Goal: Task Accomplishment & Management: Use online tool/utility

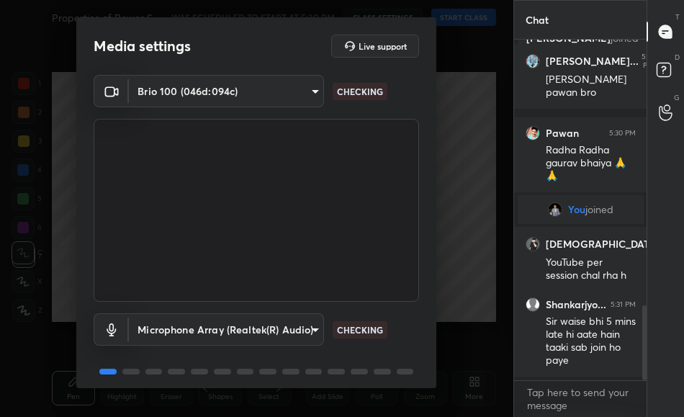
scroll to position [1252, 0]
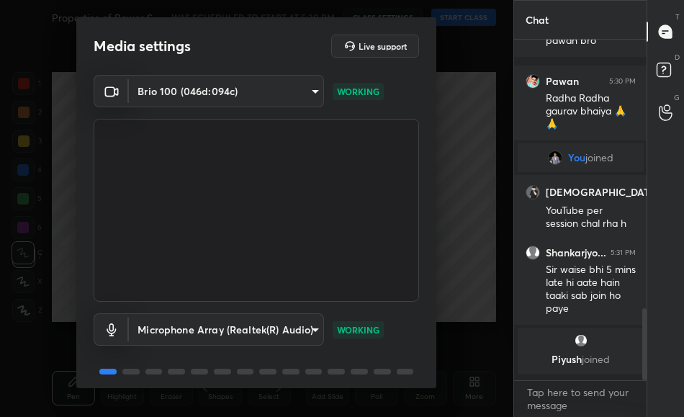
drag, startPoint x: 431, startPoint y: 200, endPoint x: 429, endPoint y: 264, distance: 64.1
click at [429, 264] on div "Brio 100 (046d:094c) d7c4962d4ead45d72d61ead5c76da7b4797dfe199ea0b9e793b7c06f30…" at bounding box center [256, 236] width 360 height 323
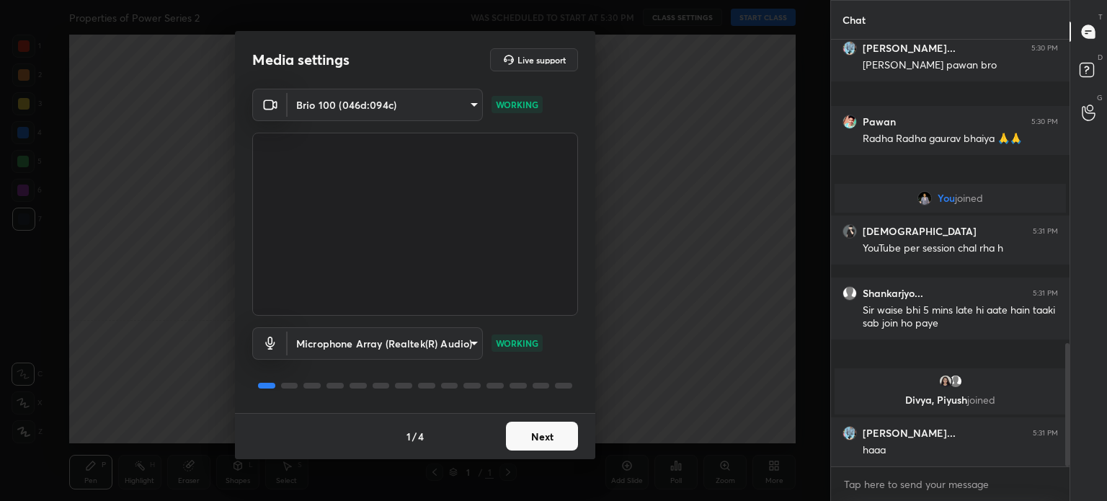
scroll to position [0, 0]
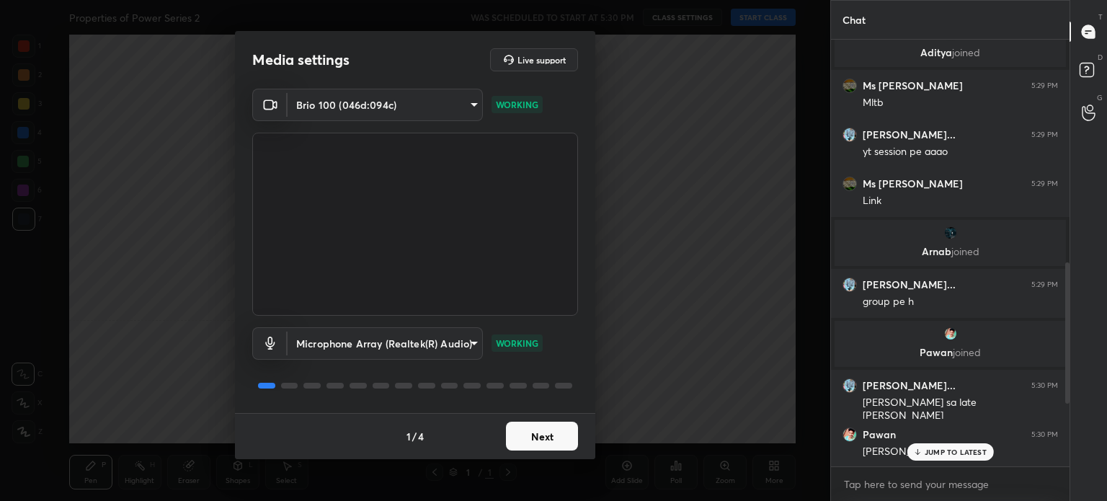
click at [564, 416] on button "Next" at bounding box center [542, 435] width 72 height 29
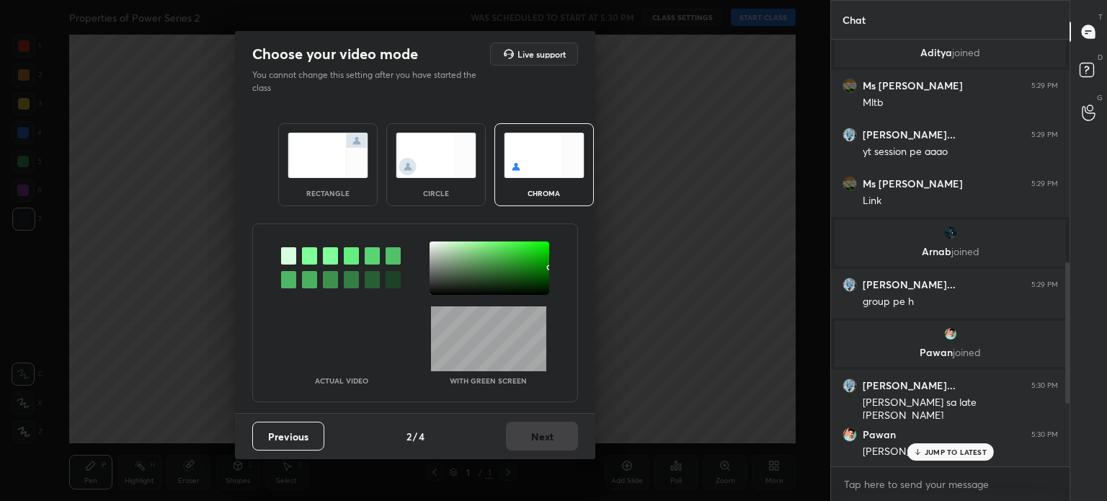
click at [444, 190] on div "circle" at bounding box center [436, 192] width 58 height 7
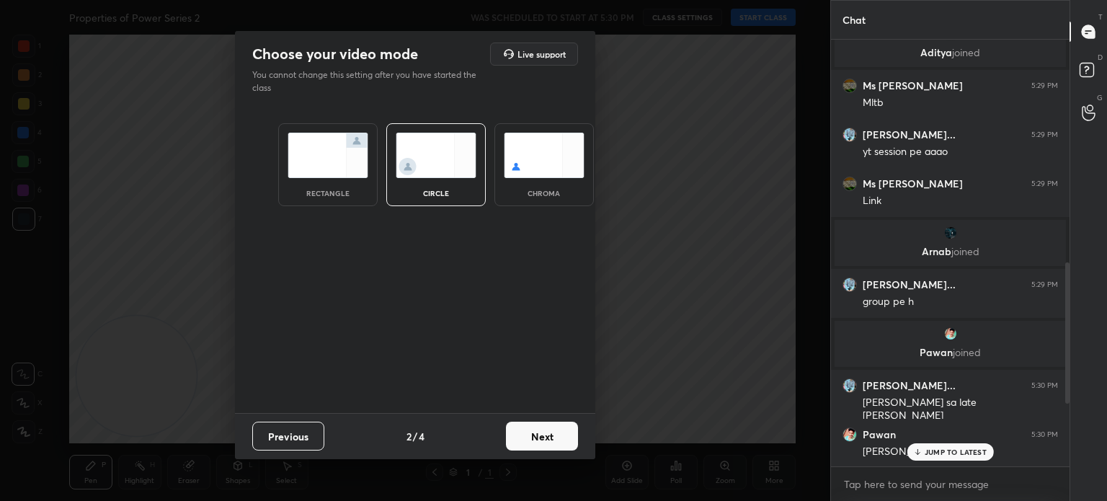
drag, startPoint x: 545, startPoint y: 420, endPoint x: 548, endPoint y: 431, distance: 11.2
click at [545, 416] on div "Previous 2 / 4 Next" at bounding box center [415, 436] width 360 height 46
click at [549, 416] on button "Next" at bounding box center [542, 435] width 72 height 29
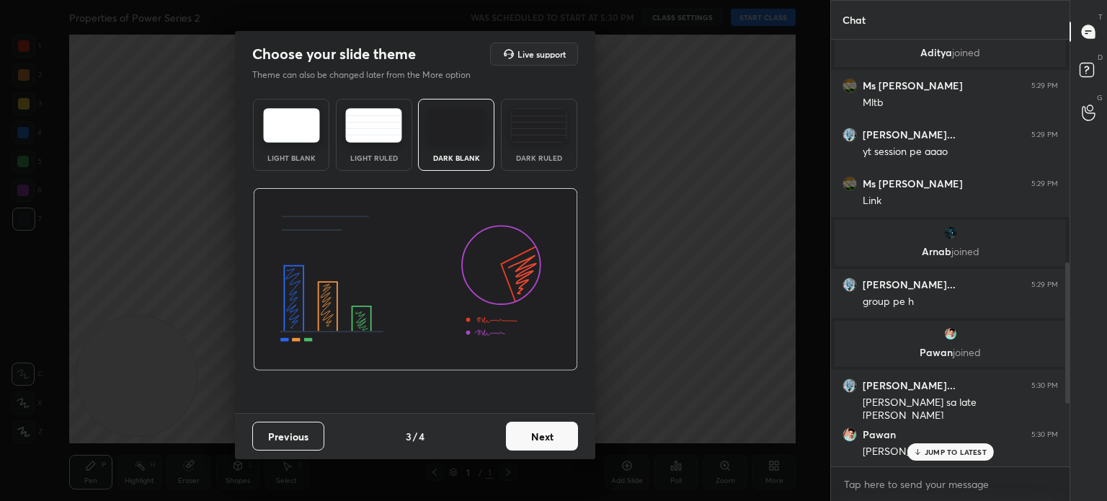
click at [548, 416] on button "Next" at bounding box center [542, 435] width 72 height 29
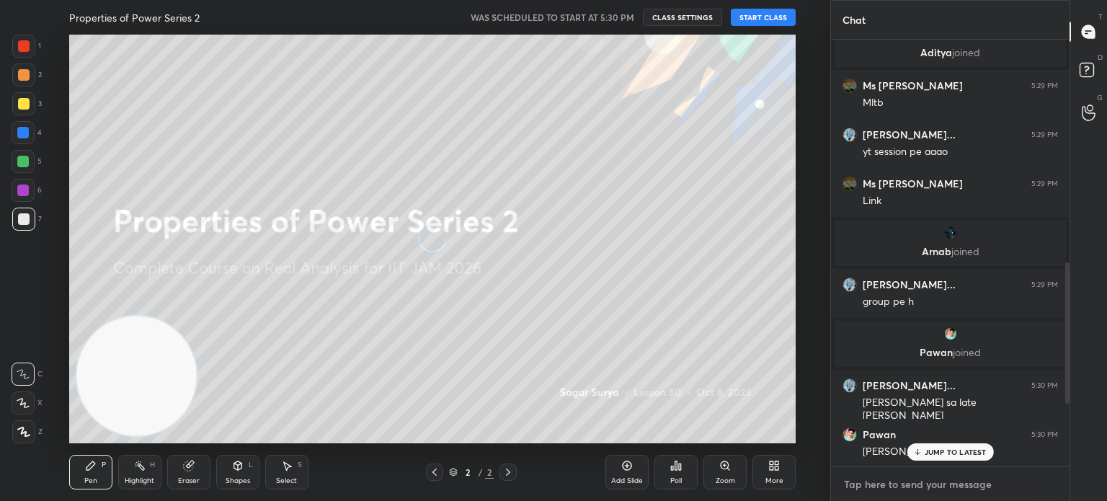
type textarea "x"
click at [684, 416] on textarea at bounding box center [949, 484] width 215 height 23
type textarea "5"
type textarea "x"
type textarea "5:"
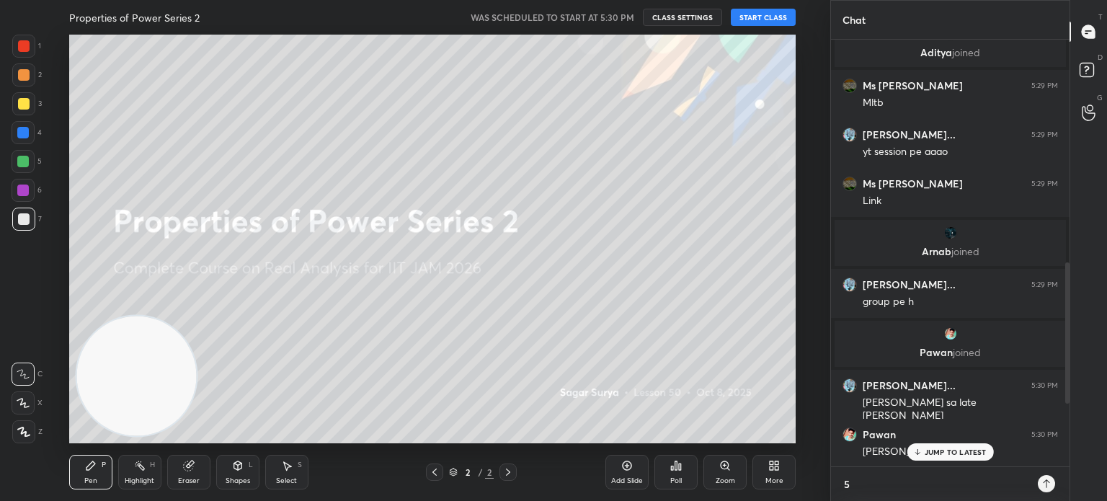
type textarea "x"
type textarea "5:#"
type textarea "x"
type textarea "5:#4"
type textarea "x"
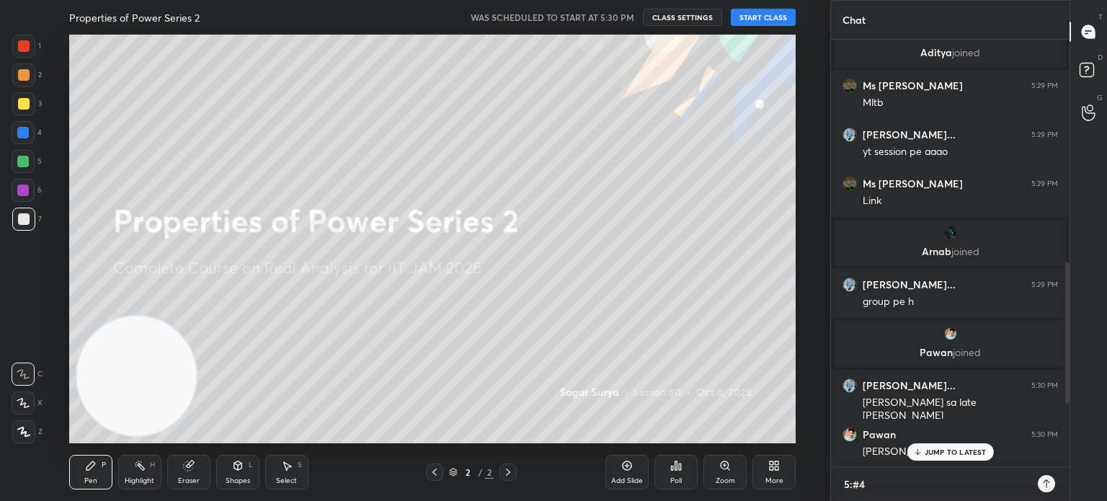
type textarea "5:#"
type textarea "x"
type textarea "5:"
type textarea "x"
type textarea "5:4"
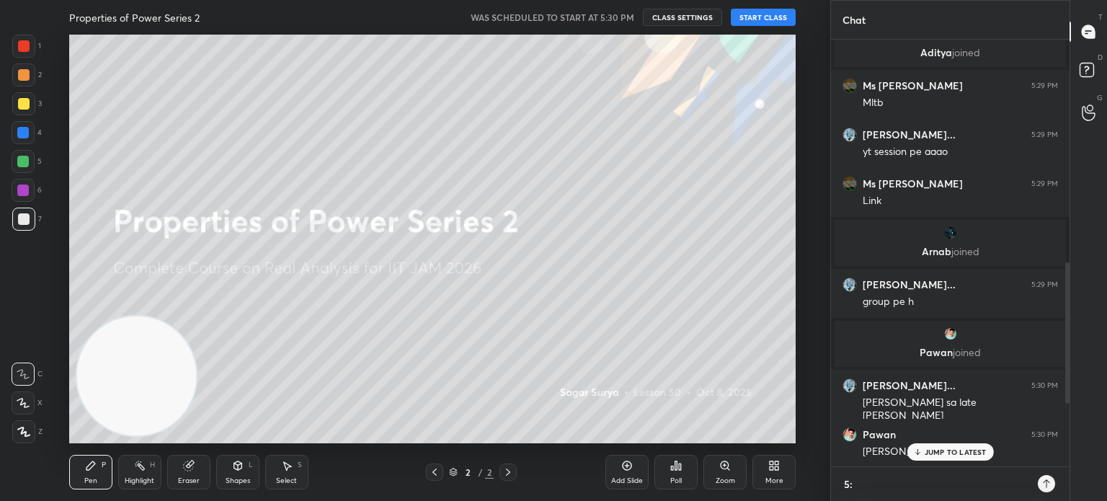
type textarea "x"
type textarea "5:45"
type textarea "x"
click at [684, 416] on p "1 NEW MESSAGE" at bounding box center [954, 451] width 61 height 9
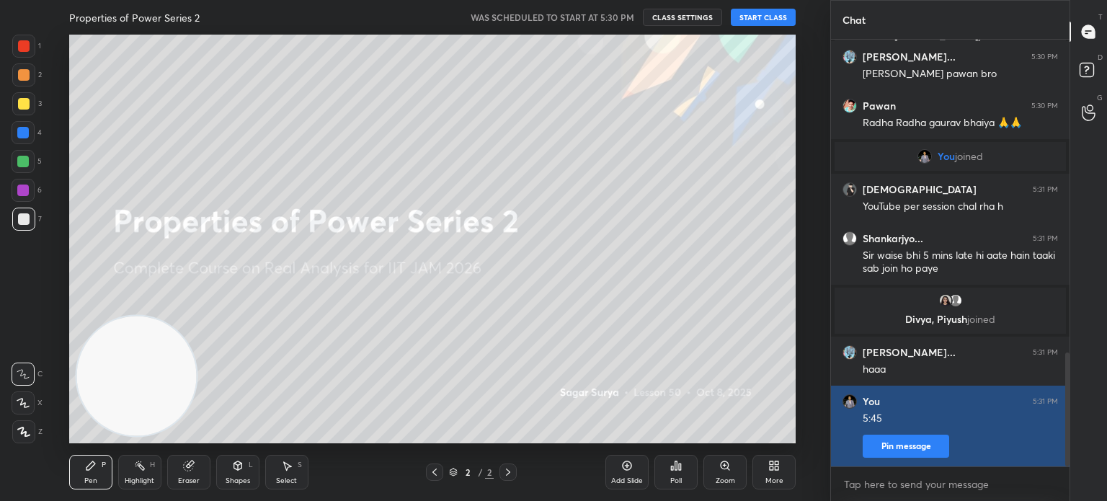
drag, startPoint x: 908, startPoint y: 449, endPoint x: 899, endPoint y: 450, distance: 8.8
click at [684, 416] on button "Pin message" at bounding box center [905, 445] width 86 height 23
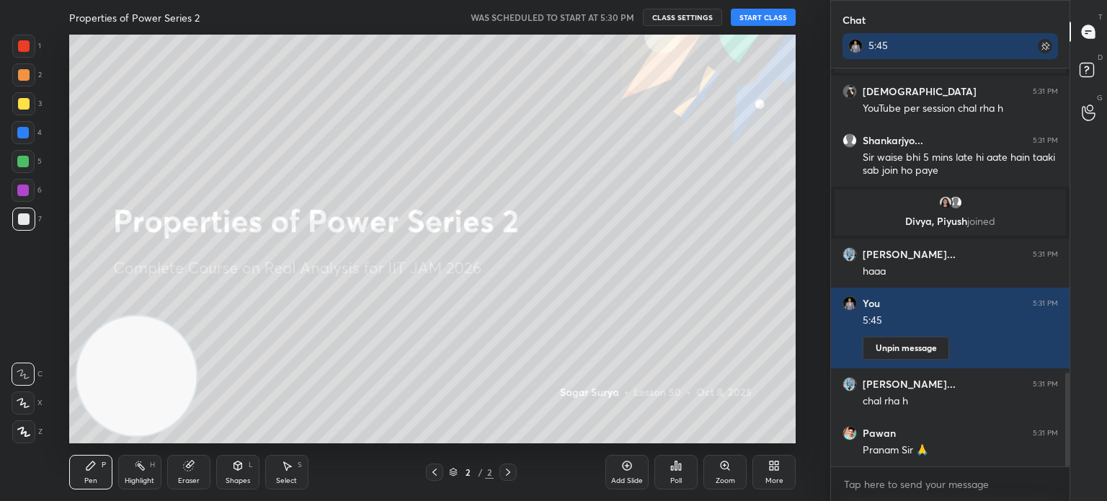
click at [684, 16] on button "START CLASS" at bounding box center [763, 17] width 65 height 17
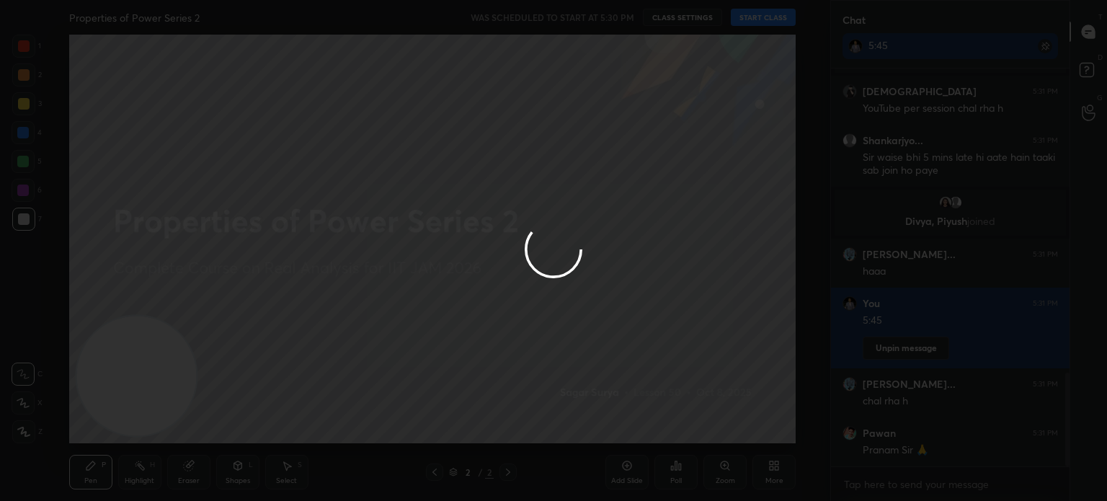
type textarea "x"
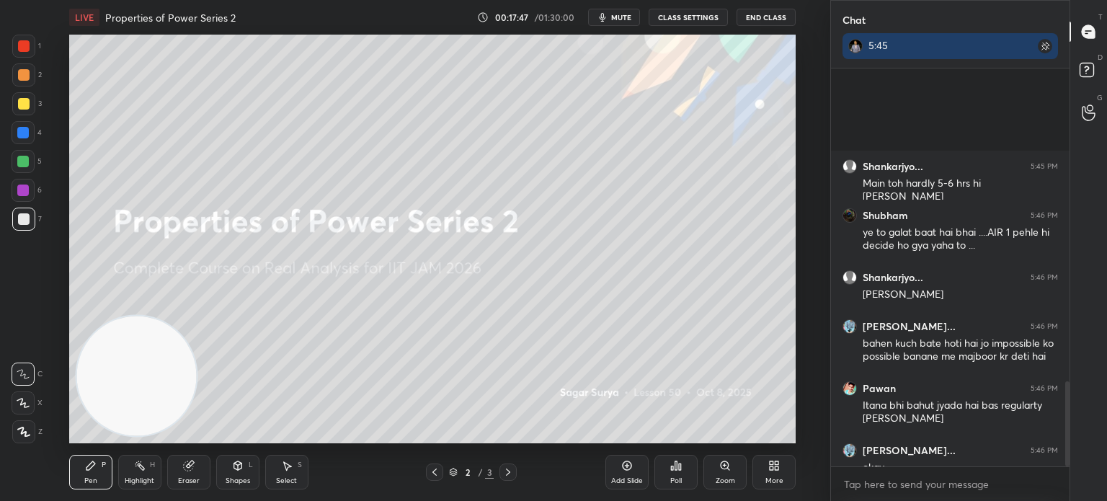
scroll to position [1465, 0]
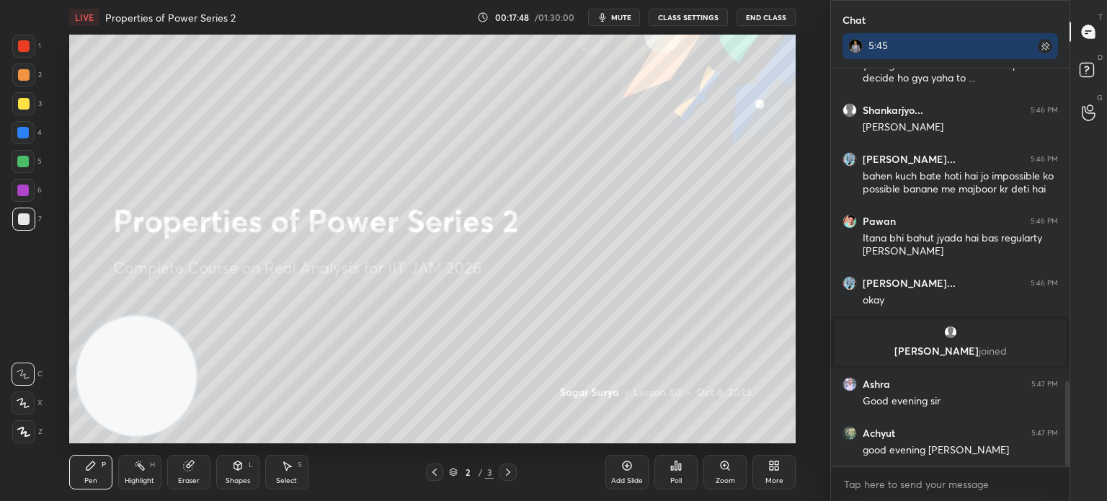
drag, startPoint x: 1068, startPoint y: 421, endPoint x: 1067, endPoint y: 439, distance: 18.0
click at [1068, 434] on div at bounding box center [1067, 423] width 4 height 85
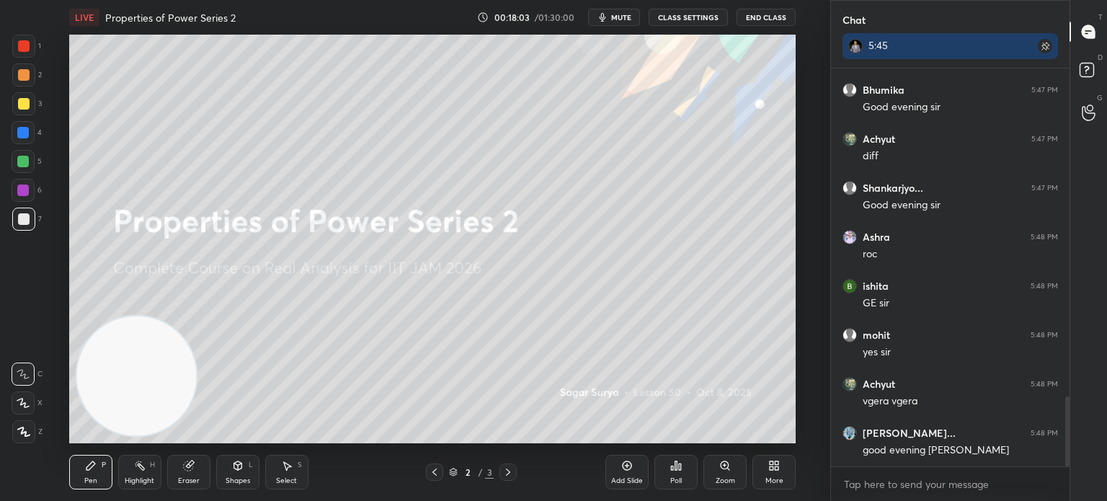
scroll to position [1921, 0]
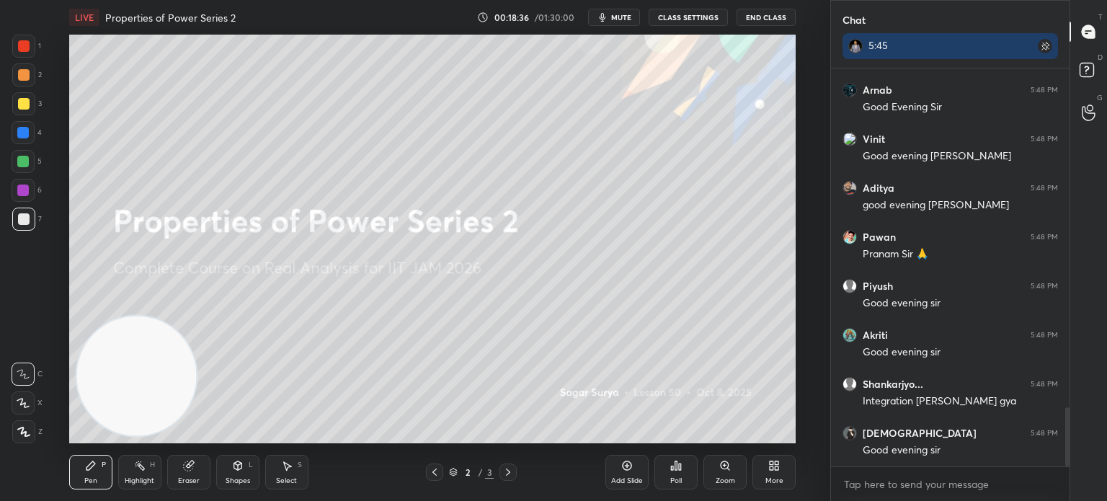
click at [706, 18] on button "CLASS SETTINGS" at bounding box center [687, 17] width 79 height 17
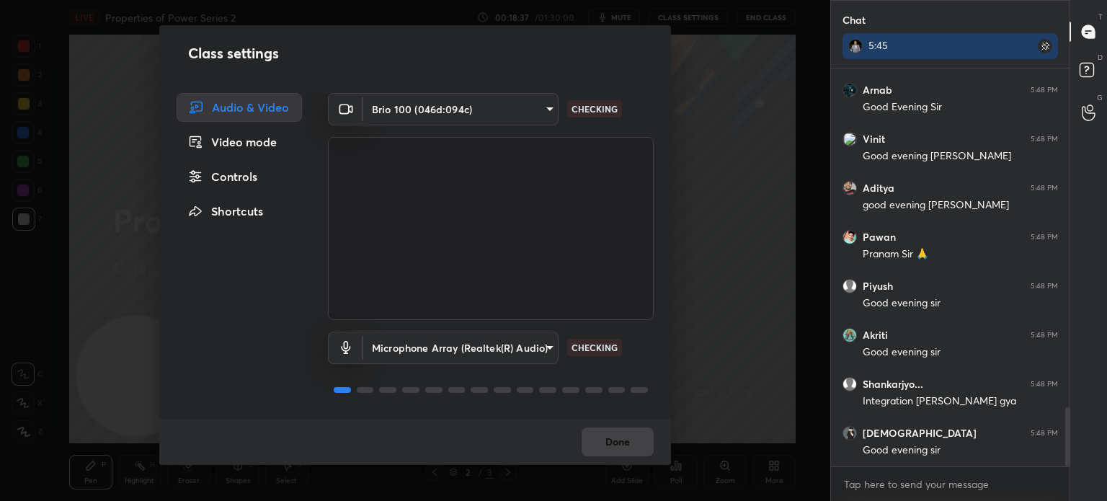
click at [244, 181] on div "Controls" at bounding box center [239, 176] width 125 height 29
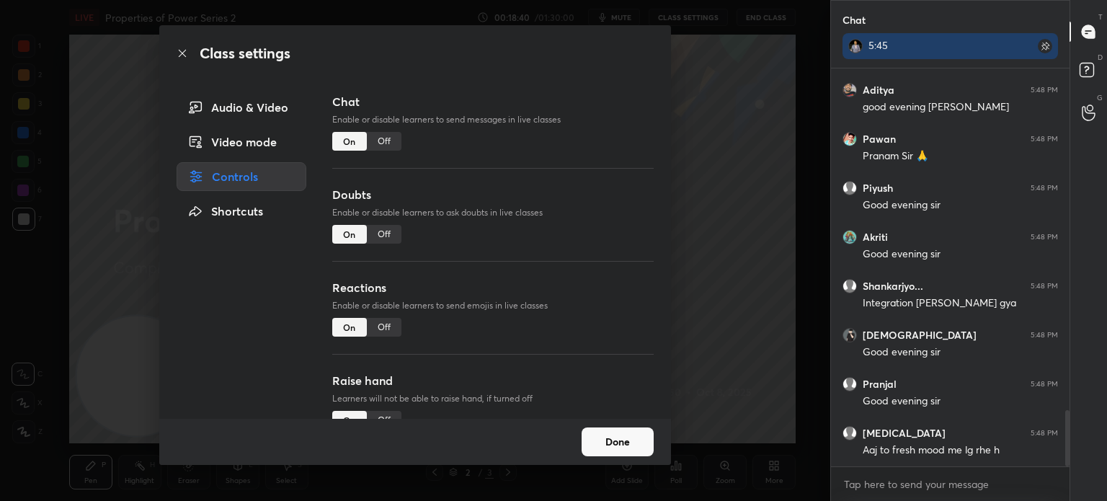
scroll to position [2411, 0]
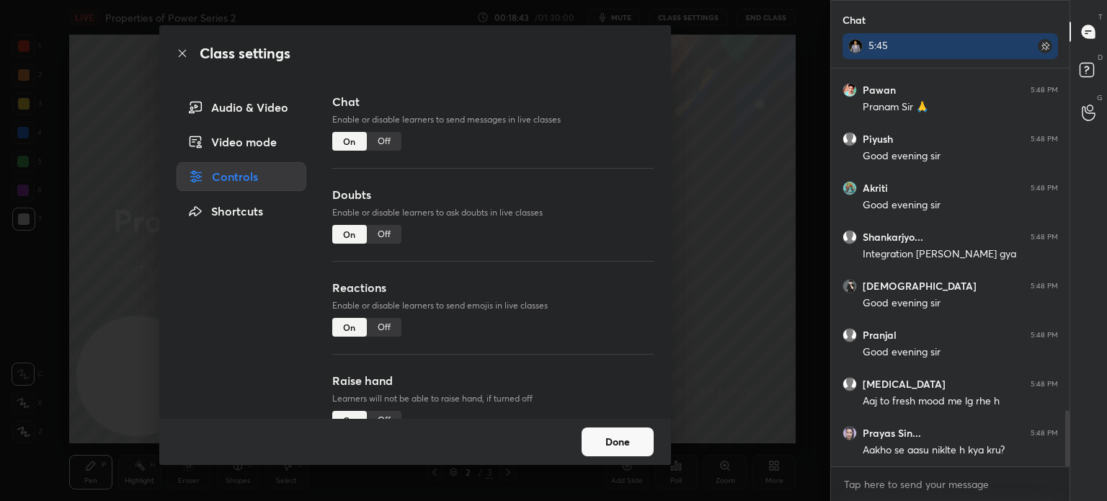
click at [395, 142] on div "Off" at bounding box center [384, 141] width 35 height 19
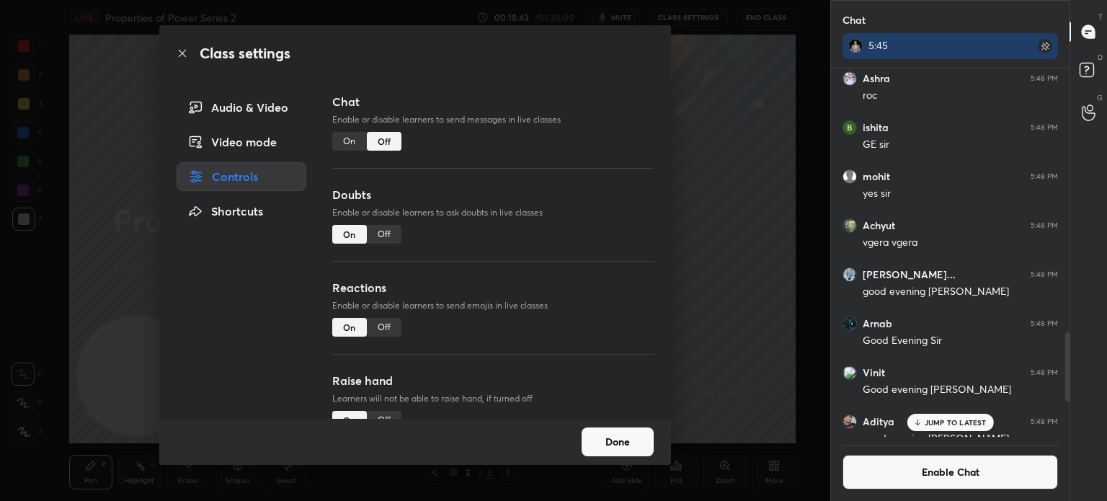
scroll to position [4, 4]
click at [639, 439] on button "Done" at bounding box center [617, 441] width 72 height 29
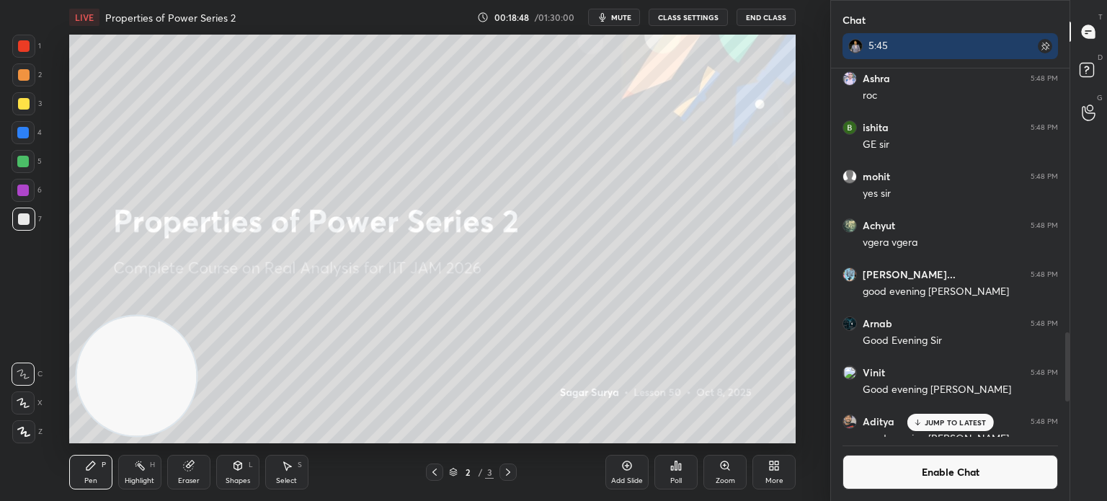
click at [628, 475] on div "Add Slide" at bounding box center [626, 472] width 43 height 35
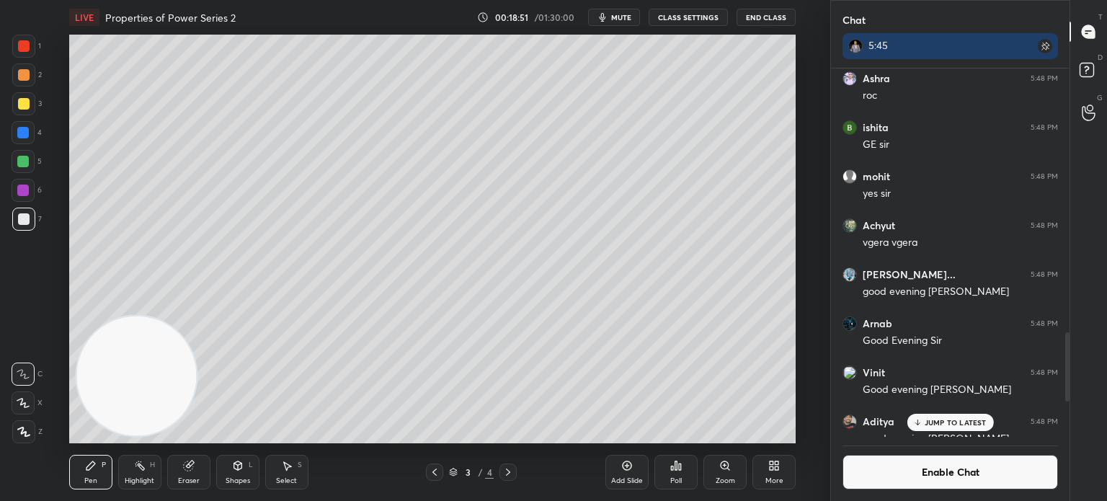
click at [23, 104] on div at bounding box center [24, 104] width 12 height 12
click at [24, 48] on div at bounding box center [24, 46] width 12 height 12
click at [29, 79] on div at bounding box center [23, 74] width 23 height 23
click at [197, 465] on div "Eraser" at bounding box center [188, 472] width 43 height 35
click at [17, 364] on div "E" at bounding box center [27, 371] width 30 height 29
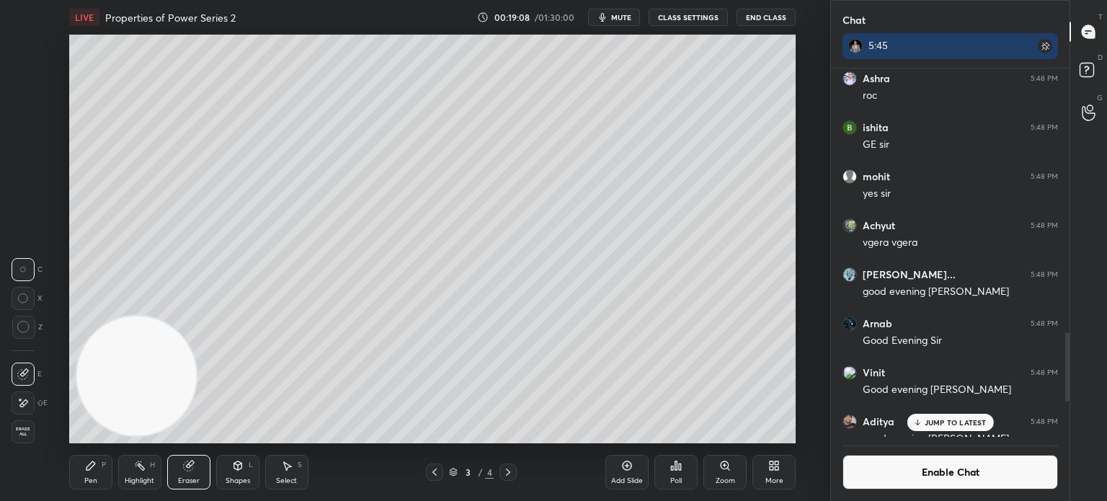
click at [19, 370] on icon at bounding box center [23, 374] width 12 height 12
drag, startPoint x: 97, startPoint y: 475, endPoint x: 90, endPoint y: 481, distance: 8.7
click at [97, 475] on div "Pen P" at bounding box center [90, 472] width 43 height 35
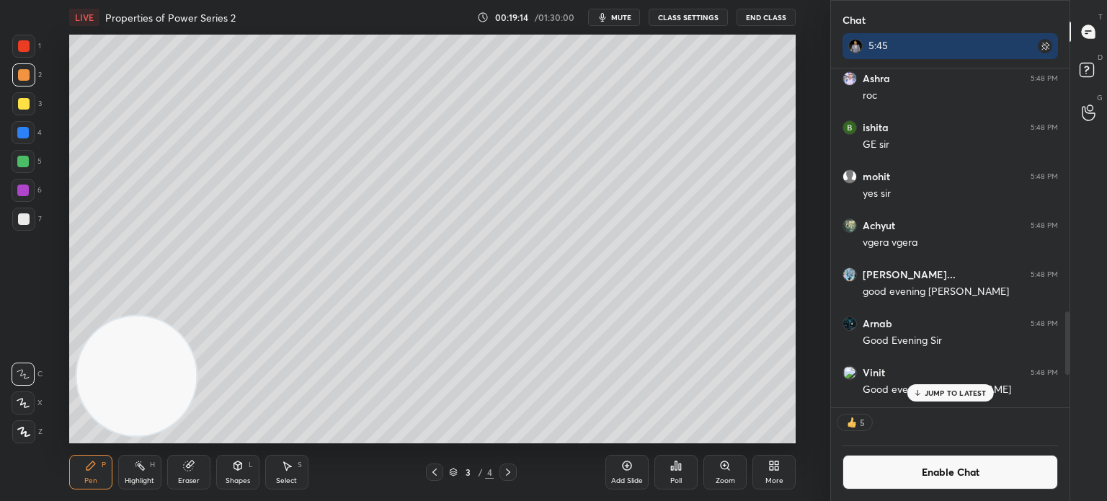
click at [26, 138] on div at bounding box center [23, 133] width 12 height 12
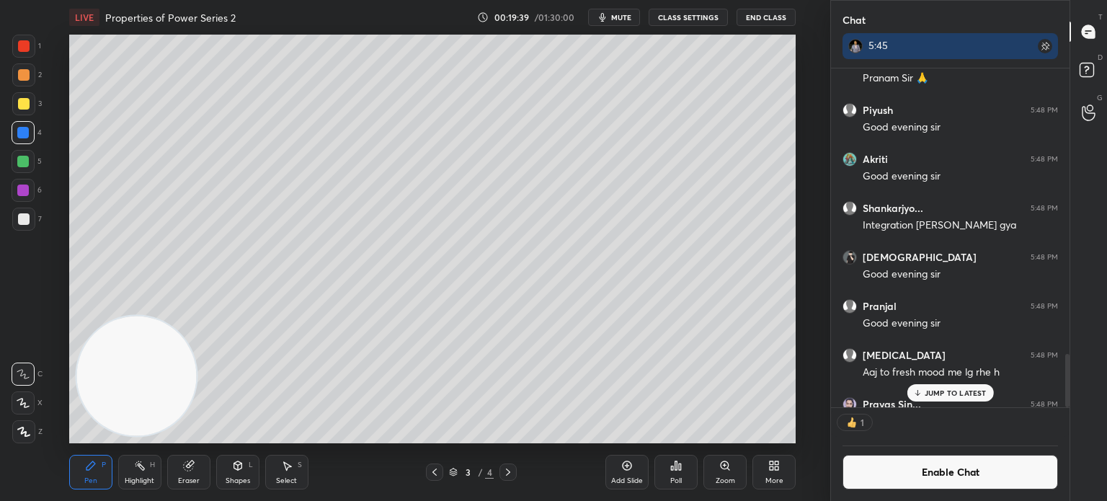
click at [193, 469] on icon at bounding box center [189, 466] width 12 height 12
click at [24, 429] on span "Erase all" at bounding box center [23, 432] width 22 height 10
click at [98, 486] on div "Pen P Highlight H Eraser Shapes L Select S 3 / 4 Add Slide Poll Zoom More" at bounding box center [432, 472] width 726 height 58
click at [23, 221] on div at bounding box center [24, 219] width 12 height 12
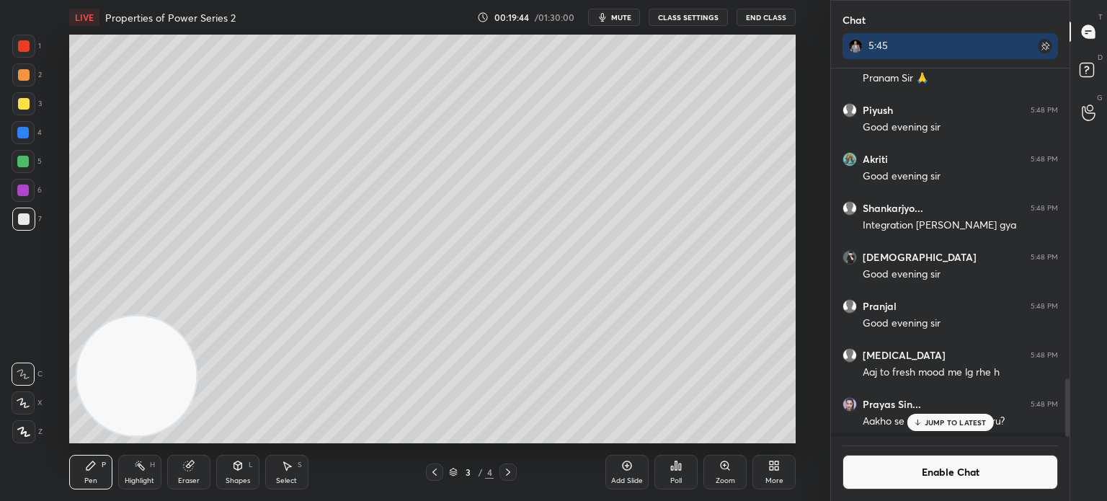
scroll to position [1957, 0]
click at [225, 464] on div "Shapes L" at bounding box center [237, 472] width 43 height 35
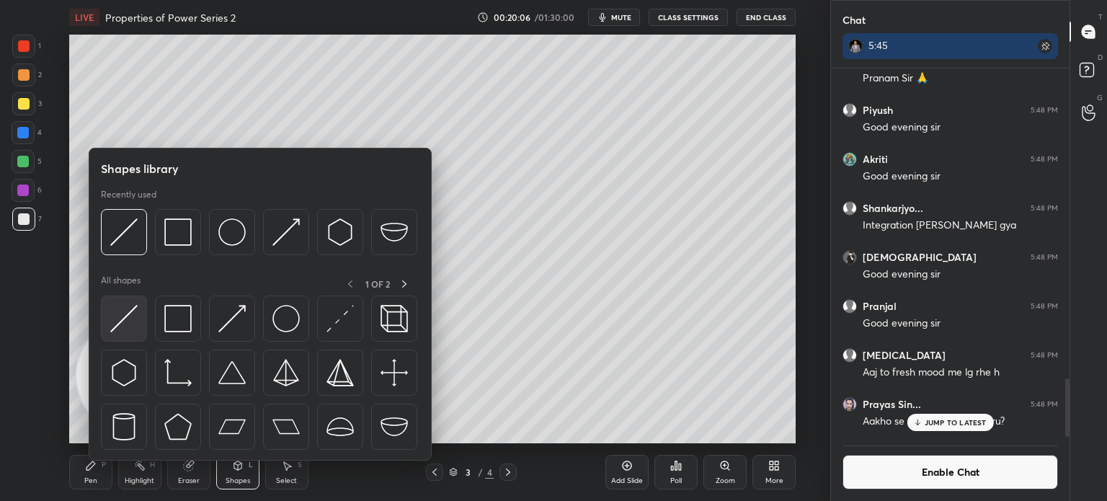
click at [129, 316] on img at bounding box center [123, 318] width 27 height 27
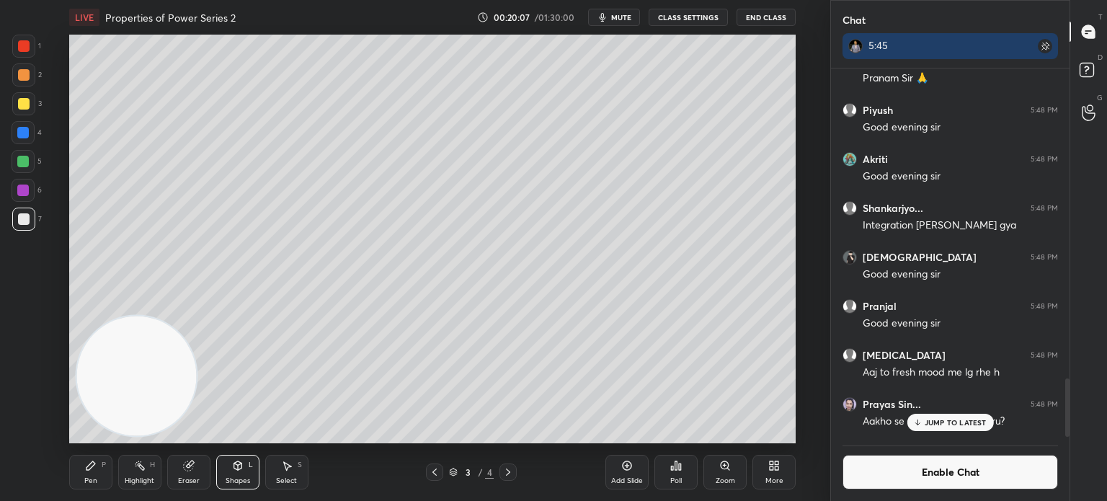
click at [32, 55] on div "1" at bounding box center [26, 46] width 29 height 23
click at [29, 158] on div at bounding box center [23, 161] width 23 height 23
click at [97, 466] on div "Pen P" at bounding box center [90, 472] width 43 height 35
click at [948, 470] on button "Enable Chat" at bounding box center [949, 472] width 215 height 35
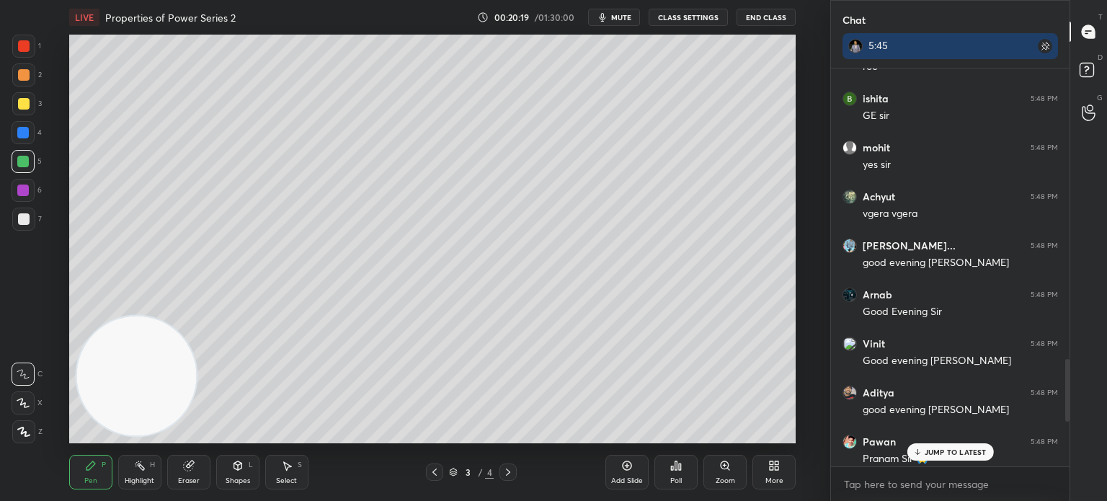
click at [956, 446] on div "JUMP TO LATEST" at bounding box center [949, 451] width 86 height 17
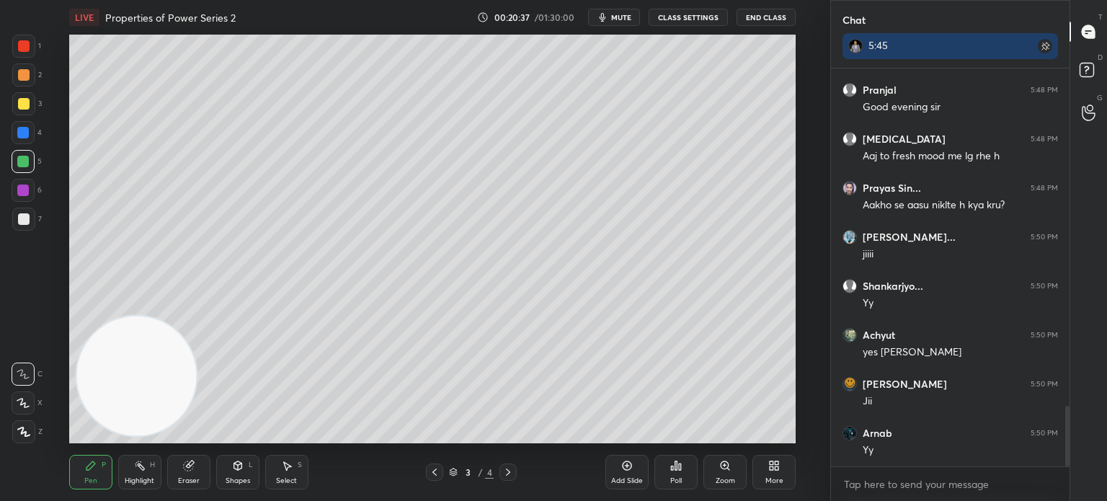
scroll to position [2222, 0]
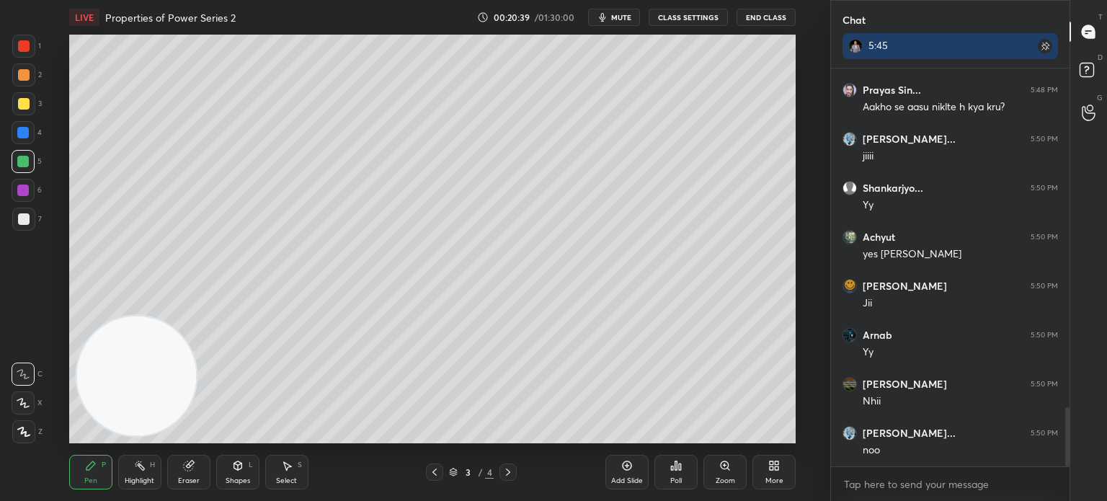
click at [95, 470] on div "Pen P" at bounding box center [90, 472] width 43 height 35
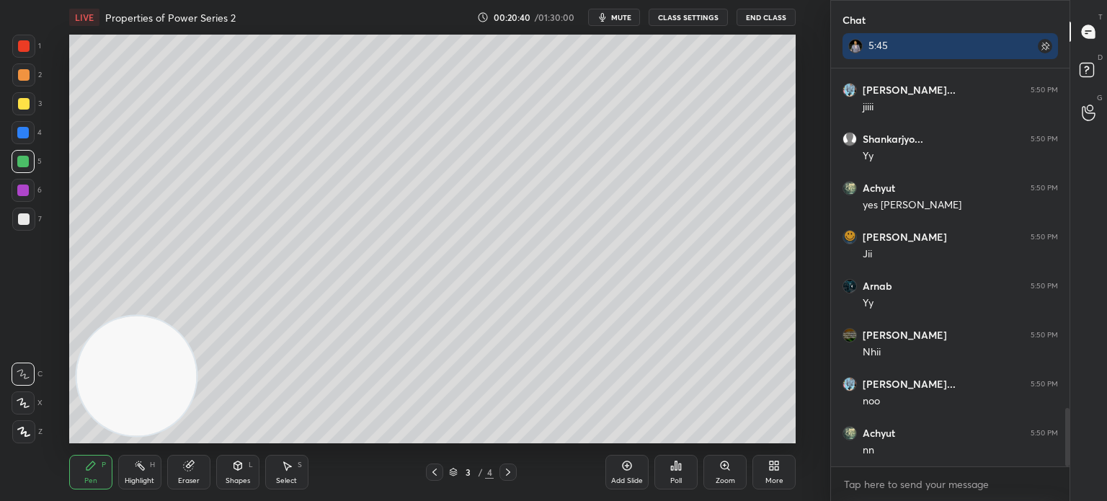
click at [28, 220] on div at bounding box center [24, 219] width 12 height 12
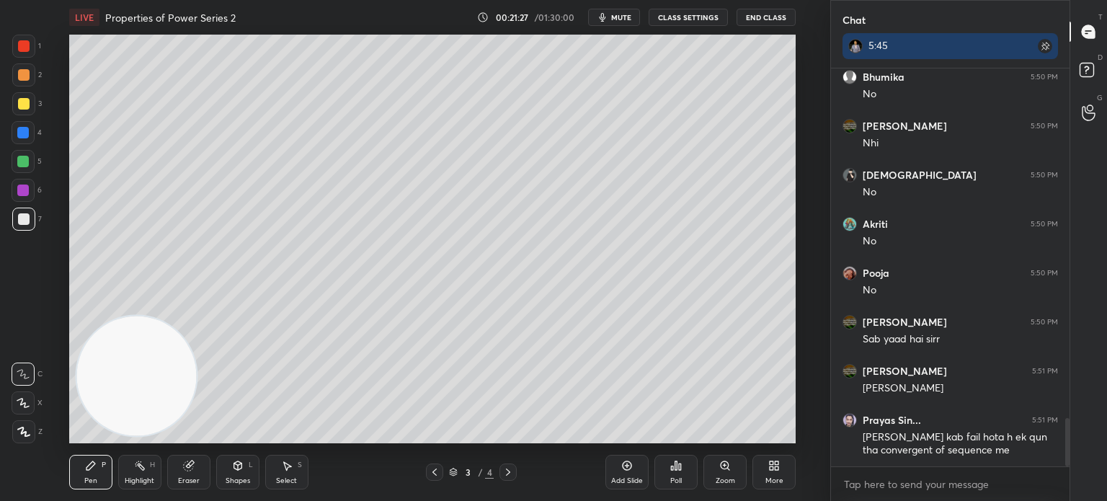
scroll to position [2921, 0]
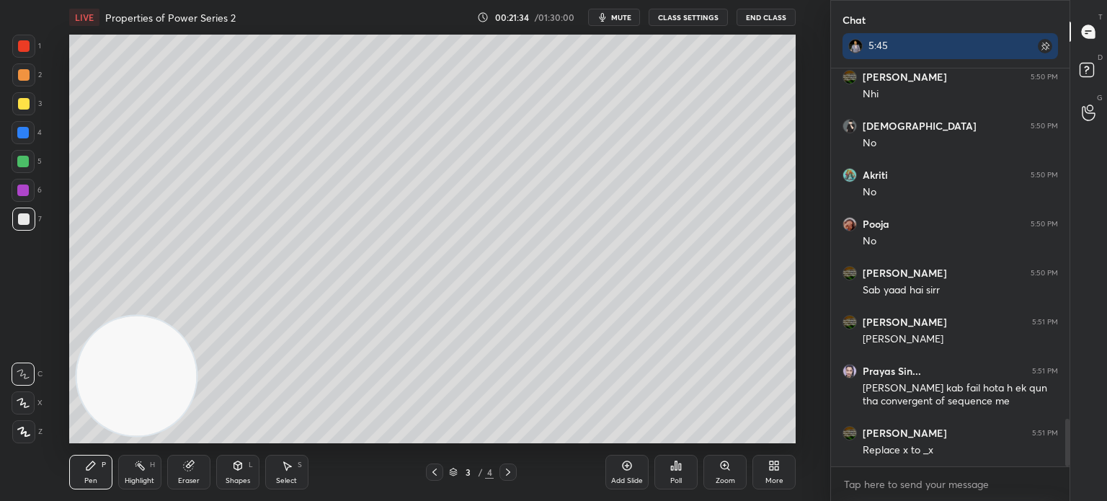
click at [190, 468] on icon at bounding box center [187, 465] width 9 height 9
click at [90, 477] on div "Pen" at bounding box center [90, 480] width 13 height 7
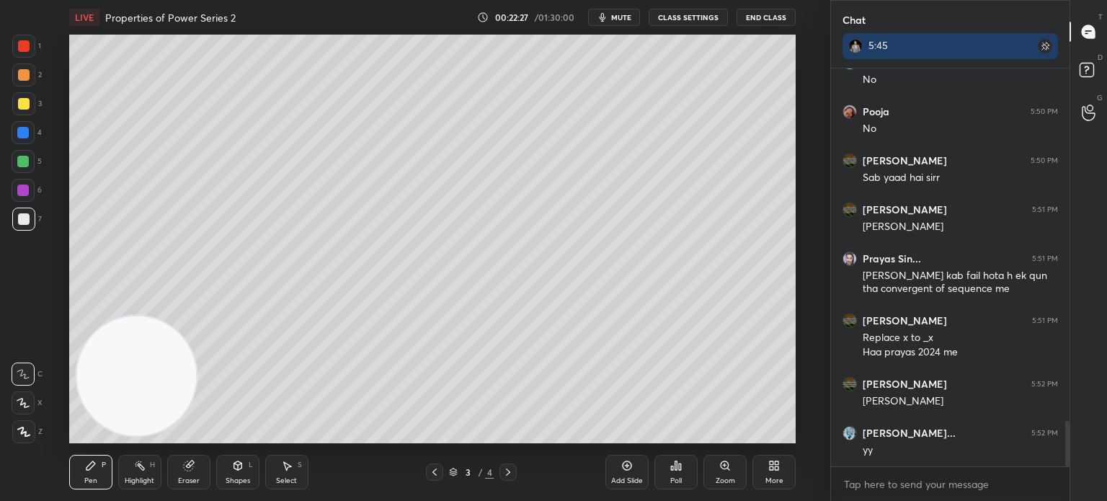
scroll to position [3082, 0]
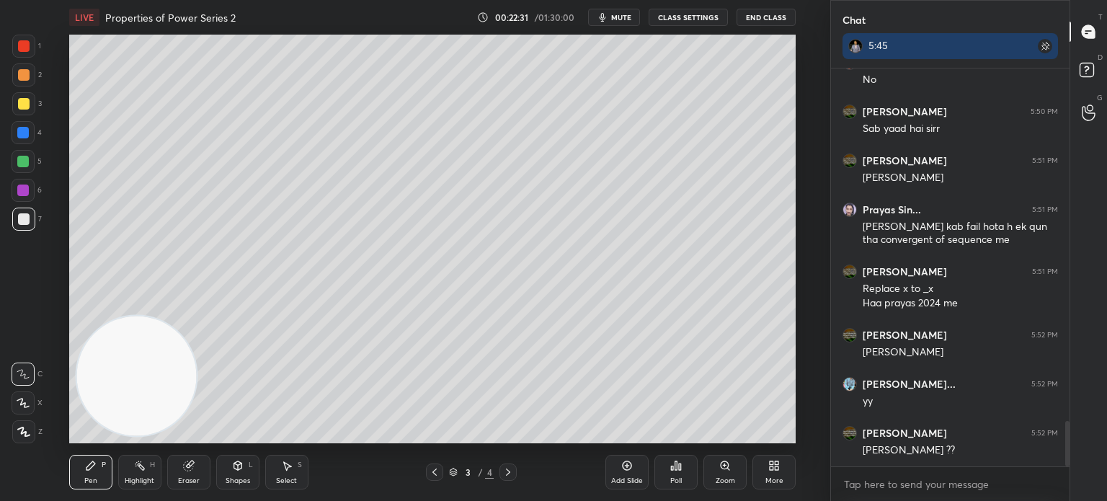
drag, startPoint x: 635, startPoint y: 16, endPoint x: 628, endPoint y: 12, distance: 8.4
click at [634, 16] on button "mute" at bounding box center [614, 17] width 52 height 17
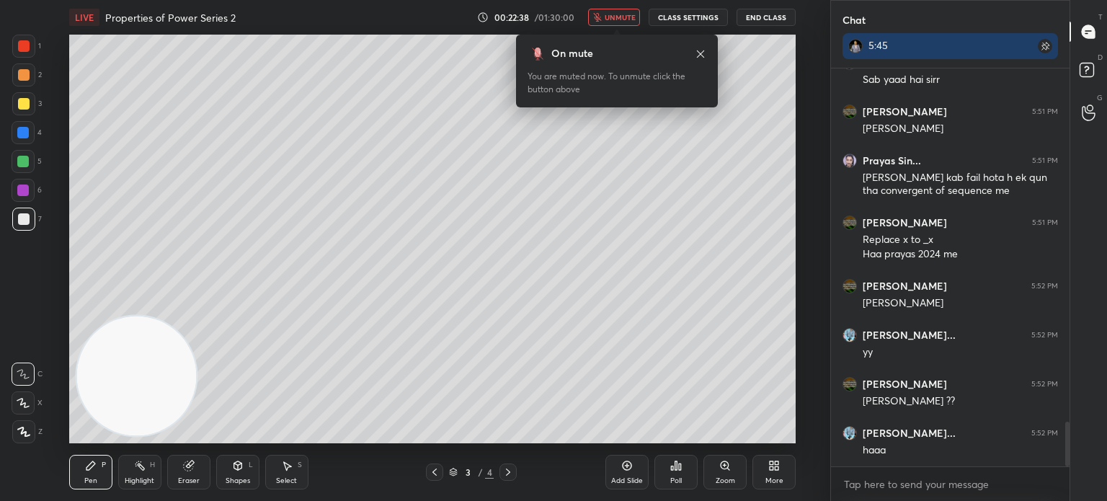
scroll to position [3180, 0]
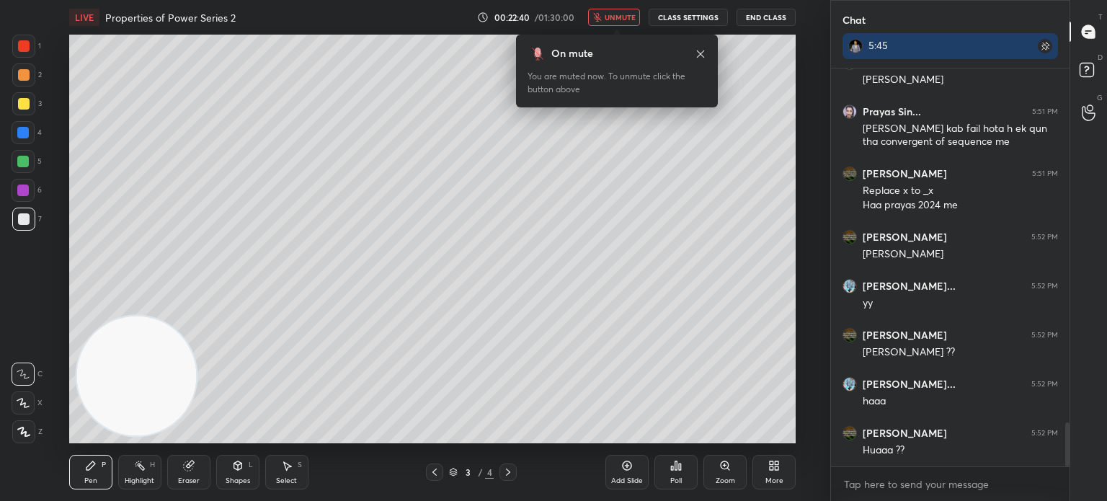
click at [790, 17] on button "End Class" at bounding box center [765, 17] width 59 height 17
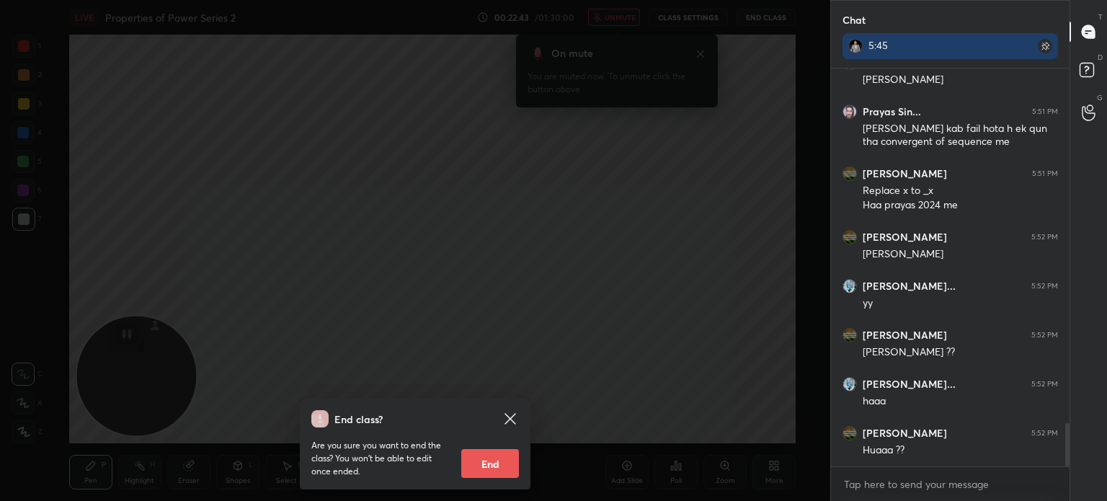
scroll to position [3229, 0]
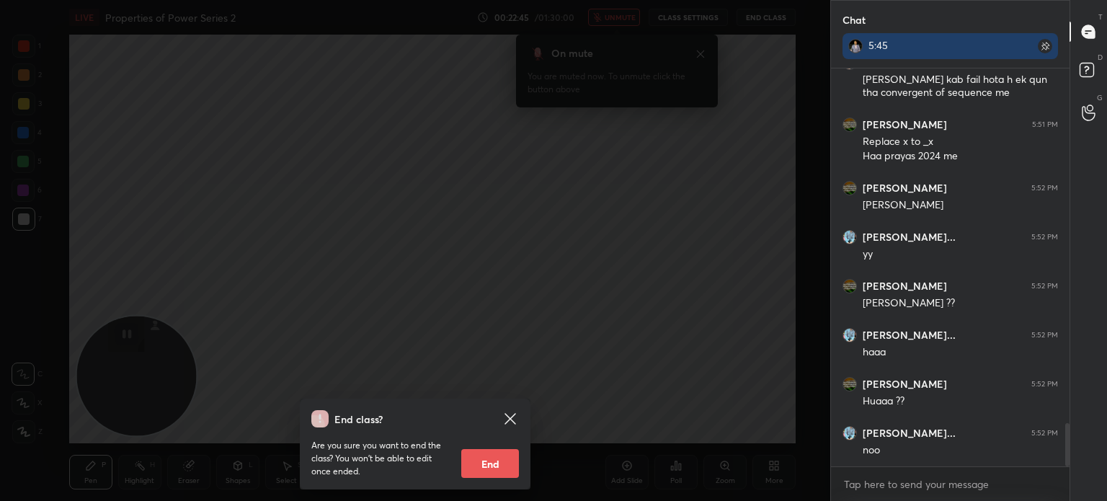
click at [509, 408] on div "End class? Are you sure you want to end the class? You won’t be able to edit on…" at bounding box center [415, 443] width 231 height 91
click at [510, 411] on icon at bounding box center [509, 418] width 17 height 17
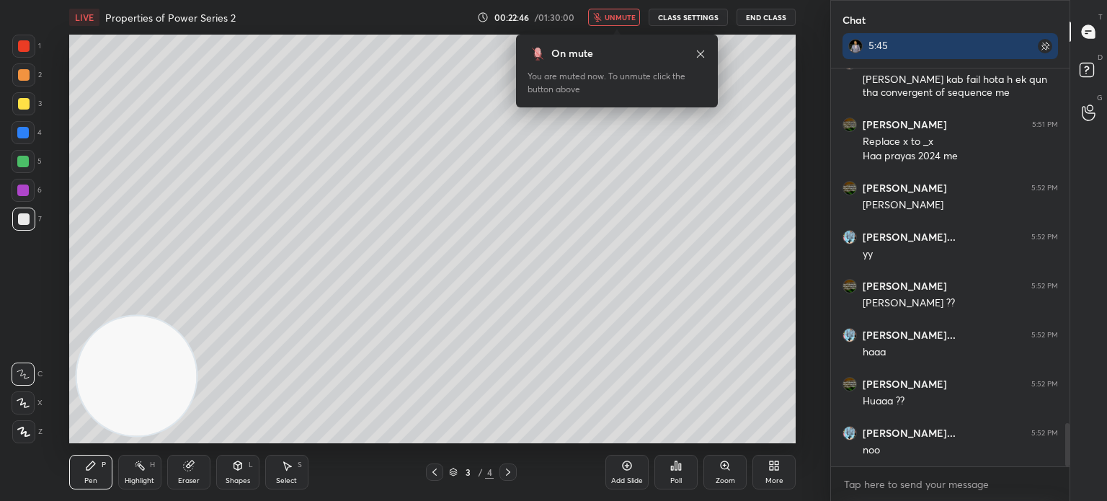
click at [634, 13] on span "unmute" at bounding box center [619, 17] width 31 height 10
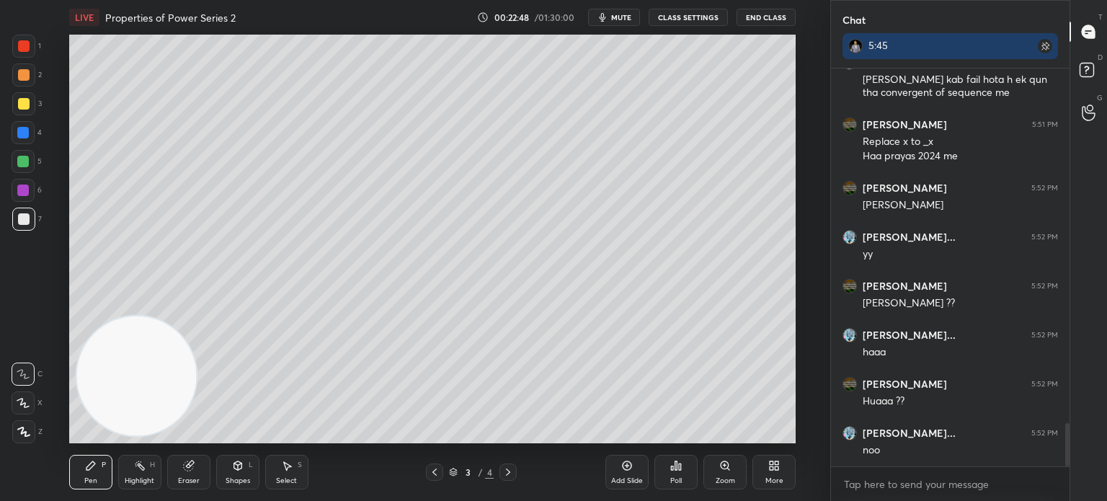
click at [629, 17] on span "mute" at bounding box center [621, 17] width 20 height 10
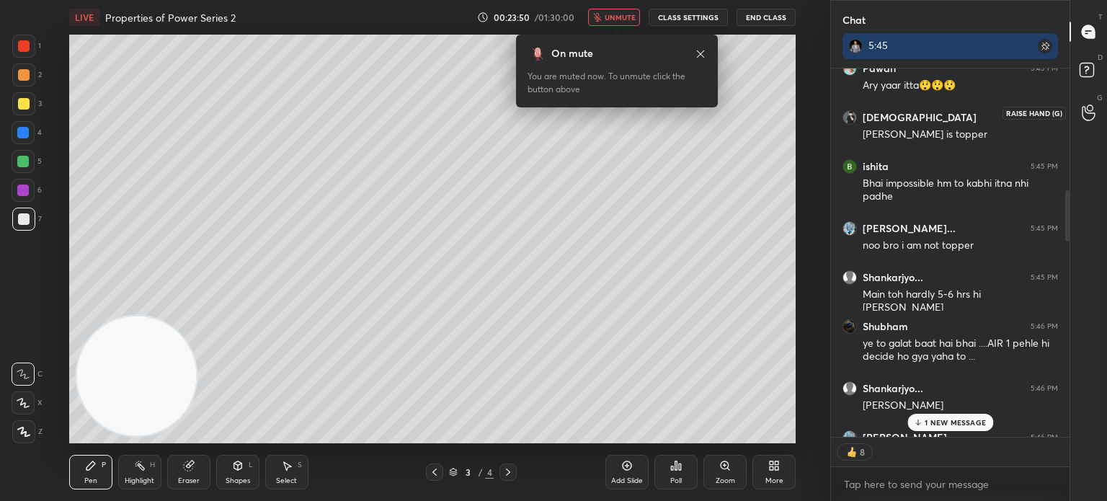
scroll to position [1024, 0]
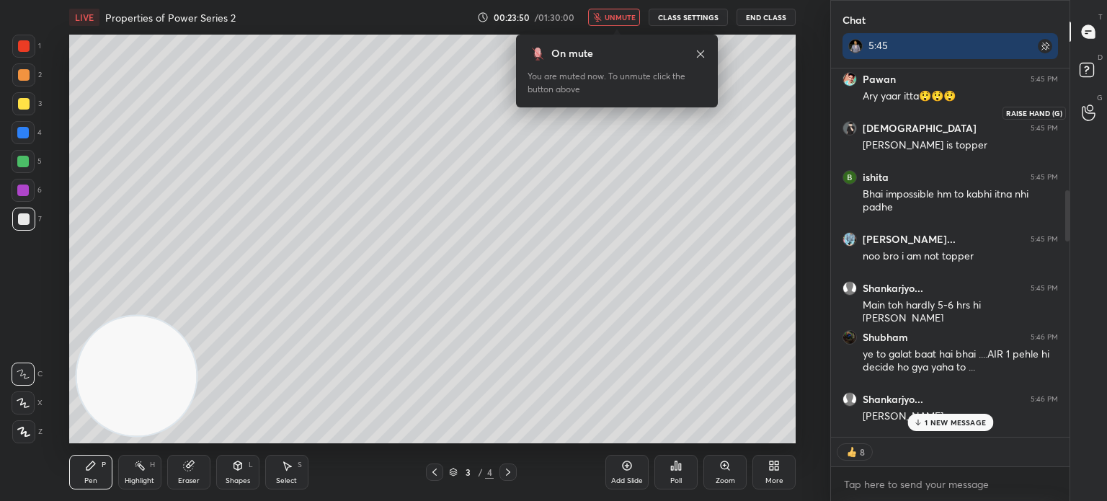
drag, startPoint x: 1067, startPoint y: 430, endPoint x: 1084, endPoint y: 117, distance: 313.2
click at [1084, 117] on div "Chat 5:45 vipin joined Gaurav kum... 5:42 PM 11 Hanuman 5:43 PM 🧐🧐🧐🧐 Sumitra 5:…" at bounding box center [968, 250] width 277 height 501
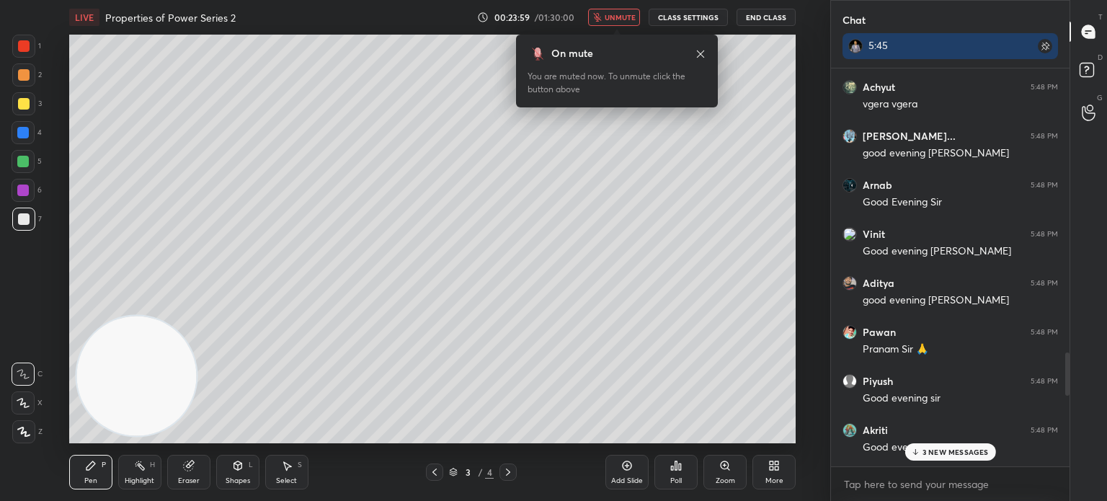
scroll to position [3787, 0]
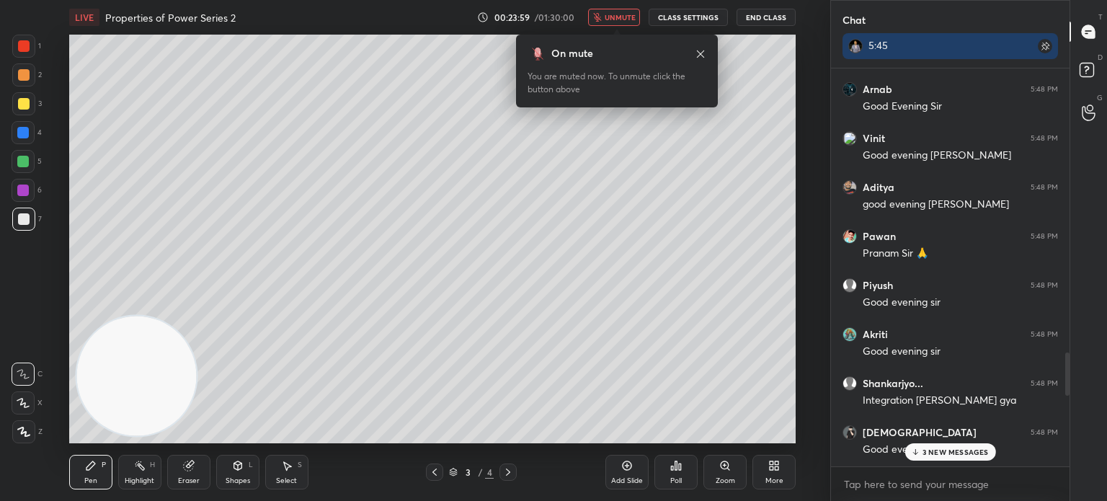
drag, startPoint x: 1067, startPoint y: 220, endPoint x: 1065, endPoint y: 517, distance: 296.8
click at [1065, 0] on html "1 2 3 4 5 6 7 C X Z C X Z E E Erase all H H LIVE Properties of Power Series 2 0…" at bounding box center [553, 0] width 1107 height 0
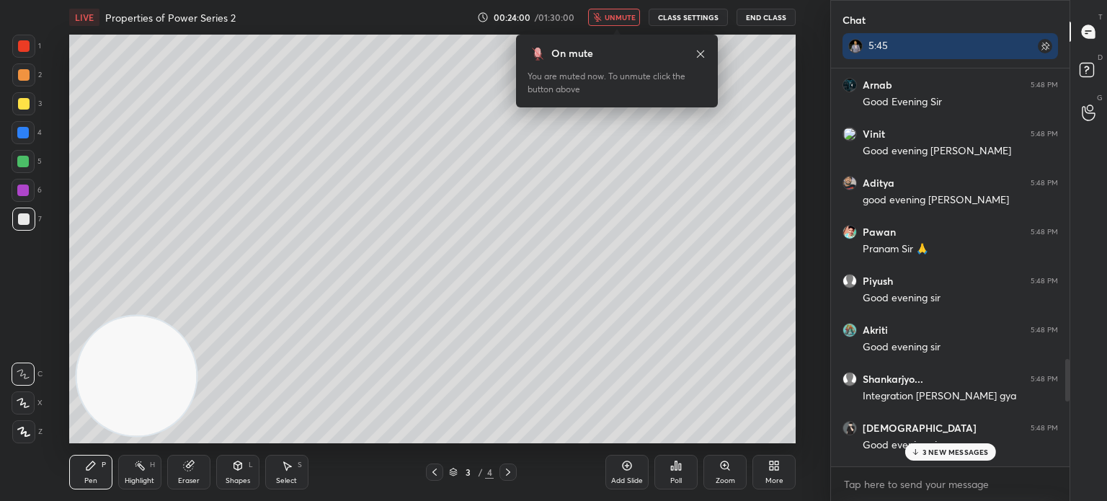
click at [960, 444] on div "Achyut 5:48 PM vgera vgera Gaurav kum... 5:48 PM good evening sir jii Arnab 5:4…" at bounding box center [950, 267] width 238 height 398
click at [965, 451] on p "3 NEW MESSAGES" at bounding box center [955, 451] width 66 height 9
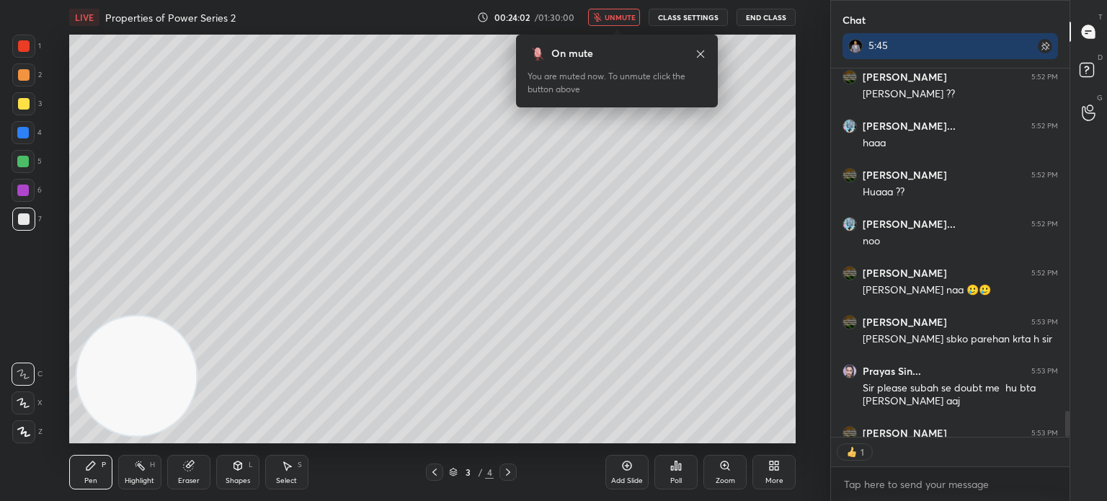
scroll to position [4, 4]
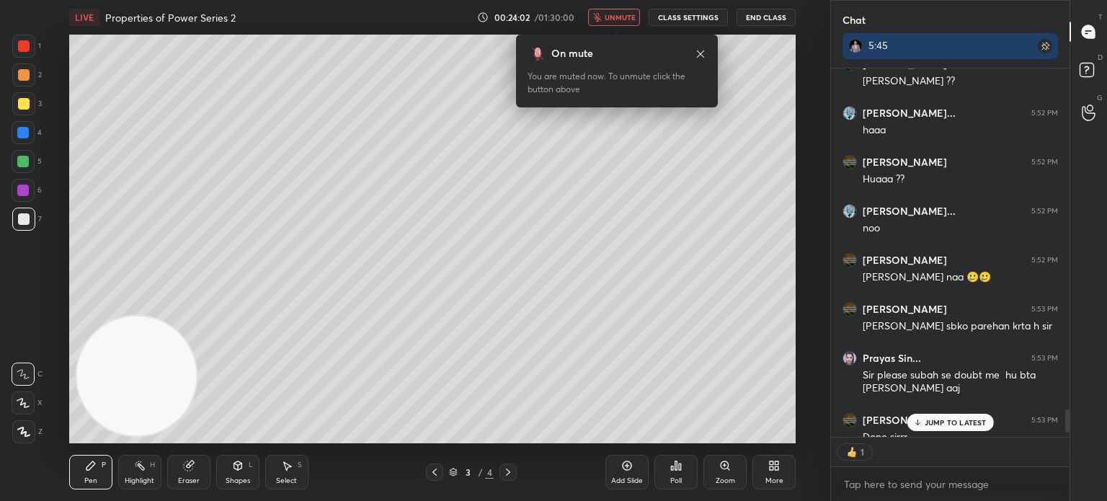
click at [628, 14] on span "unmute" at bounding box center [619, 17] width 31 height 10
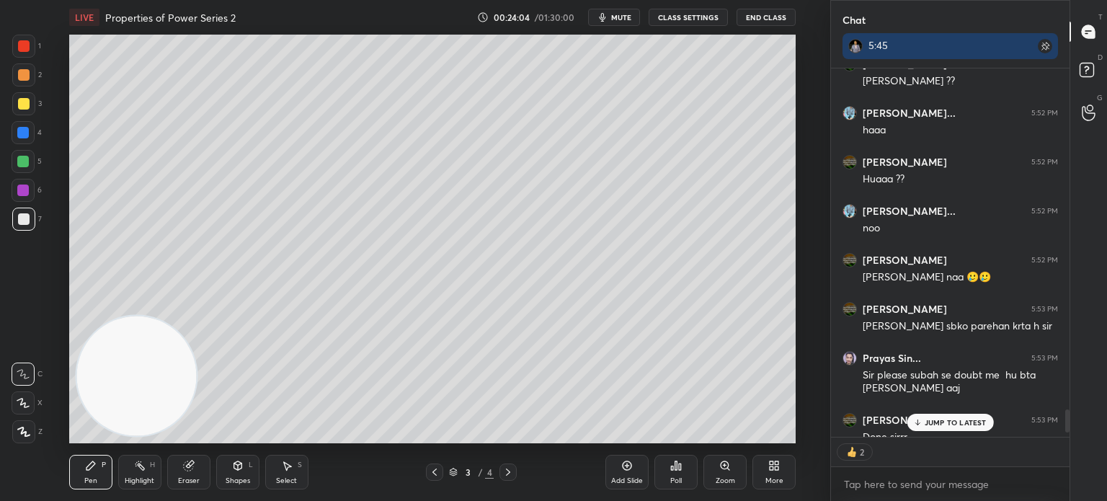
click at [952, 422] on p "JUMP TO LATEST" at bounding box center [955, 422] width 62 height 9
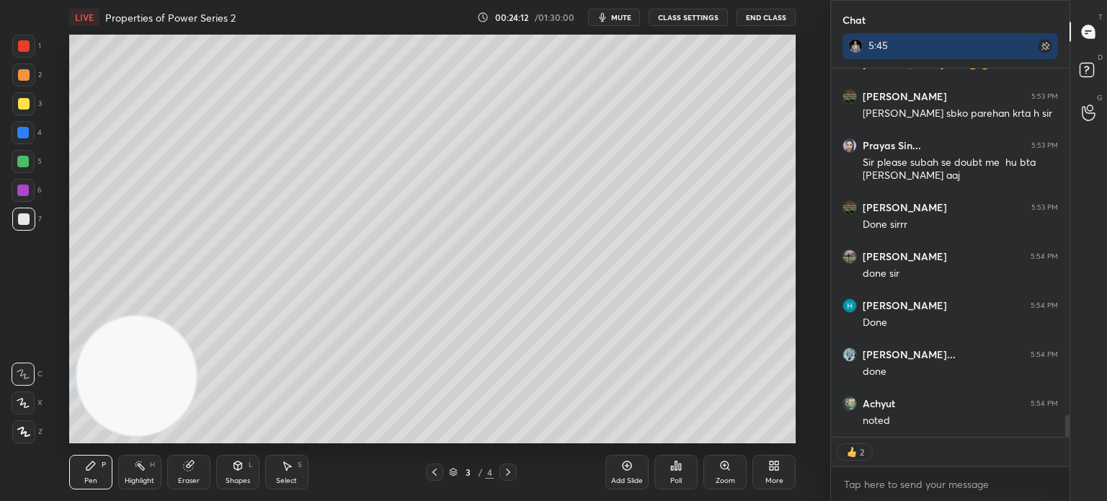
click at [634, 468] on div "Add Slide" at bounding box center [626, 472] width 43 height 35
click at [715, 13] on button "CLASS SETTINGS" at bounding box center [687, 17] width 79 height 17
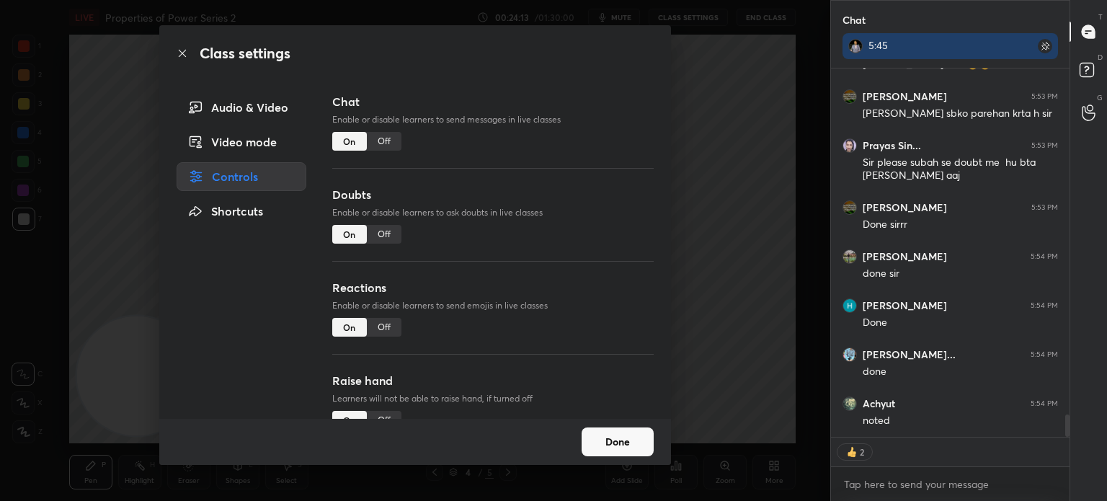
type textarea "x"
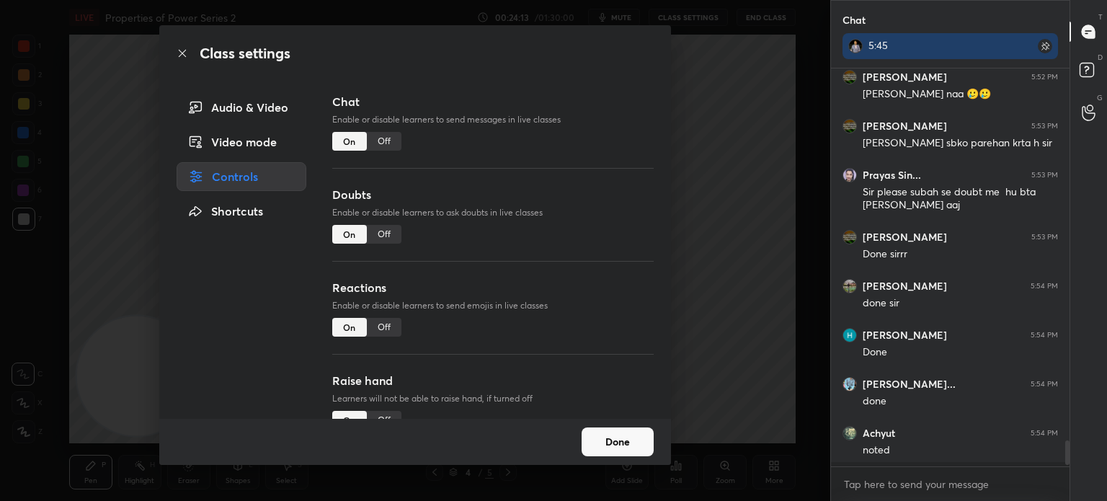
click at [389, 143] on div "Off" at bounding box center [384, 141] width 35 height 19
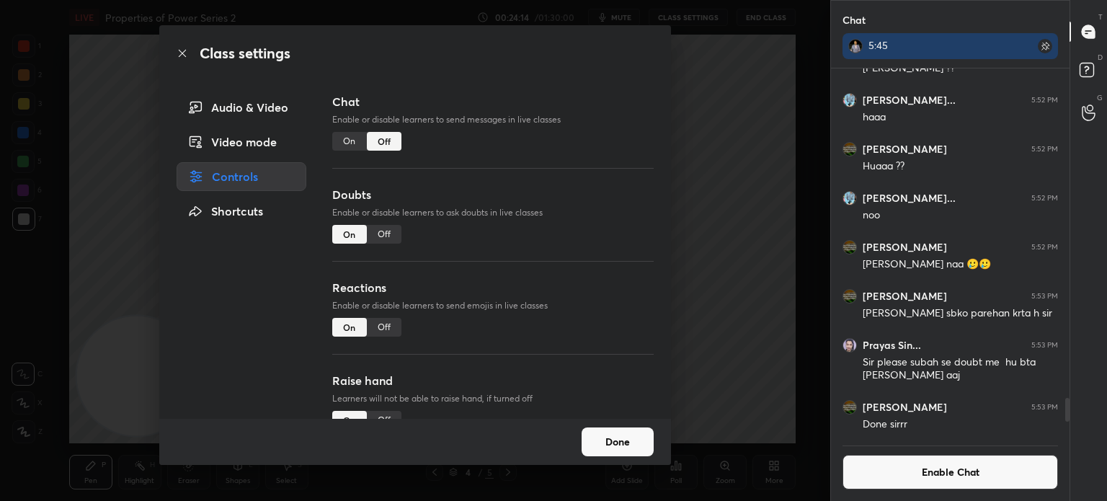
click at [179, 54] on icon at bounding box center [183, 54] width 12 height 12
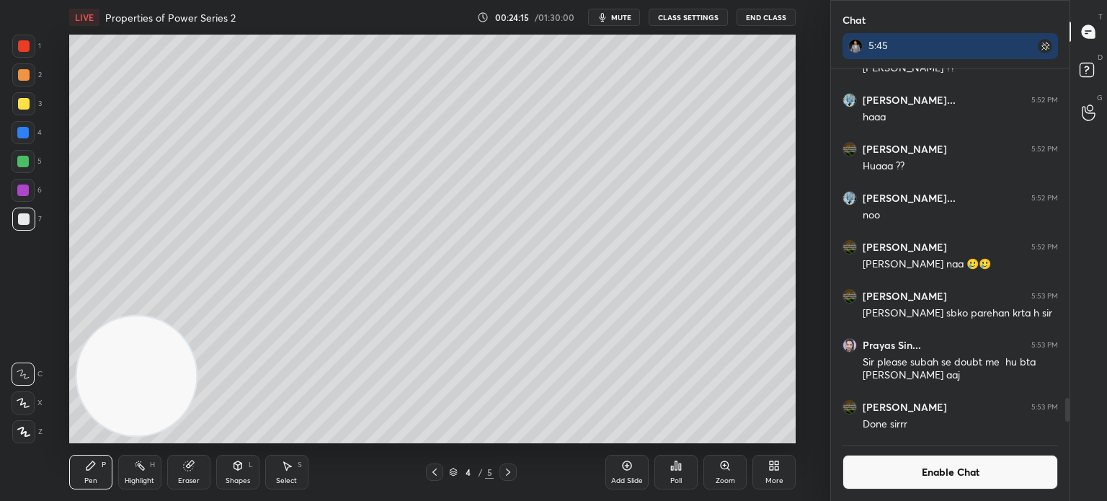
click at [29, 213] on div at bounding box center [23, 218] width 23 height 23
click at [23, 218] on div at bounding box center [24, 219] width 12 height 12
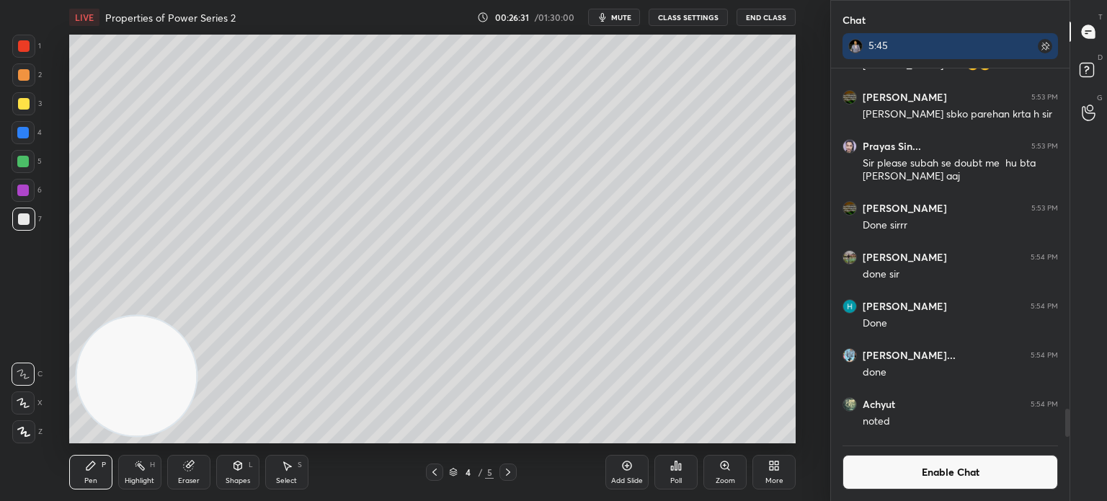
click at [899, 472] on button "Enable Chat" at bounding box center [949, 472] width 215 height 35
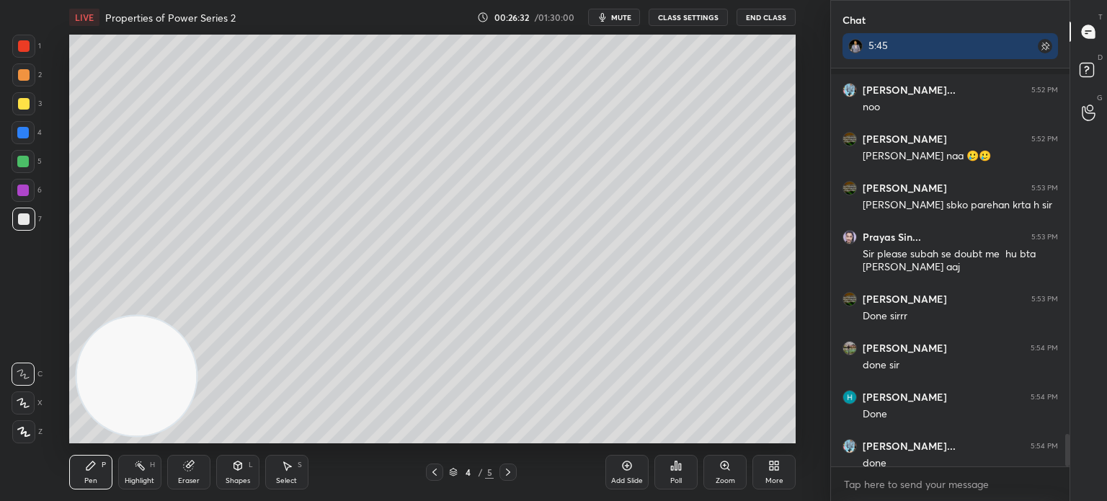
scroll to position [4493, 0]
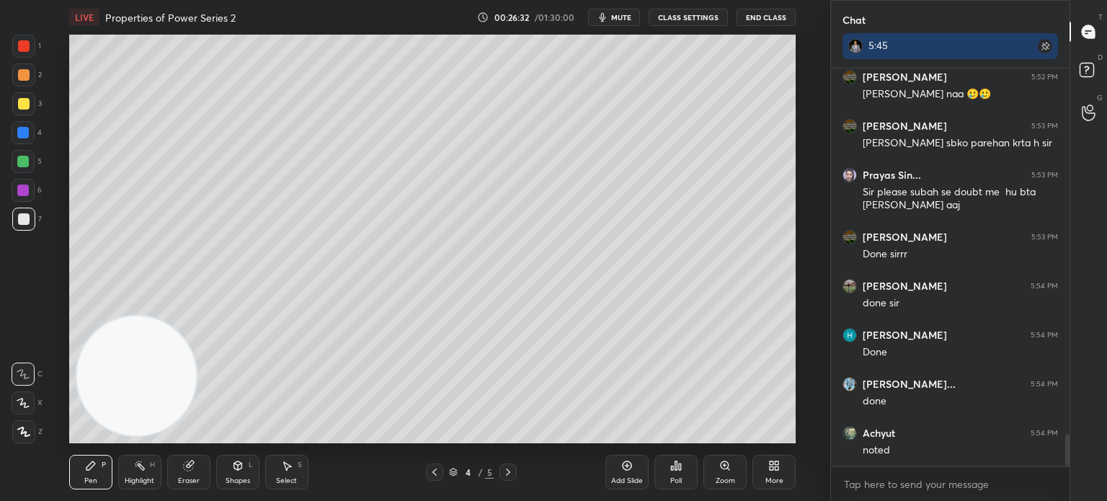
drag, startPoint x: 1068, startPoint y: 430, endPoint x: 1066, endPoint y: 469, distance: 39.0
click at [1066, 465] on div at bounding box center [1067, 450] width 4 height 32
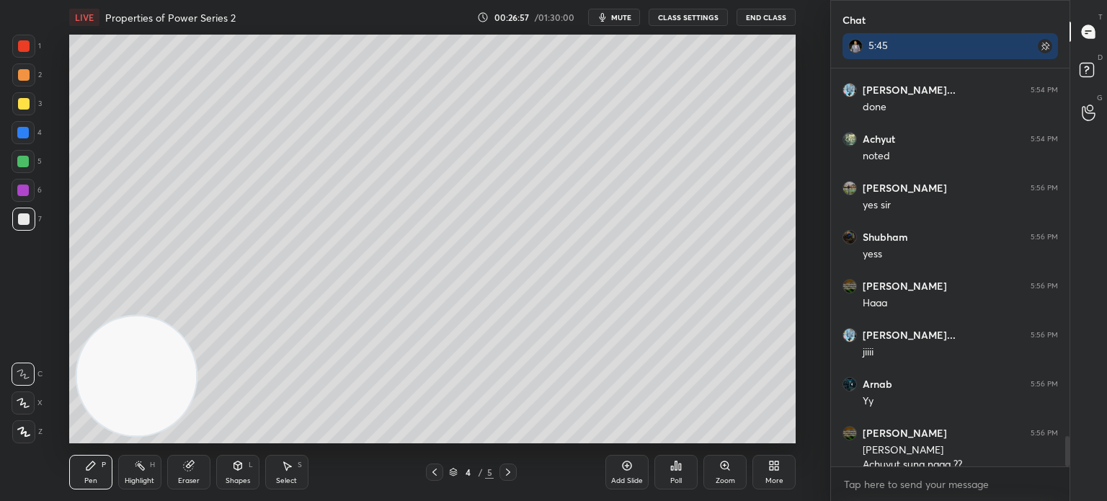
scroll to position [4801, 0]
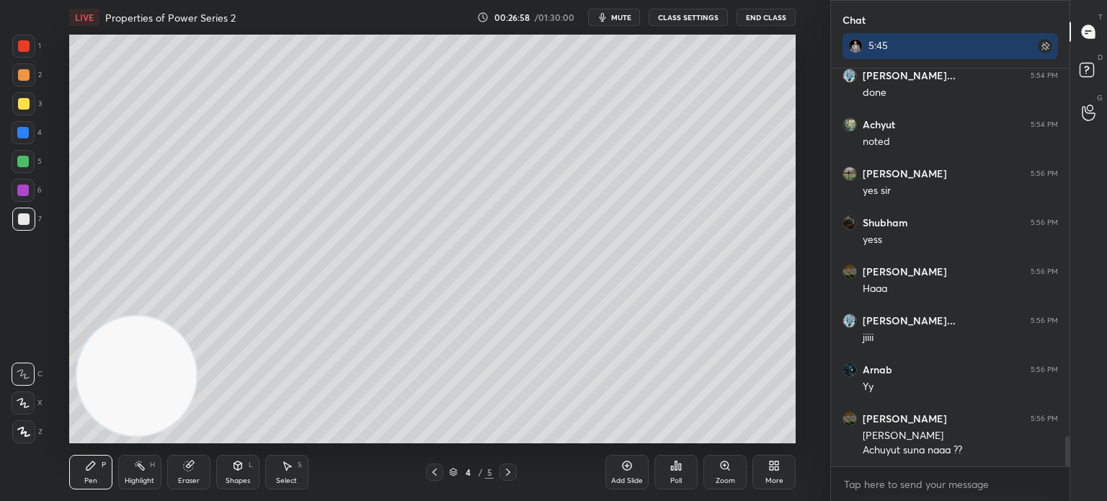
drag, startPoint x: 182, startPoint y: 337, endPoint x: 734, endPoint y: 40, distance: 627.0
click at [196, 316] on video at bounding box center [136, 376] width 120 height 120
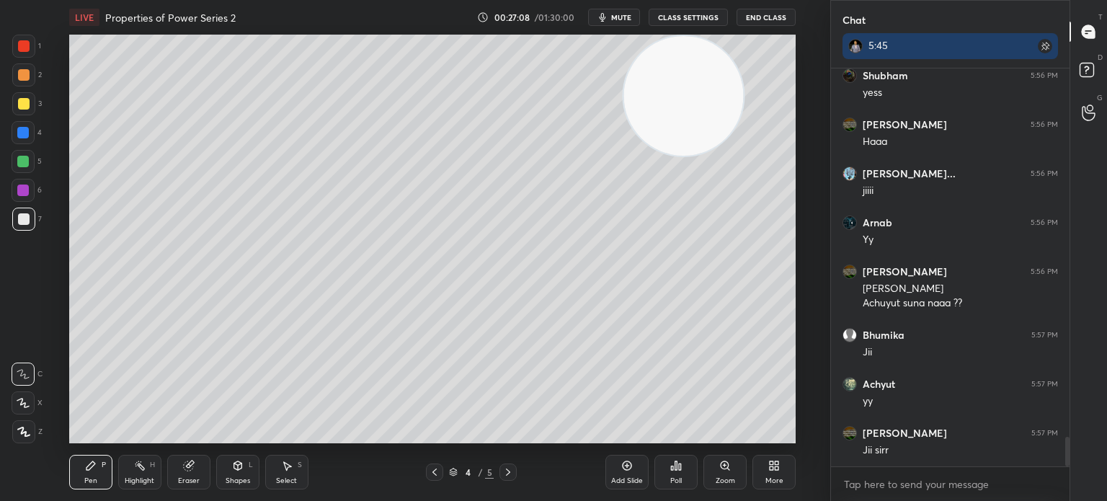
scroll to position [4997, 0]
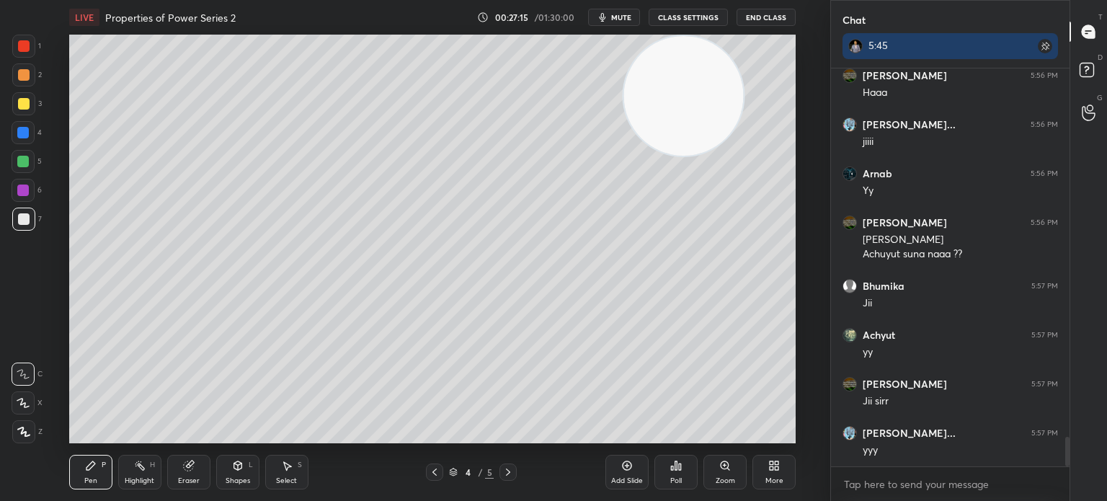
click at [622, 19] on span "mute" at bounding box center [621, 17] width 20 height 10
click at [608, 19] on span "unmute" at bounding box center [619, 17] width 31 height 10
drag, startPoint x: 688, startPoint y: 117, endPoint x: 640, endPoint y: 403, distance: 290.1
click at [643, 177] on video at bounding box center [678, 117] width 120 height 120
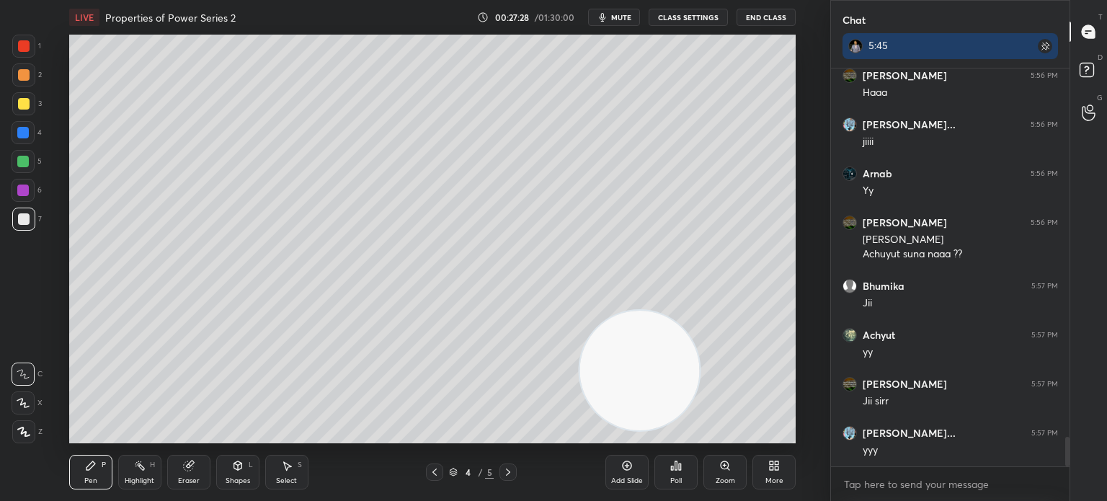
click at [628, 12] on button "mute" at bounding box center [614, 17] width 52 height 17
click at [709, 13] on button "CLASS SETTINGS" at bounding box center [687, 17] width 79 height 17
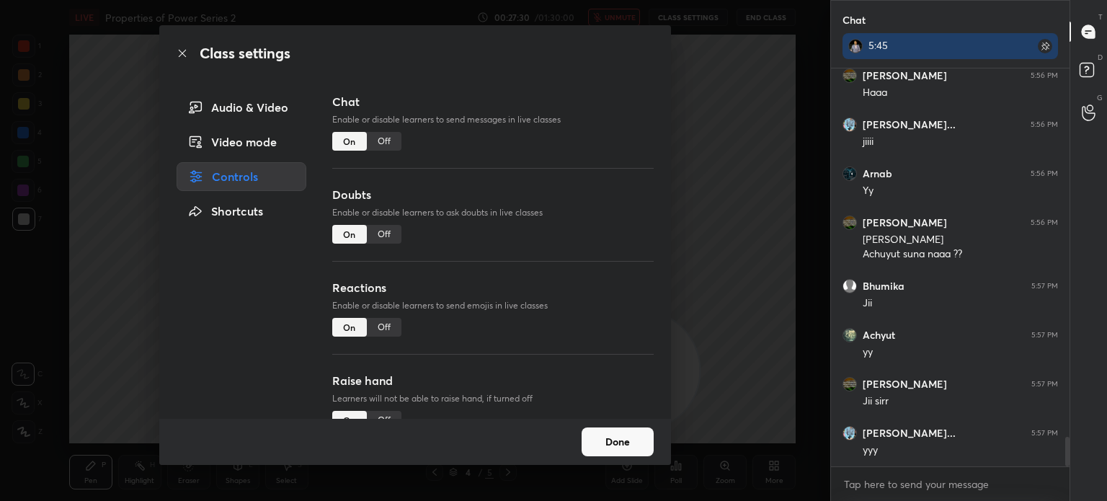
click at [392, 138] on div "Off" at bounding box center [384, 141] width 35 height 19
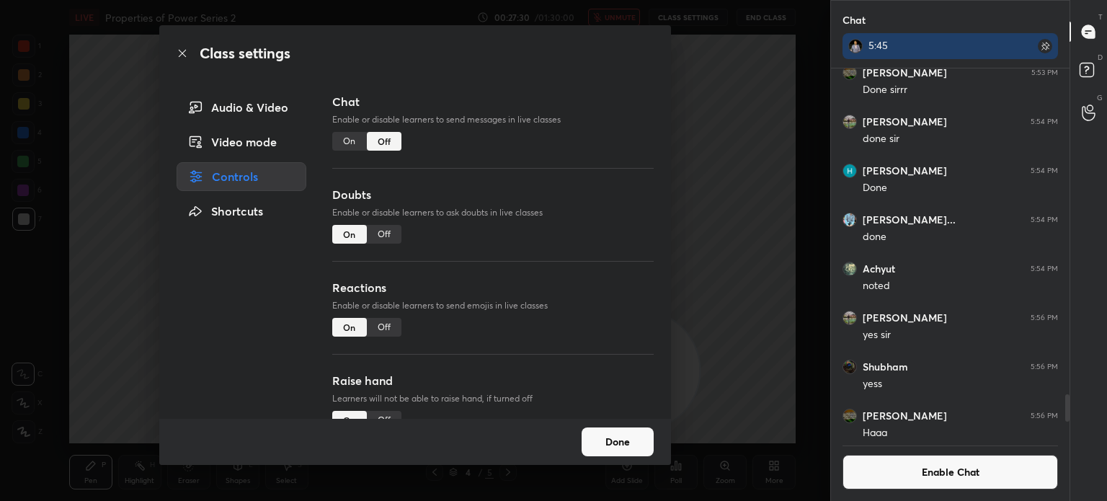
drag, startPoint x: 35, startPoint y: 295, endPoint x: 386, endPoint y: 97, distance: 403.9
click at [37, 293] on div "Class settings Audio & Video Video mode Controls Shortcuts Chat Enable or disab…" at bounding box center [415, 250] width 830 height 501
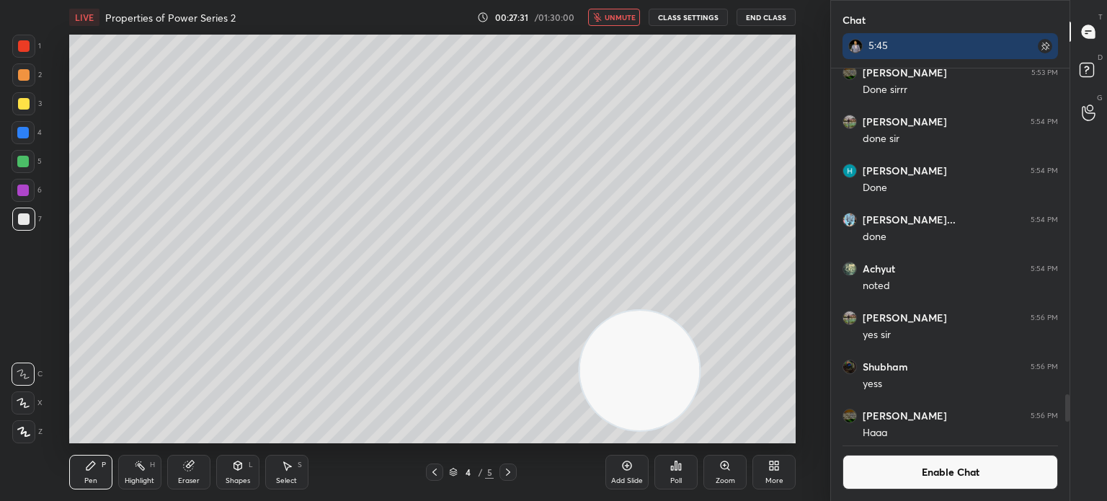
drag, startPoint x: 595, startPoint y: 24, endPoint x: 607, endPoint y: 24, distance: 11.5
click at [597, 23] on button "unmute" at bounding box center [614, 17] width 52 height 17
click at [800, 248] on div "Setting up your live class Poll for secs No correct answer Start poll" at bounding box center [432, 239] width 772 height 408
click at [629, 34] on div "LIVE Properties of Power Series 2 00:27:40 / 01:30:00 mute CLASS SETTINGS End C…" at bounding box center [432, 250] width 772 height 501
click at [626, 19] on span "mute" at bounding box center [621, 17] width 20 height 10
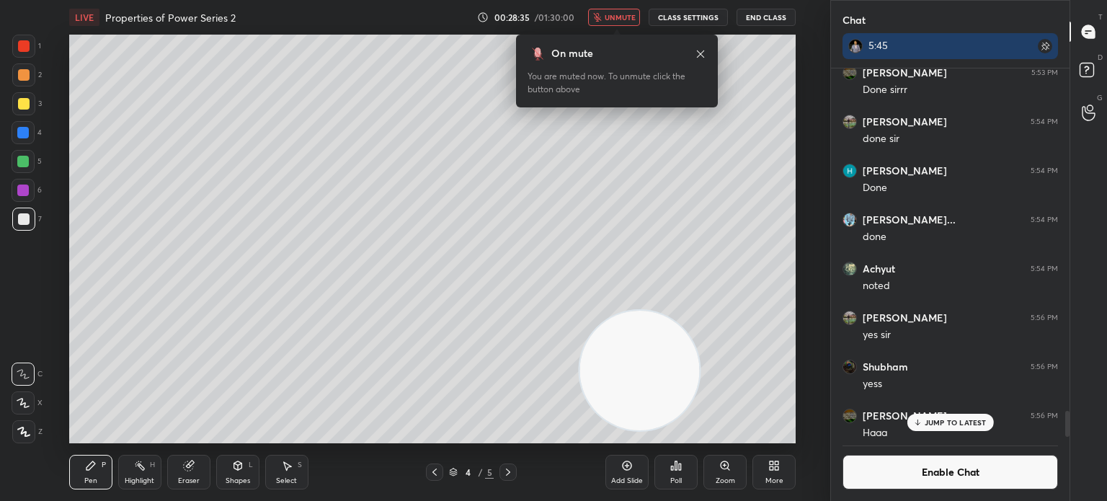
scroll to position [4896, 0]
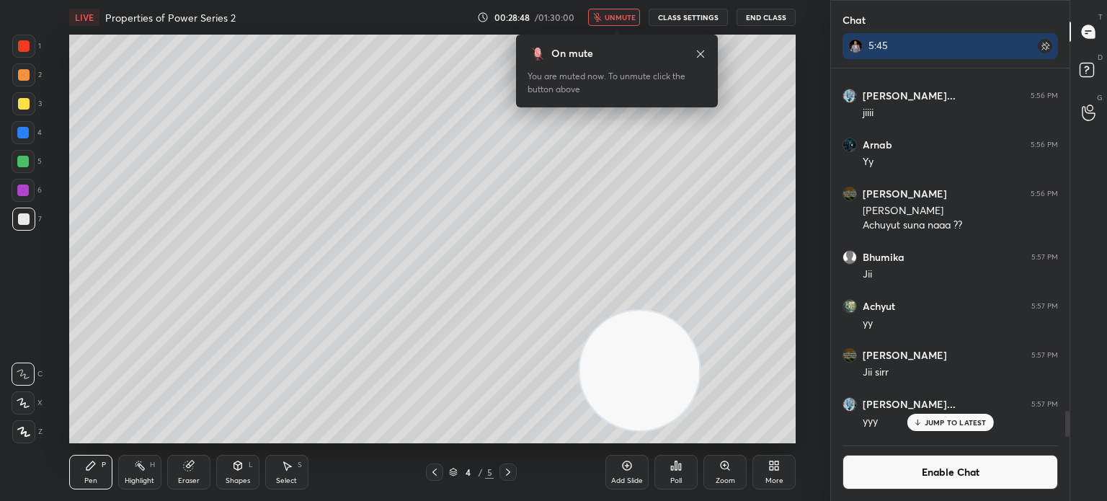
click at [631, 17] on span "unmute" at bounding box center [619, 17] width 31 height 10
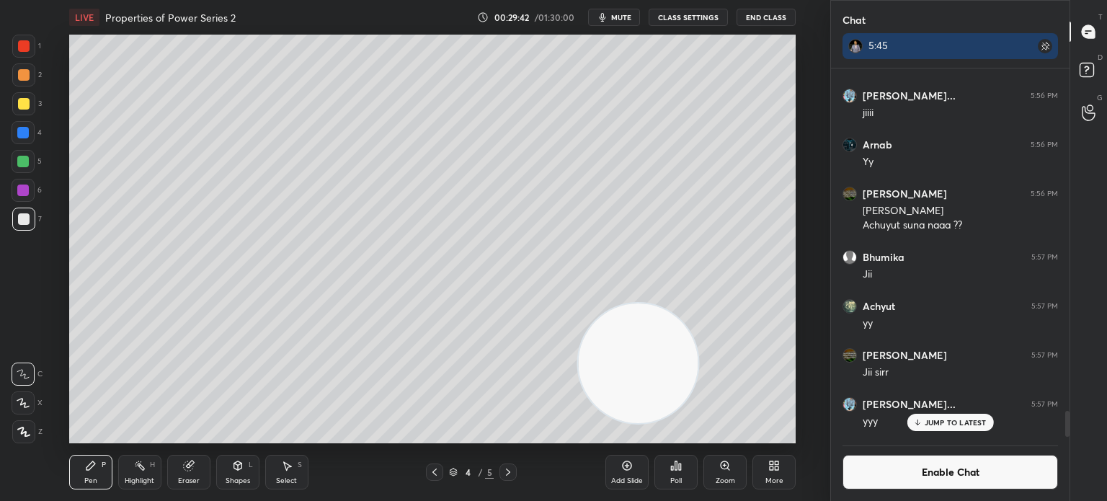
drag, startPoint x: 622, startPoint y: 358, endPoint x: 501, endPoint y: 175, distance: 219.4
click at [578, 303] on video at bounding box center [638, 363] width 120 height 120
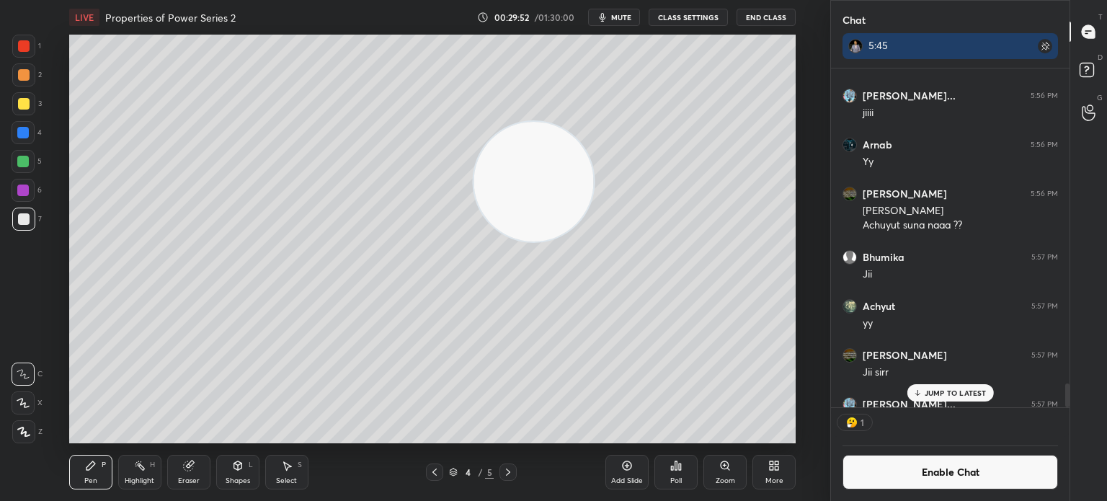
scroll to position [4, 4]
click at [947, 478] on button "Enable Chat" at bounding box center [949, 472] width 215 height 35
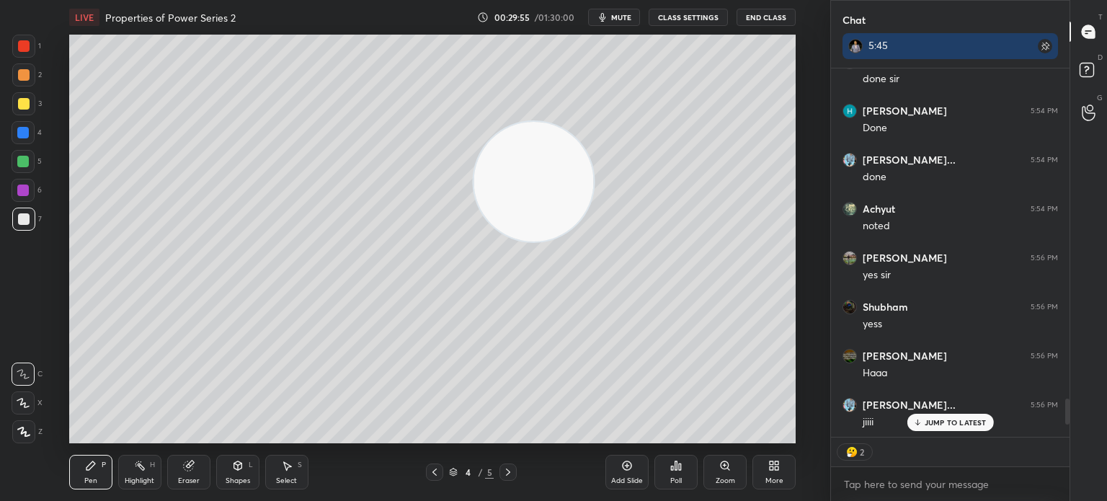
click at [952, 429] on div "JUMP TO LATEST" at bounding box center [949, 422] width 86 height 17
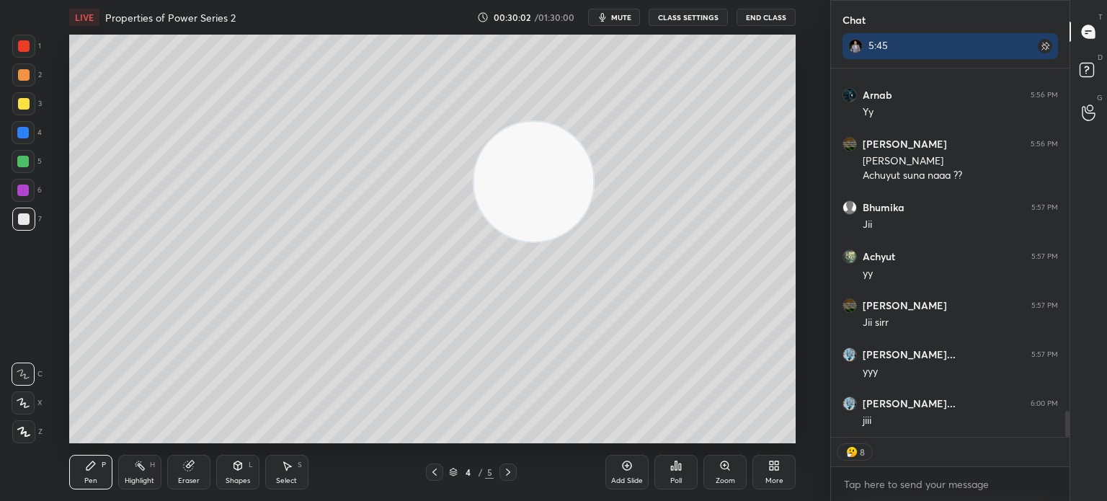
scroll to position [4967, 0]
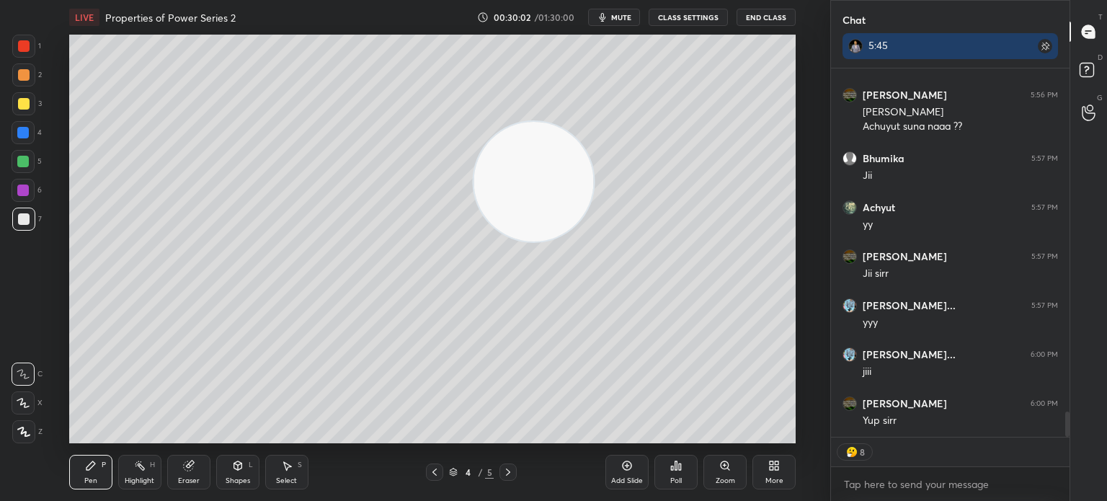
click at [187, 474] on div "Eraser" at bounding box center [188, 472] width 43 height 35
click at [27, 400] on icon at bounding box center [23, 403] width 12 height 12
click at [97, 472] on div "Pen P" at bounding box center [90, 472] width 43 height 35
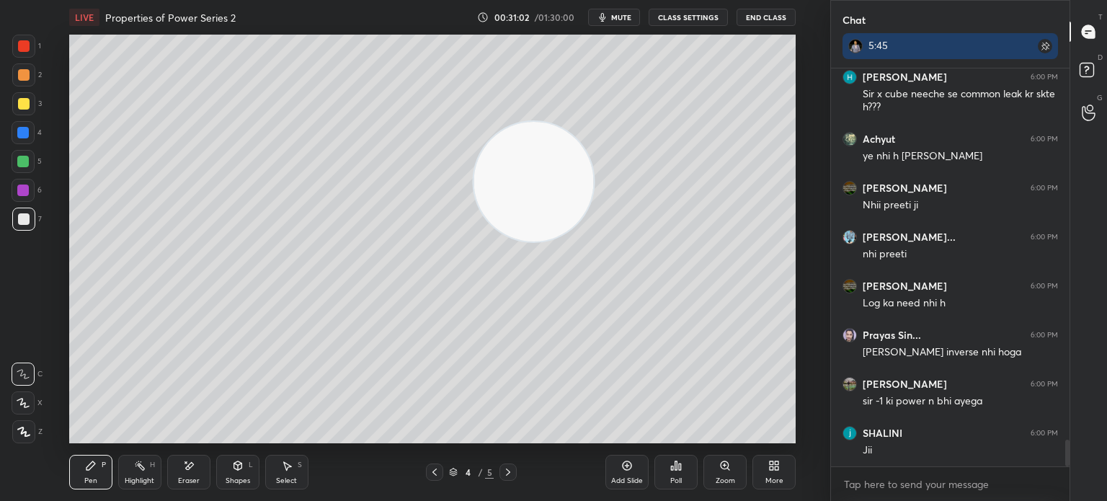
scroll to position [5637, 0]
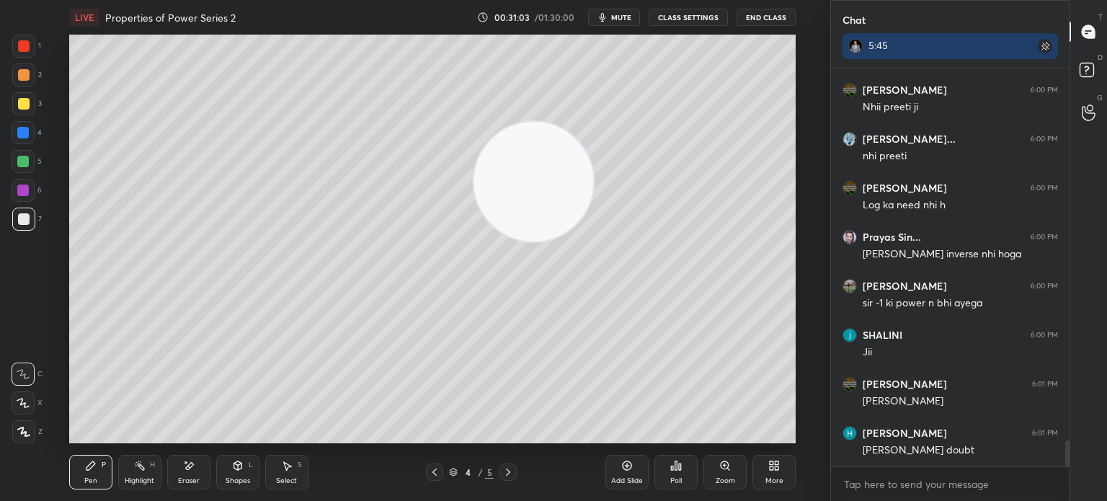
drag, startPoint x: 556, startPoint y: 200, endPoint x: 700, endPoint y: 208, distance: 143.6
click at [593, 209] on video at bounding box center [533, 182] width 120 height 120
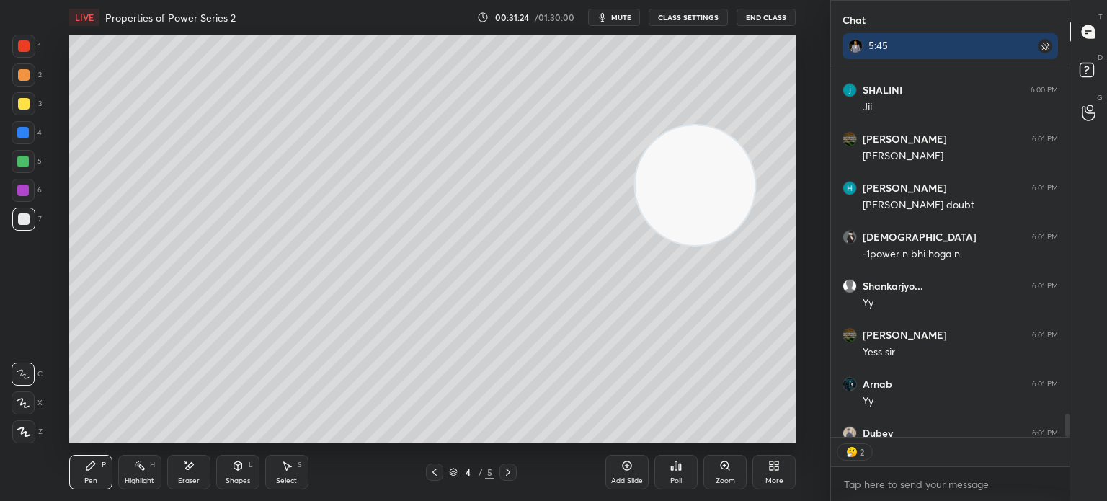
scroll to position [6009, 0]
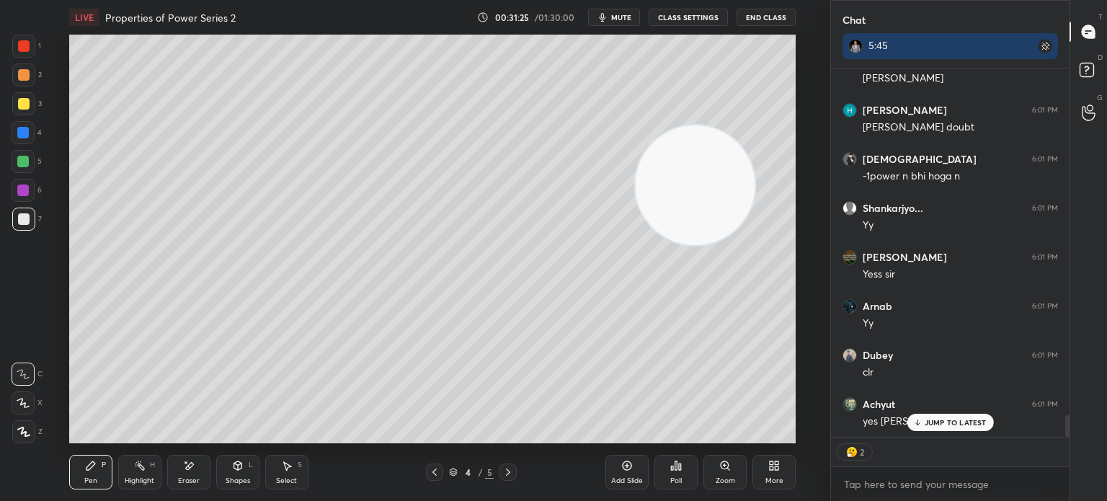
click at [628, 472] on div "Add Slide" at bounding box center [626, 472] width 43 height 35
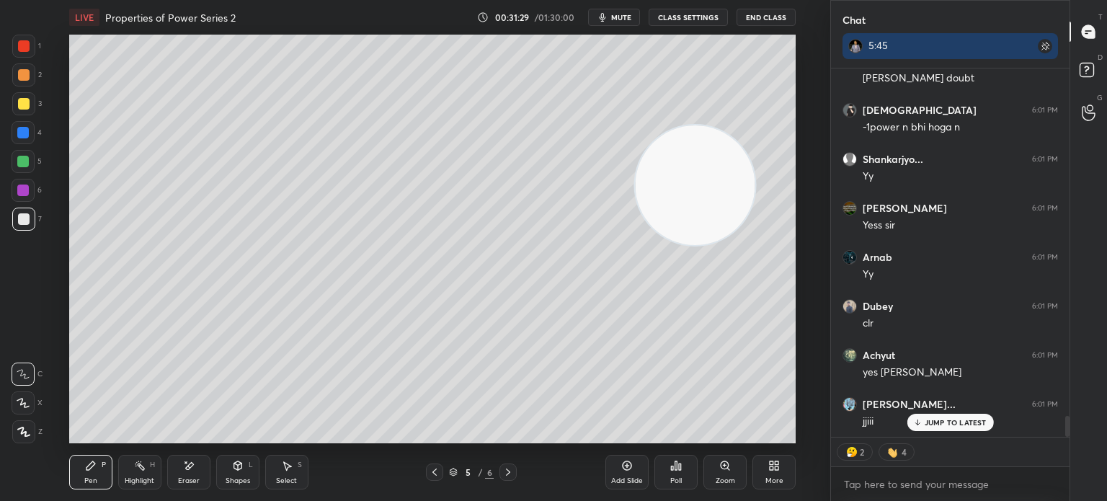
scroll to position [6106, 0]
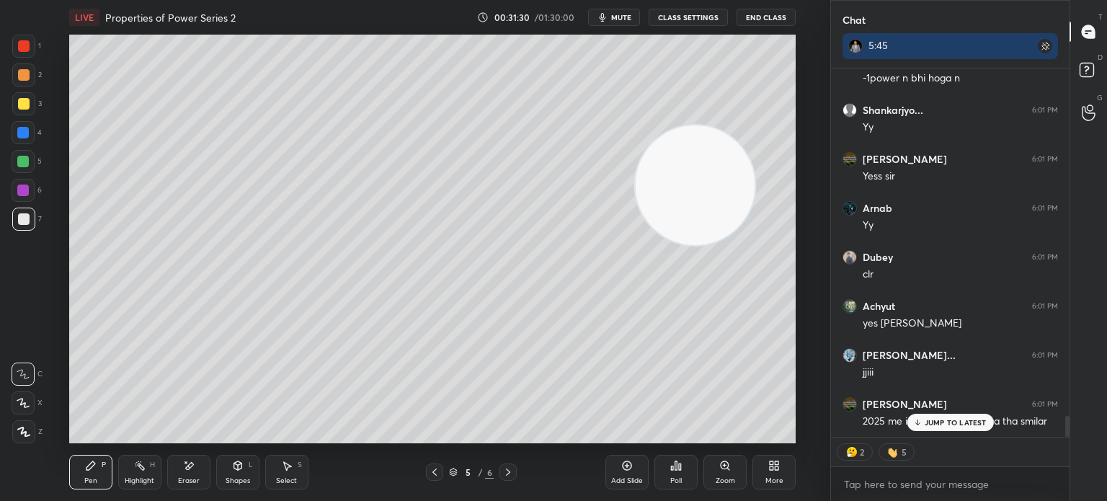
click at [960, 414] on div "JUMP TO LATEST" at bounding box center [949, 422] width 86 height 17
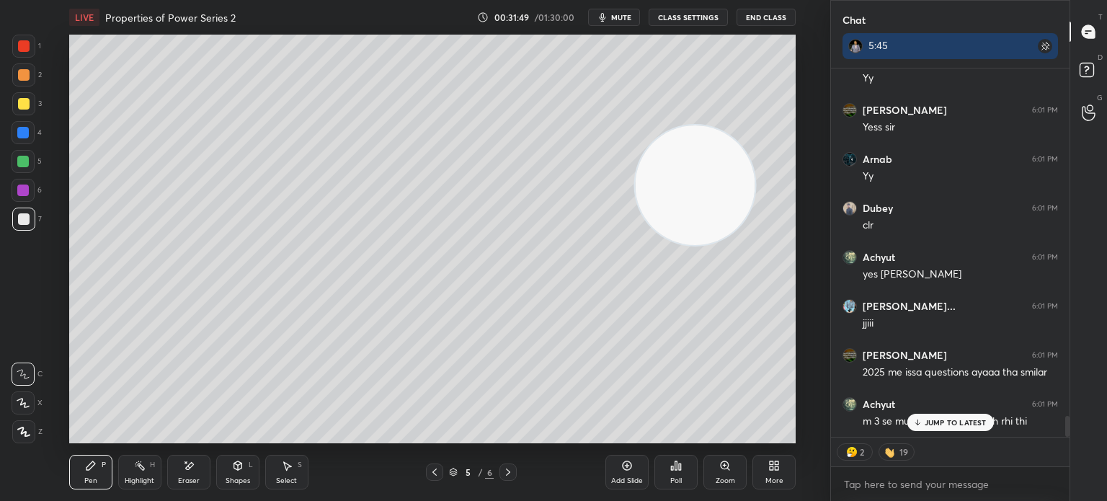
click at [941, 420] on p "JUMP TO LATEST" at bounding box center [955, 422] width 62 height 9
drag, startPoint x: 747, startPoint y: 362, endPoint x: 764, endPoint y: 404, distance: 45.0
click at [754, 245] on video at bounding box center [695, 185] width 120 height 120
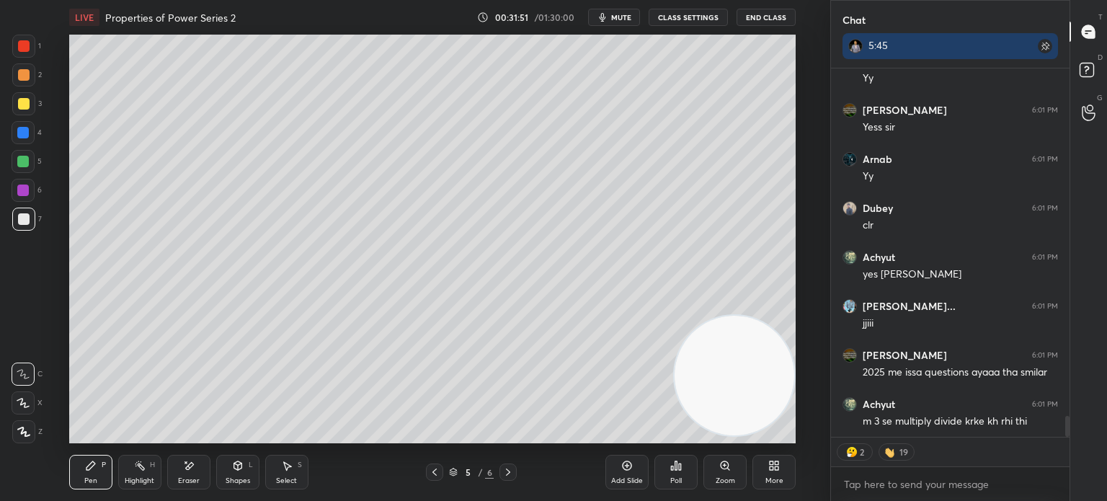
scroll to position [6218, 0]
click at [436, 474] on icon at bounding box center [435, 472] width 12 height 12
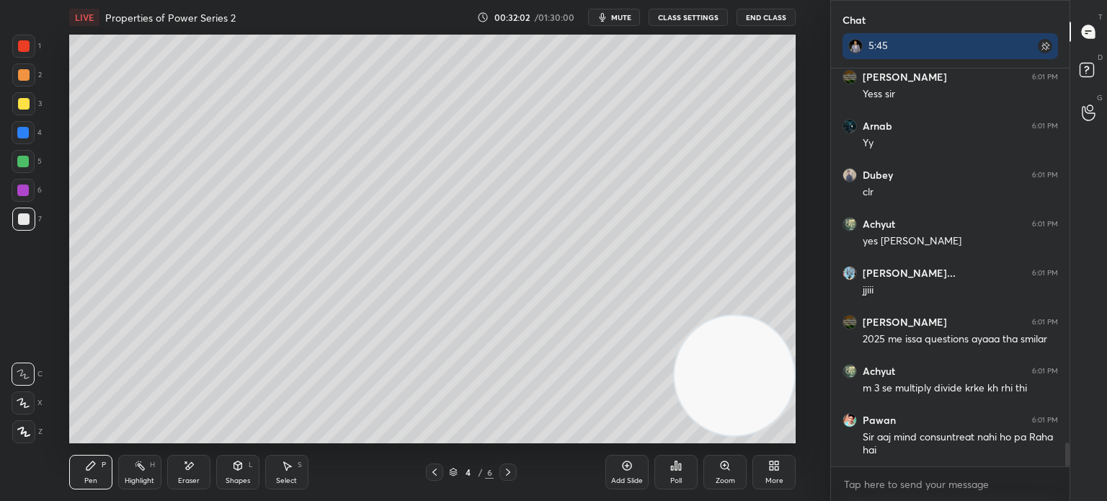
scroll to position [6238, 0]
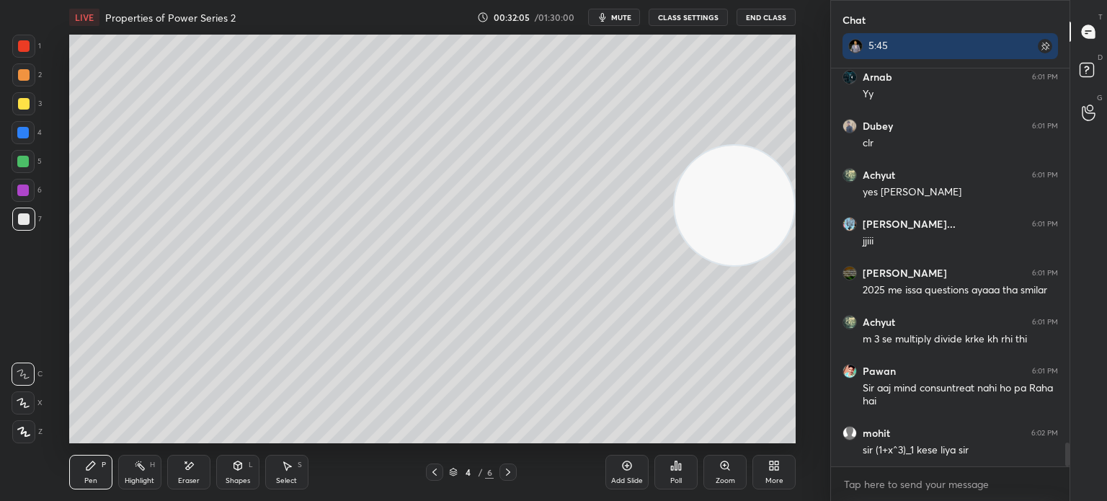
drag, startPoint x: 718, startPoint y: 178, endPoint x: 709, endPoint y: 226, distance: 49.0
click at [715, 209] on video at bounding box center [734, 206] width 120 height 120
drag, startPoint x: 556, startPoint y: 252, endPoint x: 78, endPoint y: 323, distance: 483.7
click at [674, 279] on video at bounding box center [734, 219] width 120 height 120
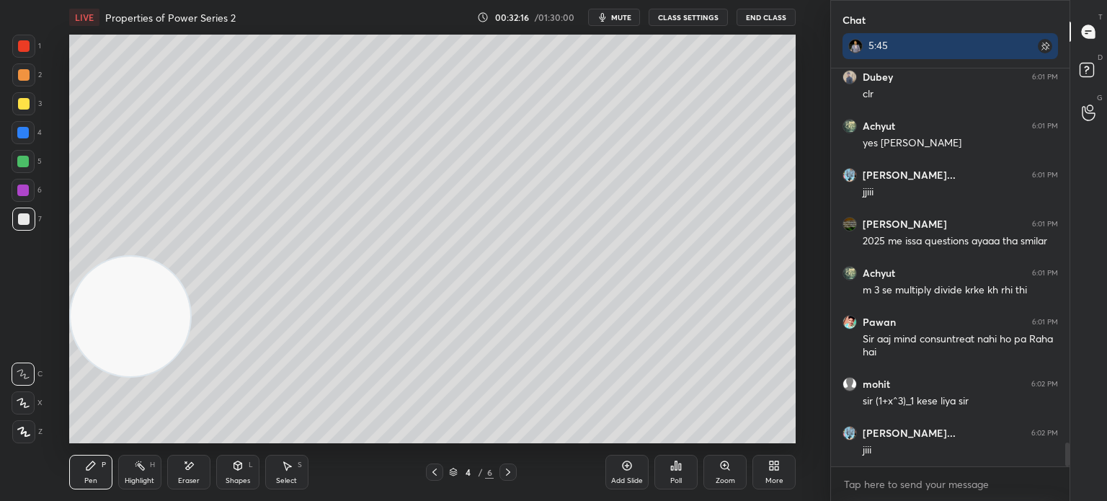
click at [33, 190] on div at bounding box center [23, 190] width 23 height 23
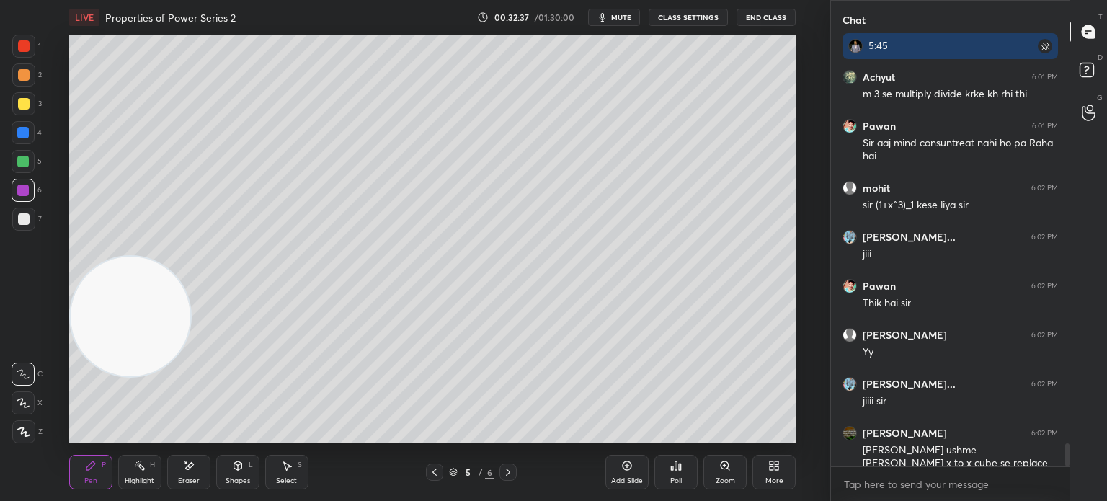
scroll to position [6534, 0]
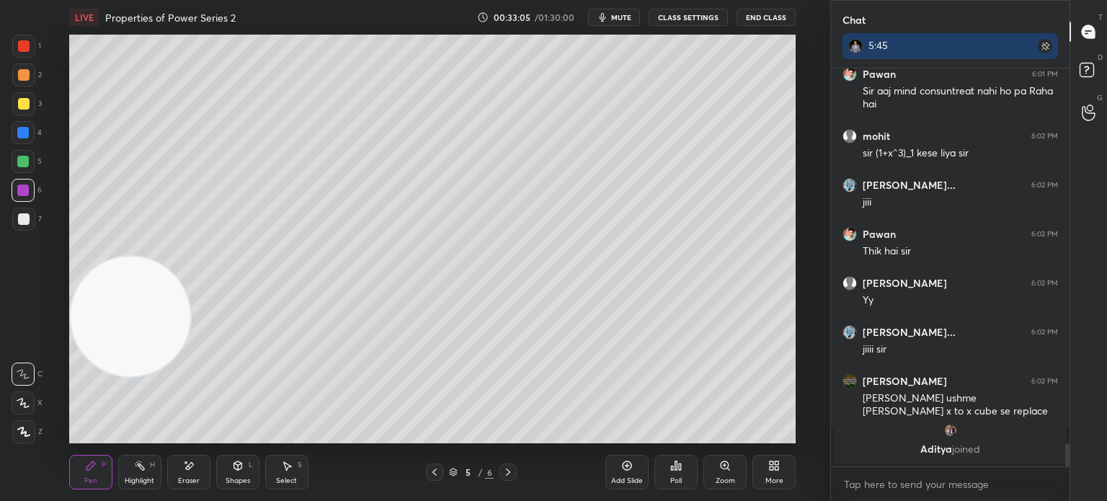
click at [620, 9] on button "mute" at bounding box center [614, 17] width 52 height 17
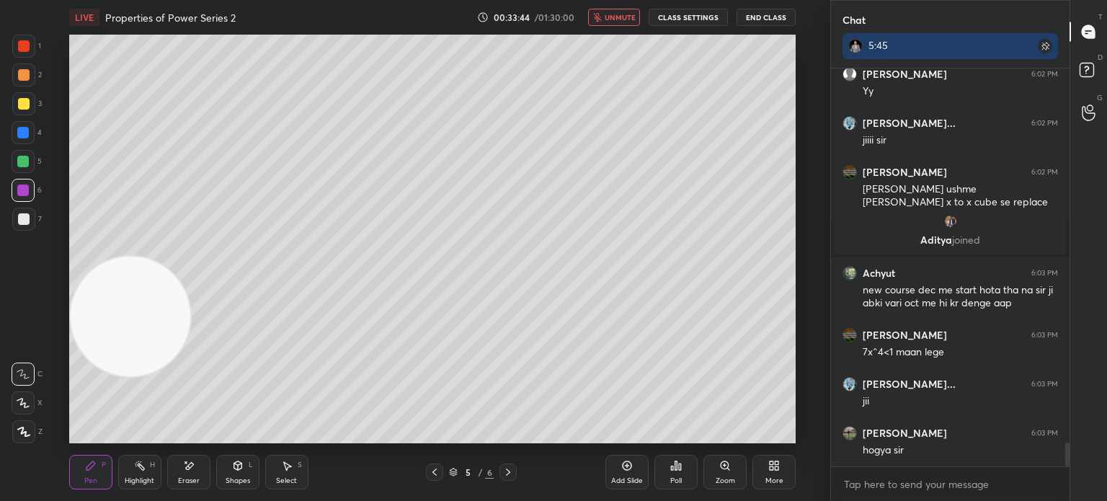
scroll to position [6259, 0]
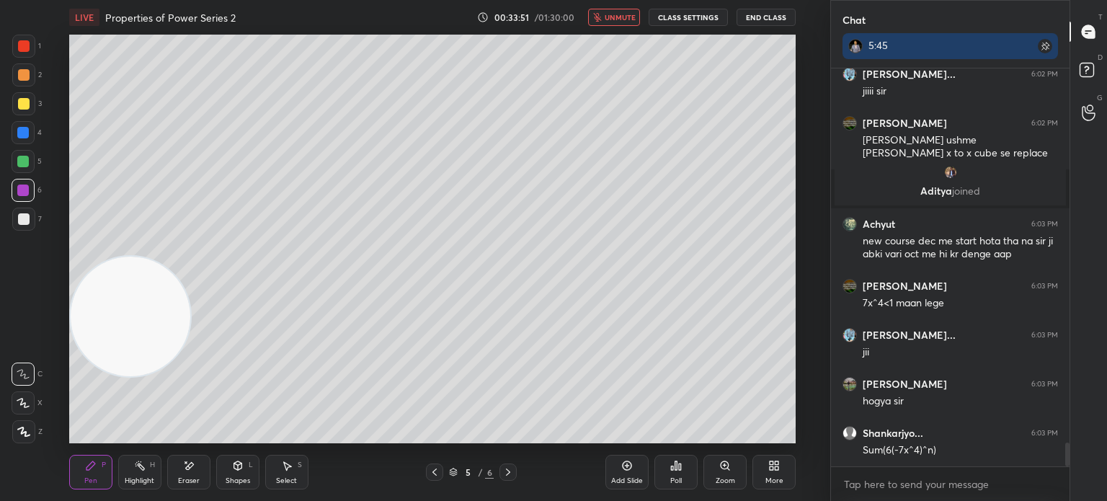
click at [626, 17] on span "unmute" at bounding box center [619, 17] width 31 height 10
click at [24, 220] on div at bounding box center [24, 219] width 12 height 12
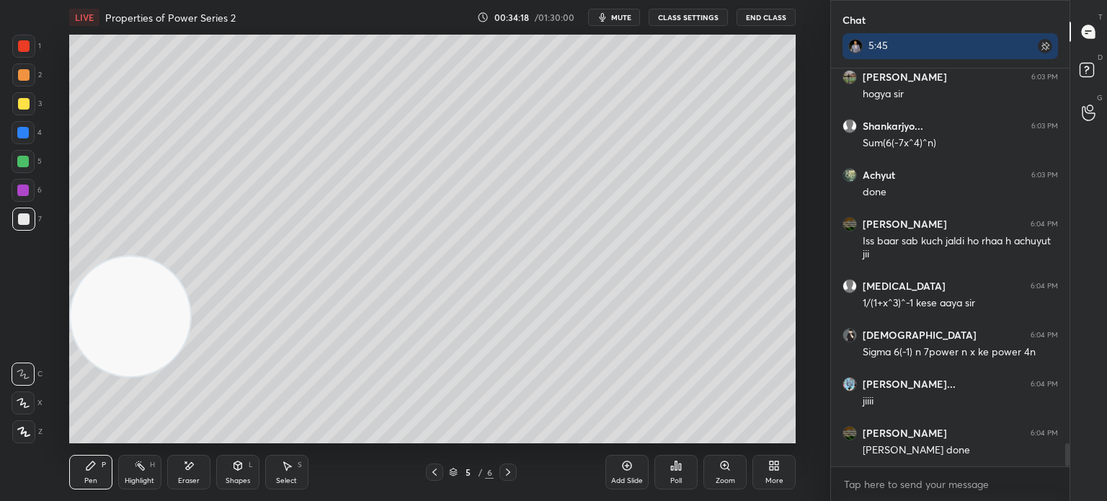
scroll to position [6615, 0]
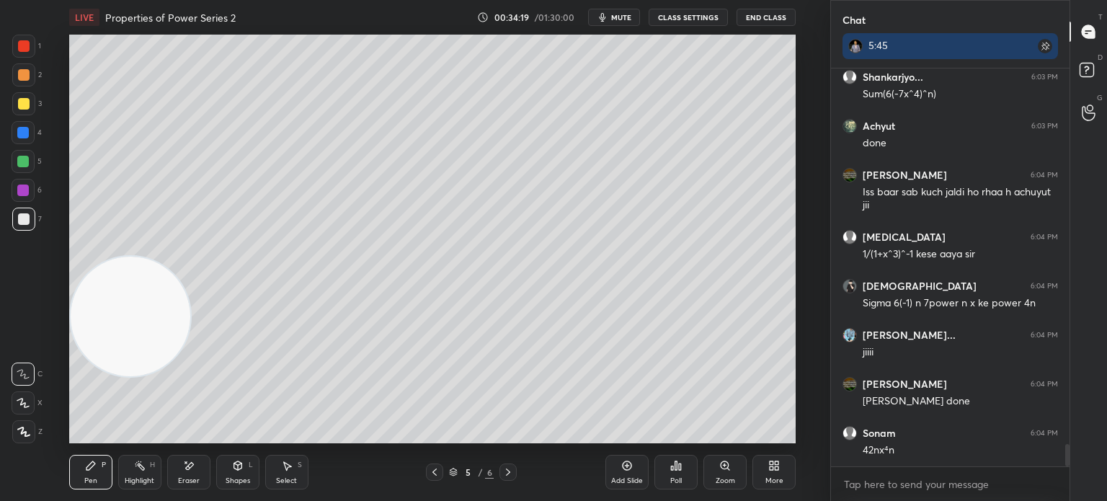
click at [24, 44] on div at bounding box center [24, 46] width 12 height 12
click at [239, 473] on div "Shapes L" at bounding box center [237, 472] width 43 height 35
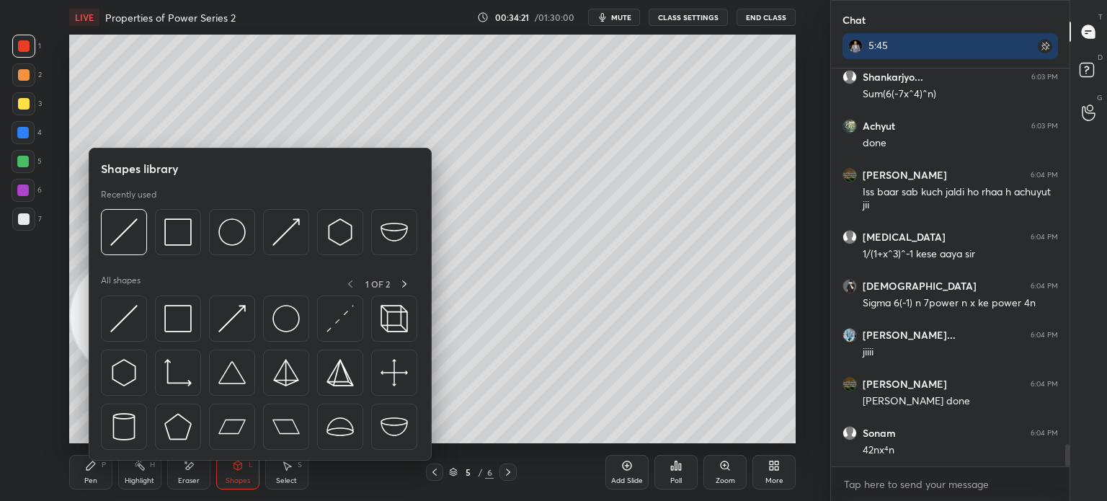
click at [138, 325] on div at bounding box center [124, 318] width 46 height 46
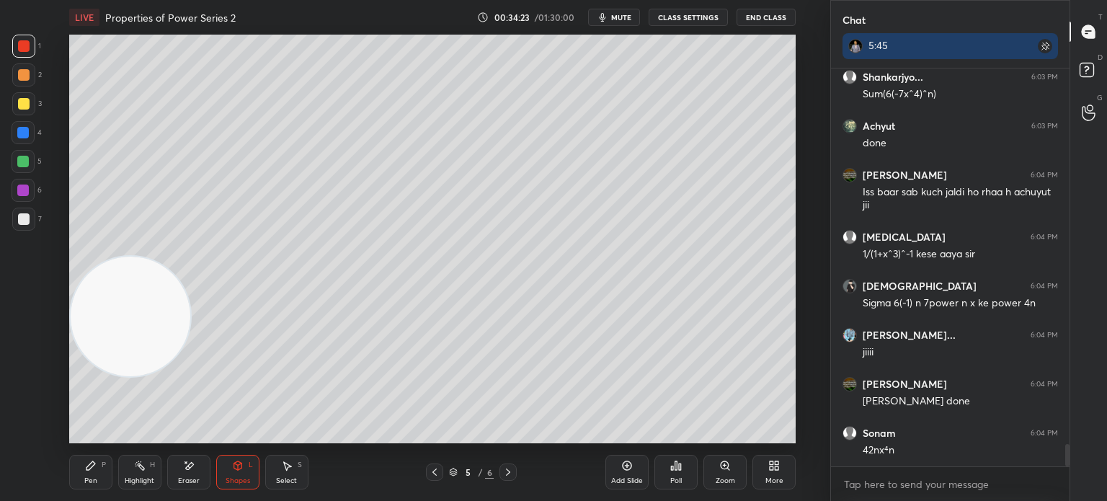
scroll to position [6664, 0]
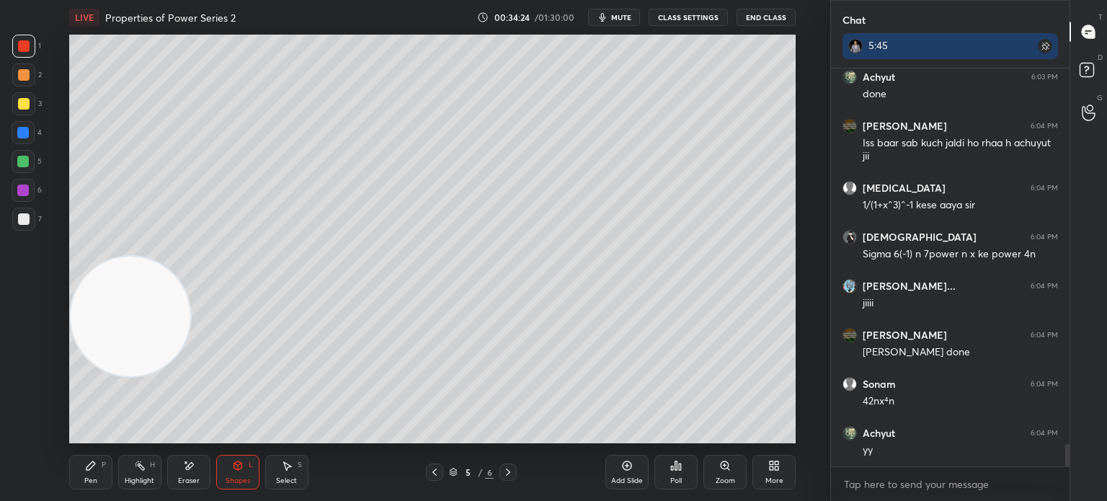
click at [106, 455] on div "Pen P Highlight H Eraser Shapes L Select S 5 / 6 Add Slide Poll Zoom More" at bounding box center [432, 472] width 726 height 58
click at [100, 467] on div "Pen P" at bounding box center [90, 472] width 43 height 35
click at [26, 223] on div at bounding box center [23, 218] width 23 height 23
click at [18, 107] on div at bounding box center [24, 104] width 12 height 12
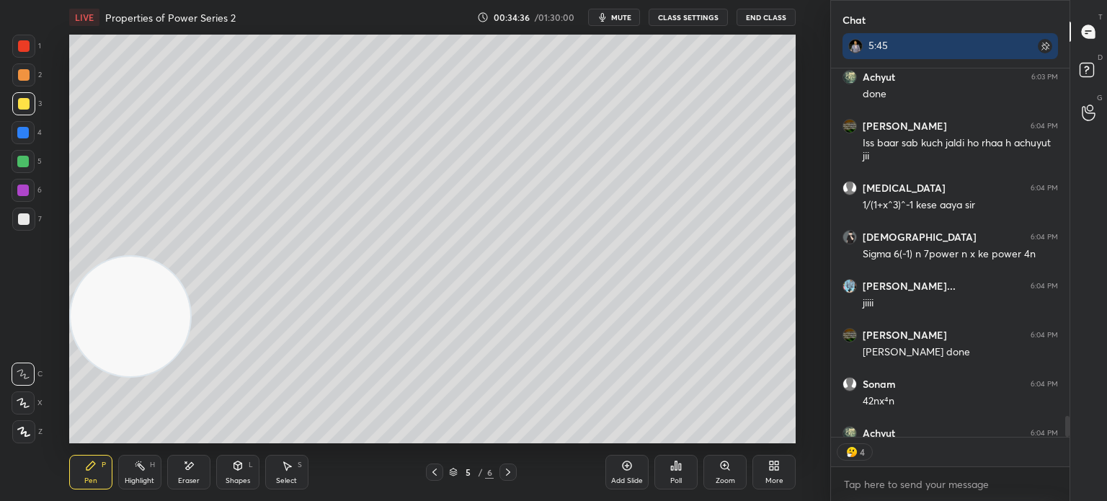
click at [225, 475] on div "Shapes L" at bounding box center [237, 472] width 43 height 35
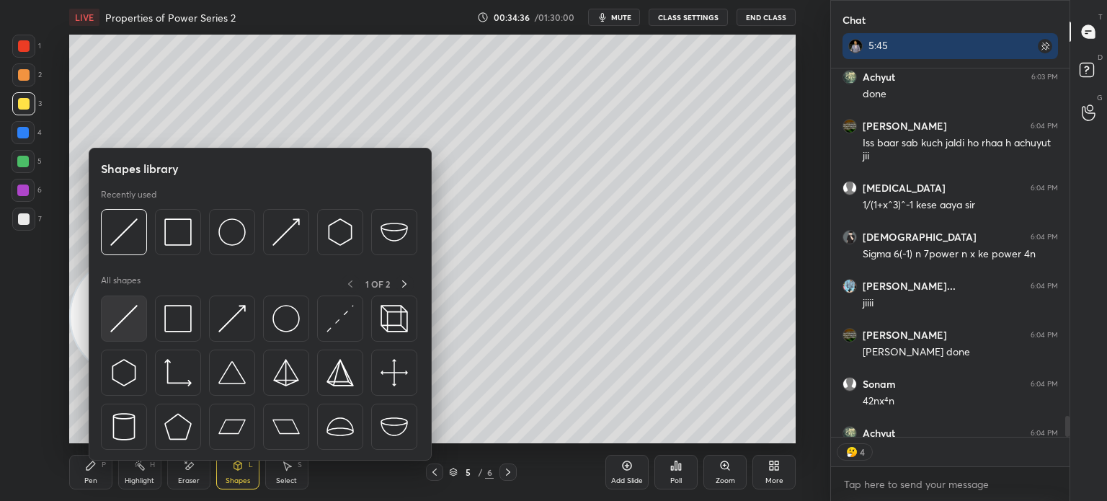
click at [130, 335] on div at bounding box center [124, 318] width 46 height 46
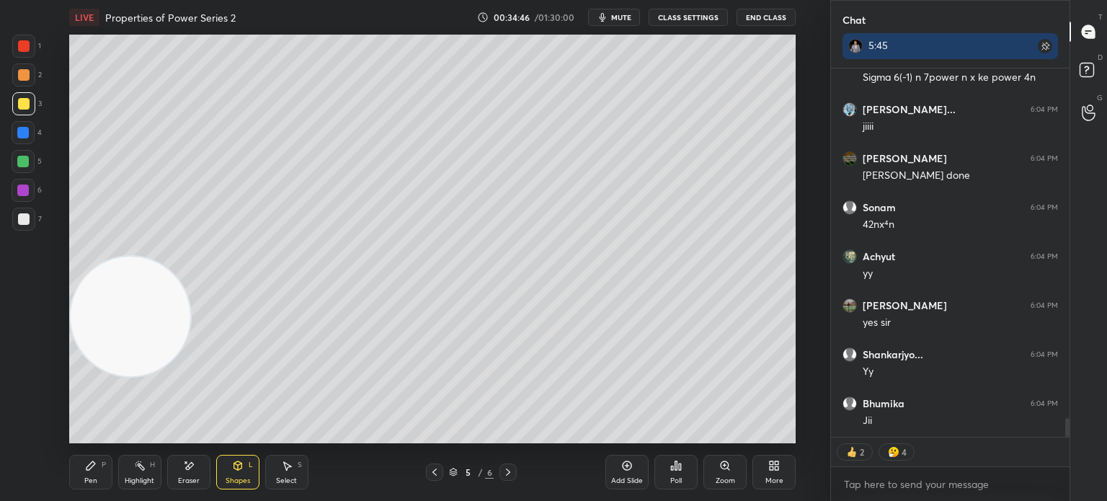
scroll to position [6890, 0]
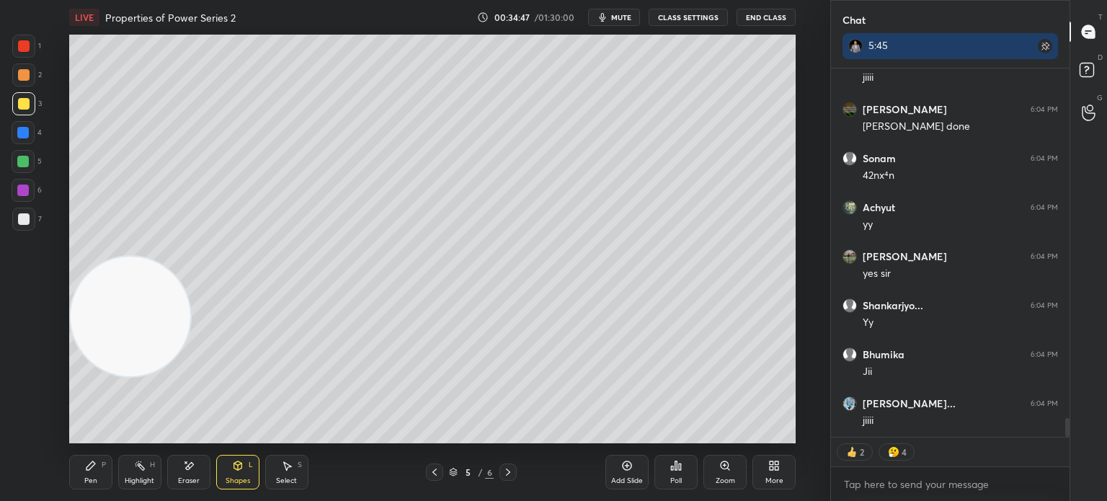
click at [89, 472] on div "Pen P" at bounding box center [90, 472] width 43 height 35
click at [24, 372] on icon at bounding box center [23, 374] width 13 height 10
click at [27, 228] on div at bounding box center [23, 218] width 23 height 23
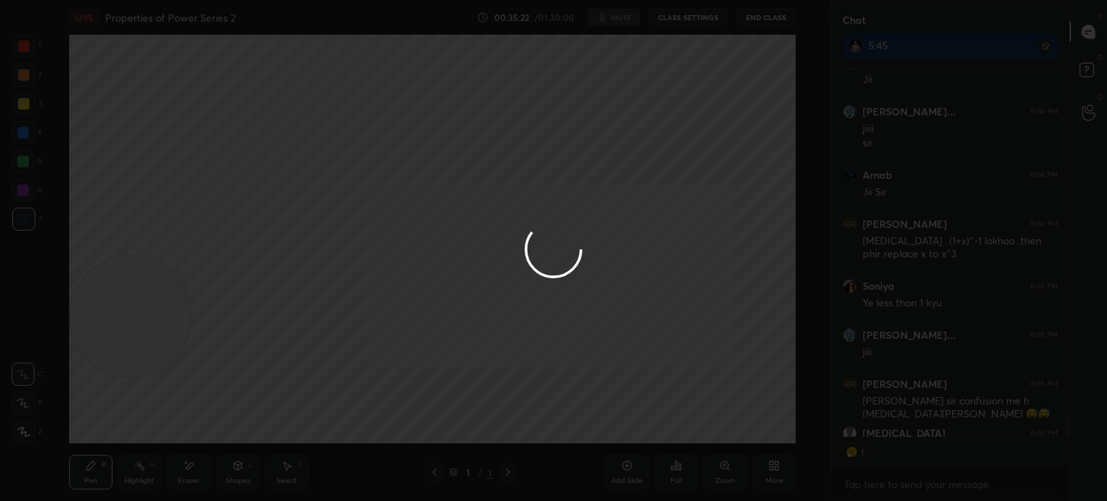
scroll to position [4, 4]
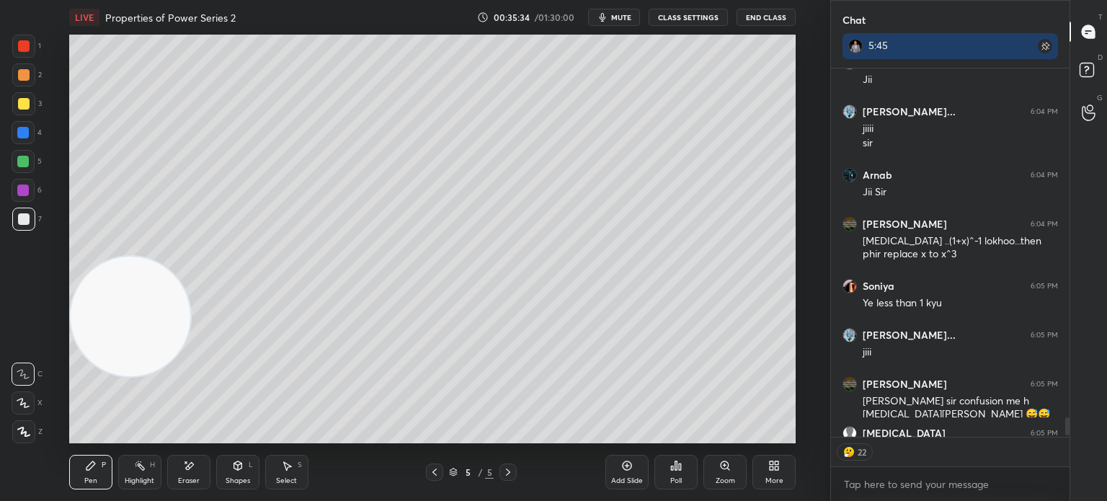
click at [121, 256] on video at bounding box center [131, 316] width 120 height 120
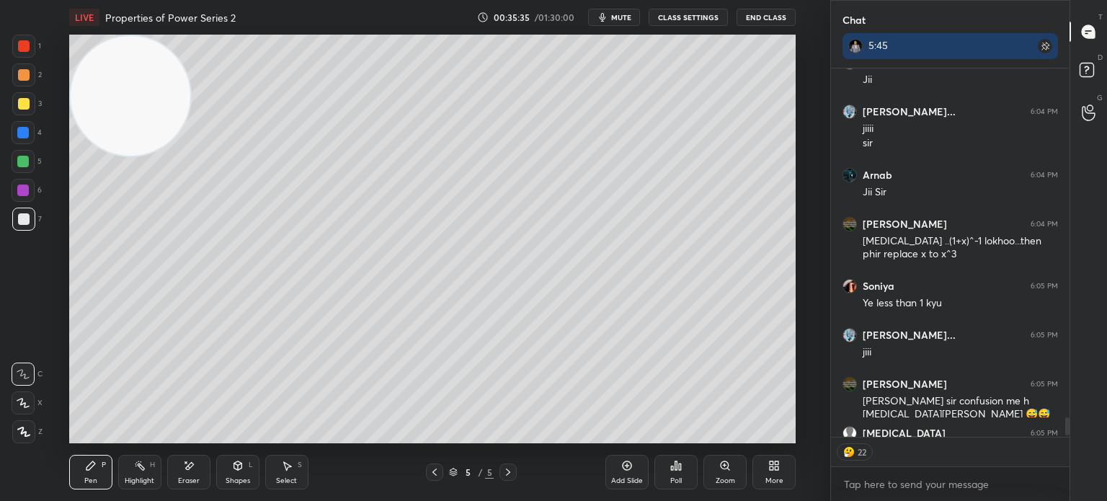
scroll to position [7259, 0]
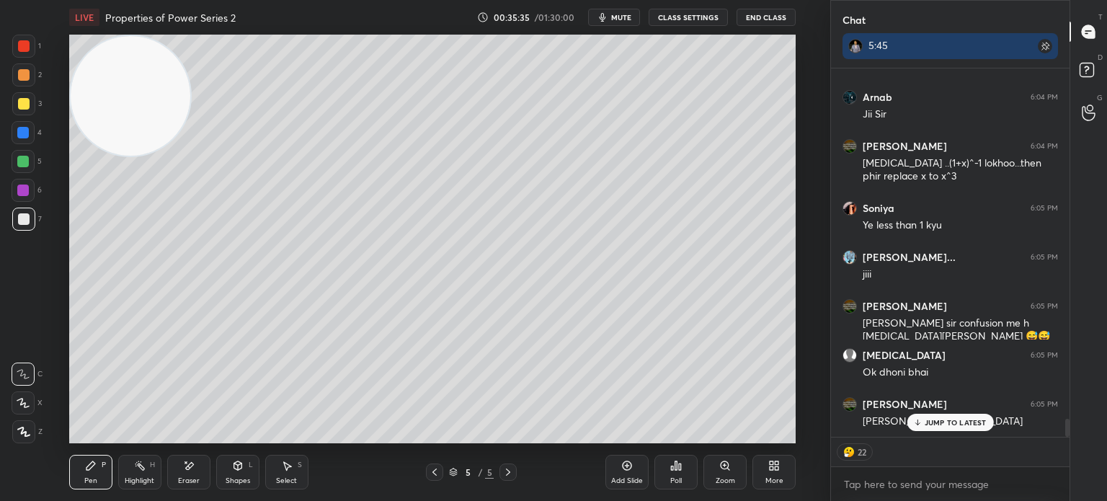
click at [22, 214] on div at bounding box center [24, 219] width 12 height 12
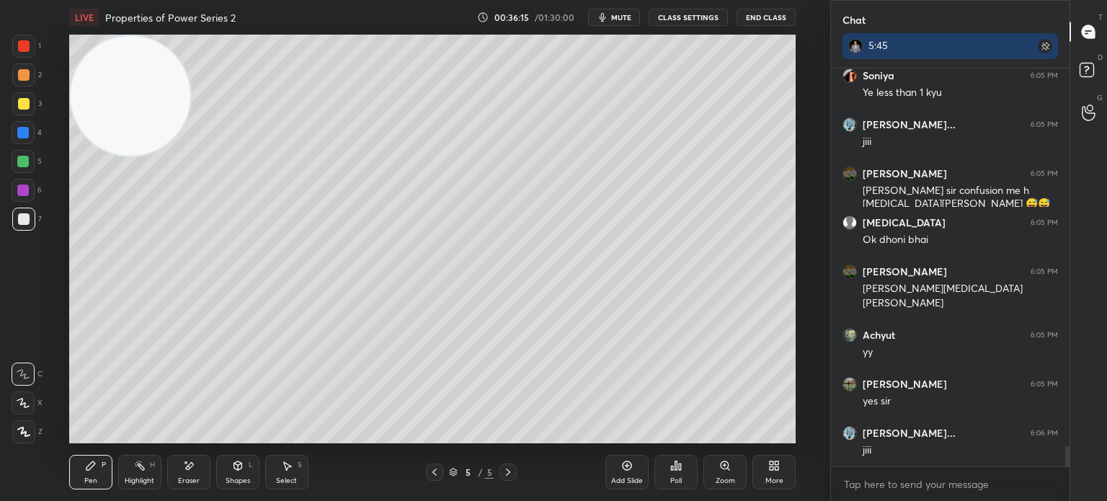
scroll to position [7441, 0]
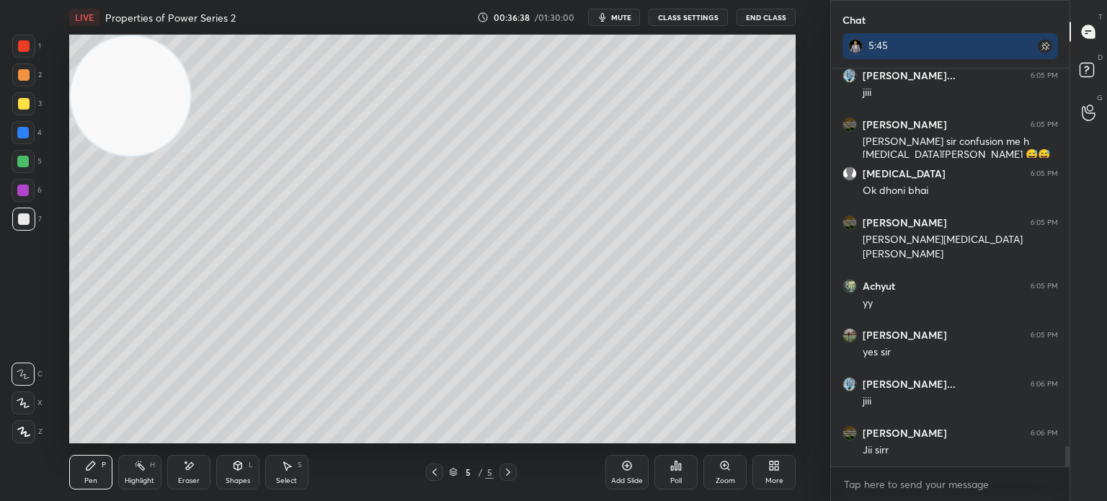
click at [228, 475] on div "Shapes L" at bounding box center [237, 472] width 43 height 35
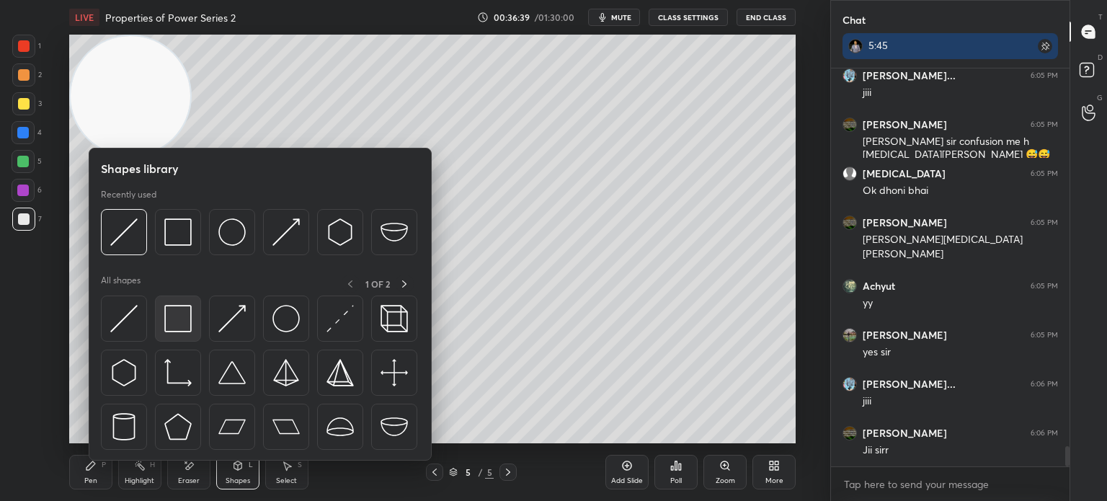
click at [192, 329] on div at bounding box center [178, 318] width 46 height 46
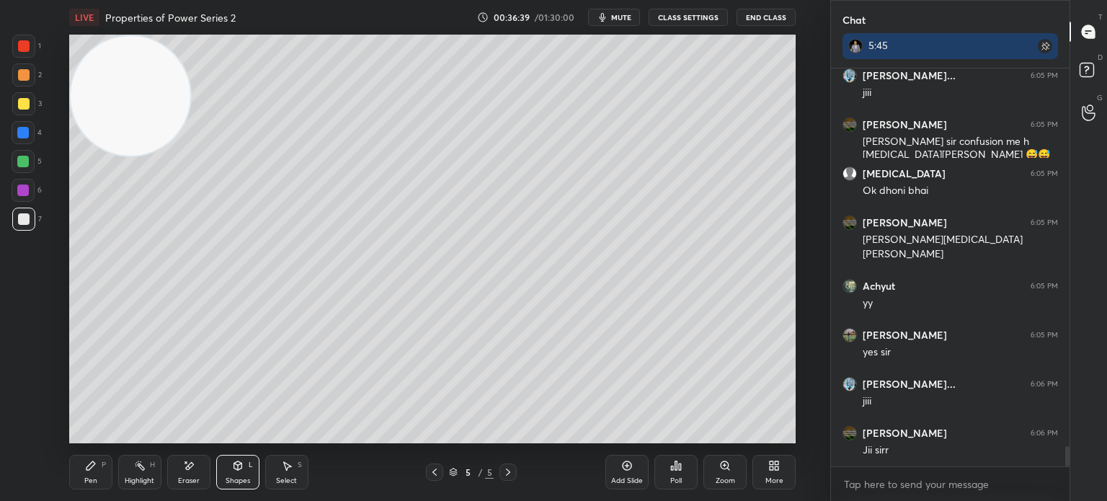
click at [26, 194] on div at bounding box center [23, 190] width 12 height 12
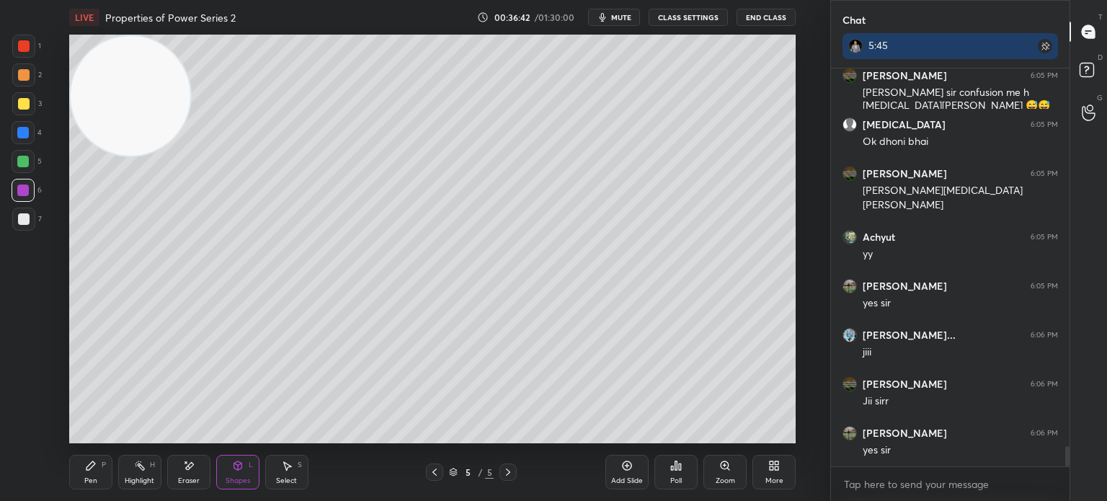
click at [21, 163] on div at bounding box center [23, 162] width 12 height 12
click at [26, 120] on div "1 2 3 4 5 6 7" at bounding box center [27, 136] width 30 height 202
click at [23, 107] on div at bounding box center [24, 104] width 12 height 12
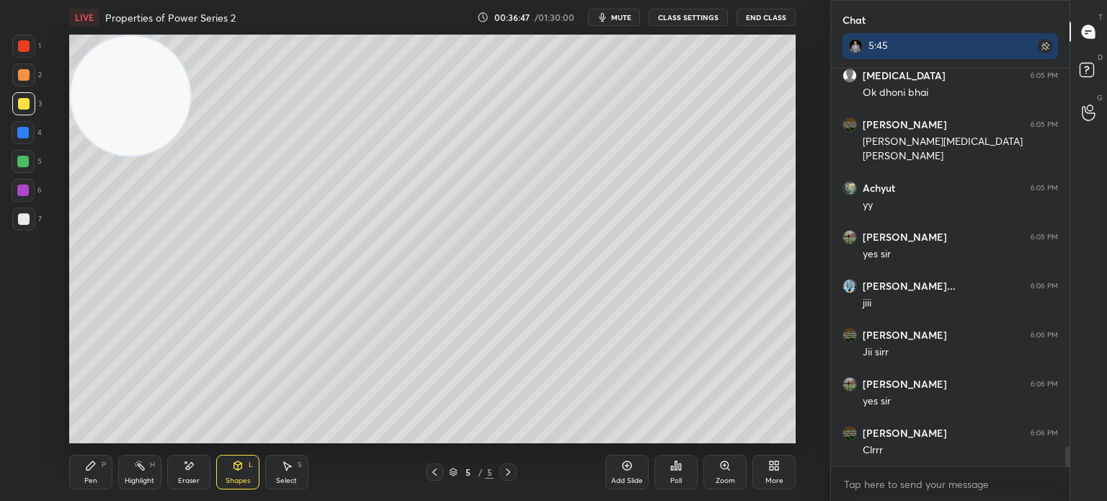
click at [32, 429] on div "1 2 3 4 5 6 7 C X Z E E Erase all H H LIVE Properties of Power Series 2 00:36:4…" at bounding box center [409, 250] width 818 height 501
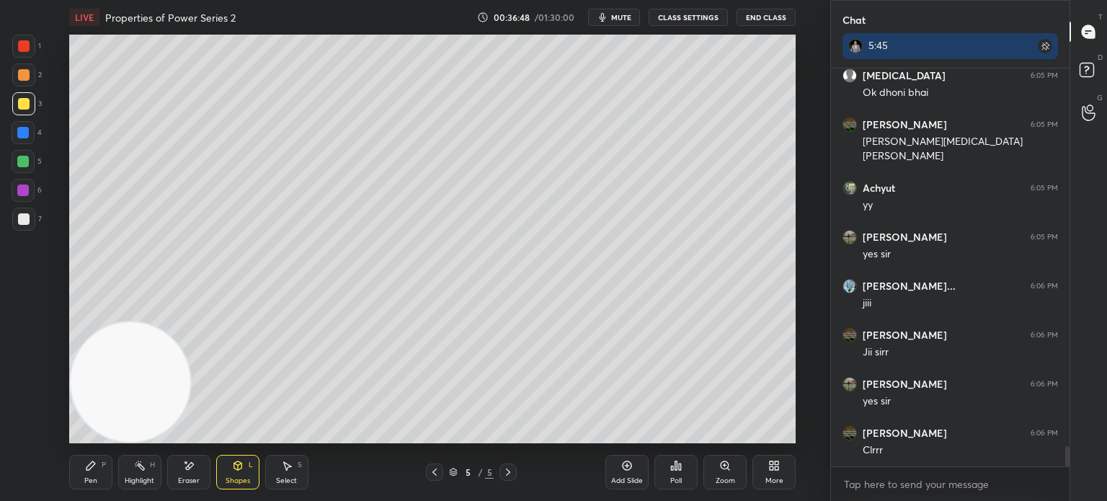
click at [84, 473] on div "Pen P" at bounding box center [90, 472] width 43 height 35
click at [26, 222] on div at bounding box center [24, 219] width 12 height 12
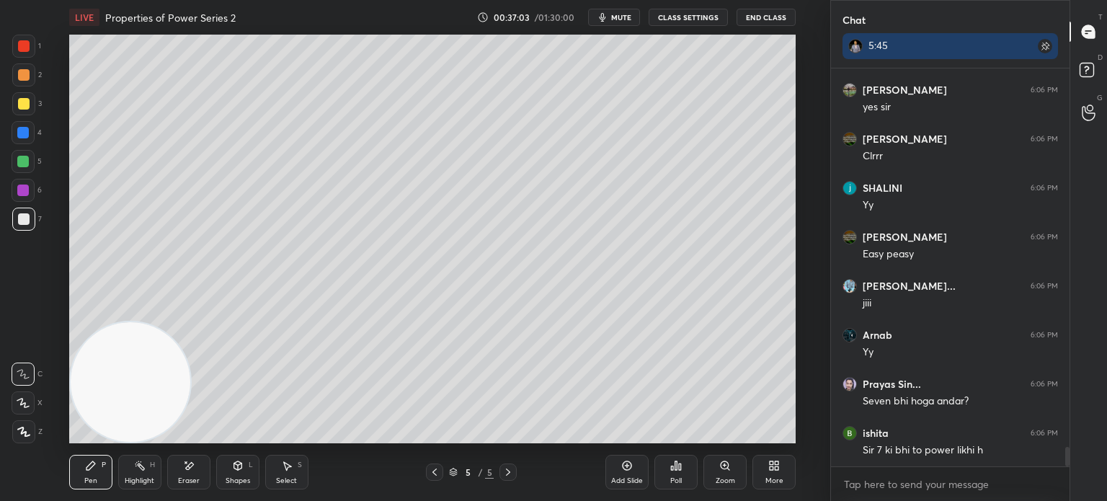
scroll to position [7882, 0]
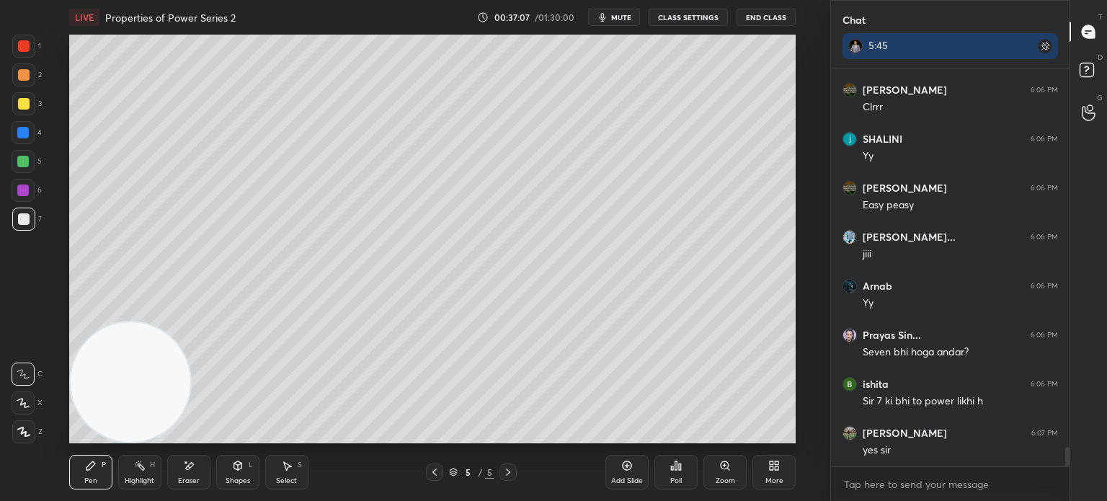
click at [192, 481] on div "Eraser" at bounding box center [189, 480] width 22 height 7
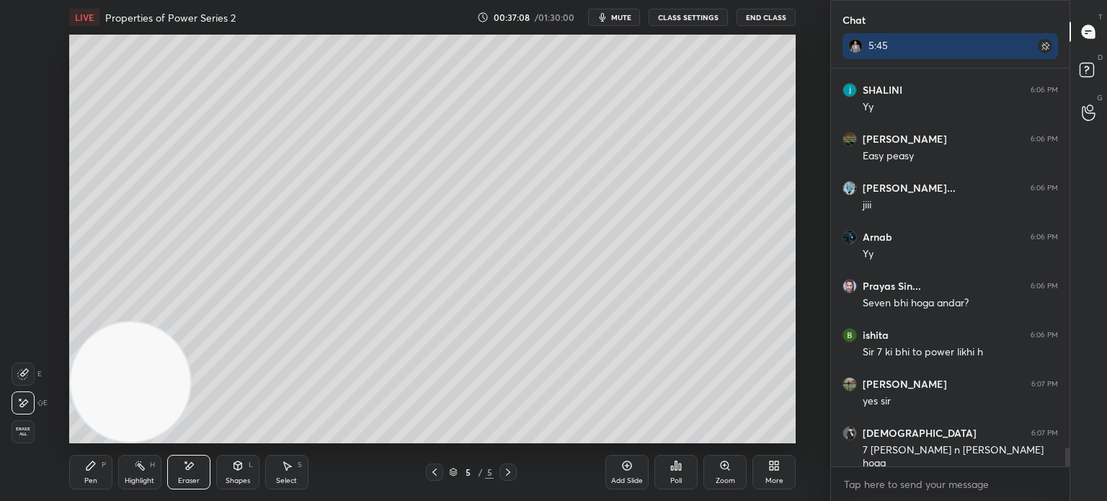
scroll to position [7980, 0]
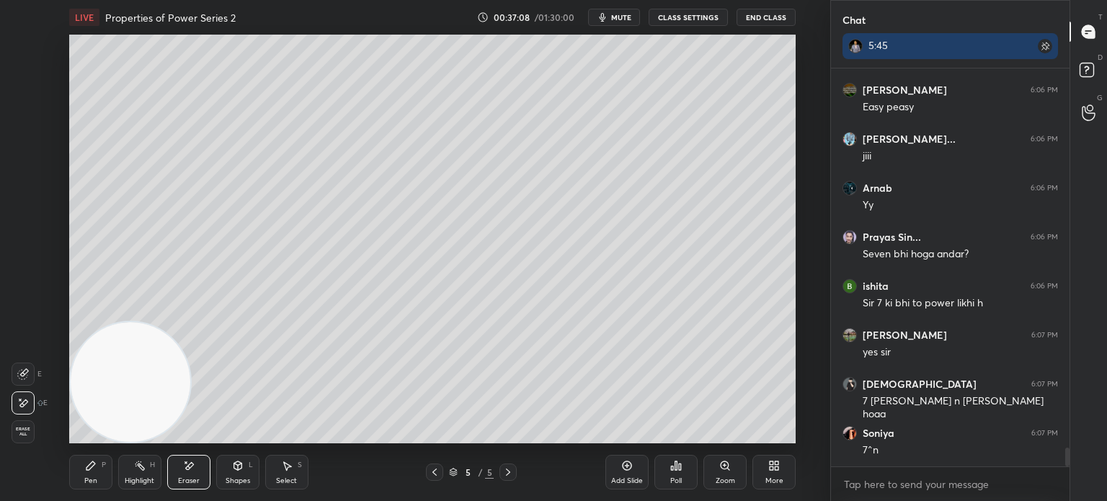
click at [107, 475] on div "Pen P" at bounding box center [90, 472] width 43 height 35
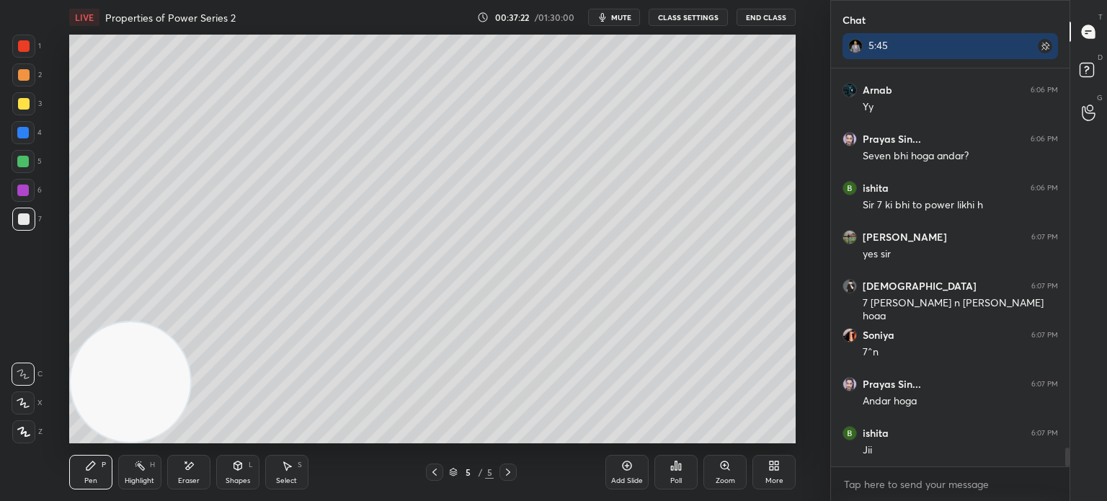
scroll to position [8140, 0]
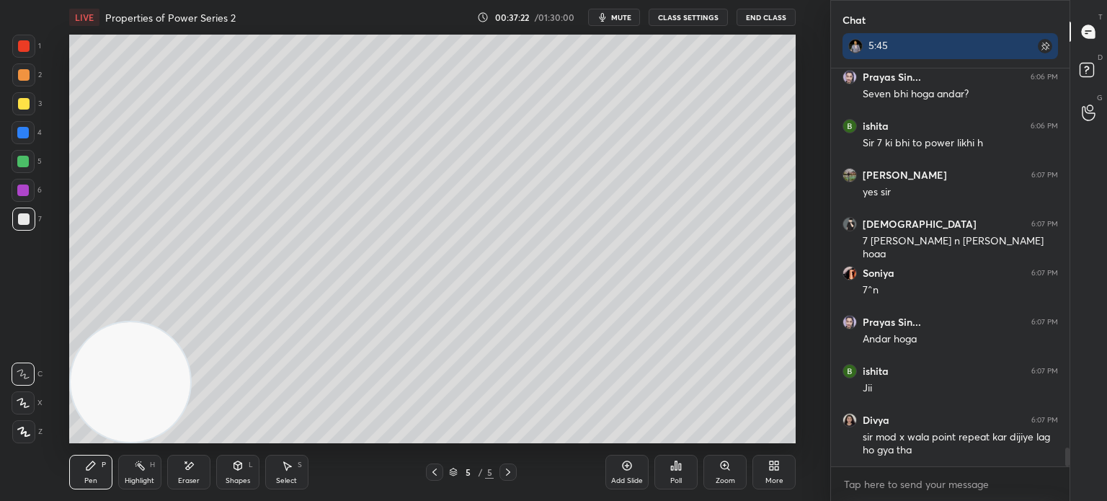
click at [620, 473] on div "Add Slide" at bounding box center [626, 472] width 43 height 35
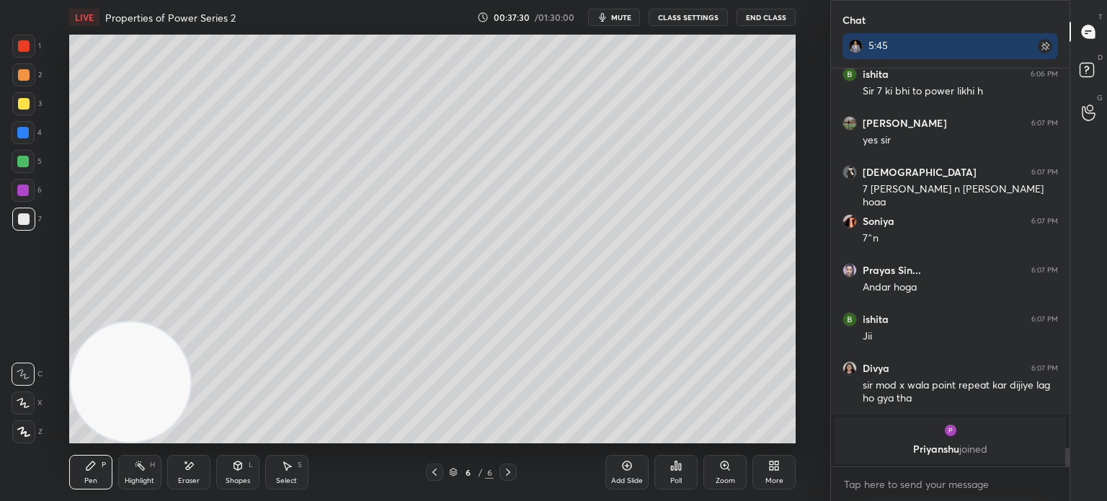
scroll to position [4, 4]
click at [434, 472] on icon at bounding box center [435, 472] width 12 height 12
click at [22, 132] on div at bounding box center [23, 133] width 12 height 12
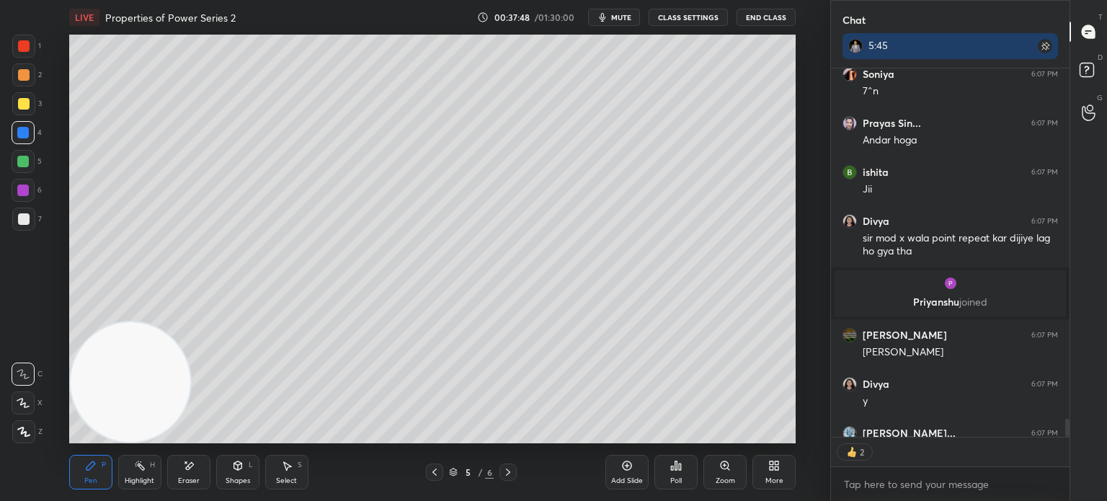
click at [622, 17] on span "mute" at bounding box center [621, 17] width 20 height 10
click at [509, 470] on icon at bounding box center [508, 472] width 12 height 12
click at [27, 223] on div at bounding box center [24, 219] width 12 height 12
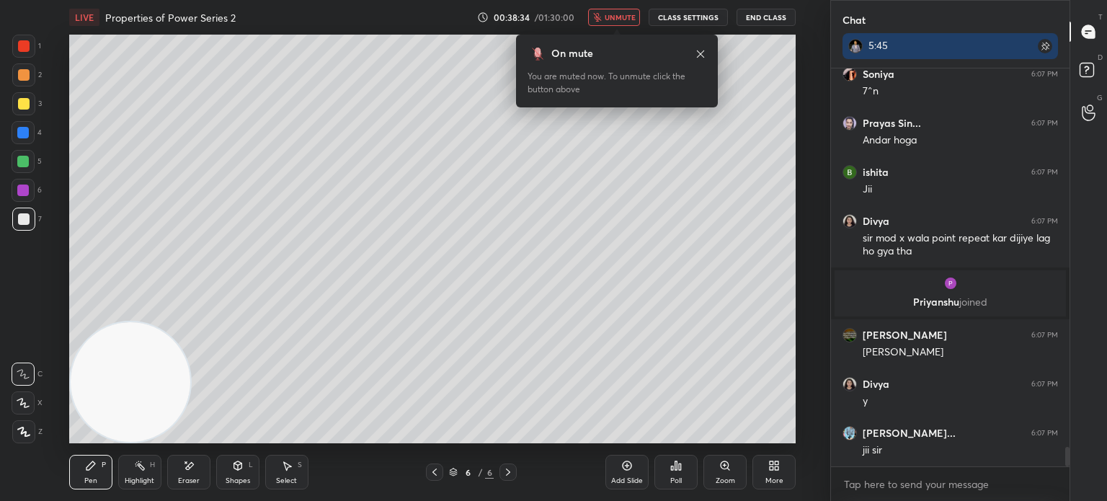
scroll to position [7736, 0]
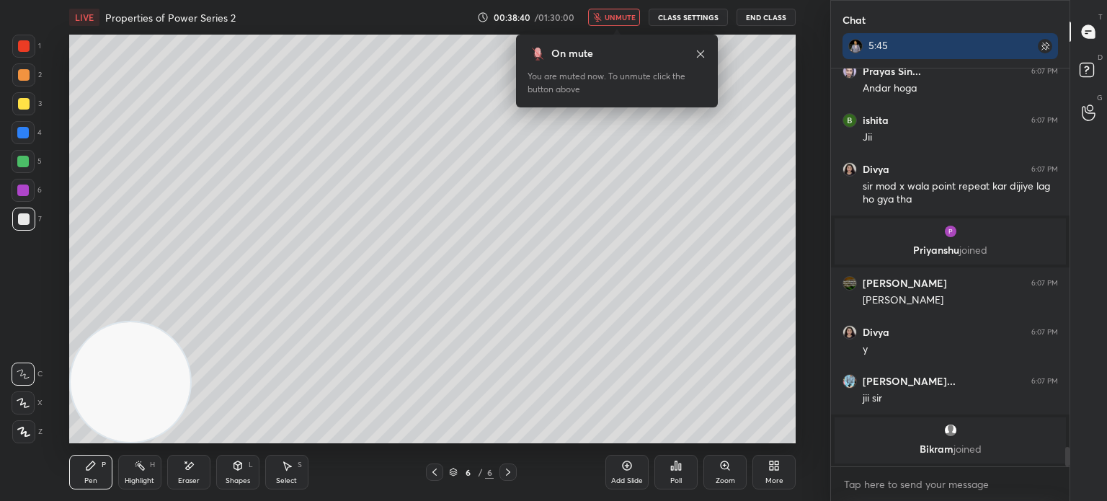
click at [702, 53] on icon at bounding box center [701, 54] width 12 height 12
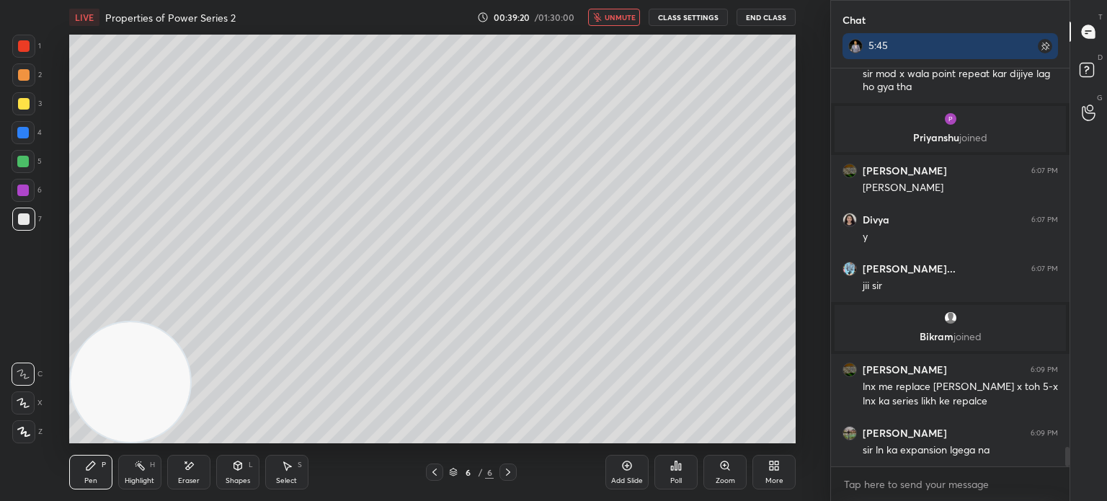
scroll to position [7859, 0]
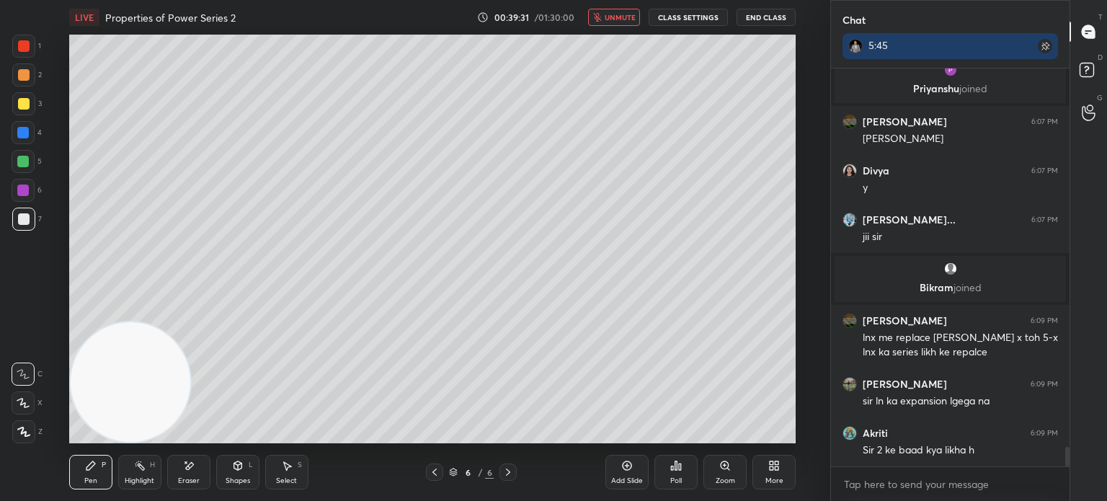
click at [623, 16] on span "unmute" at bounding box center [619, 17] width 31 height 10
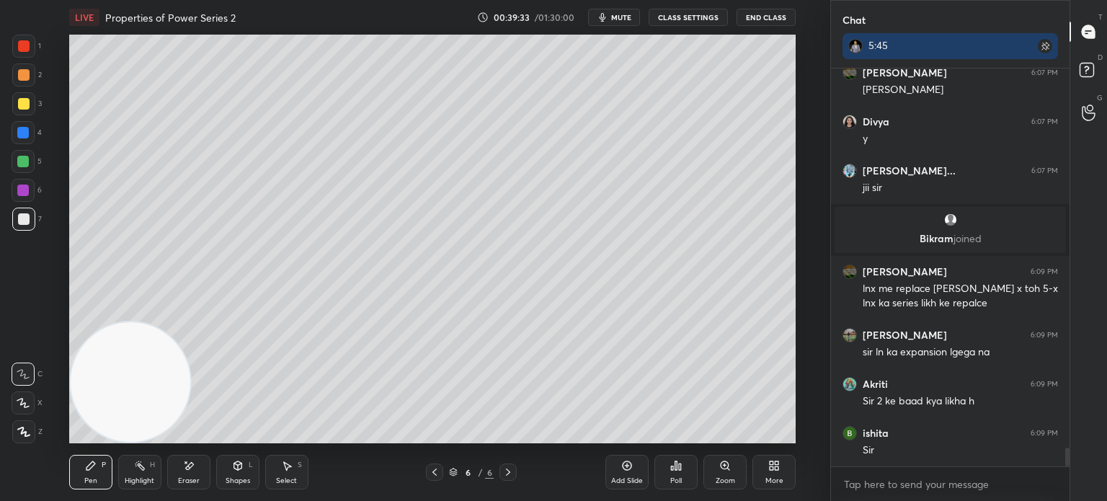
click at [186, 480] on div "Eraser" at bounding box center [189, 480] width 22 height 7
click at [92, 468] on icon at bounding box center [91, 466] width 12 height 12
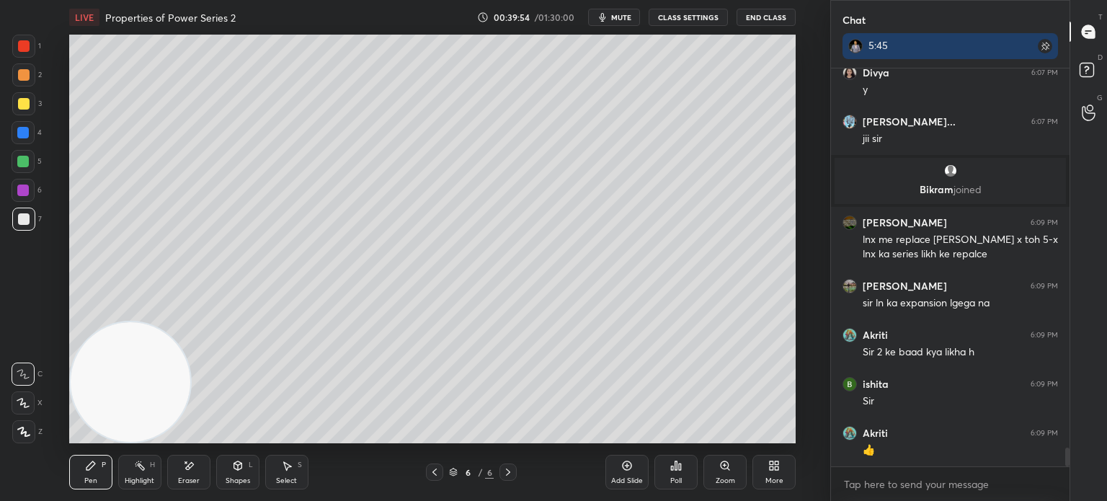
drag, startPoint x: 634, startPoint y: 14, endPoint x: 627, endPoint y: 10, distance: 8.1
click at [631, 14] on span "mute" at bounding box center [621, 17] width 20 height 10
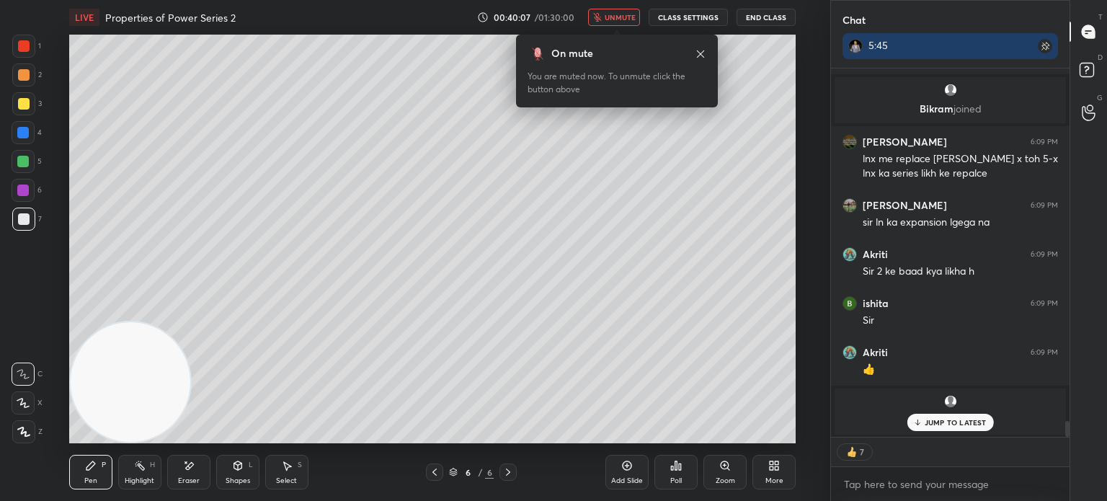
scroll to position [7983, 0]
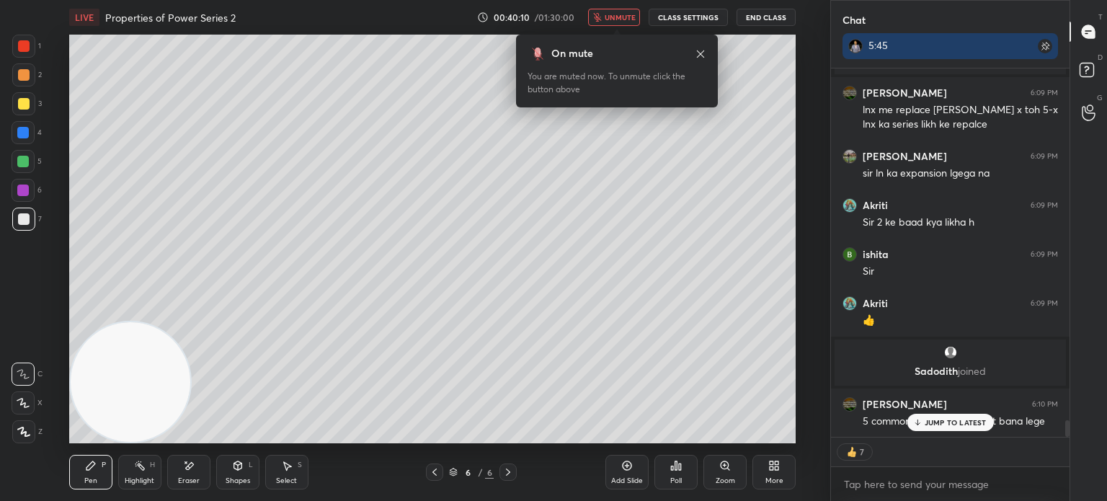
click at [621, 21] on span "unmute" at bounding box center [619, 17] width 31 height 10
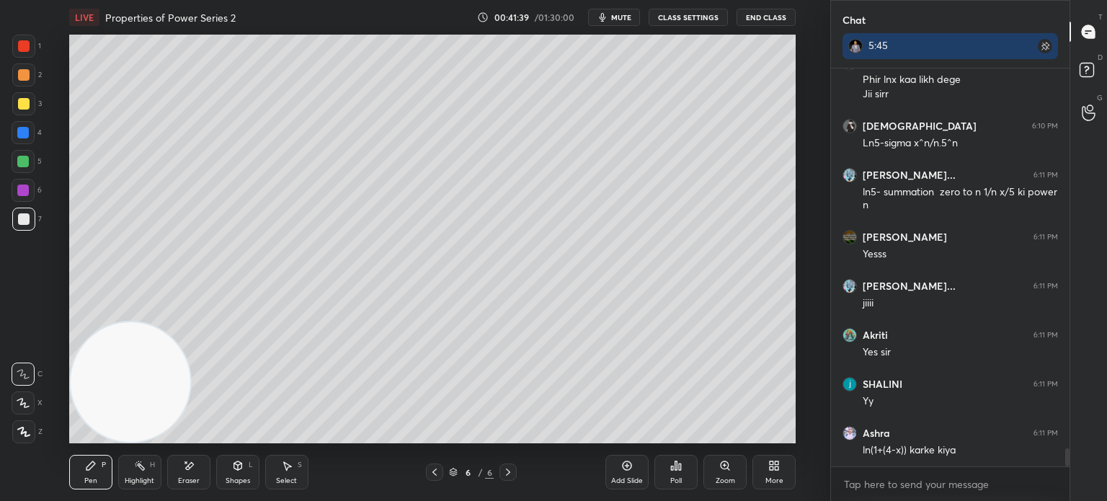
scroll to position [8485, 0]
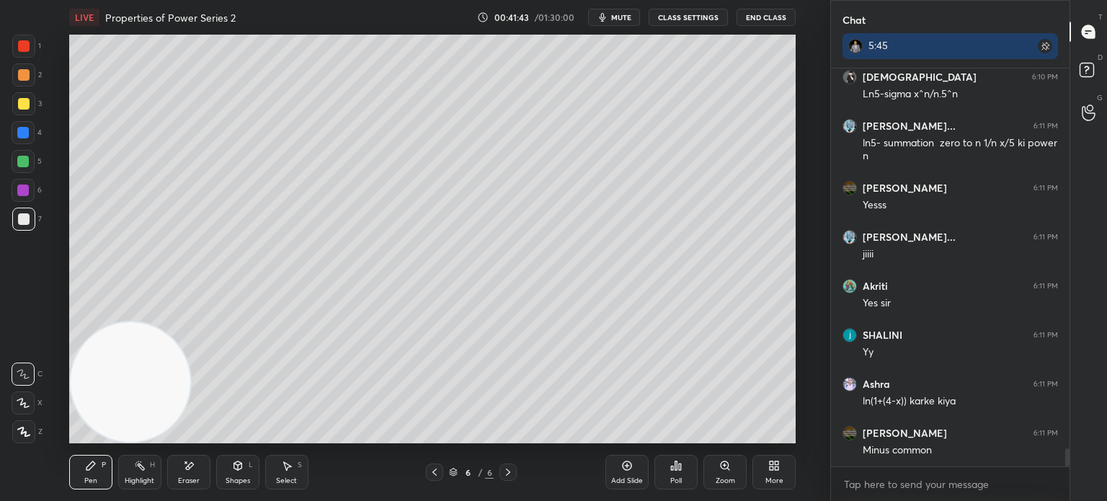
click at [190, 478] on div "Eraser" at bounding box center [188, 472] width 43 height 35
click at [94, 483] on div "Pen" at bounding box center [90, 480] width 13 height 7
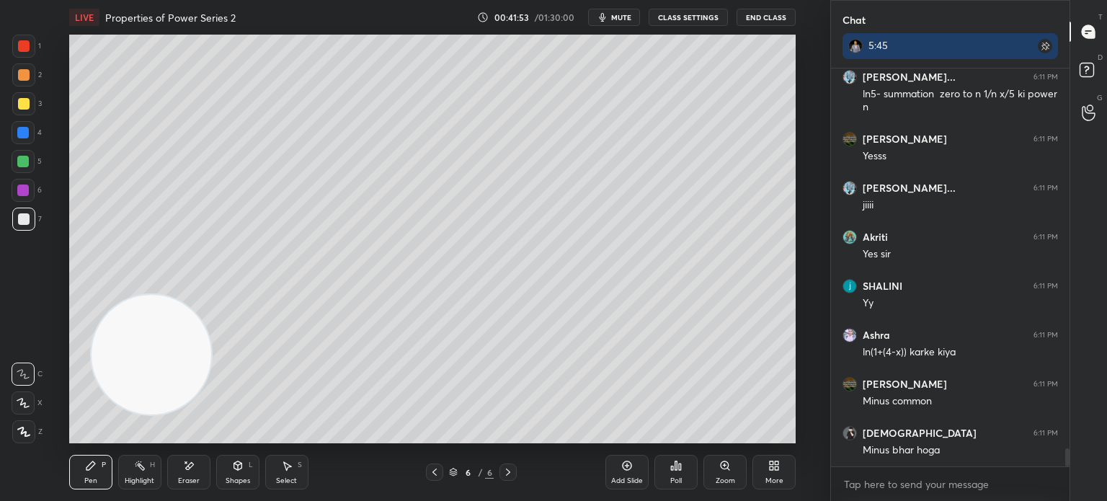
drag, startPoint x: 146, startPoint y: 346, endPoint x: 527, endPoint y: 114, distance: 446.8
click at [211, 295] on video at bounding box center [151, 355] width 120 height 120
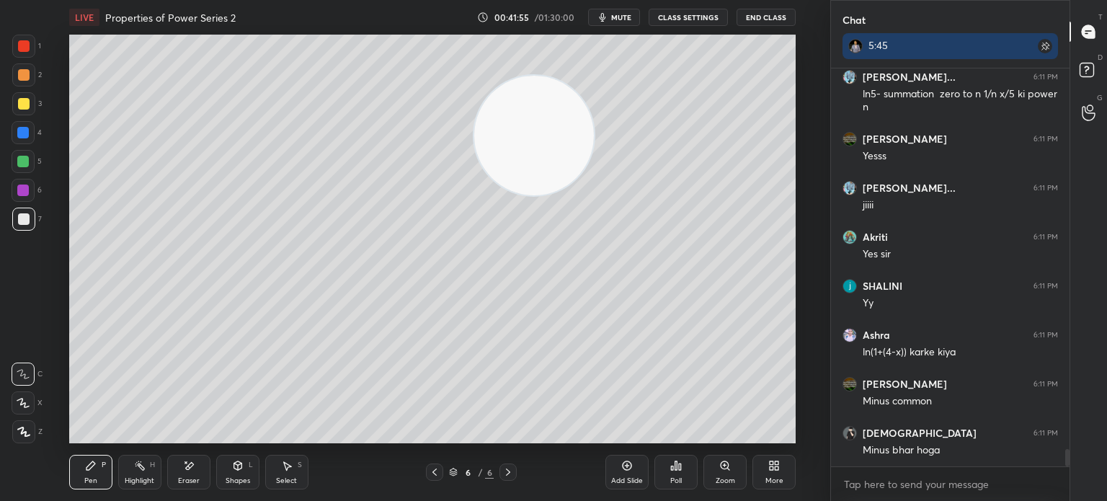
scroll to position [8583, 0]
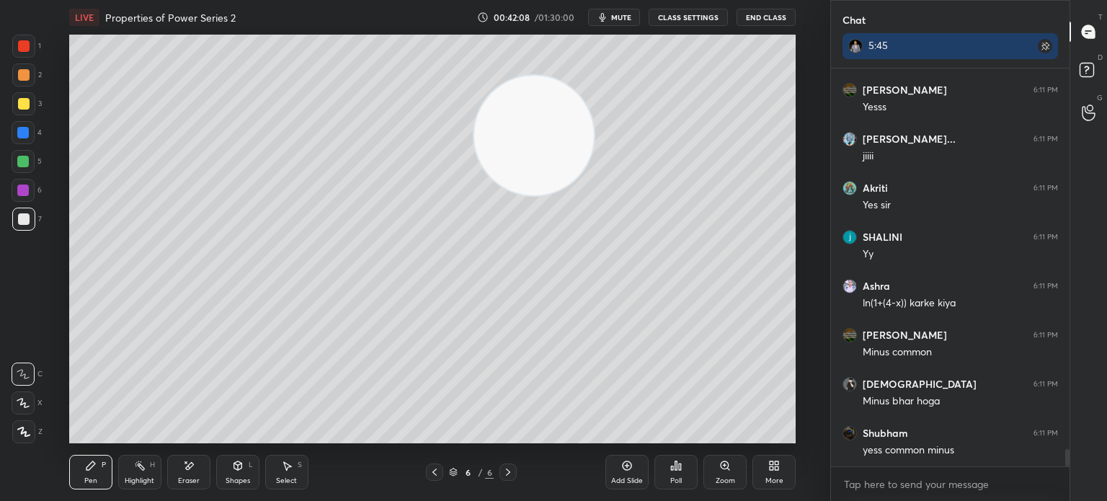
click at [237, 477] on div "Shapes" at bounding box center [237, 480] width 24 height 7
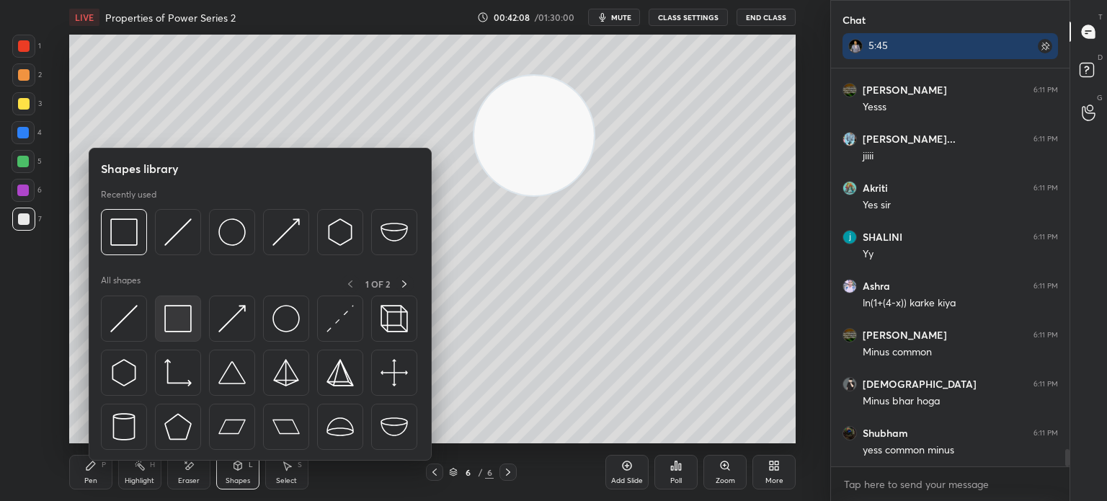
scroll to position [8632, 0]
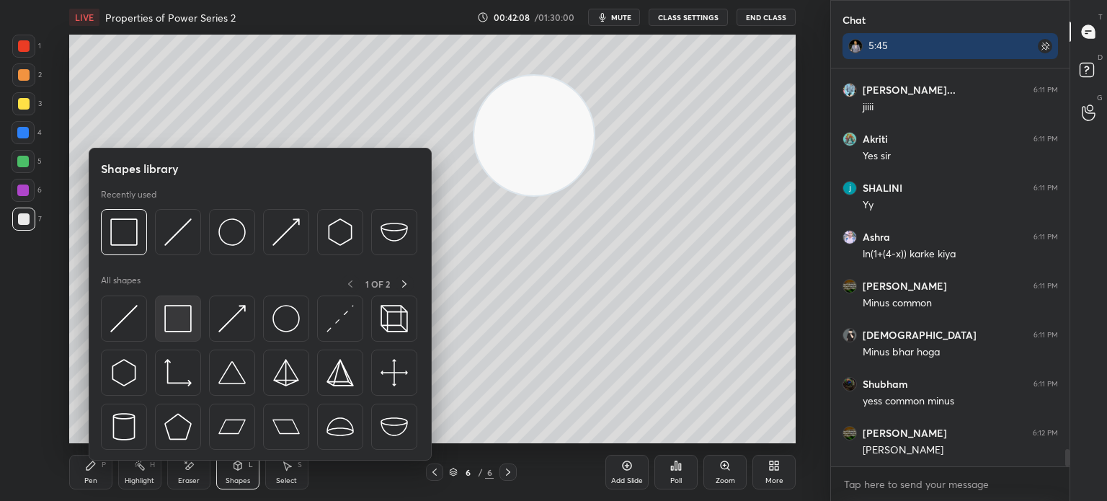
click at [184, 334] on div at bounding box center [178, 318] width 46 height 46
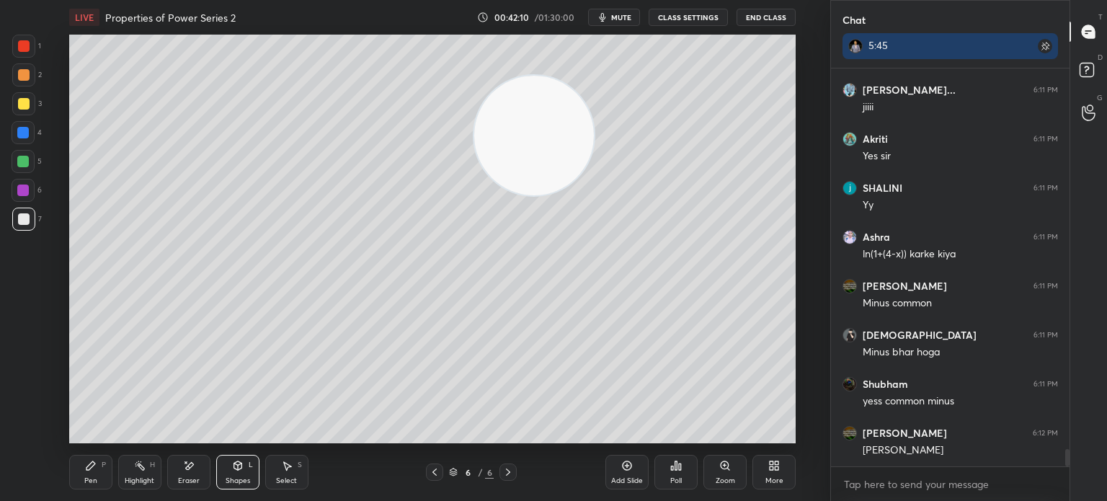
click at [30, 81] on div at bounding box center [23, 74] width 23 height 23
click at [26, 34] on div "1 2 3 4 5 6 7 C X Z E E Erase all H H LIVE Properties of Power Series 2 00:42:1…" at bounding box center [409, 250] width 818 height 501
click at [25, 49] on div at bounding box center [24, 46] width 12 height 12
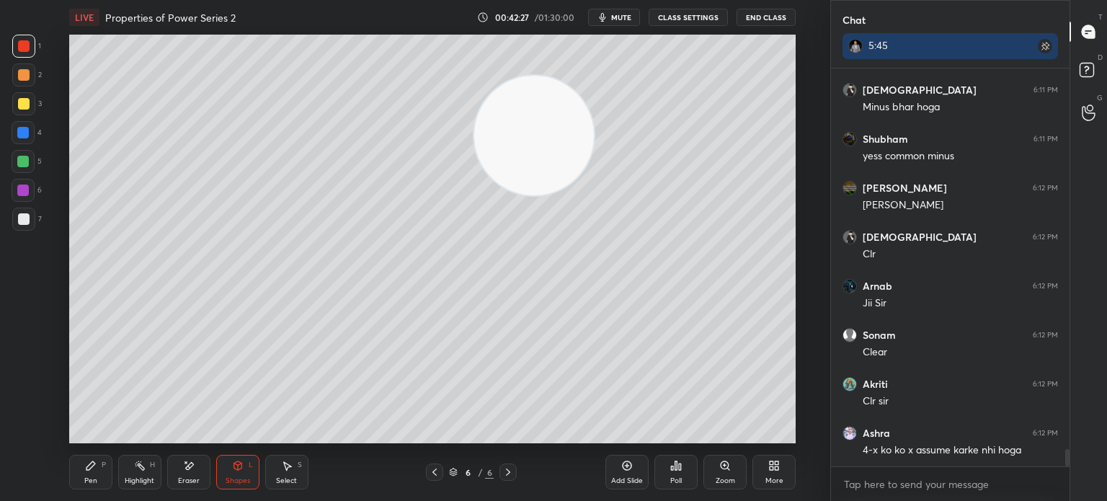
scroll to position [8926, 0]
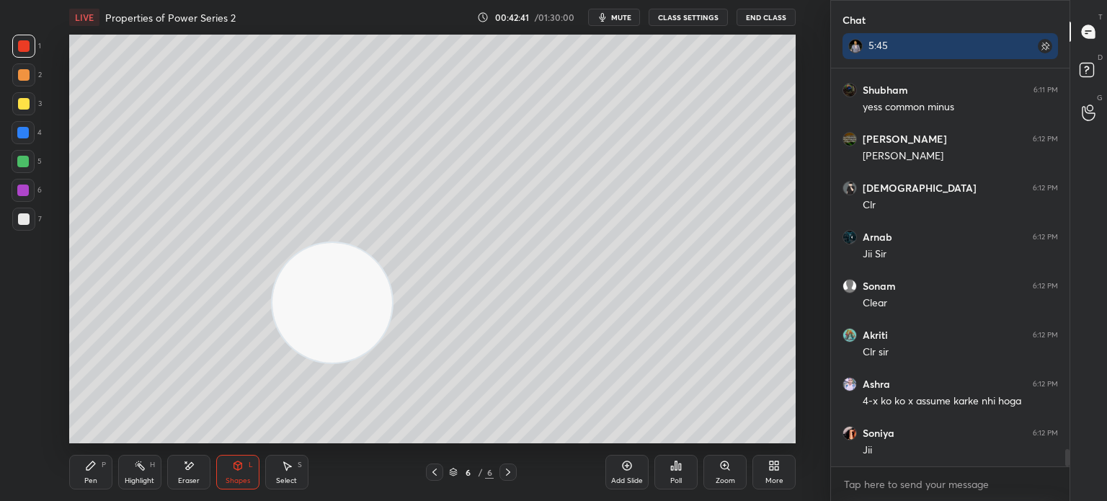
drag, startPoint x: 555, startPoint y: 152, endPoint x: 280, endPoint y: 361, distance: 345.5
click at [328, 336] on video at bounding box center [332, 303] width 120 height 120
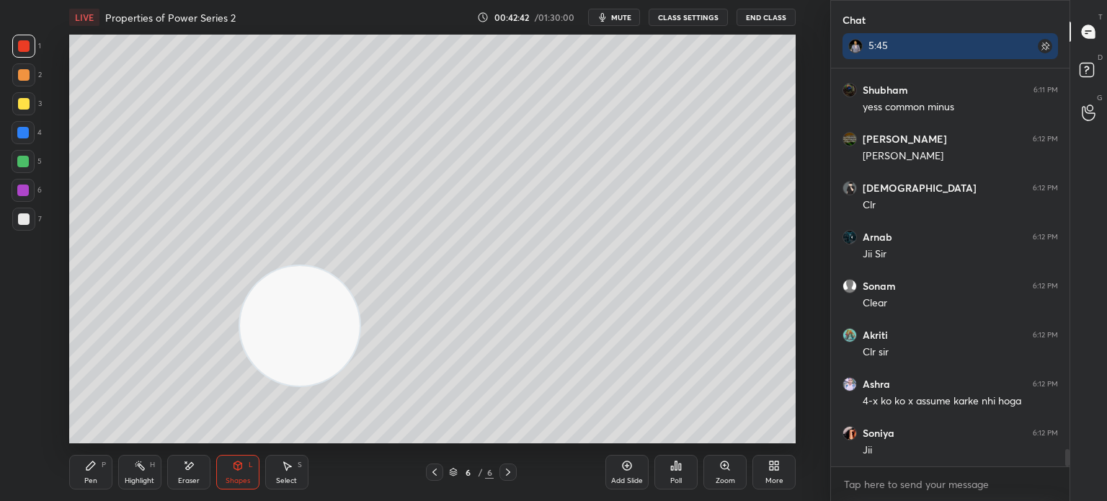
click at [625, 472] on div "Add Slide" at bounding box center [626, 472] width 43 height 35
click at [631, 14] on span "mute" at bounding box center [621, 17] width 20 height 10
click at [27, 230] on div at bounding box center [23, 218] width 23 height 23
click at [86, 479] on div "Pen" at bounding box center [90, 480] width 13 height 7
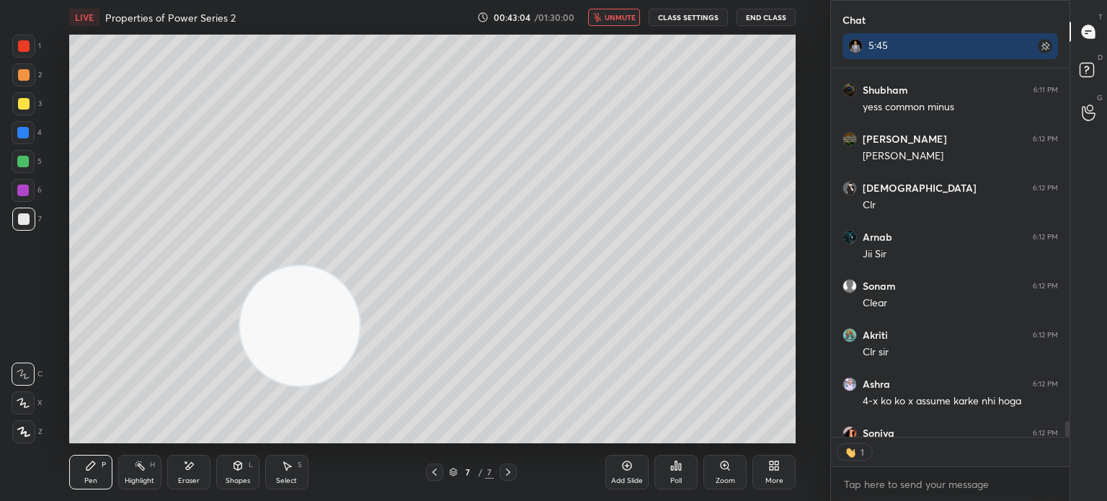
click at [625, 17] on span "unmute" at bounding box center [619, 17] width 31 height 10
click at [625, 17] on span "mute" at bounding box center [621, 17] width 20 height 10
drag, startPoint x: 182, startPoint y: 406, endPoint x: 179, endPoint y: 396, distance: 11.0
click at [240, 385] on video at bounding box center [300, 326] width 120 height 120
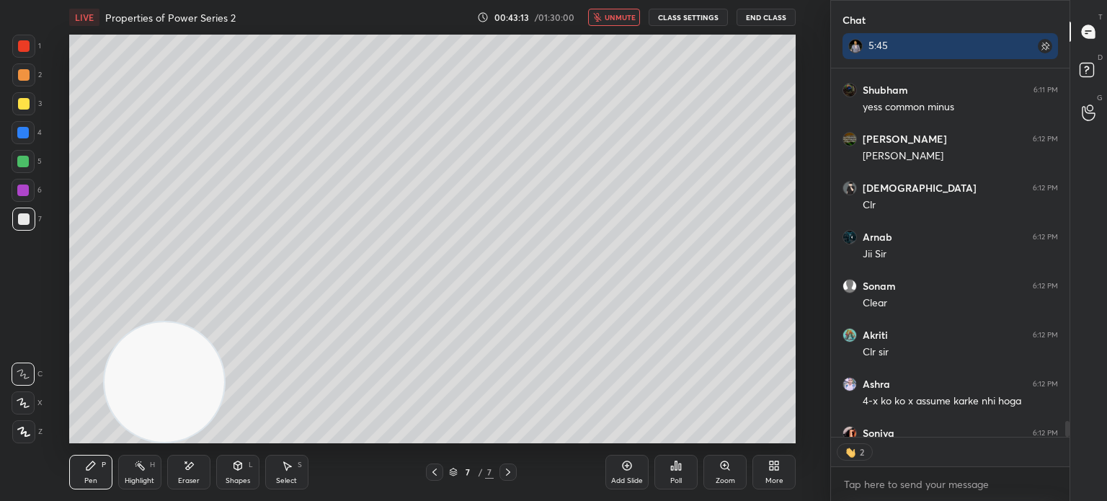
click at [437, 472] on icon at bounding box center [435, 472] width 12 height 12
click at [510, 472] on icon at bounding box center [508, 472] width 12 height 12
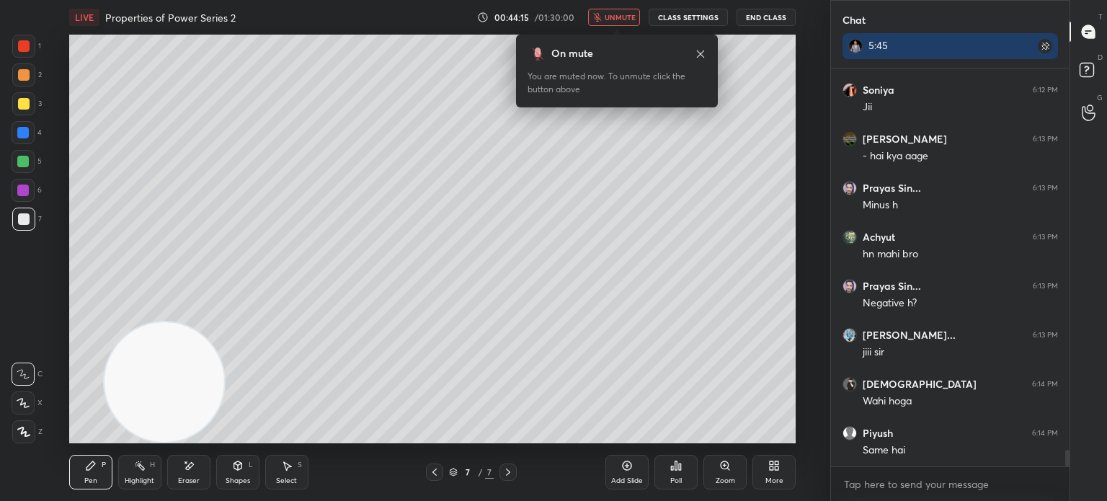
scroll to position [9318, 0]
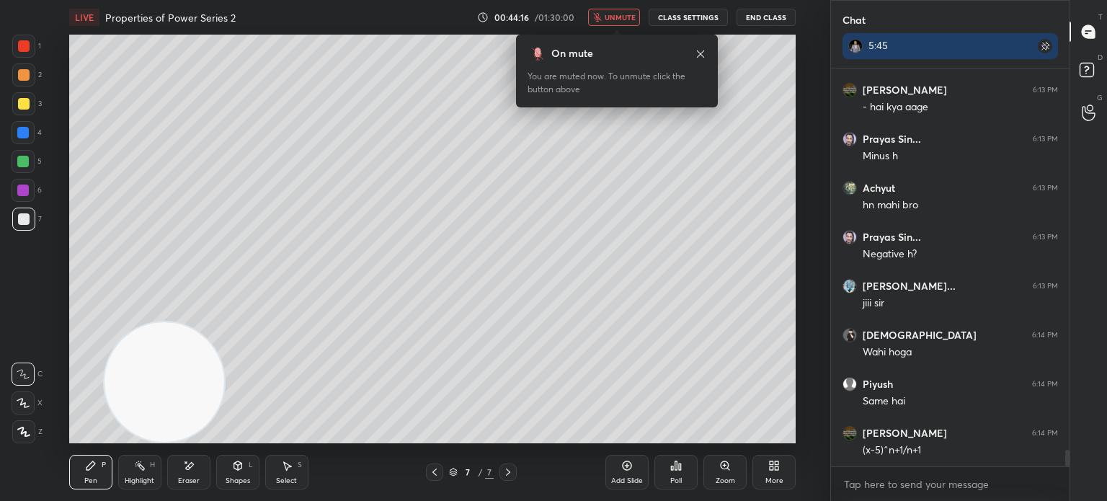
click at [626, 19] on span "unmute" at bounding box center [619, 17] width 31 height 10
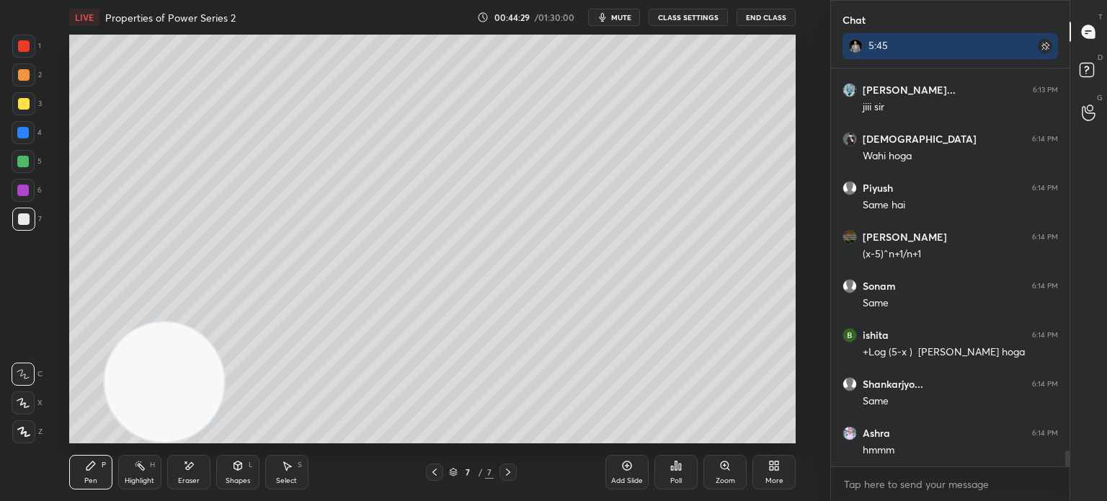
scroll to position [9563, 0]
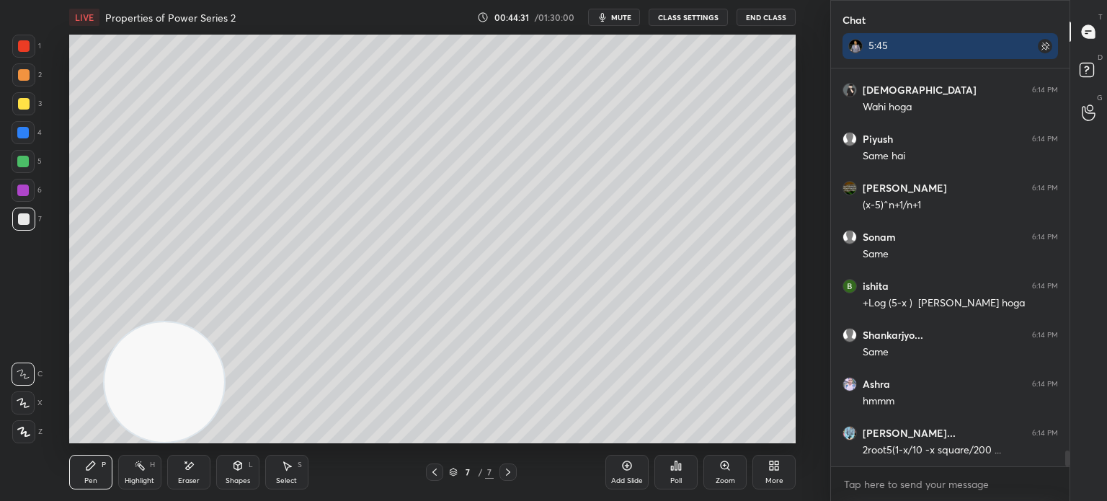
click at [629, 17] on span "mute" at bounding box center [621, 17] width 20 height 10
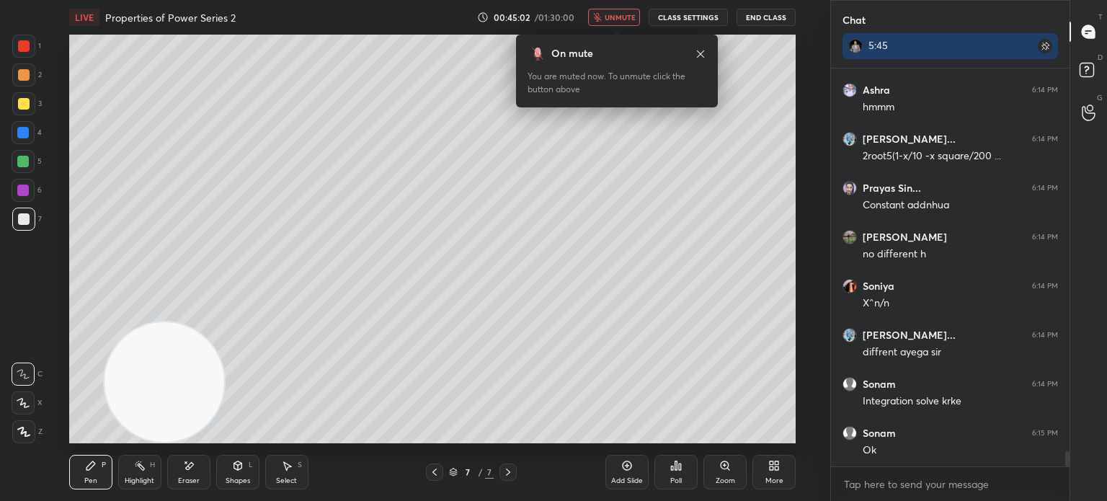
scroll to position [9906, 0]
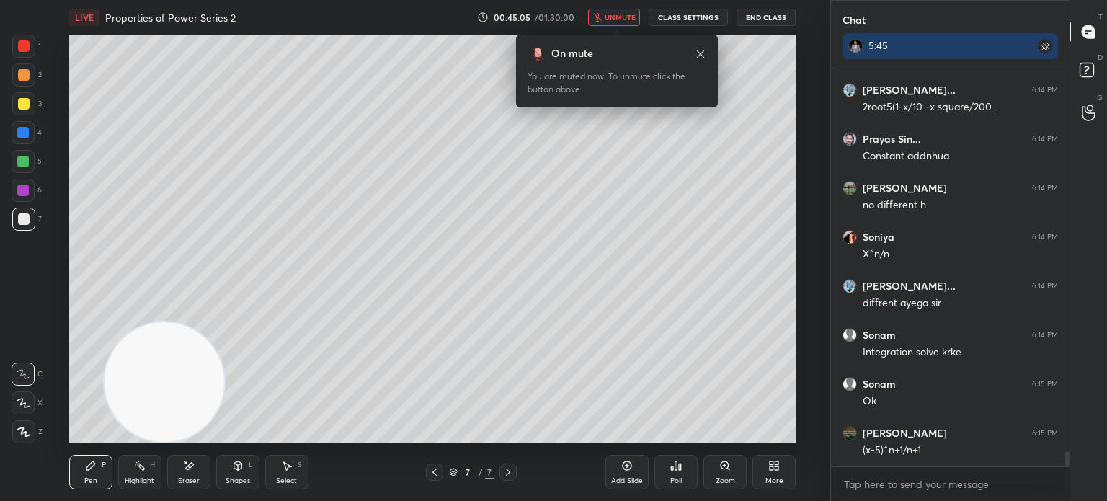
click at [630, 13] on button "unmute" at bounding box center [614, 17] width 52 height 17
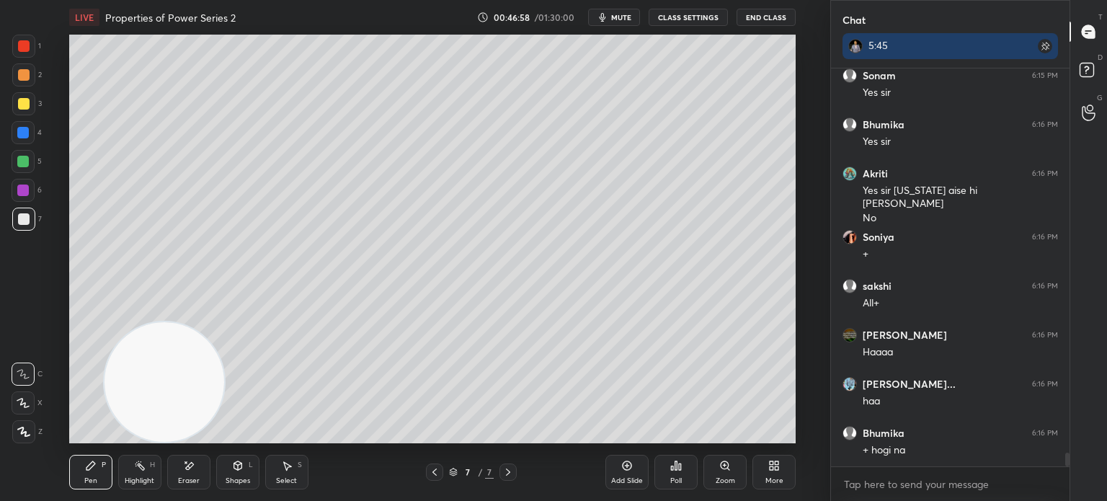
scroll to position [10964, 0]
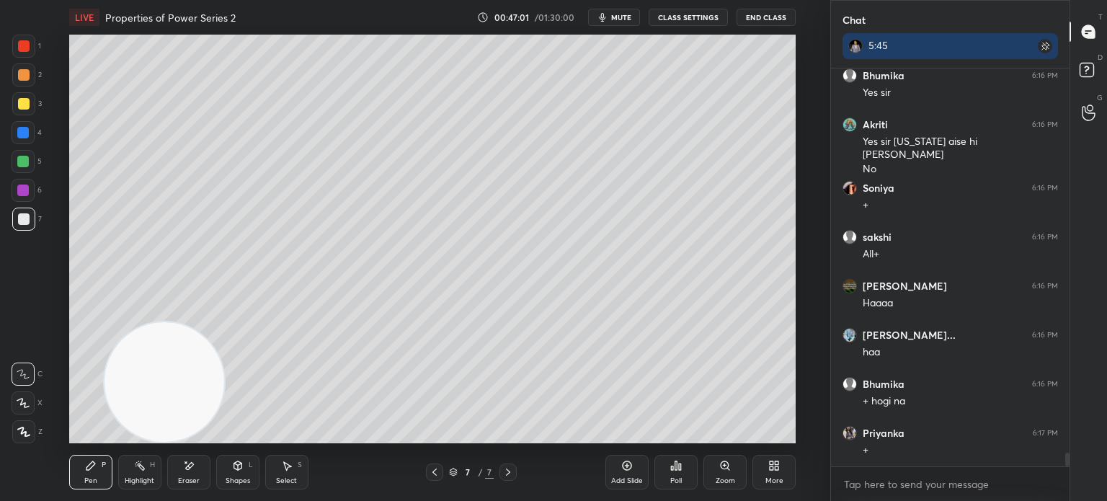
click at [195, 480] on div "Eraser" at bounding box center [189, 480] width 22 height 7
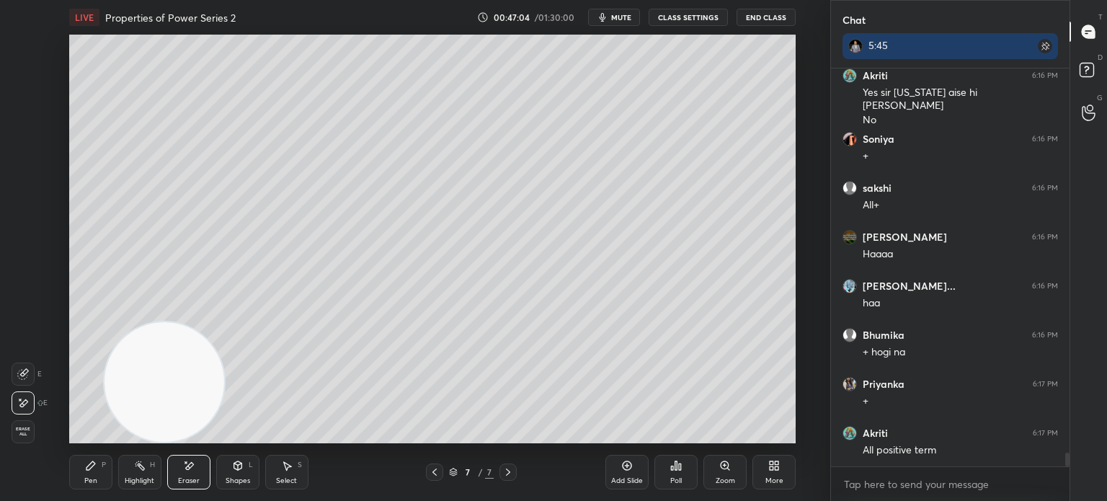
click at [201, 322] on video at bounding box center [164, 382] width 120 height 120
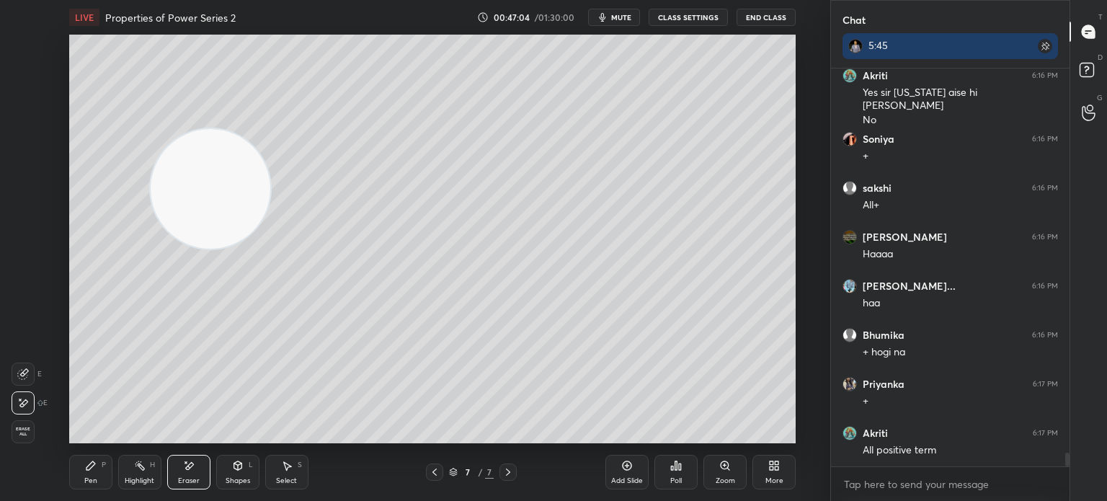
click at [98, 472] on div "Pen P" at bounding box center [90, 472] width 43 height 35
drag, startPoint x: 164, startPoint y: 195, endPoint x: 24, endPoint y: 359, distance: 215.2
click at [14, 362] on div "1 2 3 4 5 6 7 C X Z E E Erase all H H LIVE Properties of Power Series 2 00:47:0…" at bounding box center [409, 250] width 818 height 501
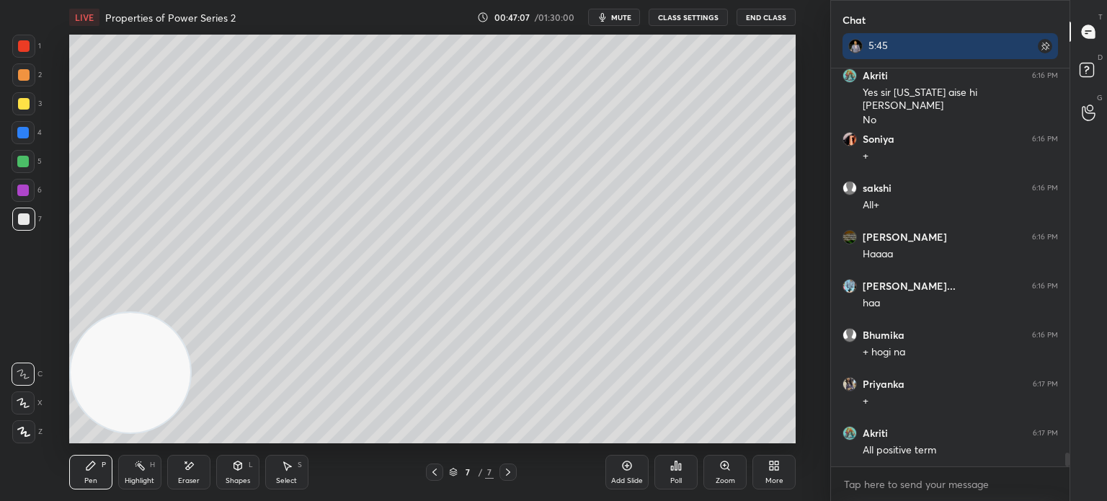
scroll to position [11062, 0]
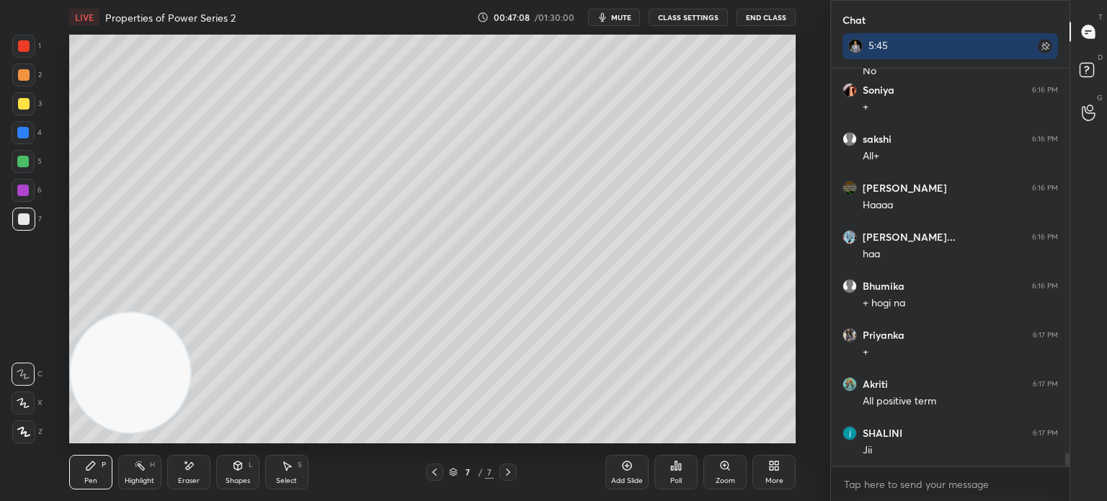
click at [121, 155] on div "Setting up your live class Poll for secs No correct answer Start poll" at bounding box center [432, 239] width 772 height 408
drag, startPoint x: 113, startPoint y: 357, endPoint x: 197, endPoint y: 103, distance: 267.2
click at [190, 308] on video at bounding box center [131, 368] width 120 height 120
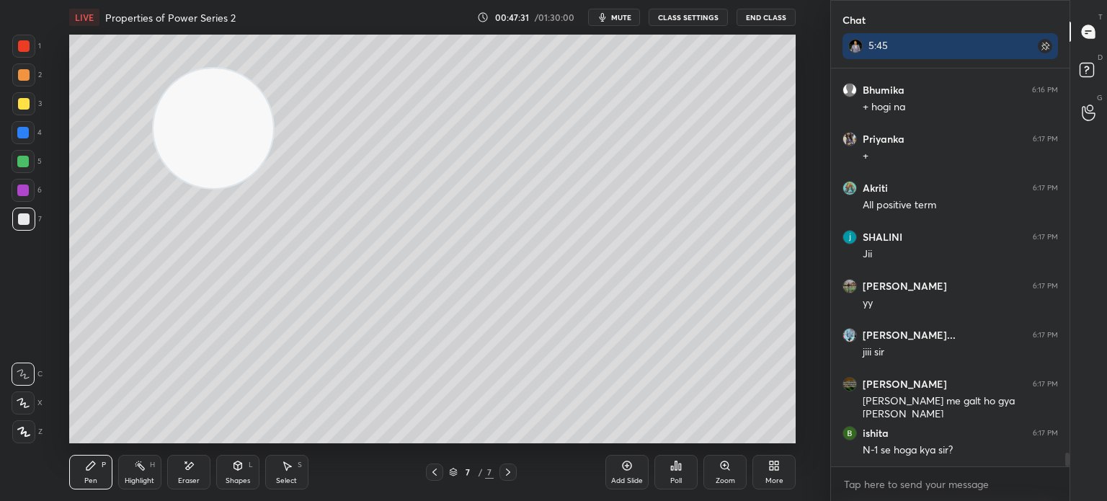
scroll to position [11307, 0]
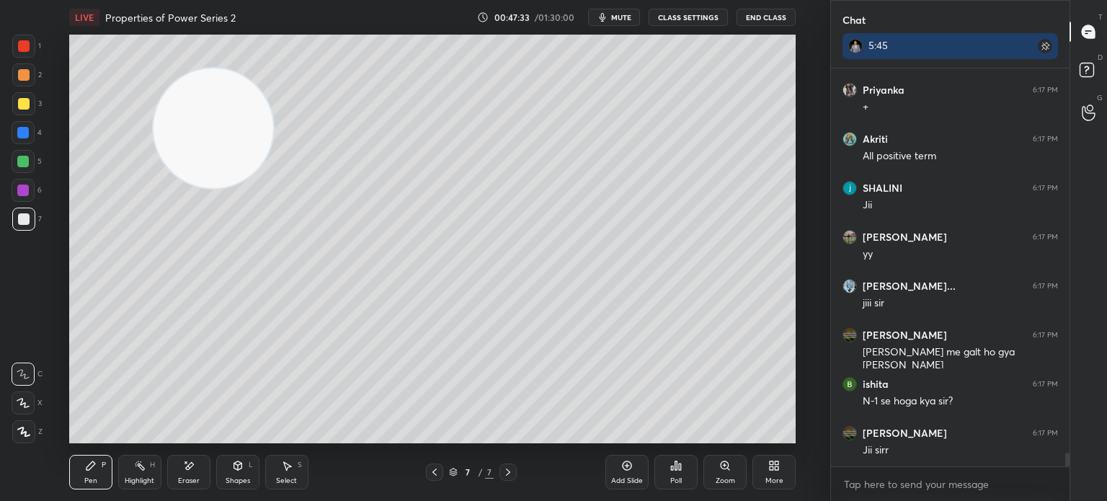
click at [631, 14] on span "mute" at bounding box center [621, 17] width 20 height 10
click at [785, 16] on button "End Class" at bounding box center [765, 17] width 59 height 17
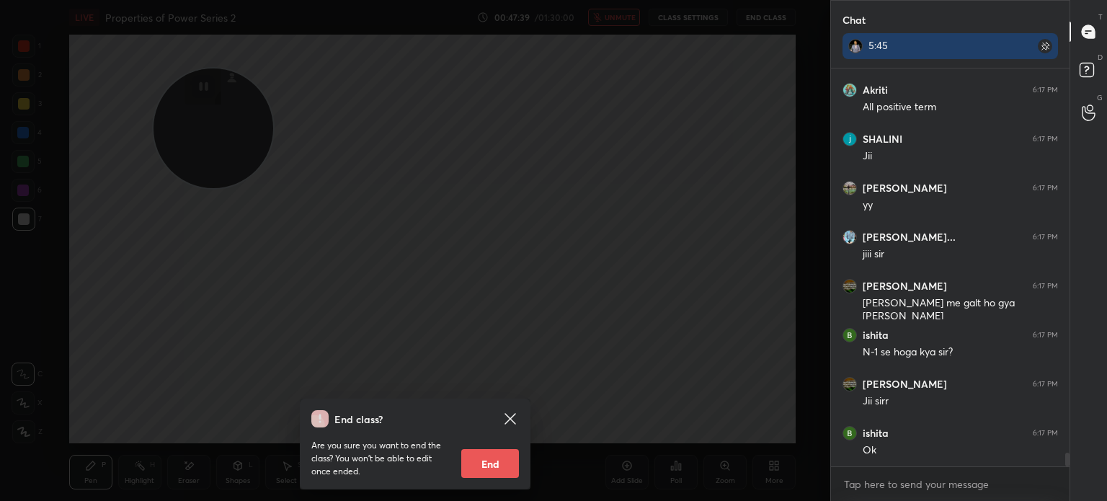
scroll to position [11405, 0]
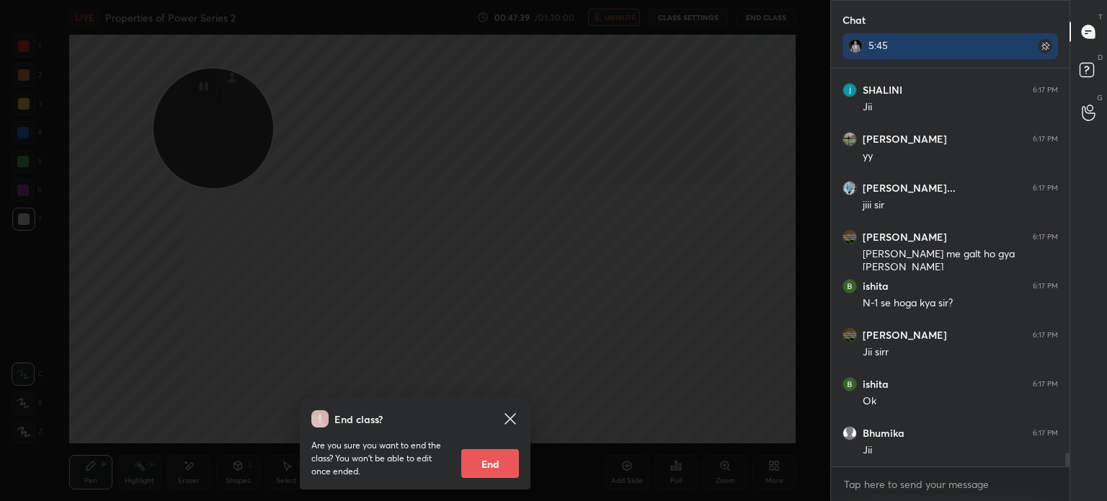
click at [509, 416] on icon at bounding box center [509, 418] width 17 height 17
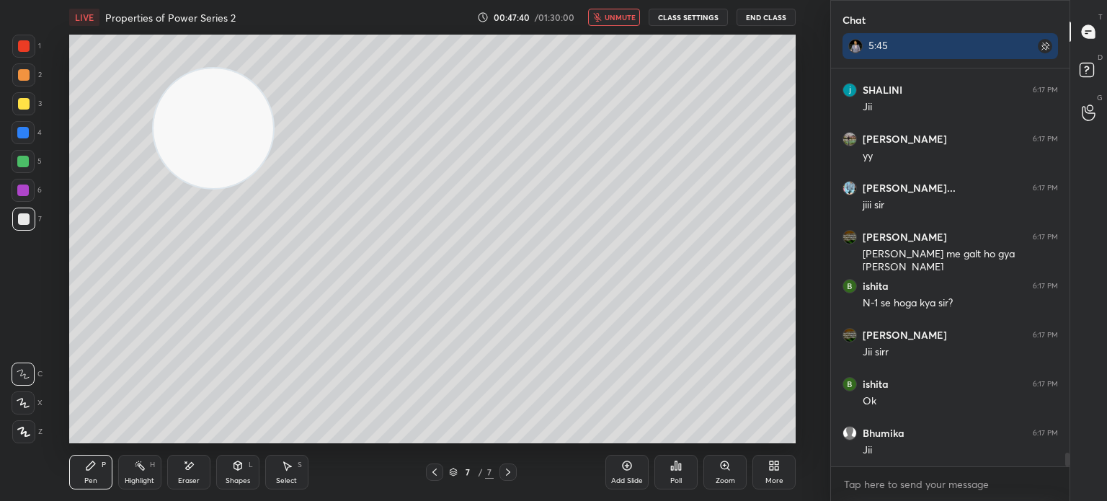
click at [618, 14] on span "unmute" at bounding box center [619, 17] width 31 height 10
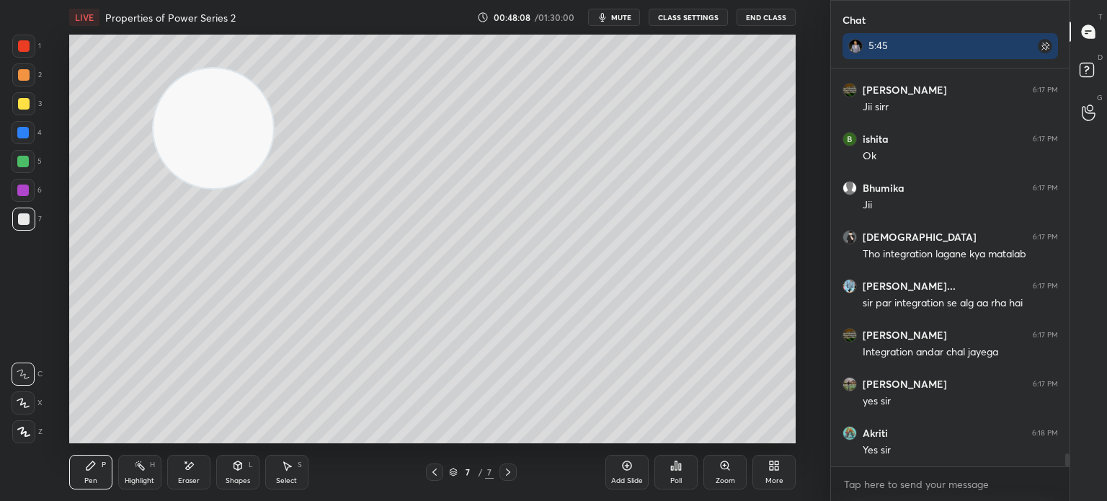
scroll to position [11699, 0]
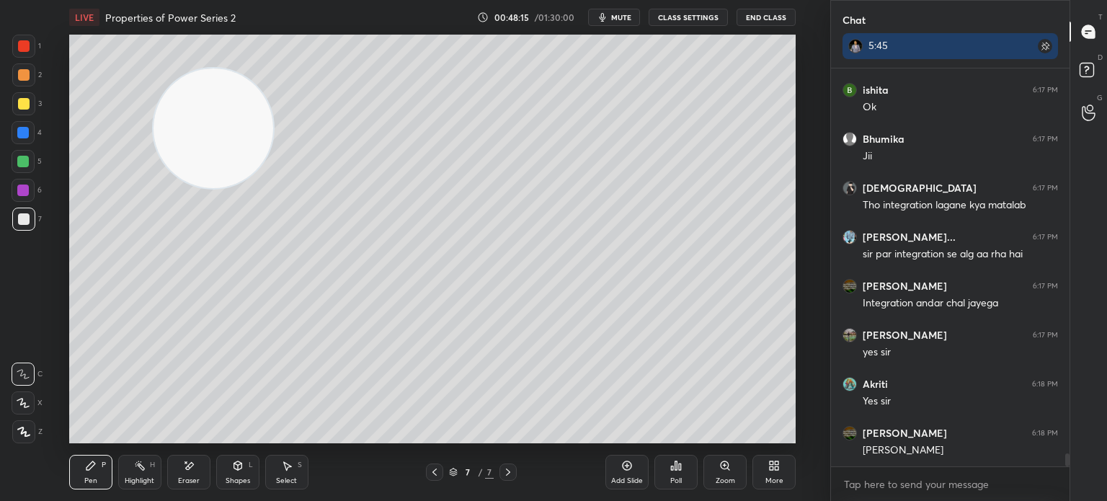
drag, startPoint x: 233, startPoint y: 478, endPoint x: 225, endPoint y: 475, distance: 8.4
click at [228, 478] on div "Shapes" at bounding box center [237, 480] width 24 height 7
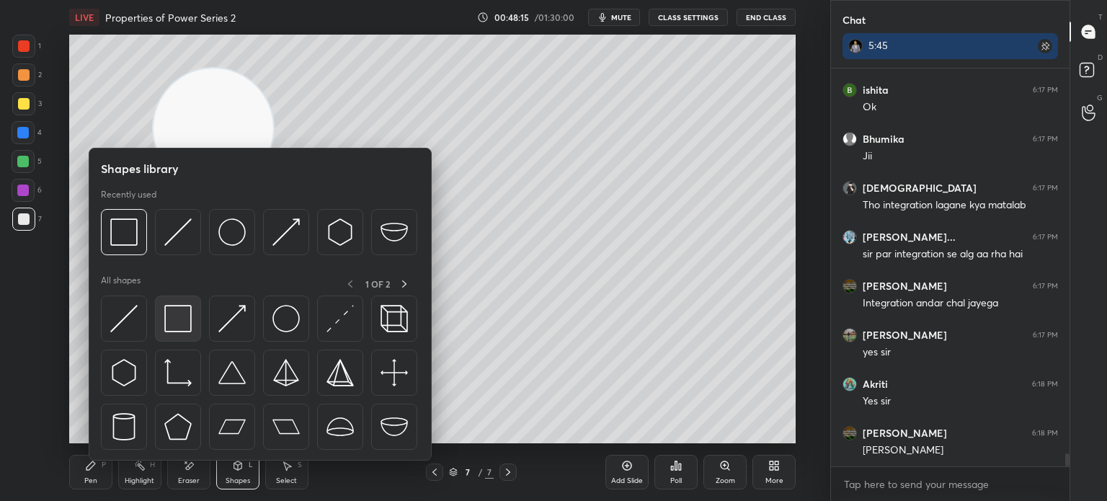
click at [173, 303] on div at bounding box center [178, 318] width 46 height 46
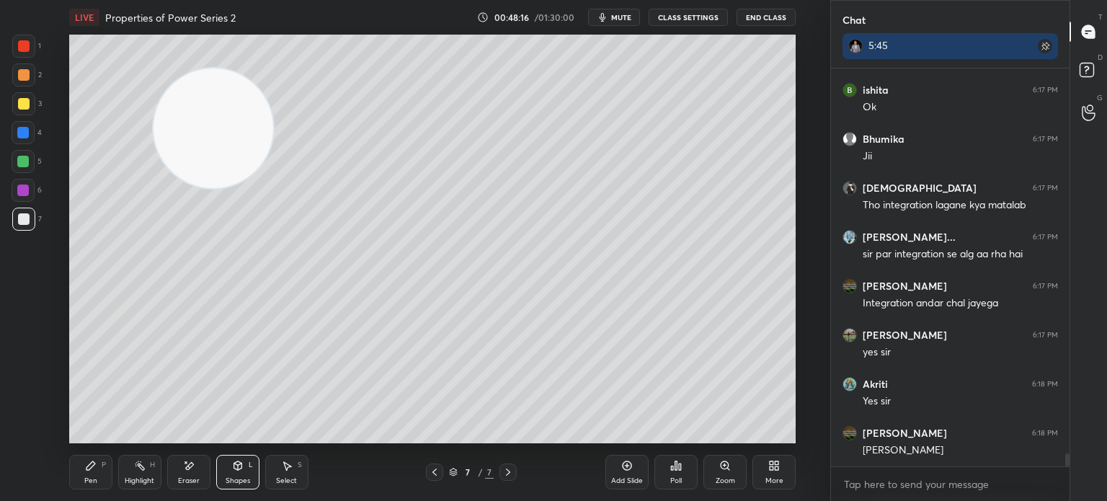
drag, startPoint x: 22, startPoint y: 74, endPoint x: 31, endPoint y: 80, distance: 11.0
click at [26, 76] on div at bounding box center [24, 75] width 12 height 12
drag, startPoint x: 161, startPoint y: 198, endPoint x: 127, endPoint y: 256, distance: 67.2
click at [153, 188] on video at bounding box center [213, 128] width 120 height 120
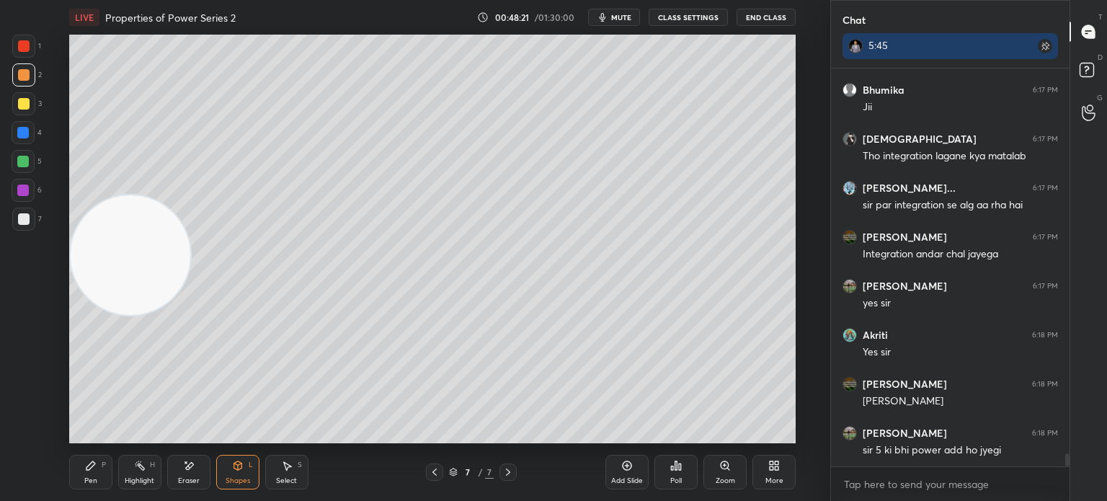
scroll to position [11797, 0]
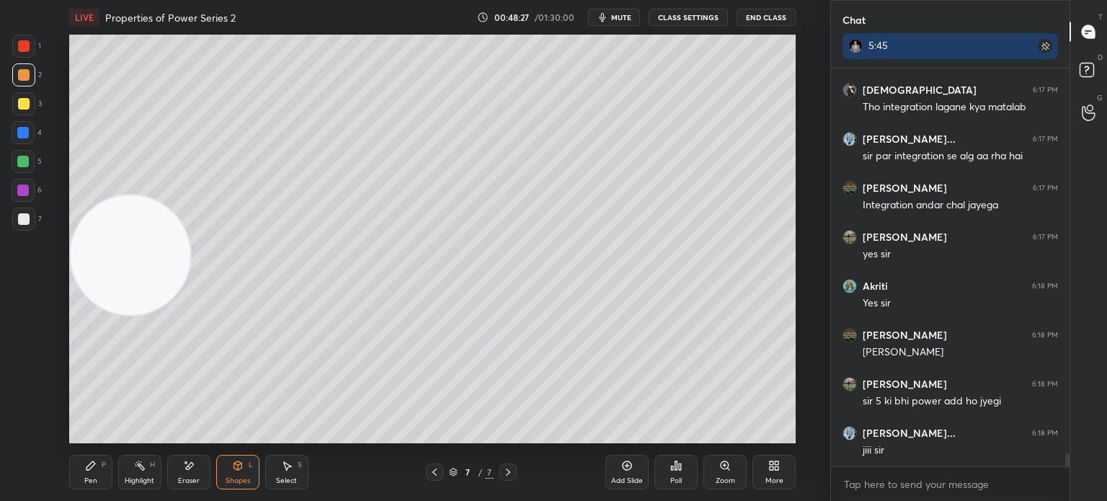
click at [88, 465] on icon at bounding box center [90, 465] width 9 height 9
click at [29, 215] on div at bounding box center [23, 218] width 23 height 23
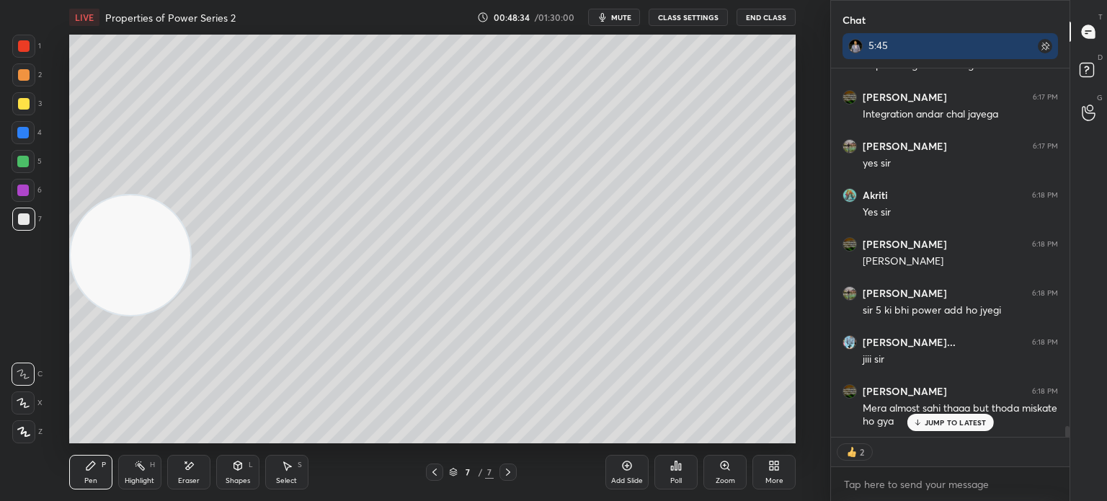
scroll to position [11936, 0]
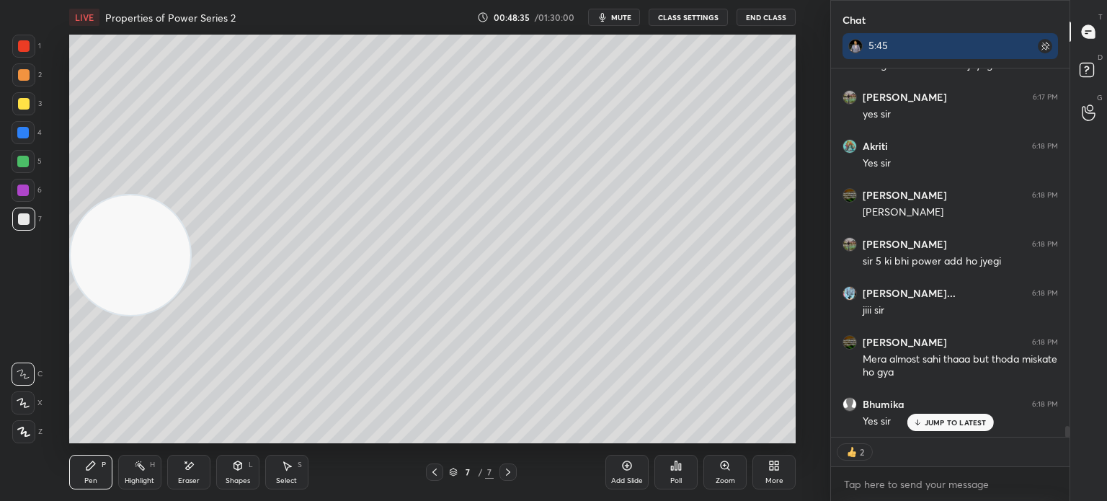
click at [954, 427] on div "JUMP TO LATEST" at bounding box center [949, 422] width 86 height 17
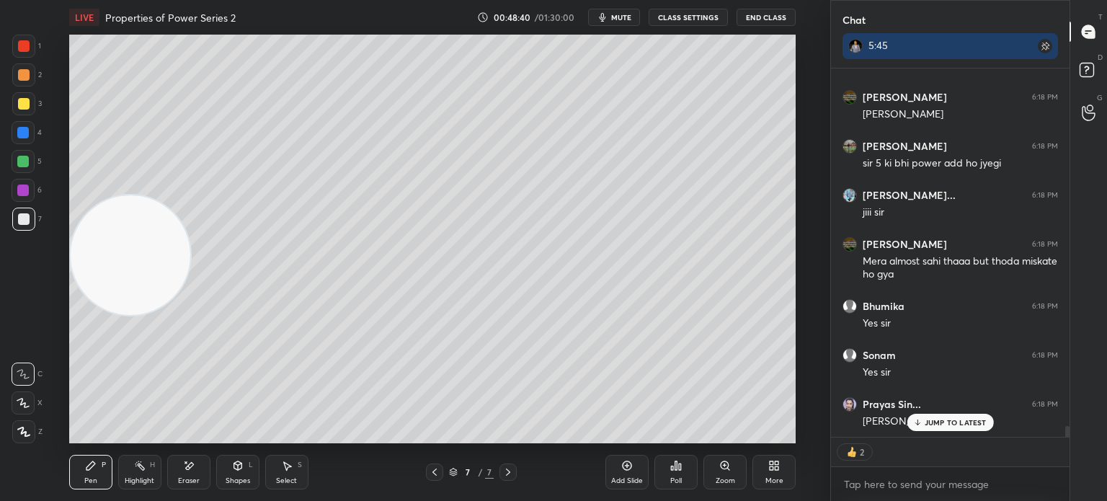
scroll to position [12083, 0]
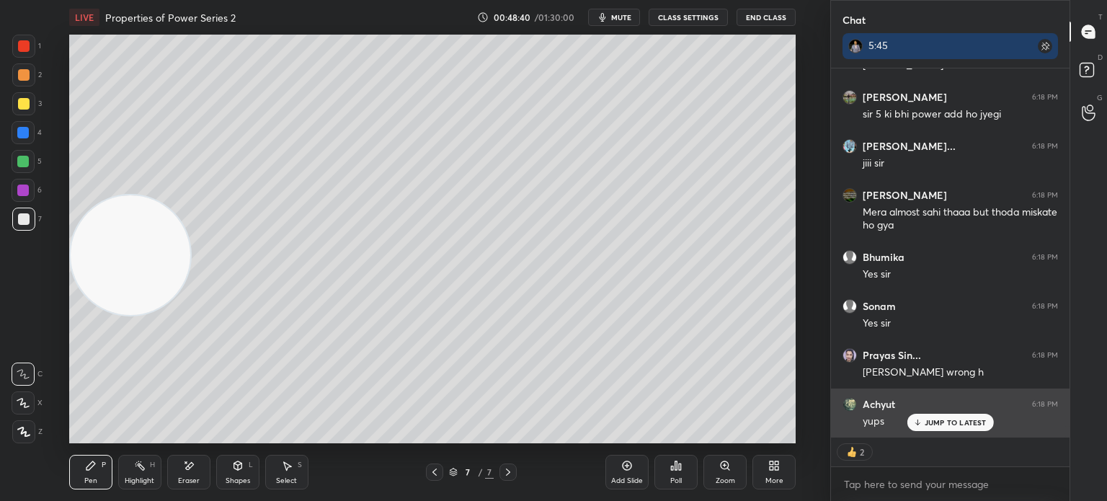
click at [948, 416] on div "JUMP TO LATEST" at bounding box center [949, 422] width 86 height 17
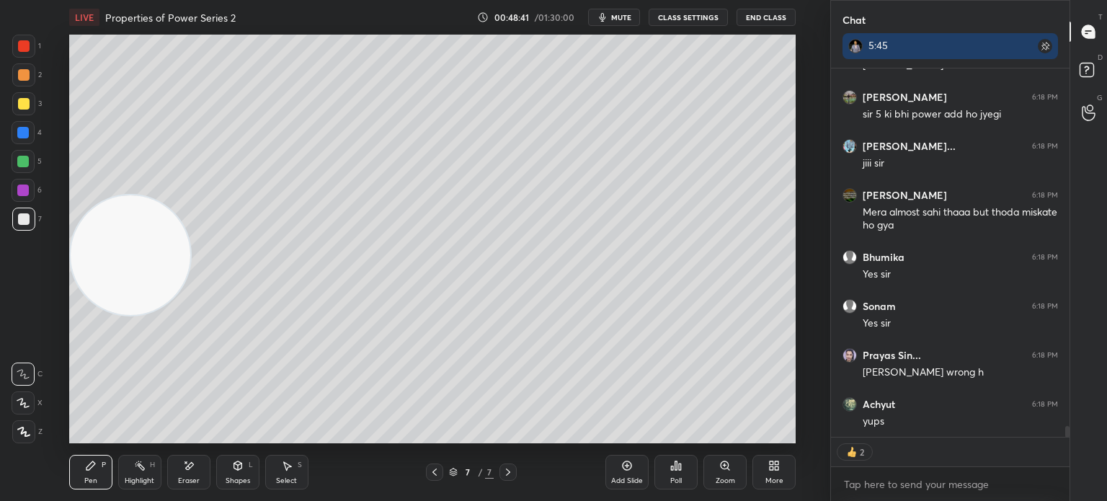
scroll to position [12132, 0]
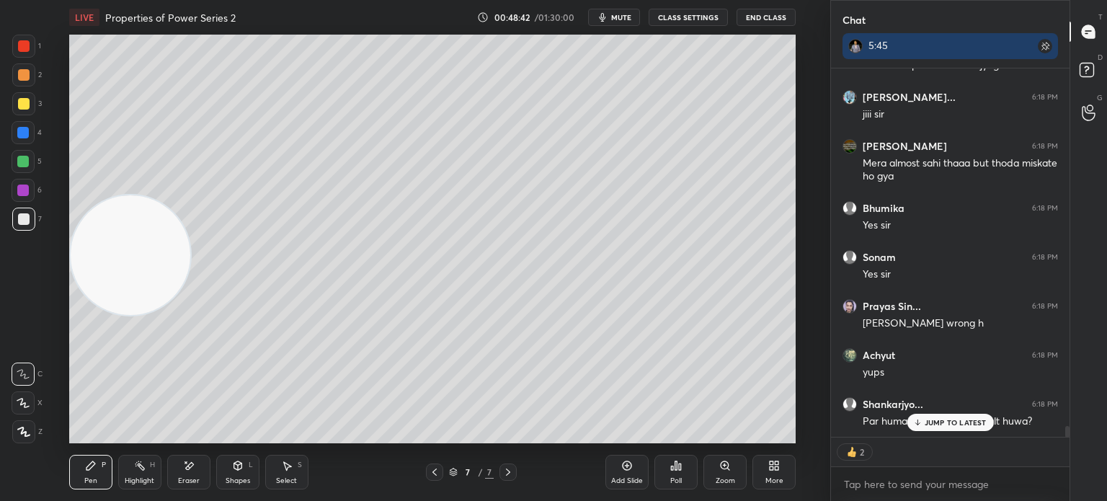
click at [968, 423] on p "JUMP TO LATEST" at bounding box center [955, 422] width 62 height 9
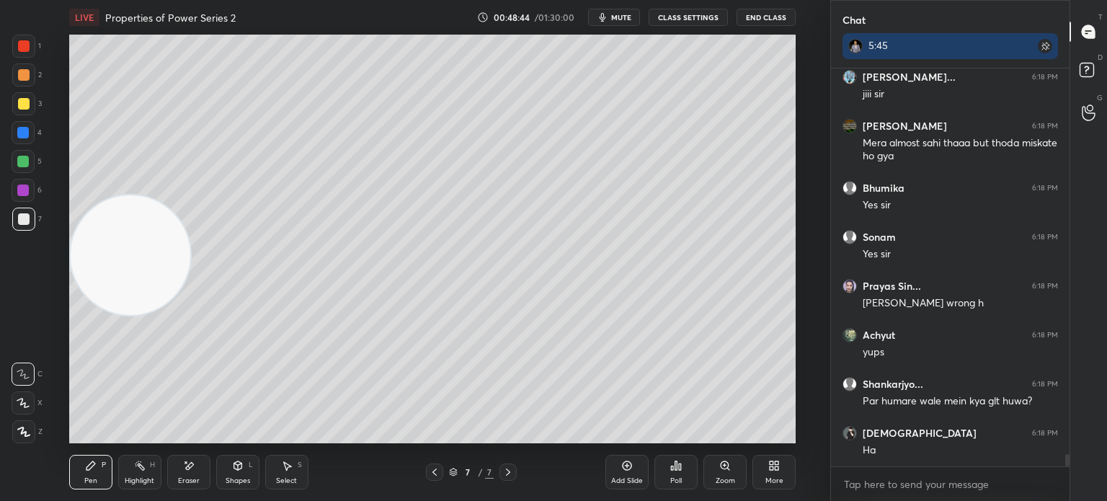
scroll to position [12201, 0]
click at [438, 468] on icon at bounding box center [435, 472] width 12 height 12
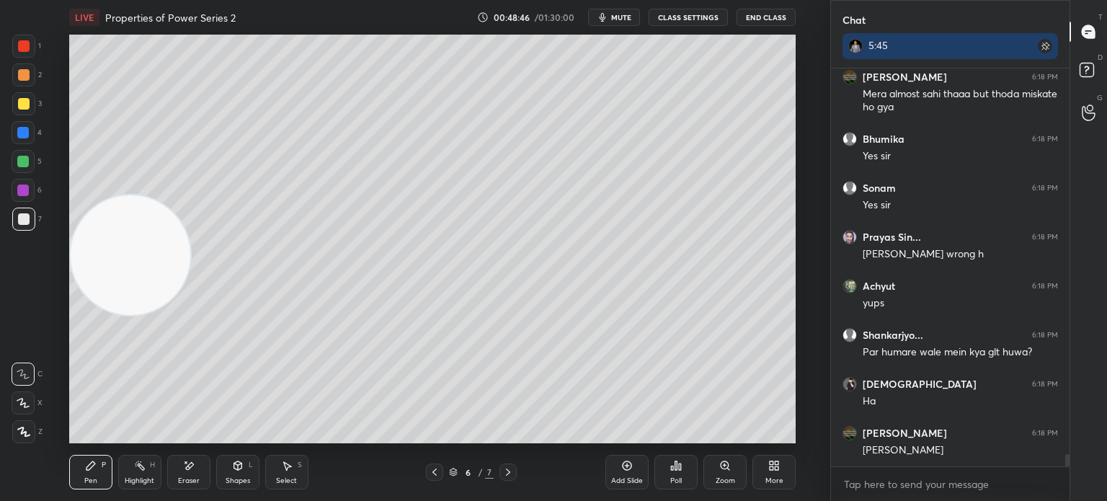
click at [512, 475] on icon at bounding box center [508, 472] width 12 height 12
click at [439, 469] on icon at bounding box center [435, 472] width 12 height 12
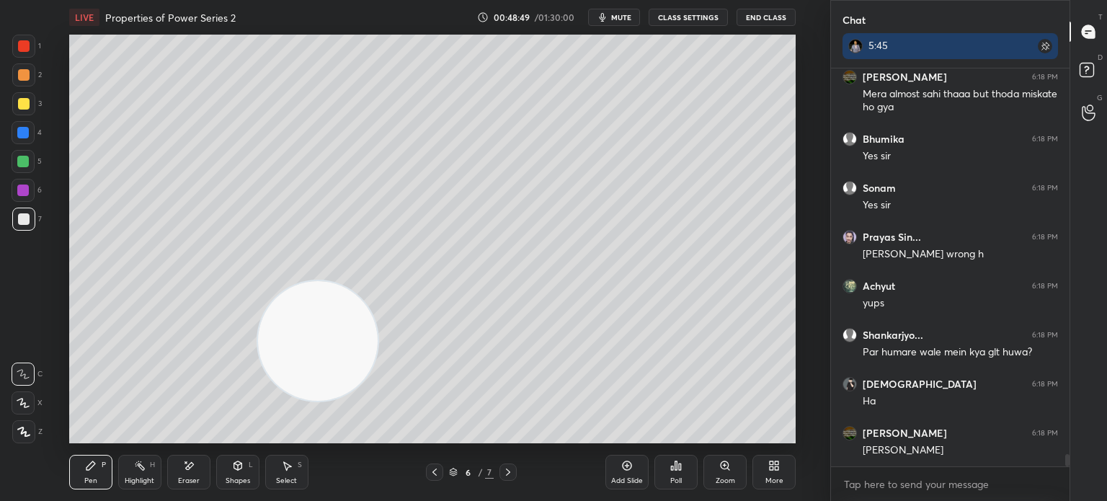
drag, startPoint x: 153, startPoint y: 272, endPoint x: 82, endPoint y: 408, distance: 154.0
click at [54, 433] on div "Setting up your live class Poll for secs No correct answer Start poll" at bounding box center [432, 239] width 772 height 408
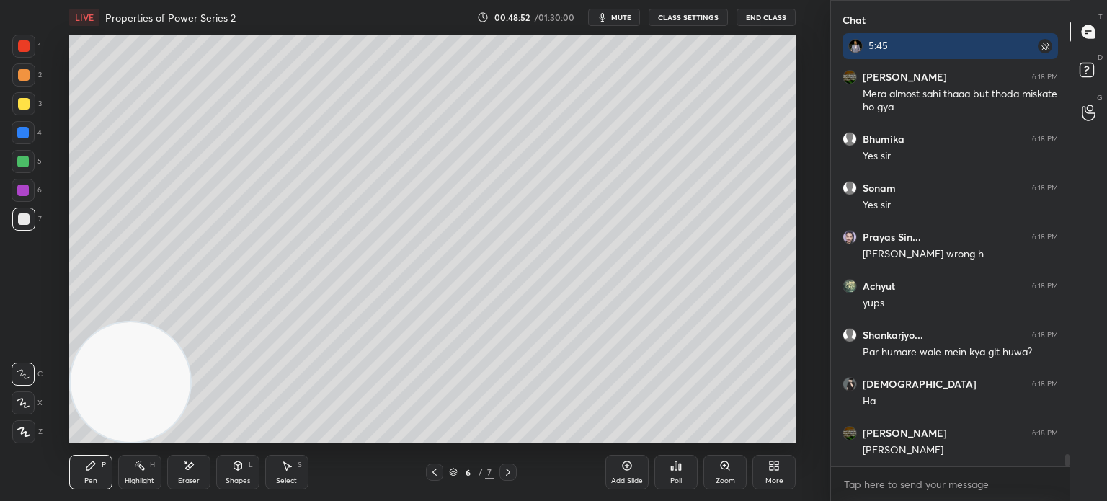
click at [19, 173] on div "5" at bounding box center [27, 164] width 30 height 29
click at [507, 475] on icon at bounding box center [508, 472] width 12 height 12
drag, startPoint x: 437, startPoint y: 470, endPoint x: 432, endPoint y: 443, distance: 27.0
click at [434, 470] on icon at bounding box center [435, 472] width 12 height 12
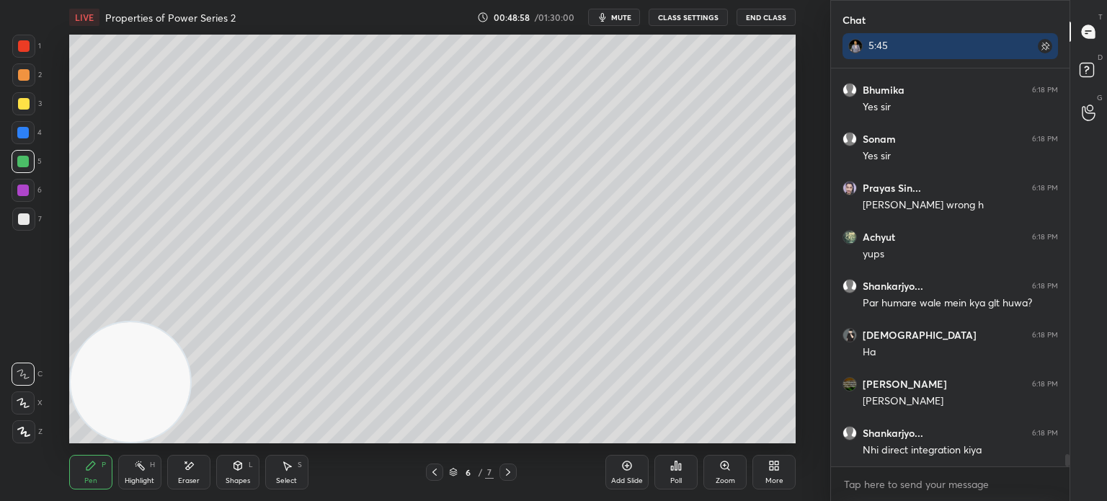
click at [505, 474] on icon at bounding box center [508, 472] width 12 height 12
click at [441, 471] on div at bounding box center [434, 471] width 17 height 17
click at [502, 471] on icon at bounding box center [508, 472] width 12 height 12
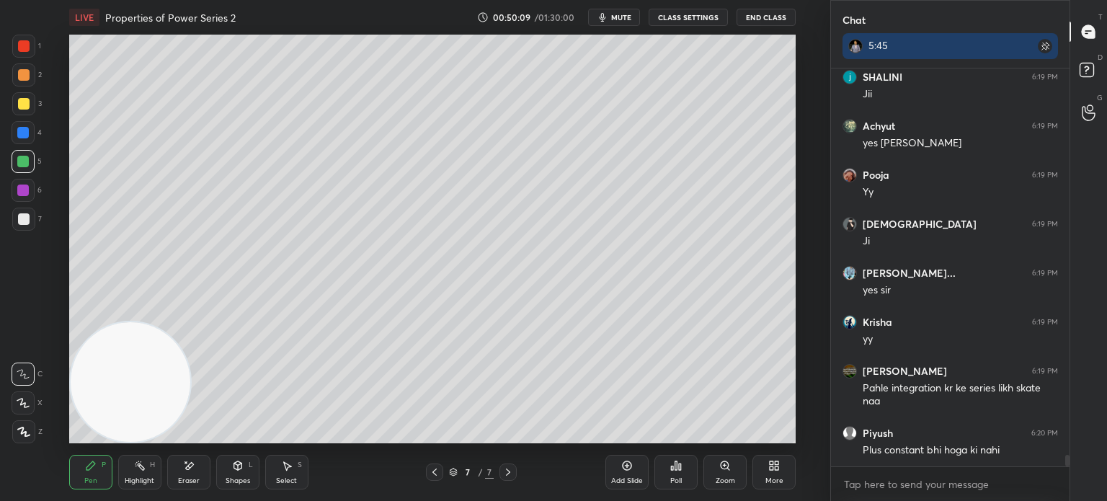
scroll to position [12949, 0]
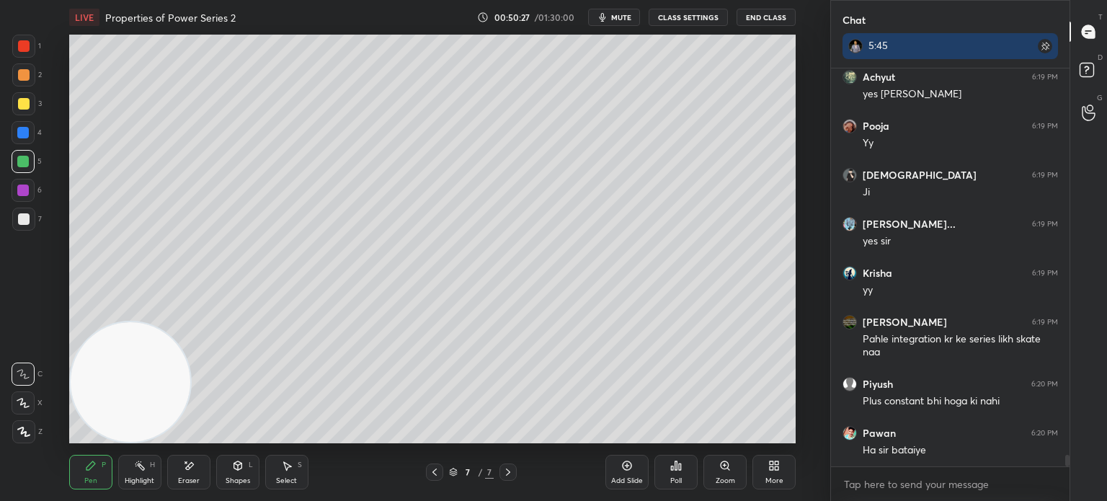
click at [627, 18] on span "mute" at bounding box center [621, 17] width 20 height 10
click at [771, 17] on button "End Class" at bounding box center [765, 17] width 59 height 17
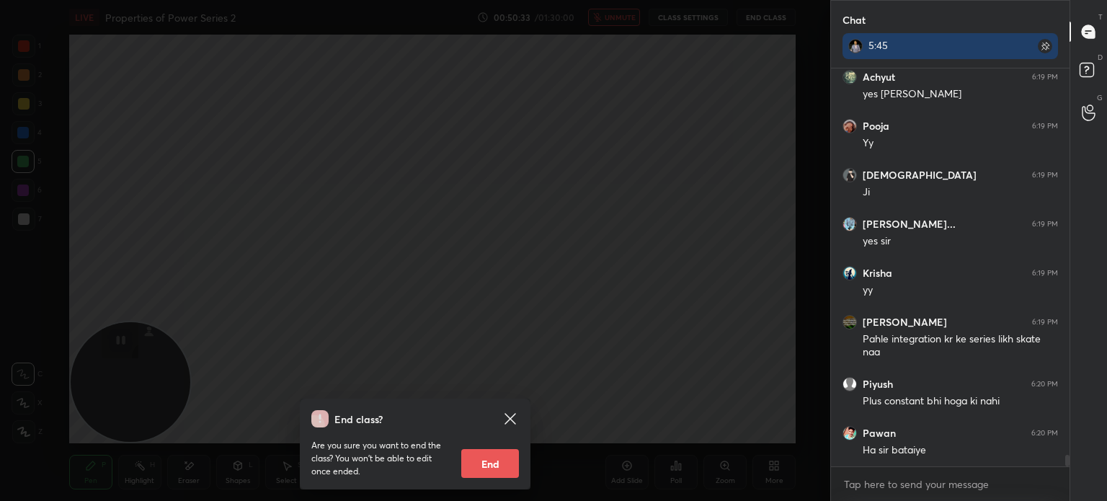
click at [514, 413] on icon at bounding box center [509, 418] width 11 height 11
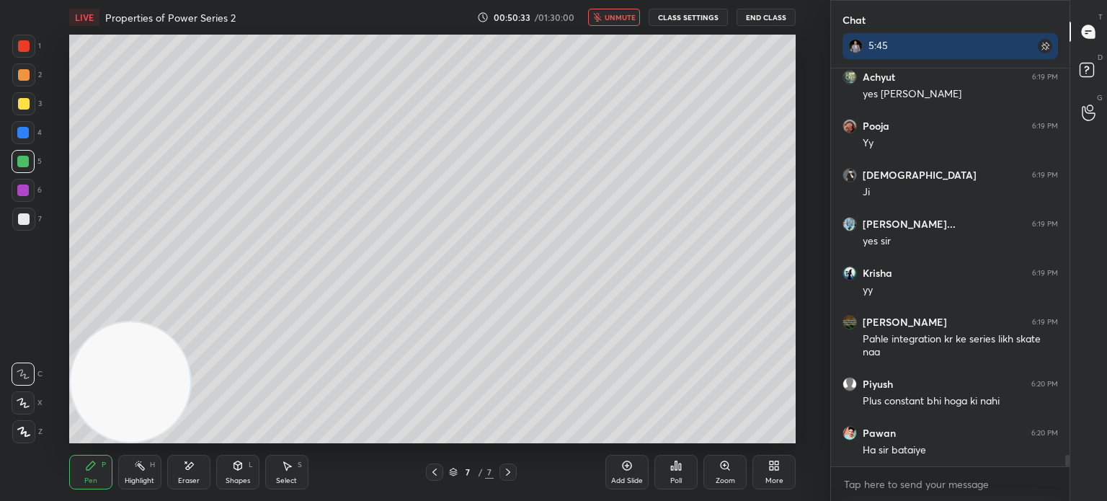
click at [628, 19] on span "unmute" at bounding box center [619, 17] width 31 height 10
click at [622, 470] on icon at bounding box center [627, 466] width 12 height 12
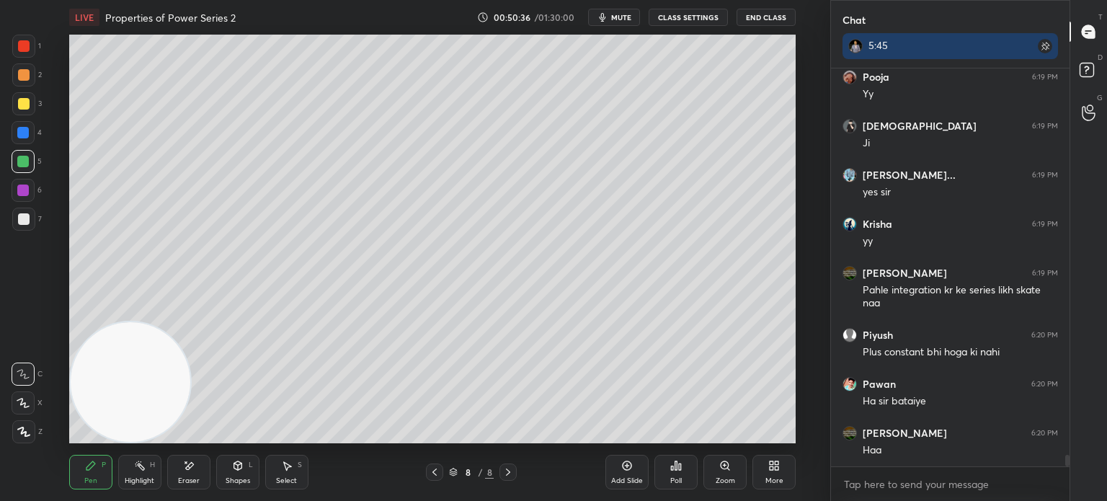
click at [22, 114] on div at bounding box center [23, 103] width 23 height 23
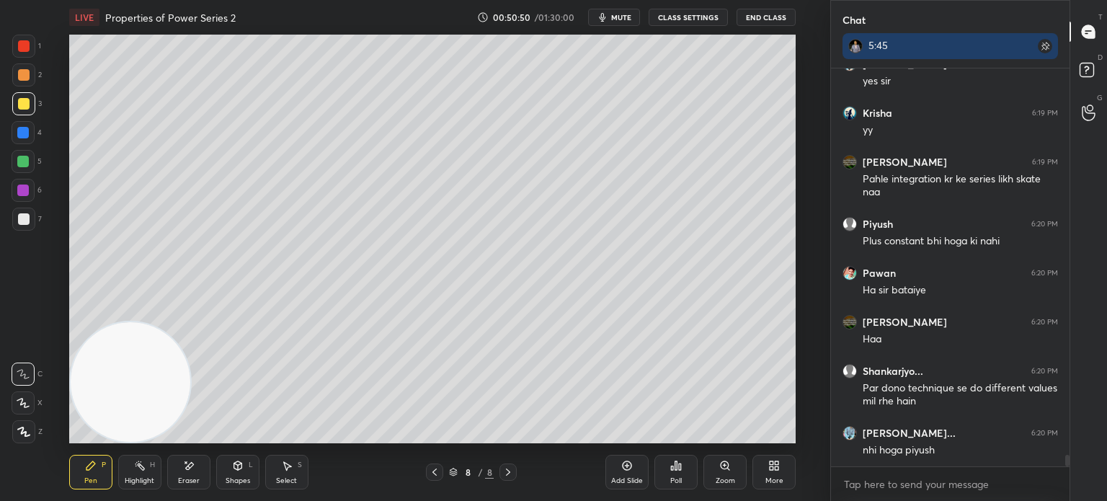
scroll to position [13161, 0]
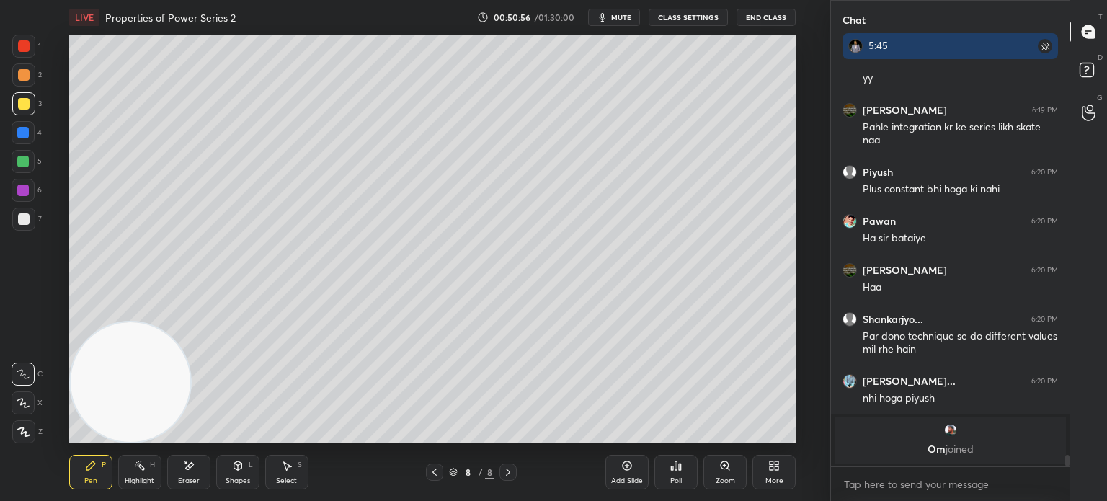
click at [232, 479] on div "Shapes" at bounding box center [237, 480] width 24 height 7
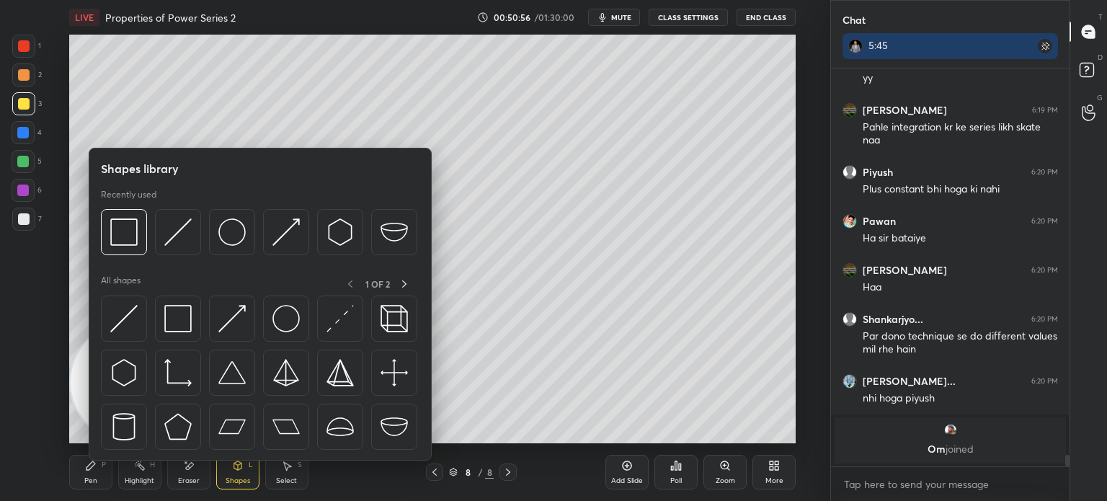
click at [128, 328] on img at bounding box center [123, 318] width 27 height 27
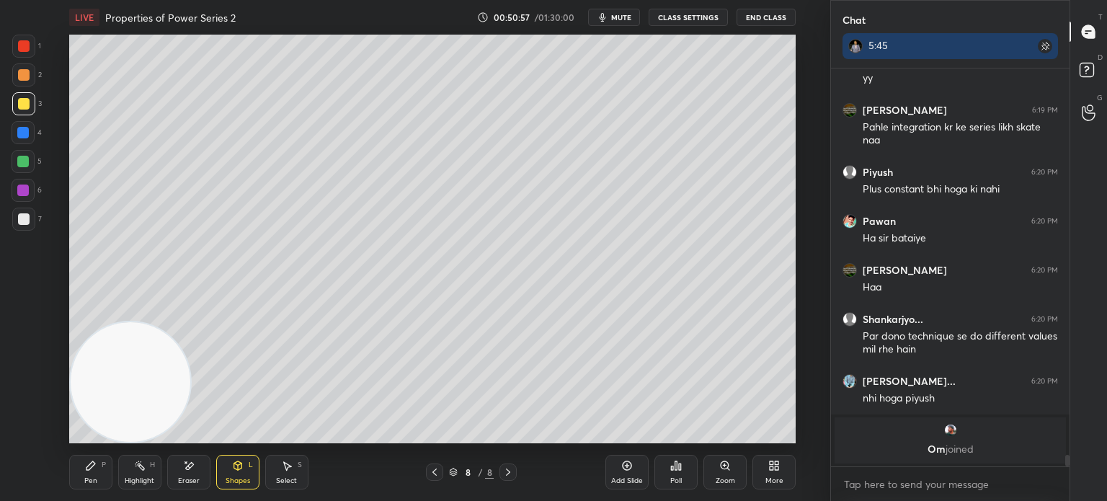
click at [21, 135] on div at bounding box center [23, 133] width 12 height 12
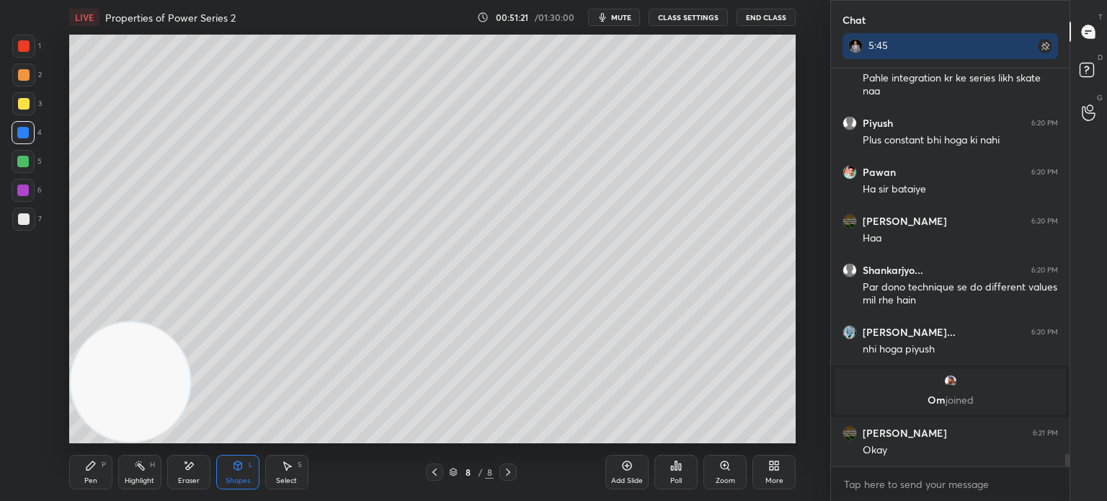
click at [105, 477] on div "Pen P" at bounding box center [90, 472] width 43 height 35
click at [14, 224] on div at bounding box center [23, 218] width 23 height 23
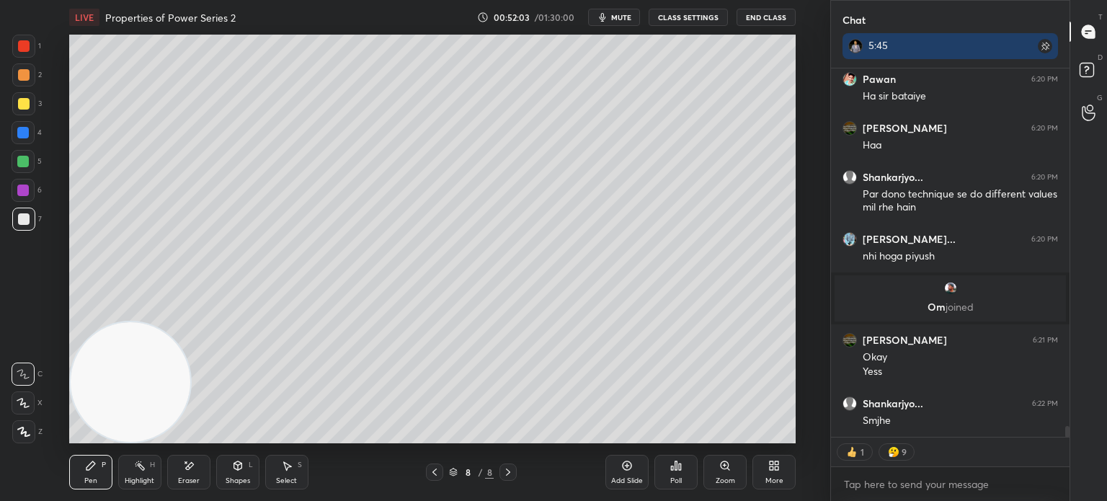
scroll to position [11884, 0]
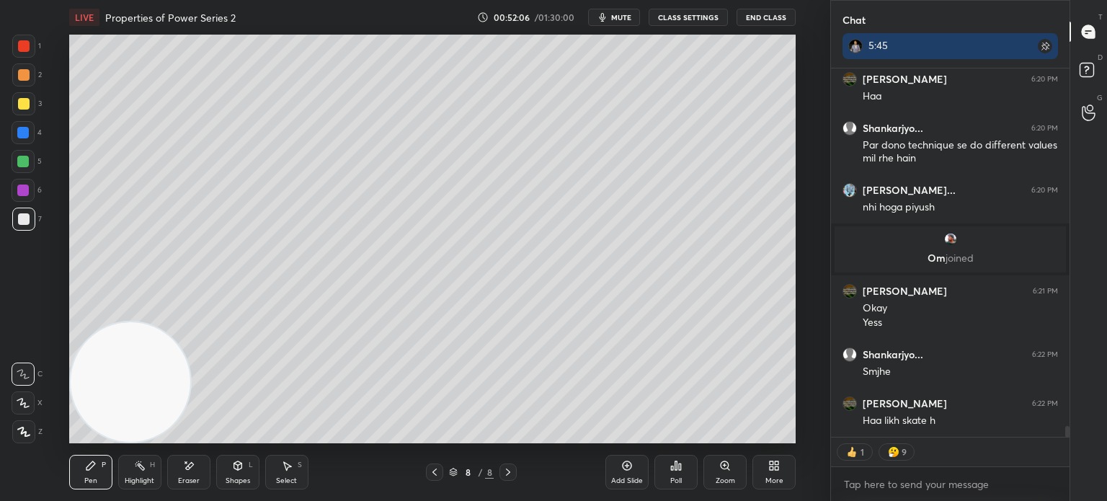
drag, startPoint x: 158, startPoint y: 368, endPoint x: 814, endPoint y: 40, distance: 734.0
click at [801, 49] on div "Setting up your live class Poll for secs No correct answer Start poll" at bounding box center [432, 239] width 772 height 408
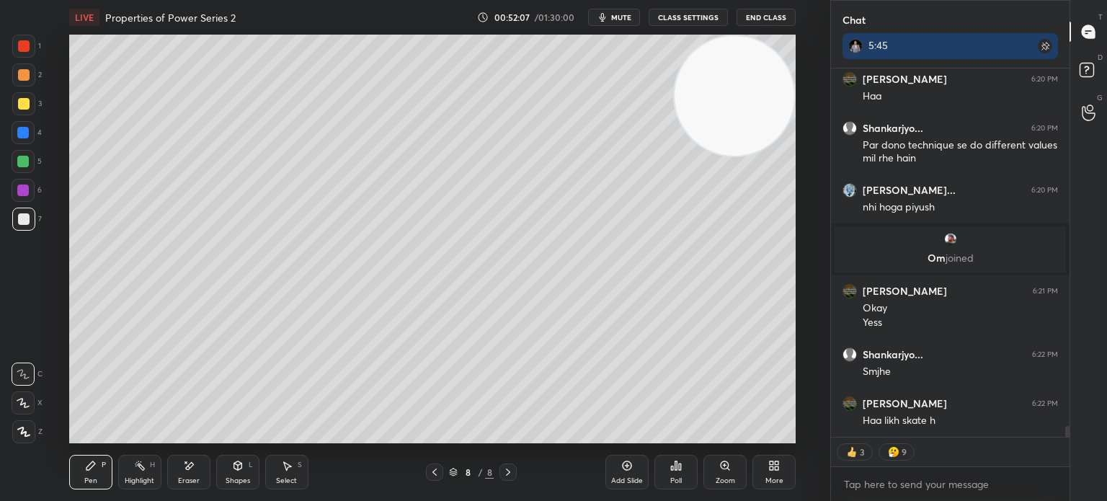
click at [25, 111] on div at bounding box center [23, 103] width 23 height 23
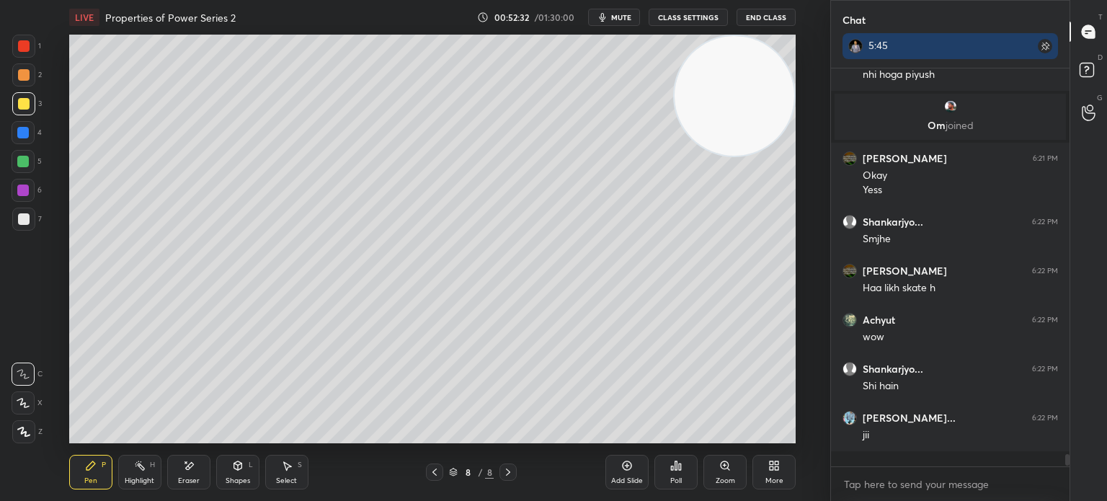
scroll to position [393, 234]
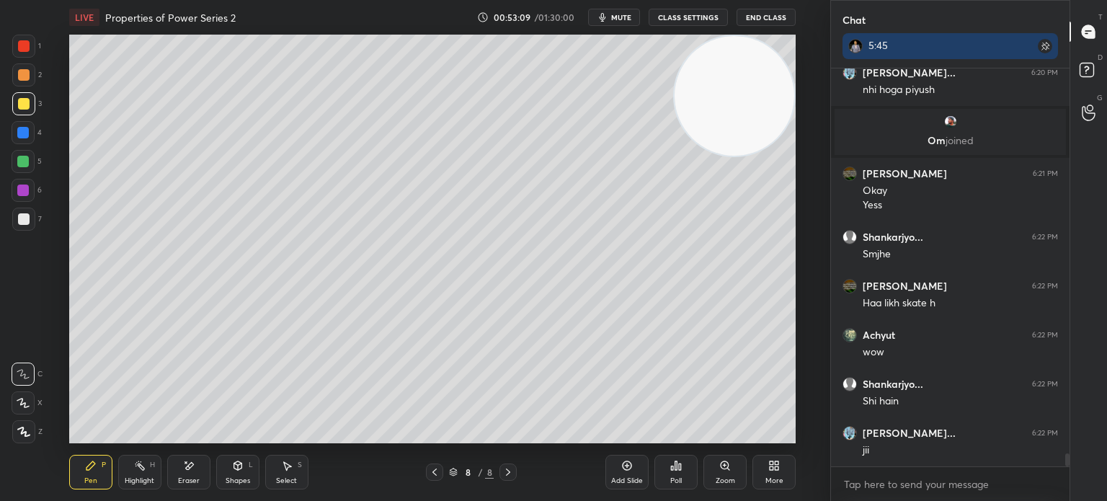
click at [200, 480] on div "Eraser" at bounding box center [188, 472] width 43 height 35
click at [89, 470] on div "Pen P" at bounding box center [90, 472] width 43 height 35
drag, startPoint x: 631, startPoint y: 6, endPoint x: 634, endPoint y: 14, distance: 7.8
click at [628, 13] on div "LIVE Properties of Power Series 2 00:53:19 / 01:30:00 mute CLASS SETTINGS End C…" at bounding box center [432, 17] width 726 height 35
click at [631, 19] on span "mute" at bounding box center [621, 17] width 20 height 10
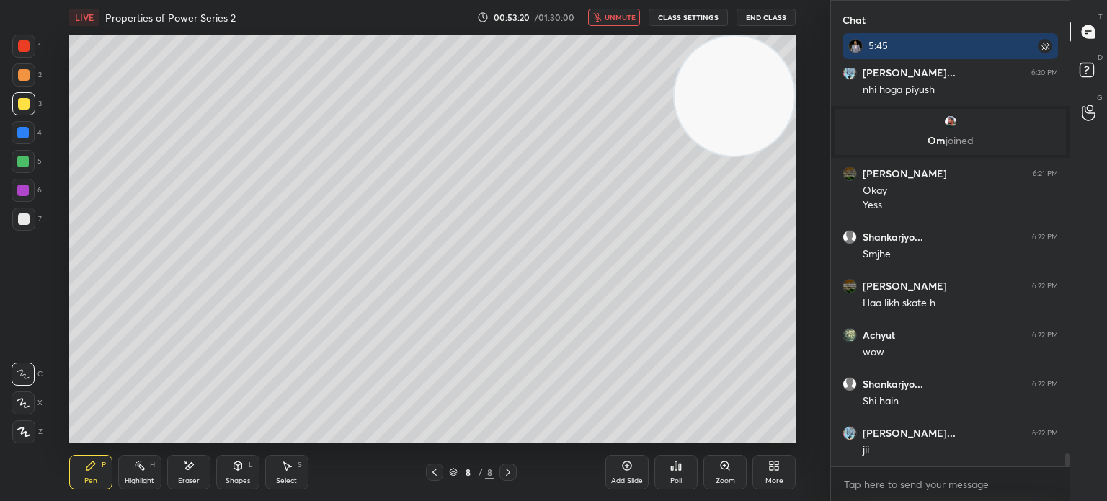
click at [770, 16] on button "End Class" at bounding box center [765, 17] width 59 height 17
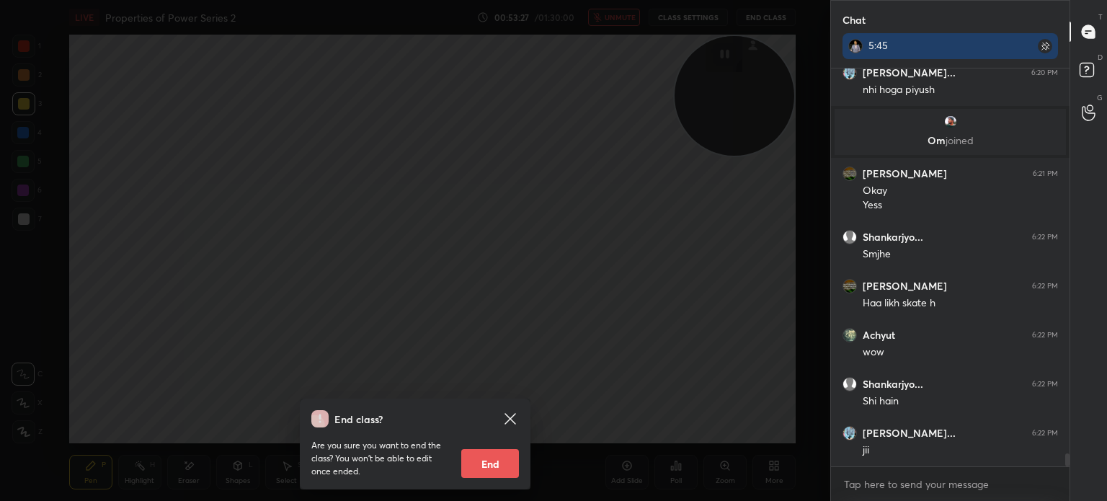
scroll to position [12050, 0]
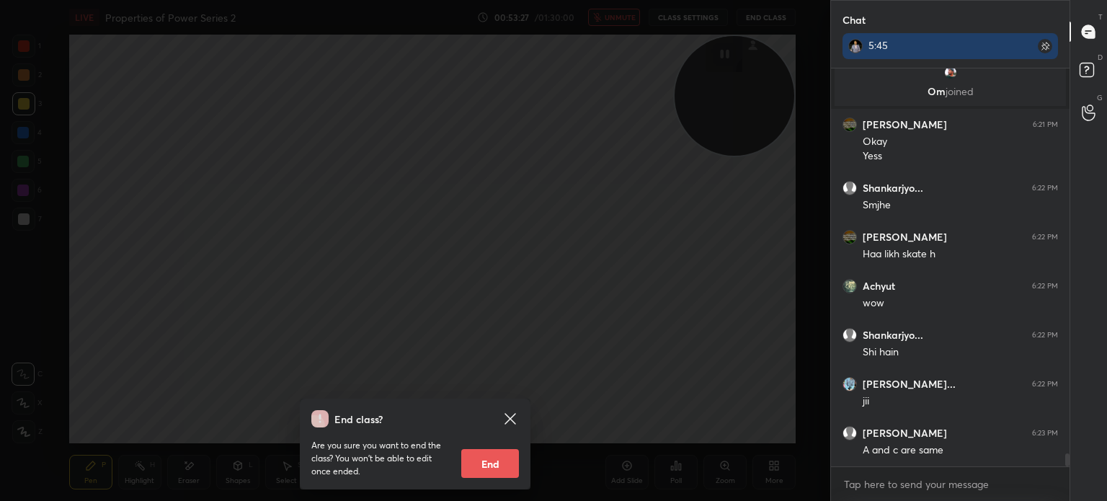
click at [513, 418] on icon at bounding box center [509, 418] width 17 height 17
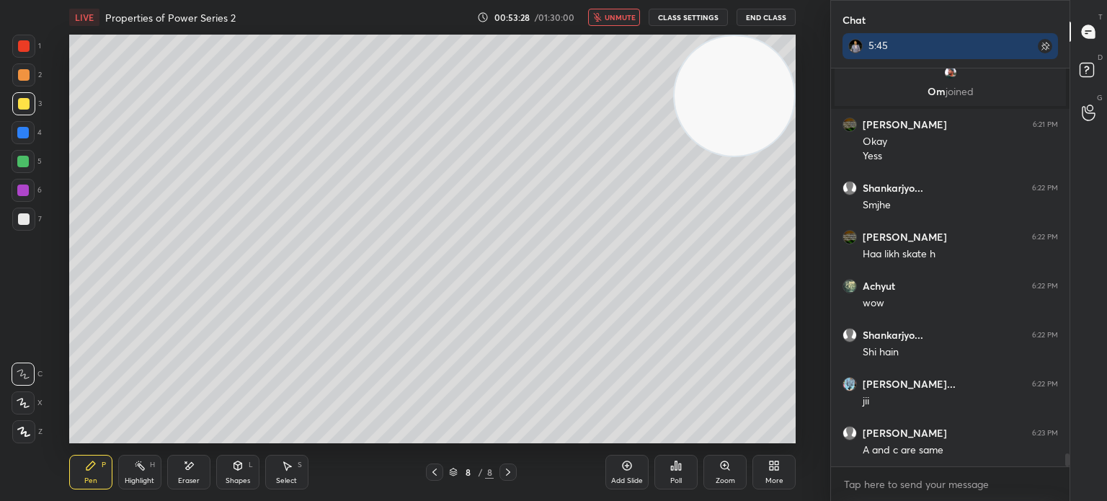
click at [639, 18] on button "unmute" at bounding box center [614, 17] width 52 height 17
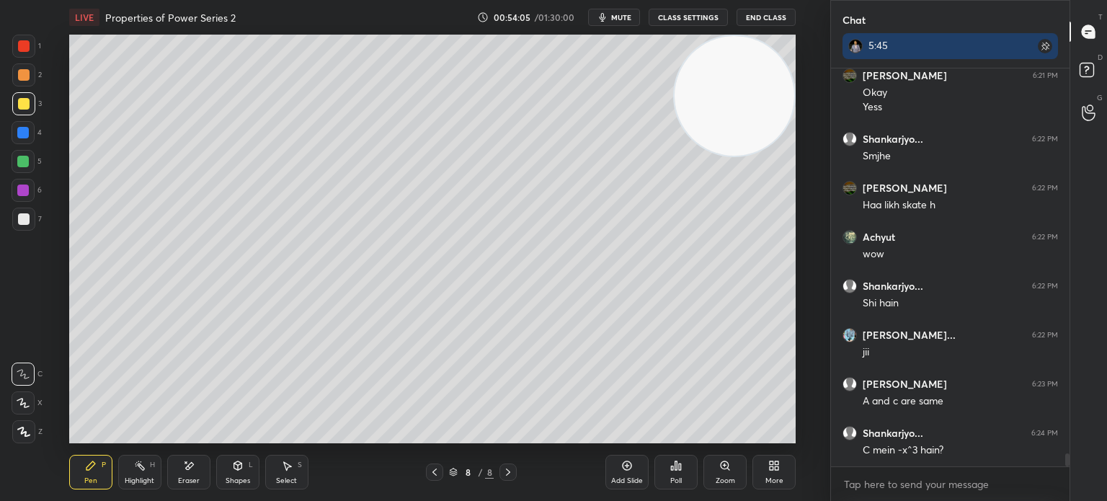
scroll to position [12148, 0]
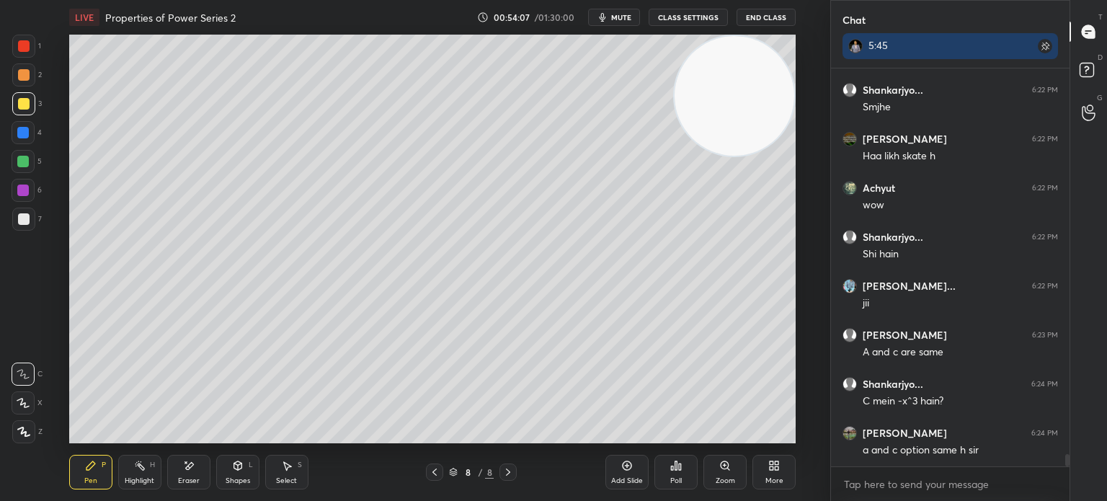
drag, startPoint x: 192, startPoint y: 464, endPoint x: 172, endPoint y: 481, distance: 25.6
click at [192, 463] on icon at bounding box center [189, 465] width 8 height 7
click at [100, 480] on div "Pen P" at bounding box center [90, 472] width 43 height 35
drag, startPoint x: 233, startPoint y: 472, endPoint x: 230, endPoint y: 461, distance: 11.4
click at [233, 472] on div "Shapes L" at bounding box center [237, 472] width 43 height 35
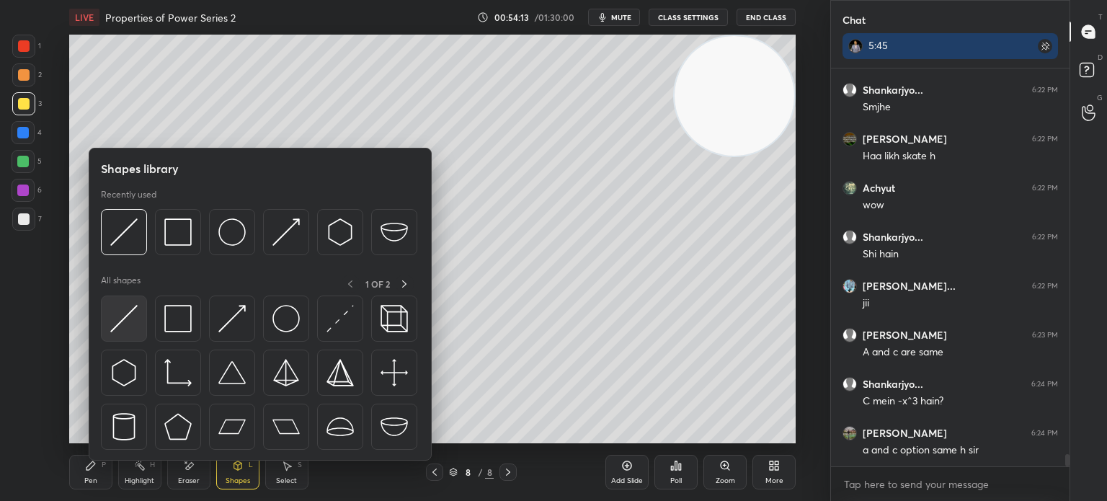
click at [120, 327] on img at bounding box center [123, 318] width 27 height 27
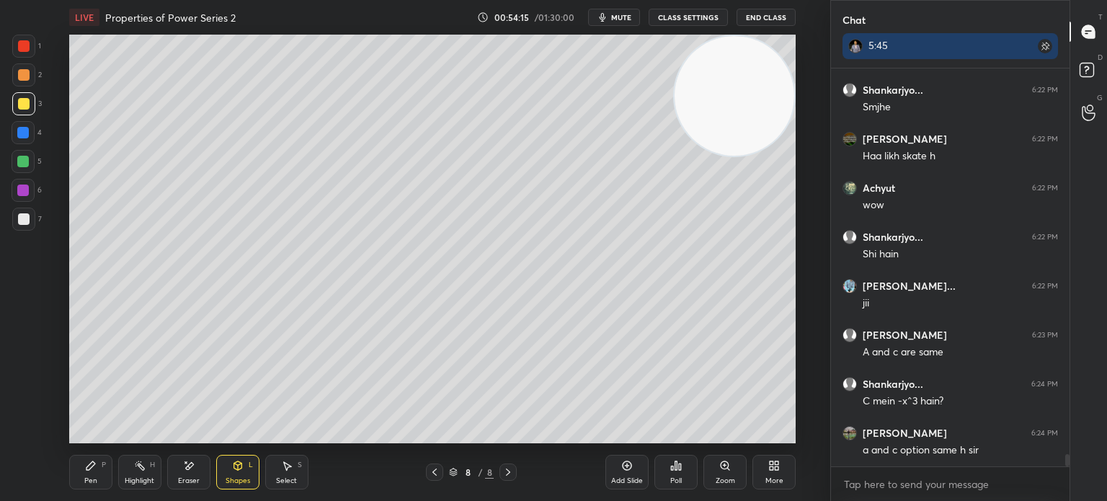
click at [79, 462] on div "Pen P" at bounding box center [90, 472] width 43 height 35
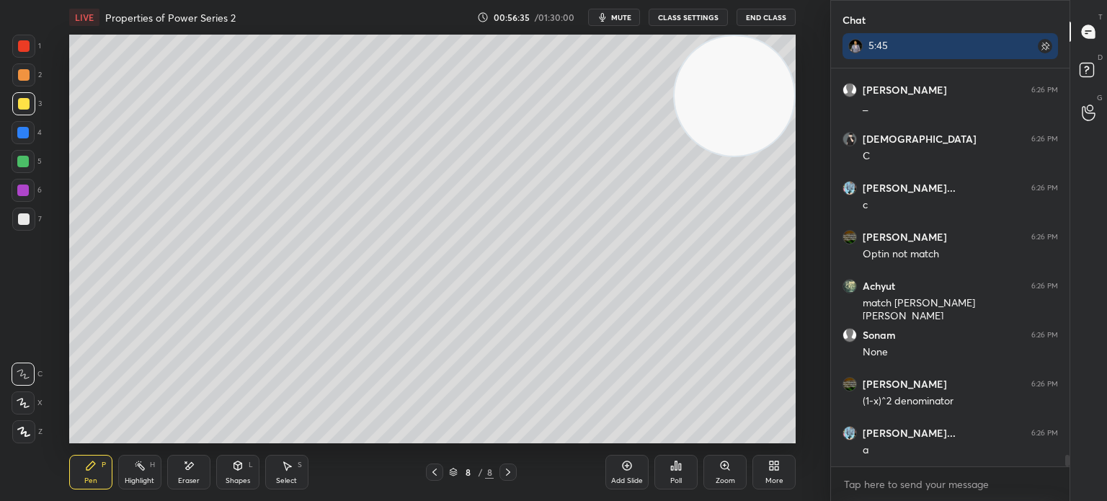
scroll to position [12981, 0]
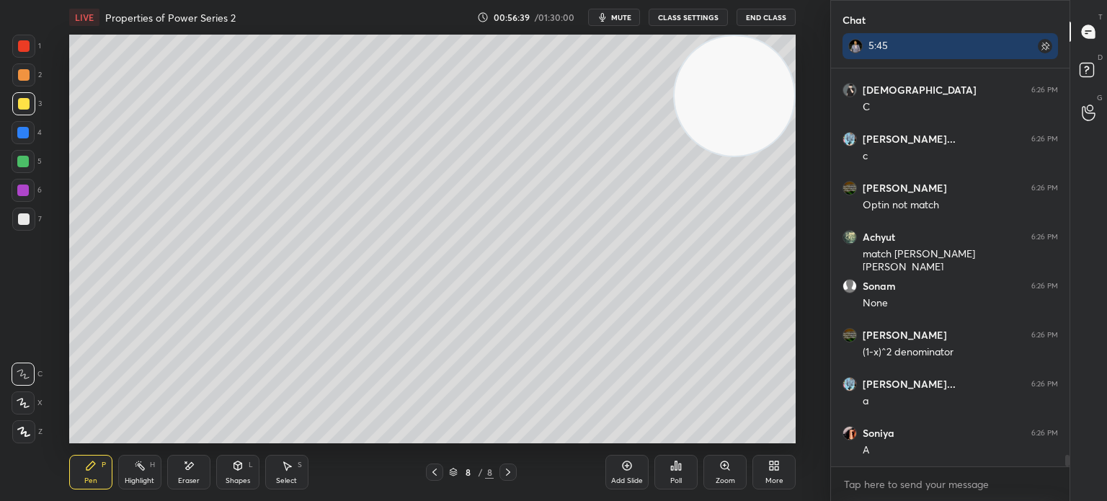
click at [196, 476] on div "Eraser" at bounding box center [188, 472] width 43 height 35
drag, startPoint x: 95, startPoint y: 470, endPoint x: 93, endPoint y: 478, distance: 8.9
click at [94, 473] on div "Pen P" at bounding box center [90, 472] width 43 height 35
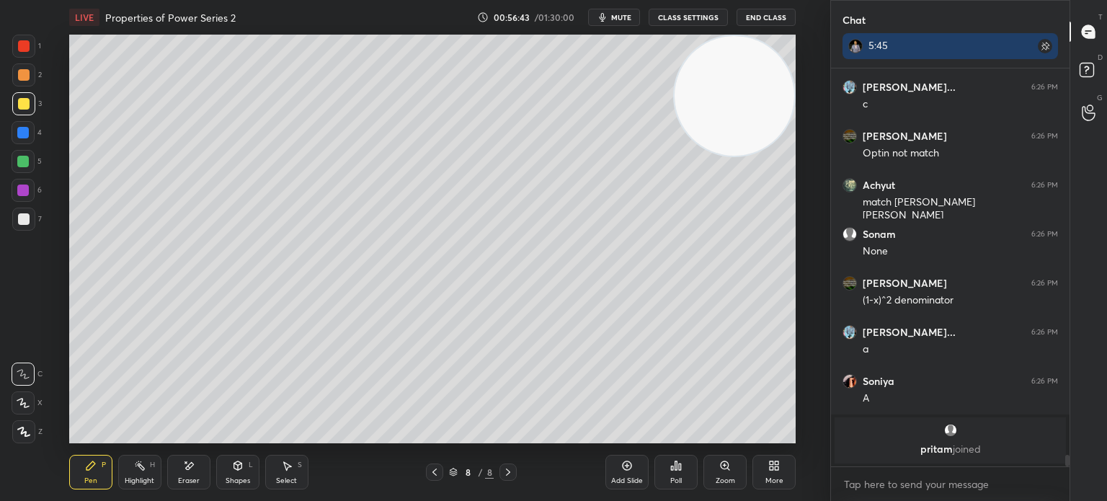
scroll to position [12701, 0]
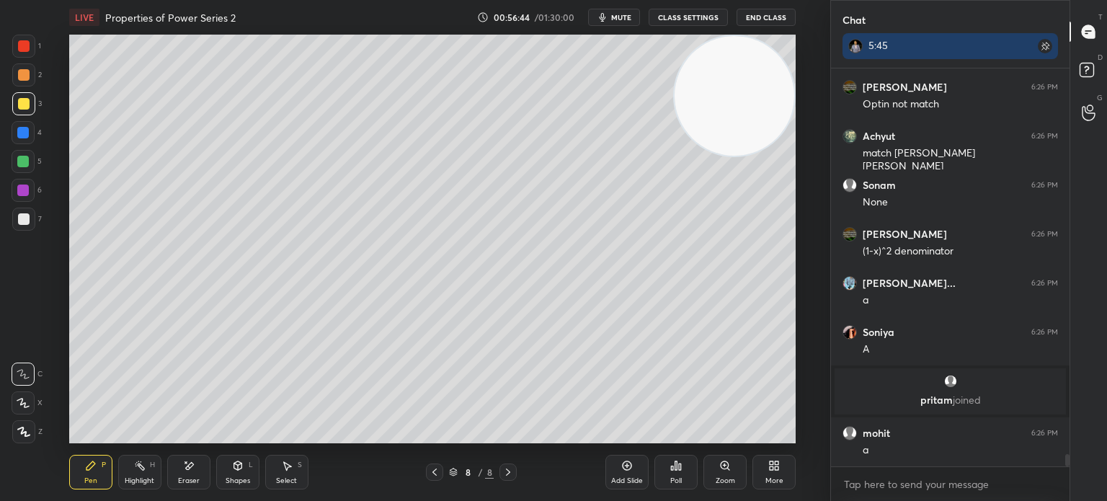
click at [26, 223] on div at bounding box center [24, 219] width 12 height 12
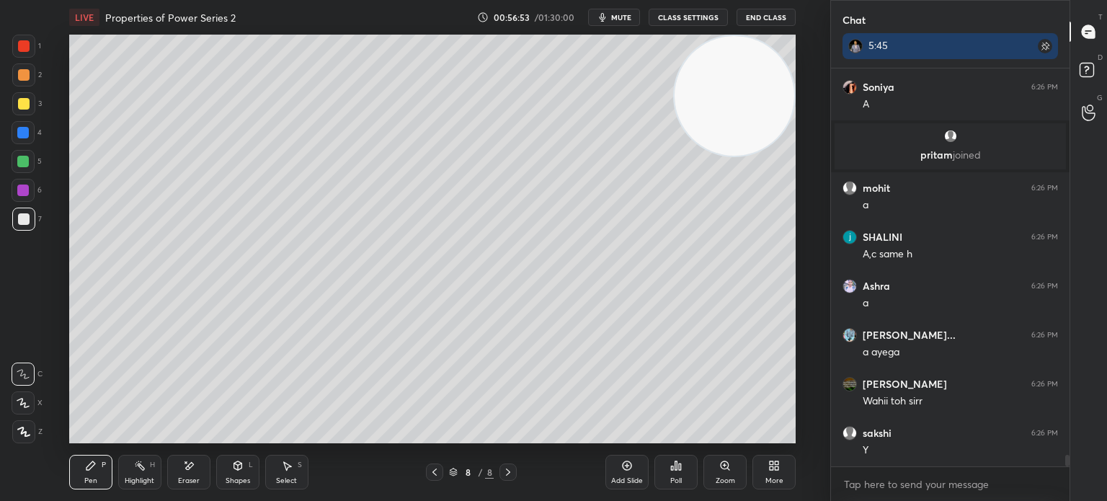
scroll to position [12995, 0]
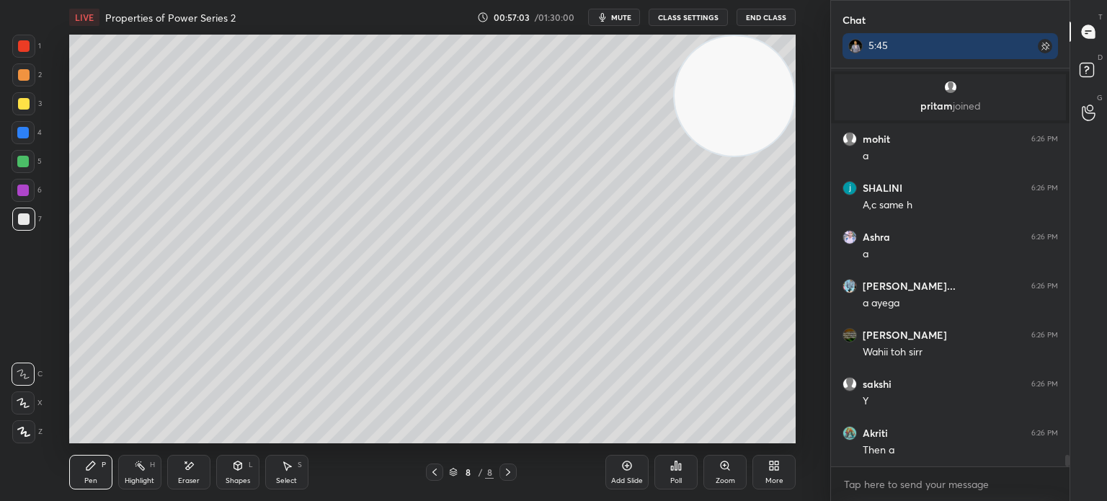
drag, startPoint x: 741, startPoint y: 133, endPoint x: 205, endPoint y: 461, distance: 628.3
click at [167, 492] on div "LIVE Properties of Power Series 2 00:57:03 / 01:30:00 mute CLASS SETTINGS End C…" at bounding box center [432, 250] width 772 height 501
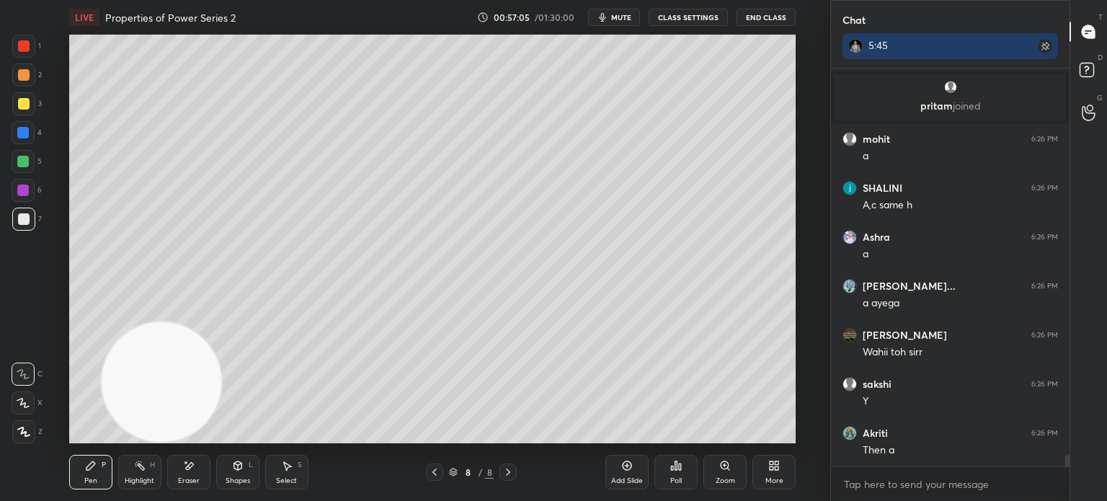
click at [630, 472] on div "Add Slide" at bounding box center [626, 472] width 43 height 35
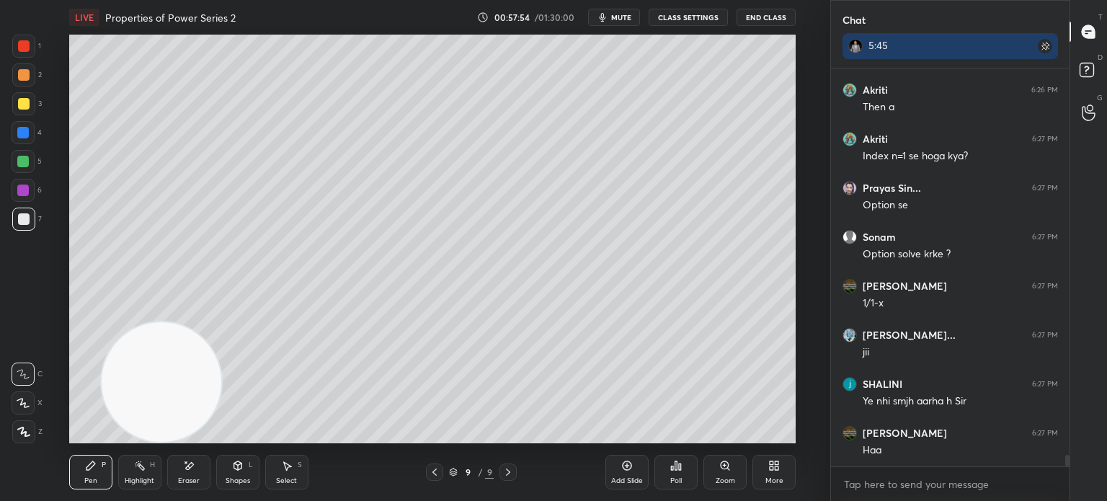
scroll to position [13387, 0]
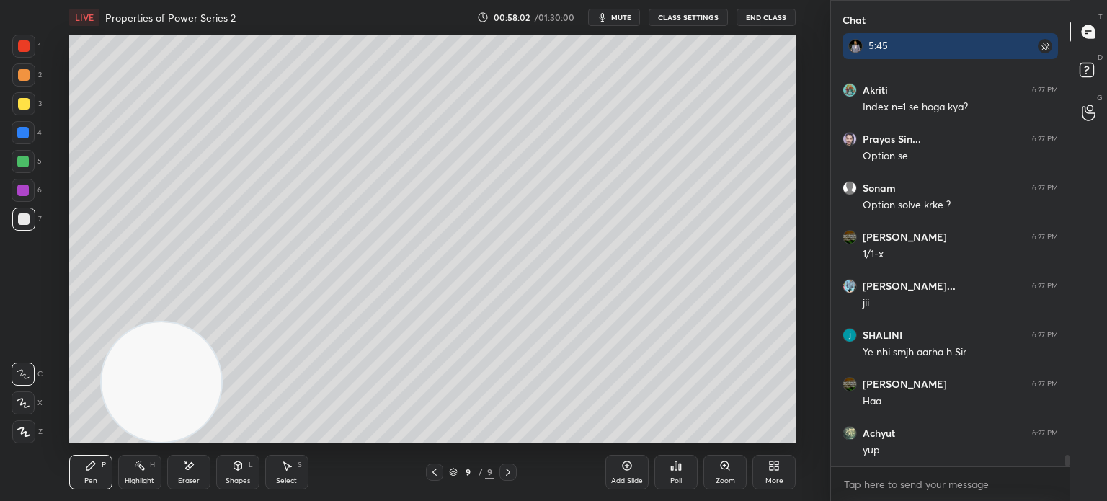
drag, startPoint x: 177, startPoint y: 478, endPoint x: 214, endPoint y: 407, distance: 80.2
click at [177, 481] on div "Eraser" at bounding box center [188, 472] width 43 height 35
click at [94, 465] on icon at bounding box center [91, 466] width 12 height 12
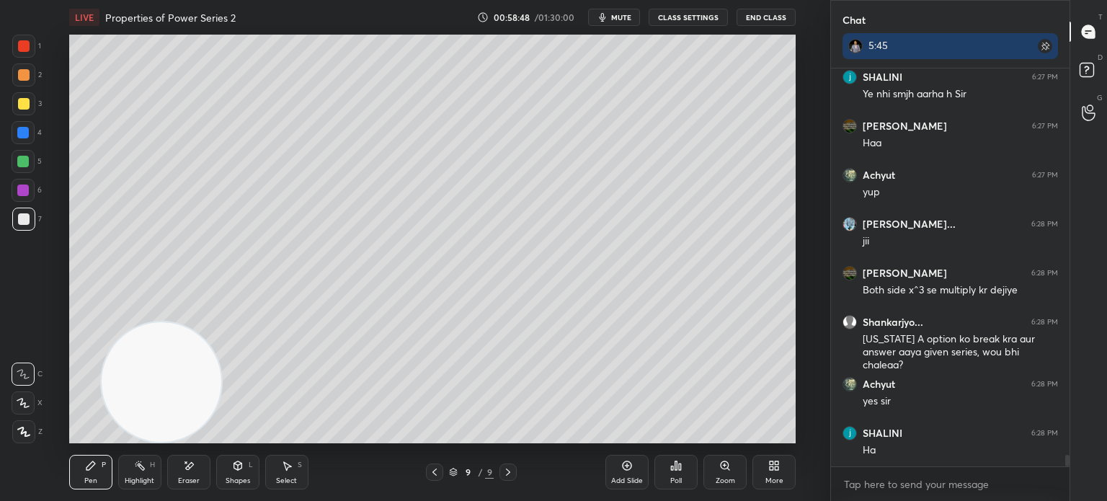
scroll to position [13694, 0]
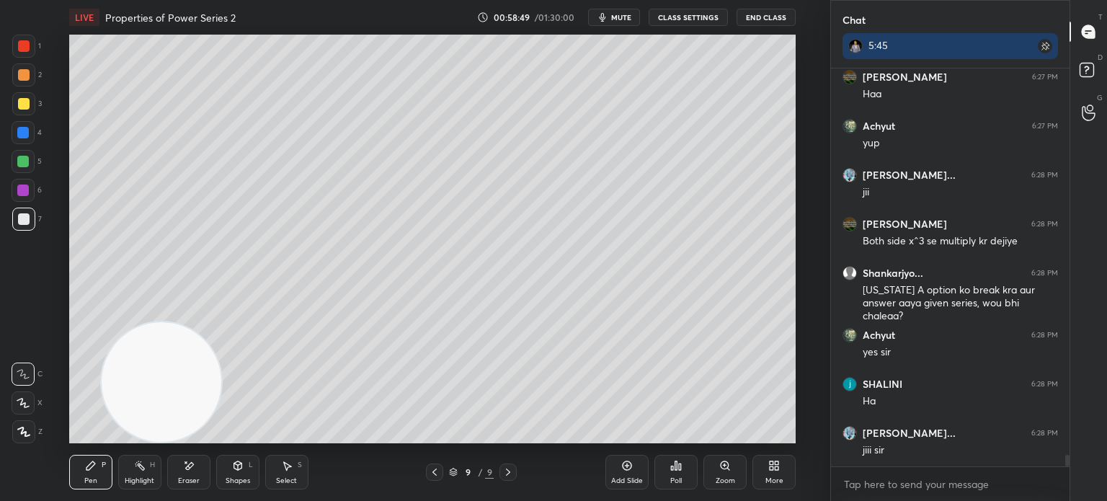
click at [439, 470] on div at bounding box center [434, 471] width 17 height 17
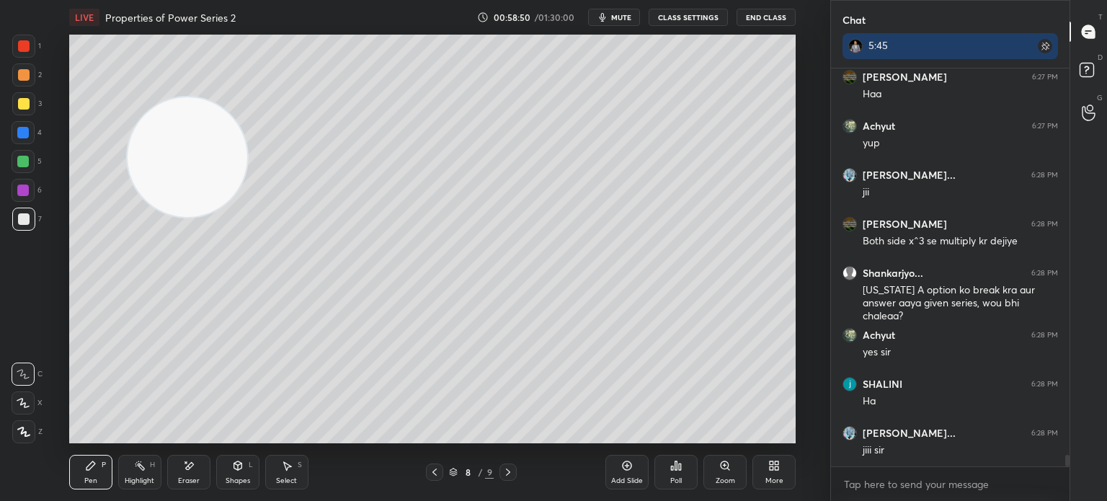
drag, startPoint x: 211, startPoint y: 184, endPoint x: 218, endPoint y: 174, distance: 12.0
click at [218, 174] on video at bounding box center [188, 157] width 120 height 120
drag, startPoint x: 543, startPoint y: 248, endPoint x: 587, endPoint y: 304, distance: 71.3
click at [254, 207] on video at bounding box center [194, 147] width 120 height 120
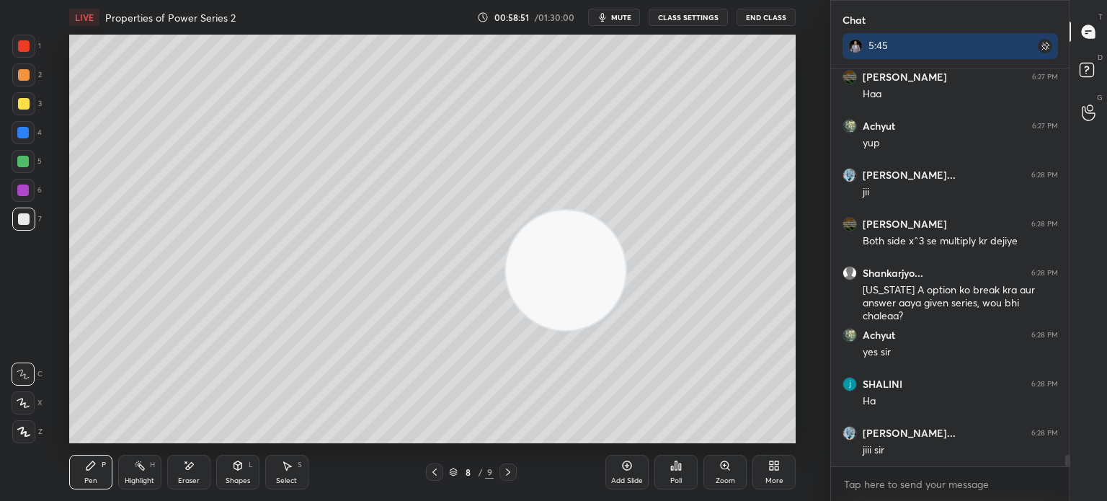
drag, startPoint x: 528, startPoint y: 299, endPoint x: 205, endPoint y: 474, distance: 367.2
click at [205, 474] on div "LIVE Properties of Power Series 2 00:58:51 / 01:30:00 mute CLASS SETTINGS End C…" at bounding box center [432, 250] width 772 height 501
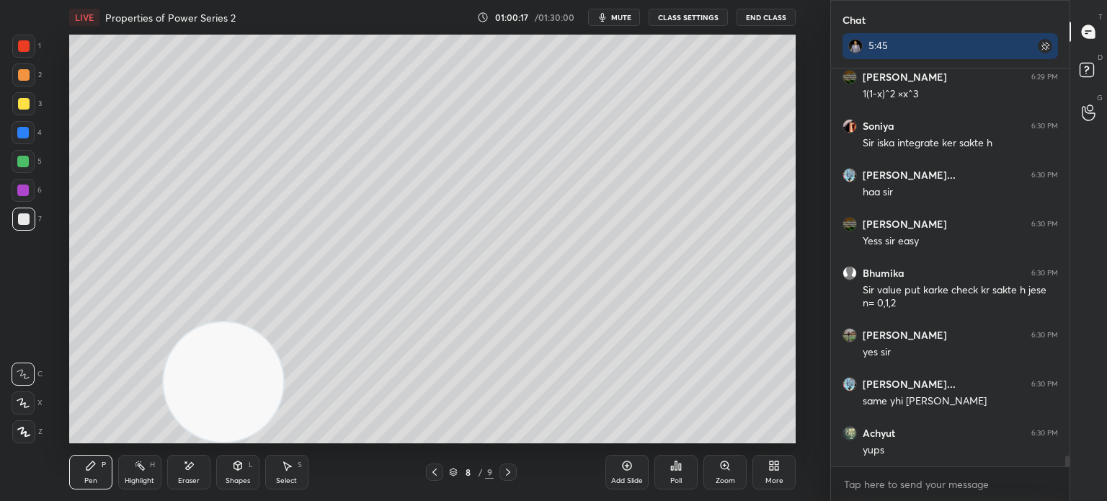
scroll to position [14200, 0]
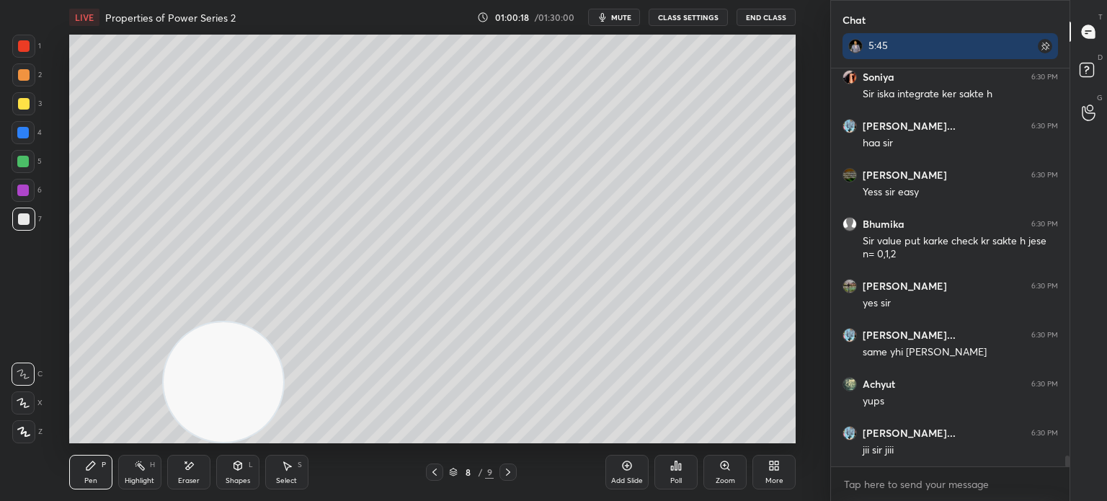
click at [25, 54] on div at bounding box center [23, 46] width 23 height 23
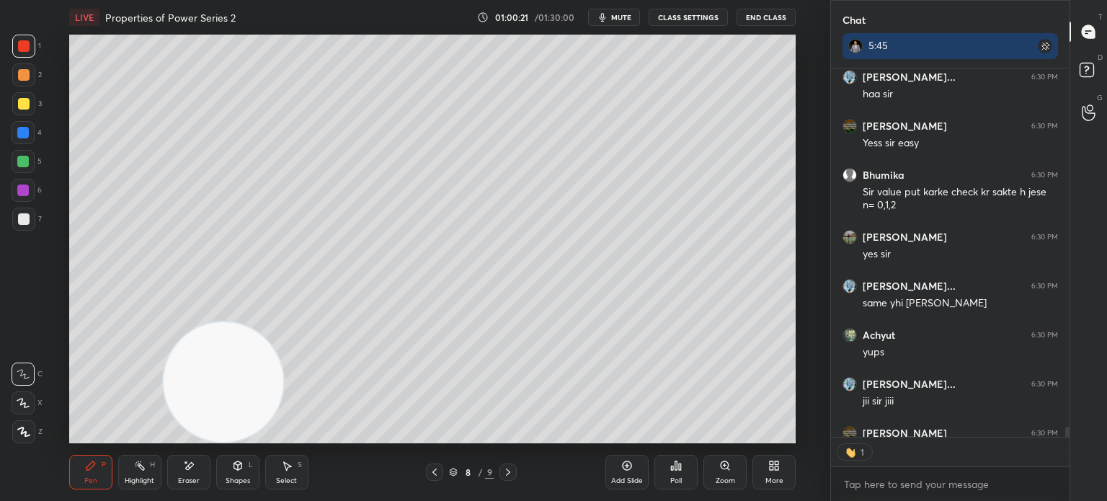
scroll to position [365, 234]
click at [509, 473] on icon at bounding box center [508, 472] width 12 height 12
click at [442, 472] on div at bounding box center [434, 471] width 17 height 17
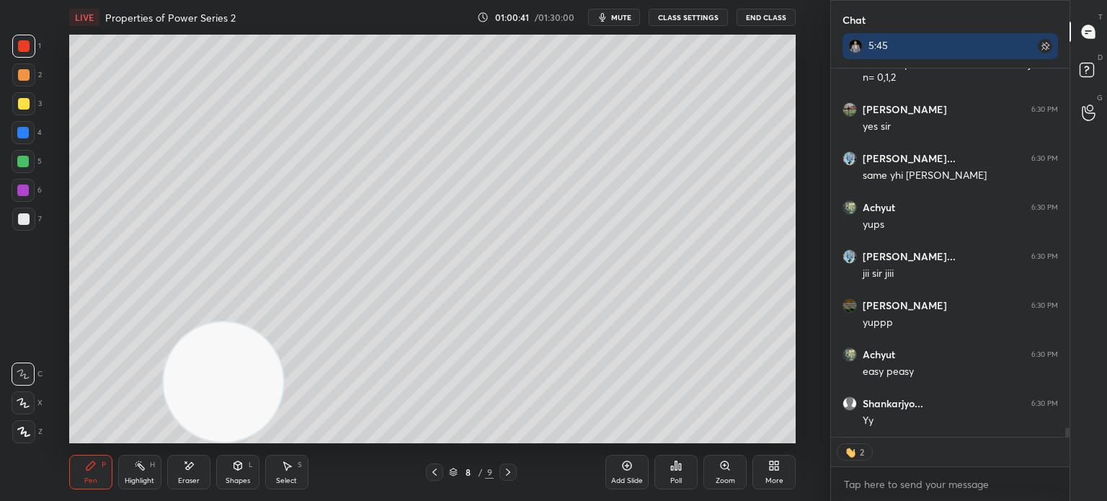
scroll to position [14425, 0]
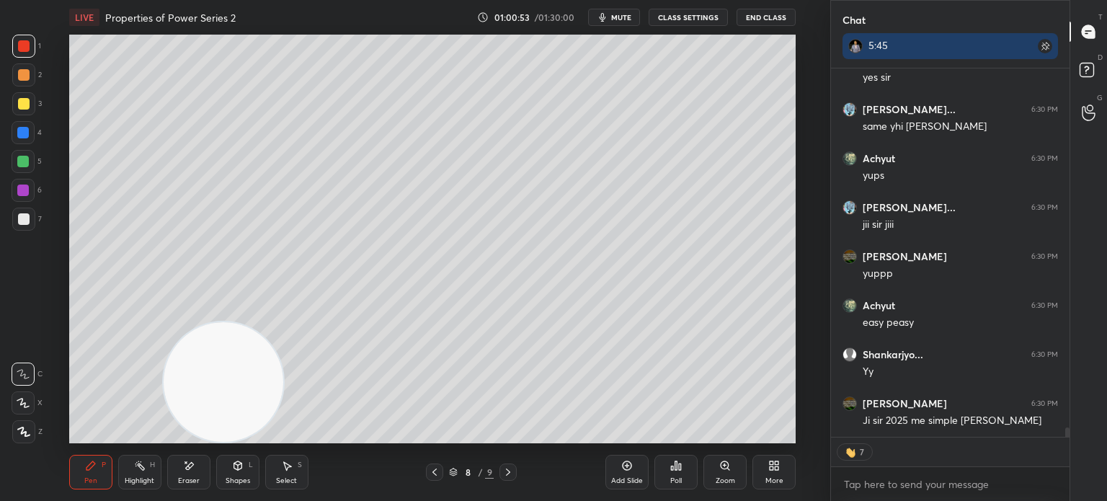
type textarea "x"
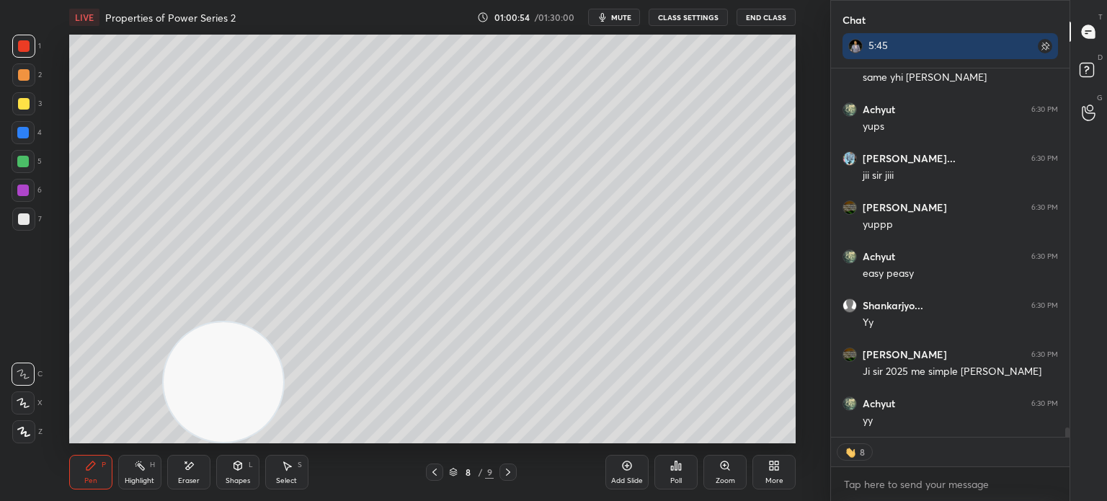
scroll to position [14523, 0]
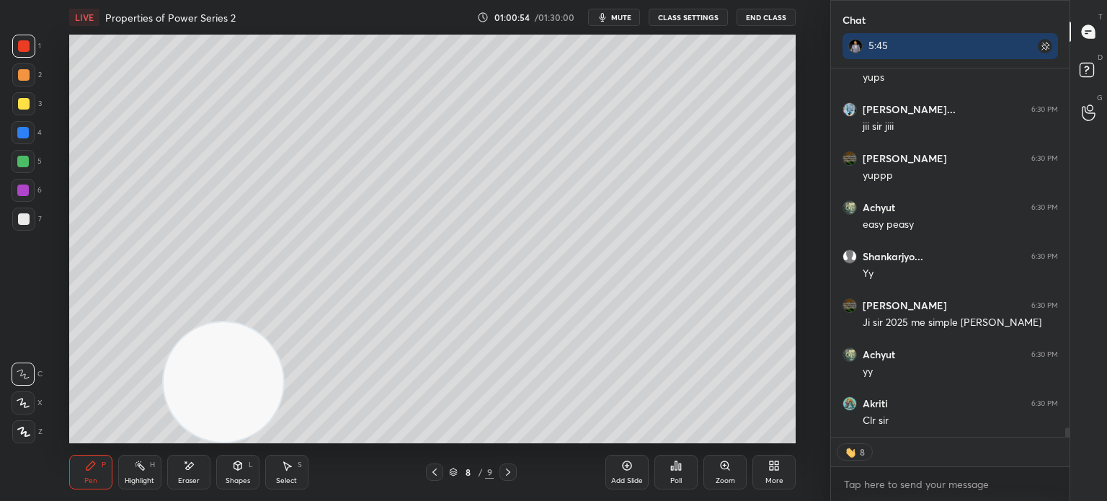
click at [510, 473] on icon at bounding box center [508, 472] width 12 height 12
click at [504, 470] on icon at bounding box center [508, 472] width 12 height 12
click at [633, 470] on div "Add Slide" at bounding box center [626, 472] width 43 height 35
click at [700, 17] on button "CLASS SETTINGS" at bounding box center [687, 17] width 79 height 17
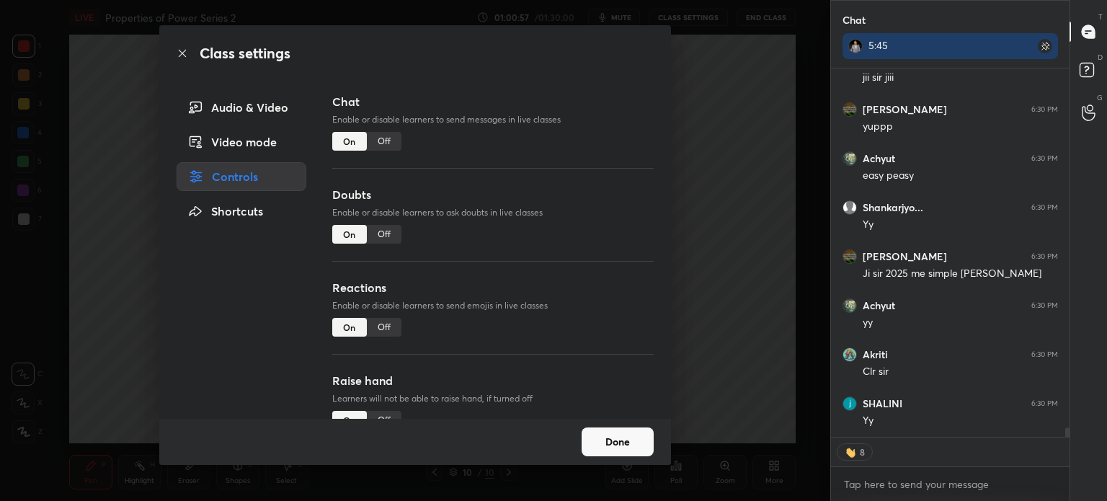
click at [393, 138] on div "Off" at bounding box center [384, 141] width 35 height 19
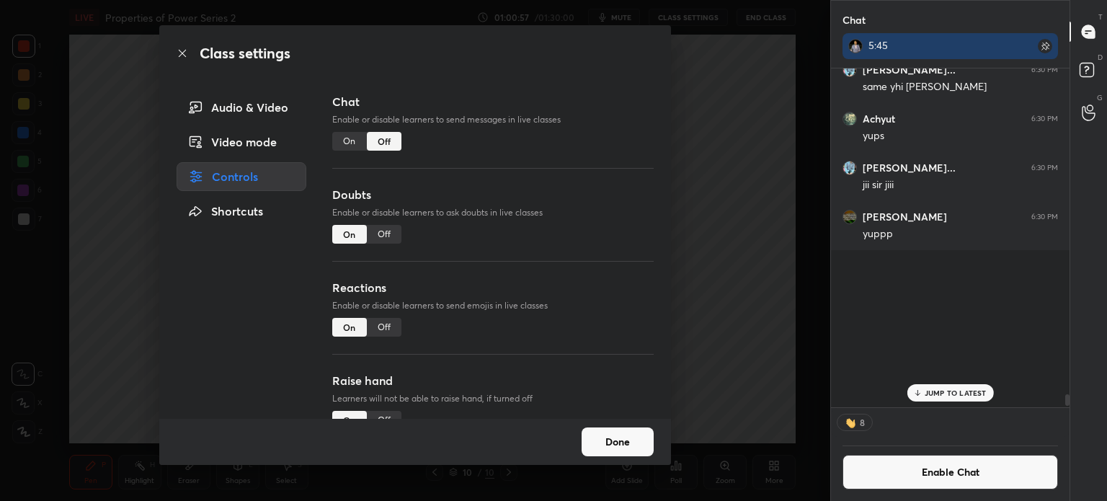
scroll to position [334, 234]
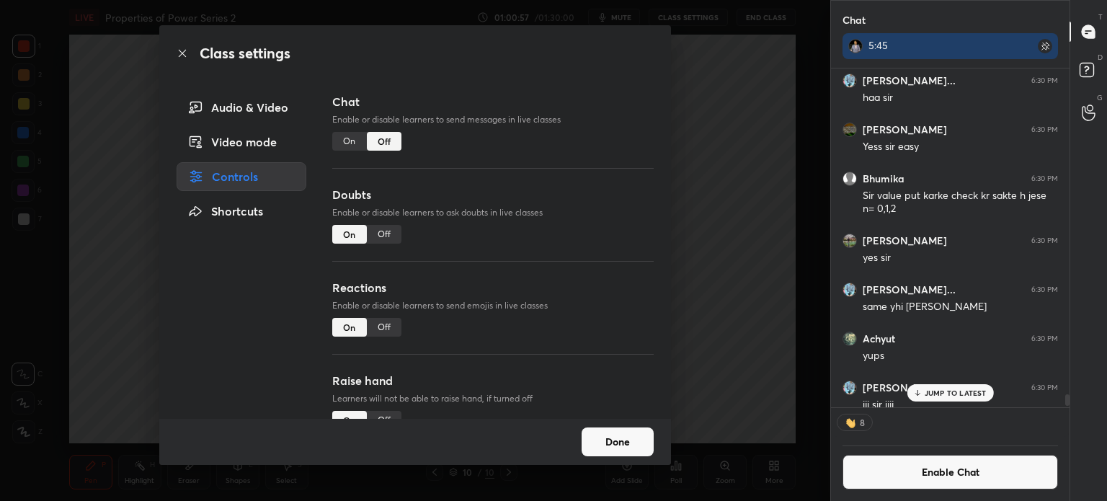
click at [183, 55] on icon at bounding box center [183, 54] width 12 height 12
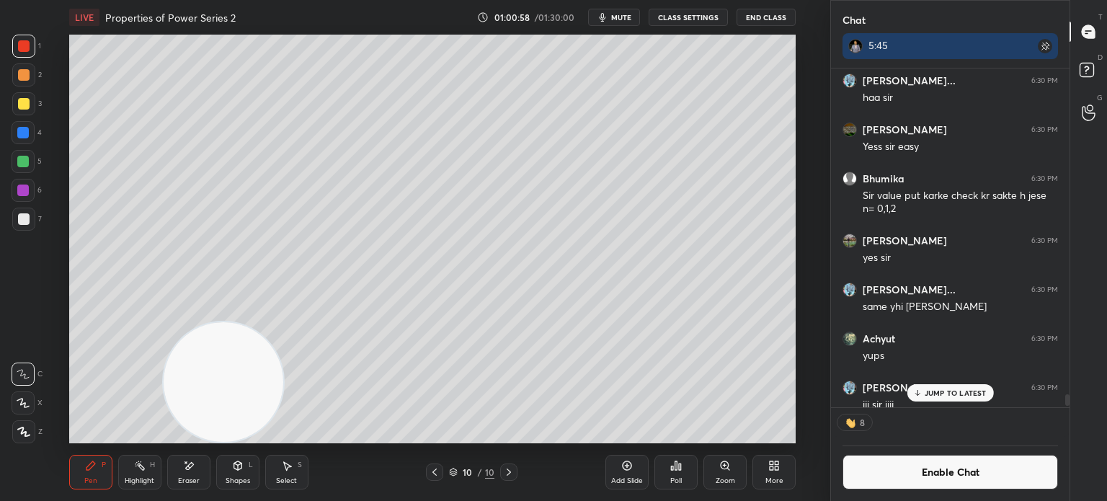
click at [185, 460] on icon at bounding box center [189, 466] width 12 height 12
click at [432, 469] on icon at bounding box center [435, 472] width 12 height 12
click at [437, 472] on icon at bounding box center [435, 472] width 12 height 12
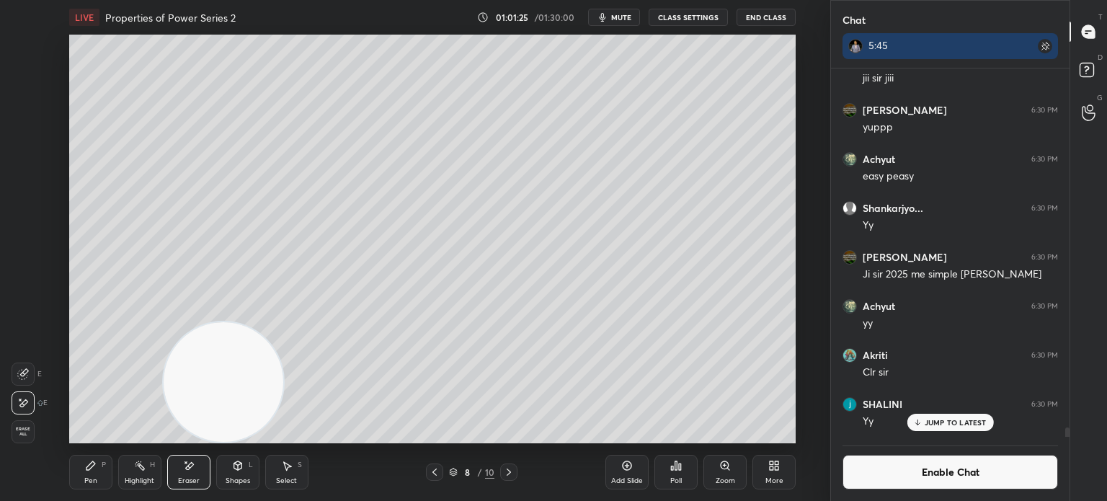
click at [514, 471] on div "8 / 10" at bounding box center [471, 471] width 268 height 17
click at [510, 471] on icon at bounding box center [509, 472] width 12 height 12
click at [509, 473] on icon at bounding box center [509, 472] width 12 height 12
click at [99, 470] on div "Pen P" at bounding box center [90, 472] width 43 height 35
click at [27, 108] on div at bounding box center [24, 104] width 12 height 12
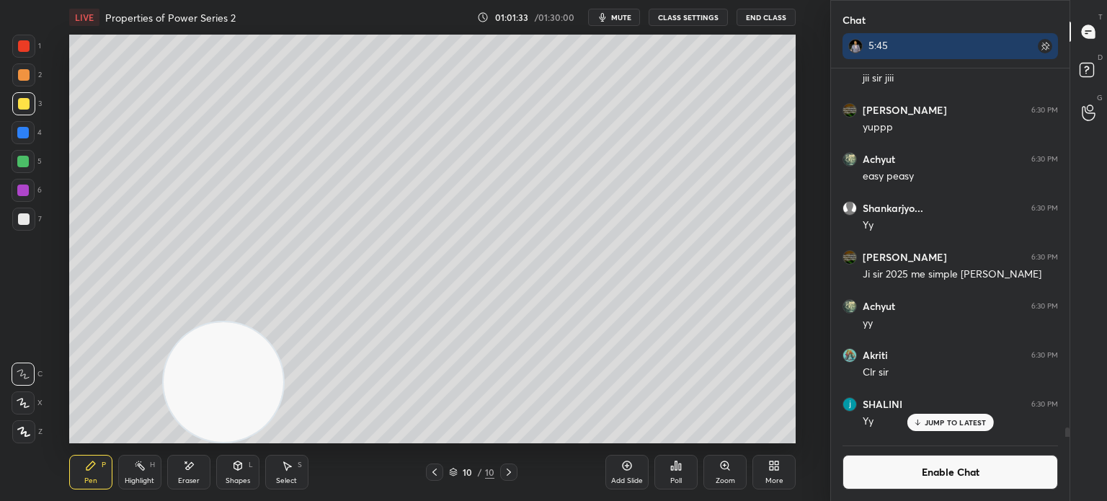
scroll to position [4, 4]
click at [435, 472] on icon at bounding box center [435, 472] width 12 height 12
click at [437, 468] on icon at bounding box center [435, 472] width 12 height 12
click at [622, 17] on span "mute" at bounding box center [621, 17] width 20 height 10
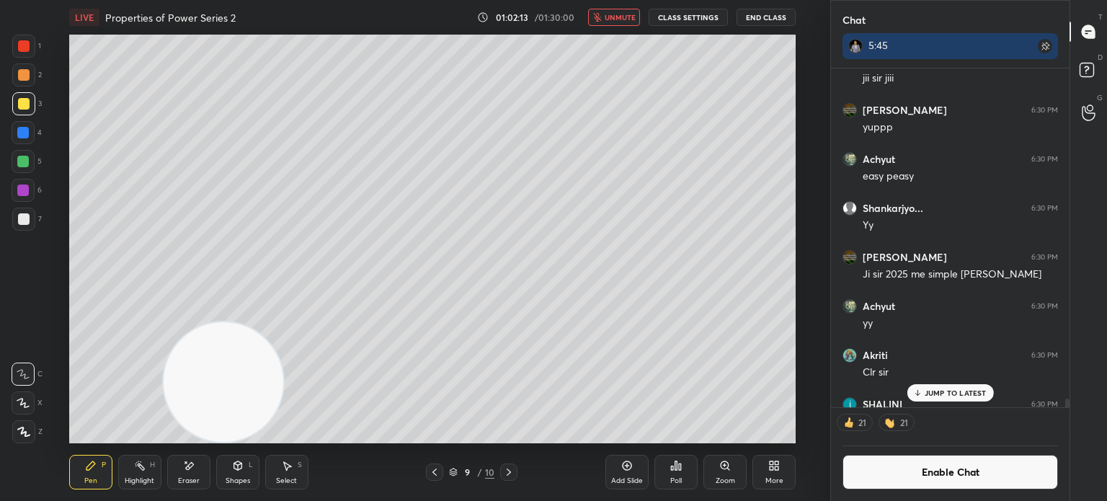
click at [513, 467] on div at bounding box center [508, 471] width 17 height 17
click at [511, 469] on icon at bounding box center [509, 472] width 12 height 12
click at [0, 0] on html "1 2 3 4 5 6 7 C X Z E E Erase all H H LIVE Properties of Power Series 2 01:02:5…" at bounding box center [553, 0] width 1107 height 0
drag, startPoint x: 787, startPoint y: 444, endPoint x: 903, endPoint y: 457, distance: 116.8
click at [903, 457] on div "1 2 3 4 5 6 7 C X Z E E Erase all H H LIVE Properties of Power Series 2 01:02:5…" at bounding box center [553, 250] width 1107 height 501
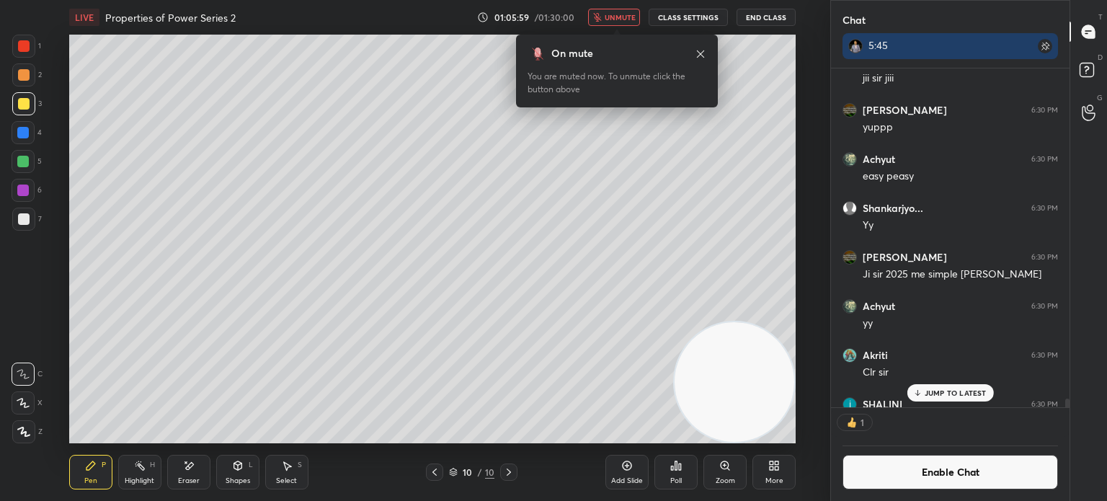
click at [616, 16] on span "unmute" at bounding box center [619, 17] width 31 height 10
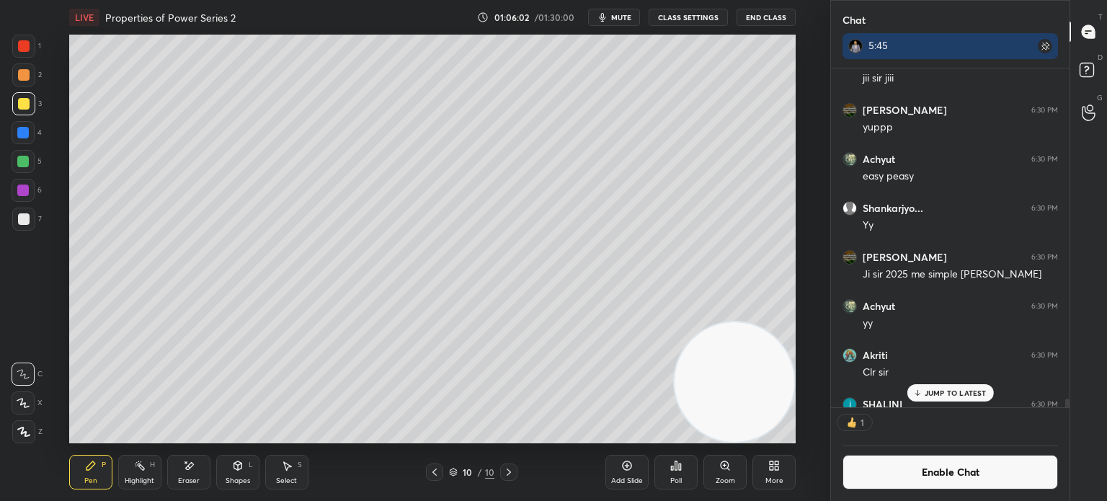
click at [14, 223] on div at bounding box center [23, 218] width 23 height 23
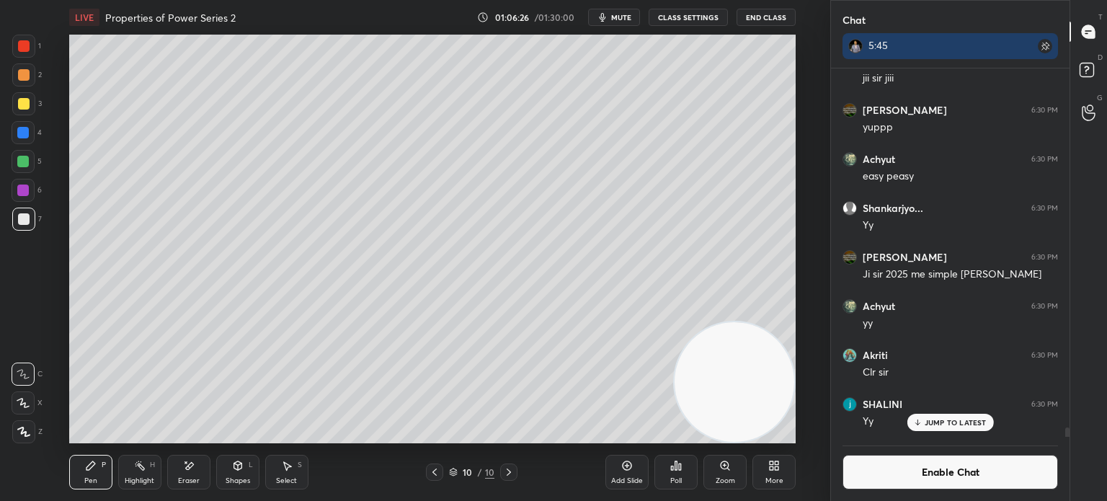
scroll to position [14403, 0]
click at [196, 472] on div "Eraser" at bounding box center [188, 472] width 43 height 35
click at [103, 479] on div "Pen P" at bounding box center [90, 472] width 43 height 35
click at [942, 466] on button "Enable Chat" at bounding box center [949, 472] width 215 height 35
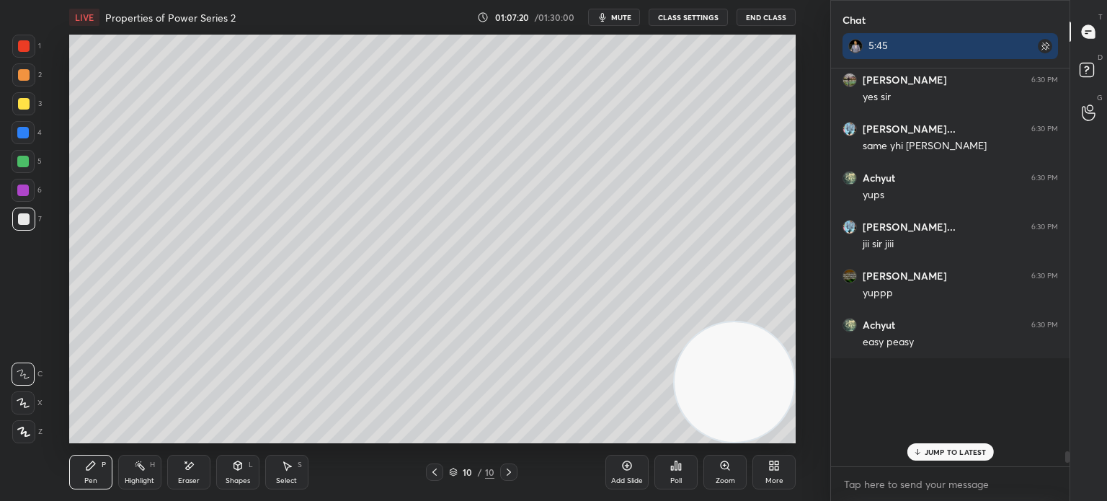
scroll to position [393, 234]
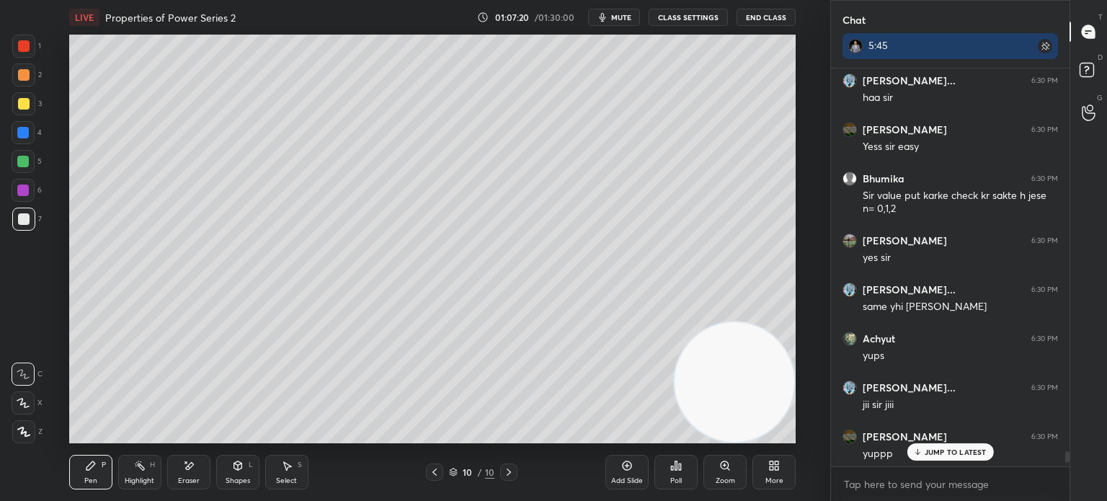
click at [958, 450] on p "JUMP TO LATEST" at bounding box center [955, 451] width 62 height 9
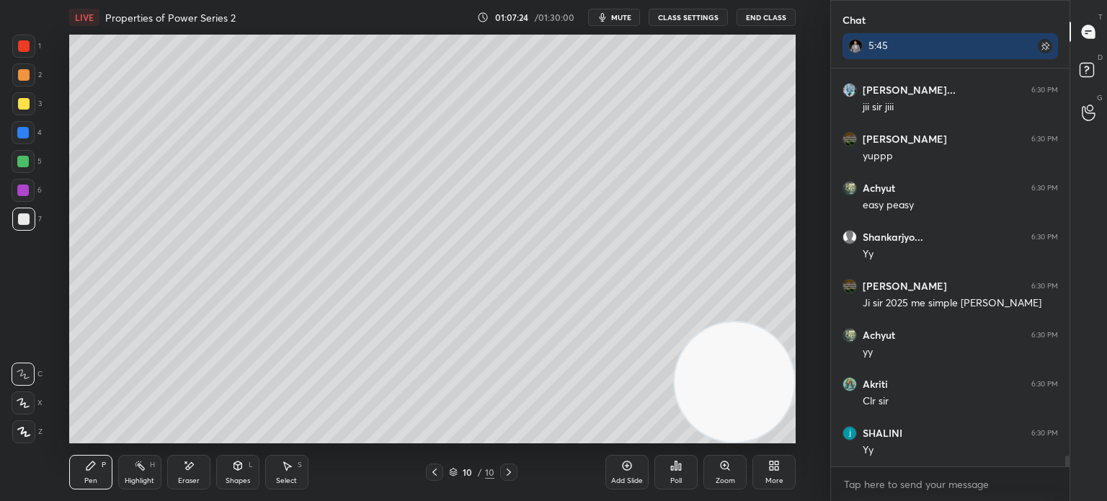
scroll to position [14423, 0]
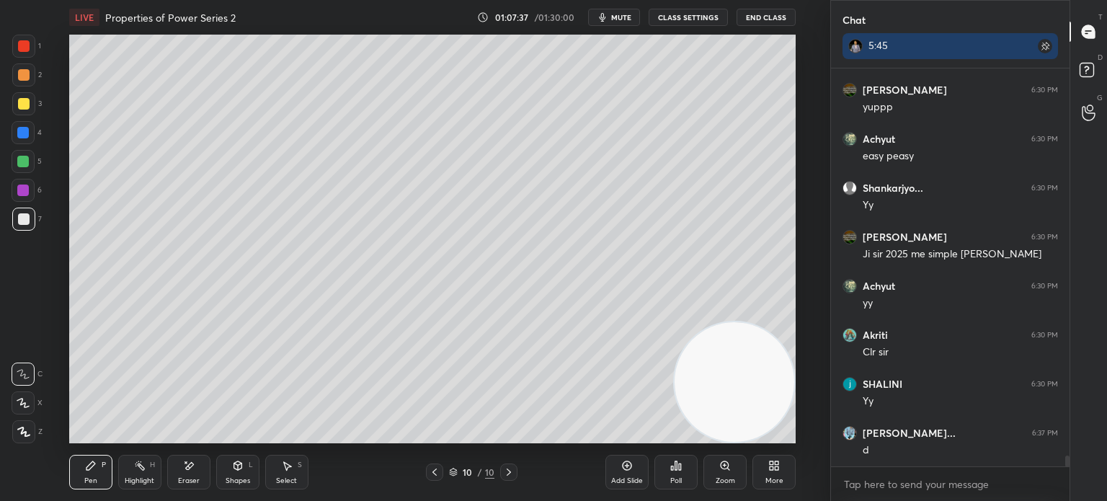
drag, startPoint x: 706, startPoint y: 362, endPoint x: 579, endPoint y: 190, distance: 213.8
click at [674, 322] on video at bounding box center [734, 382] width 120 height 120
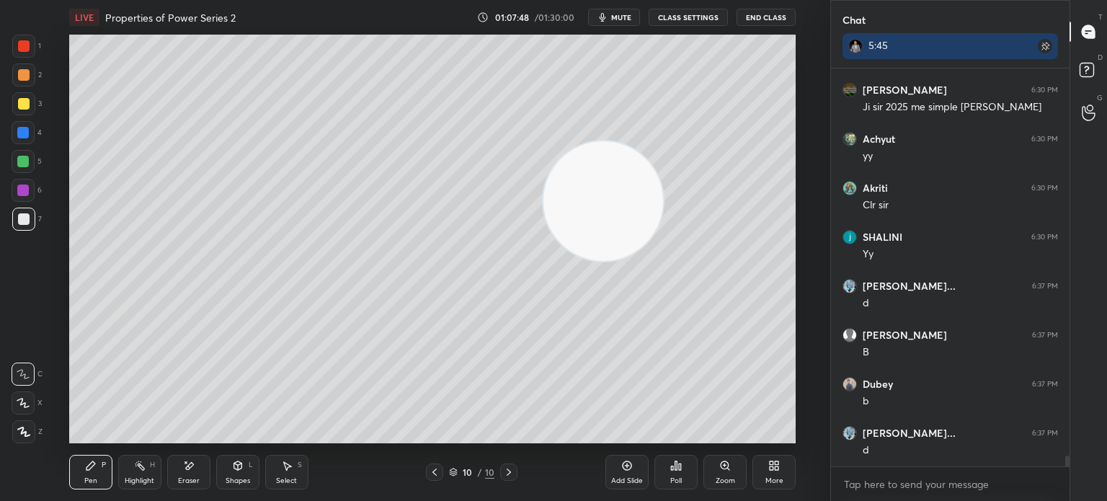
scroll to position [14622, 0]
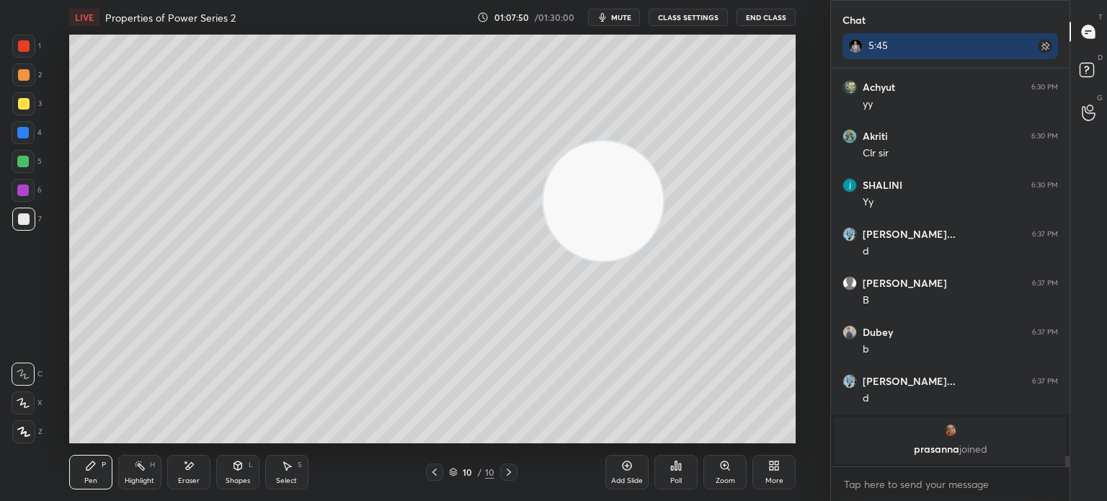
click at [30, 164] on div "5" at bounding box center [27, 161] width 30 height 23
click at [22, 192] on div at bounding box center [23, 190] width 12 height 12
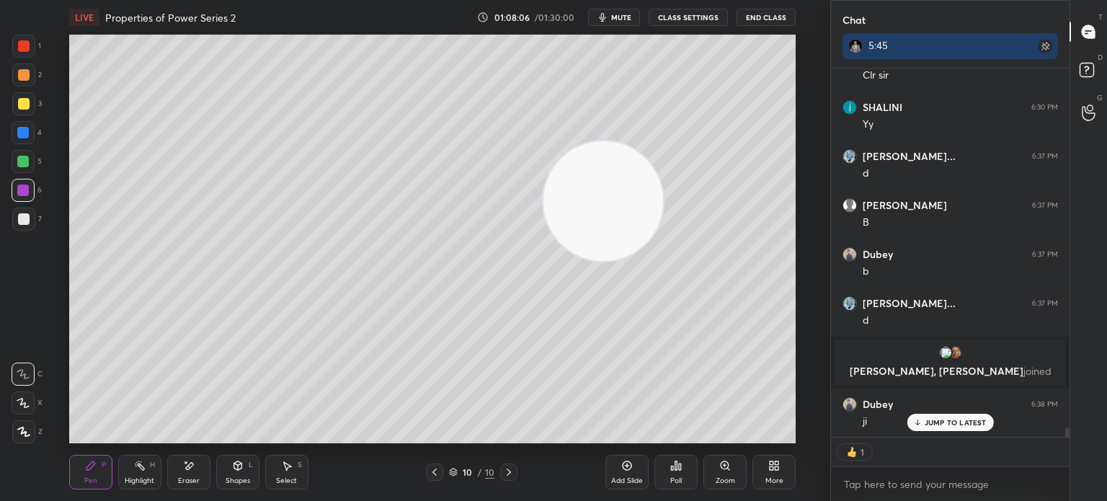
click at [84, 494] on div "LIVE Properties of Power Series 2 01:08:06 / 01:30:00 mute CLASS SETTINGS End C…" at bounding box center [432, 250] width 772 height 501
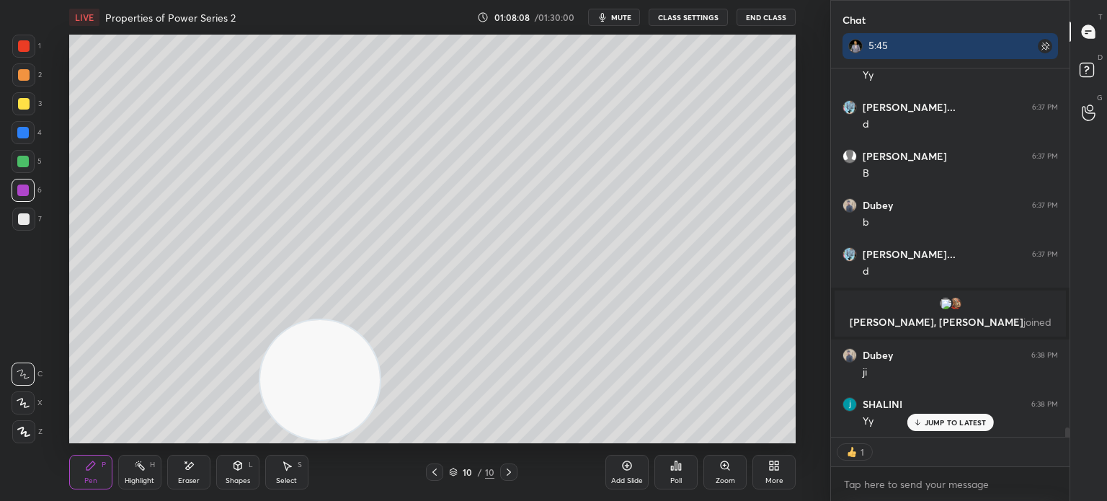
drag, startPoint x: 589, startPoint y: 227, endPoint x: 140, endPoint y: 518, distance: 534.3
click at [140, 0] on html "1 2 3 4 5 6 7 C X Z E E Erase all H H LIVE Properties of Power Series 2 01:08:0…" at bounding box center [553, 0] width 1107 height 0
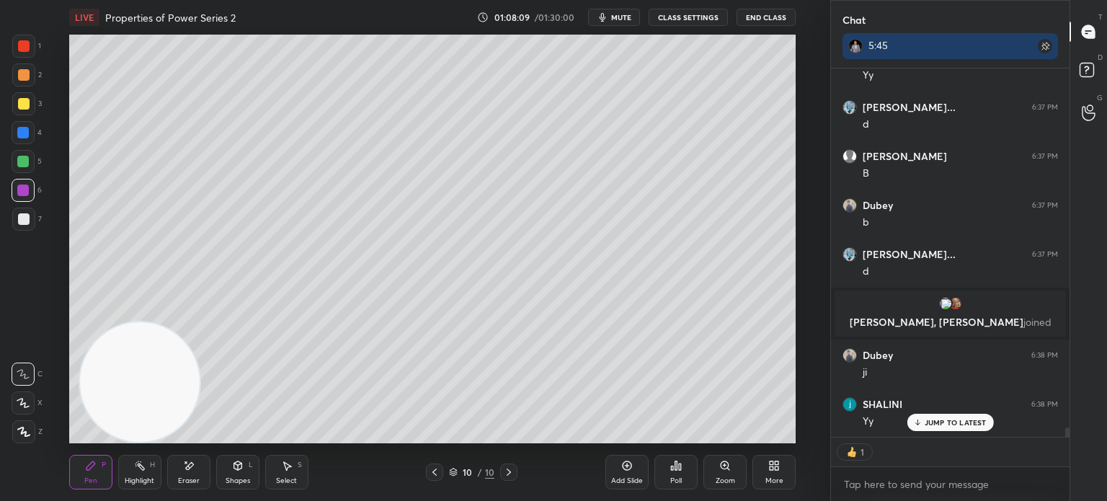
click at [29, 218] on div at bounding box center [23, 218] width 23 height 23
type textarea "x"
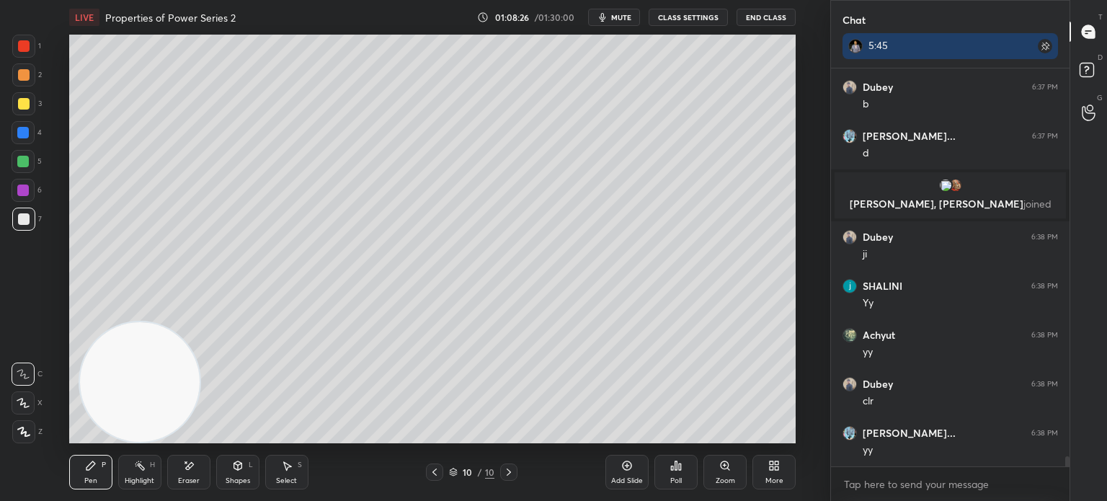
scroll to position [14784, 0]
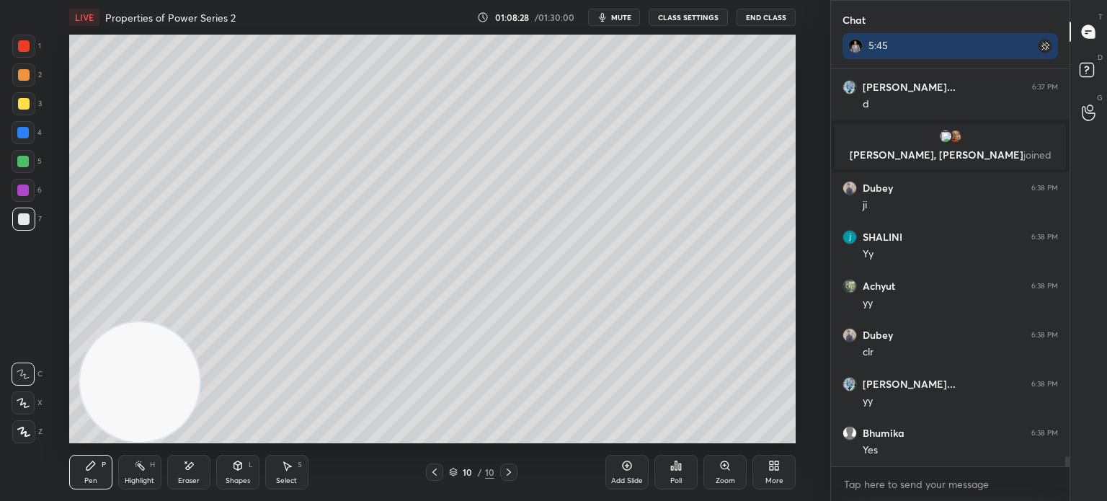
click at [704, 10] on div "LIVE Properties of Power Series 2 01:08:28 / 01:30:00 mute CLASS SETTINGS End C…" at bounding box center [432, 17] width 726 height 35
click at [706, 13] on button "CLASS SETTINGS" at bounding box center [687, 17] width 79 height 17
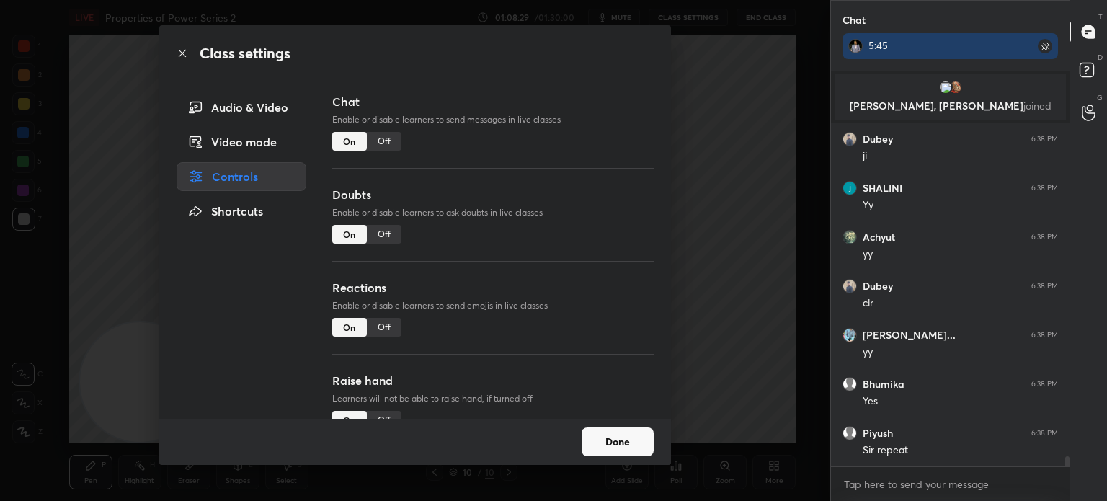
click at [386, 141] on div "Off" at bounding box center [384, 141] width 35 height 19
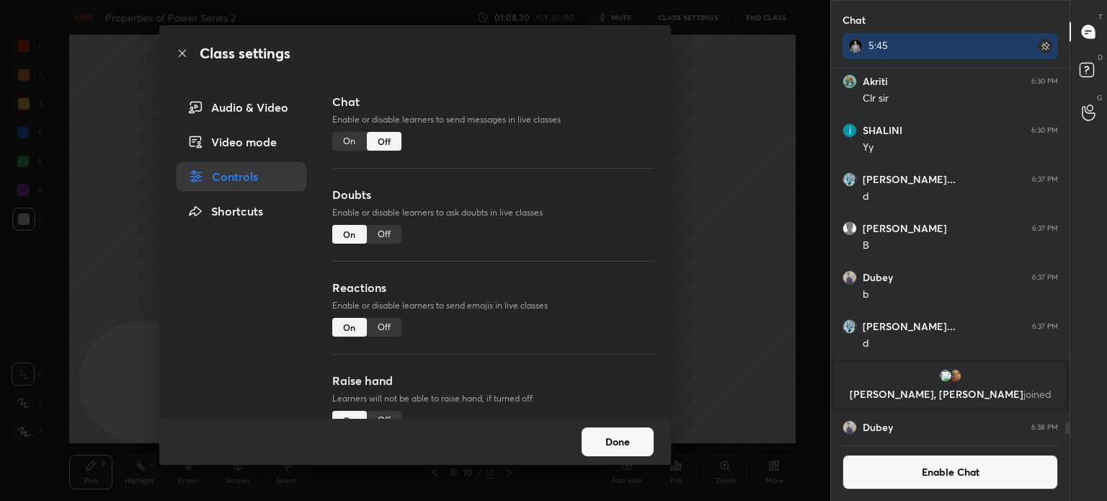
click at [51, 251] on div "Class settings Audio & Video Video mode Controls Shortcuts Chat Enable or disab…" at bounding box center [415, 250] width 830 height 501
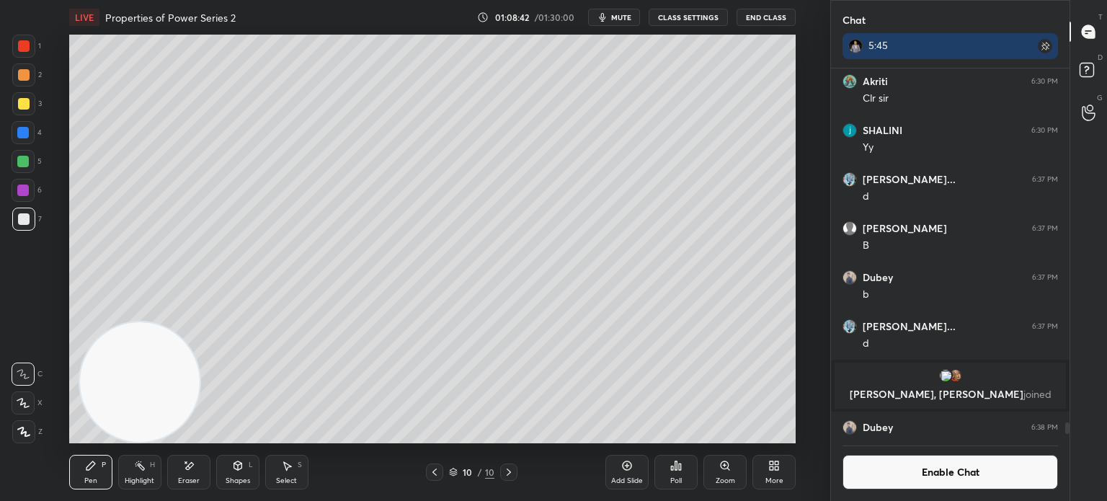
click at [633, 466] on div "Add Slide" at bounding box center [626, 472] width 43 height 35
click at [24, 103] on div at bounding box center [24, 104] width 12 height 12
click at [429, 464] on div at bounding box center [434, 471] width 17 height 17
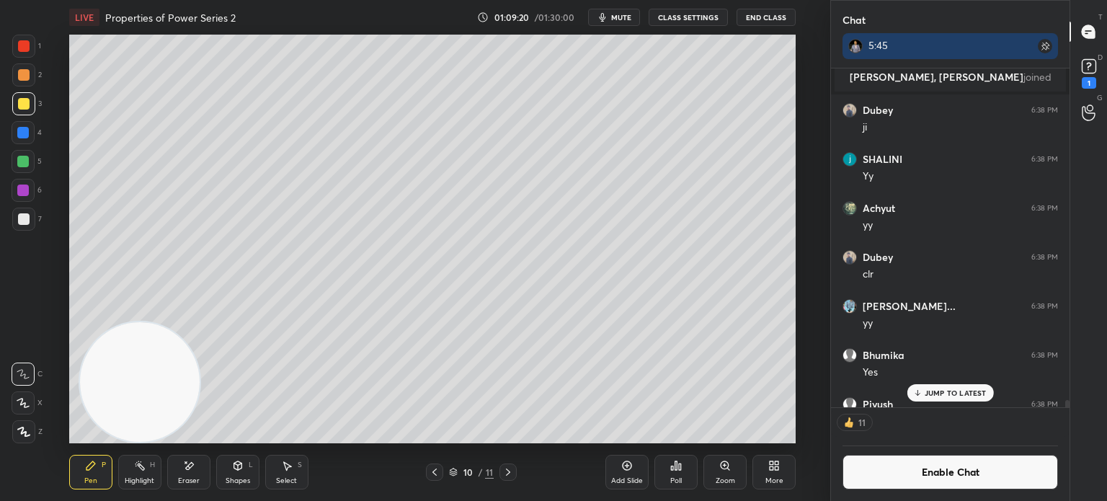
scroll to position [14865, 0]
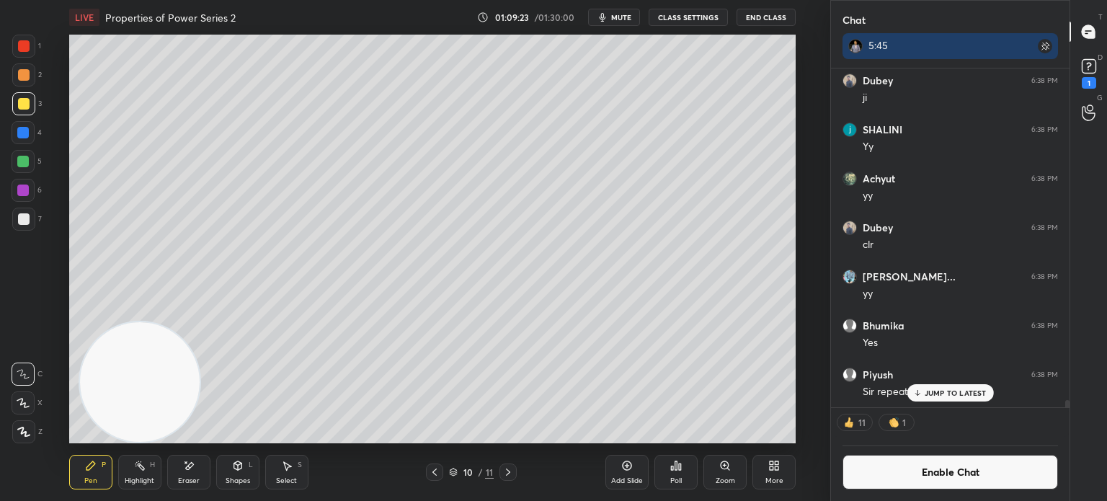
click at [965, 479] on button "Enable Chat" at bounding box center [949, 472] width 215 height 35
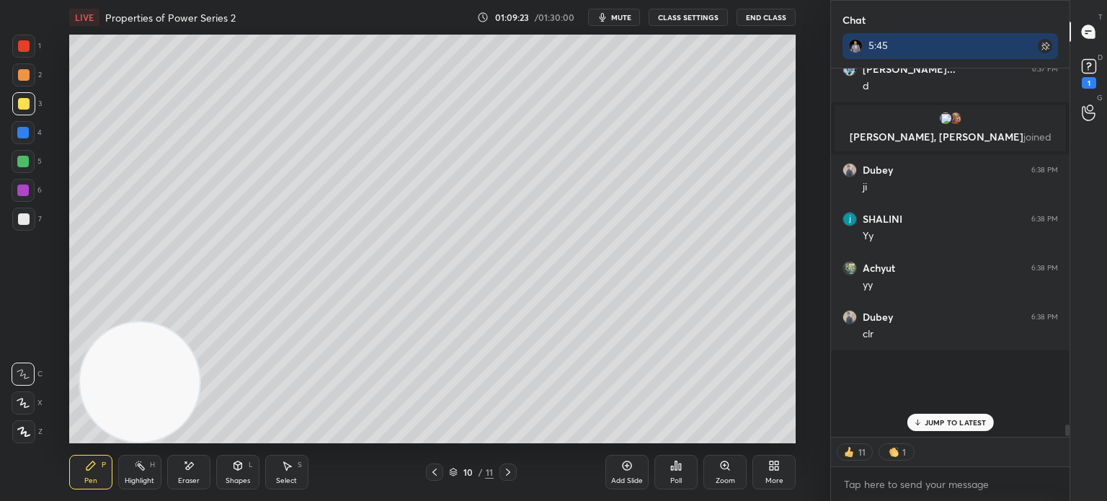
scroll to position [365, 234]
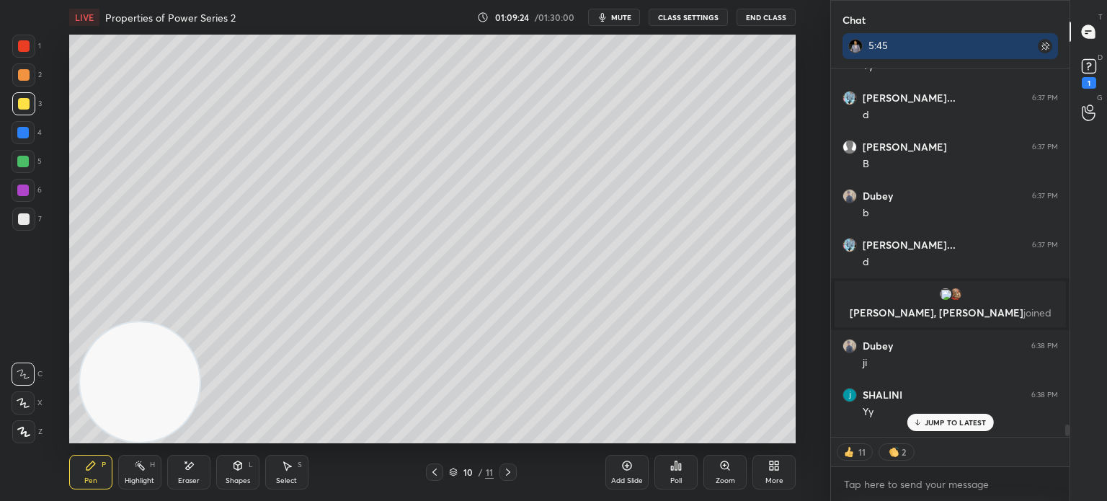
click at [974, 421] on p "JUMP TO LATEST" at bounding box center [955, 422] width 62 height 9
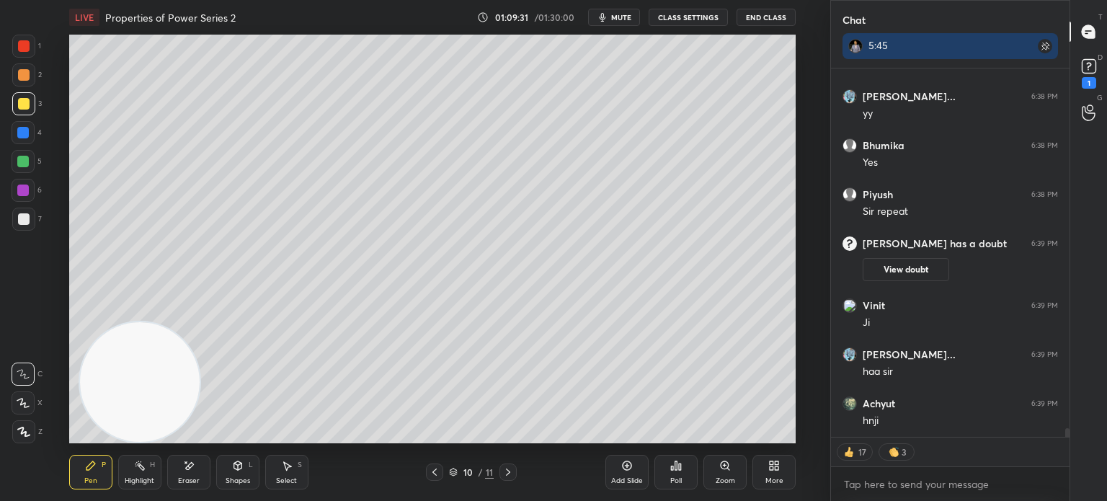
scroll to position [15215, 0]
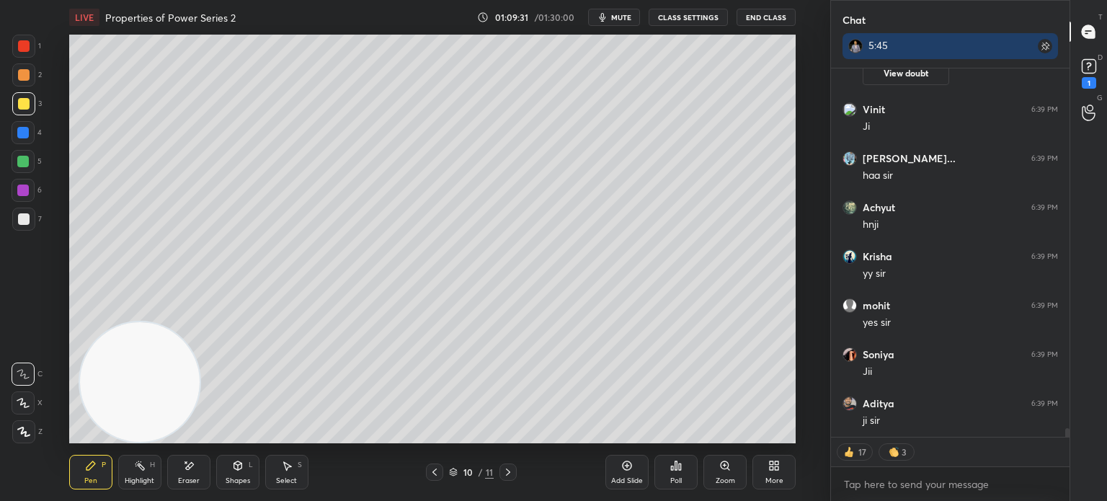
click at [703, 19] on button "CLASS SETTINGS" at bounding box center [687, 17] width 79 height 17
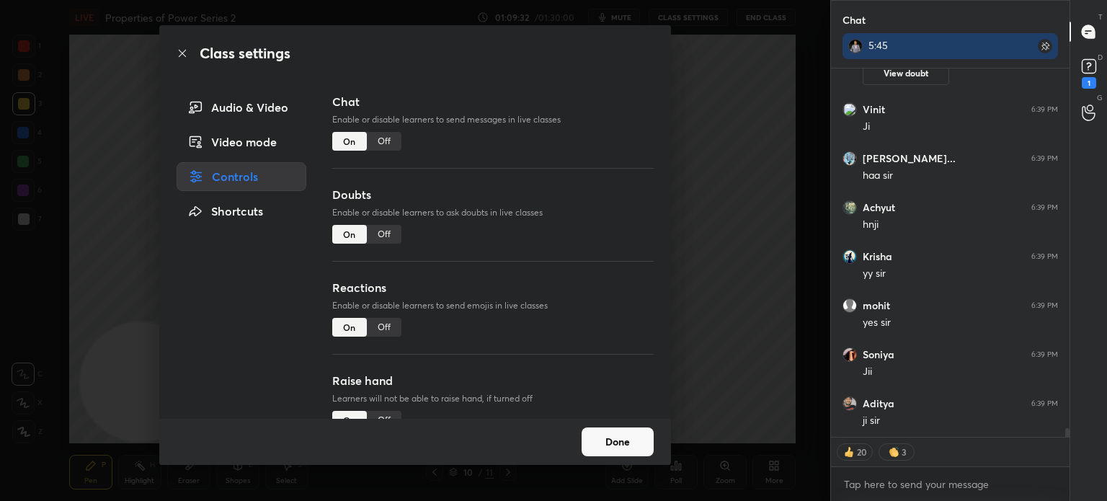
type textarea "x"
click at [390, 140] on div "Off" at bounding box center [384, 141] width 35 height 19
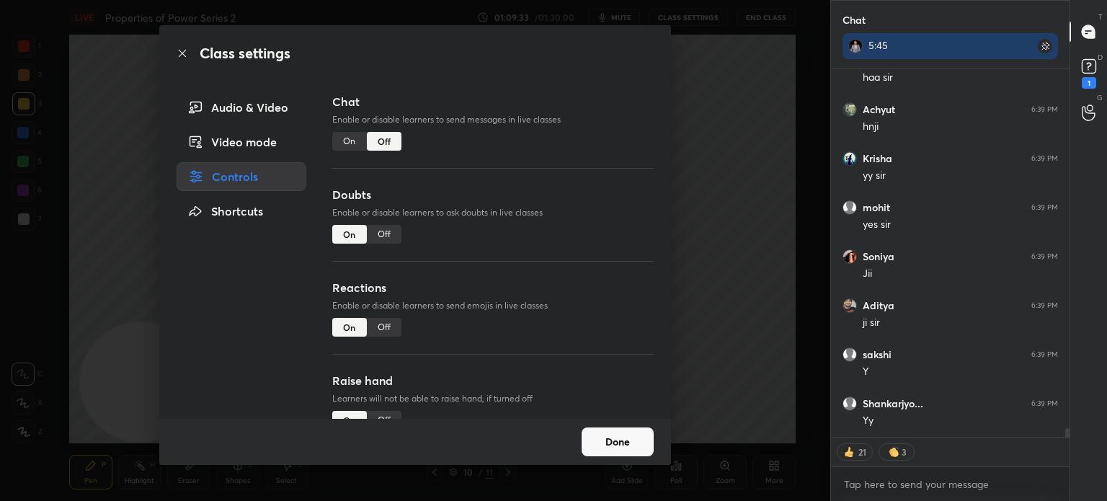
scroll to position [334, 234]
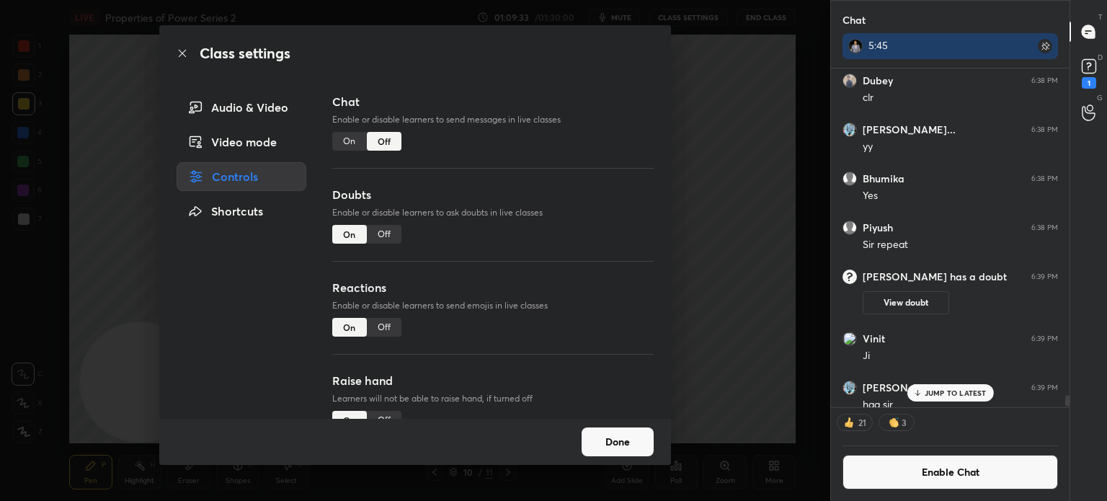
click at [39, 271] on div "Class settings Audio & Video Video mode Controls Shortcuts Chat Enable or disab…" at bounding box center [415, 250] width 830 height 501
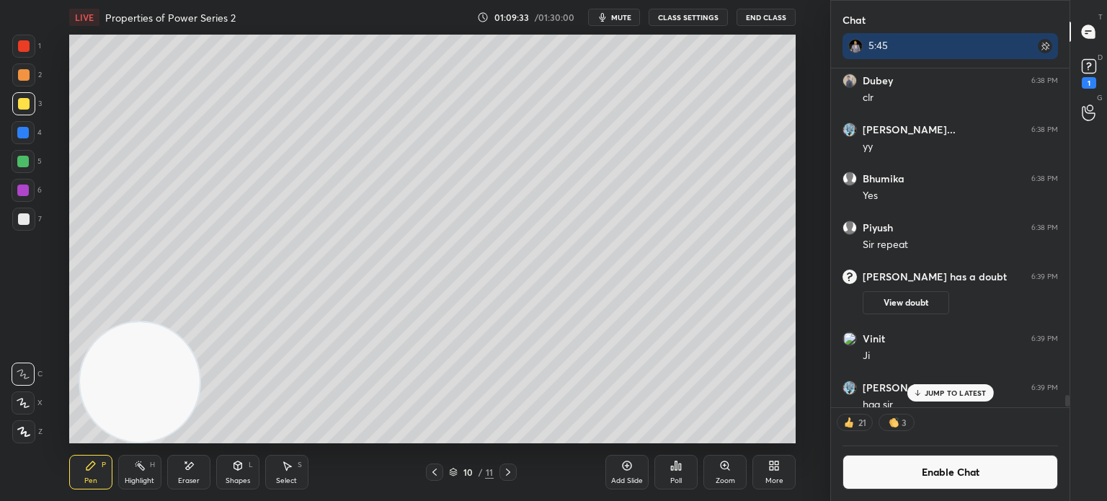
scroll to position [15274, 0]
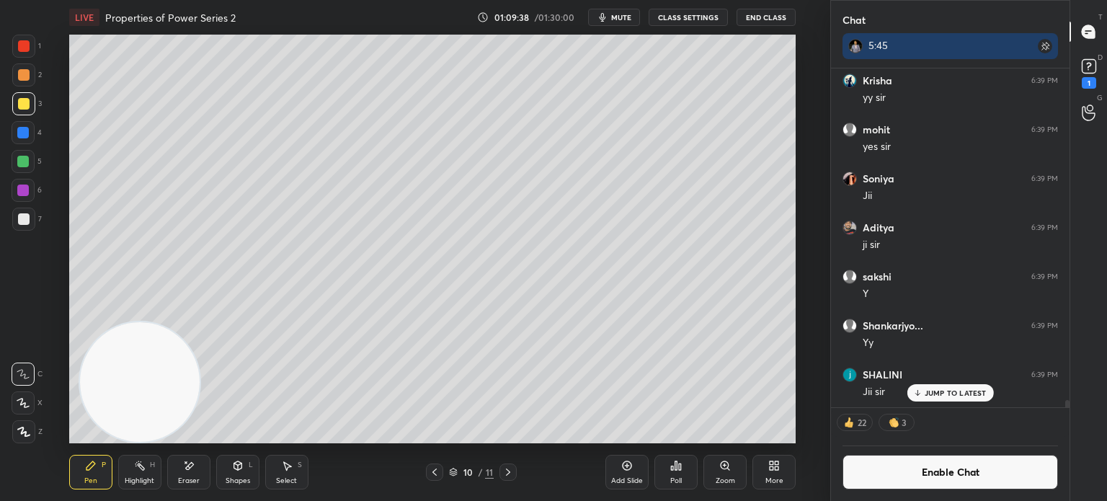
click at [626, 19] on span "mute" at bounding box center [621, 17] width 20 height 10
click at [625, 477] on div "Add Slide" at bounding box center [627, 480] width 32 height 7
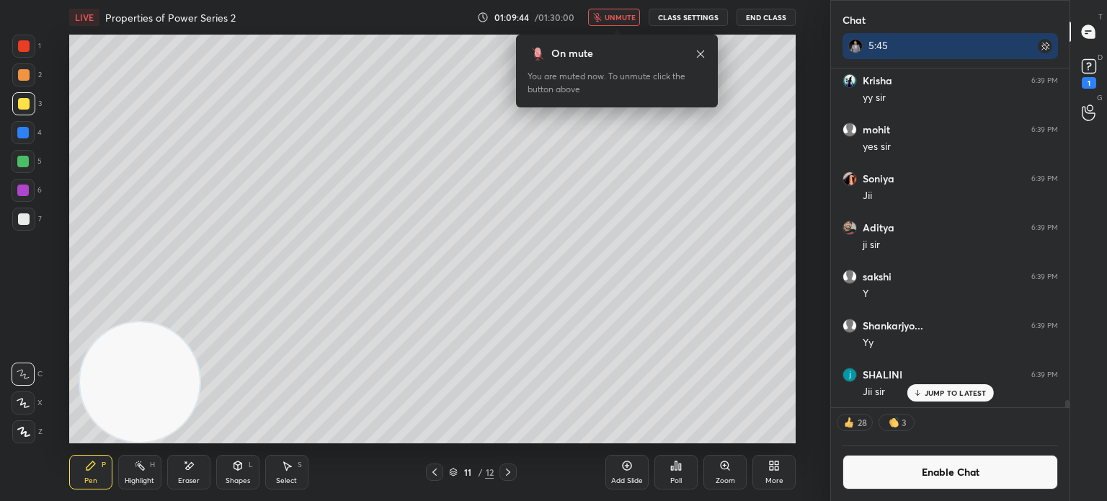
click at [432, 469] on icon at bounding box center [435, 472] width 12 height 12
click at [513, 472] on icon at bounding box center [508, 472] width 12 height 12
click at [513, 471] on icon at bounding box center [508, 472] width 12 height 12
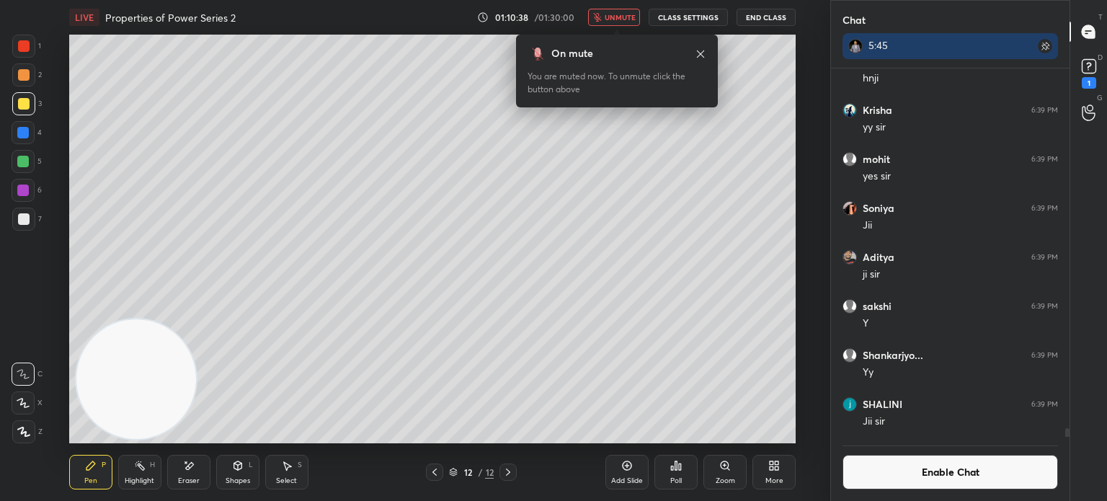
drag, startPoint x: 161, startPoint y: 368, endPoint x: 603, endPoint y: 48, distance: 545.7
click at [612, 45] on body "1 2 3 4 5 6 7 C X Z E E Erase all H H LIVE Properties of Power Series 2 01:10:3…" at bounding box center [553, 250] width 1107 height 501
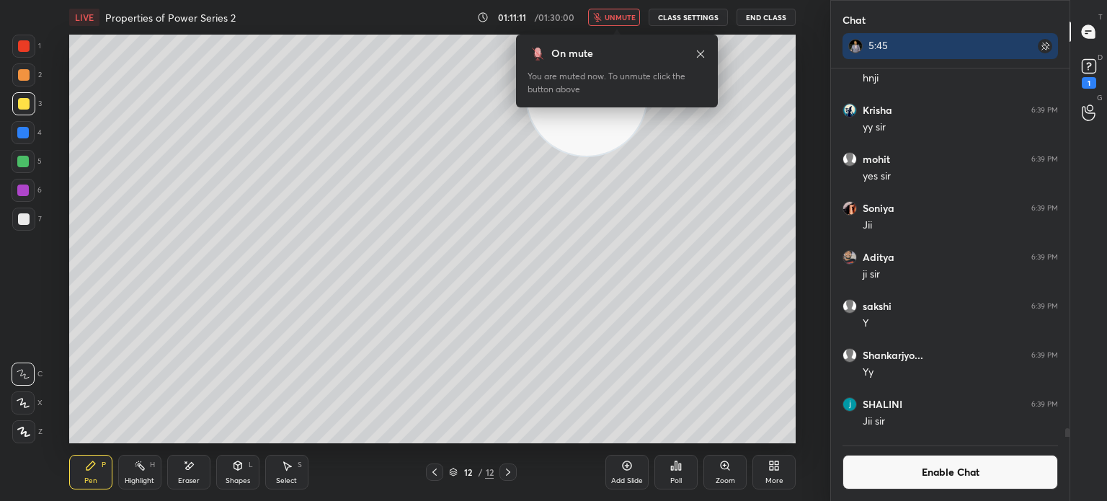
scroll to position [4, 4]
click at [623, 17] on span "unmute" at bounding box center [619, 17] width 31 height 10
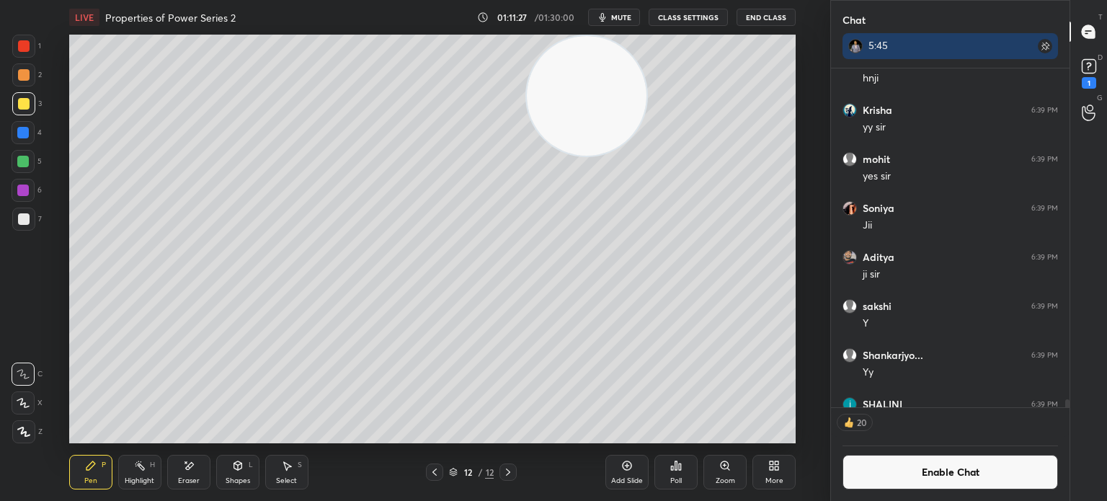
drag, startPoint x: 364, startPoint y: 341, endPoint x: 202, endPoint y: 433, distance: 186.5
click at [527, 156] on video at bounding box center [587, 96] width 120 height 120
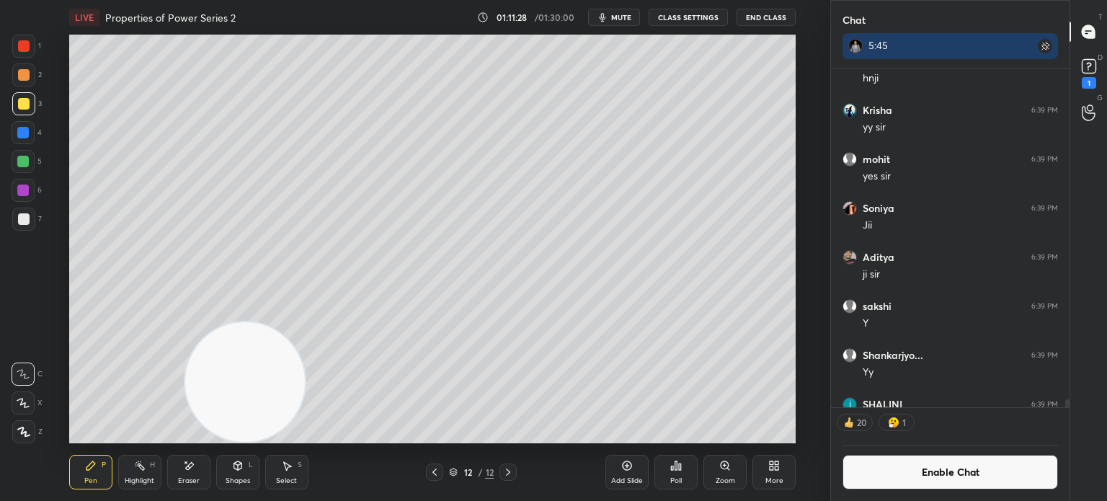
click at [26, 224] on div at bounding box center [24, 219] width 12 height 12
click at [1004, 472] on button "Enable Chat" at bounding box center [949, 472] width 215 height 35
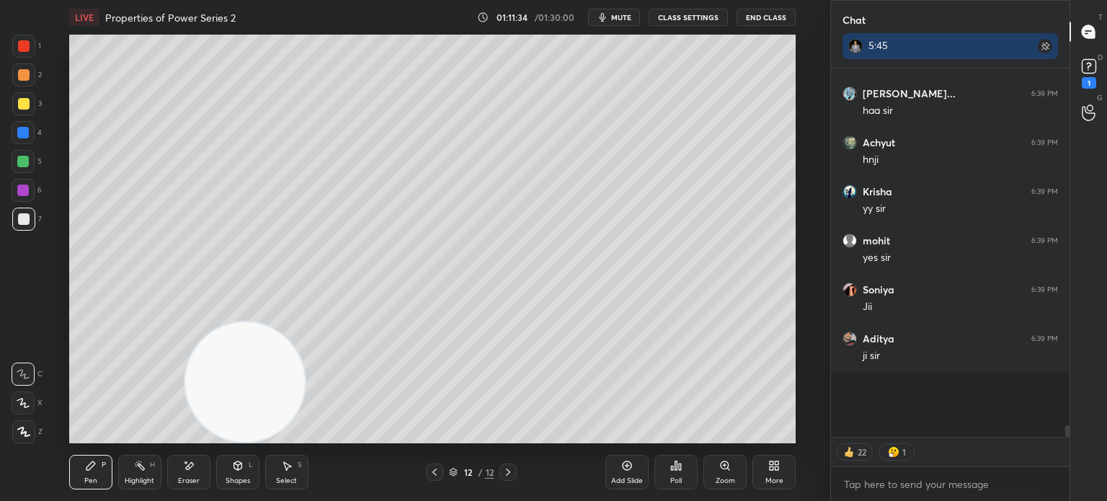
scroll to position [365, 234]
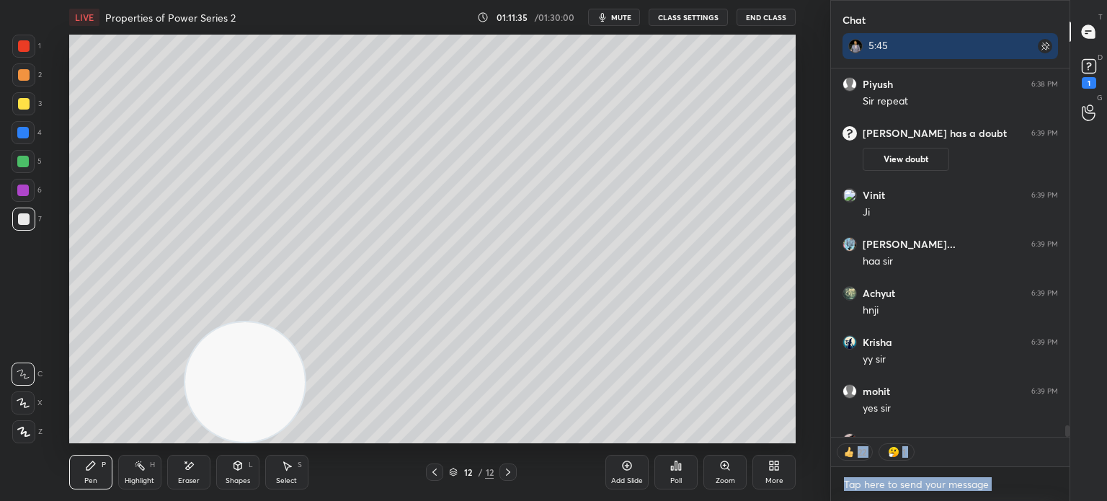
click at [1069, 455] on div "Chat 5:45 Monika 6:37 PM B Dubey 6:37 PM b Gaurav kum... 6:37 PM d Anupriya, pr…" at bounding box center [968, 250] width 277 height 501
click at [1043, 486] on textarea at bounding box center [949, 484] width 215 height 23
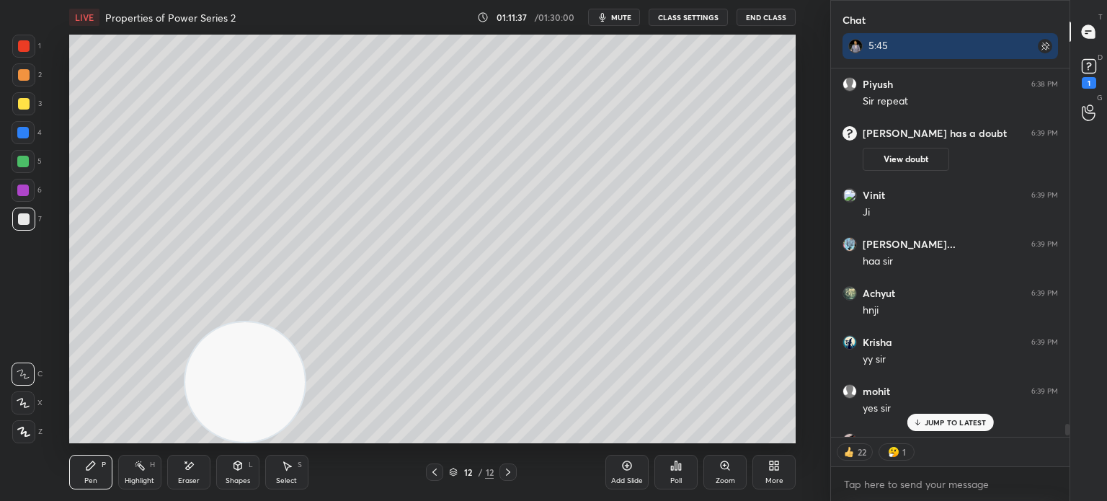
scroll to position [15206, 0]
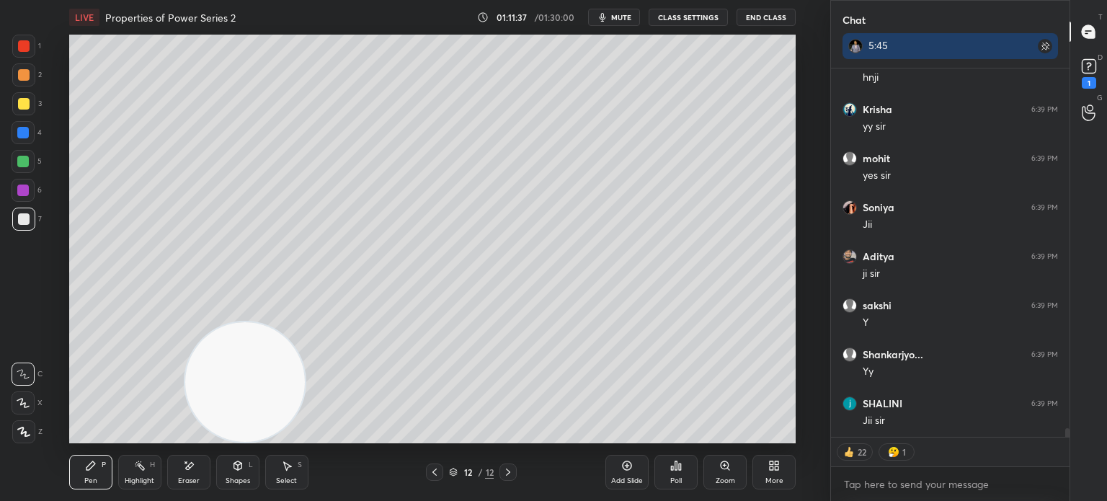
drag, startPoint x: 1066, startPoint y: 431, endPoint x: 1072, endPoint y: 457, distance: 27.3
click at [1073, 454] on div "Chat 5:45 Gaurav kum... 6:39 PM haa sir Achyut 6:39 PM hnji Krisha 6:39 PM yy s…" at bounding box center [968, 250] width 277 height 501
type textarea "x"
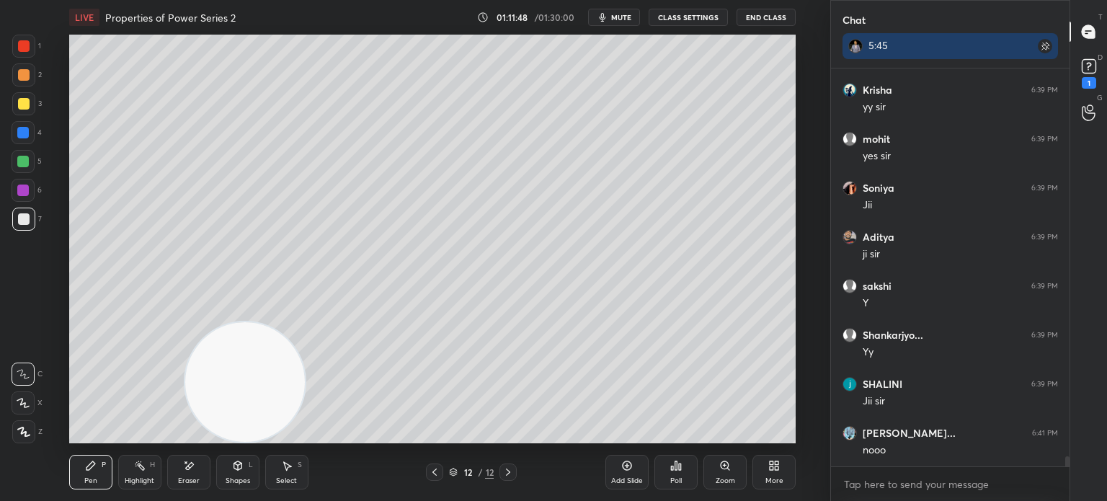
scroll to position [15240, 0]
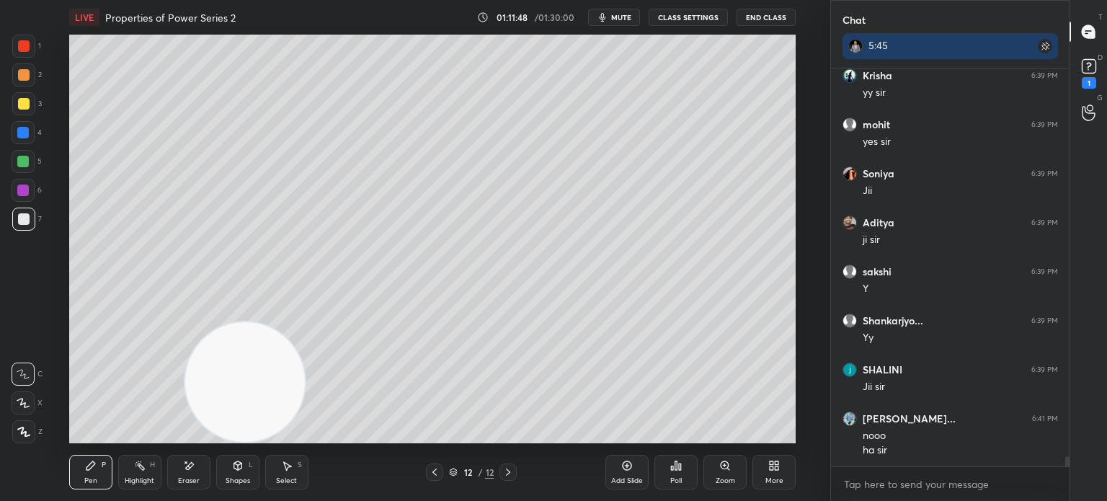
click at [716, 17] on button "CLASS SETTINGS" at bounding box center [687, 17] width 79 height 17
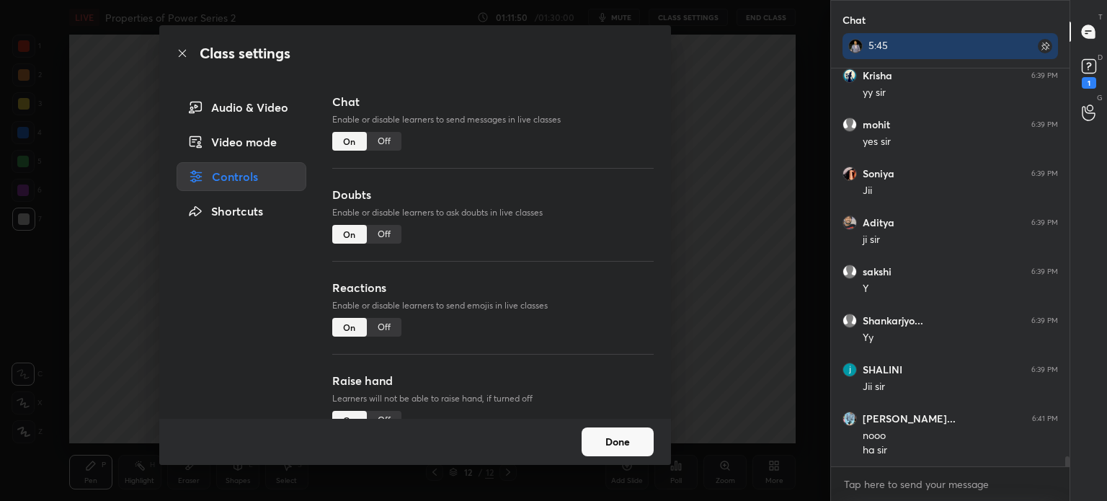
click at [392, 136] on div "Off" at bounding box center [384, 141] width 35 height 19
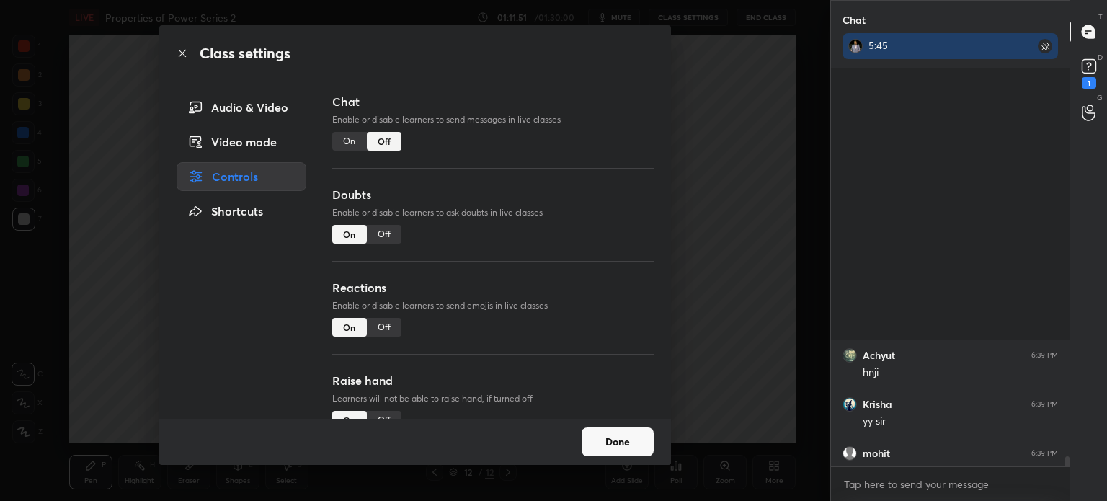
scroll to position [4, 4]
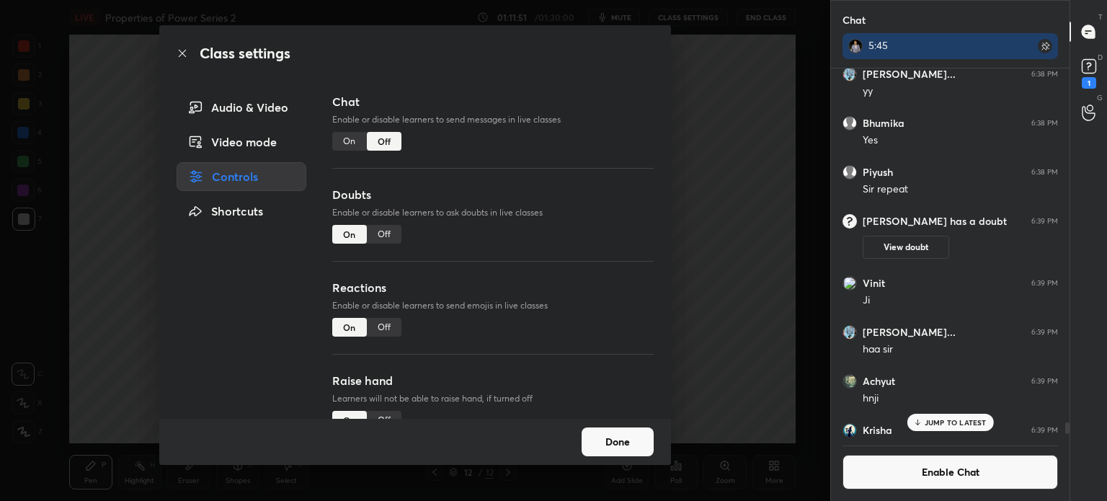
click at [182, 53] on icon at bounding box center [183, 54] width 12 height 12
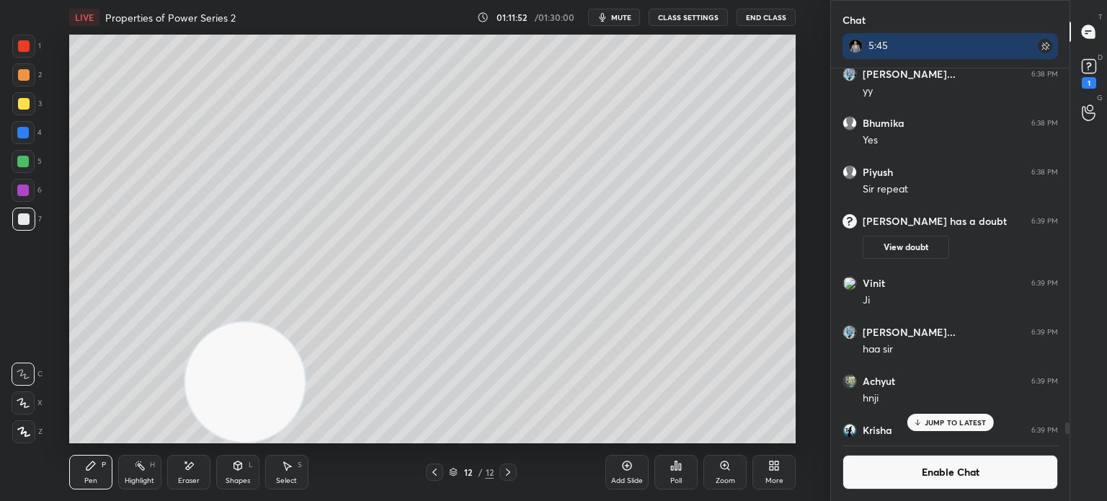
click at [21, 160] on div at bounding box center [23, 162] width 12 height 12
click at [780, 8] on div "LIVE Properties of Power Series 2 01:12:09 / 01:30:00 mute CLASS SETTINGS End C…" at bounding box center [432, 17] width 726 height 35
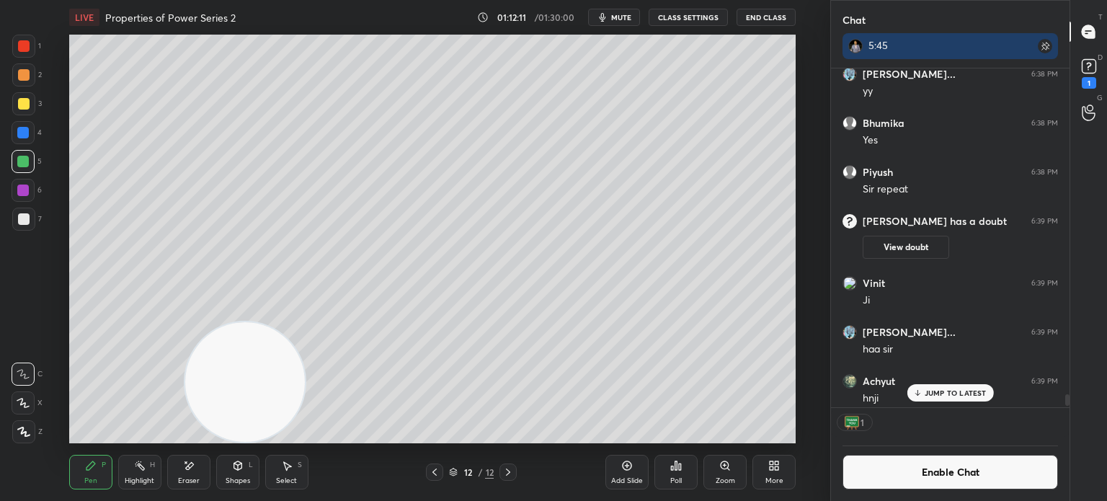
click at [764, 13] on button "End Class" at bounding box center [765, 17] width 59 height 17
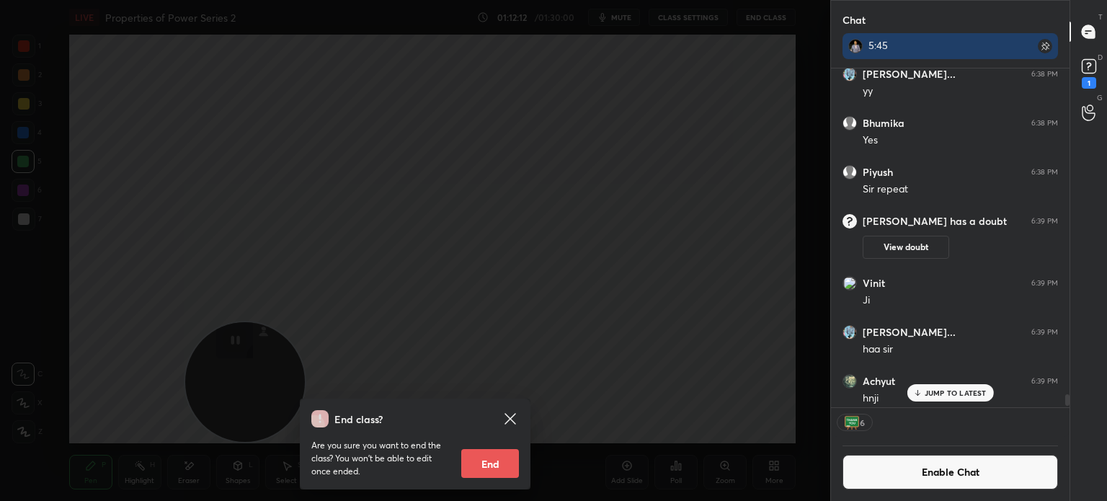
click at [504, 460] on button "End" at bounding box center [490, 463] width 58 height 29
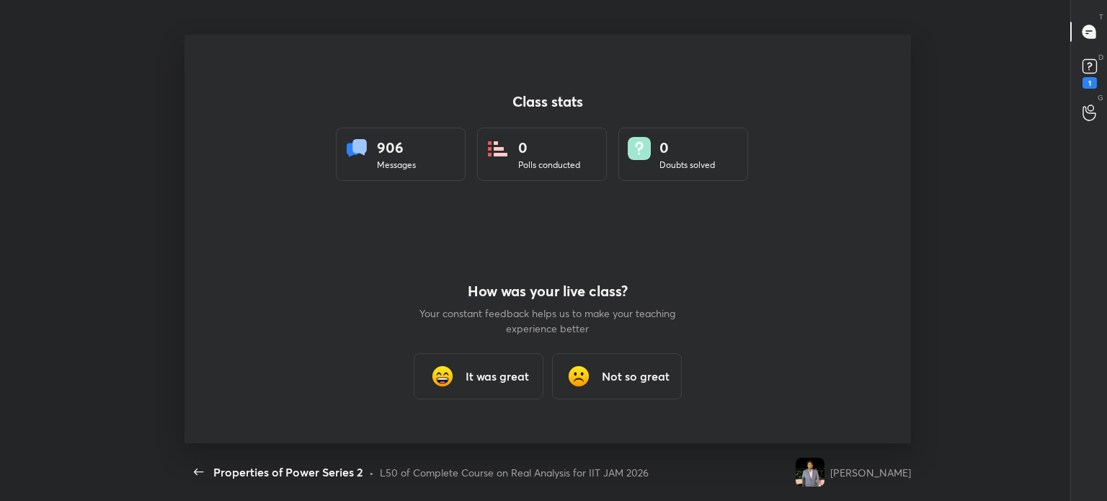
scroll to position [4, 0]
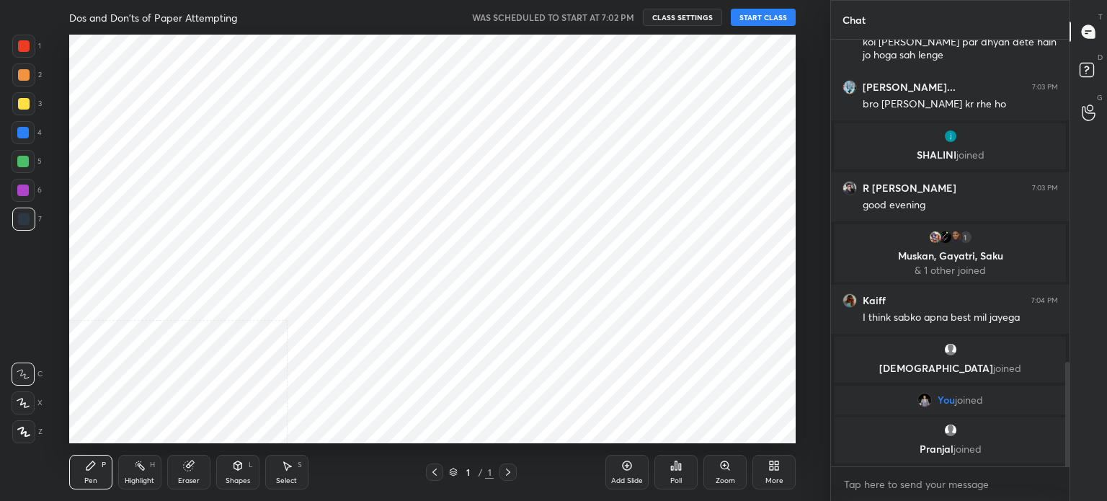
scroll to position [71635, 71272]
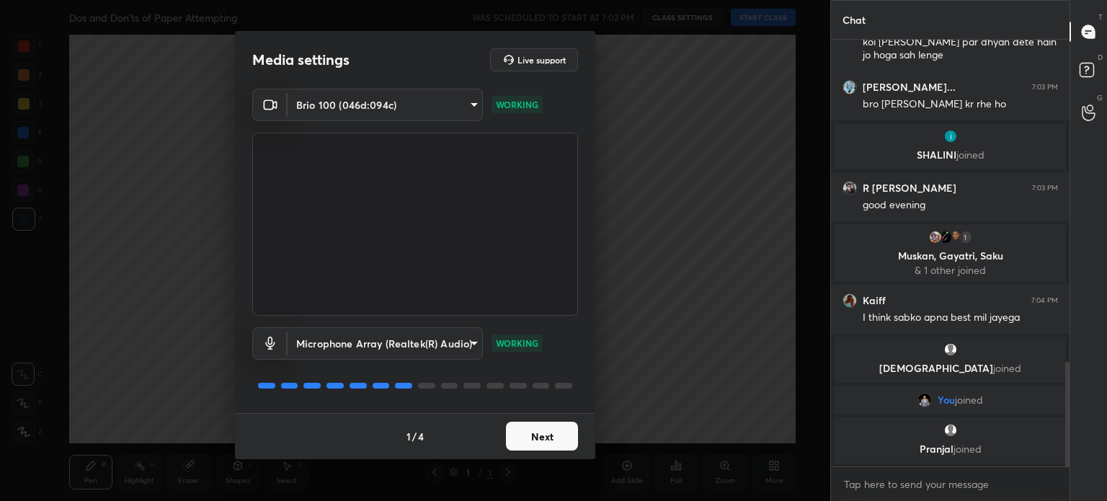
click at [539, 441] on button "Next" at bounding box center [542, 435] width 72 height 29
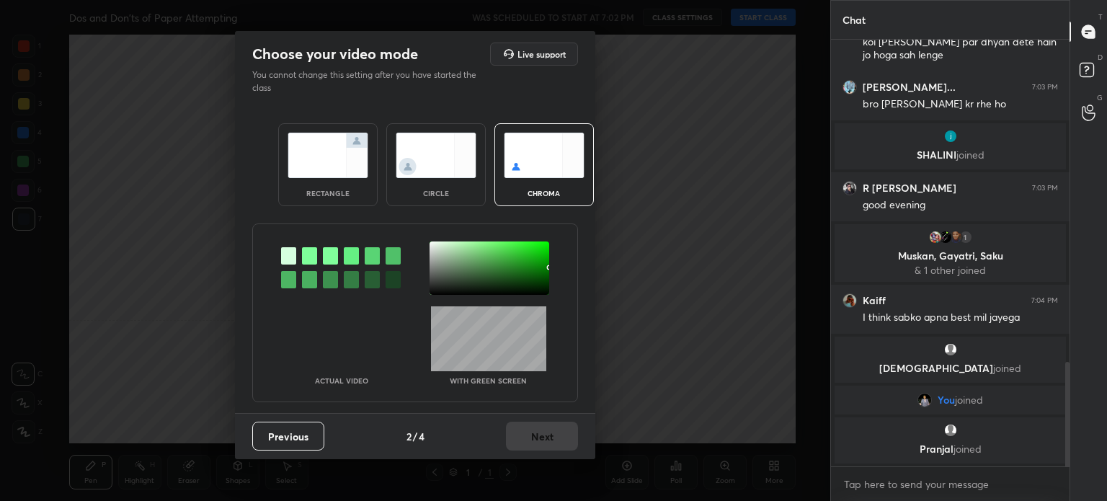
click at [540, 442] on div "Previous 2 / 4 Next" at bounding box center [415, 436] width 360 height 46
click at [540, 443] on div "Previous 2 / 4 Next" at bounding box center [415, 436] width 360 height 46
click at [463, 275] on div at bounding box center [489, 267] width 120 height 53
drag, startPoint x: 440, startPoint y: 175, endPoint x: 447, endPoint y: 183, distance: 10.2
click at [439, 177] on img at bounding box center [436, 155] width 81 height 45
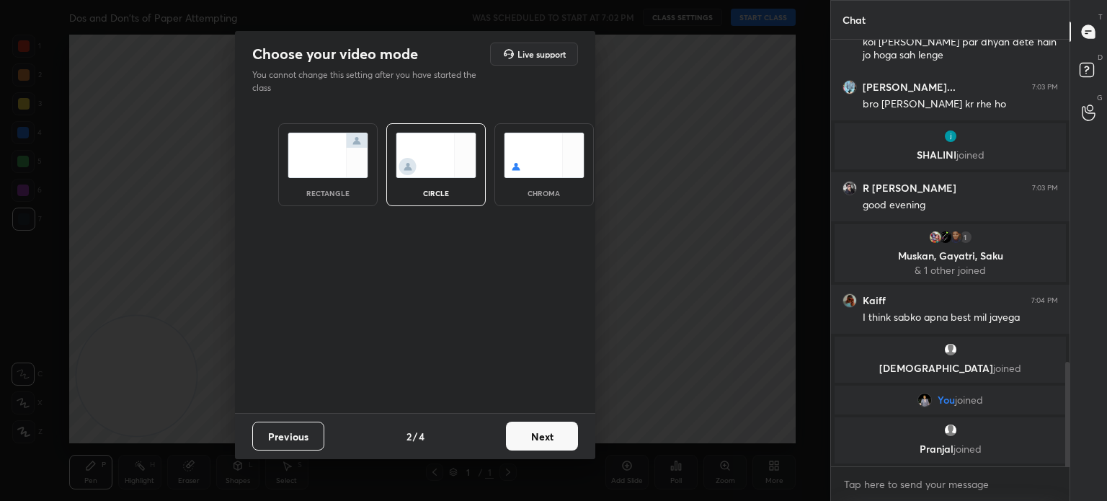
click at [541, 433] on button "Next" at bounding box center [542, 435] width 72 height 29
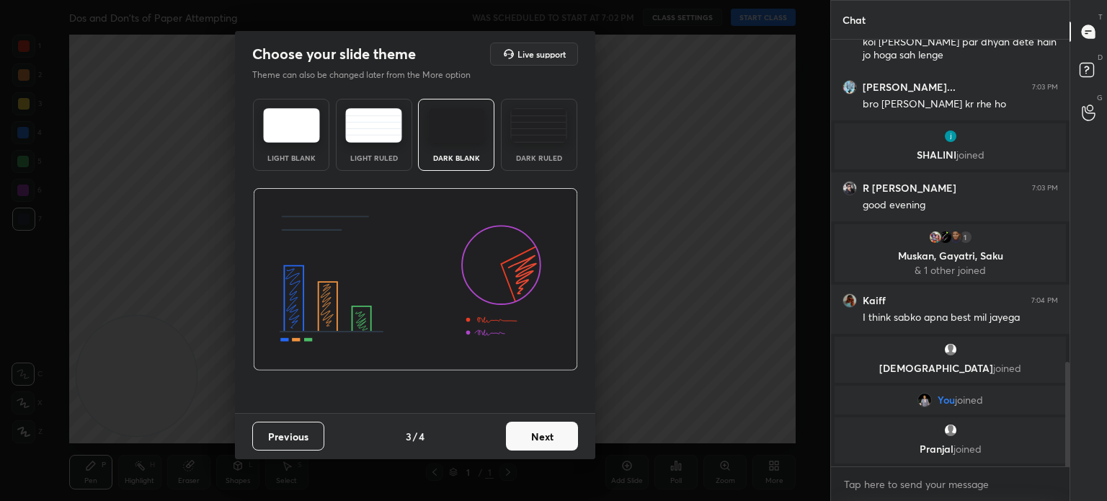
click at [542, 434] on button "Next" at bounding box center [542, 435] width 72 height 29
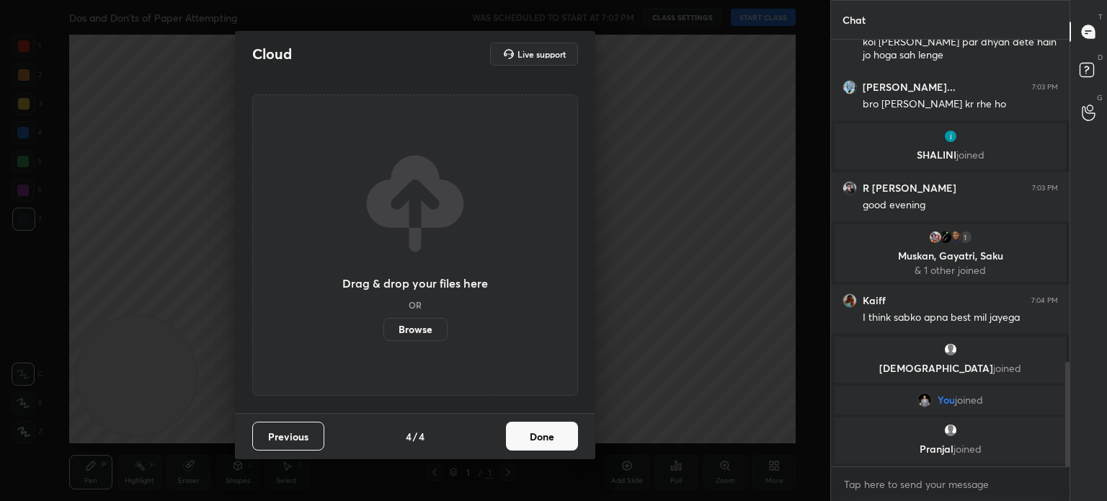
click at [545, 434] on button "Done" at bounding box center [542, 435] width 72 height 29
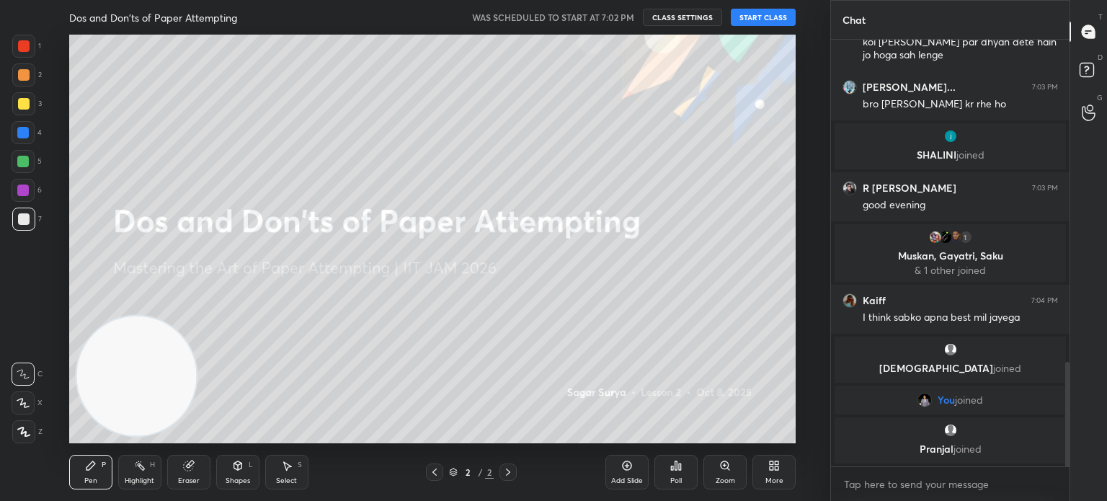
scroll to position [1366, 0]
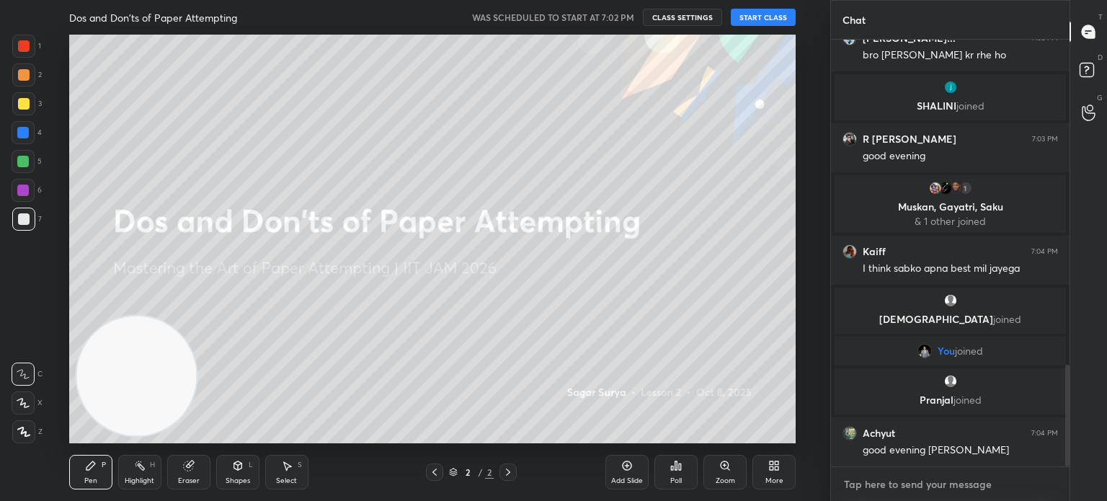
type textarea "x"
click at [986, 481] on textarea at bounding box center [949, 484] width 215 height 23
type textarea "a"
type textarea "x"
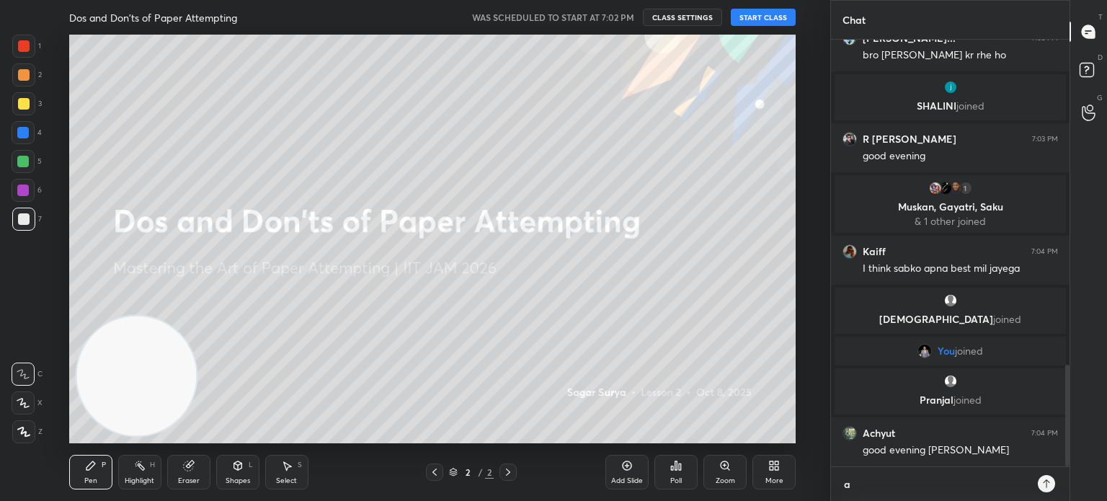
type textarea "at"
type textarea "x"
type textarea "at"
type textarea "x"
type textarea "at 7"
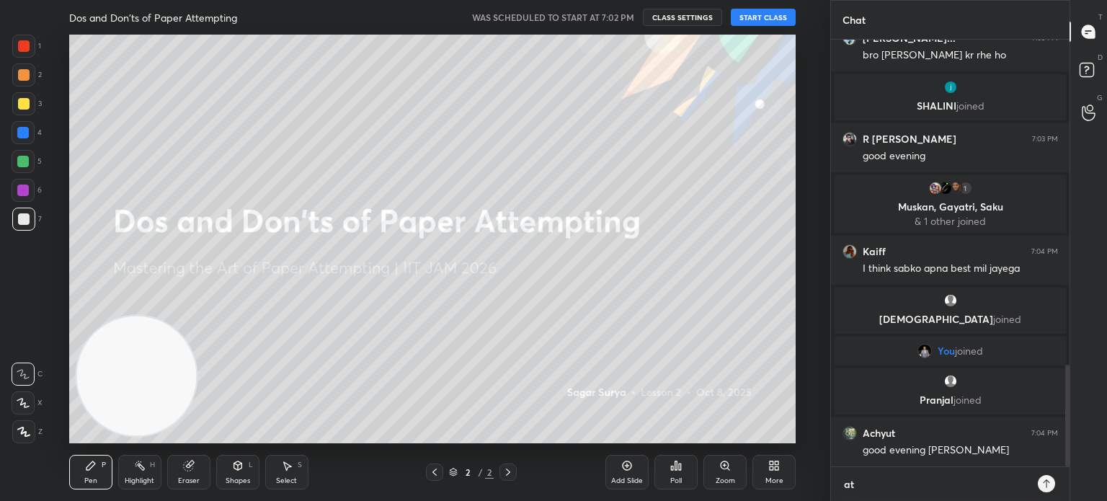
type textarea "x"
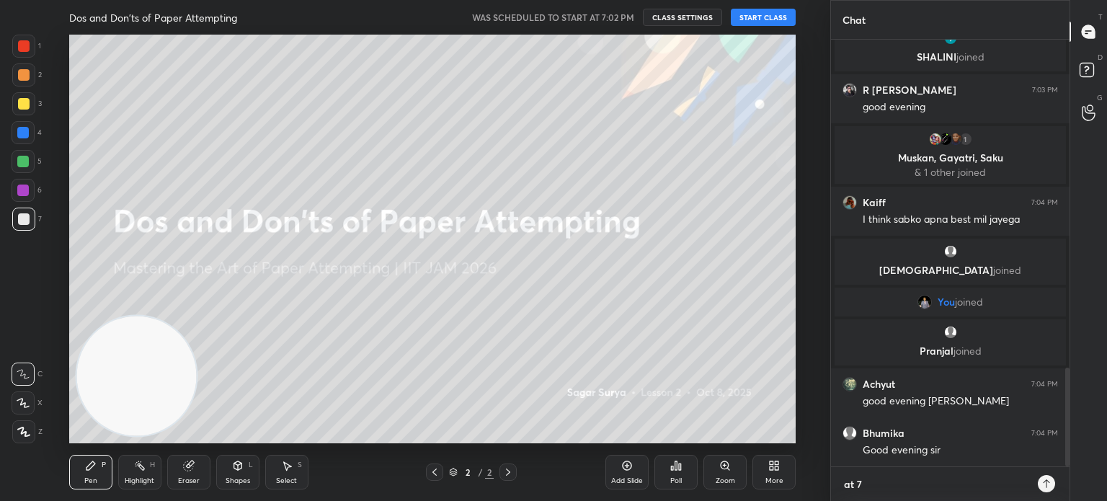
type textarea "at 7:"
type textarea "x"
type textarea "at 7:1"
type textarea "x"
type textarea "at 7:10"
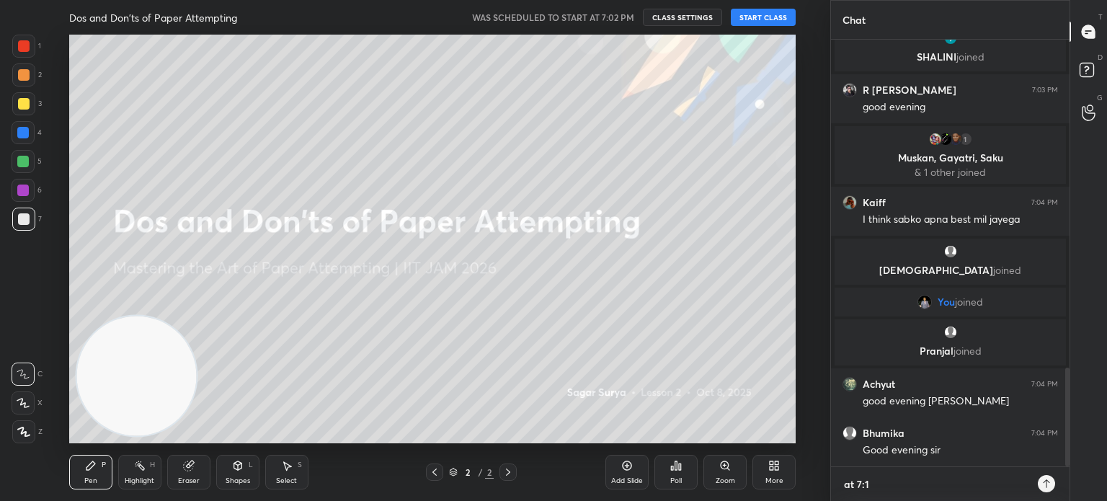
type textarea "x"
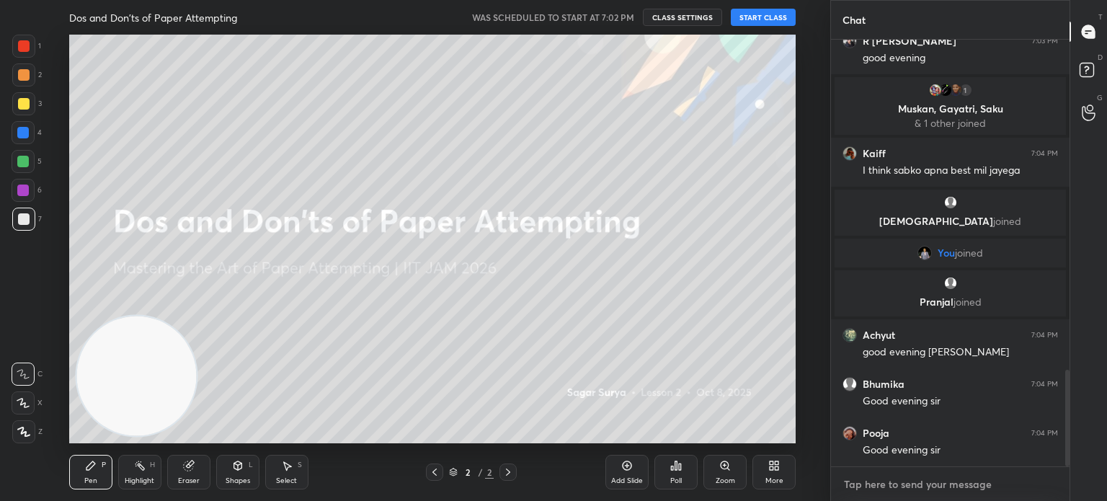
scroll to position [1684, 0]
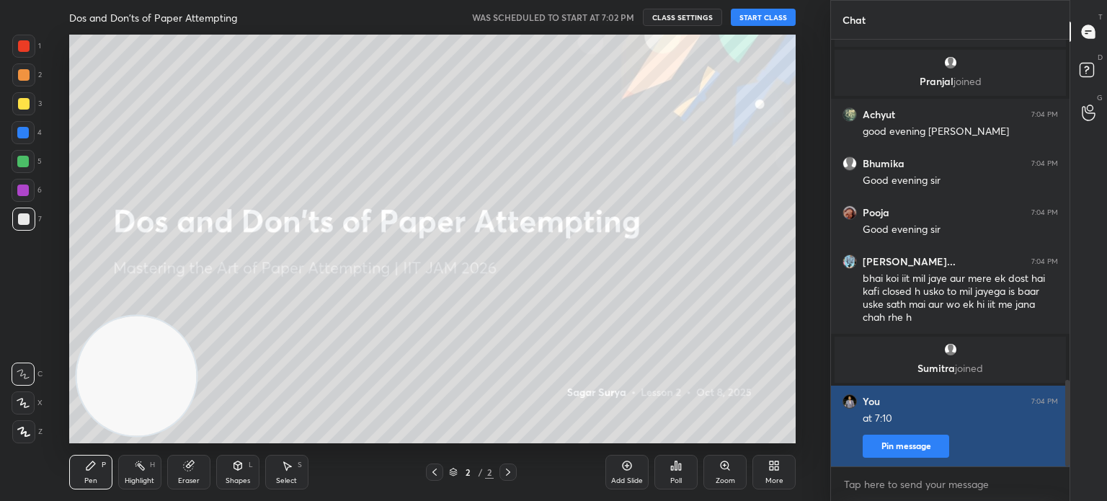
type textarea "x"
click at [931, 436] on button "Pin message" at bounding box center [905, 445] width 86 height 23
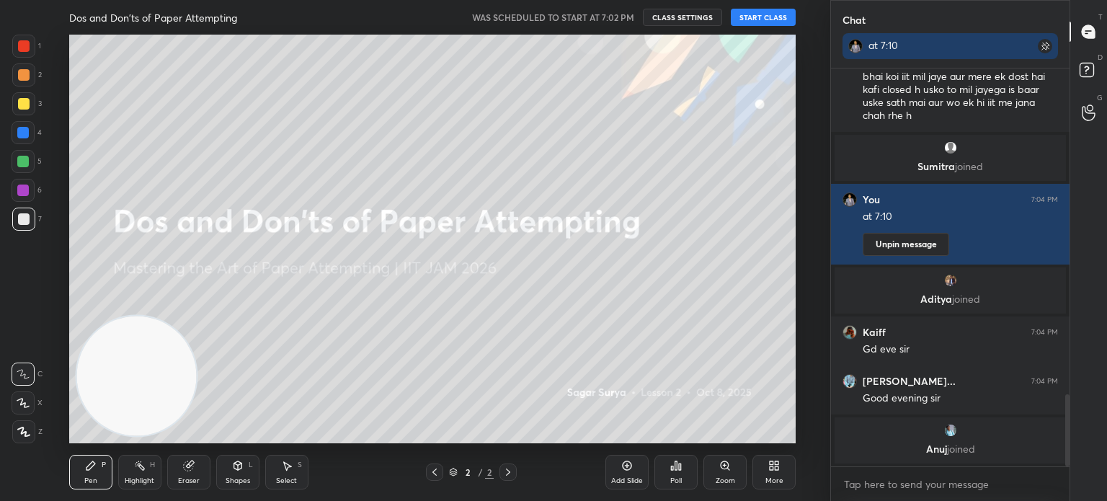
scroll to position [0, 0]
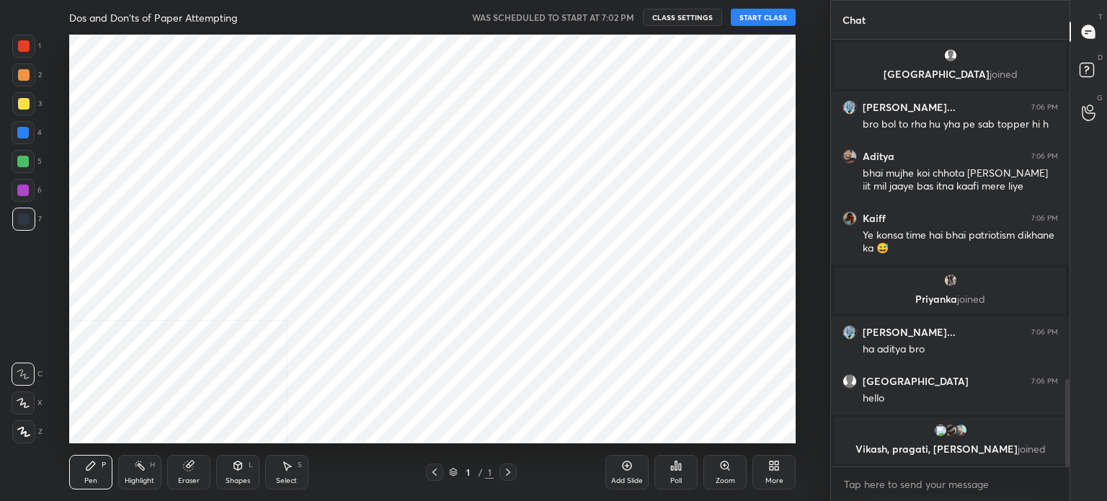
scroll to position [71635, 71272]
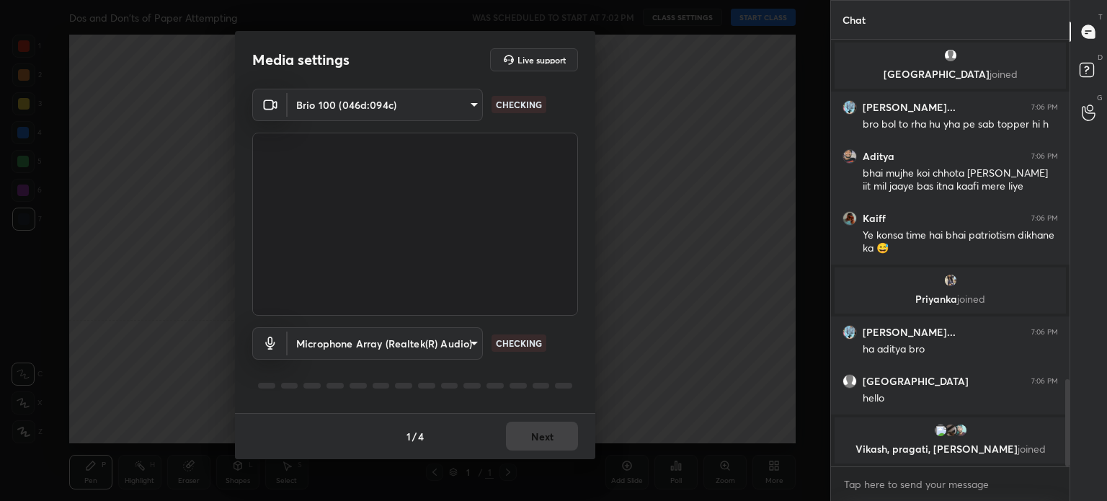
click at [775, 18] on body "1 2 3 4 5 6 7 C X Z C X Z E E Erase all H H Dos and Don'ts of Paper Attempting …" at bounding box center [553, 250] width 1107 height 501
click at [545, 427] on button "Next" at bounding box center [542, 435] width 72 height 29
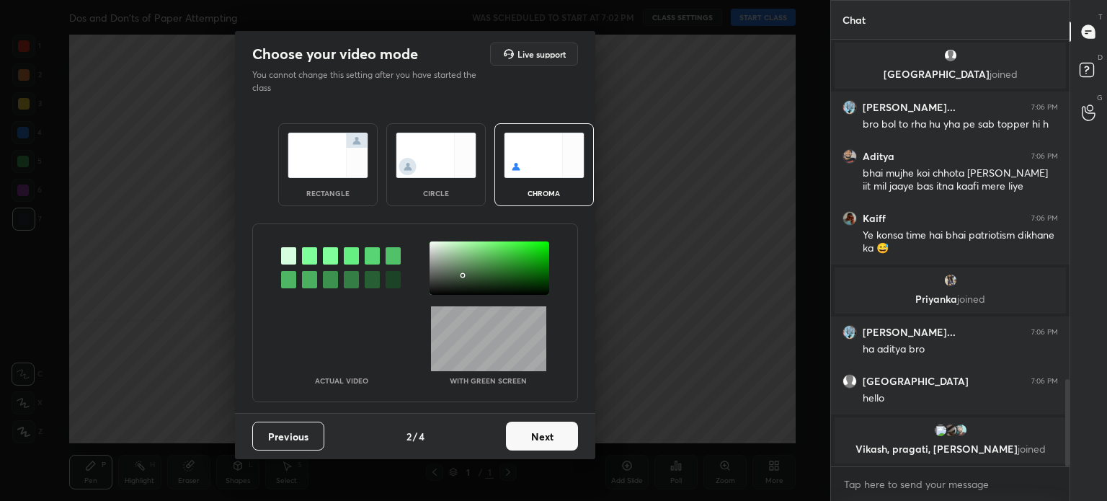
click at [545, 431] on button "Next" at bounding box center [542, 435] width 72 height 29
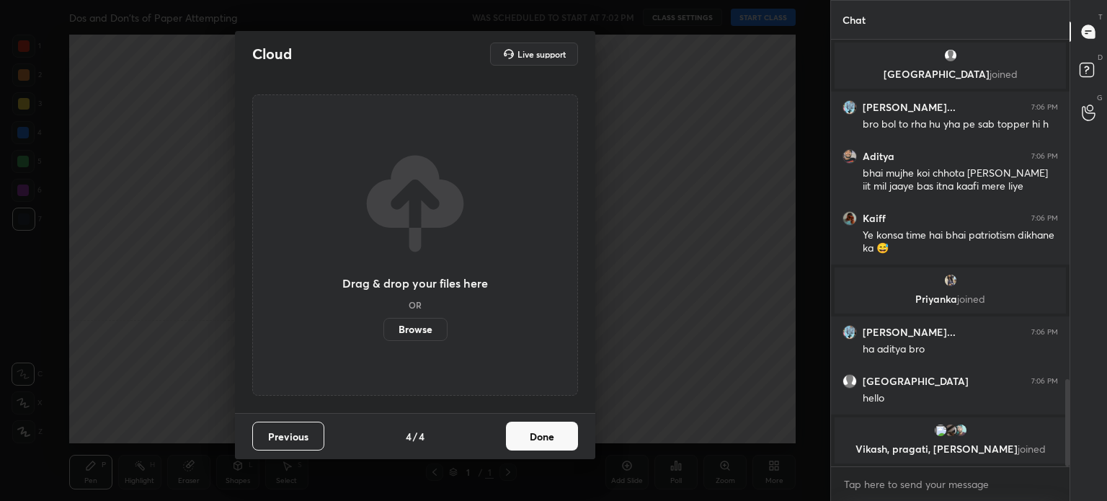
click at [561, 432] on button "Done" at bounding box center [542, 435] width 72 height 29
click at [561, 436] on div "Cloud Live support Drag & drop your files here OR Browse Previous 4 / 4 Done" at bounding box center [415, 250] width 830 height 501
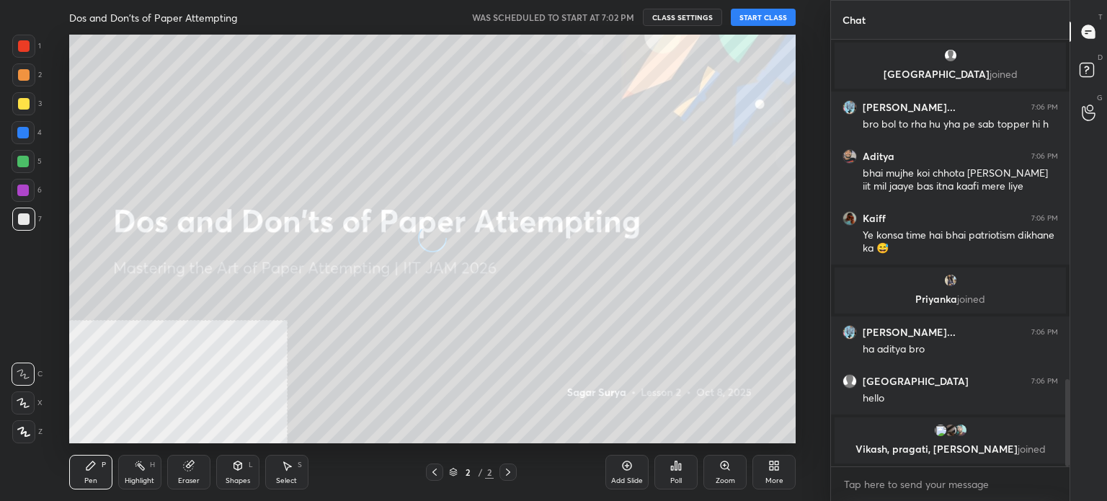
click at [767, 17] on button "START CLASS" at bounding box center [763, 17] width 65 height 17
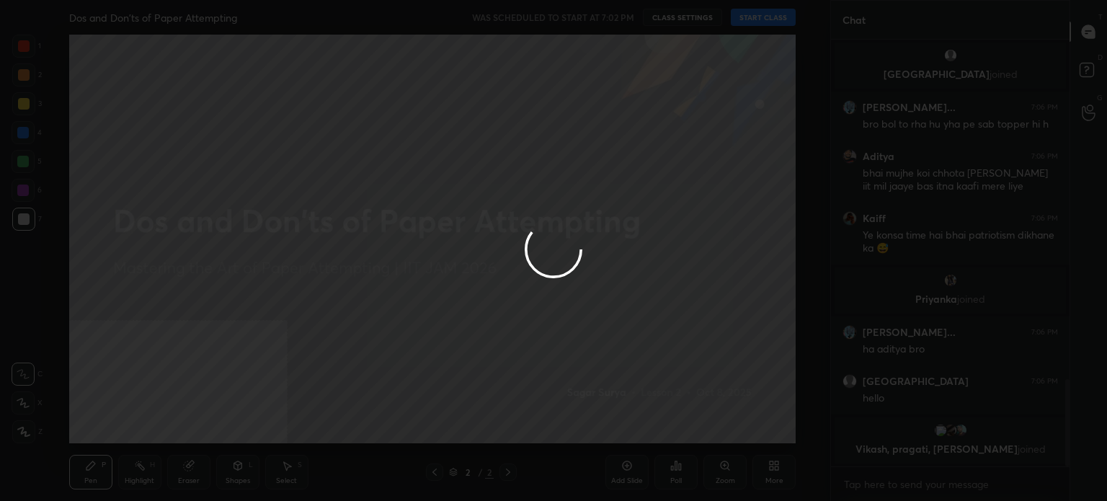
type textarea "x"
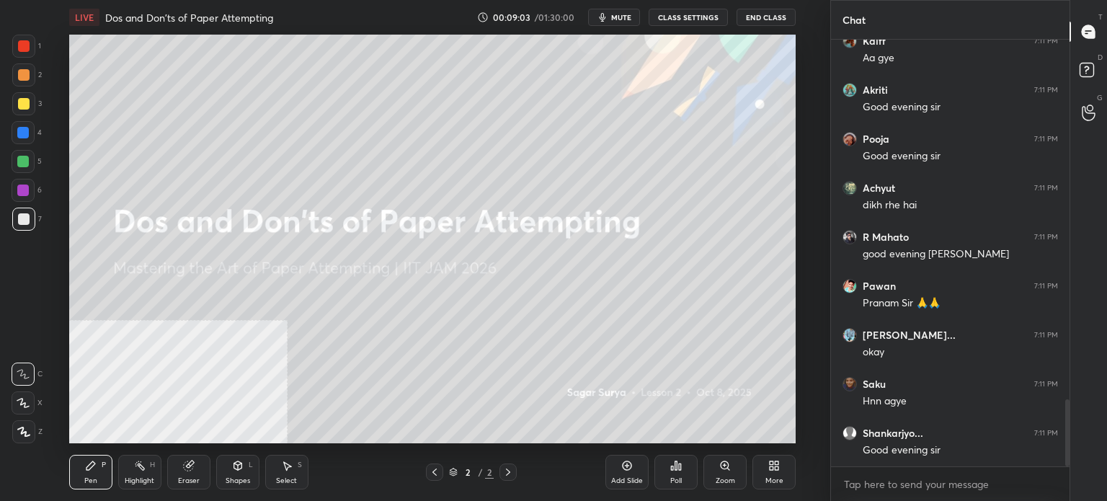
scroll to position [2337, 0]
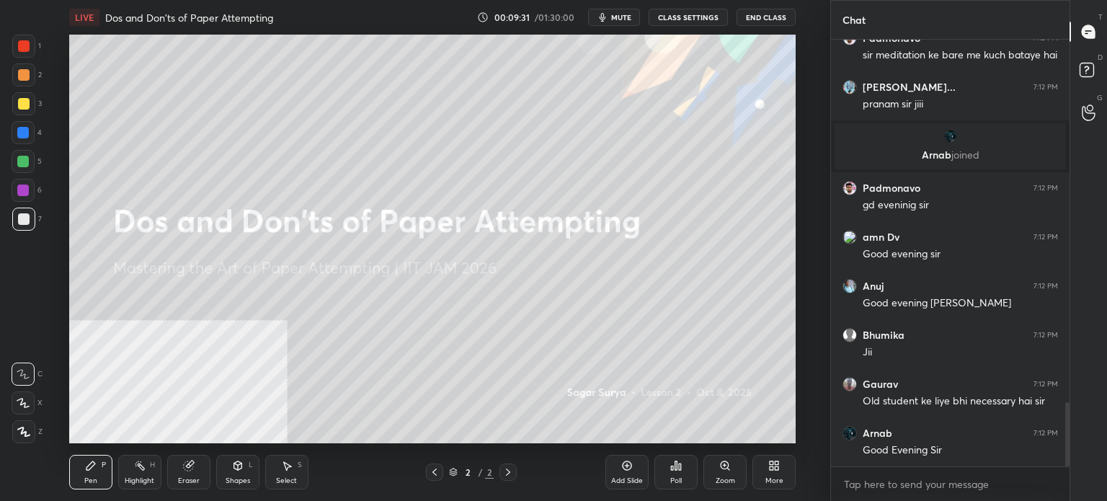
click at [629, 466] on icon at bounding box center [627, 466] width 12 height 12
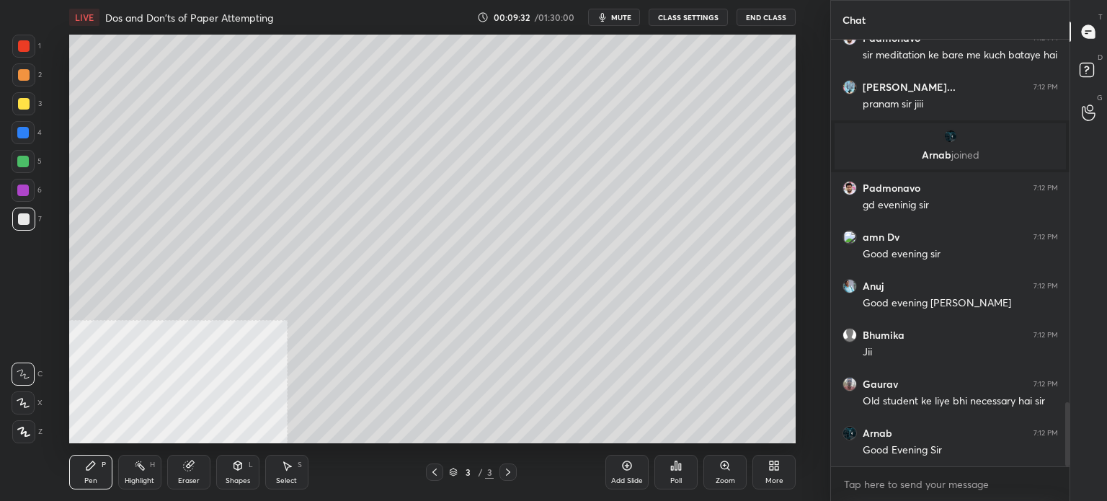
click at [695, 18] on button "CLASS SETTINGS" at bounding box center [687, 17] width 79 height 17
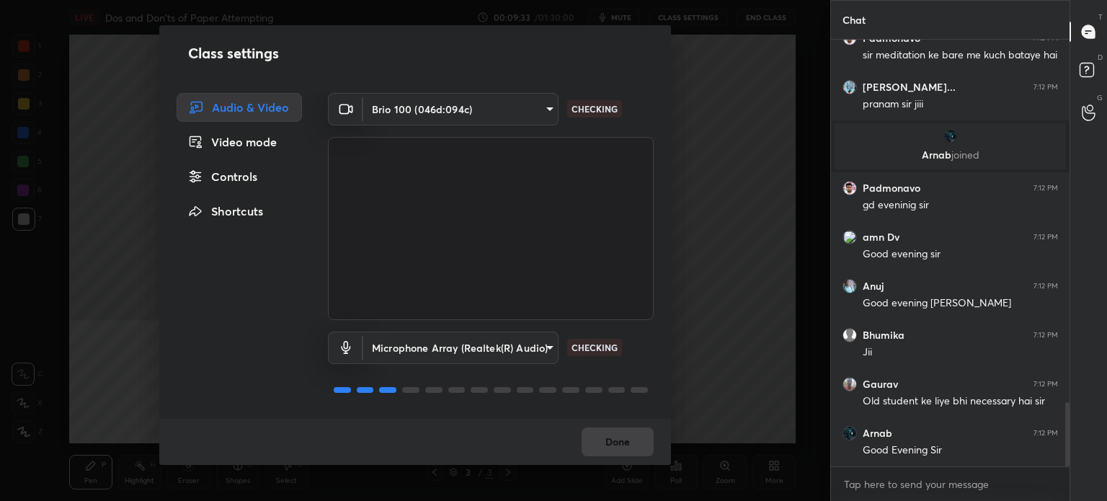
click at [241, 178] on div "Controls" at bounding box center [239, 176] width 125 height 29
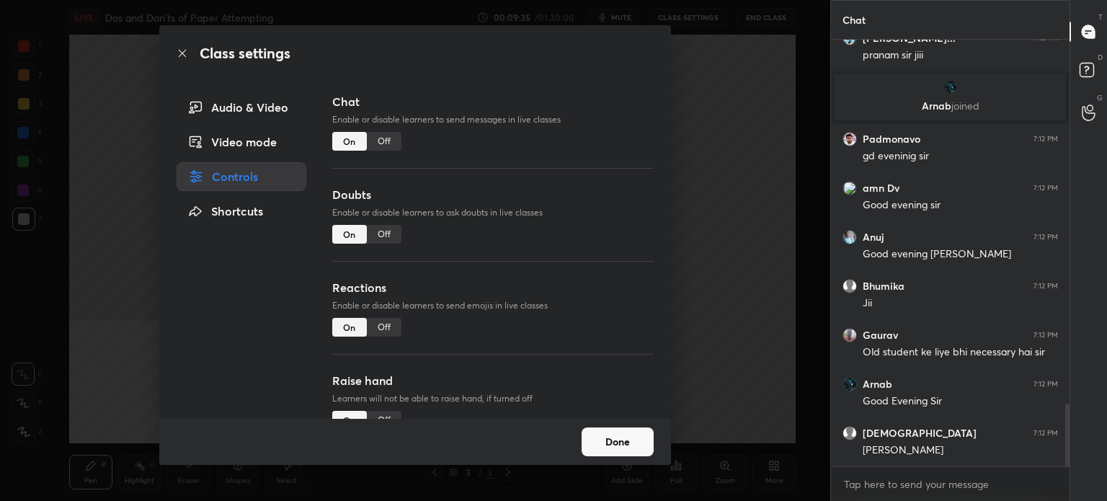
click at [22, 348] on div "Class settings Audio & Video Video mode Controls Shortcuts Chat Enable or disab…" at bounding box center [415, 250] width 830 height 501
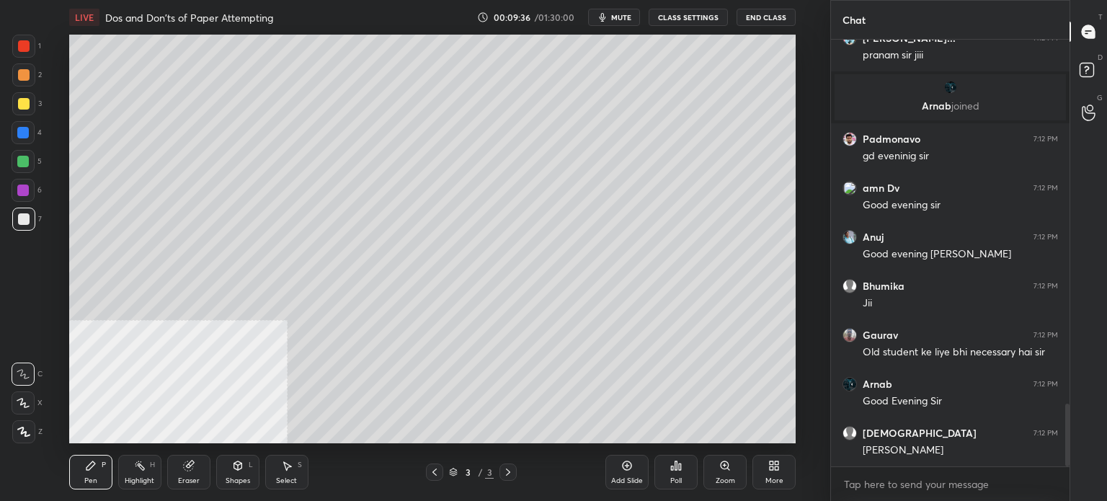
click at [82, 467] on div "Pen P" at bounding box center [90, 472] width 43 height 35
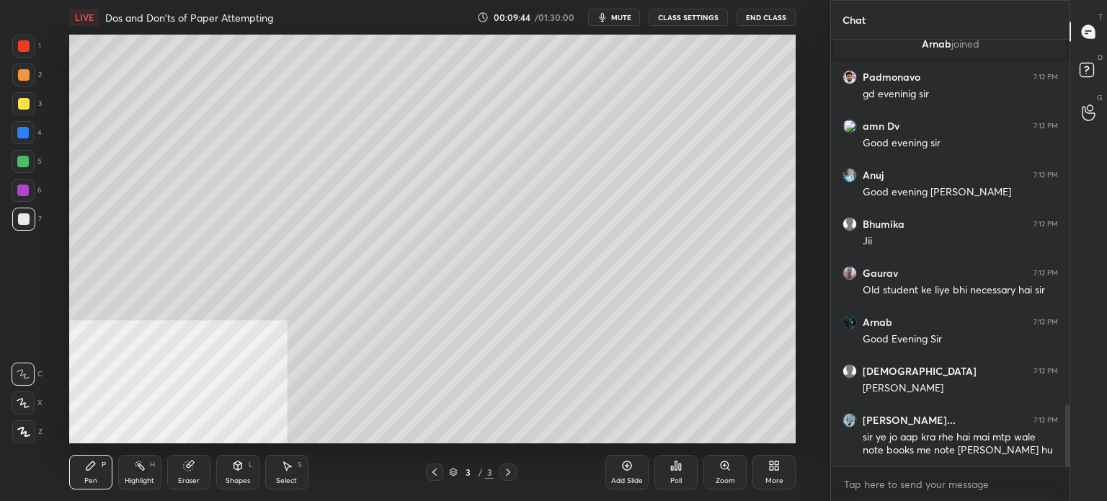
click at [244, 473] on div "Shapes L" at bounding box center [237, 472] width 43 height 35
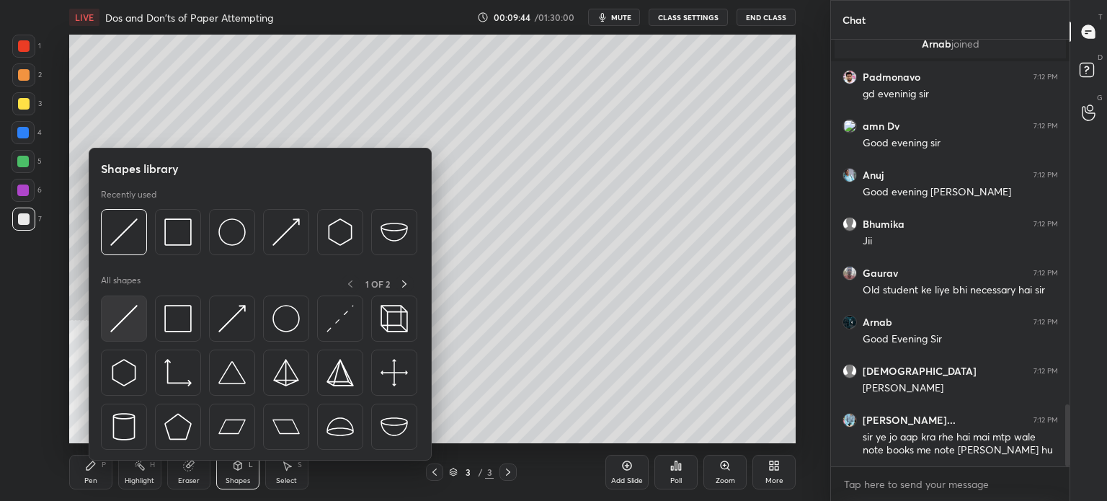
click at [137, 330] on img at bounding box center [123, 318] width 27 height 27
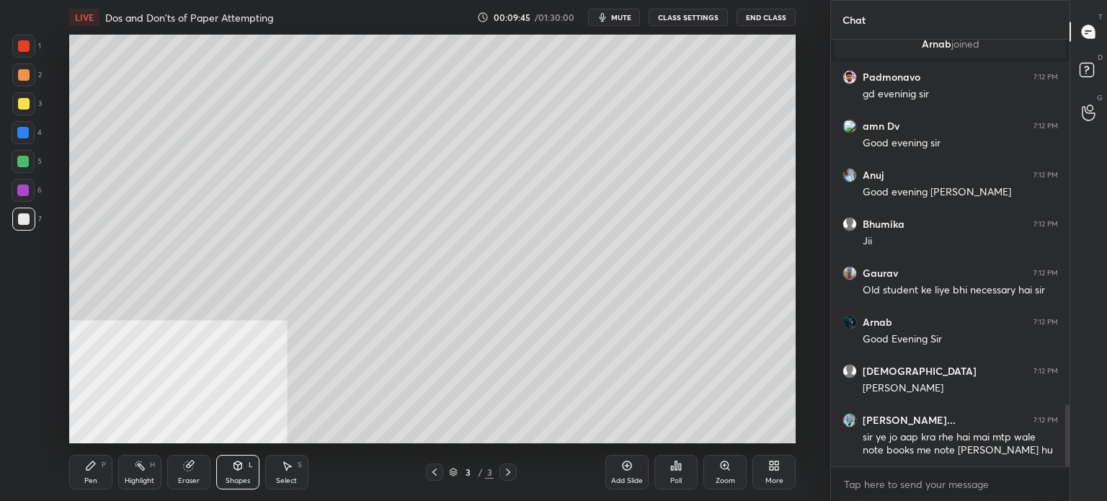
click at [25, 100] on div at bounding box center [24, 104] width 12 height 12
click at [92, 475] on div "Pen P" at bounding box center [90, 472] width 43 height 35
click at [27, 45] on div at bounding box center [24, 46] width 12 height 12
click at [254, 484] on div "Shapes L" at bounding box center [237, 472] width 43 height 35
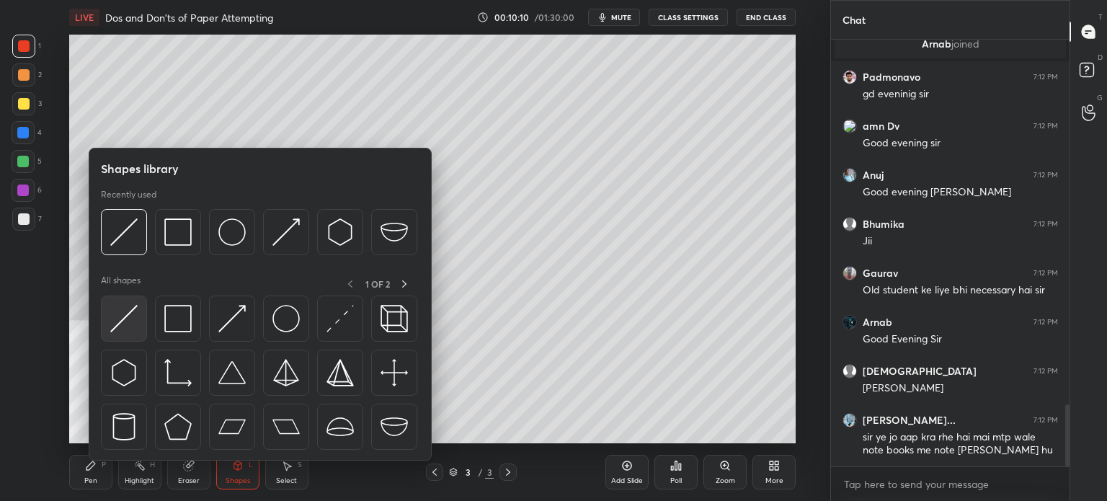
click at [138, 326] on div at bounding box center [124, 318] width 46 height 46
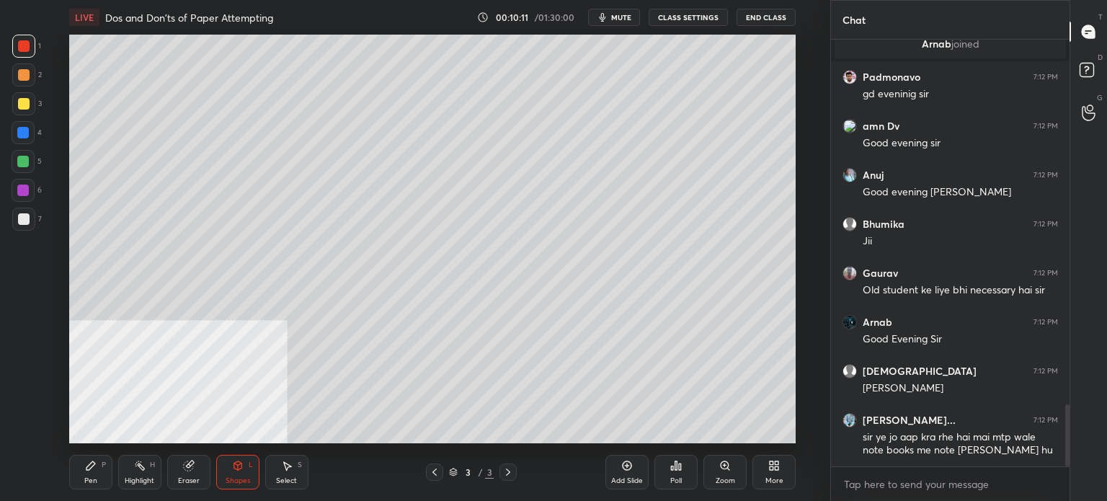
drag, startPoint x: 21, startPoint y: 132, endPoint x: 32, endPoint y: 126, distance: 12.2
click at [19, 133] on div at bounding box center [23, 133] width 12 height 12
click at [13, 138] on div at bounding box center [23, 132] width 23 height 23
click at [25, 153] on div at bounding box center [23, 161] width 23 height 23
click at [100, 458] on div "Pen P" at bounding box center [90, 472] width 43 height 35
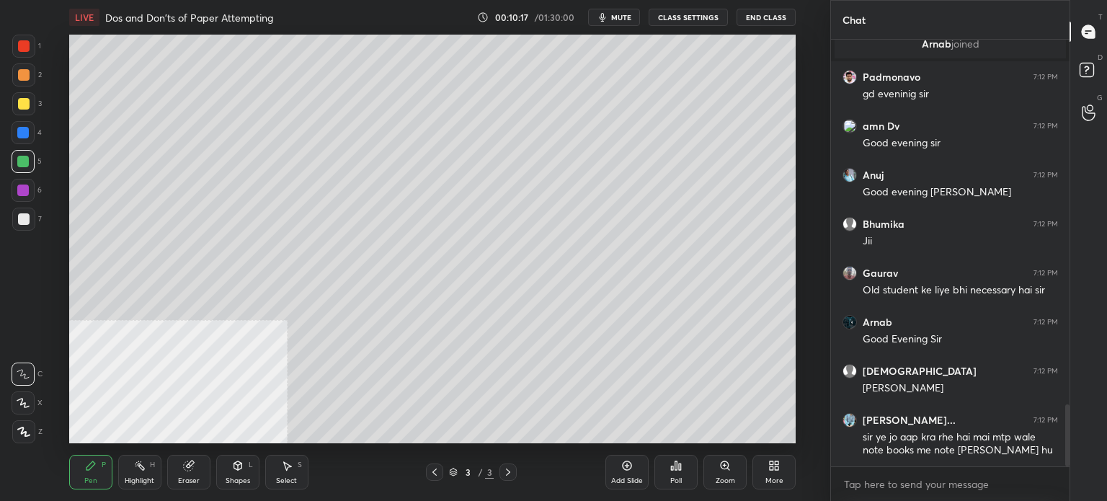
drag, startPoint x: 30, startPoint y: 221, endPoint x: 23, endPoint y: 215, distance: 8.7
click at [29, 222] on div at bounding box center [23, 218] width 23 height 23
click at [25, 224] on div at bounding box center [24, 219] width 12 height 12
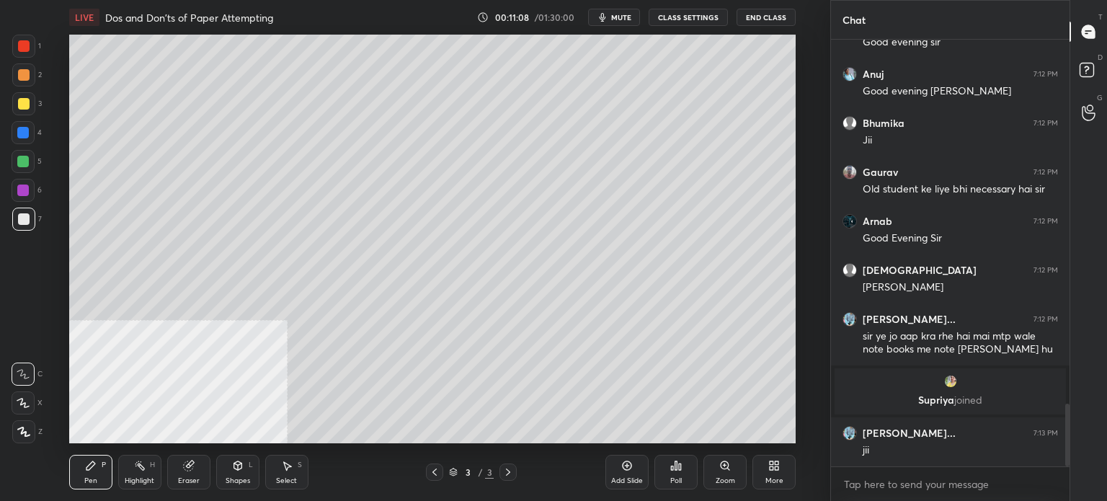
scroll to position [2533, 0]
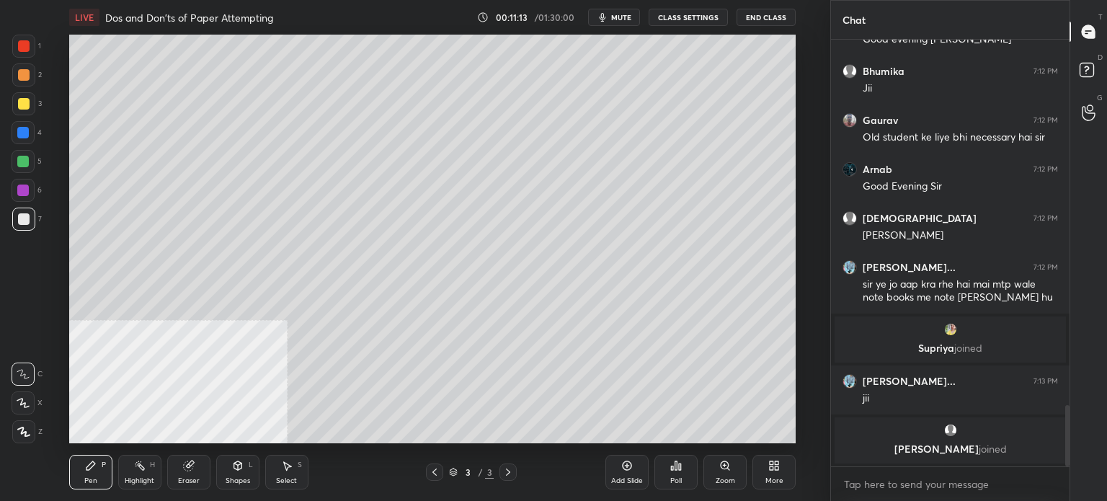
drag, startPoint x: 22, startPoint y: 161, endPoint x: 12, endPoint y: 172, distance: 14.3
click at [20, 169] on div at bounding box center [23, 161] width 23 height 23
click at [26, 49] on div at bounding box center [24, 46] width 12 height 12
click at [25, 76] on div at bounding box center [24, 75] width 12 height 12
click at [241, 466] on icon at bounding box center [237, 465] width 8 height 9
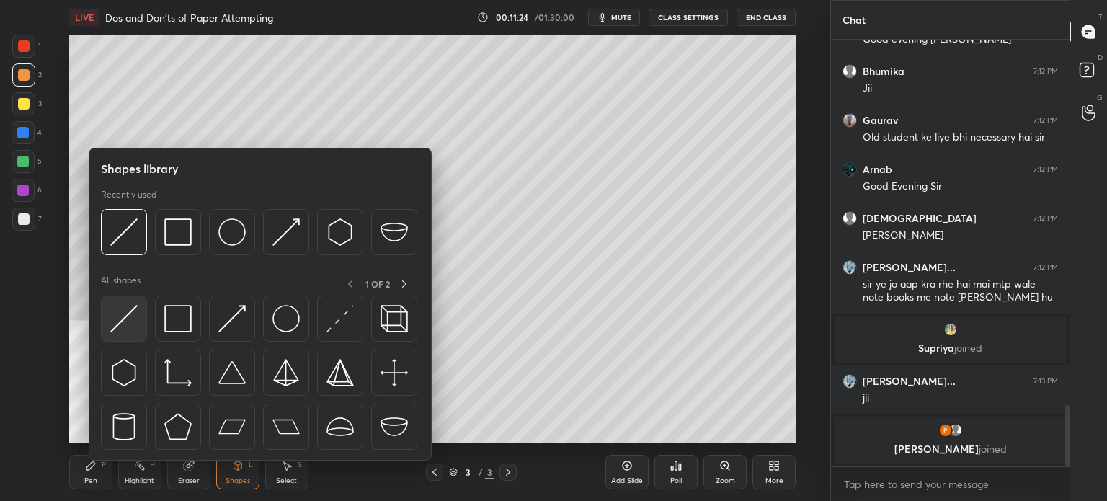
click at [140, 313] on div at bounding box center [124, 318] width 46 height 46
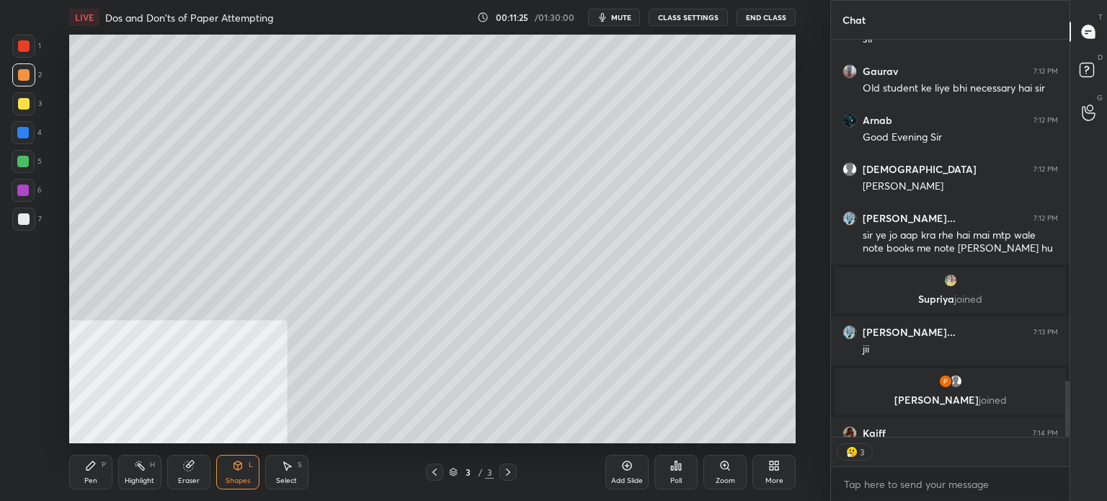
scroll to position [393, 234]
click at [29, 199] on div at bounding box center [23, 190] width 23 height 23
drag, startPoint x: 17, startPoint y: 167, endPoint x: 55, endPoint y: 170, distance: 38.3
click at [17, 169] on div at bounding box center [23, 161] width 23 height 23
click at [87, 486] on div "Pen P" at bounding box center [90, 472] width 43 height 35
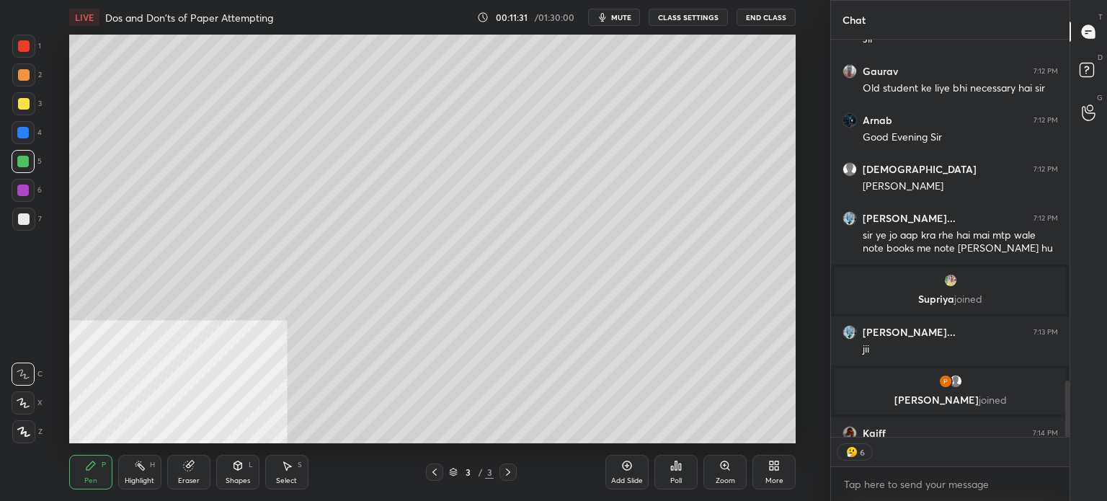
click at [24, 207] on div "1 2 3 4 5 6 7" at bounding box center [27, 136] width 30 height 202
click at [22, 219] on div at bounding box center [24, 219] width 12 height 12
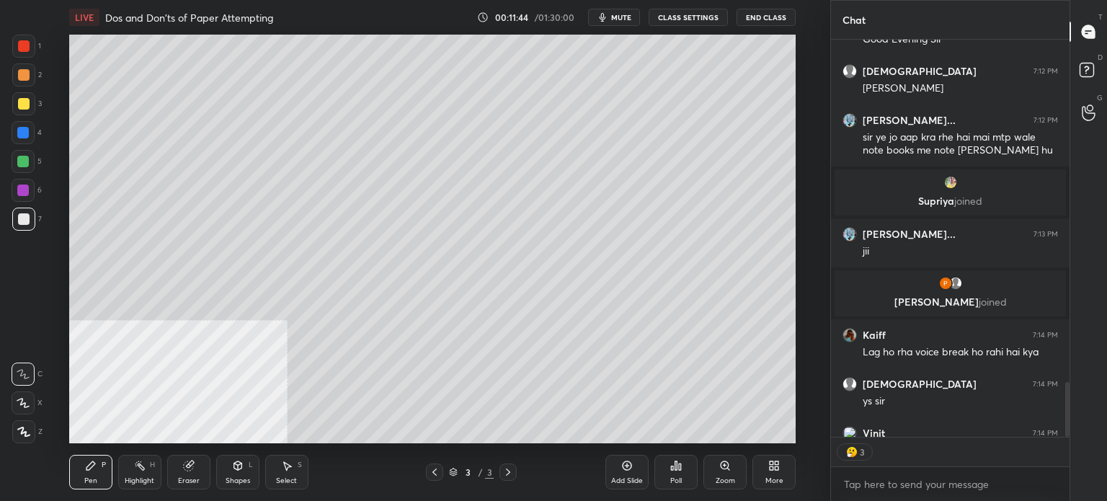
scroll to position [4, 4]
click at [24, 108] on div at bounding box center [24, 104] width 12 height 12
click at [229, 463] on div "Shapes L" at bounding box center [237, 472] width 43 height 35
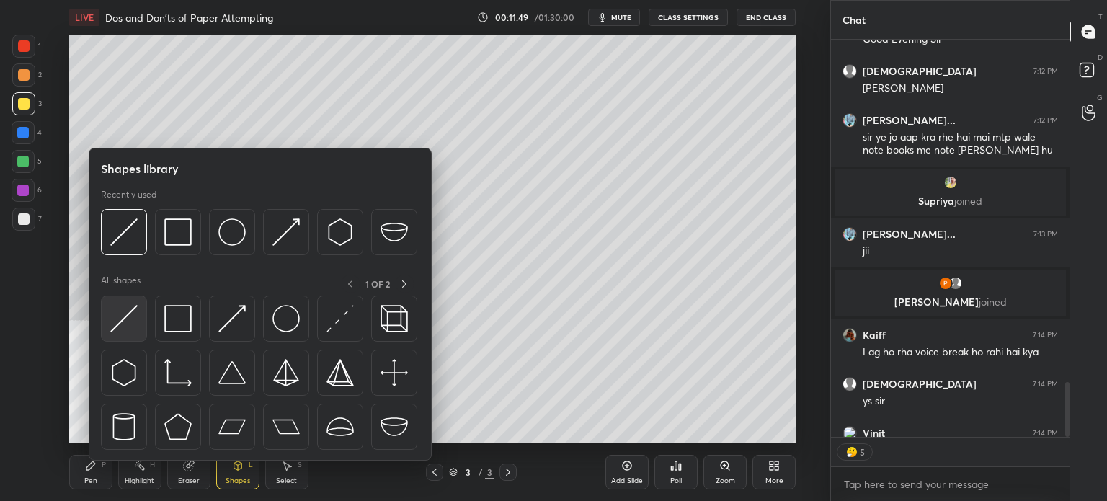
click at [130, 324] on img at bounding box center [123, 318] width 27 height 27
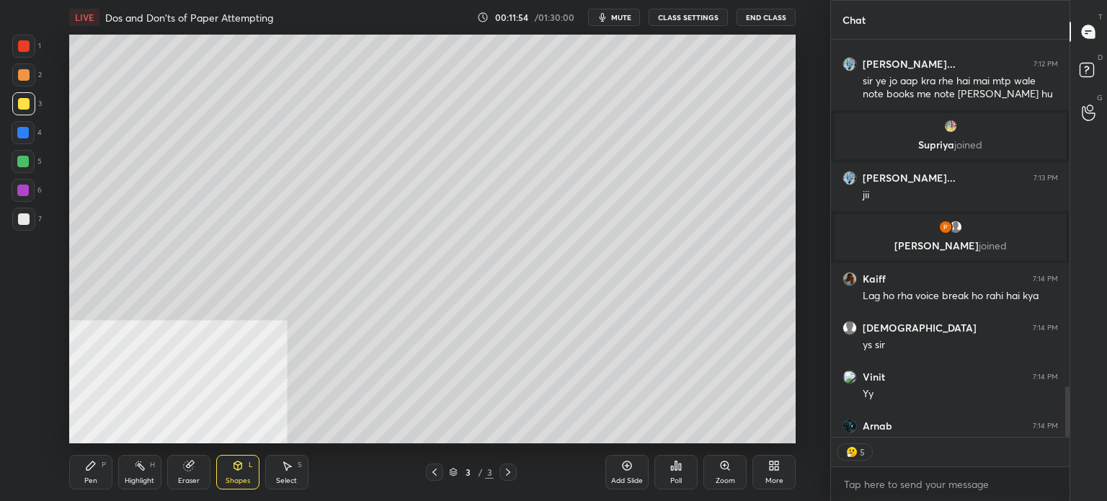
scroll to position [4, 4]
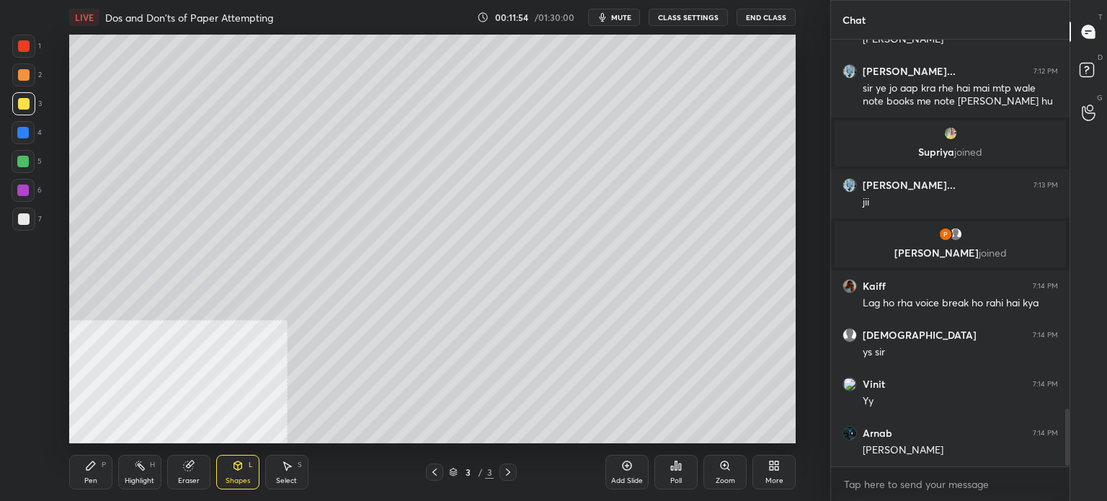
click at [26, 156] on div at bounding box center [23, 162] width 12 height 12
click at [31, 134] on div at bounding box center [23, 132] width 23 height 23
click at [22, 196] on div at bounding box center [23, 190] width 23 height 23
click at [99, 476] on div "Pen P" at bounding box center [90, 472] width 43 height 35
click at [26, 376] on icon at bounding box center [23, 374] width 13 height 10
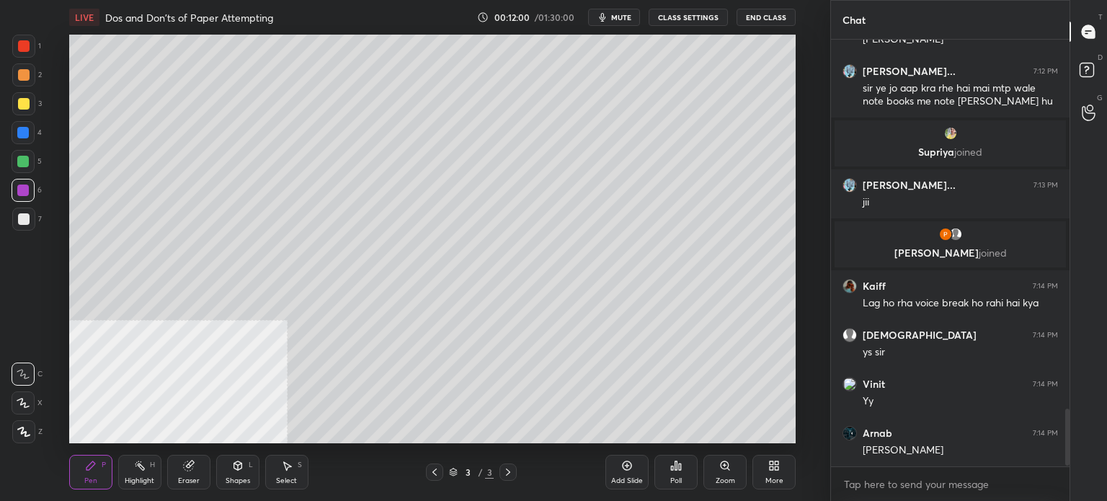
click at [25, 162] on div at bounding box center [23, 162] width 12 height 12
click at [20, 136] on div at bounding box center [23, 133] width 12 height 12
click at [29, 226] on div at bounding box center [23, 218] width 23 height 23
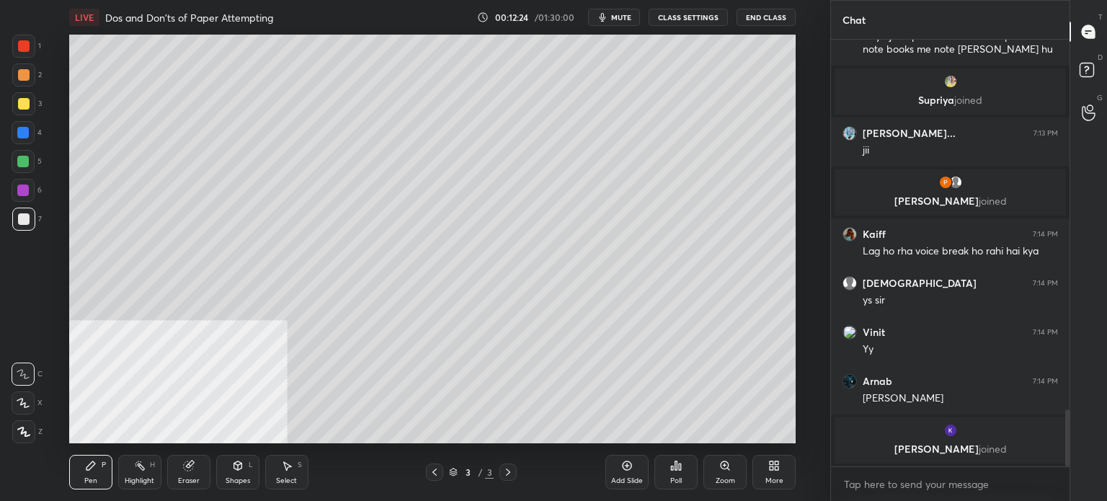
scroll to position [2752, 0]
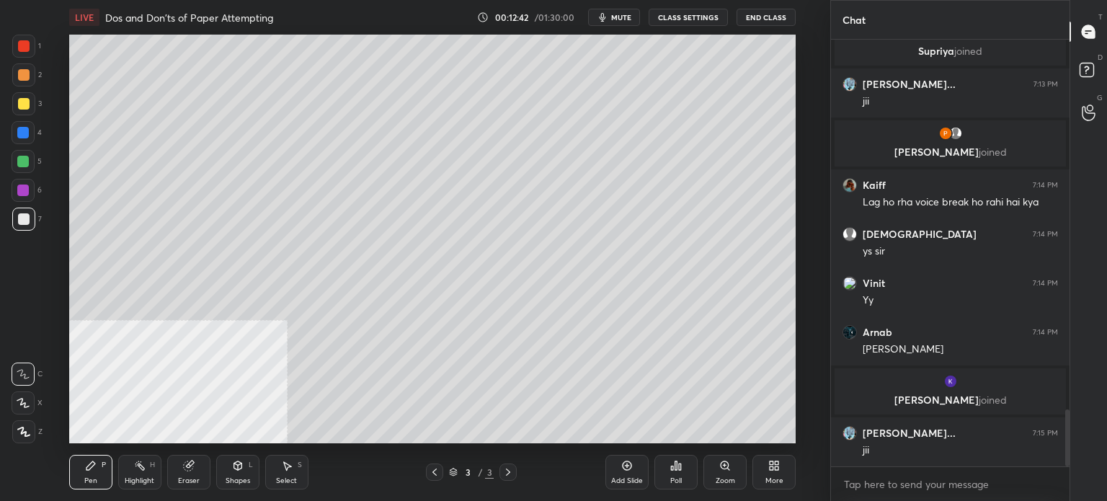
click at [24, 195] on div at bounding box center [23, 190] width 12 height 12
click at [26, 227] on div at bounding box center [23, 218] width 23 height 23
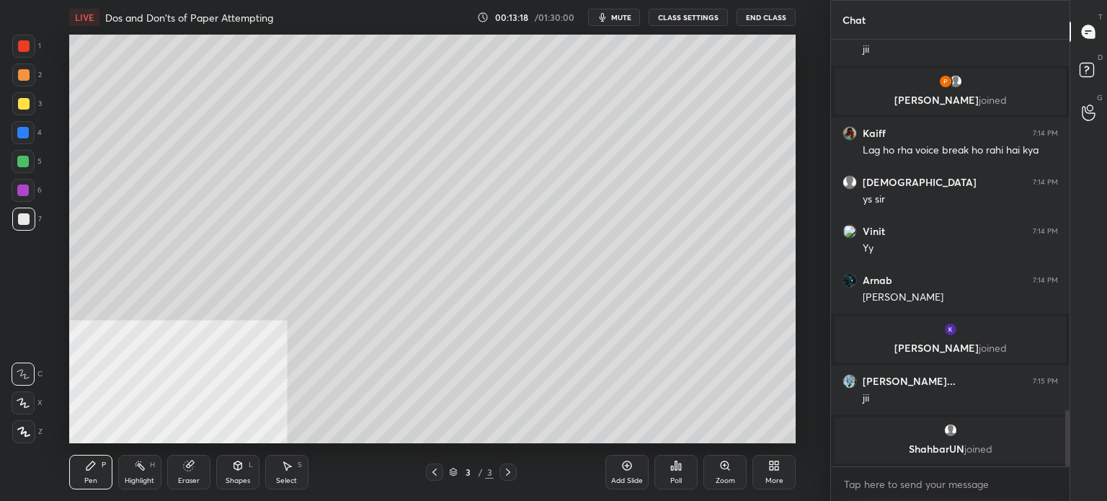
click at [239, 478] on div "Shapes" at bounding box center [237, 480] width 24 height 7
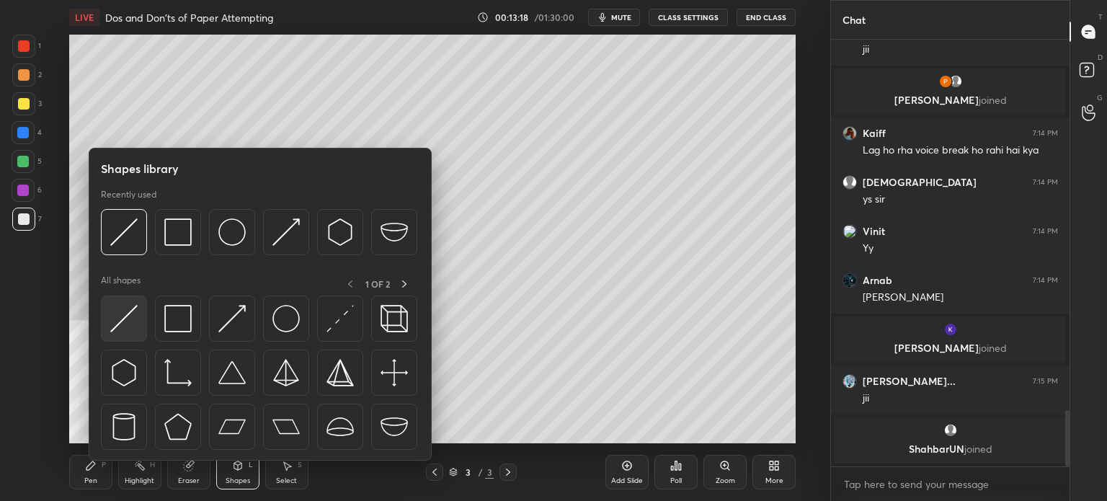
click at [130, 326] on img at bounding box center [123, 318] width 27 height 27
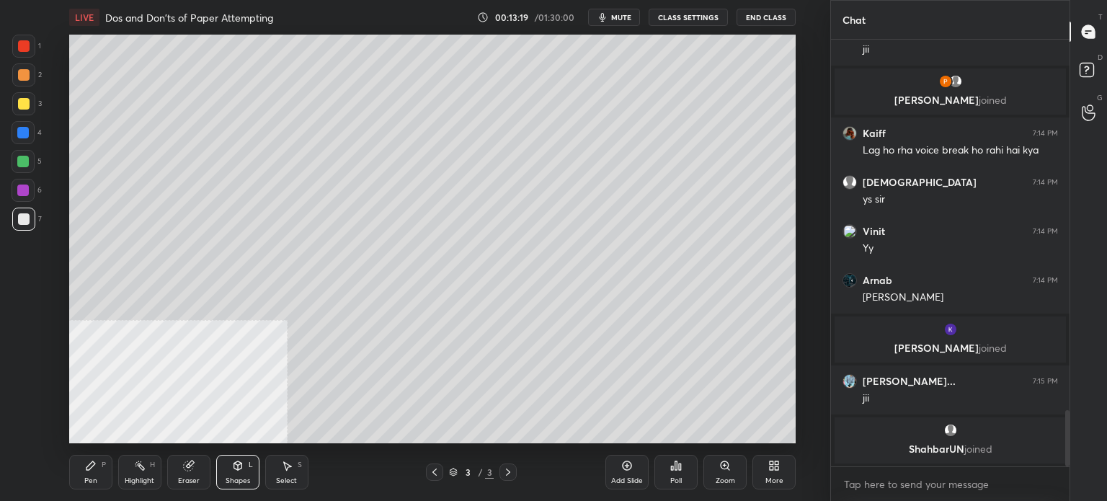
click at [31, 71] on div at bounding box center [23, 74] width 23 height 23
click at [186, 471] on div "Eraser" at bounding box center [188, 472] width 43 height 35
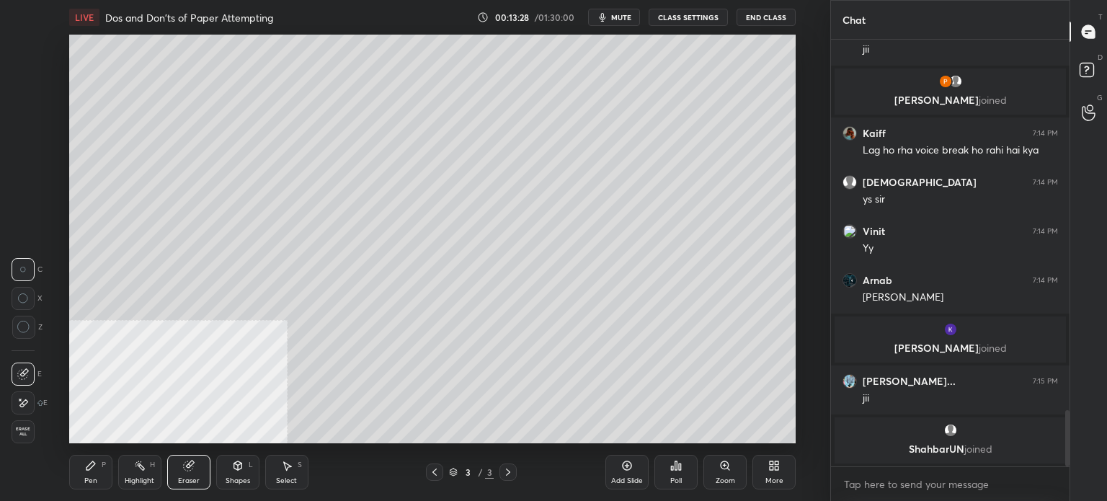
click at [89, 478] on div "Pen P" at bounding box center [90, 472] width 43 height 35
click at [23, 221] on div at bounding box center [24, 219] width 12 height 12
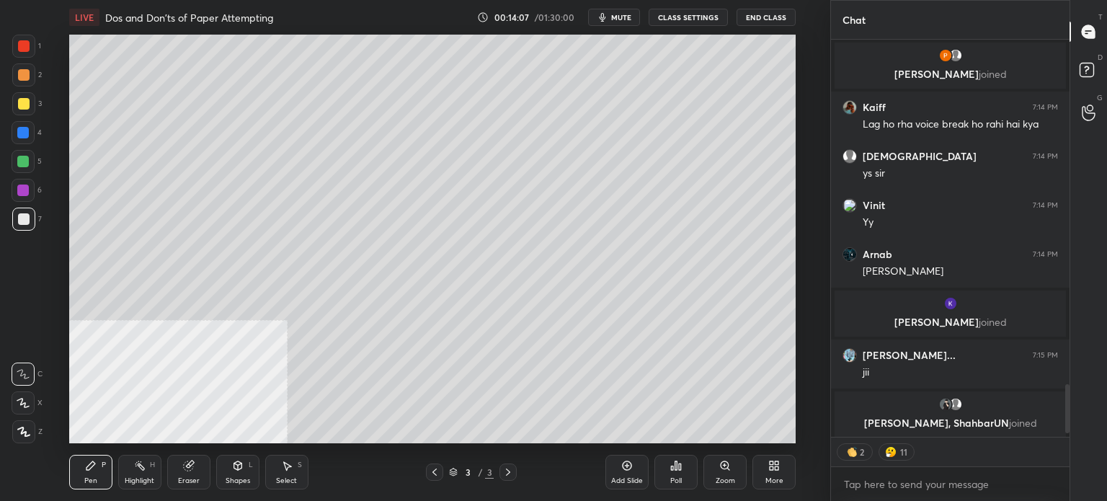
scroll to position [2856, 0]
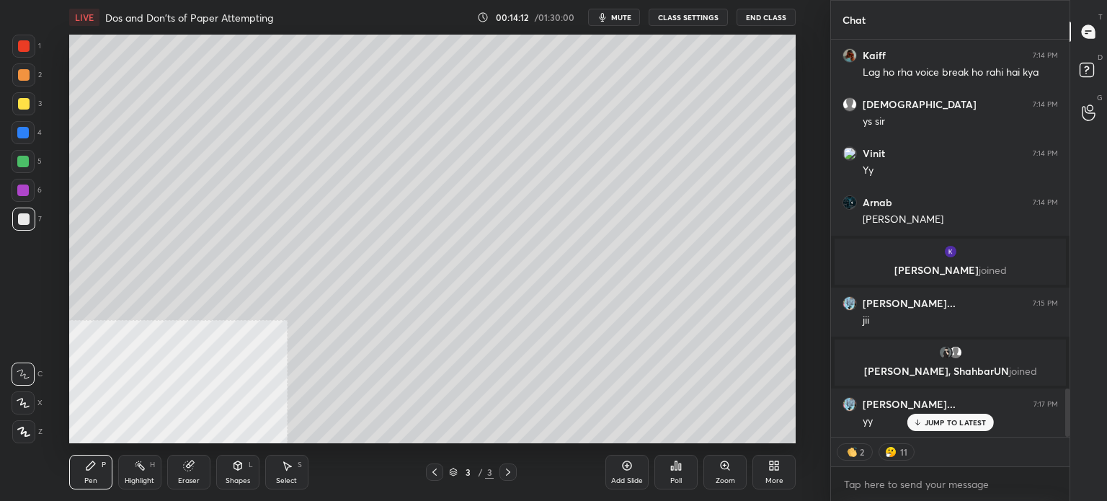
click at [756, 478] on div "More" at bounding box center [773, 472] width 43 height 35
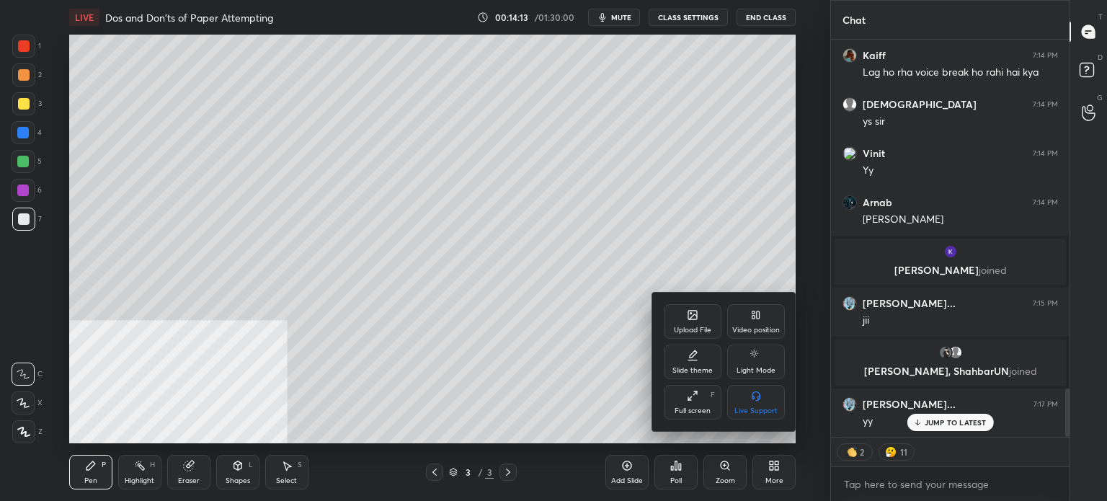
click at [749, 321] on div "Video position" at bounding box center [756, 321] width 58 height 35
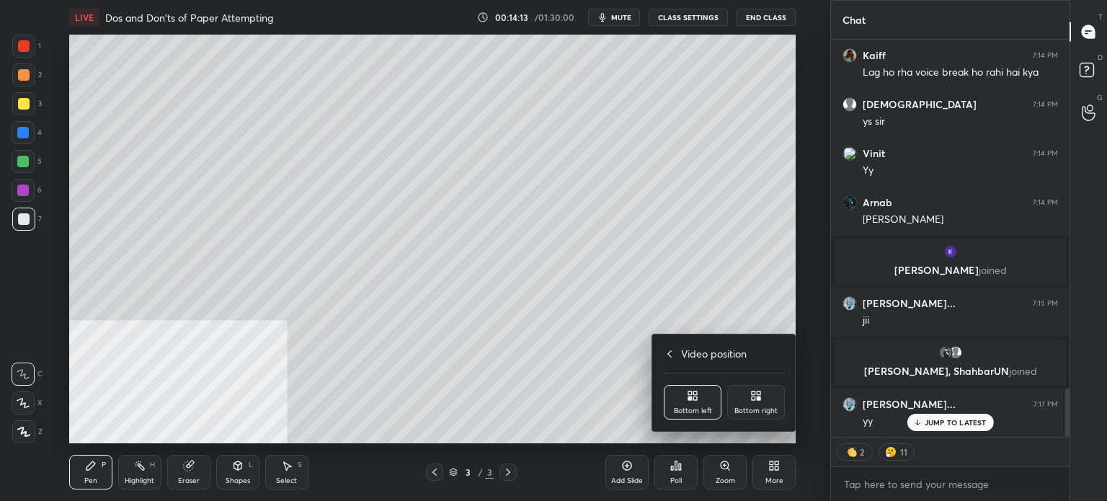
click at [772, 406] on div "Bottom right" at bounding box center [756, 402] width 58 height 35
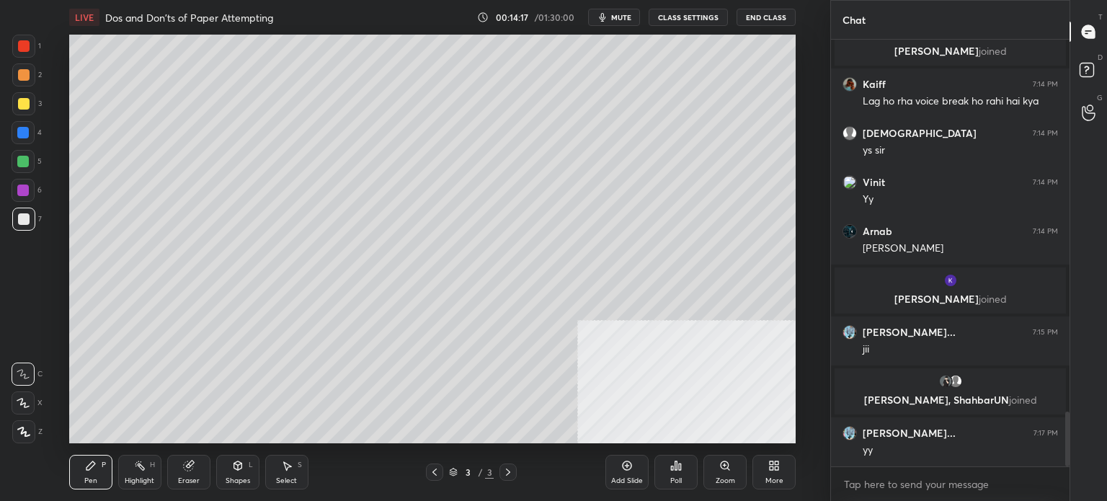
scroll to position [2879, 0]
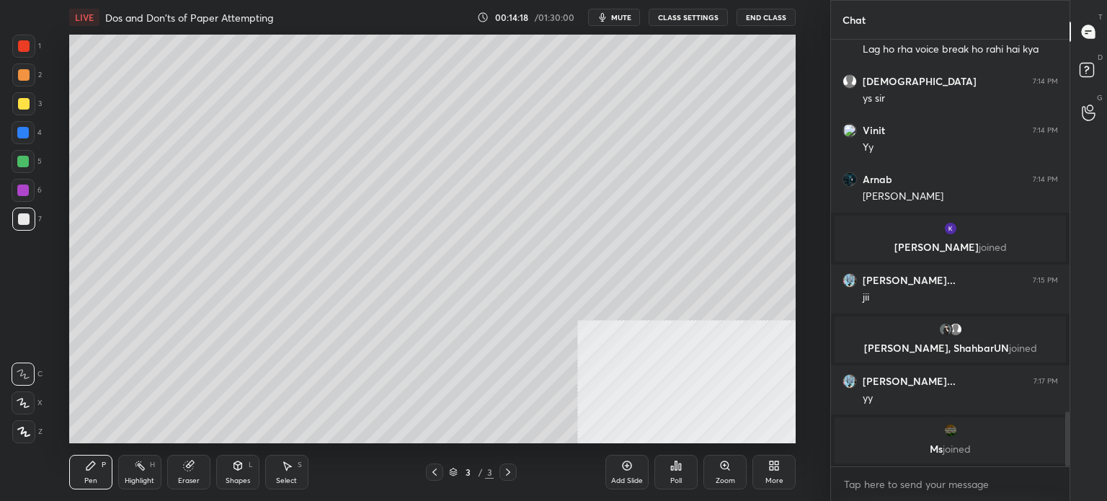
click at [29, 193] on div at bounding box center [23, 190] width 23 height 23
click at [25, 221] on div at bounding box center [24, 219] width 12 height 12
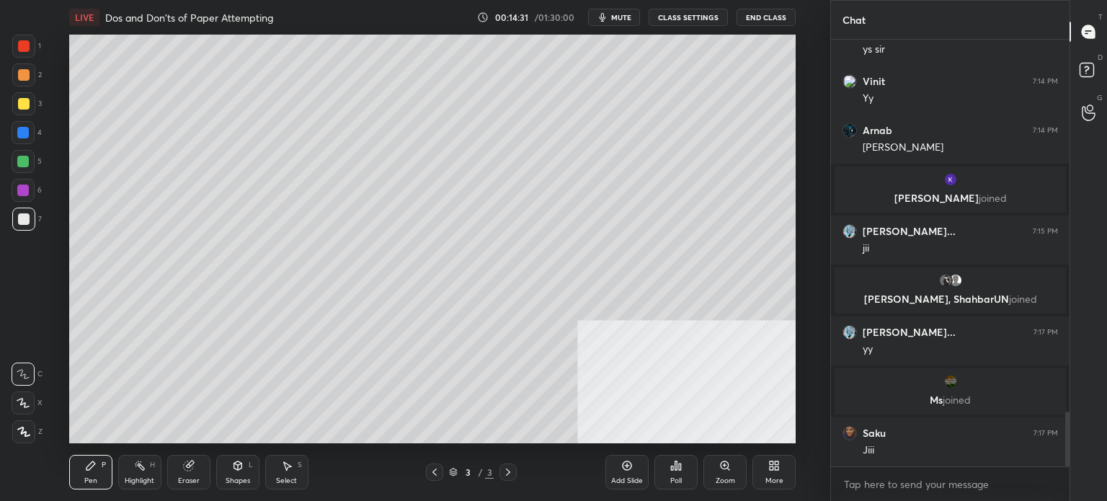
scroll to position [2948, 0]
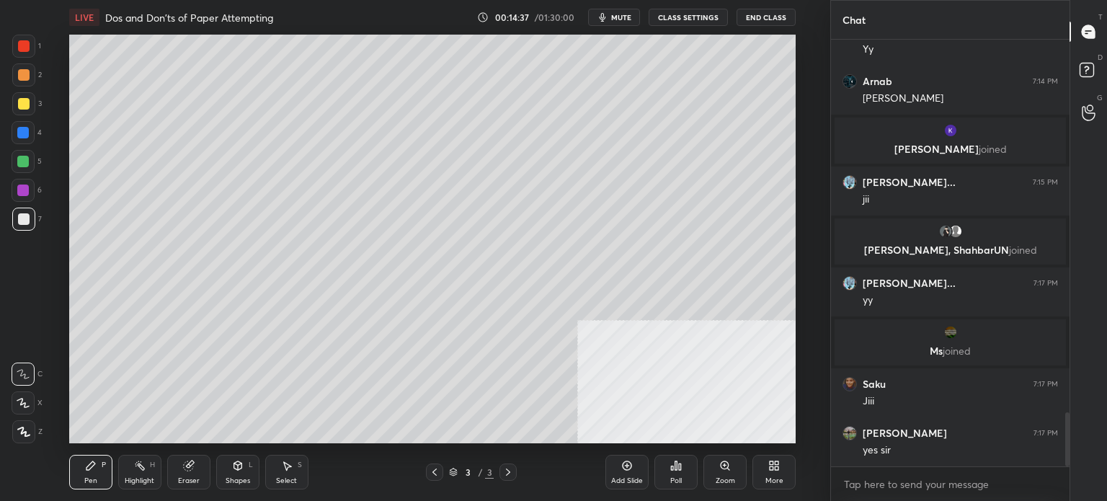
click at [20, 192] on div at bounding box center [23, 190] width 12 height 12
click at [22, 170] on div at bounding box center [23, 161] width 23 height 23
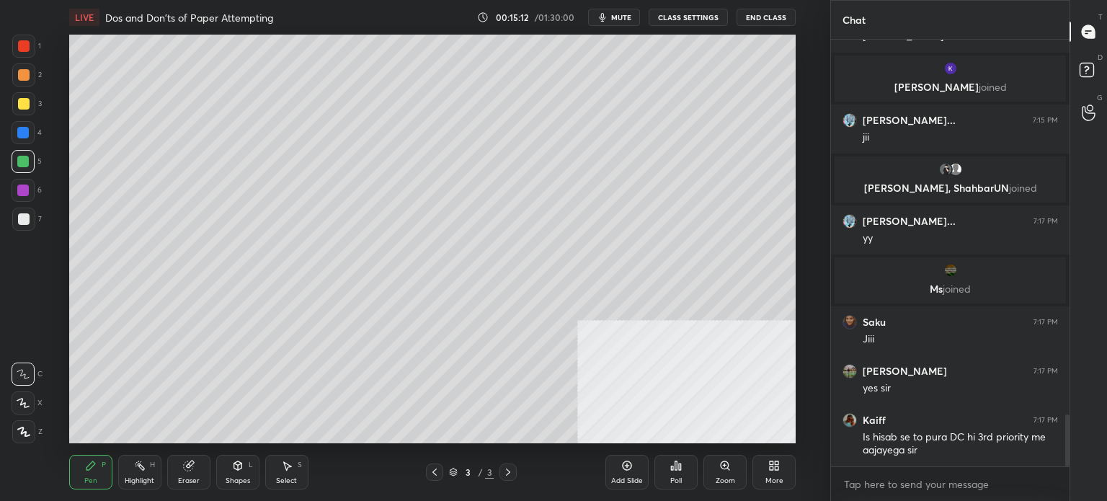
scroll to position [3059, 0]
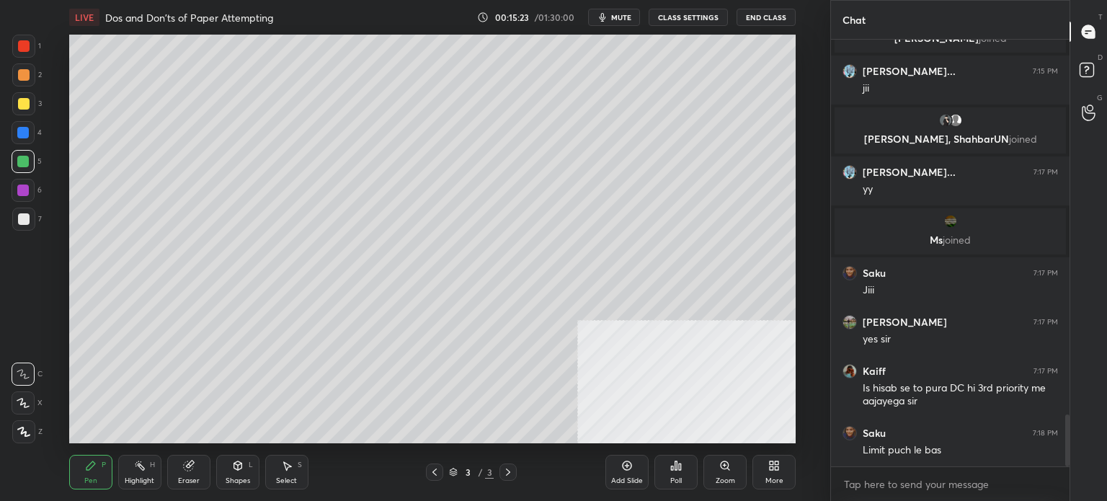
click at [13, 109] on div at bounding box center [23, 103] width 23 height 23
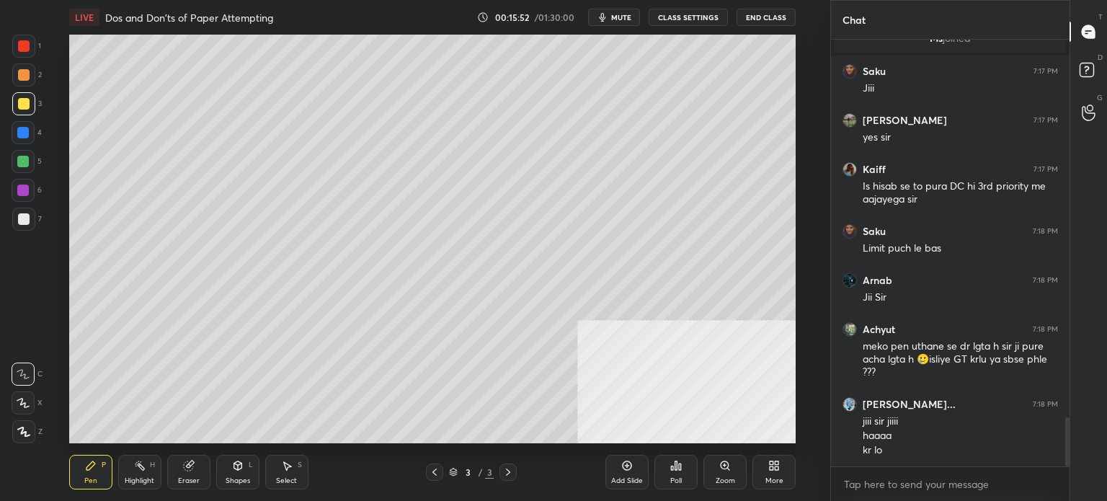
scroll to position [3275, 0]
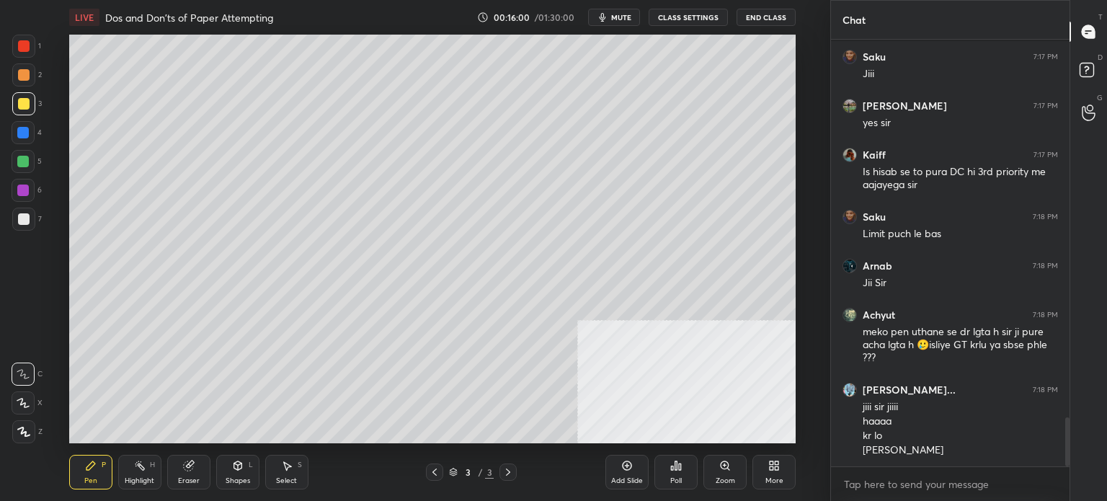
click at [631, 480] on div "Add Slide" at bounding box center [627, 480] width 32 height 7
click at [29, 221] on div at bounding box center [23, 218] width 23 height 23
click at [432, 473] on icon at bounding box center [435, 472] width 12 height 12
type textarea "x"
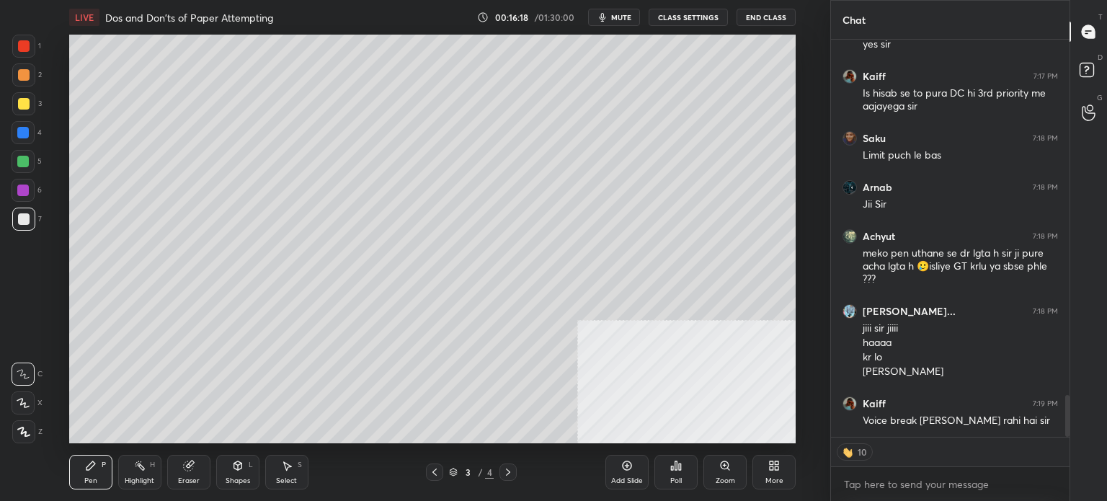
scroll to position [3403, 0]
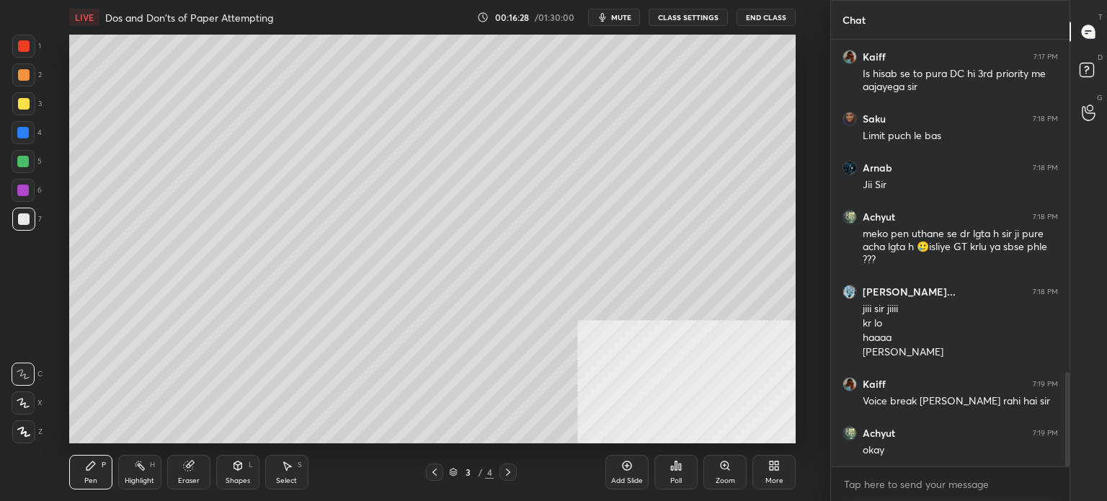
scroll to position [1499, 0]
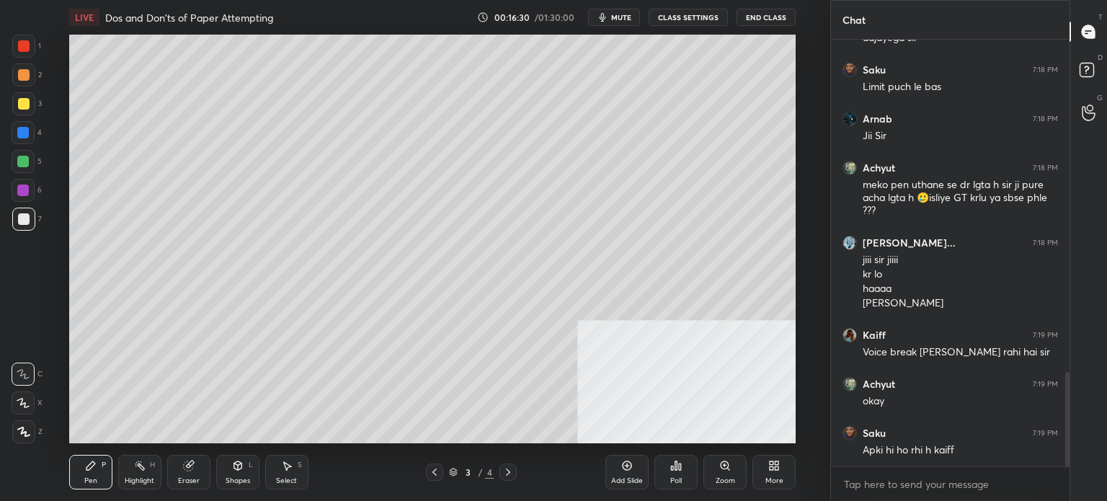
click at [712, 14] on button "CLASS SETTINGS" at bounding box center [687, 17] width 79 height 17
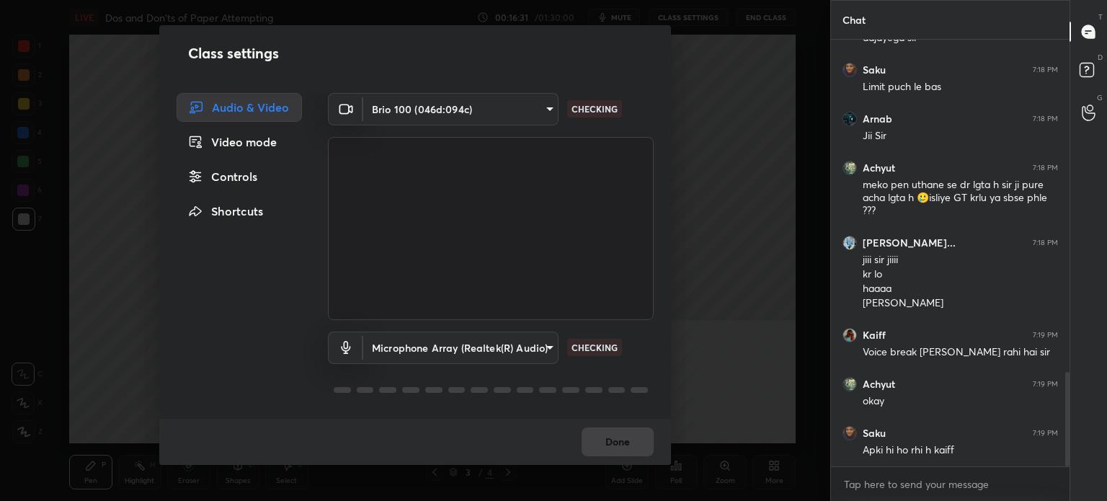
type textarea "x"
click at [256, 181] on div "Controls" at bounding box center [239, 176] width 125 height 29
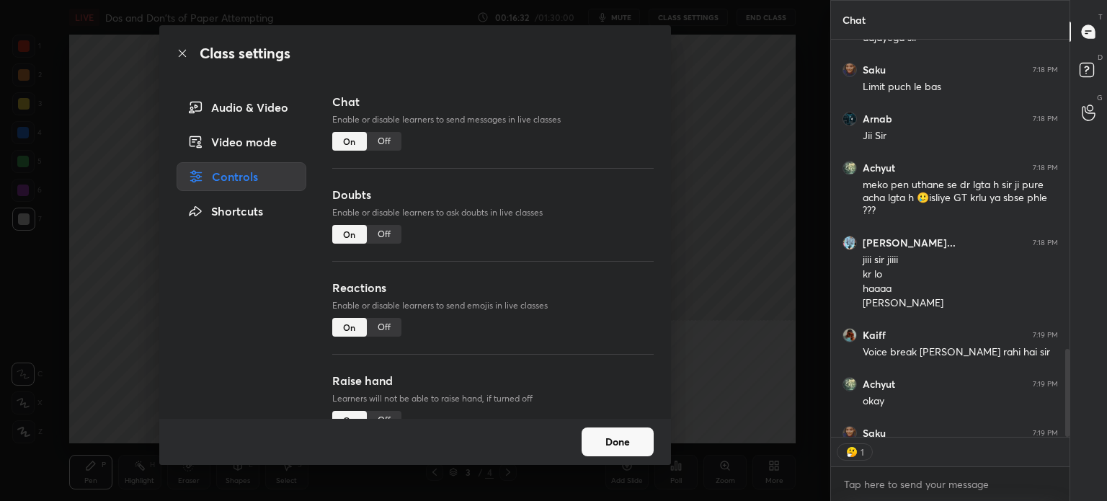
click at [389, 143] on div "Off" at bounding box center [384, 141] width 35 height 19
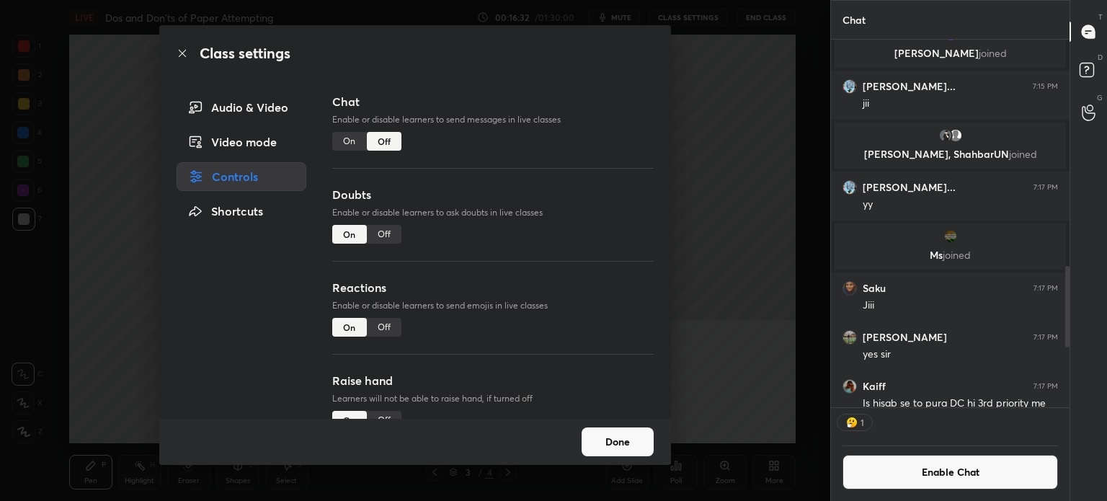
scroll to position [363, 234]
drag, startPoint x: 187, startPoint y: 50, endPoint x: 179, endPoint y: 53, distance: 7.8
click at [186, 51] on icon at bounding box center [183, 54] width 12 height 12
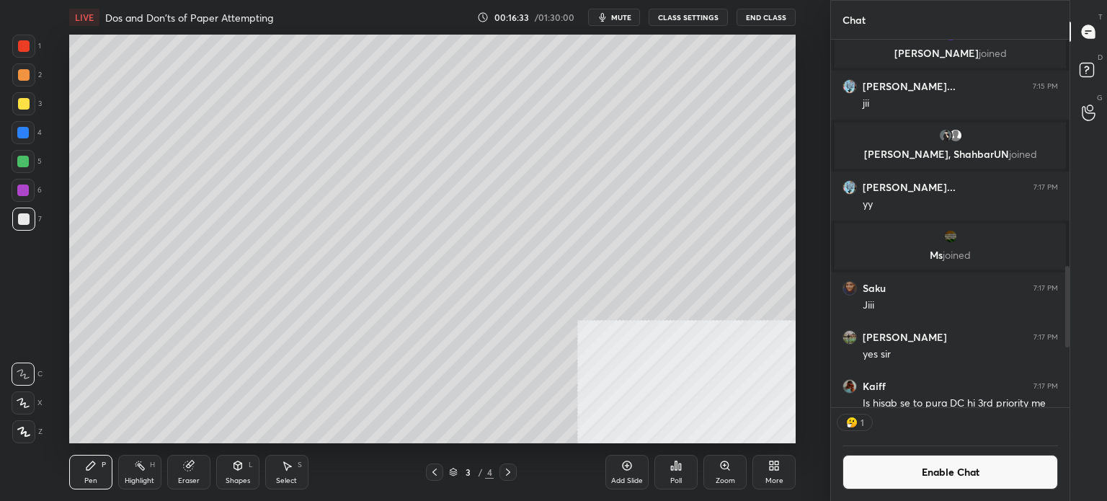
click at [21, 79] on div at bounding box center [24, 75] width 12 height 12
click at [22, 191] on div at bounding box center [23, 190] width 12 height 12
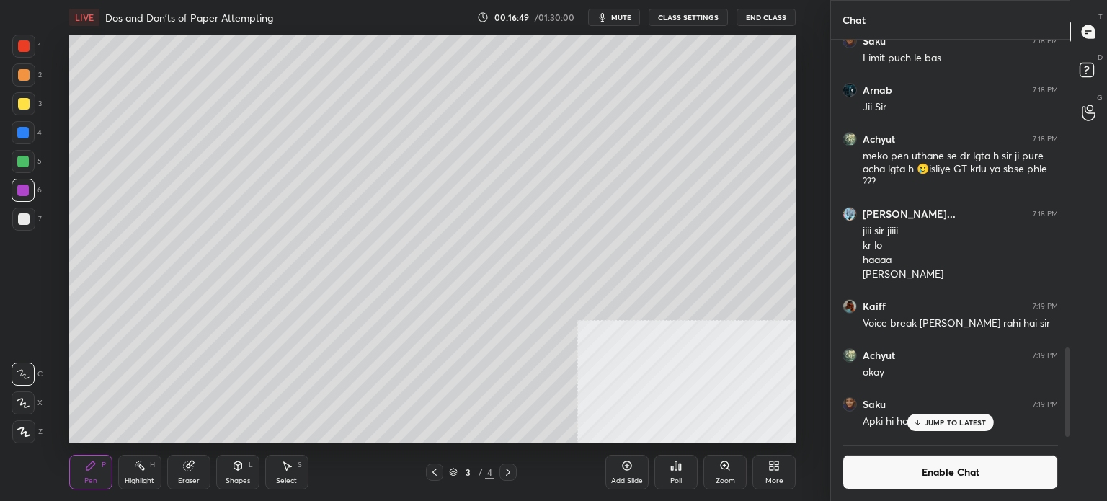
click at [27, 46] on div at bounding box center [24, 46] width 12 height 12
click at [27, 161] on div at bounding box center [23, 162] width 12 height 12
click at [26, 110] on div at bounding box center [23, 103] width 23 height 23
click at [963, 481] on button "Enable Chat" at bounding box center [949, 472] width 215 height 35
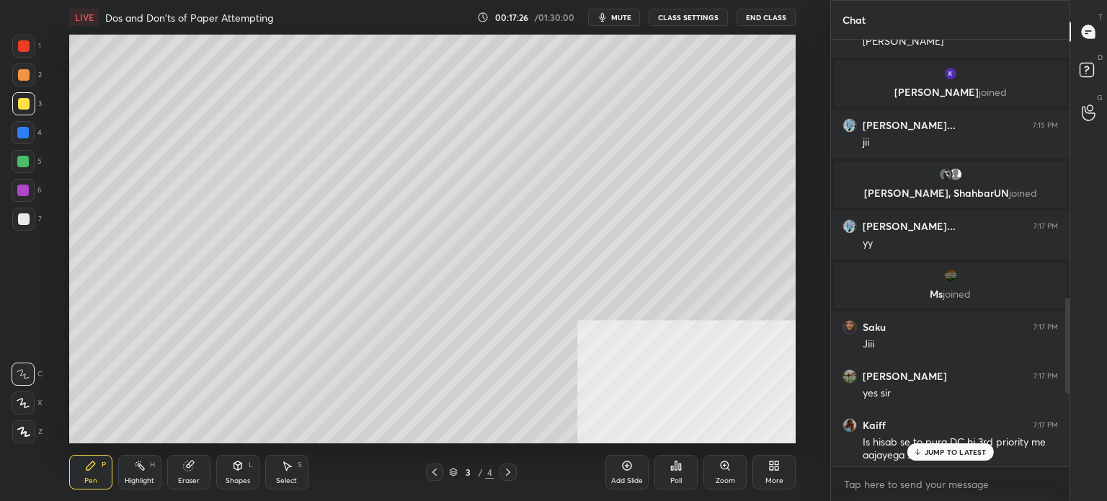
click at [965, 450] on p "JUMP TO LATEST" at bounding box center [955, 451] width 62 height 9
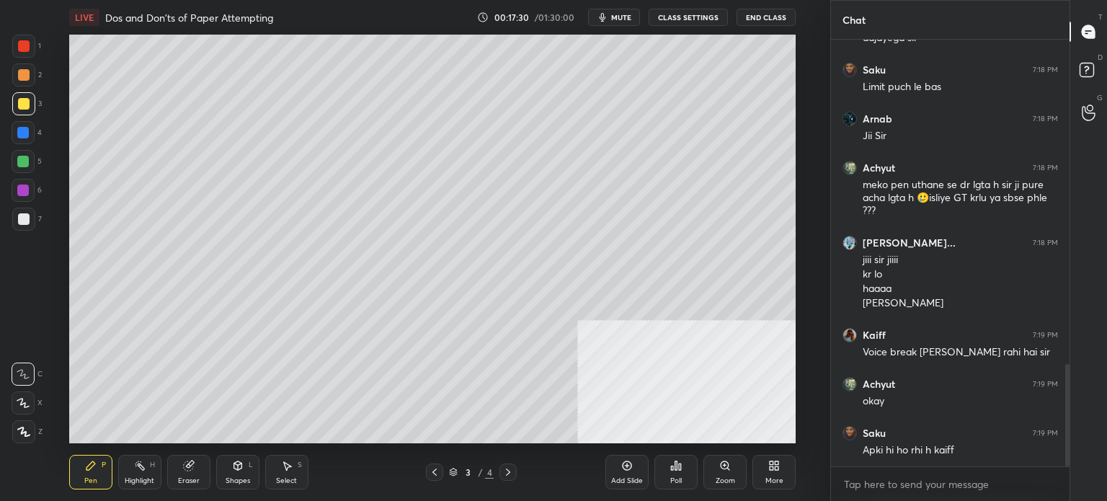
scroll to position [1402, 0]
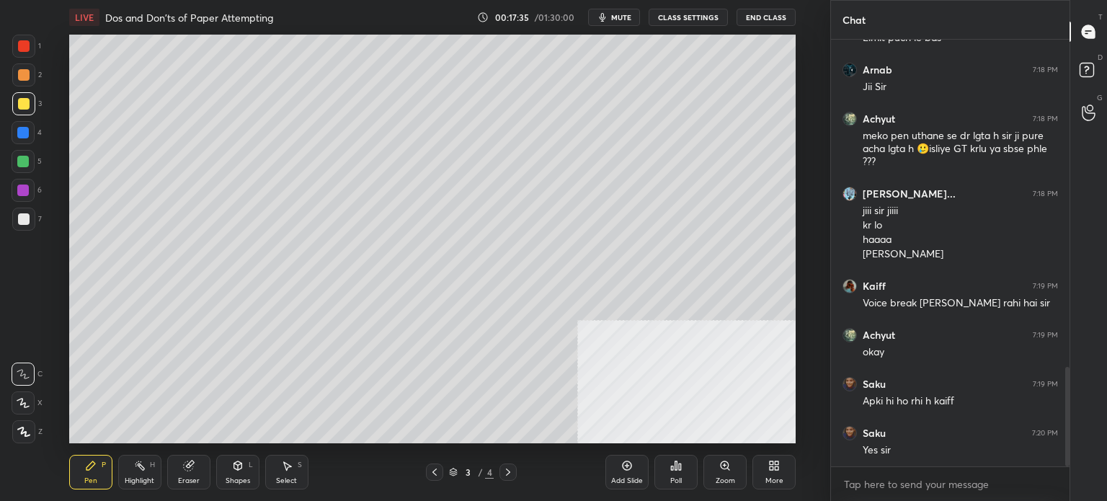
click at [187, 481] on div "Eraser" at bounding box center [189, 480] width 22 height 7
click at [710, 22] on button "CLASS SETTINGS" at bounding box center [687, 17] width 79 height 17
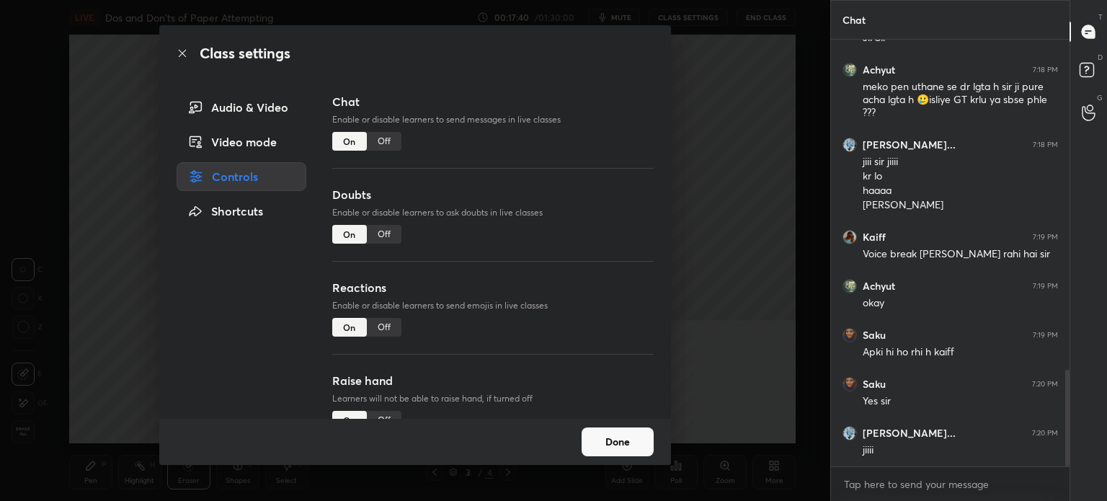
click at [384, 145] on div "Off" at bounding box center [384, 141] width 35 height 19
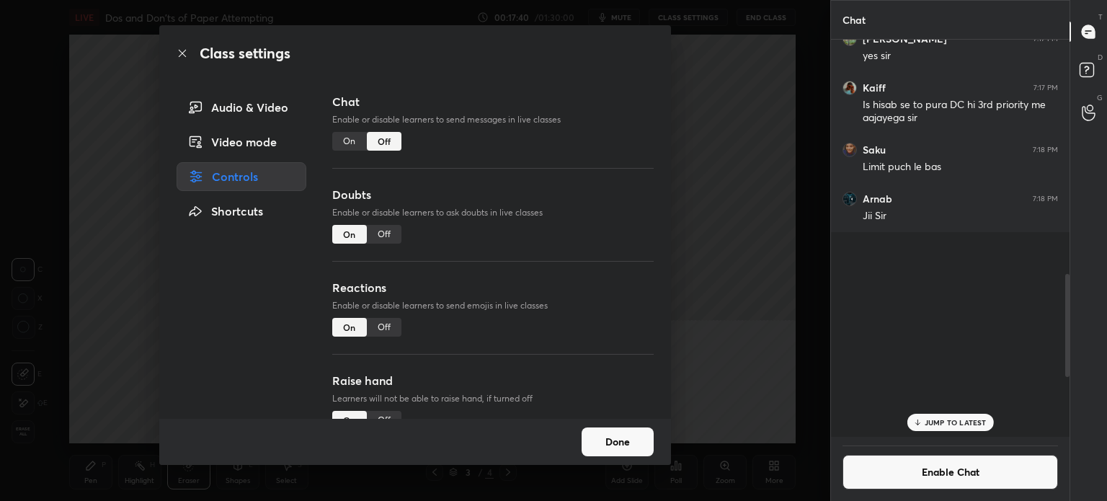
scroll to position [4, 4]
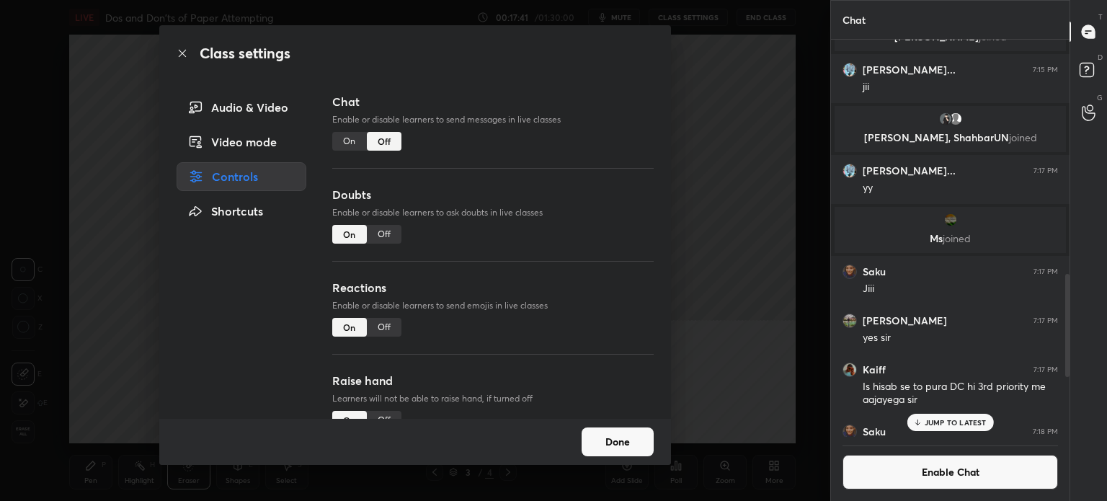
click at [56, 238] on div "Class settings Audio & Video Video mode Controls Shortcuts Chat Enable or disab…" at bounding box center [415, 250] width 830 height 501
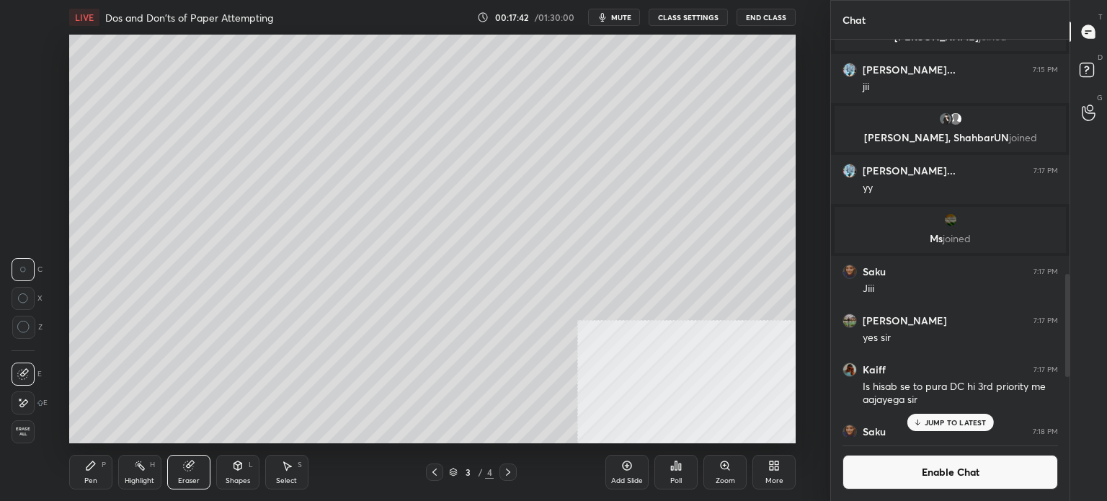
click at [510, 475] on icon at bounding box center [508, 472] width 12 height 12
click at [110, 468] on div "Pen P" at bounding box center [90, 472] width 43 height 35
click at [23, 107] on div at bounding box center [24, 104] width 12 height 12
click at [26, 132] on div at bounding box center [23, 133] width 12 height 12
click at [20, 113] on div at bounding box center [23, 103] width 23 height 23
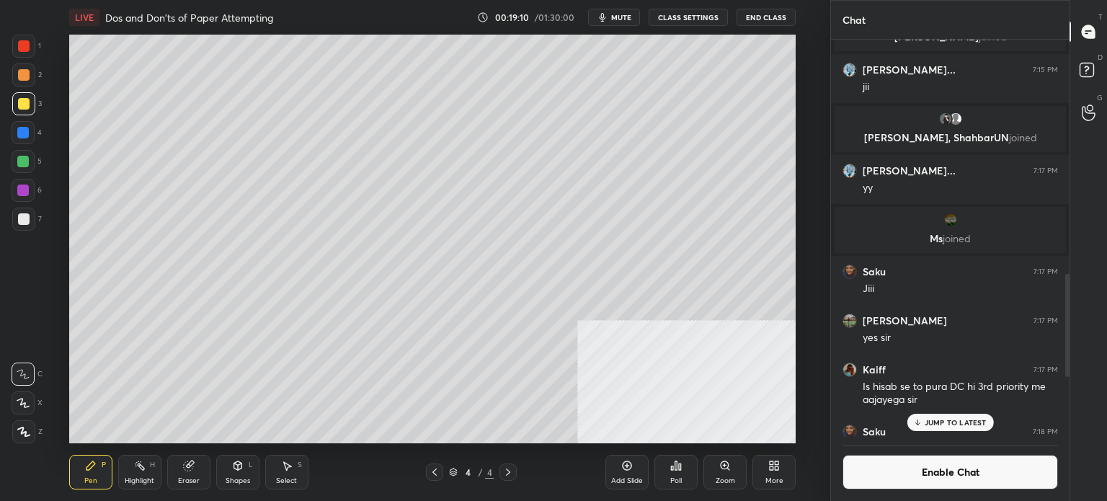
click at [22, 135] on div at bounding box center [23, 133] width 12 height 12
click at [234, 472] on div "Shapes L" at bounding box center [237, 472] width 43 height 35
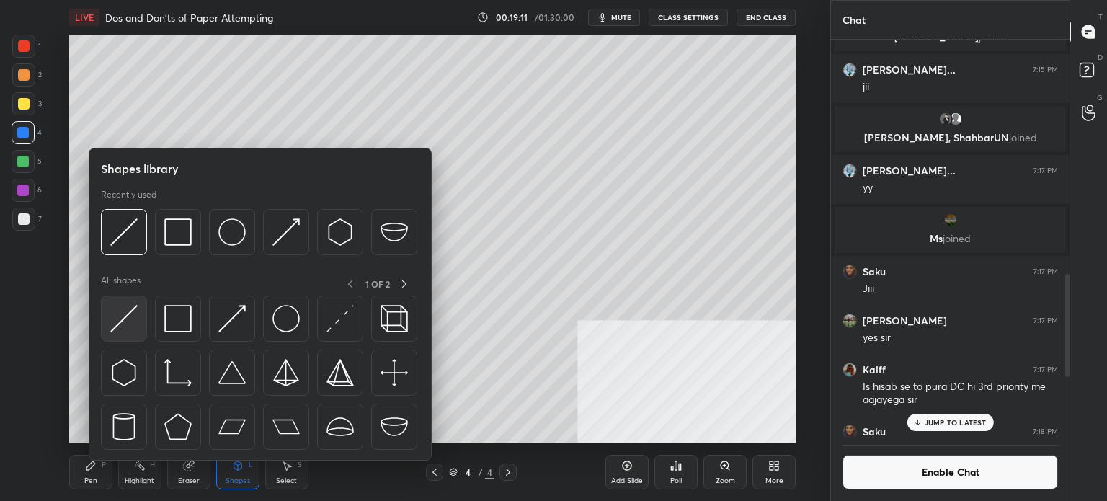
click at [131, 338] on div at bounding box center [124, 318] width 46 height 46
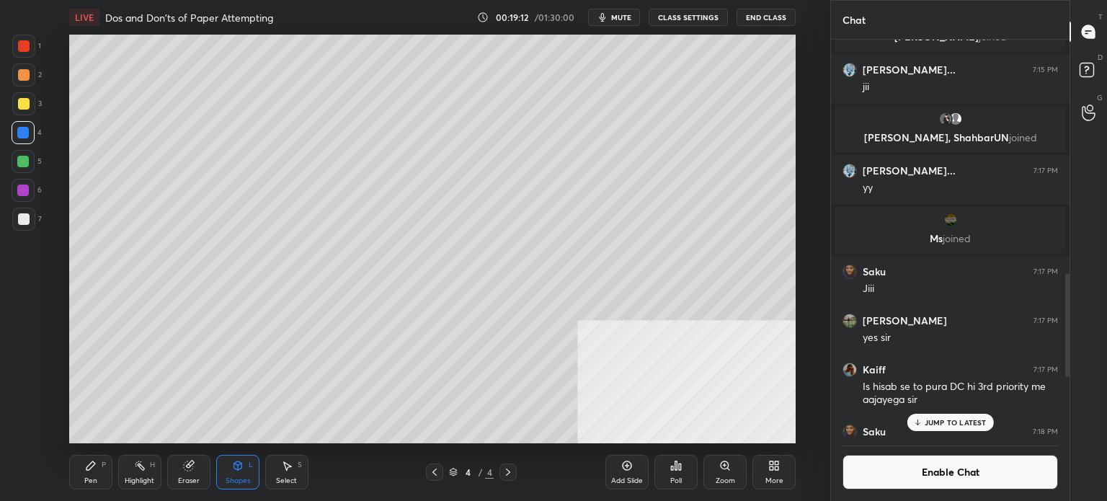
drag, startPoint x: 21, startPoint y: 51, endPoint x: 27, endPoint y: 57, distance: 8.2
click at [21, 53] on div at bounding box center [23, 46] width 23 height 23
click at [98, 473] on div "Pen P" at bounding box center [90, 472] width 43 height 35
click at [23, 110] on div at bounding box center [23, 103] width 23 height 23
click at [35, 223] on div "7" at bounding box center [27, 218] width 30 height 23
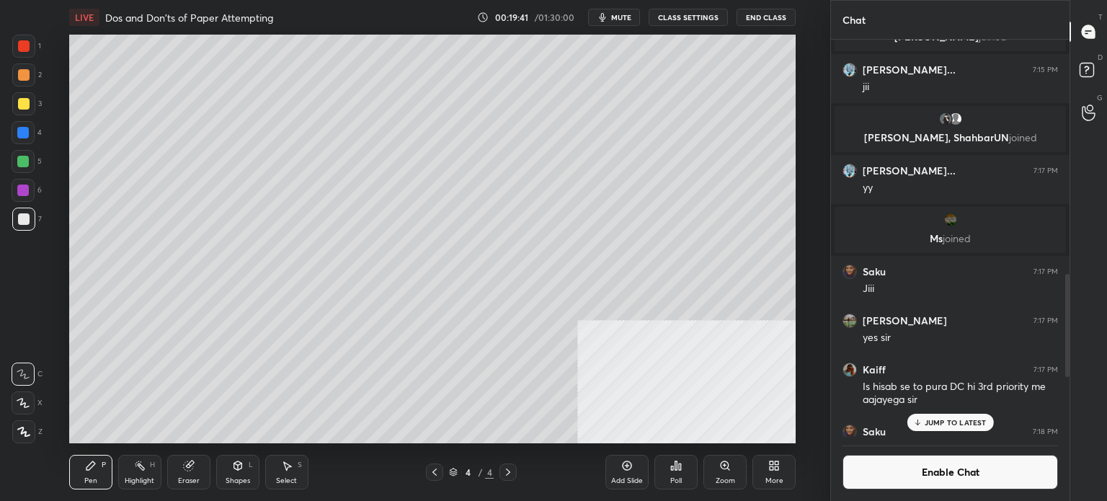
click at [25, 220] on div at bounding box center [24, 219] width 12 height 12
click at [24, 51] on div at bounding box center [24, 46] width 12 height 12
click at [27, 226] on div at bounding box center [23, 218] width 23 height 23
click at [26, 110] on div at bounding box center [23, 103] width 23 height 23
click at [196, 473] on div "Eraser" at bounding box center [188, 472] width 43 height 35
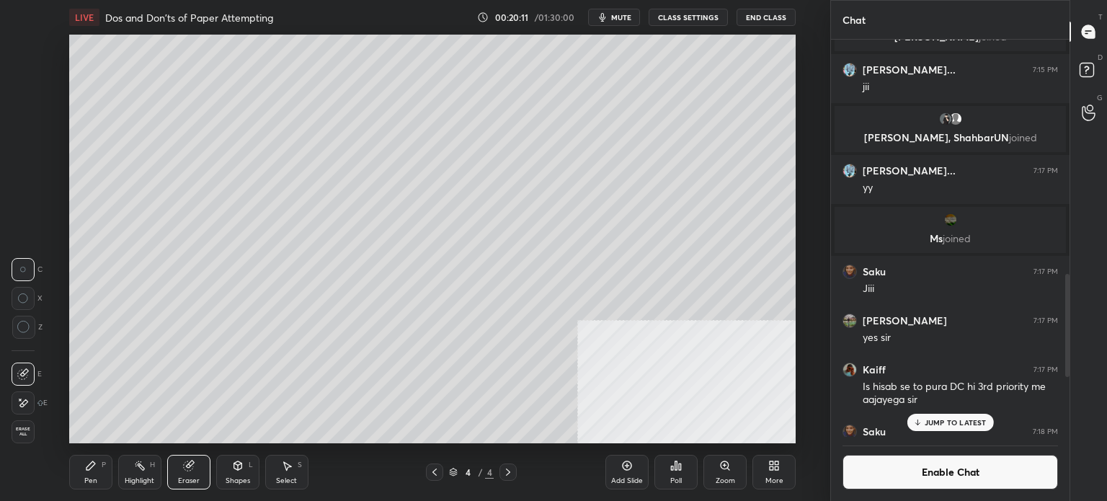
click at [108, 466] on div "Pen P" at bounding box center [90, 472] width 43 height 35
click at [24, 161] on div at bounding box center [23, 162] width 12 height 12
click at [27, 138] on div at bounding box center [23, 132] width 23 height 23
click at [32, 219] on div at bounding box center [23, 218] width 23 height 23
click at [26, 164] on div at bounding box center [23, 162] width 12 height 12
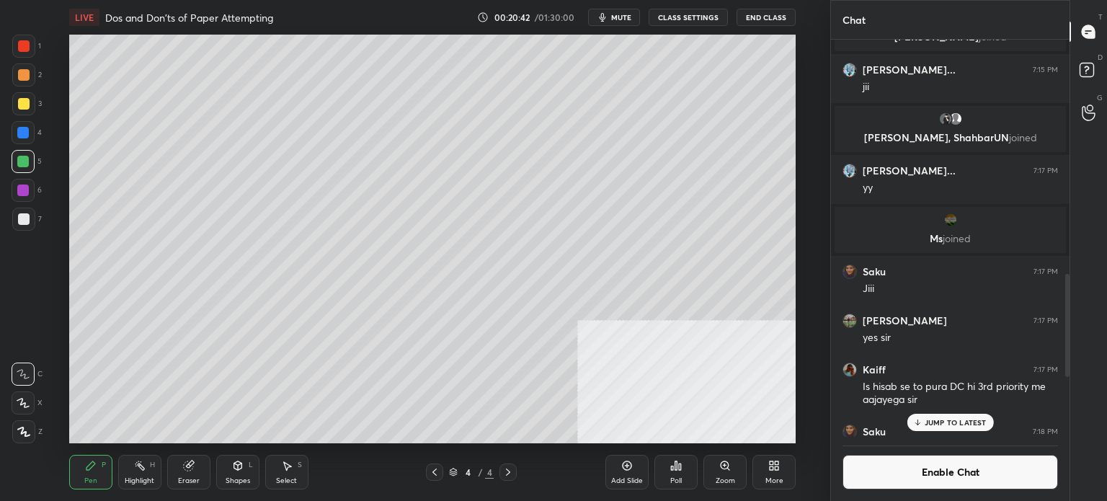
drag, startPoint x: 438, startPoint y: 466, endPoint x: 429, endPoint y: 444, distance: 23.9
click at [438, 467] on icon at bounding box center [435, 472] width 12 height 12
click at [510, 470] on icon at bounding box center [508, 472] width 12 height 12
click at [438, 476] on icon at bounding box center [435, 472] width 12 height 12
click at [505, 468] on icon at bounding box center [508, 472] width 12 height 12
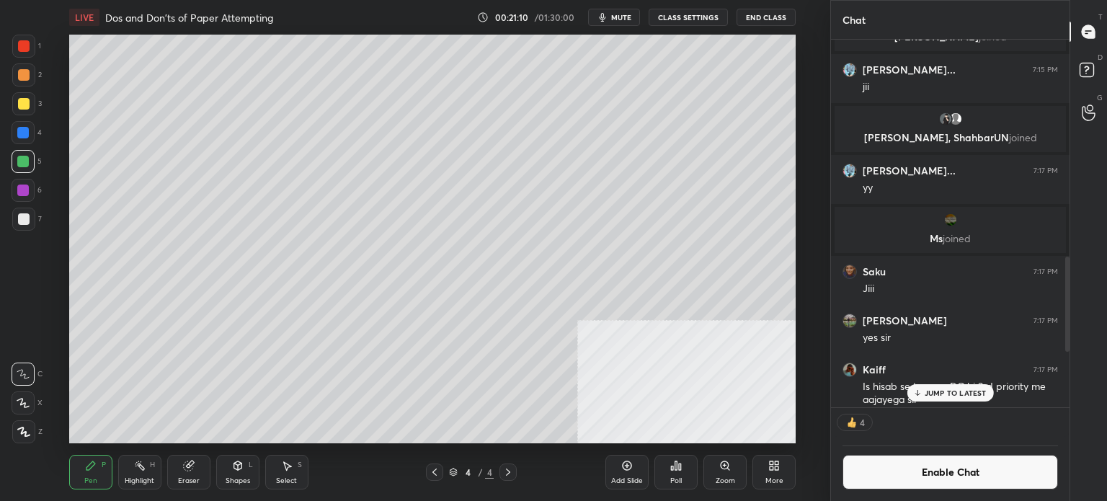
click at [24, 224] on div at bounding box center [24, 219] width 12 height 12
click at [30, 227] on div at bounding box center [23, 218] width 23 height 23
click at [254, 483] on div "Shapes L" at bounding box center [237, 472] width 43 height 35
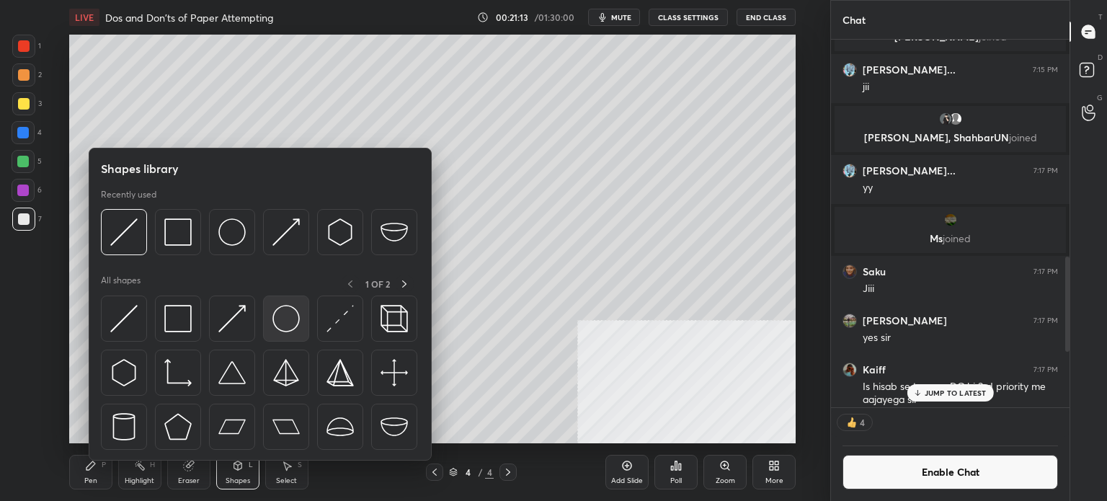
click at [298, 332] on img at bounding box center [285, 318] width 27 height 27
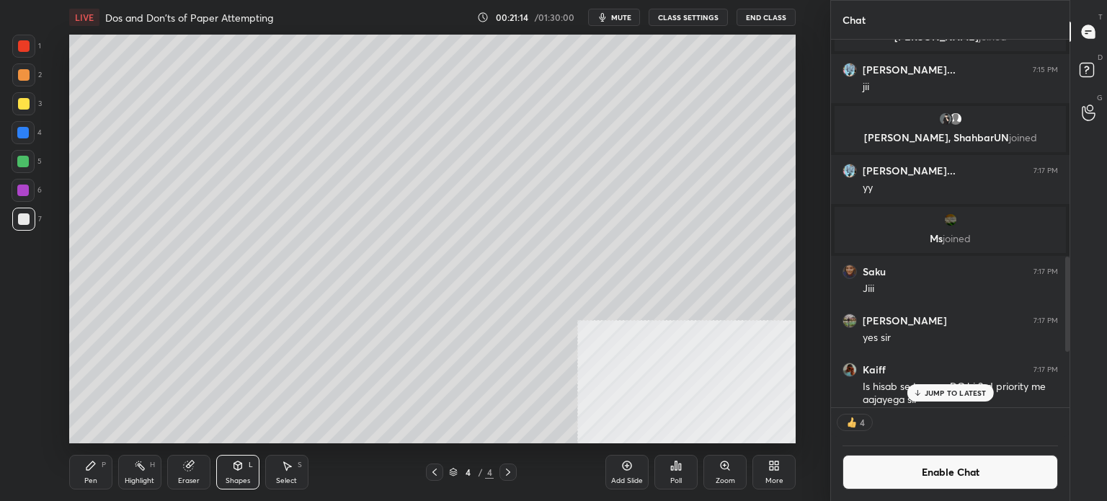
click at [24, 222] on div at bounding box center [24, 219] width 12 height 12
click at [22, 54] on div at bounding box center [23, 46] width 23 height 23
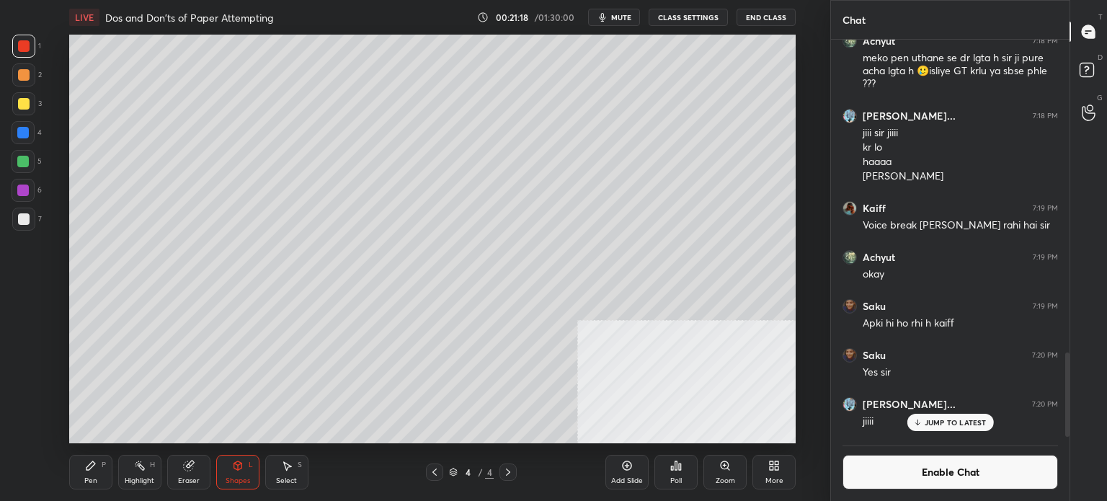
click at [84, 475] on div "Pen P" at bounding box center [90, 472] width 43 height 35
click at [243, 477] on div "Shapes" at bounding box center [237, 480] width 24 height 7
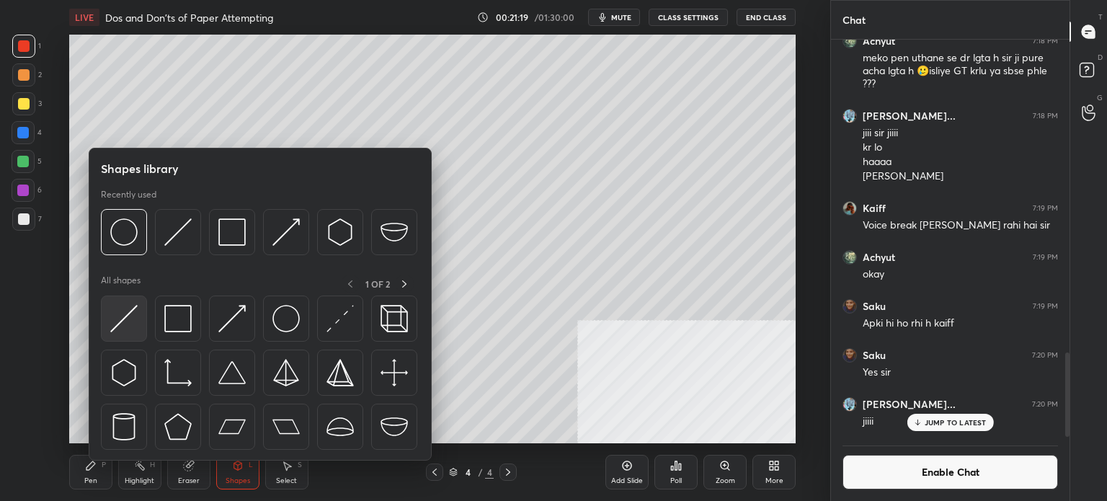
click at [130, 333] on div at bounding box center [124, 318] width 46 height 46
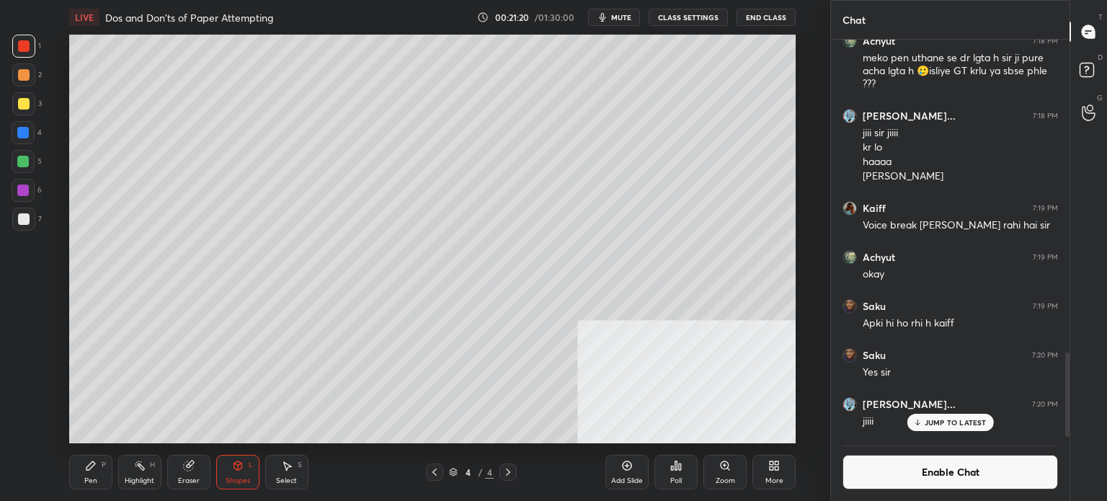
click at [21, 164] on div at bounding box center [23, 162] width 12 height 12
click at [945, 475] on button "Enable Chat" at bounding box center [949, 472] width 215 height 35
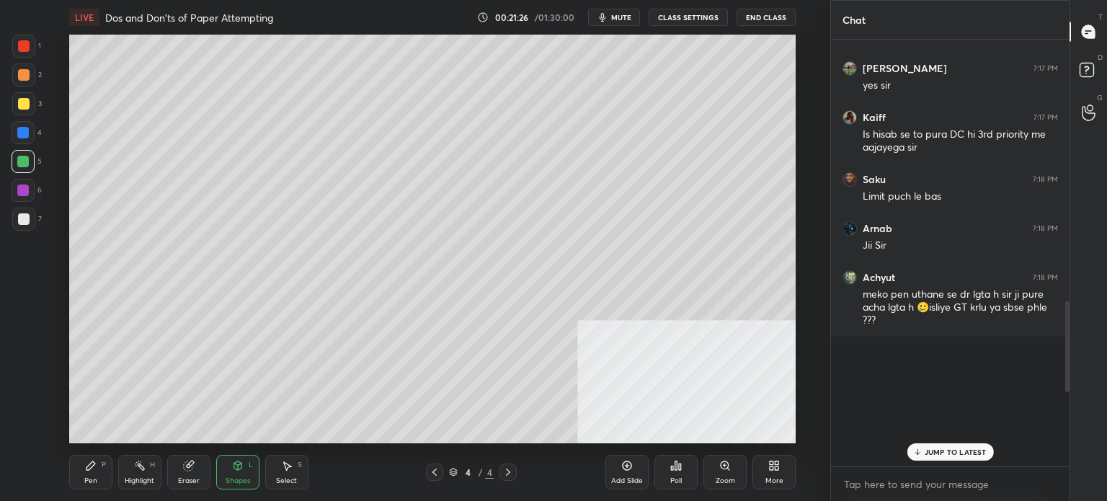
scroll to position [422, 234]
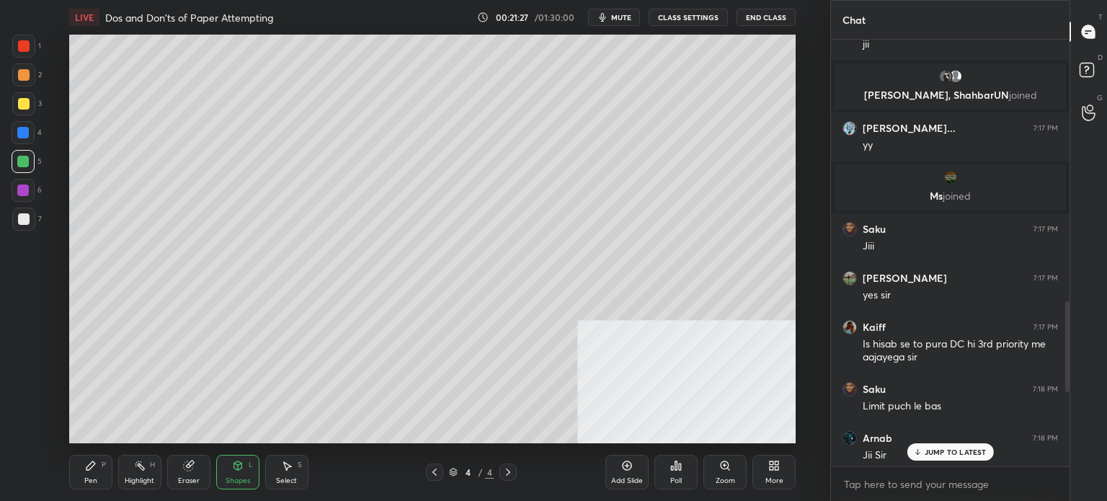
click at [957, 447] on p "JUMP TO LATEST" at bounding box center [955, 451] width 62 height 9
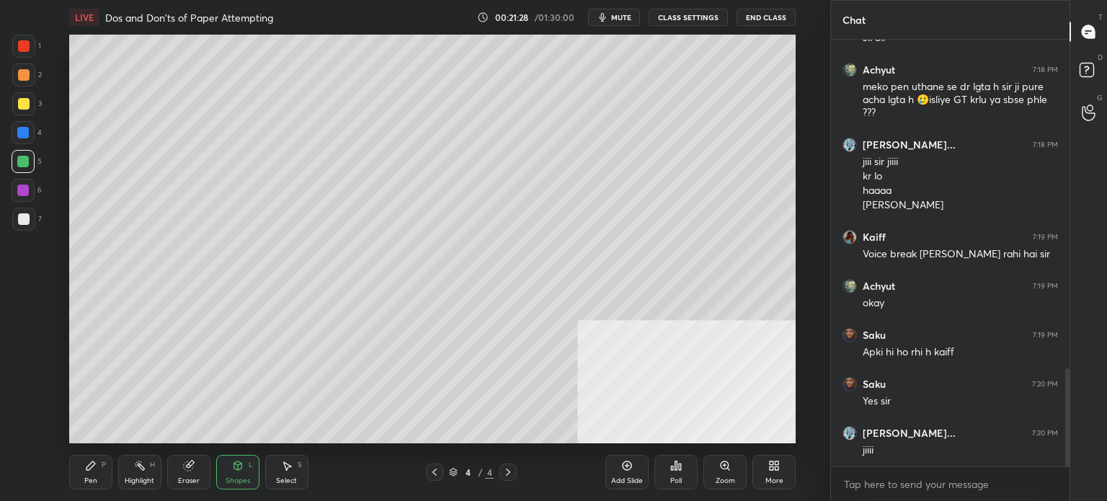
type textarea "x"
click at [112, 473] on div "Pen P" at bounding box center [90, 472] width 43 height 35
click at [29, 227] on div at bounding box center [23, 218] width 23 height 23
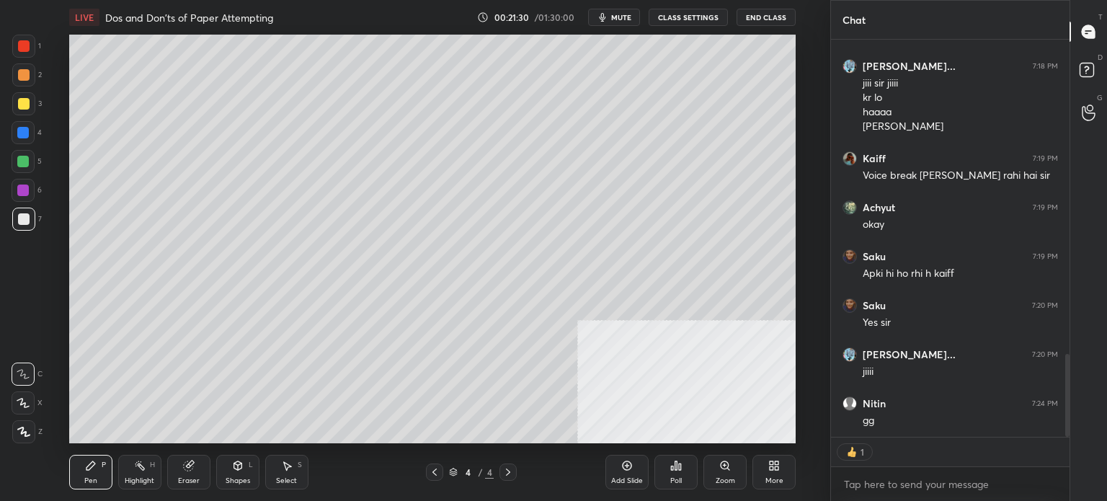
scroll to position [1553, 0]
click at [697, 14] on button "CLASS SETTINGS" at bounding box center [687, 17] width 79 height 17
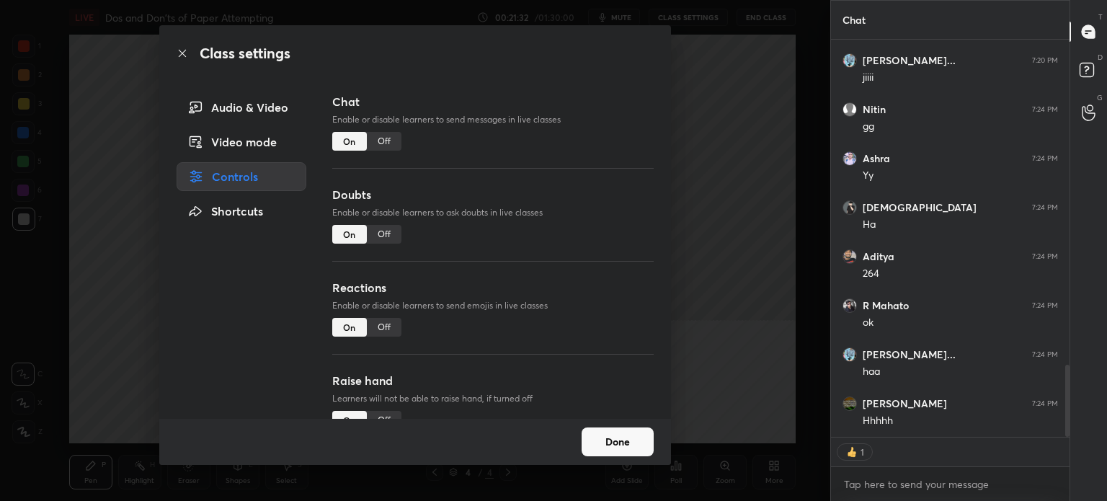
click at [389, 140] on div "Off" at bounding box center [384, 141] width 35 height 19
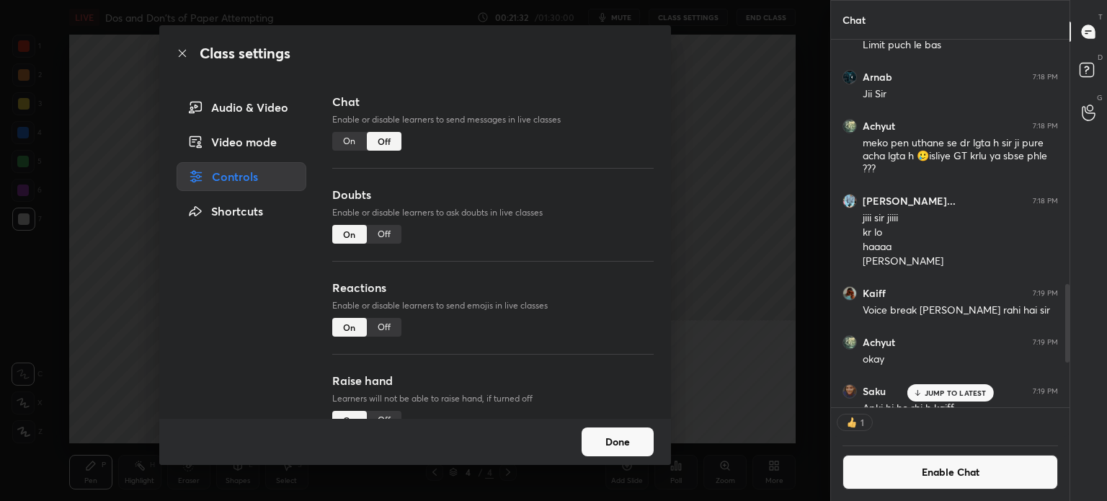
click at [184, 55] on icon at bounding box center [183, 54] width 12 height 12
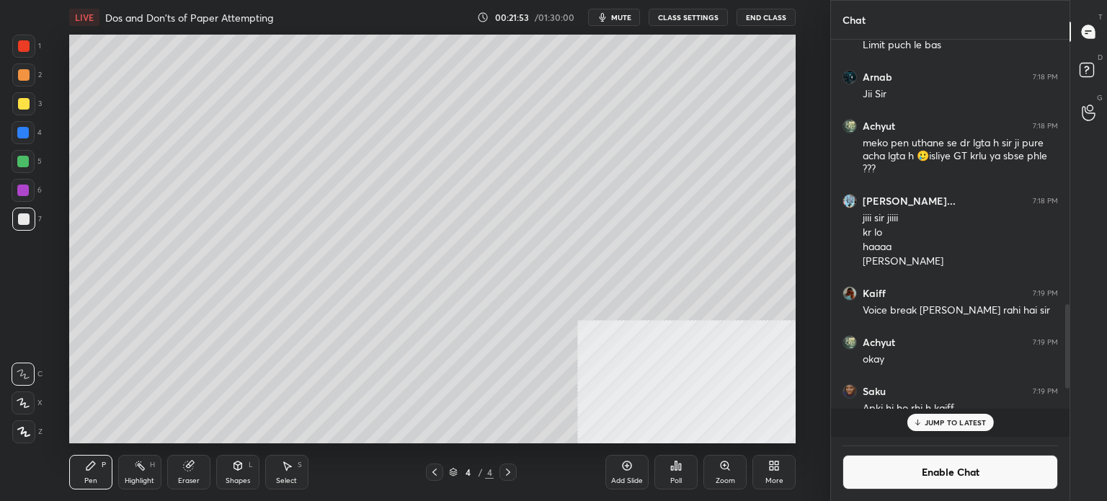
scroll to position [1688, 0]
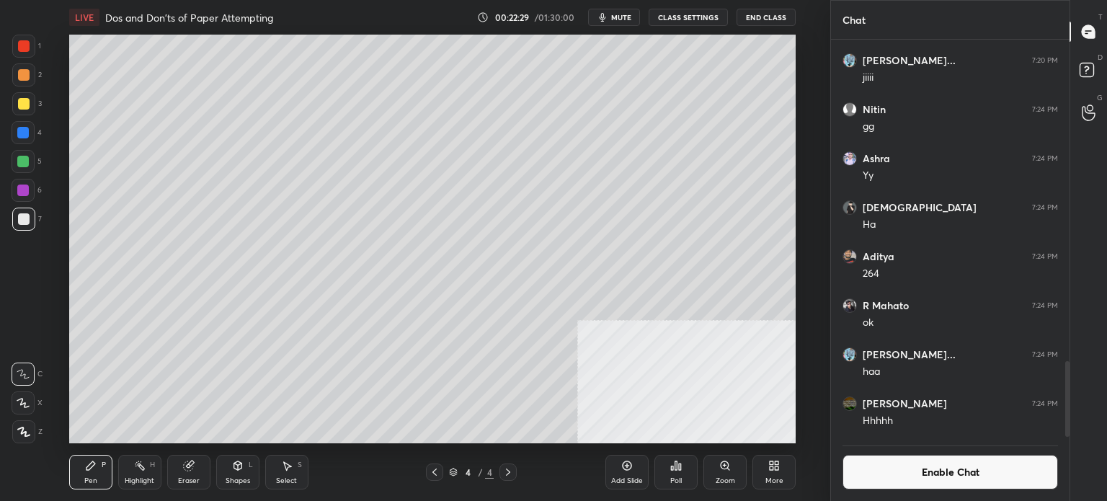
click at [21, 134] on div at bounding box center [23, 133] width 12 height 12
click at [1007, 478] on button "Enable Chat" at bounding box center [949, 472] width 215 height 35
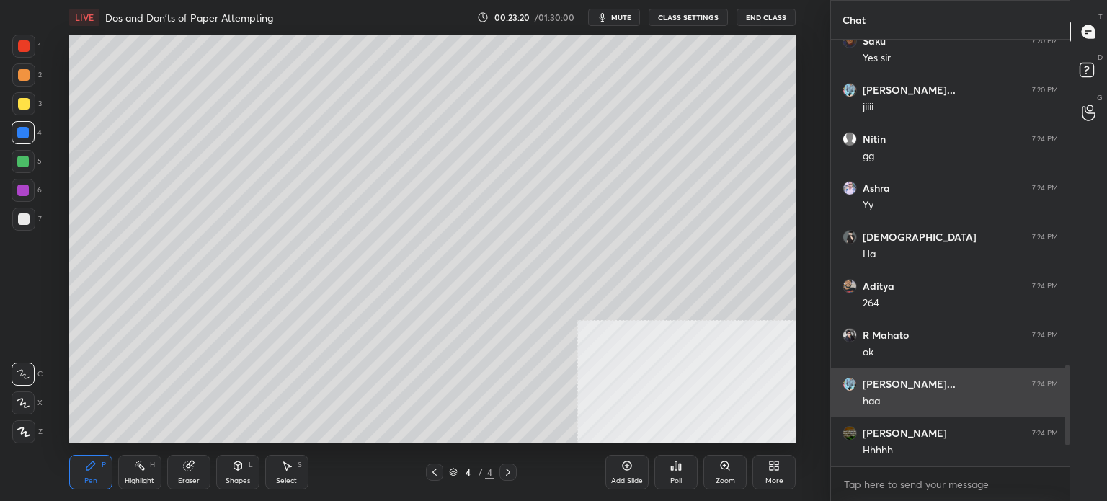
scroll to position [422, 234]
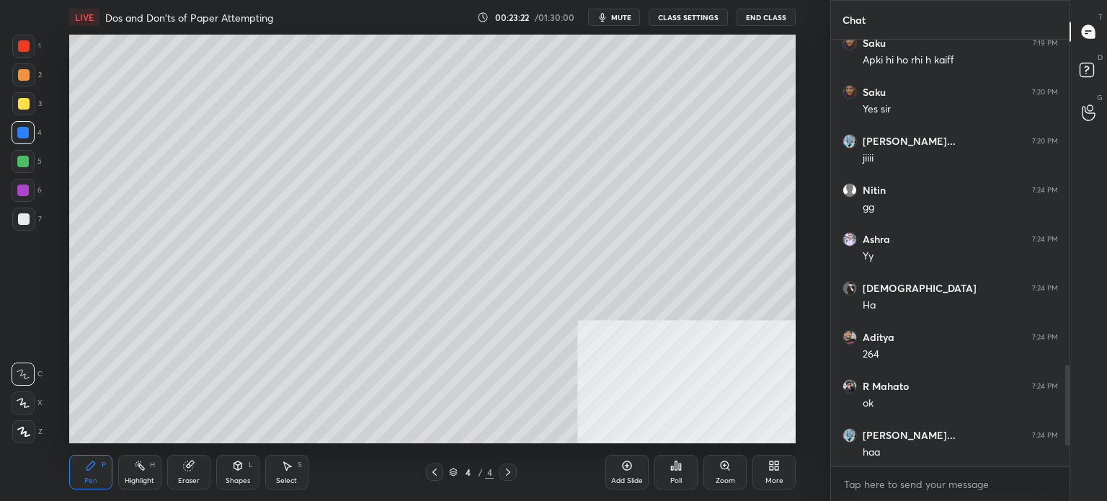
click at [25, 192] on div at bounding box center [23, 190] width 12 height 12
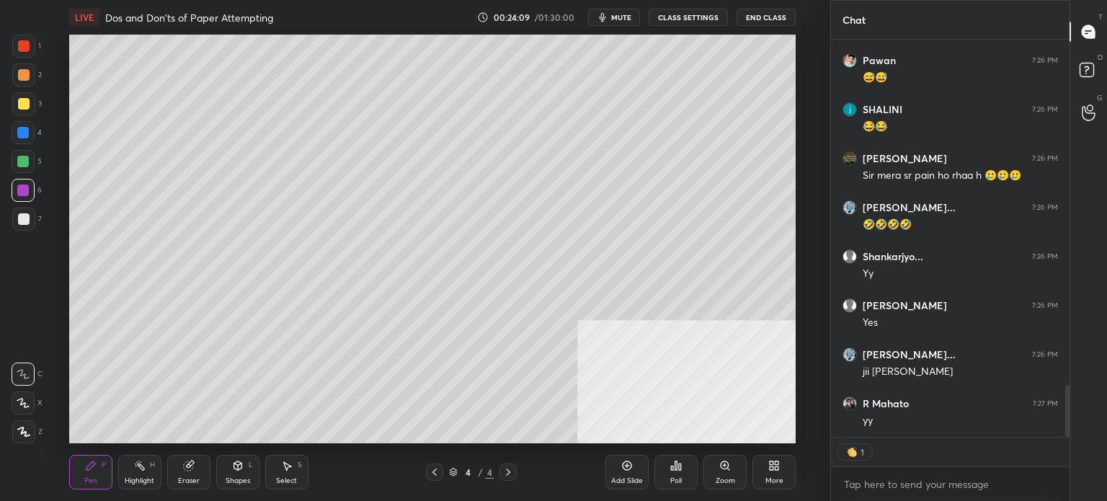
scroll to position [2682, 0]
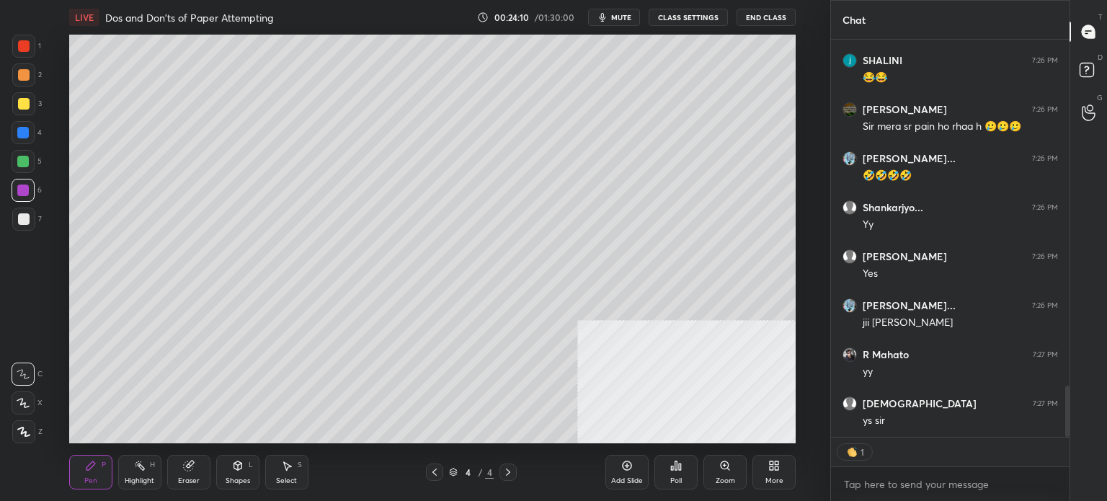
type textarea "x"
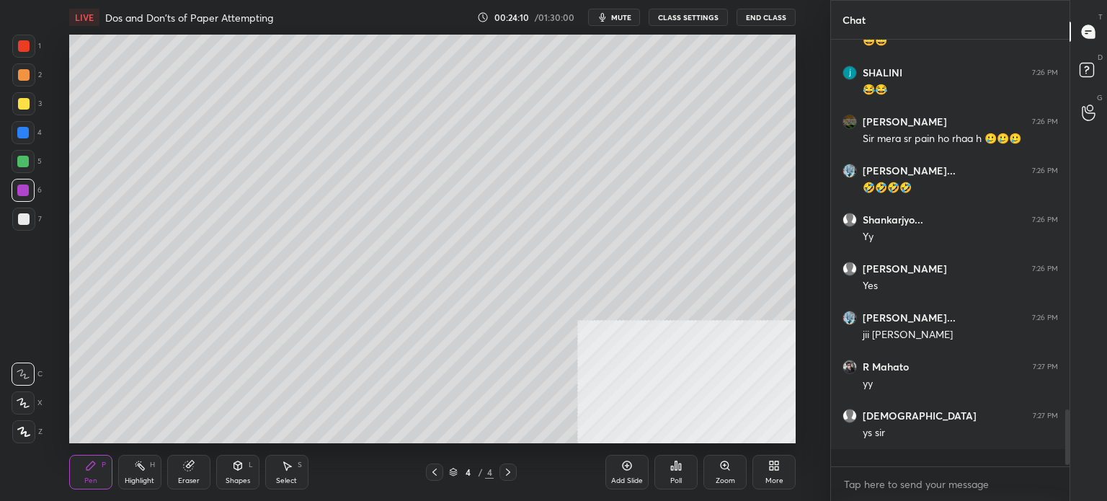
scroll to position [422, 234]
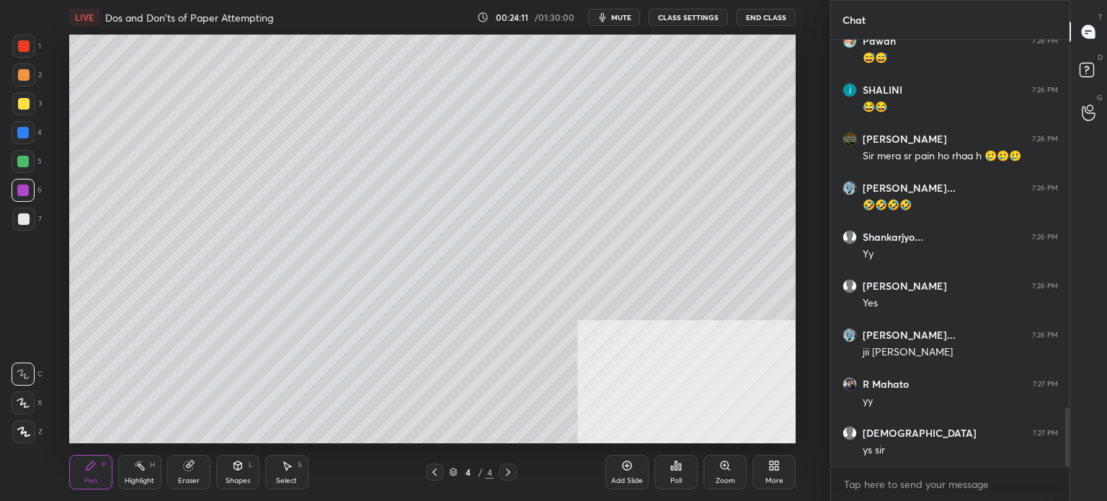
click at [692, 19] on button "CLASS SETTINGS" at bounding box center [687, 17] width 79 height 17
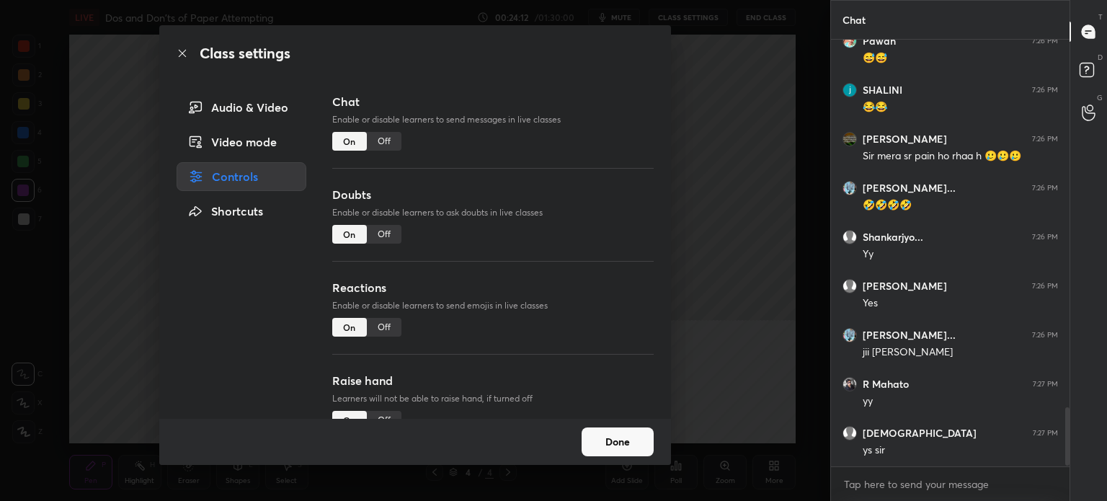
scroll to position [2702, 0]
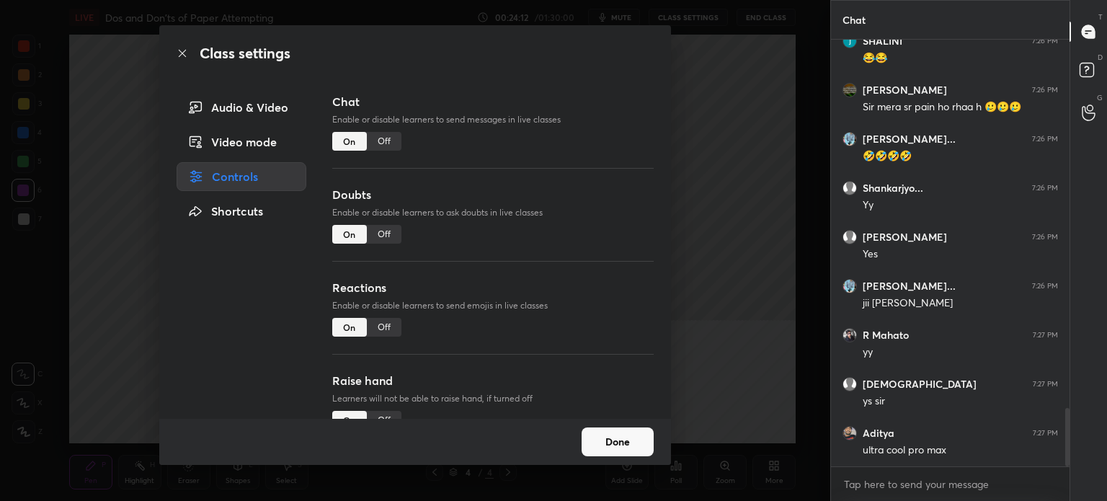
click at [377, 140] on div "Off" at bounding box center [384, 141] width 35 height 19
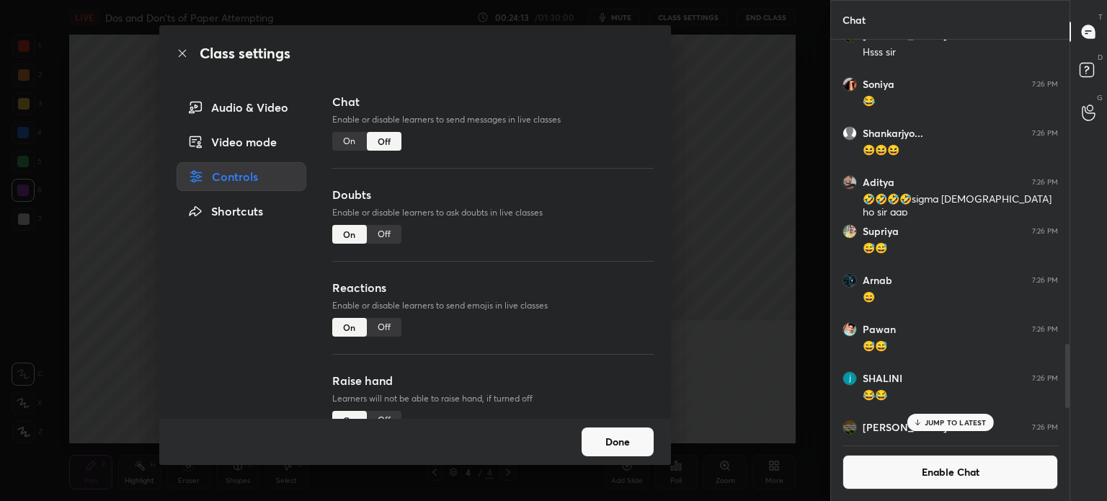
click at [182, 51] on icon at bounding box center [183, 54] width 12 height 12
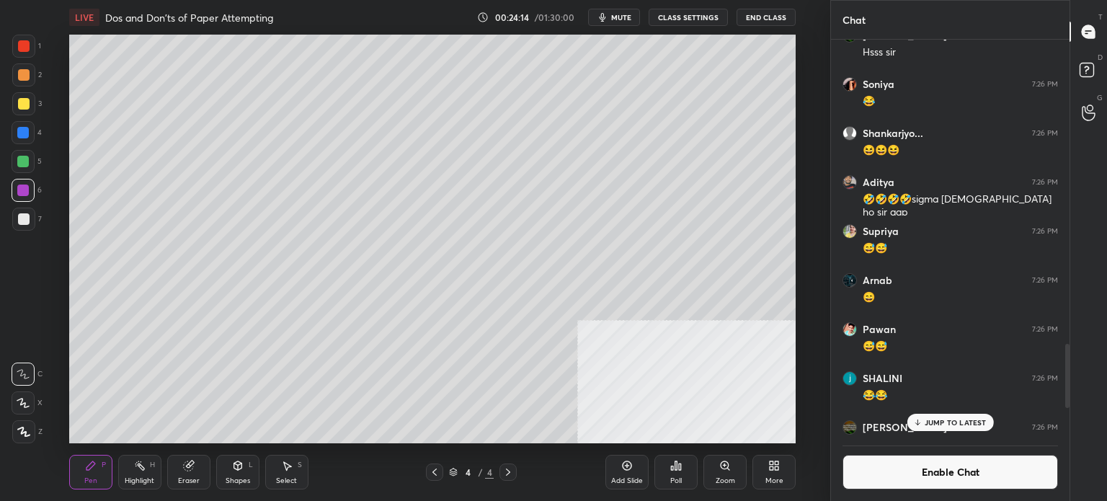
click at [23, 133] on div at bounding box center [23, 133] width 12 height 12
click at [509, 475] on icon at bounding box center [508, 472] width 12 height 12
click at [434, 473] on icon at bounding box center [435, 472] width 12 height 12
click at [513, 469] on icon at bounding box center [508, 472] width 12 height 12
click at [509, 472] on icon at bounding box center [508, 471] width 4 height 7
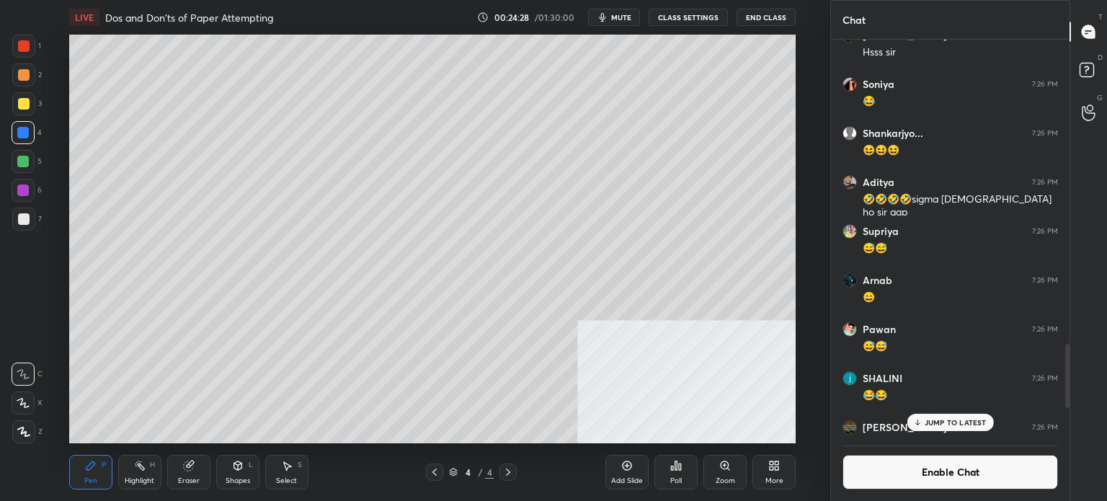
click at [622, 483] on div "Add Slide" at bounding box center [627, 480] width 32 height 7
click at [28, 218] on div at bounding box center [24, 219] width 12 height 12
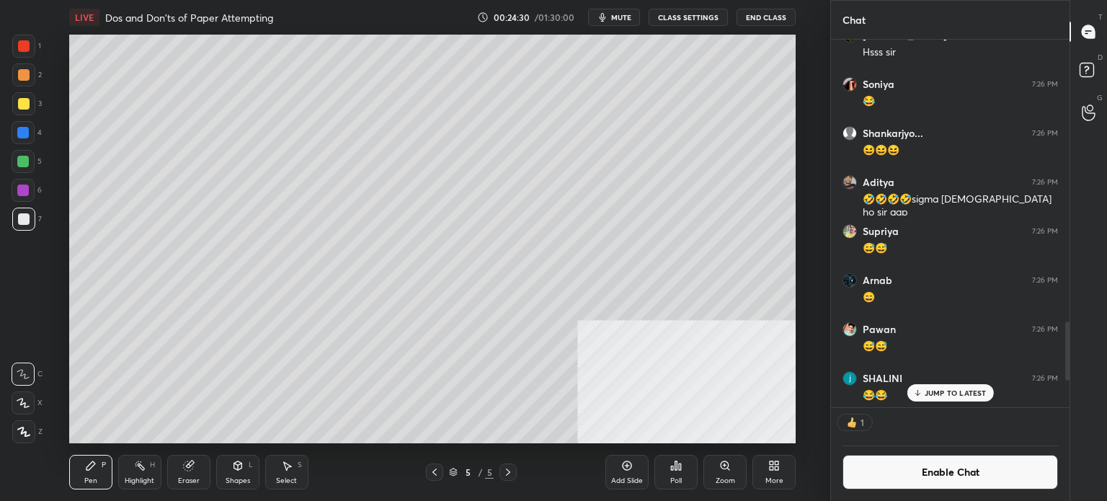
scroll to position [4, 4]
click at [231, 478] on div "Shapes" at bounding box center [237, 480] width 24 height 7
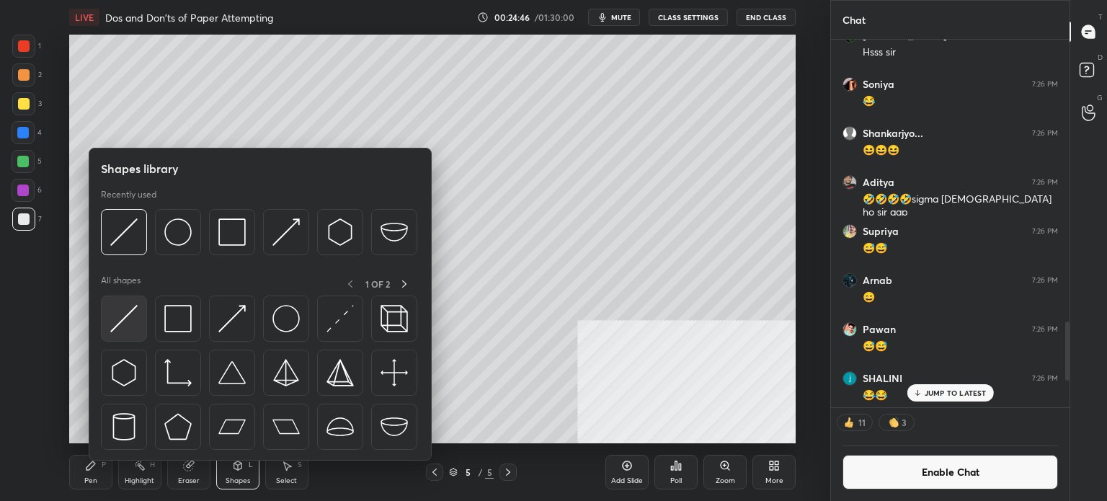
click at [132, 336] on div at bounding box center [124, 318] width 46 height 46
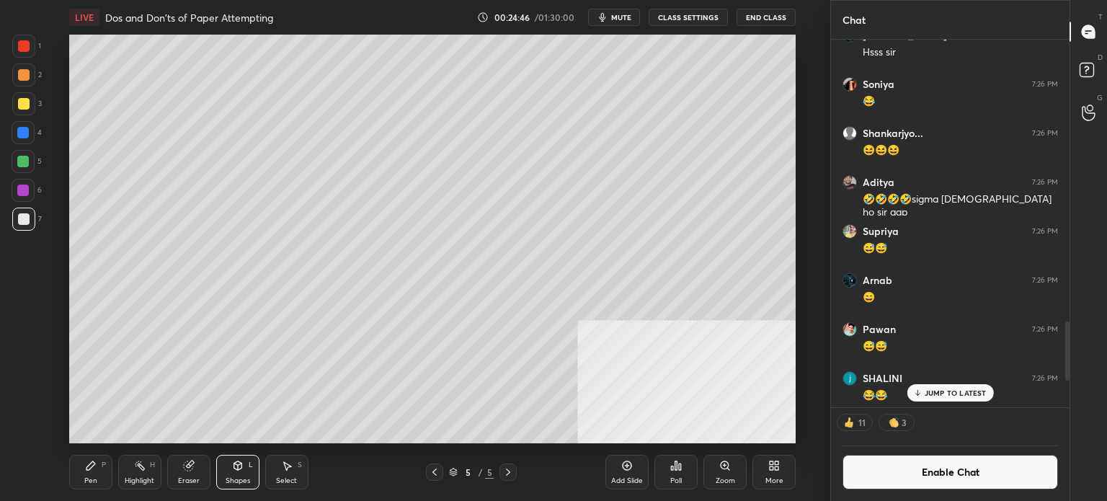
click at [32, 59] on div "1" at bounding box center [26, 49] width 29 height 29
click at [101, 473] on div "Pen P" at bounding box center [90, 472] width 43 height 35
click at [30, 221] on div at bounding box center [23, 218] width 23 height 23
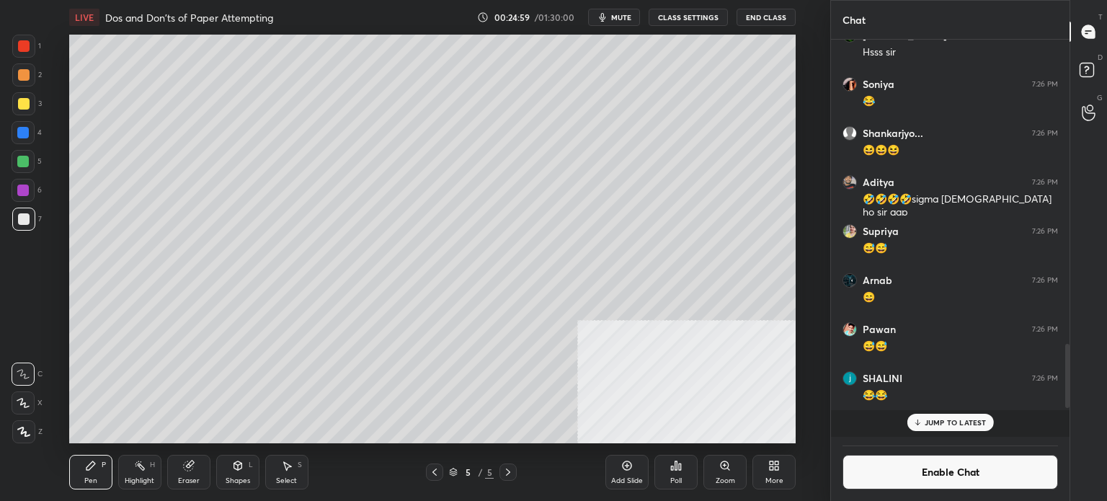
scroll to position [2426, 0]
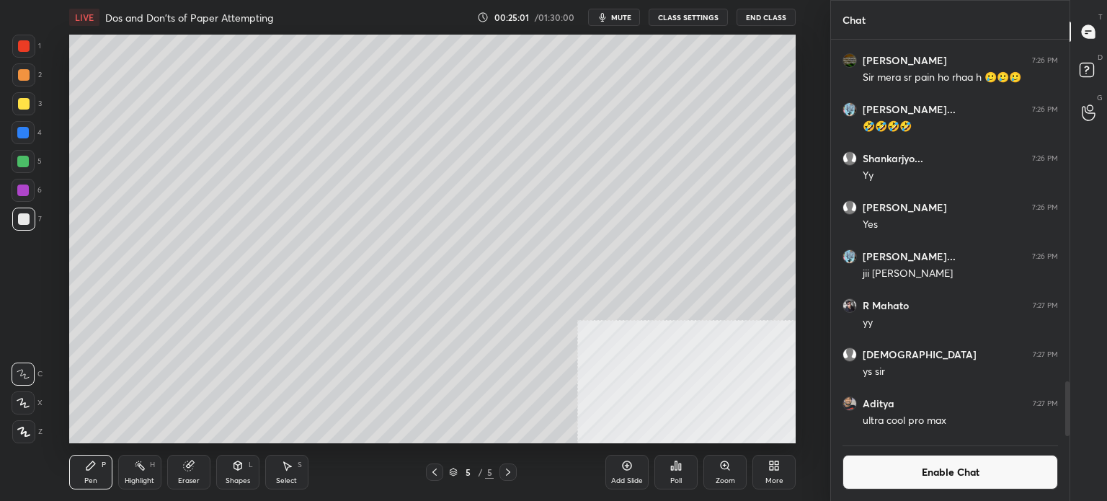
click at [20, 107] on div at bounding box center [23, 103] width 23 height 23
click at [31, 50] on div at bounding box center [23, 46] width 23 height 23
click at [19, 129] on div at bounding box center [23, 133] width 12 height 12
click at [25, 219] on div at bounding box center [24, 219] width 12 height 12
click at [181, 450] on div "Pen P Highlight H Eraser Shapes L Select S 5 / 5 Add Slide Poll Zoom More" at bounding box center [432, 472] width 726 height 58
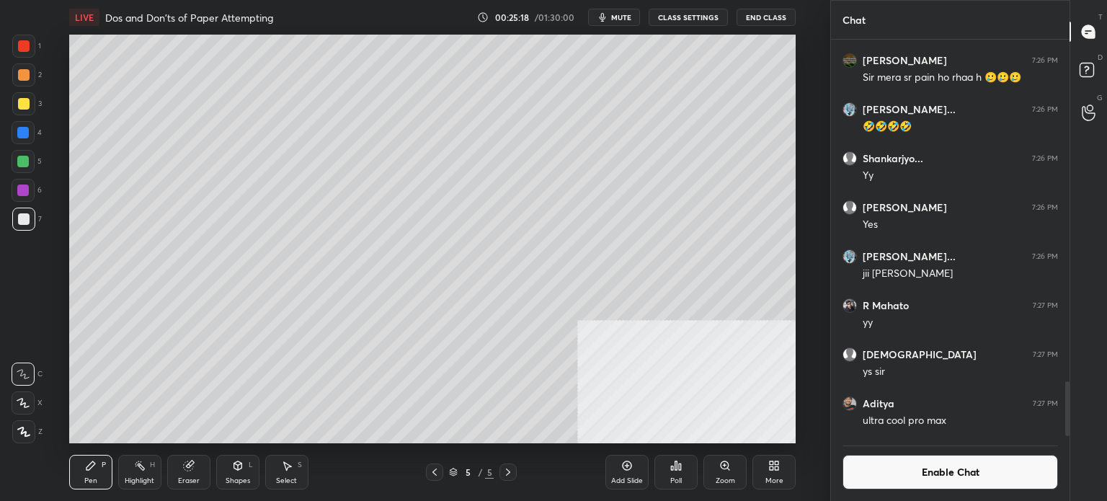
click at [188, 465] on icon at bounding box center [187, 465] width 9 height 9
click at [99, 483] on div "Pen P" at bounding box center [90, 472] width 43 height 35
click at [24, 218] on div at bounding box center [24, 219] width 12 height 12
click at [14, 155] on div at bounding box center [23, 161] width 23 height 23
click at [16, 162] on div at bounding box center [23, 161] width 23 height 23
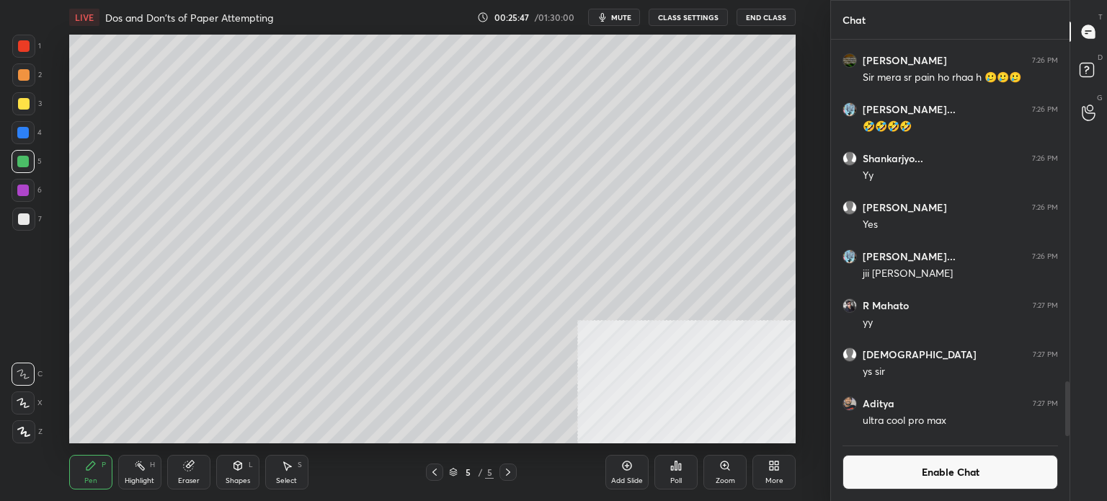
click at [26, 195] on div at bounding box center [23, 190] width 12 height 12
click at [23, 134] on div at bounding box center [23, 133] width 12 height 12
drag, startPoint x: 23, startPoint y: 162, endPoint x: 29, endPoint y: 157, distance: 7.7
click at [24, 162] on div at bounding box center [23, 162] width 12 height 12
click at [26, 110] on div at bounding box center [23, 103] width 23 height 23
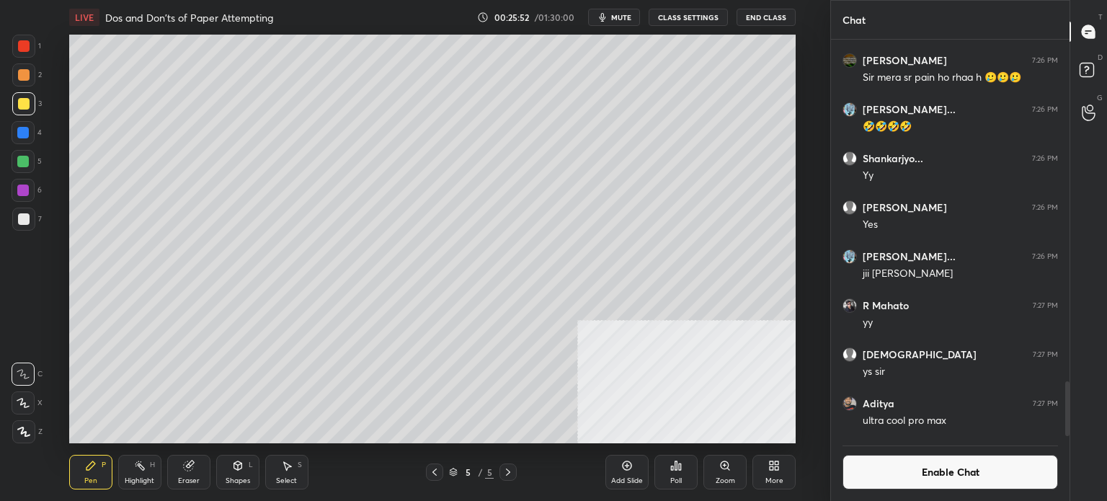
click at [22, 215] on div at bounding box center [24, 219] width 12 height 12
click at [25, 161] on div at bounding box center [23, 161] width 23 height 23
drag, startPoint x: 27, startPoint y: 139, endPoint x: 18, endPoint y: 137, distance: 9.6
click at [24, 139] on div at bounding box center [23, 132] width 23 height 23
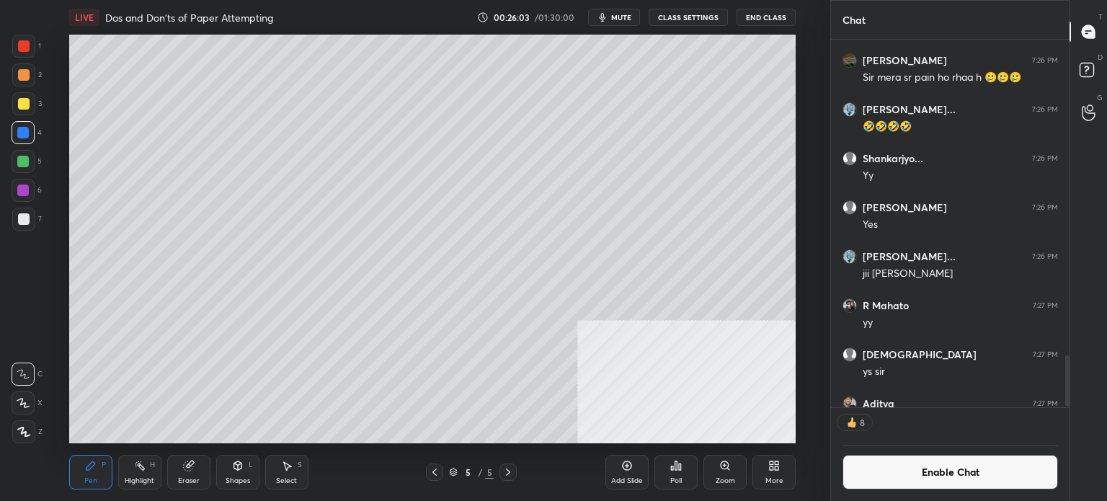
click at [26, 164] on div at bounding box center [23, 161] width 23 height 23
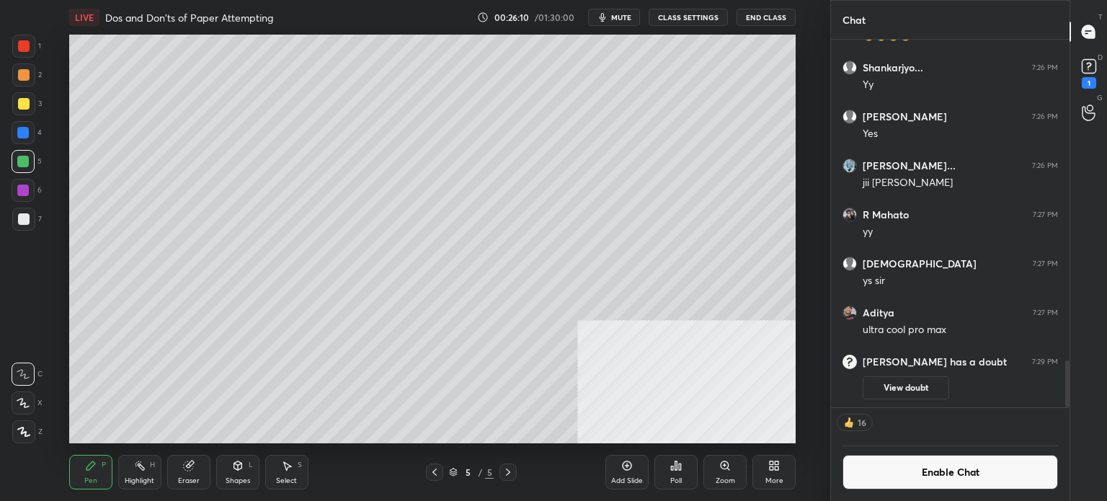
click at [25, 195] on div at bounding box center [23, 190] width 12 height 12
click at [21, 215] on div at bounding box center [24, 219] width 12 height 12
click at [625, 475] on div "Add Slide" at bounding box center [626, 472] width 43 height 35
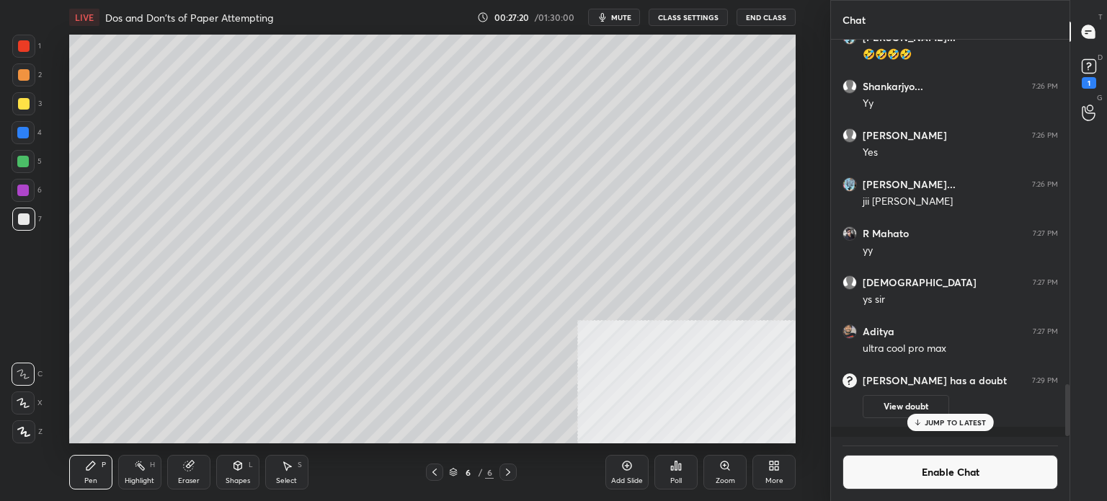
scroll to position [2487, 0]
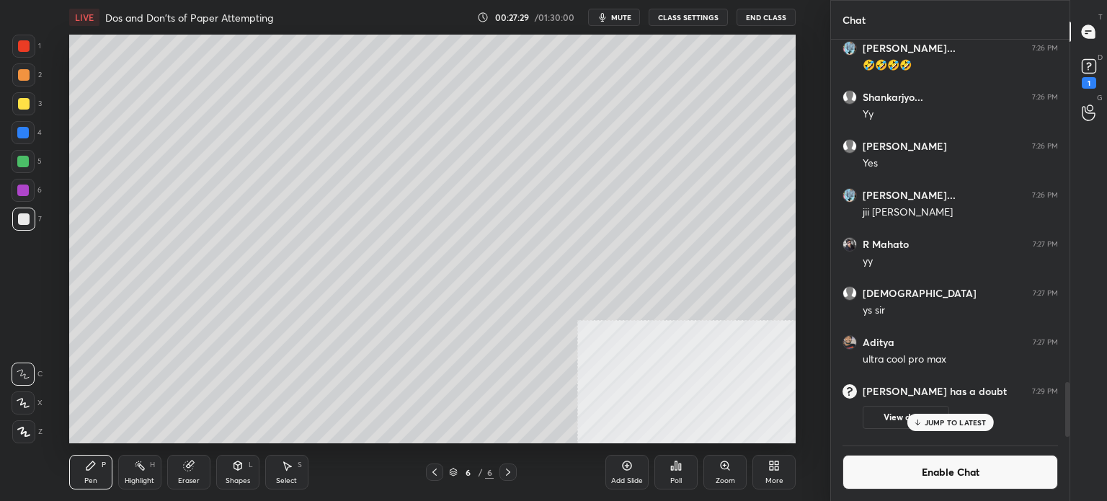
click at [951, 478] on button "Enable Chat" at bounding box center [949, 472] width 215 height 35
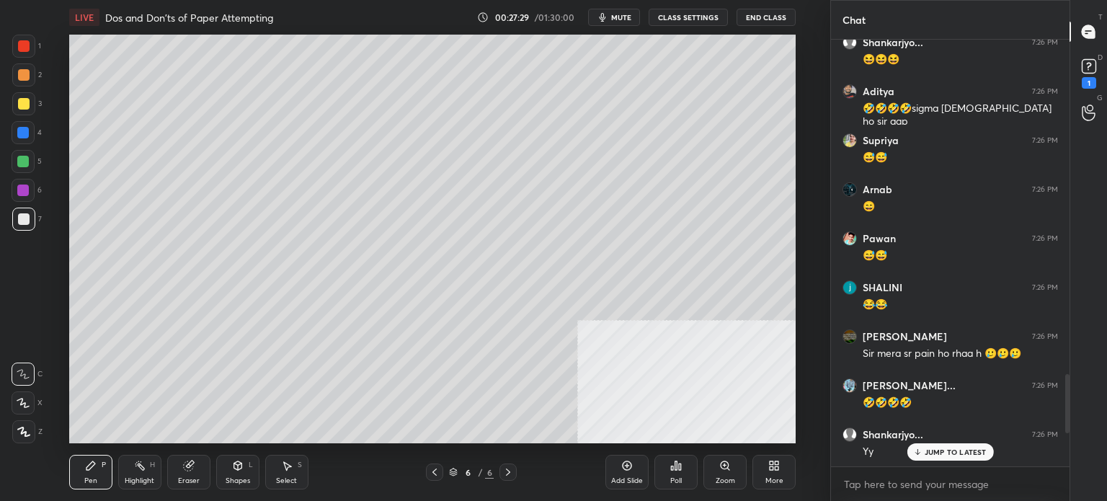
click at [948, 449] on p "JUMP TO LATEST" at bounding box center [955, 451] width 62 height 9
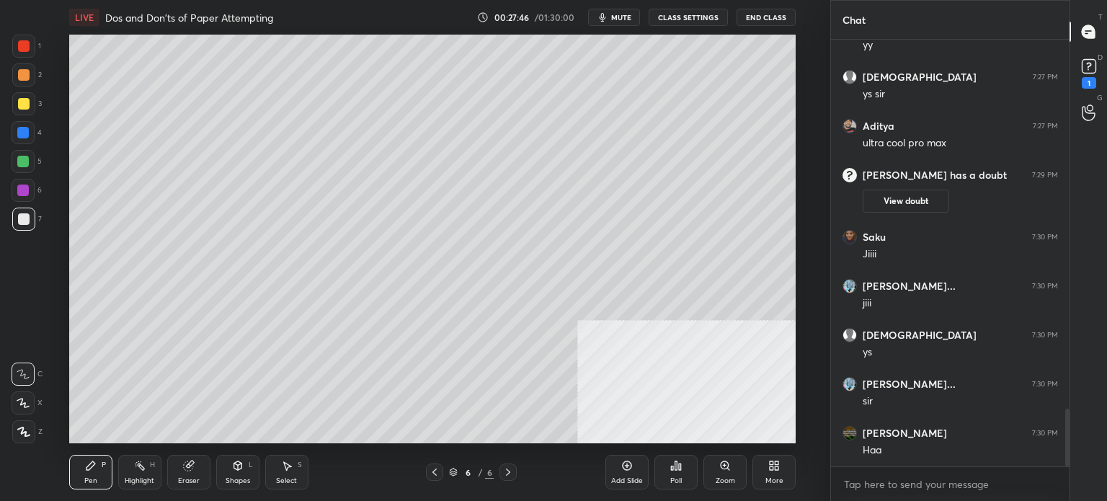
scroll to position [2726, 0]
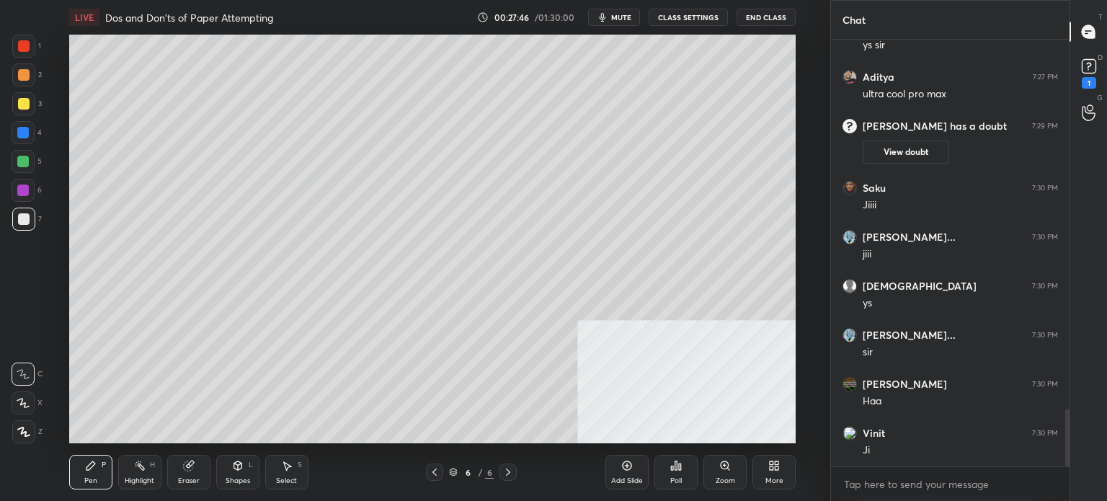
click at [801, 241] on div "Setting up your live class Poll for secs No correct answer Start poll" at bounding box center [432, 239] width 772 height 408
click at [718, 17] on button "CLASS SETTINGS" at bounding box center [687, 17] width 79 height 17
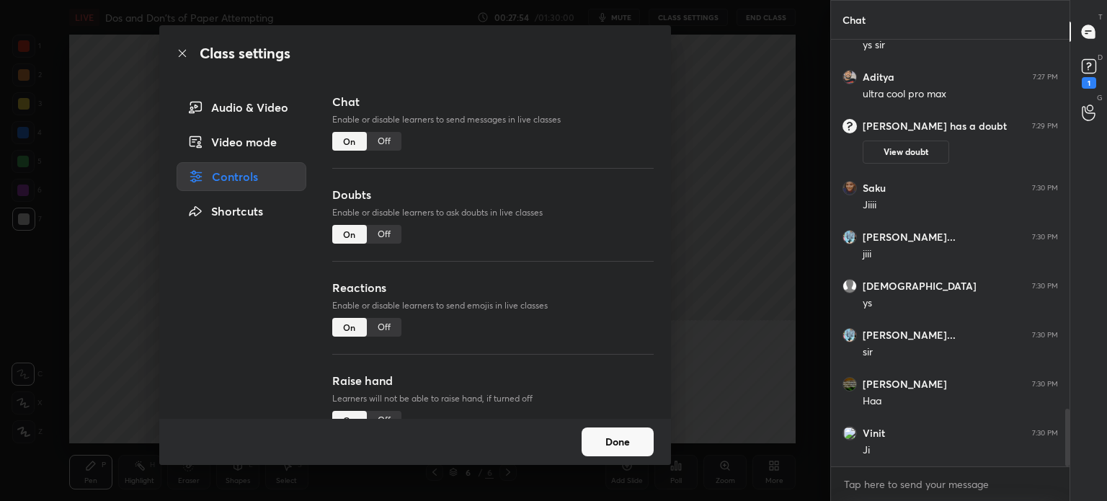
click at [385, 140] on div "Off" at bounding box center [384, 141] width 35 height 19
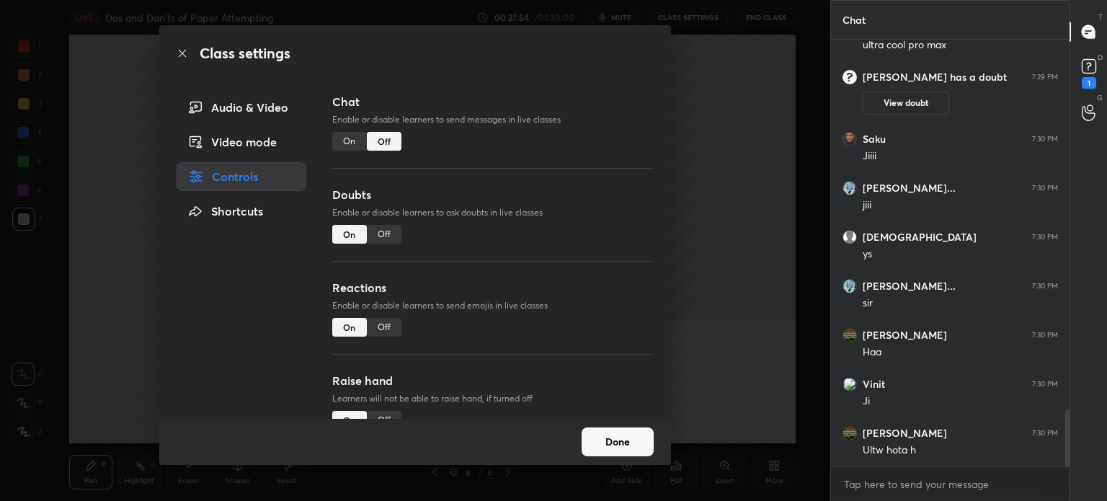
scroll to position [4, 4]
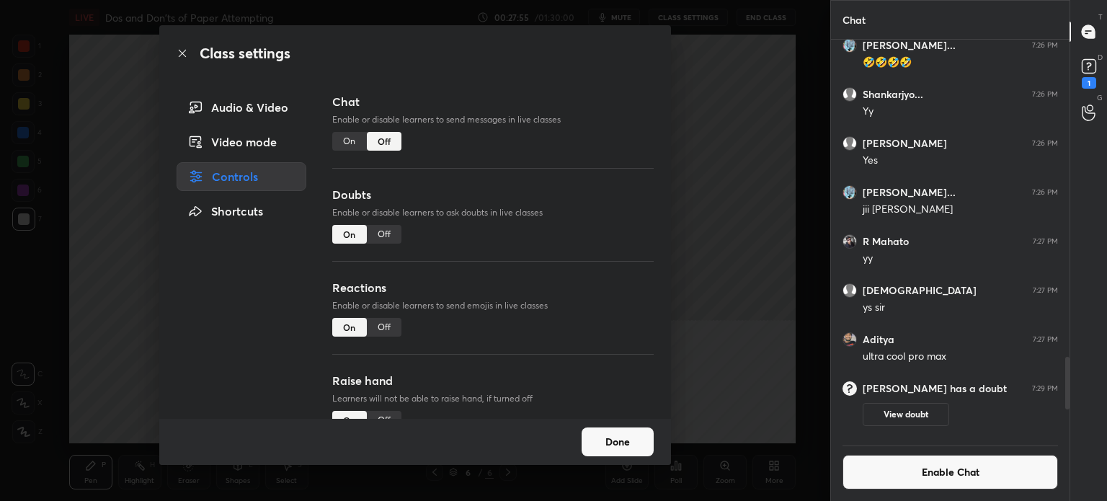
click at [184, 54] on icon at bounding box center [183, 54] width 12 height 12
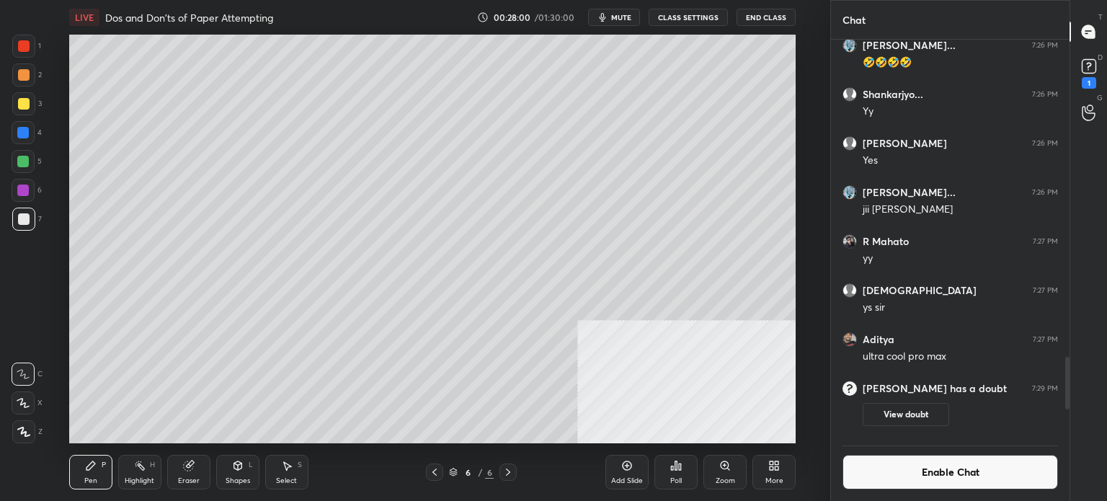
click at [204, 477] on div "Eraser" at bounding box center [188, 472] width 43 height 35
click at [23, 429] on span "Erase all" at bounding box center [23, 432] width 22 height 10
click at [73, 468] on div "Pen P" at bounding box center [90, 472] width 43 height 35
click at [22, 220] on div at bounding box center [24, 219] width 12 height 12
drag, startPoint x: 25, startPoint y: 102, endPoint x: 20, endPoint y: 111, distance: 10.0
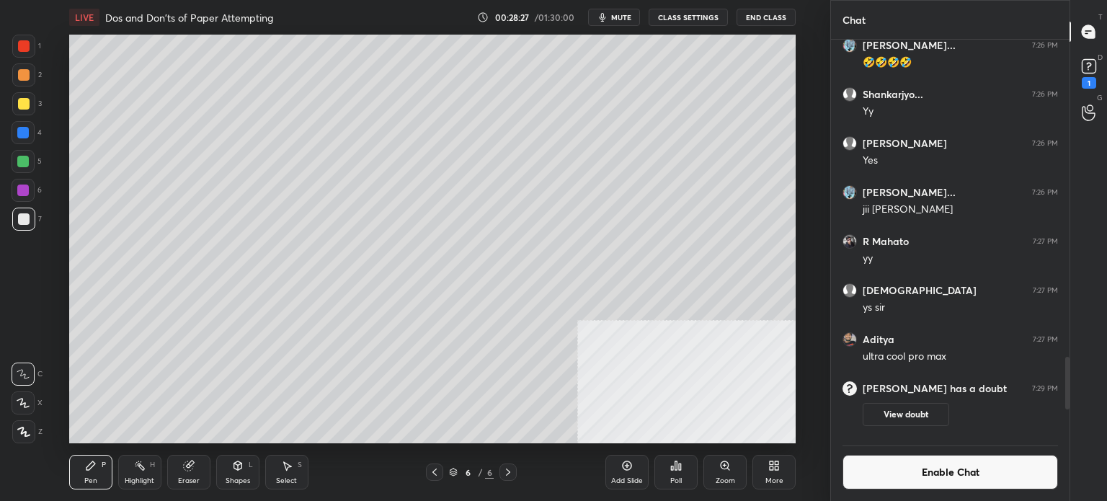
click at [24, 103] on div at bounding box center [24, 104] width 12 height 12
click at [23, 133] on div at bounding box center [23, 133] width 12 height 12
click at [23, 161] on div at bounding box center [23, 162] width 12 height 12
click at [23, 106] on div at bounding box center [24, 104] width 12 height 12
click at [27, 80] on div at bounding box center [24, 75] width 12 height 12
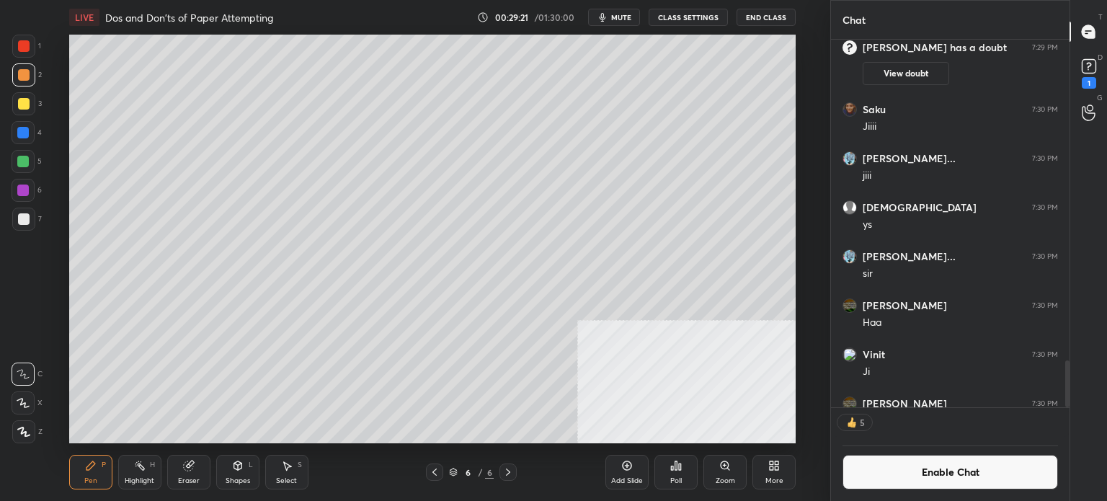
click at [24, 112] on div at bounding box center [23, 103] width 23 height 23
click at [27, 48] on div at bounding box center [24, 46] width 12 height 12
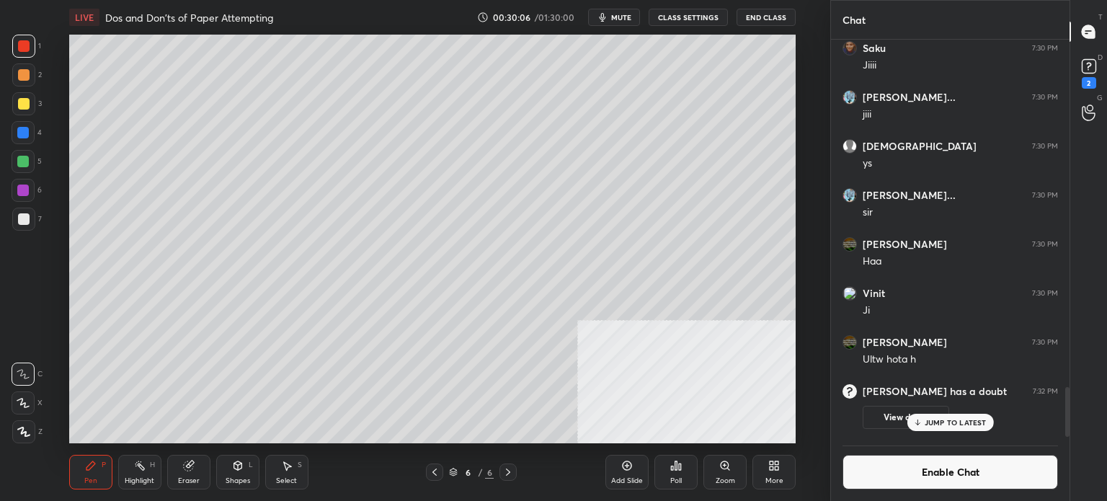
click at [29, 104] on div at bounding box center [24, 104] width 12 height 12
click at [21, 216] on div at bounding box center [24, 219] width 12 height 12
click at [30, 55] on div at bounding box center [23, 46] width 23 height 23
click at [1089, 73] on rect at bounding box center [1088, 67] width 14 height 14
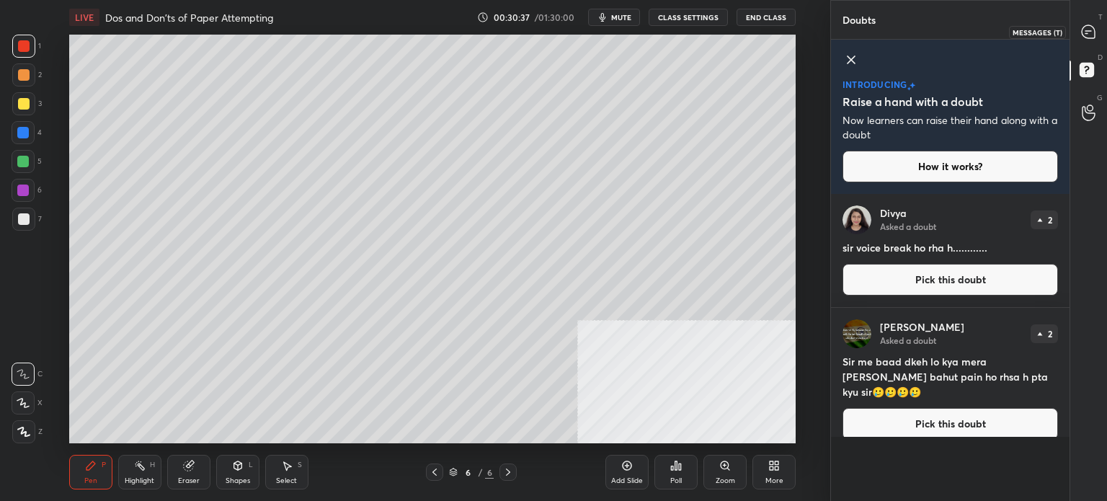
click at [1081, 31] on icon at bounding box center [1087, 31] width 13 height 13
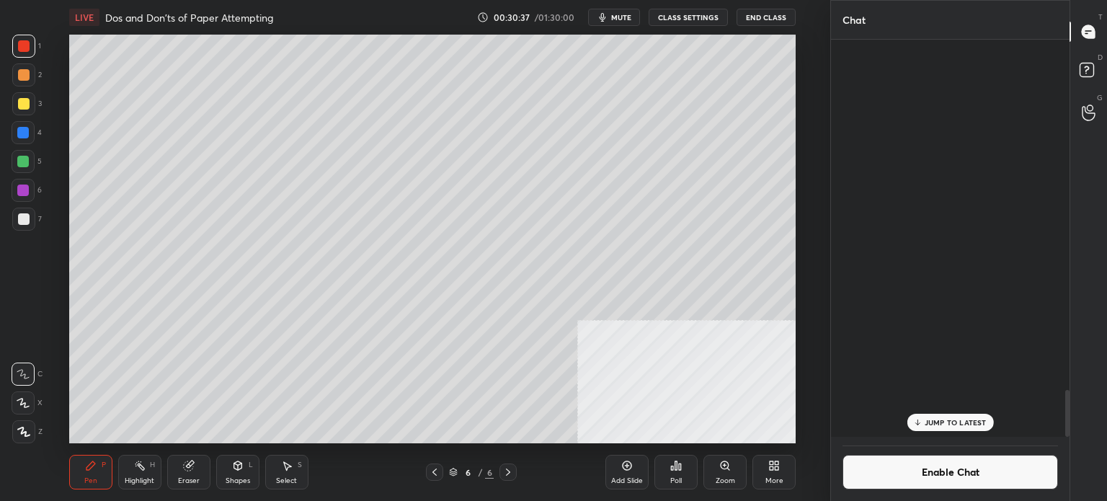
scroll to position [393, 234]
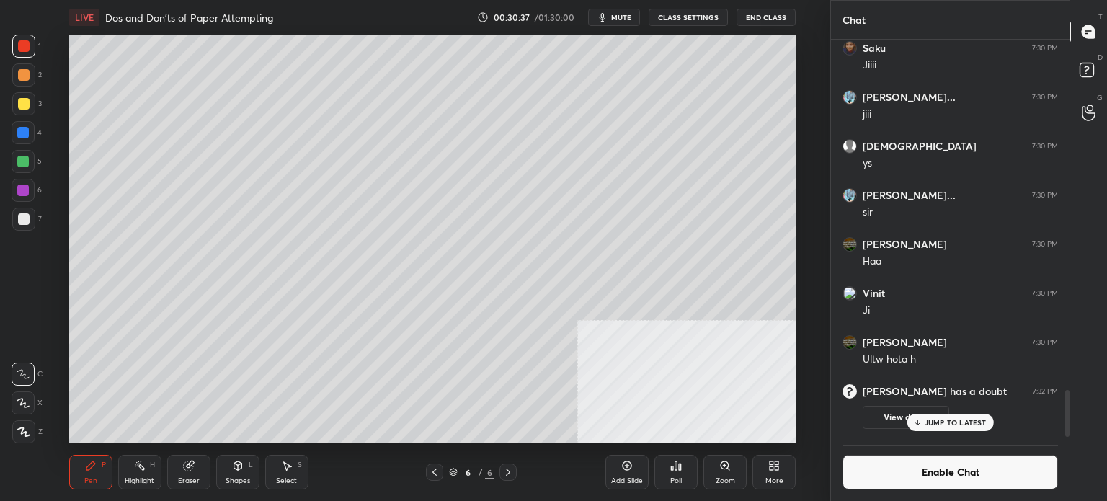
click at [687, 473] on div "Poll" at bounding box center [675, 472] width 43 height 35
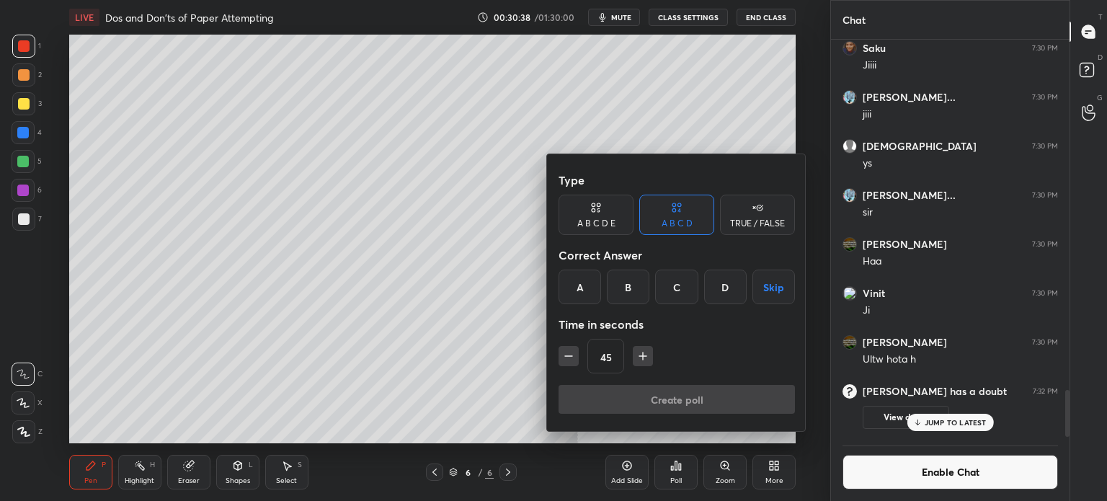
click at [343, 323] on div at bounding box center [553, 250] width 1107 height 501
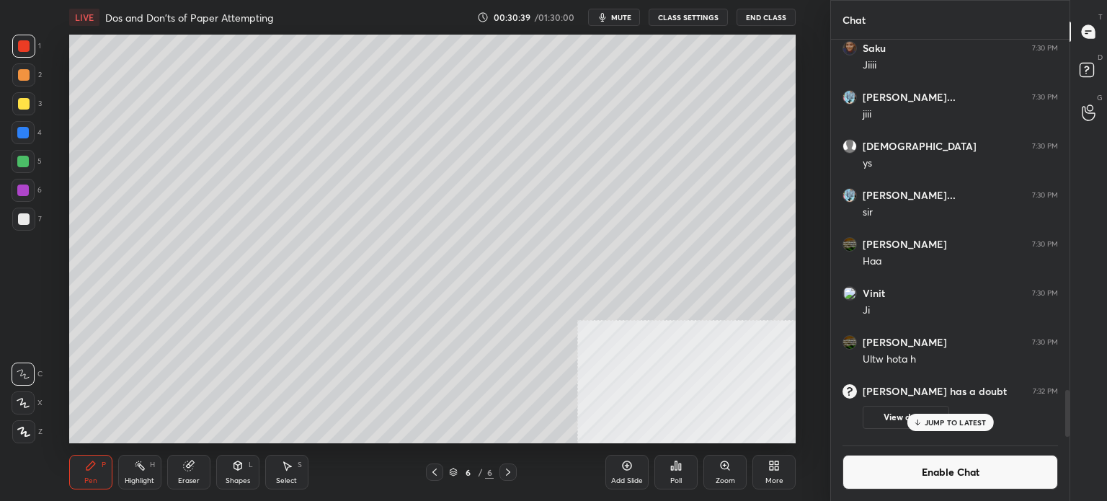
click at [689, 480] on div "Poll" at bounding box center [675, 472] width 43 height 35
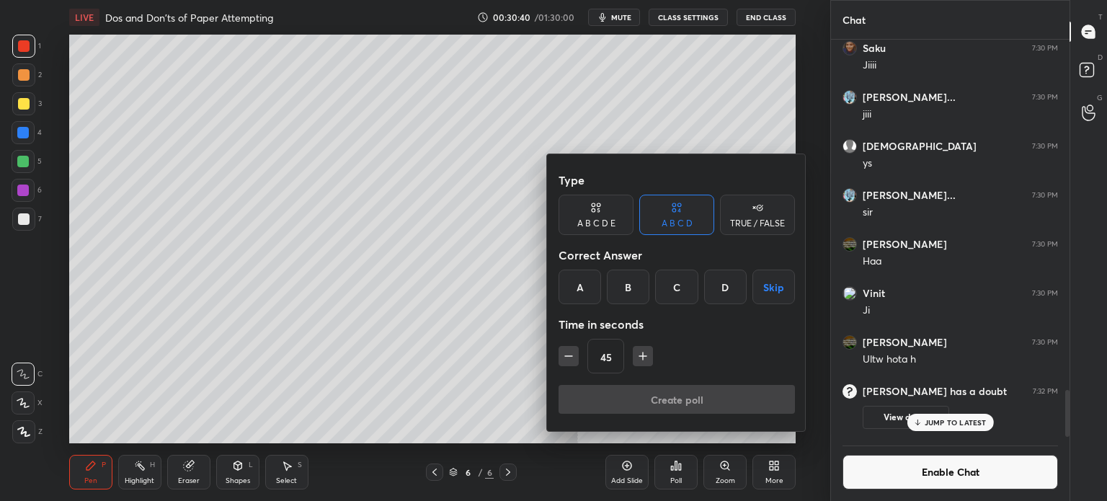
click at [728, 473] on div at bounding box center [553, 250] width 1107 height 501
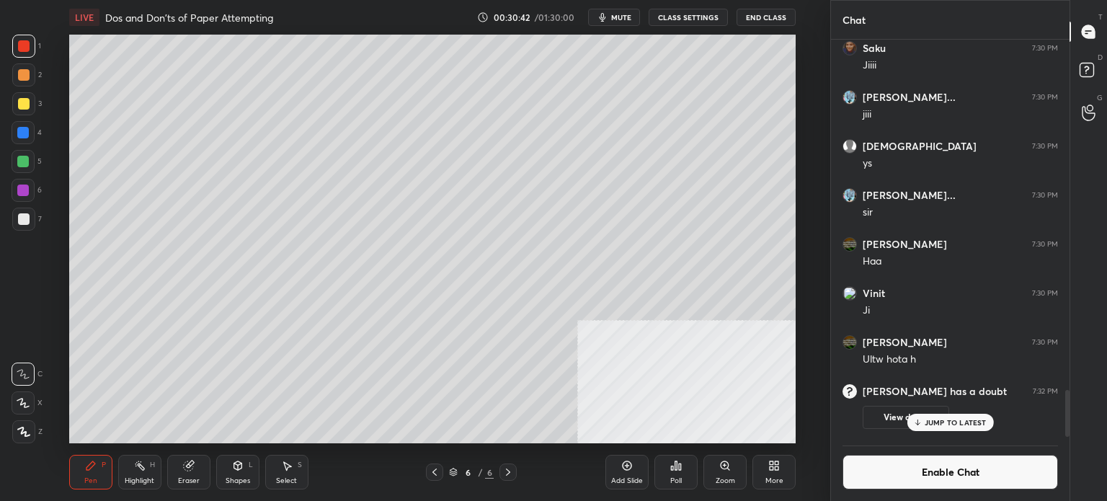
click at [772, 468] on icon at bounding box center [771, 468] width 4 height 4
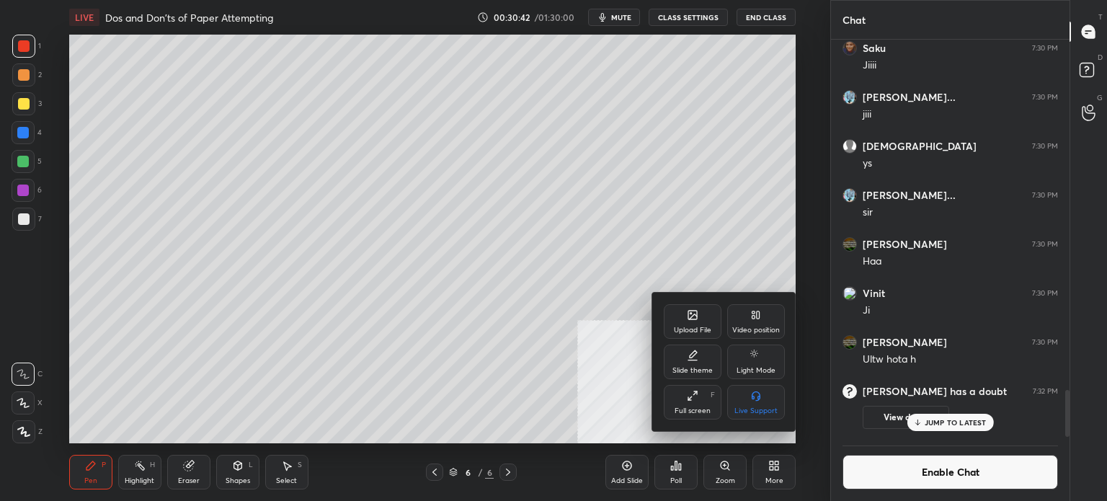
click at [597, 116] on div at bounding box center [553, 250] width 1107 height 501
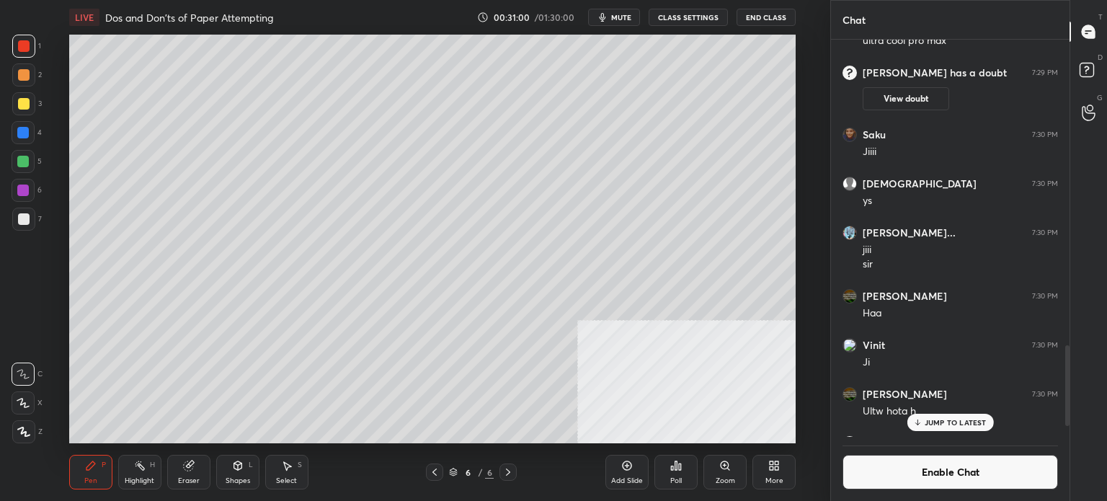
scroll to position [4, 4]
click at [626, 19] on span "mute" at bounding box center [621, 17] width 20 height 10
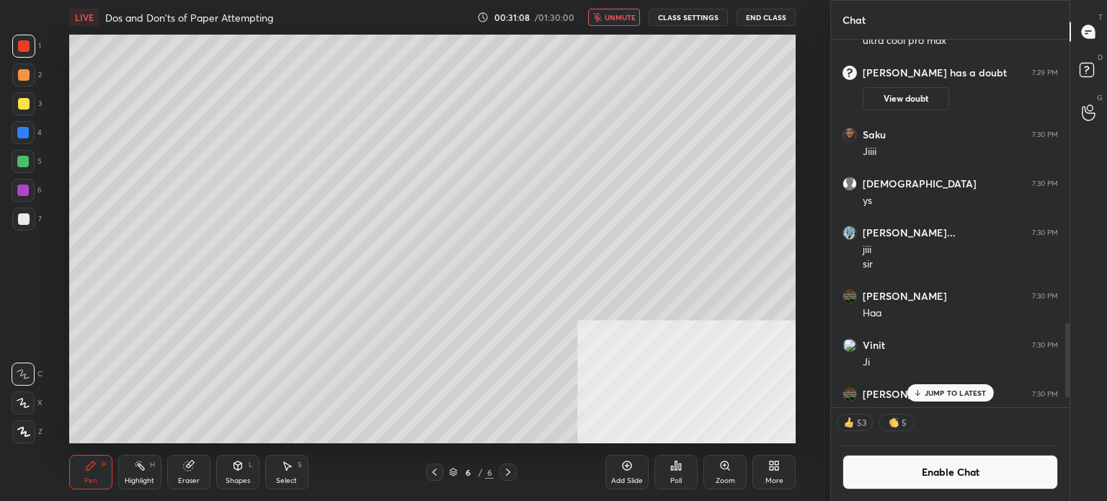
click at [772, 18] on button "End Class" at bounding box center [765, 17] width 59 height 17
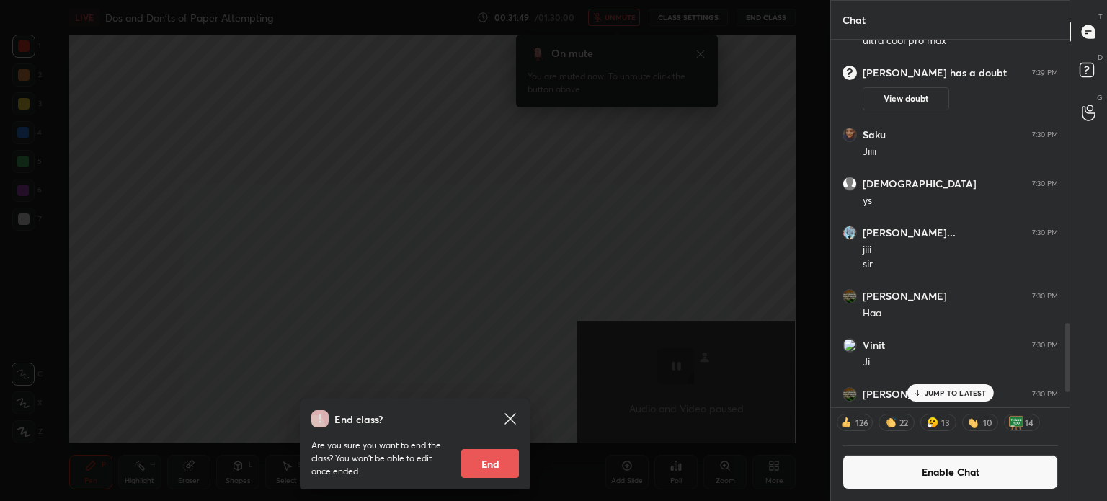
click at [512, 418] on icon at bounding box center [509, 418] width 17 height 17
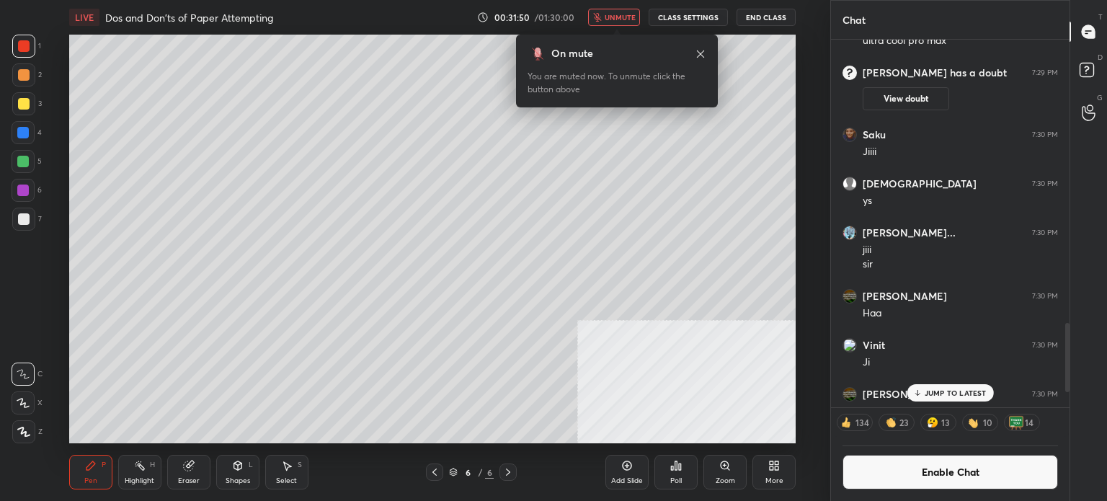
click at [614, 25] on button "unmute" at bounding box center [614, 17] width 52 height 17
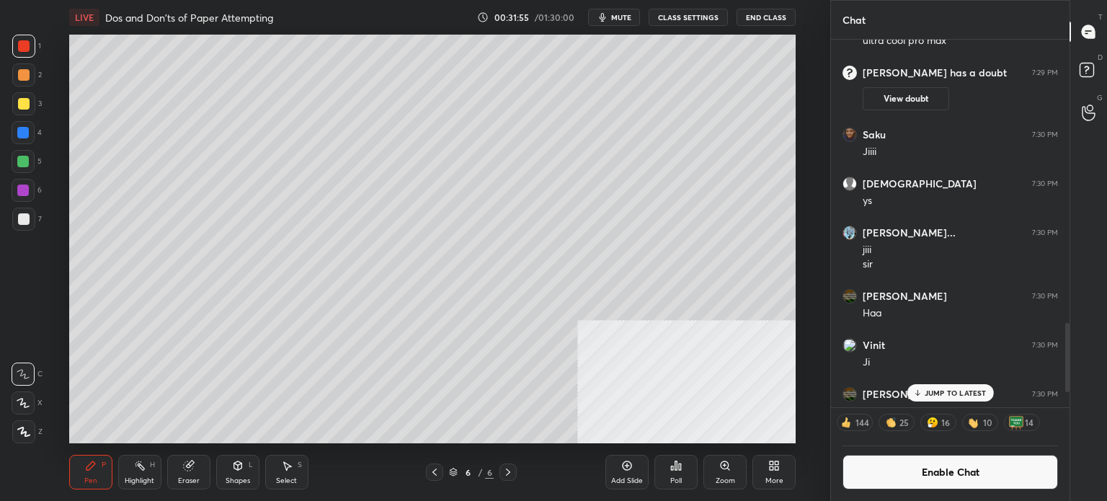
click at [985, 475] on button "Enable Chat" at bounding box center [949, 472] width 215 height 35
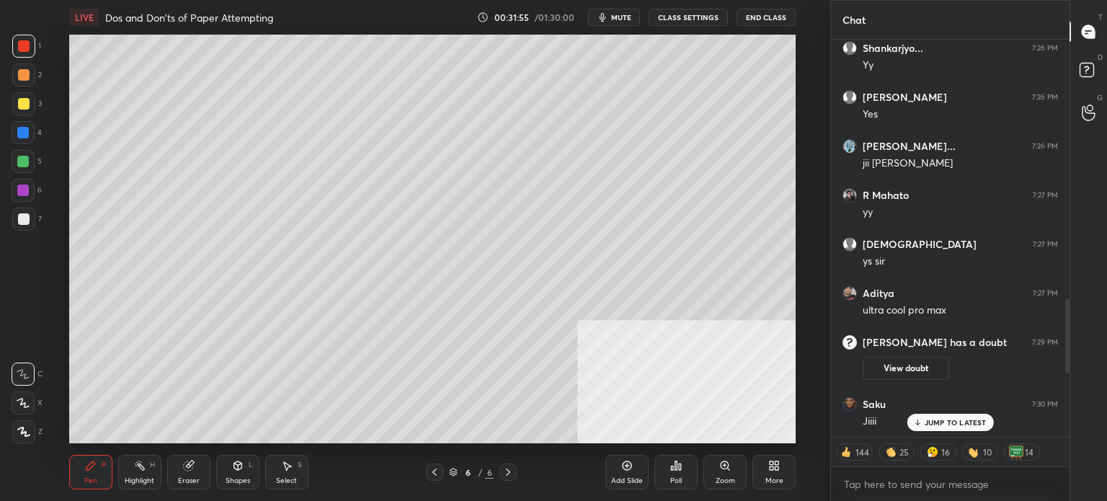
click at [959, 424] on p "JUMP TO LATEST" at bounding box center [955, 422] width 62 height 9
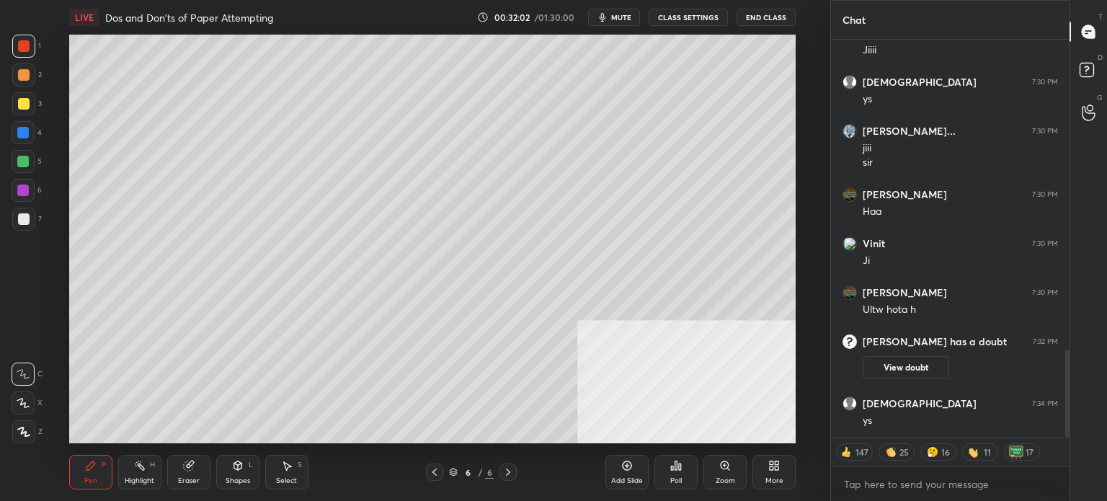
scroll to position [1506, 0]
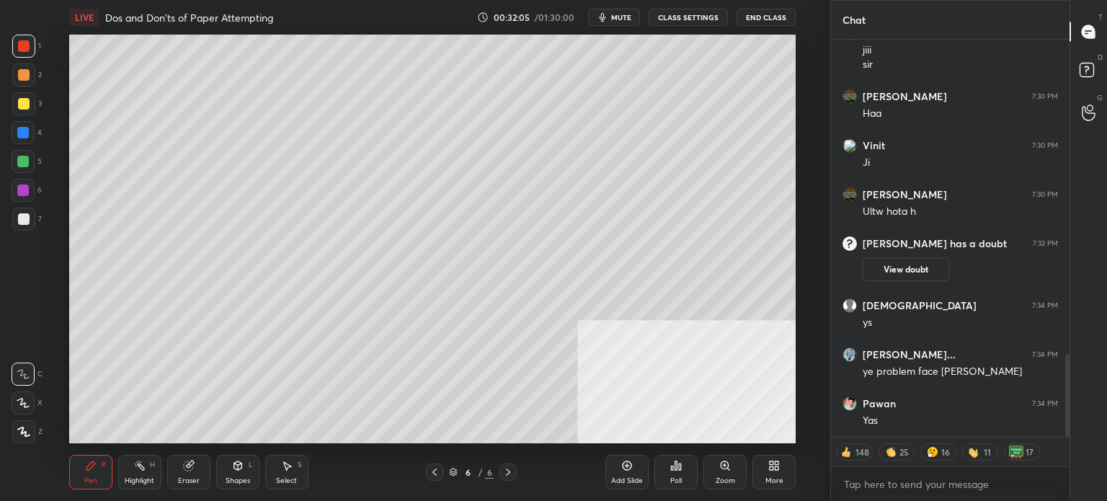
click at [709, 22] on button "CLASS SETTINGS" at bounding box center [687, 17] width 79 height 17
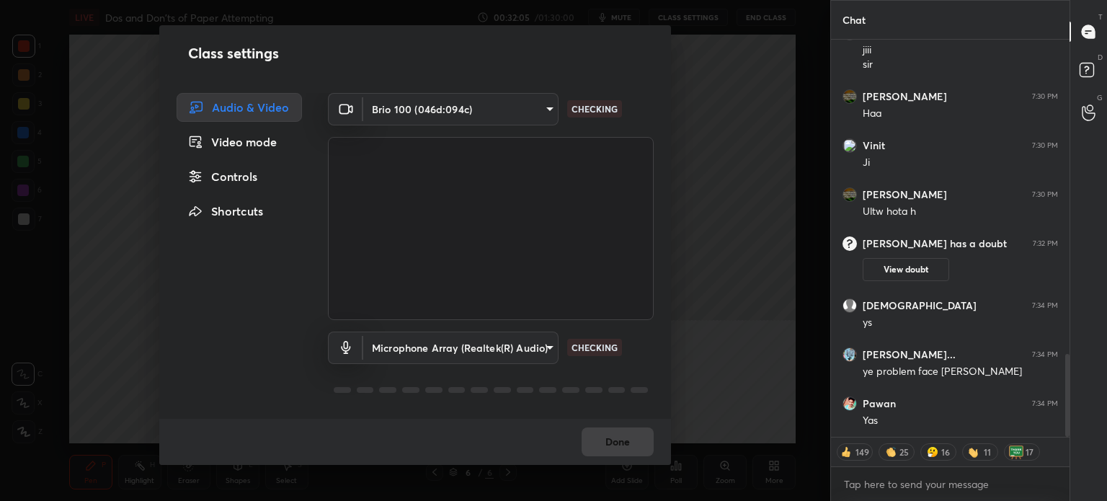
type textarea "x"
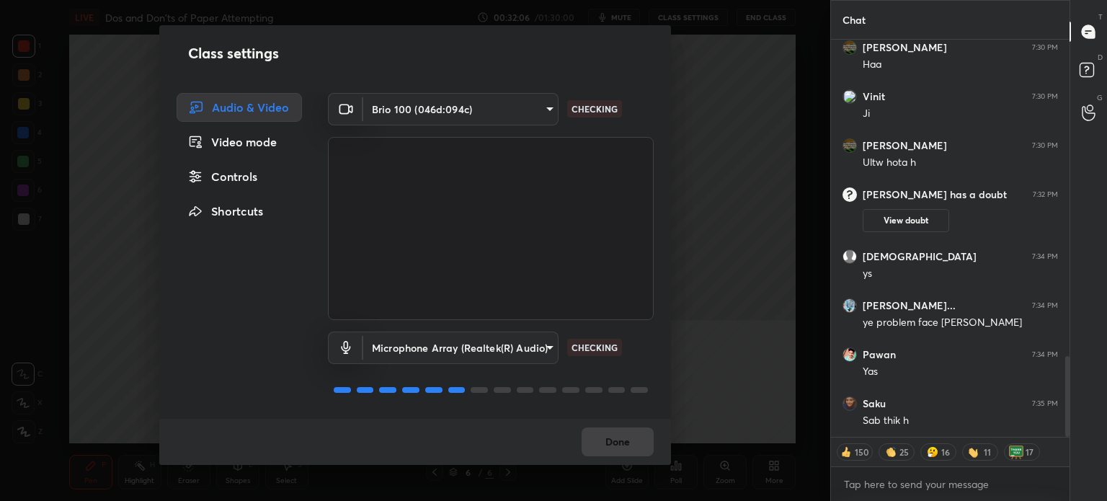
drag, startPoint x: 246, startPoint y: 181, endPoint x: 292, endPoint y: 156, distance: 51.9
click at [245, 181] on div "Controls" at bounding box center [239, 176] width 125 height 29
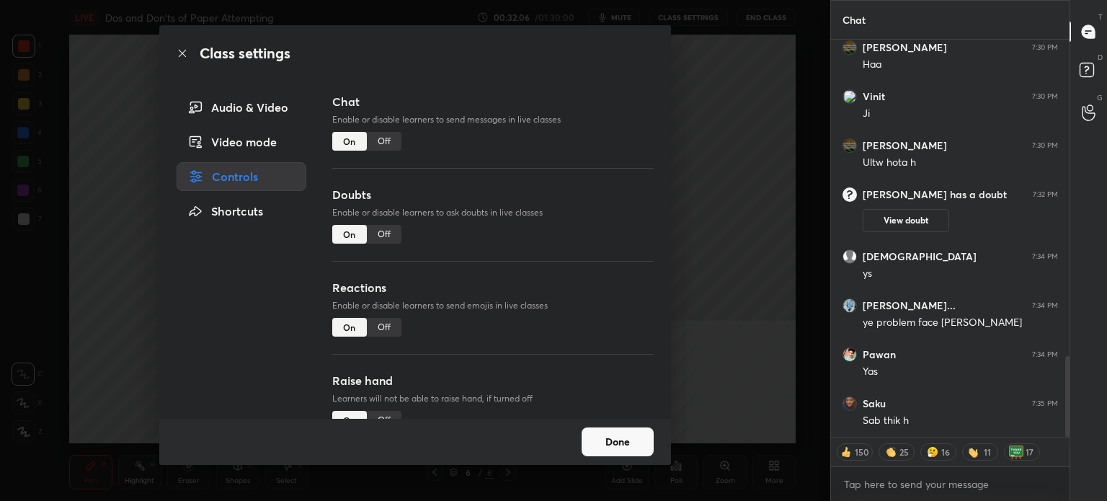
click at [380, 140] on div "Off" at bounding box center [384, 141] width 35 height 19
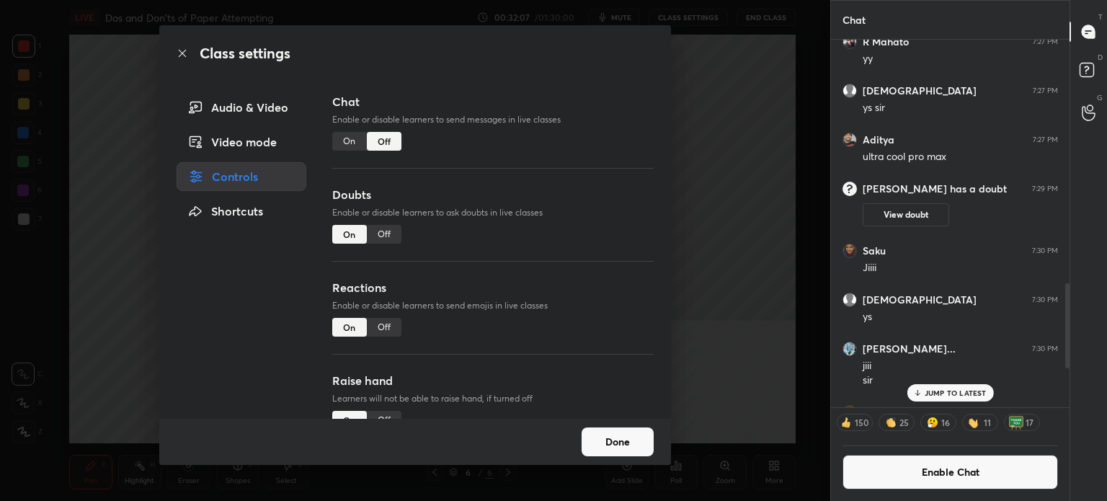
click at [187, 55] on icon at bounding box center [183, 54] width 12 height 12
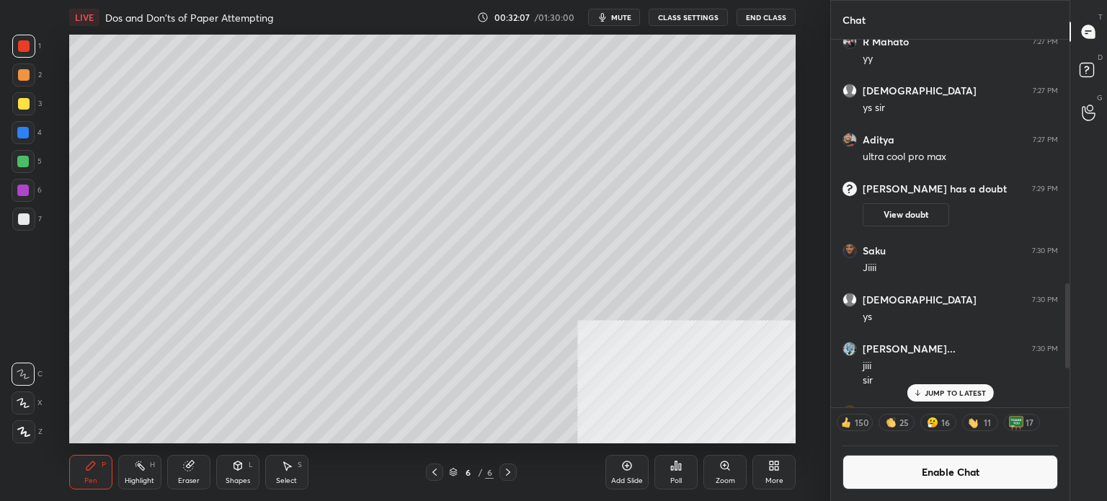
click at [19, 79] on div at bounding box center [24, 75] width 12 height 12
click at [954, 397] on div "JUMP TO LATEST" at bounding box center [949, 392] width 86 height 17
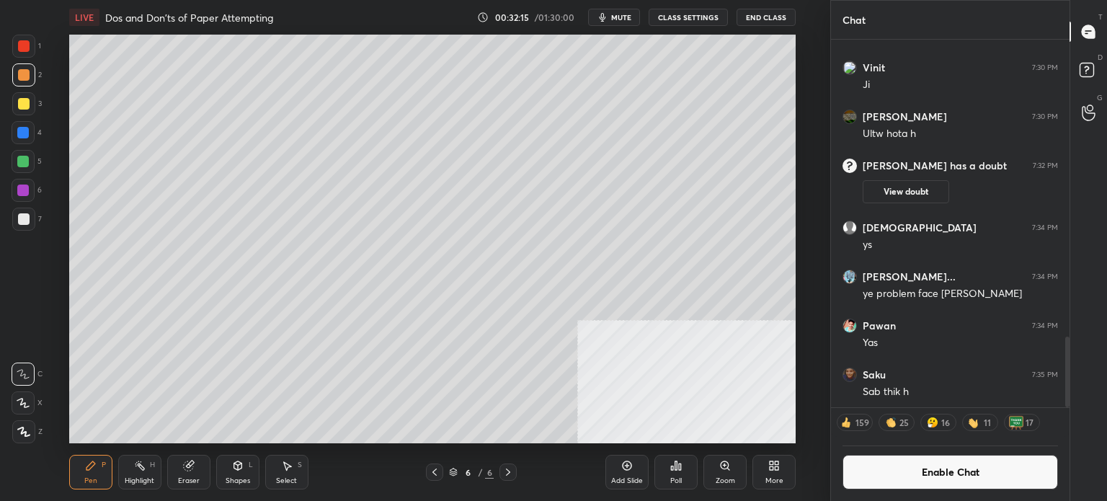
click at [938, 465] on button "Enable Chat" at bounding box center [949, 472] width 215 height 35
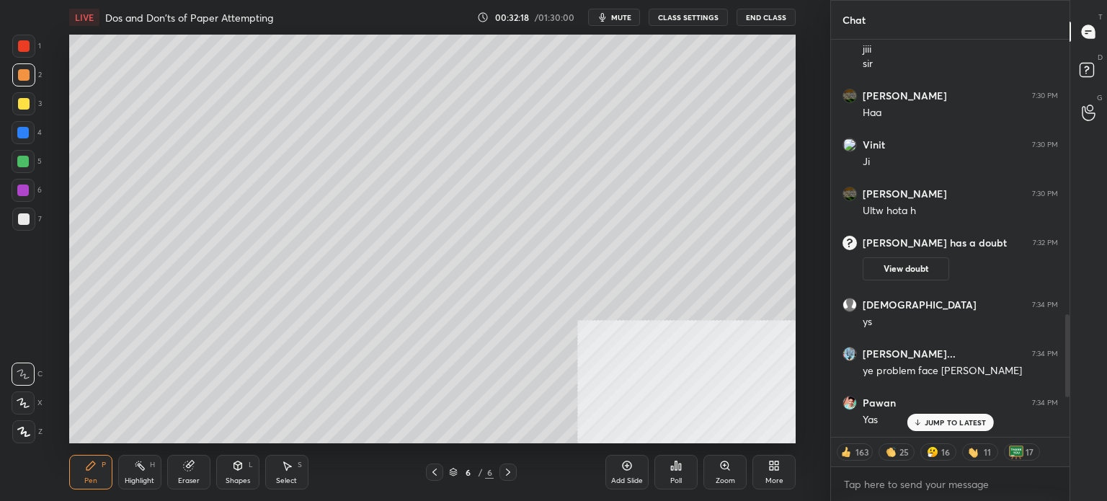
scroll to position [1504, 0]
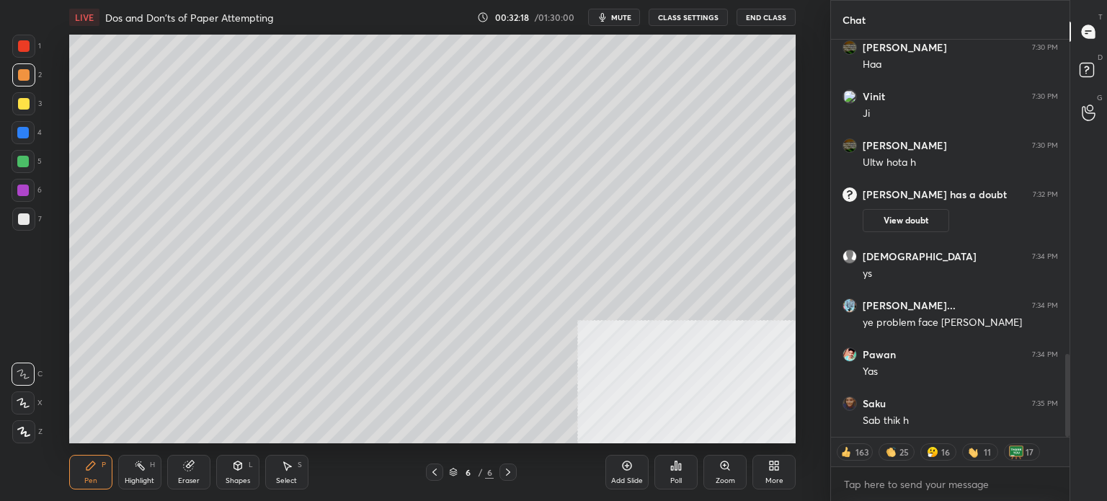
drag, startPoint x: 1067, startPoint y: 360, endPoint x: 1060, endPoint y: 471, distance: 111.1
click at [1066, 463] on div "[PERSON_NAME]... 7:30 PM jiii sir [PERSON_NAME] 7:30 PM Haa [PERSON_NAME] 7:30 …" at bounding box center [950, 270] width 238 height 461
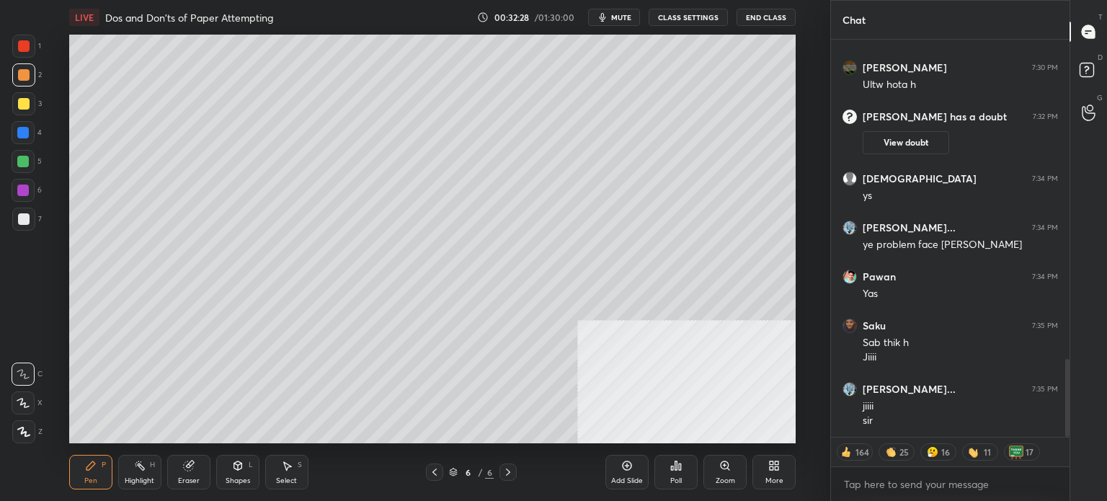
scroll to position [1630, 0]
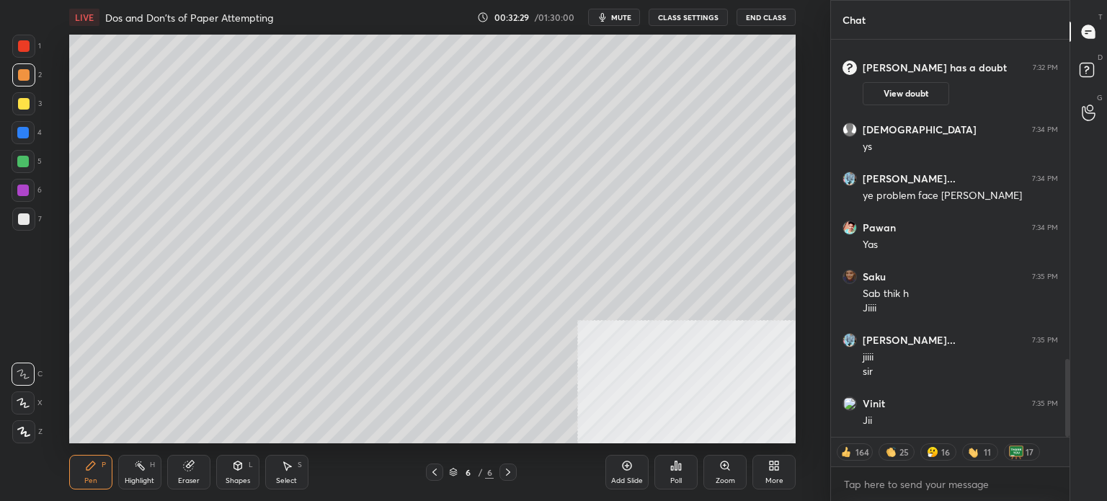
type textarea "x"
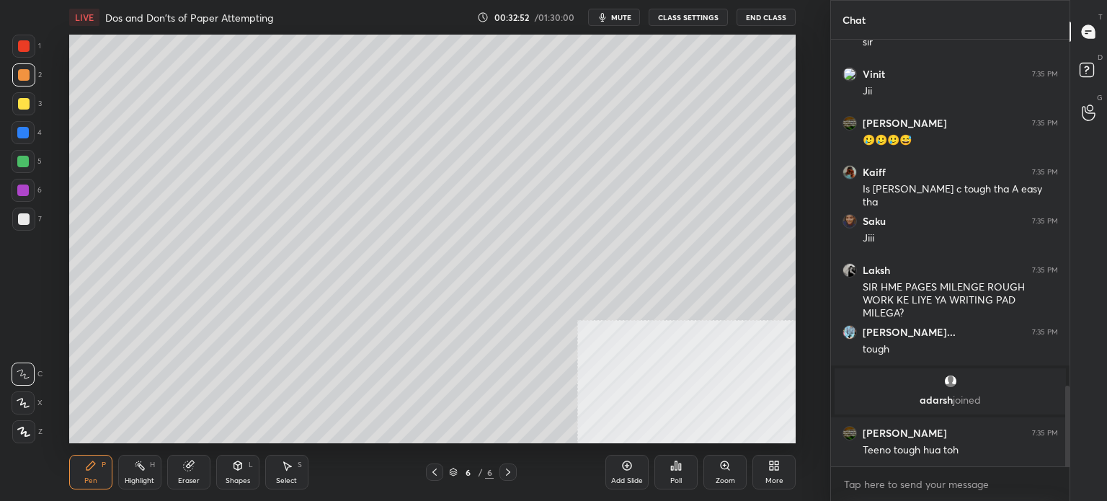
scroll to position [1817, 0]
click at [715, 17] on button "CLASS SETTINGS" at bounding box center [687, 17] width 79 height 17
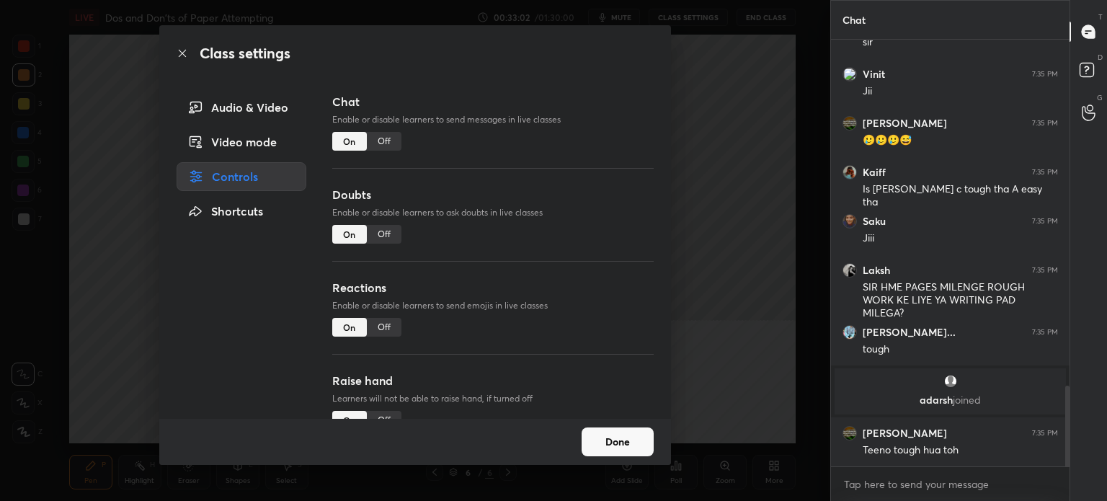
click at [378, 140] on div "Off" at bounding box center [384, 141] width 35 height 19
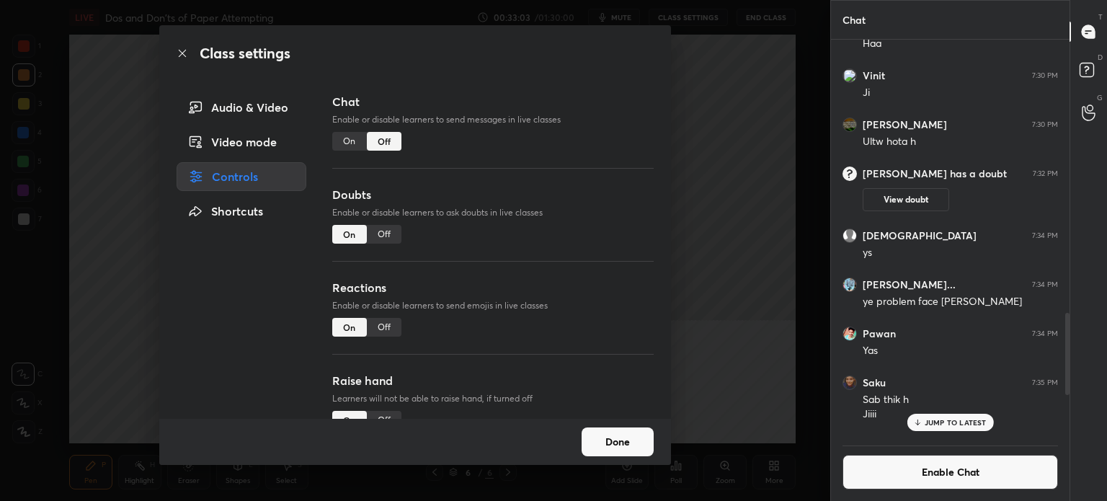
click at [180, 50] on icon at bounding box center [183, 54] width 12 height 12
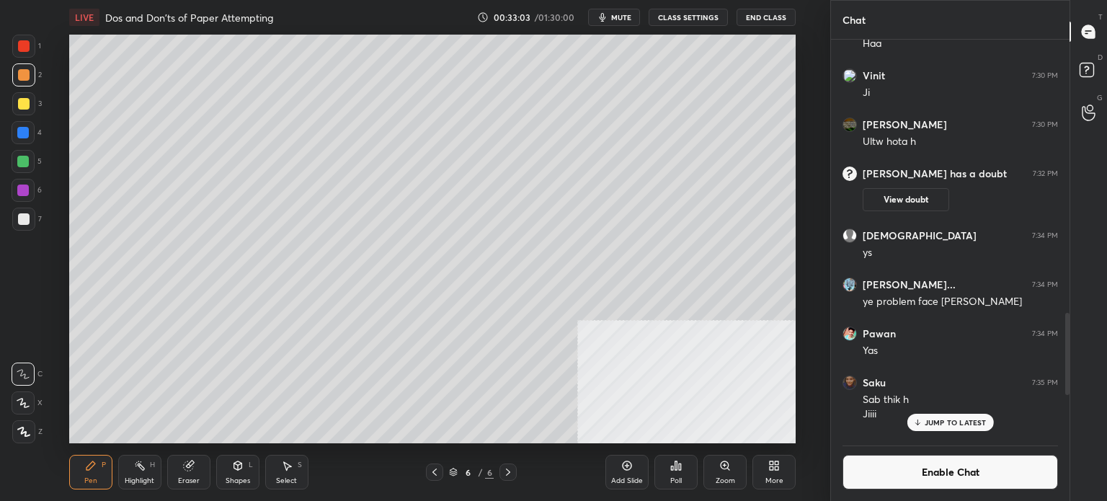
click at [27, 212] on div at bounding box center [23, 218] width 23 height 23
click at [32, 51] on div at bounding box center [23, 46] width 23 height 23
click at [16, 228] on div at bounding box center [23, 218] width 23 height 23
click at [26, 214] on div at bounding box center [24, 219] width 12 height 12
click at [633, 466] on div "Add Slide" at bounding box center [626, 472] width 43 height 35
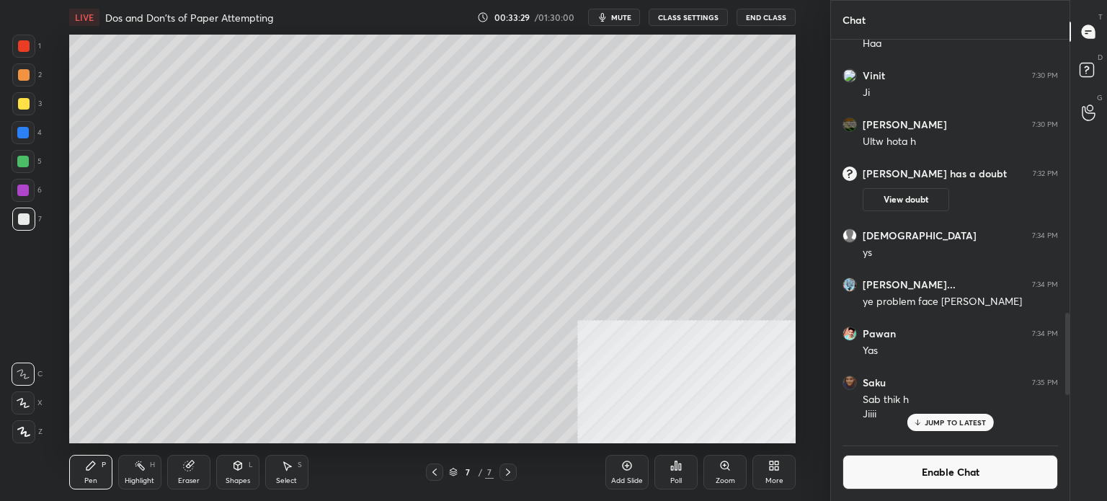
click at [20, 54] on div at bounding box center [23, 46] width 23 height 23
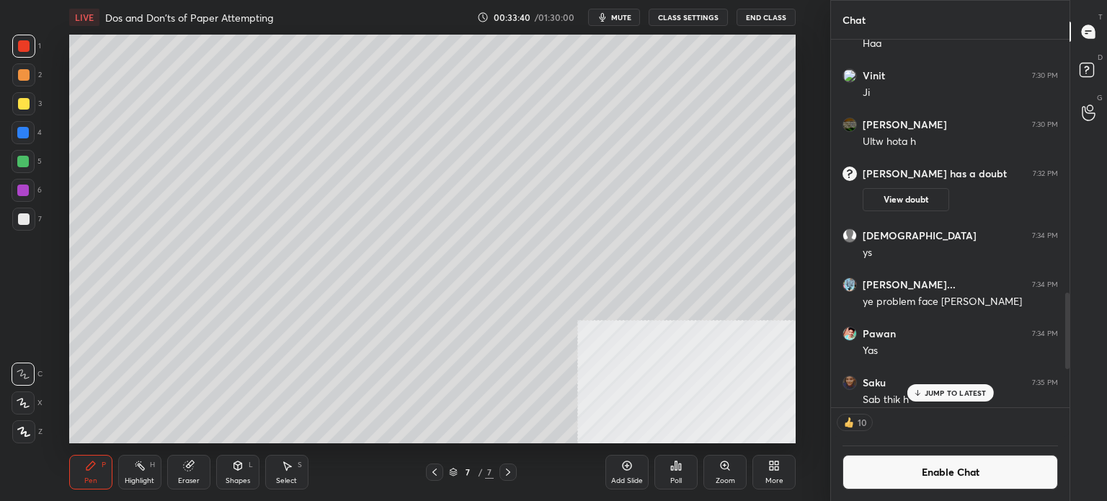
click at [24, 140] on div at bounding box center [23, 132] width 23 height 23
click at [233, 458] on div "Shapes L" at bounding box center [237, 472] width 43 height 35
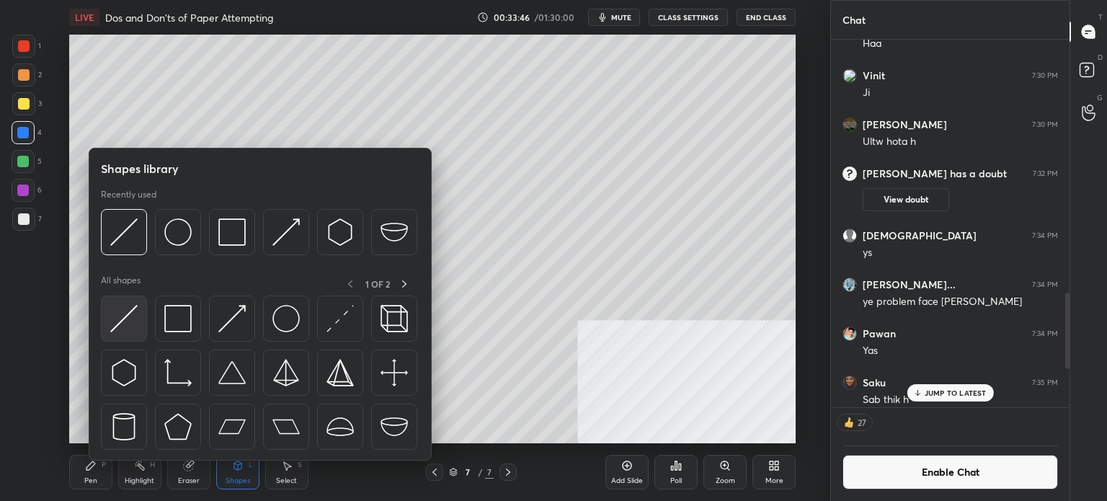
click at [132, 318] on img at bounding box center [123, 318] width 27 height 27
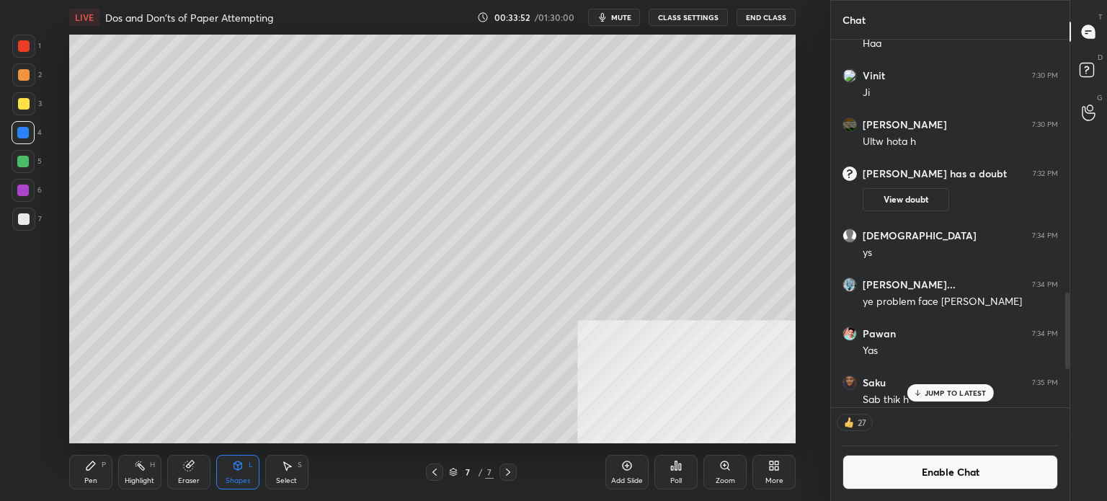
click at [190, 466] on icon at bounding box center [187, 465] width 9 height 9
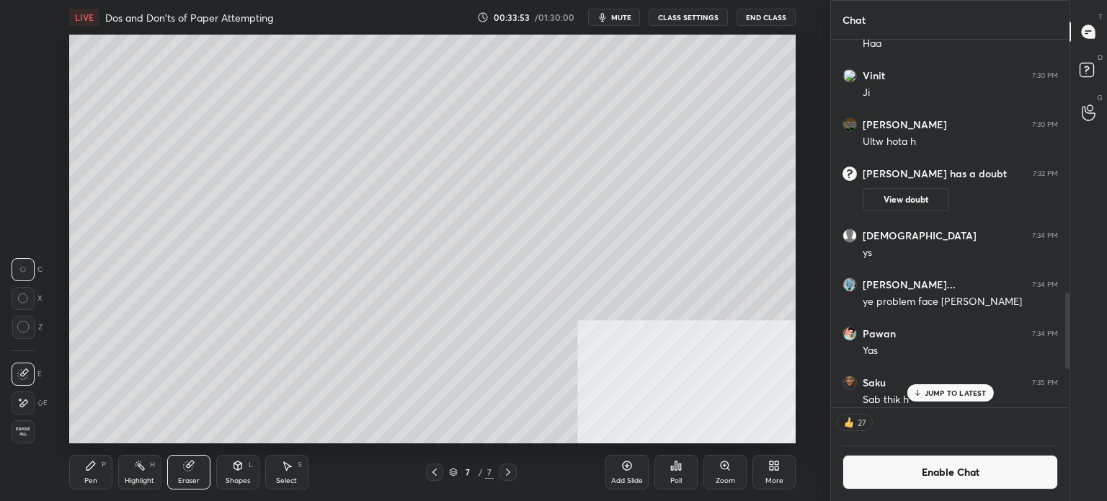
click at [29, 405] on div at bounding box center [23, 402] width 23 height 23
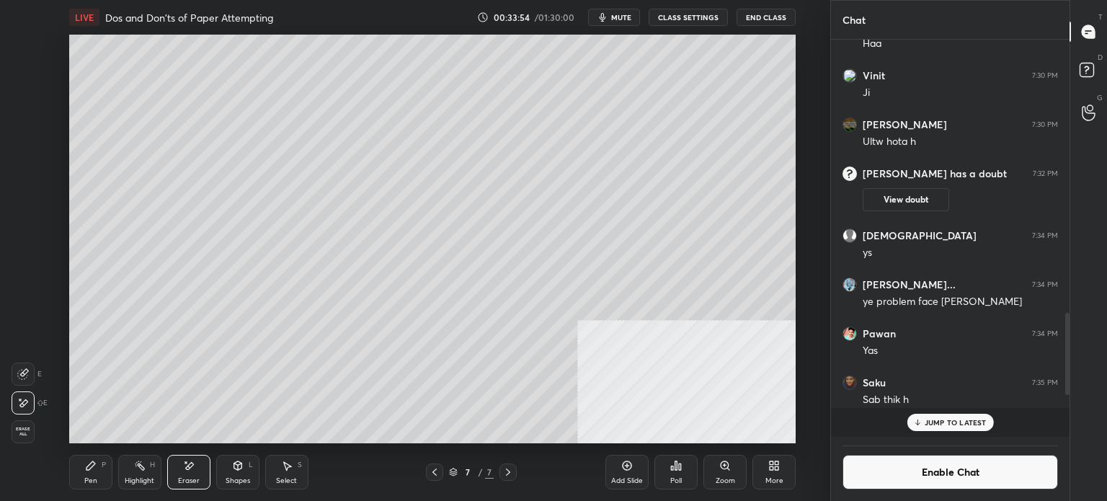
scroll to position [393, 234]
click at [101, 472] on div "Pen P" at bounding box center [90, 472] width 43 height 35
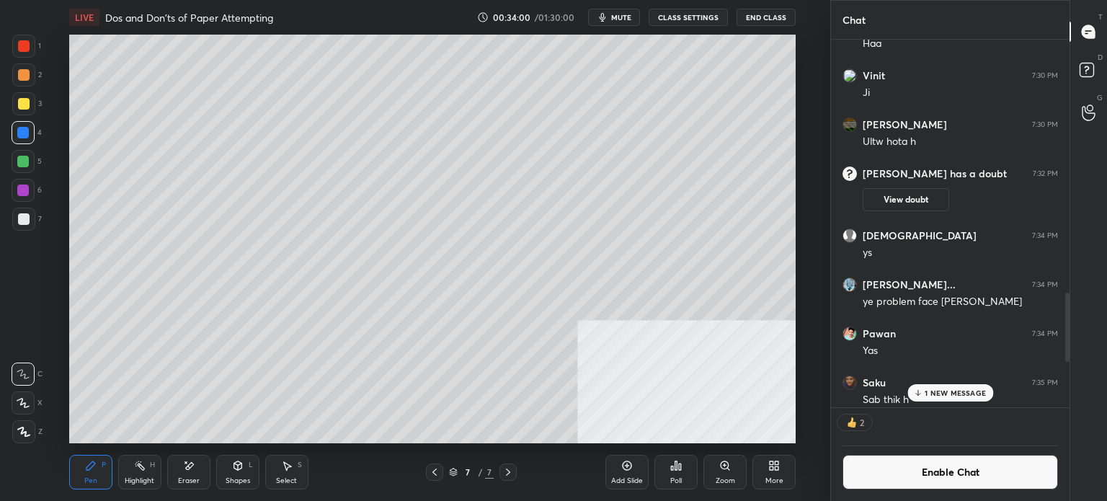
scroll to position [4, 4]
click at [28, 221] on div at bounding box center [23, 218] width 23 height 23
click at [254, 463] on div "Shapes L" at bounding box center [237, 472] width 43 height 35
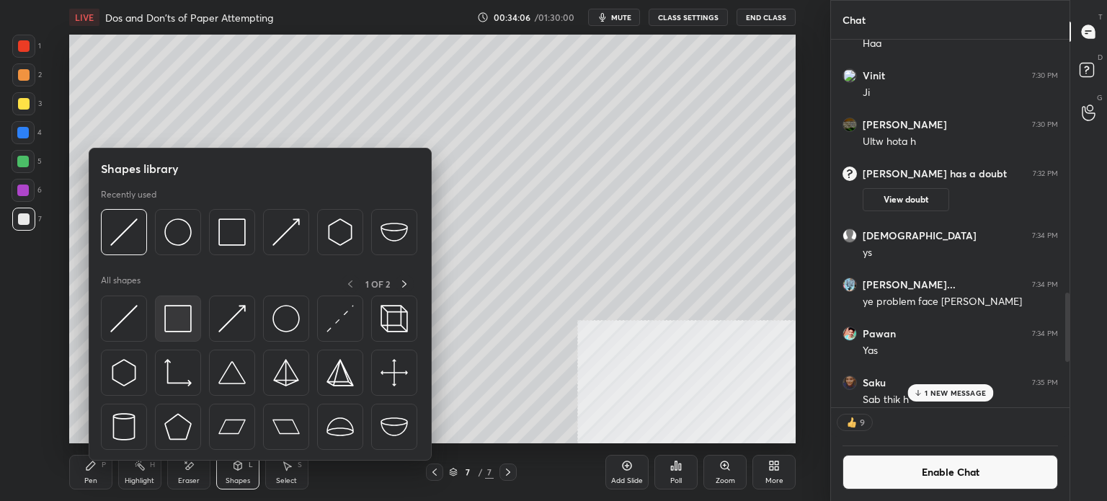
click at [182, 322] on img at bounding box center [177, 318] width 27 height 27
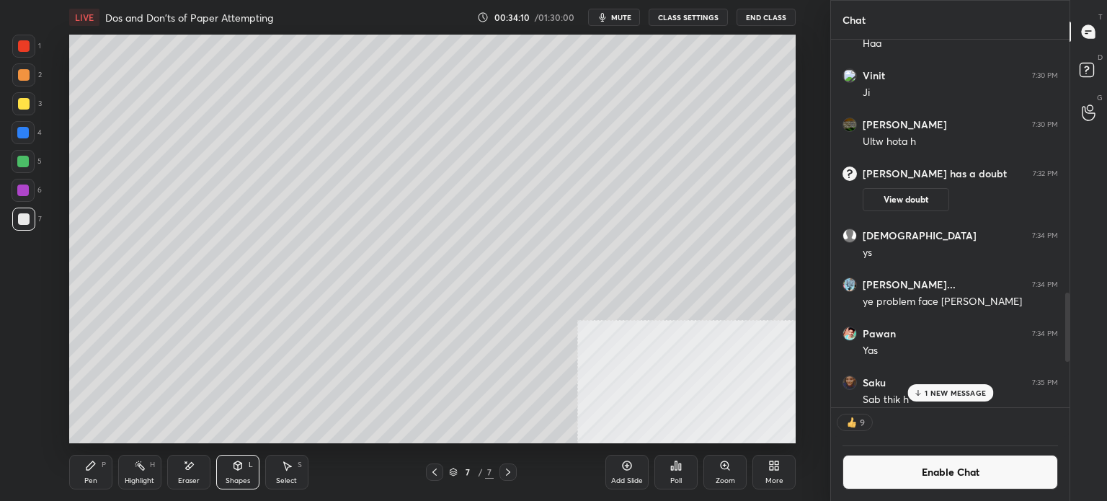
click at [104, 475] on div "Pen P" at bounding box center [90, 472] width 43 height 35
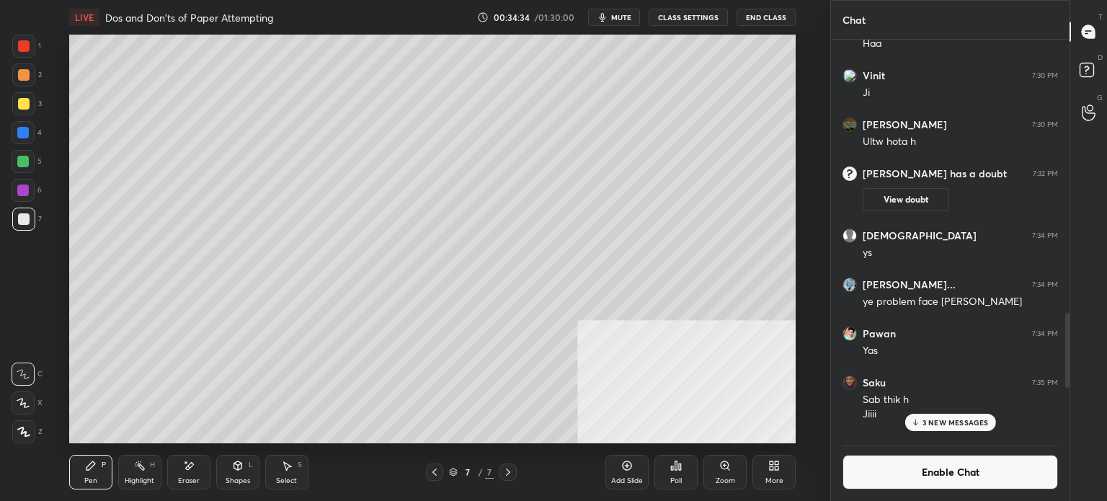
click at [951, 475] on button "Enable Chat" at bounding box center [949, 472] width 215 height 35
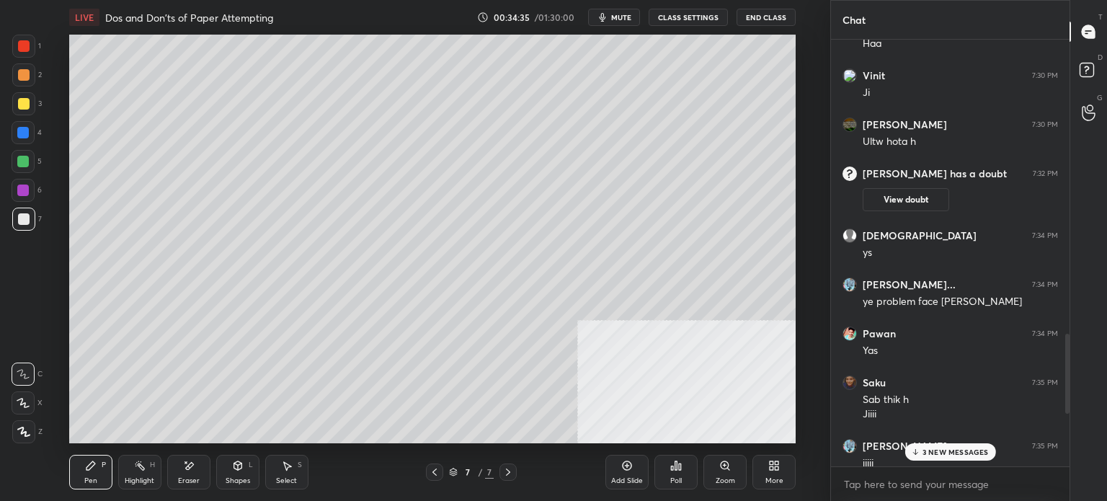
click at [950, 451] on p "3 NEW MESSAGES" at bounding box center [955, 451] width 66 height 9
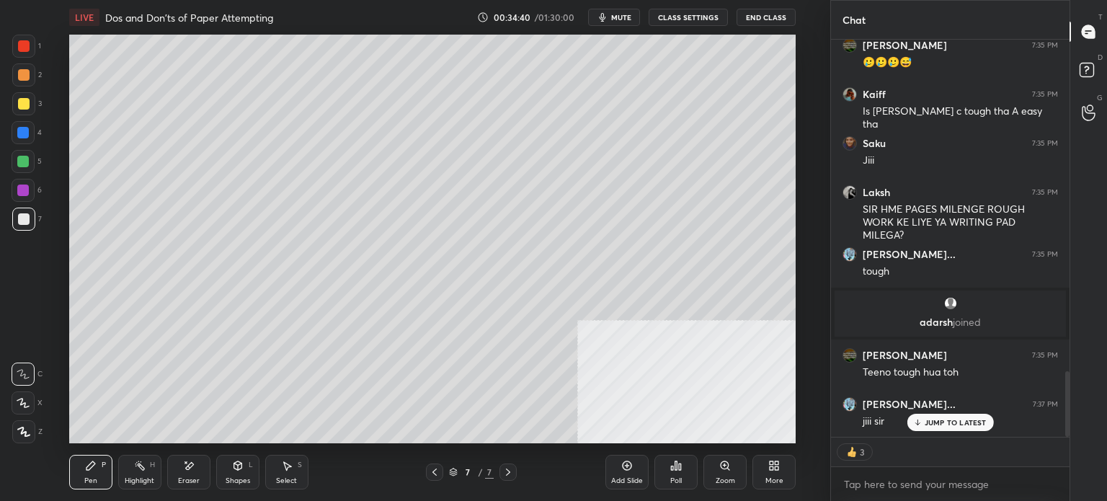
scroll to position [2009, 0]
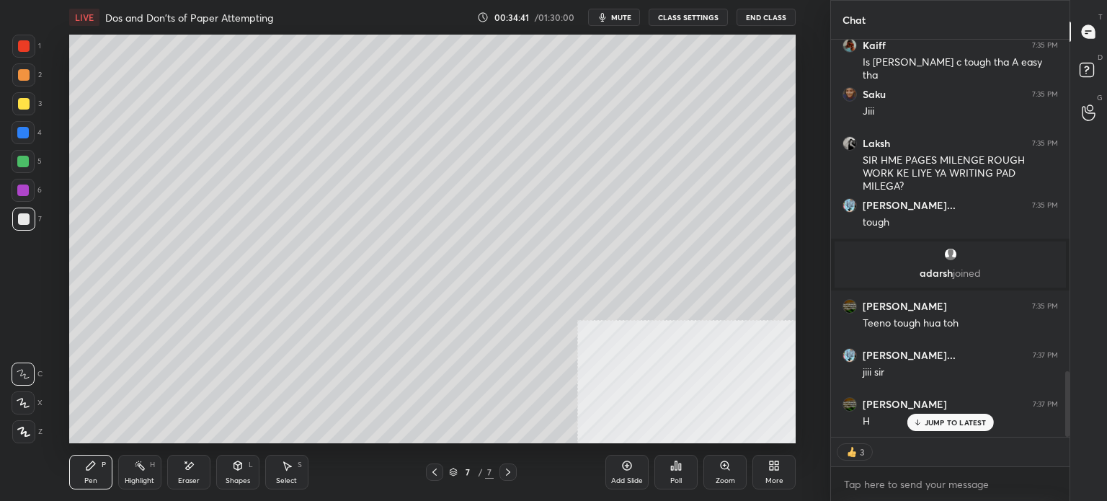
type textarea "x"
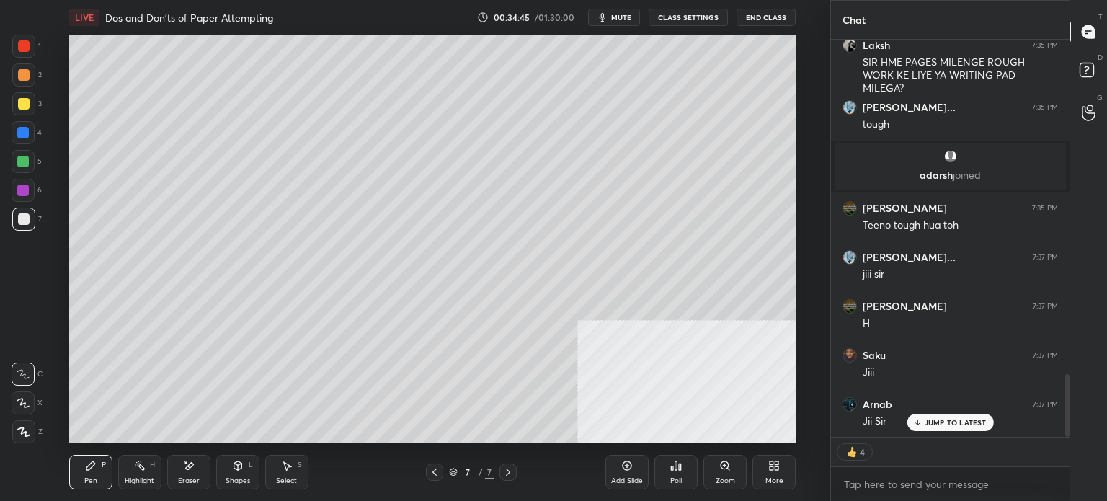
scroll to position [2156, 0]
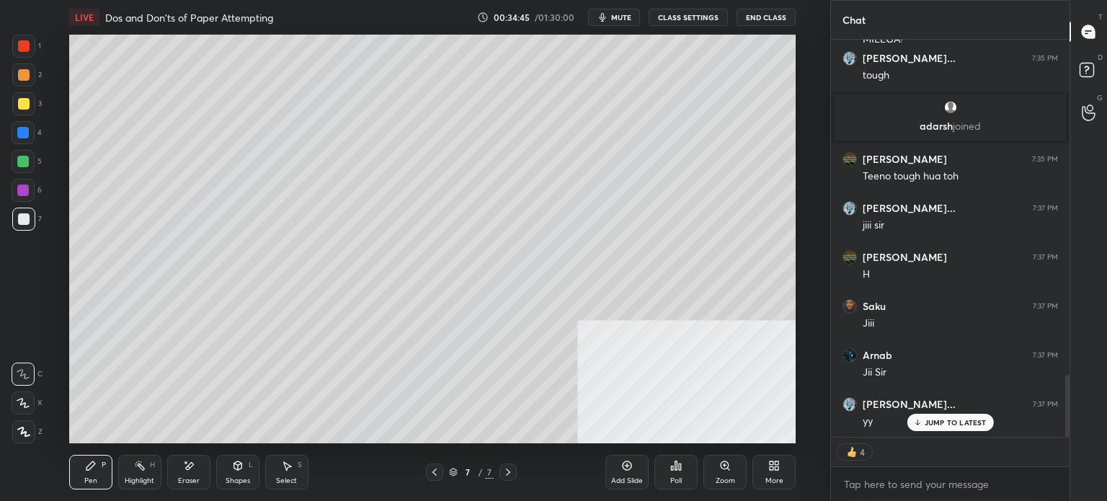
click at [690, 17] on button "CLASS SETTINGS" at bounding box center [687, 17] width 79 height 17
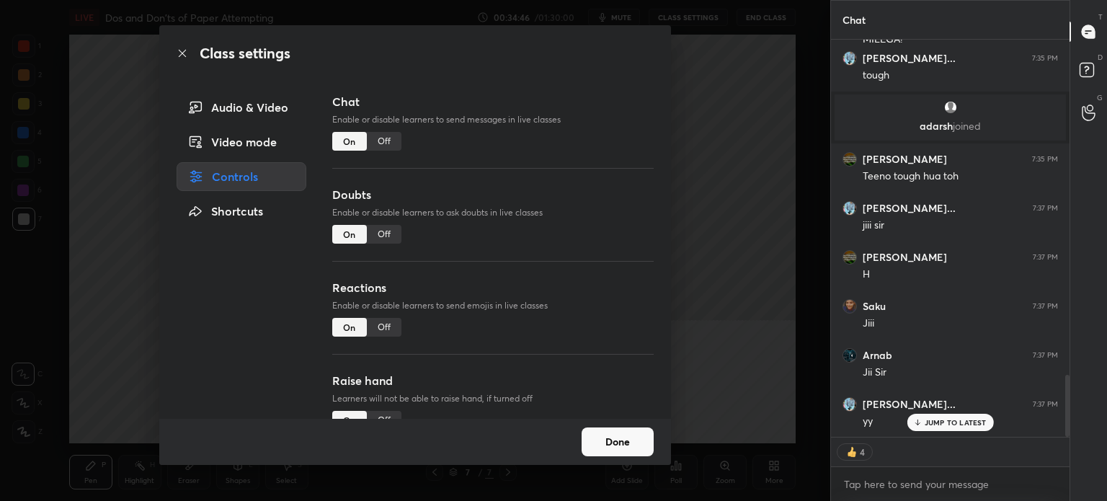
click at [388, 141] on div "Off" at bounding box center [384, 141] width 35 height 19
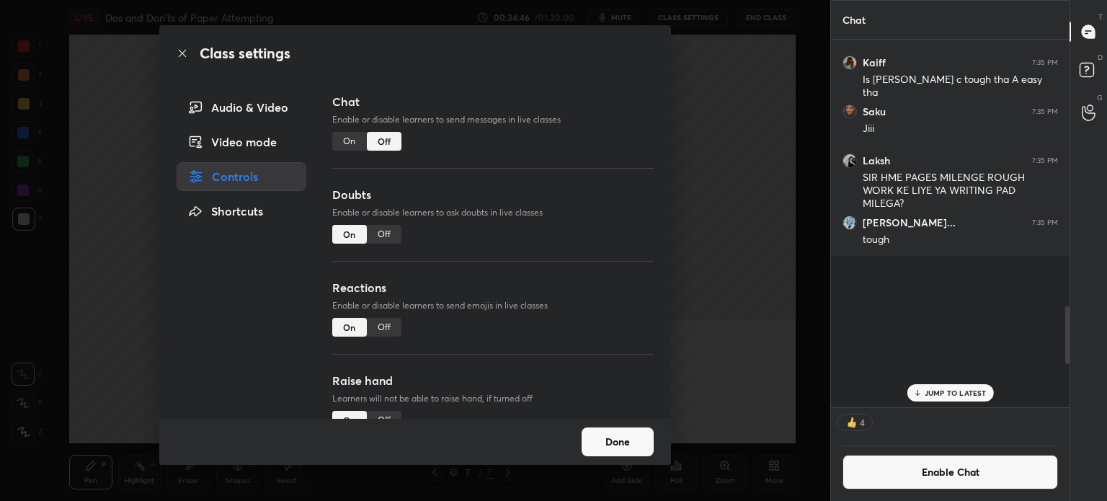
scroll to position [363, 234]
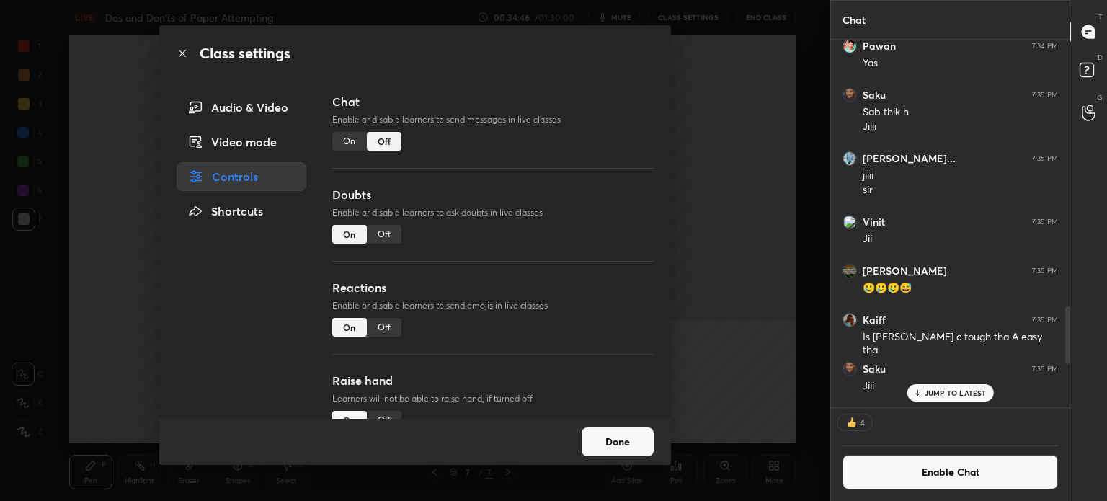
click at [78, 259] on div "Class settings Audio & Video Video mode Controls Shortcuts Chat Enable or disab…" at bounding box center [415, 250] width 830 height 501
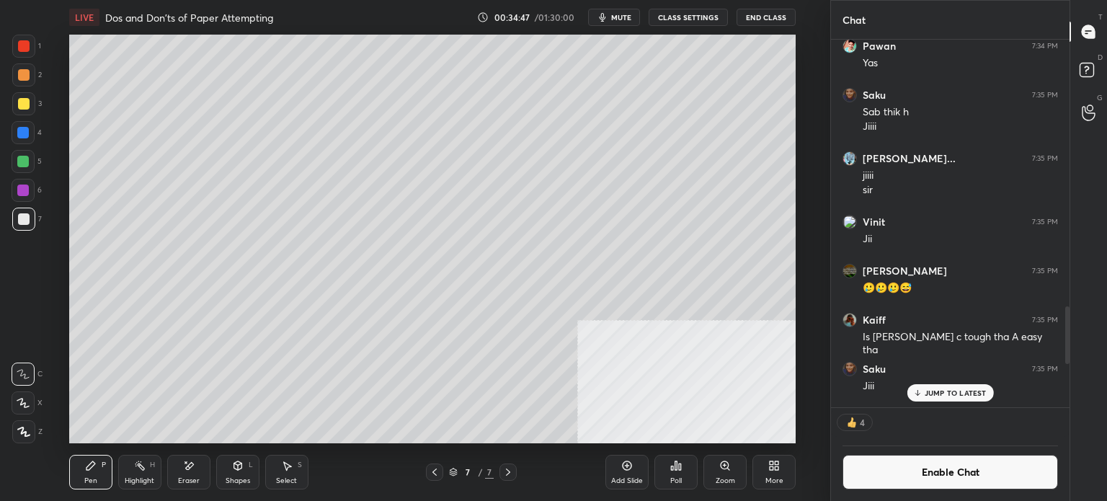
click at [239, 473] on div "Shapes L" at bounding box center [237, 472] width 43 height 35
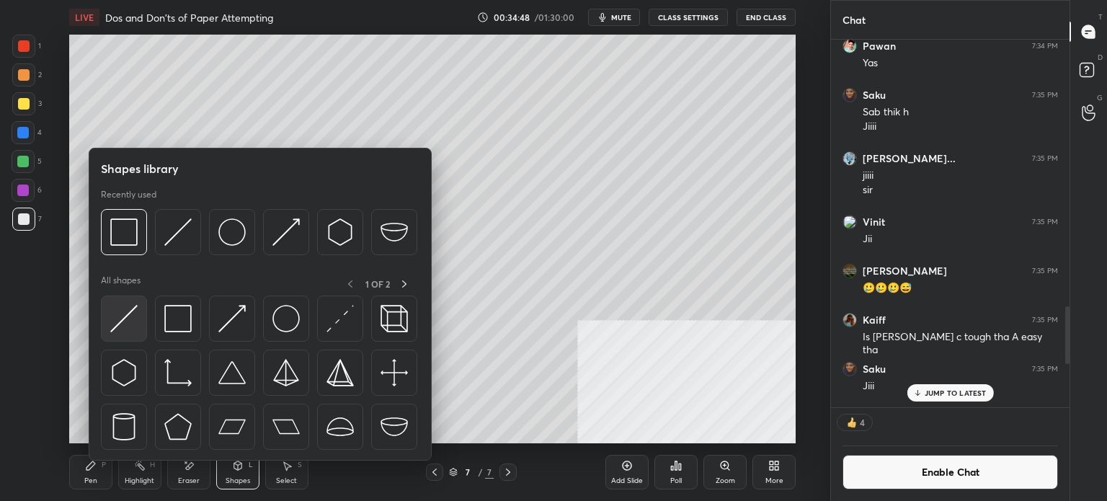
click at [115, 331] on img at bounding box center [123, 318] width 27 height 27
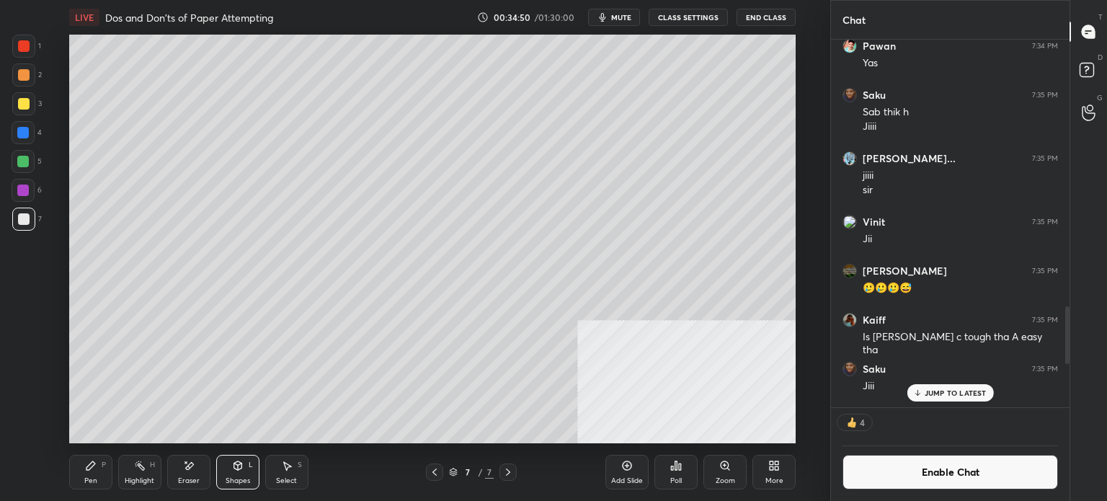
click at [78, 476] on div "Pen P" at bounding box center [90, 472] width 43 height 35
click at [27, 57] on div at bounding box center [23, 46] width 23 height 23
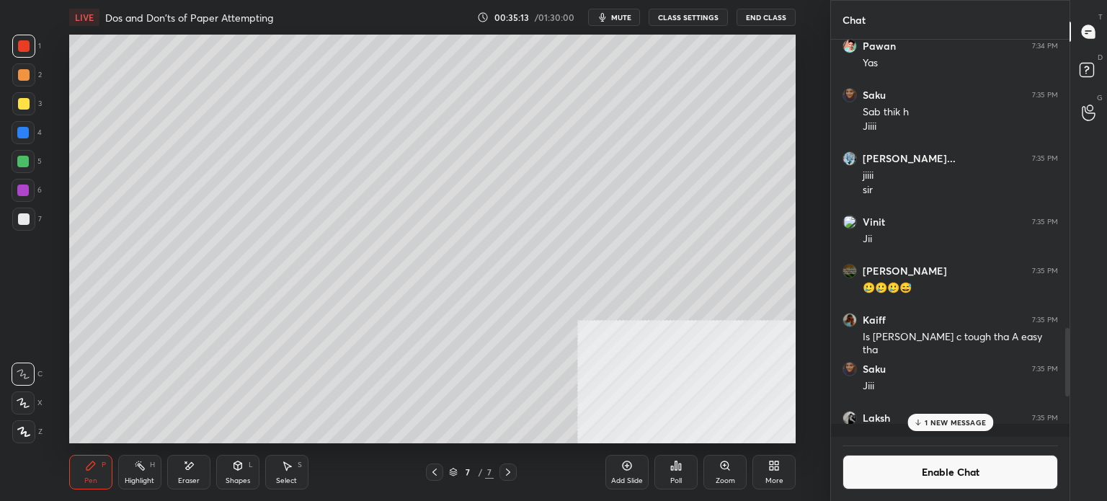
scroll to position [5, 4]
click at [96, 470] on icon at bounding box center [91, 466] width 12 height 12
click at [23, 225] on div at bounding box center [23, 218] width 23 height 23
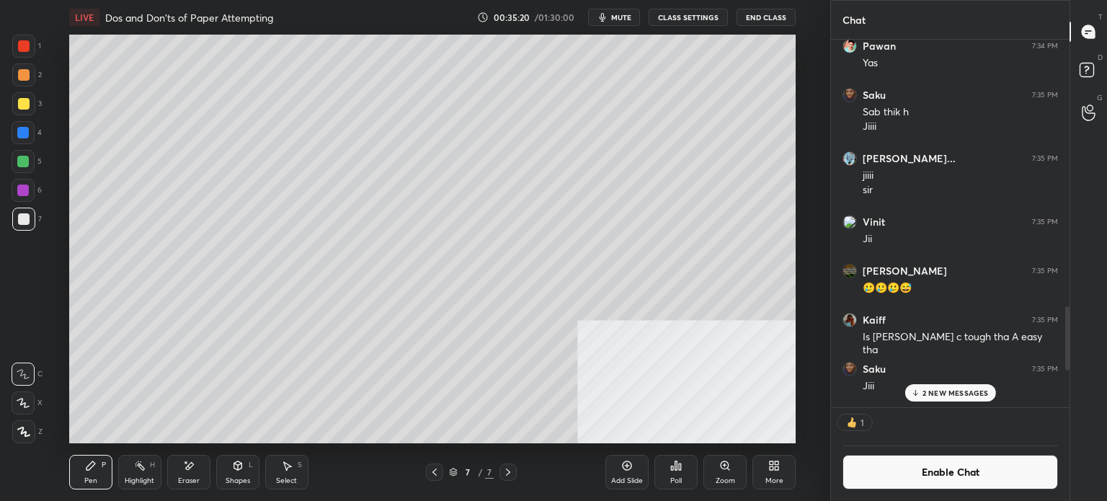
click at [634, 480] on div "Add Slide" at bounding box center [627, 480] width 32 height 7
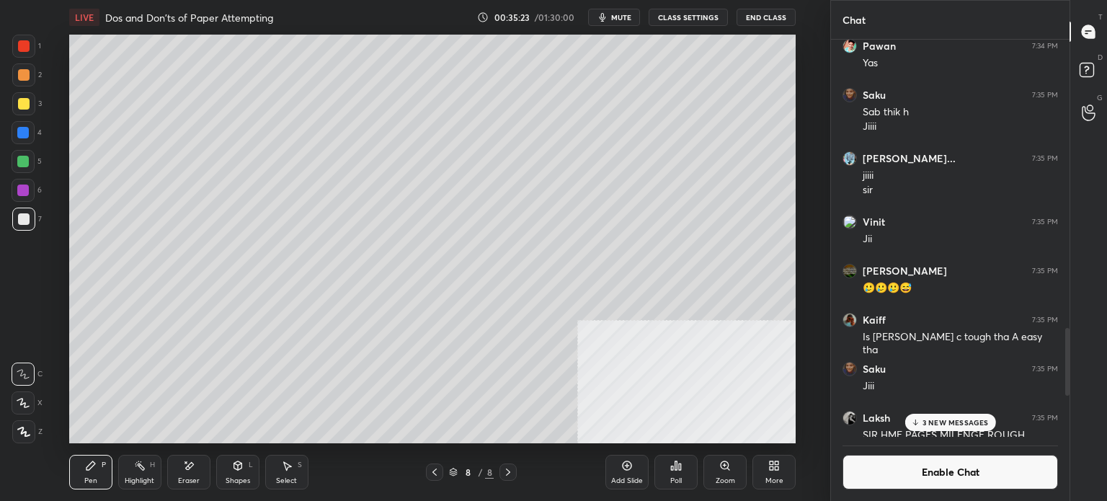
scroll to position [393, 234]
click at [28, 111] on div at bounding box center [23, 103] width 23 height 23
click at [26, 54] on div at bounding box center [23, 46] width 23 height 23
click at [952, 478] on button "Enable Chat" at bounding box center [949, 472] width 215 height 35
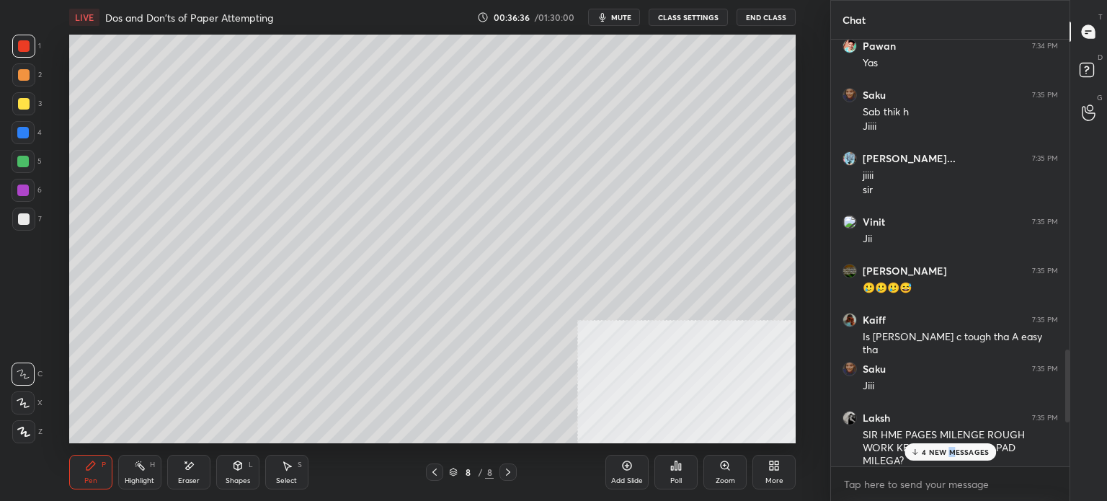
click at [950, 455] on p "4 NEW MESSAGES" at bounding box center [954, 451] width 67 height 9
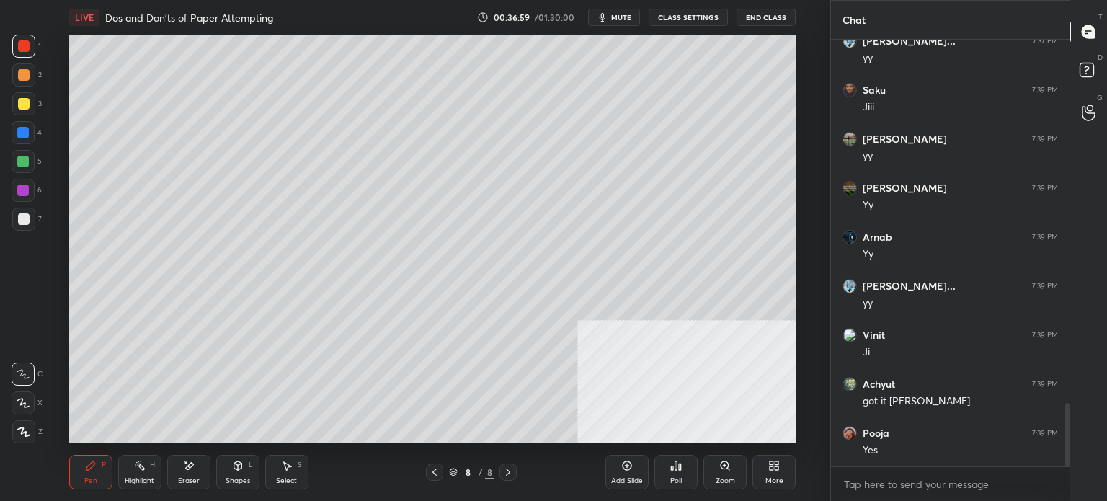
scroll to position [2490, 0]
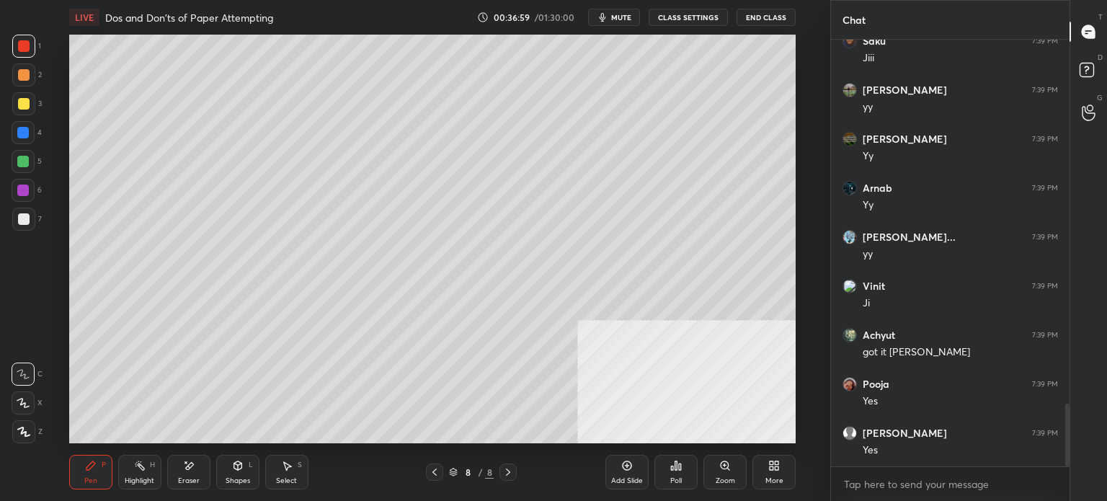
click at [19, 135] on div at bounding box center [23, 133] width 12 height 12
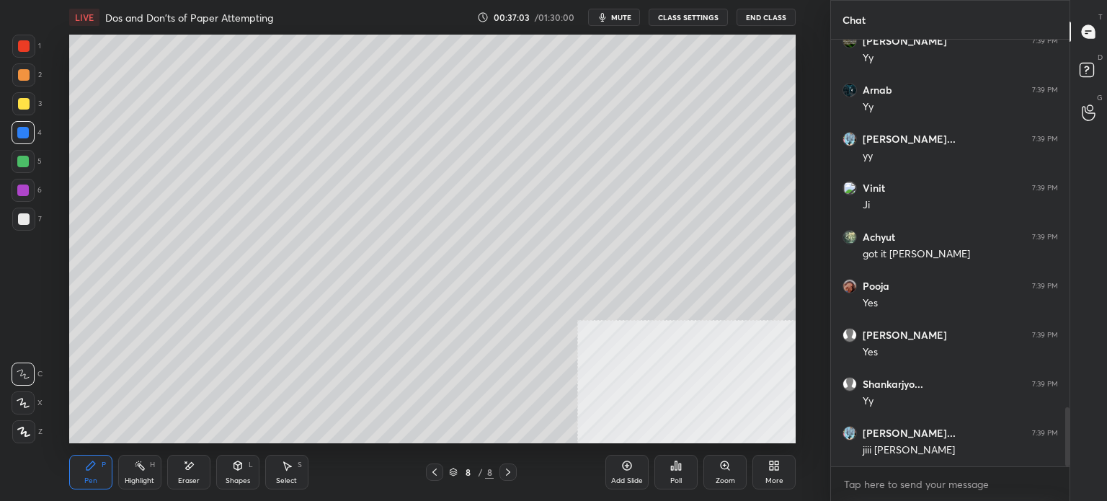
scroll to position [2637, 0]
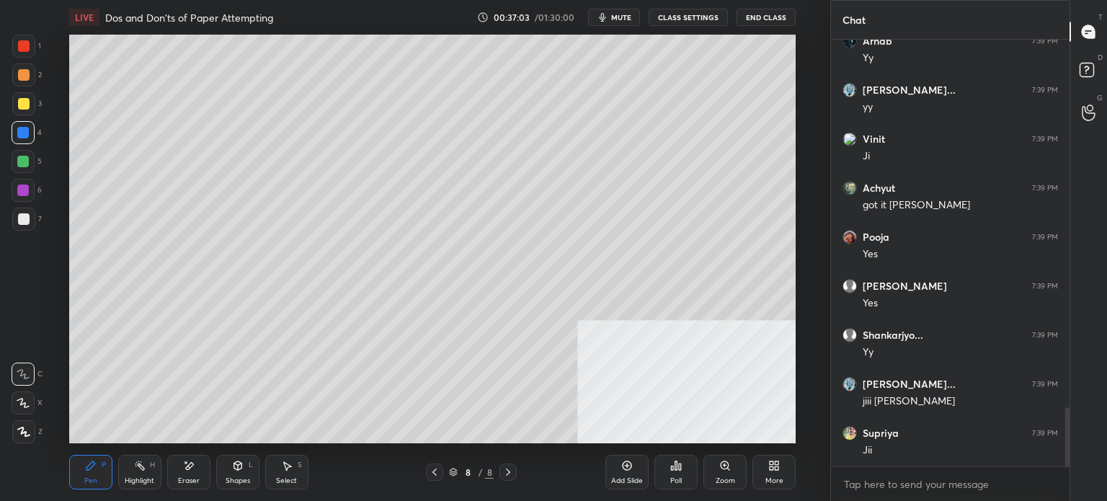
click at [706, 13] on button "CLASS SETTINGS" at bounding box center [687, 17] width 79 height 17
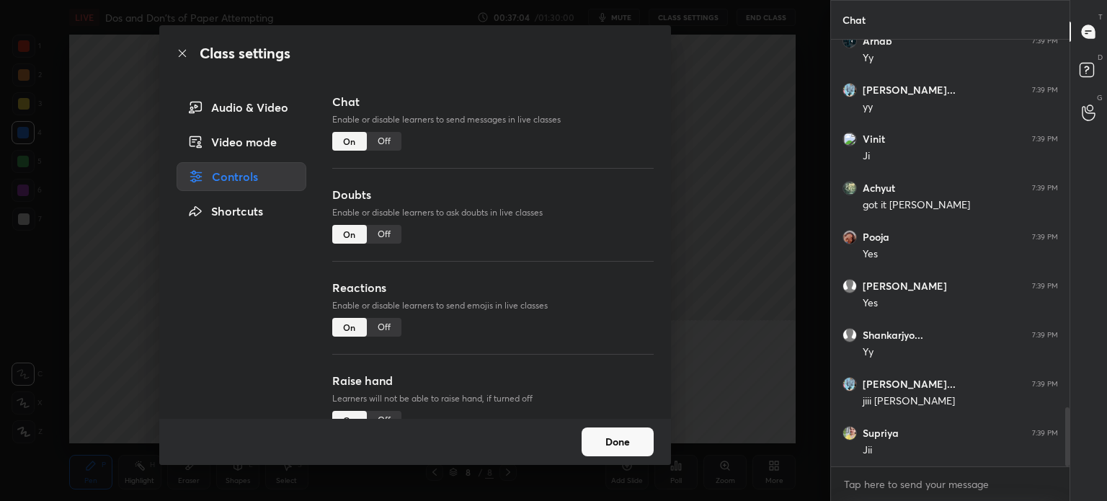
click at [383, 138] on div "Off" at bounding box center [384, 141] width 35 height 19
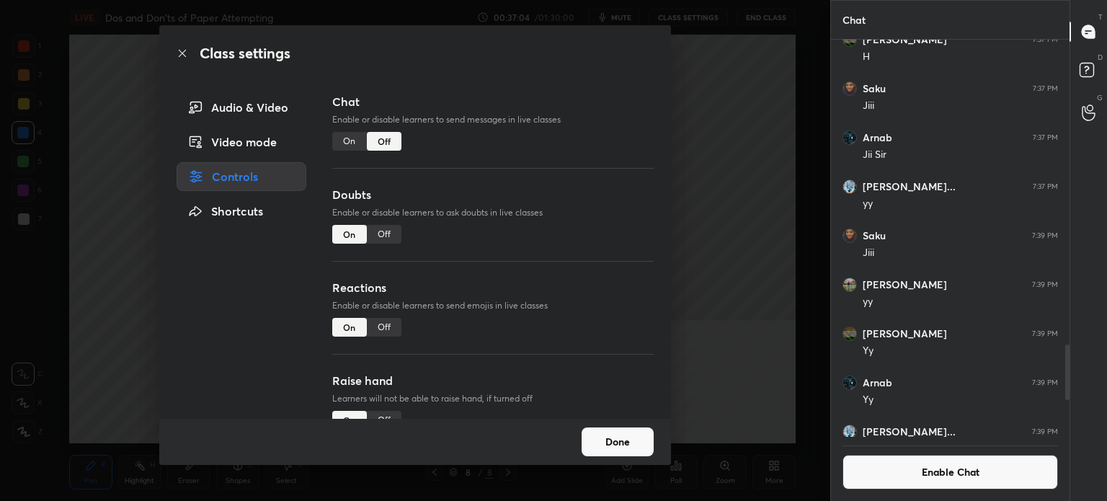
scroll to position [4, 4]
drag, startPoint x: 187, startPoint y: 49, endPoint x: 178, endPoint y: 50, distance: 8.7
click at [180, 51] on icon at bounding box center [183, 54] width 12 height 12
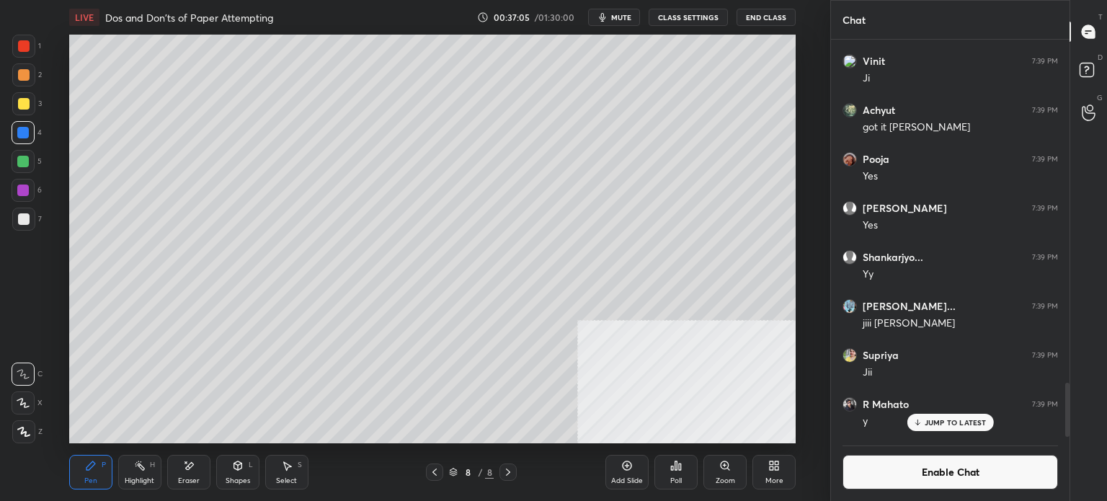
click at [20, 226] on div at bounding box center [23, 218] width 23 height 23
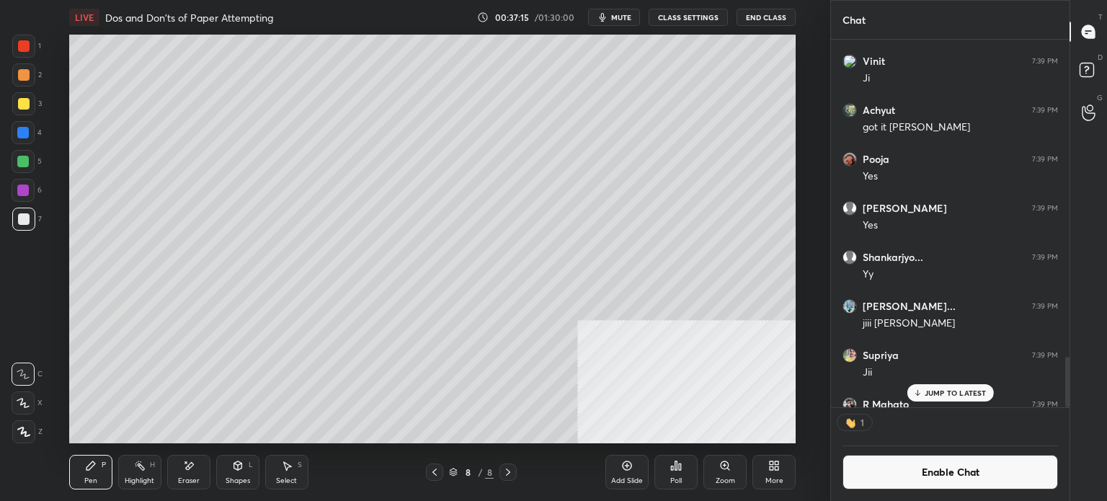
scroll to position [4, 4]
click at [24, 190] on div at bounding box center [23, 190] width 12 height 12
click at [26, 406] on icon at bounding box center [23, 402] width 12 height 9
click at [25, 165] on div at bounding box center [23, 162] width 12 height 12
click at [97, 455] on div "Pen P Highlight H Eraser Shapes L Select S 8 / 8 Add Slide Poll Zoom More" at bounding box center [432, 472] width 726 height 58
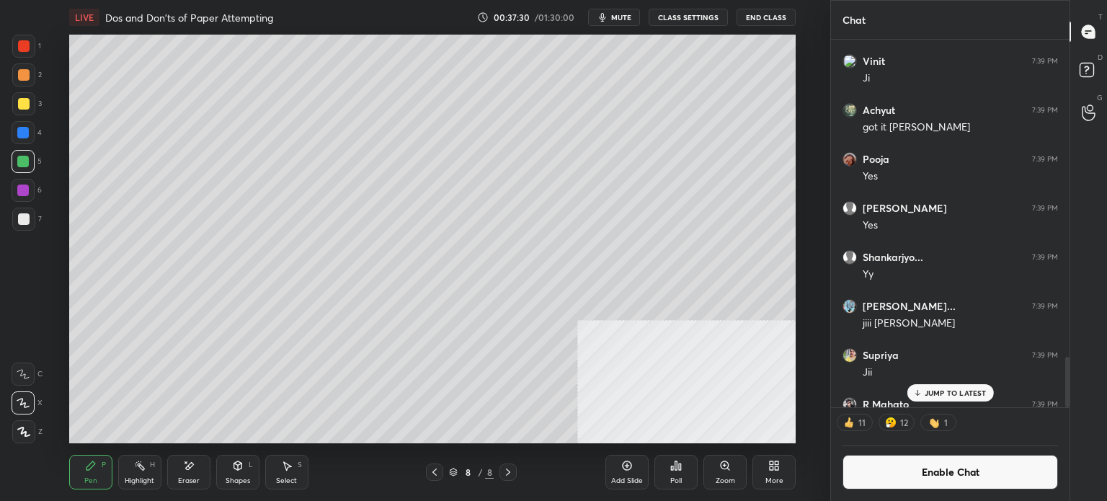
click at [21, 215] on div at bounding box center [24, 219] width 12 height 12
click at [25, 165] on div at bounding box center [23, 162] width 12 height 12
click at [30, 222] on div at bounding box center [23, 218] width 23 height 23
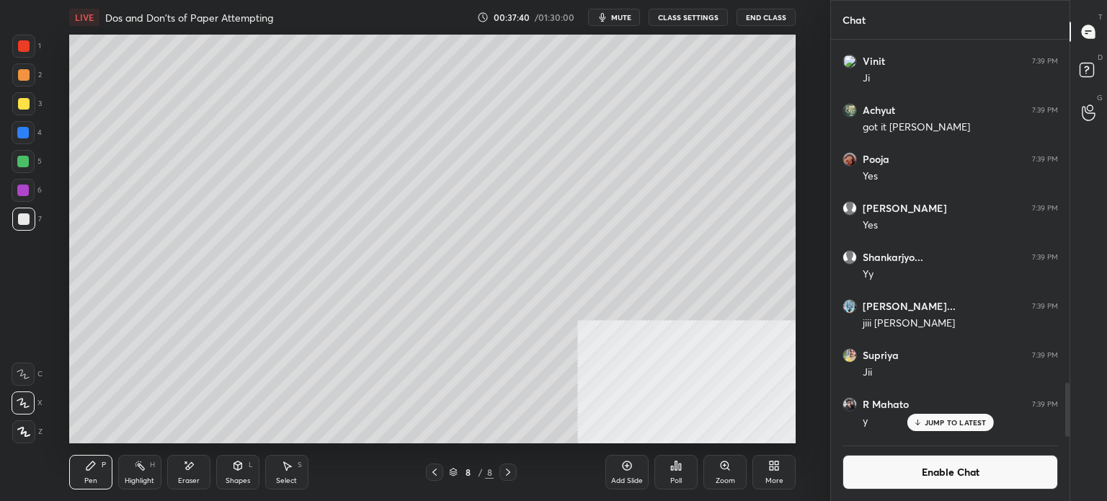
scroll to position [393, 234]
click at [963, 460] on button "Enable Chat" at bounding box center [949, 472] width 215 height 35
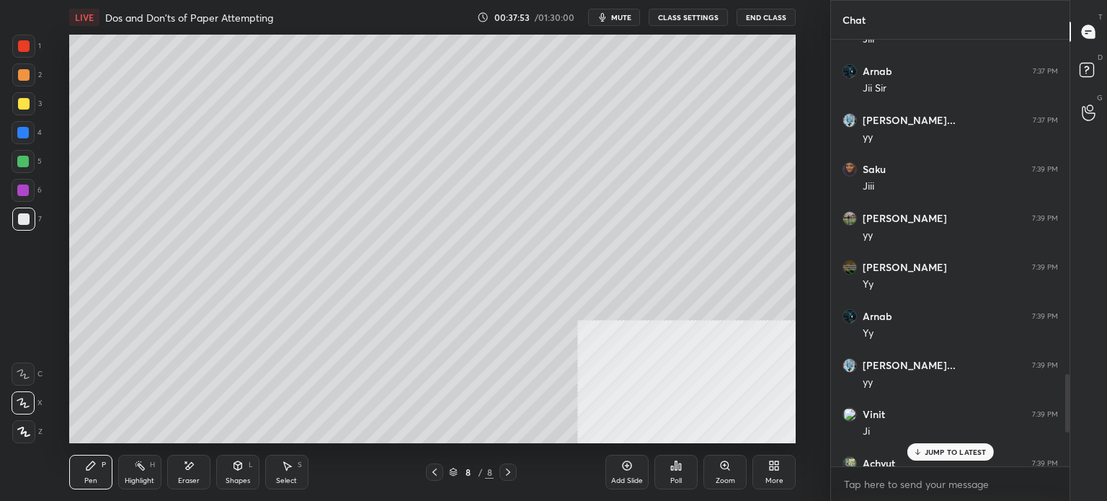
click at [963, 457] on div "JUMP TO LATEST" at bounding box center [949, 451] width 86 height 17
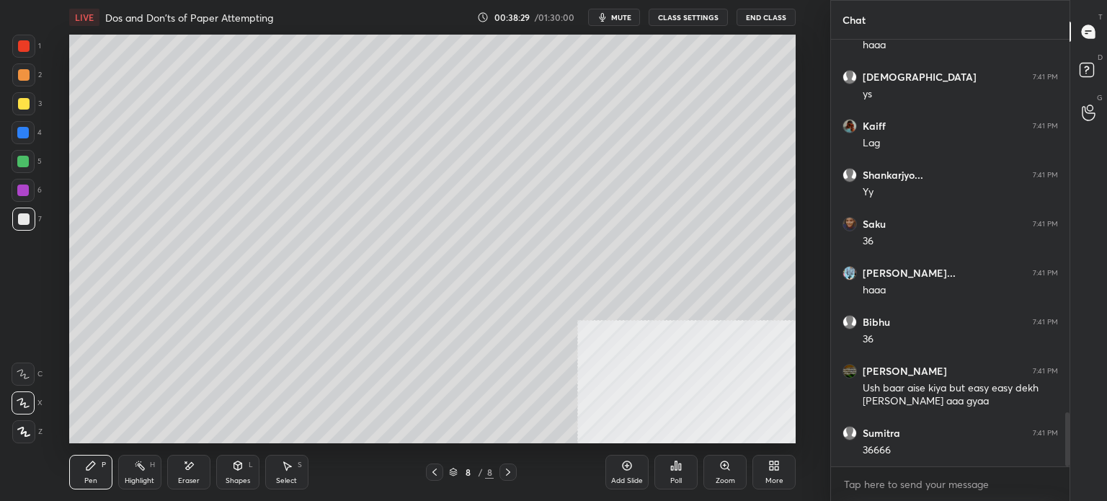
scroll to position [2994, 0]
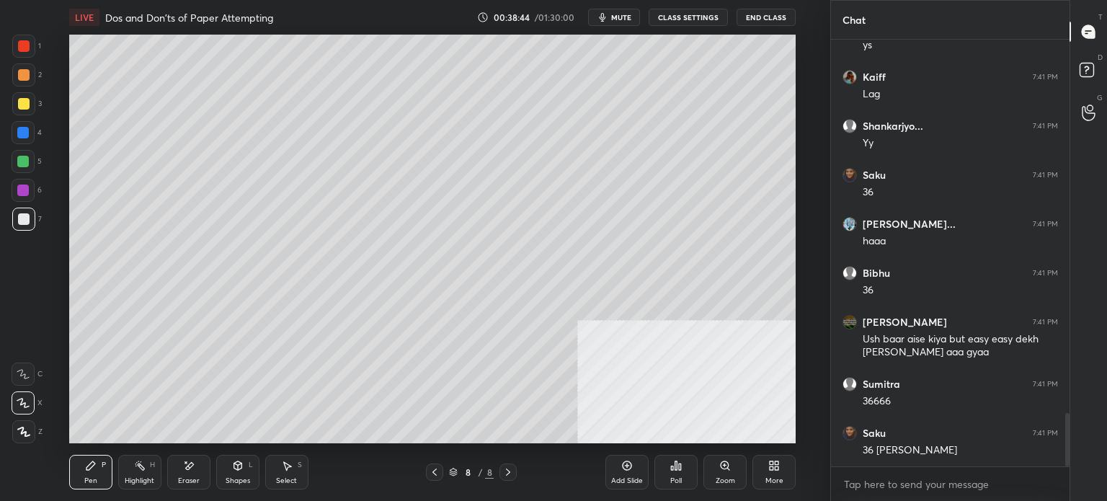
drag, startPoint x: 29, startPoint y: 159, endPoint x: 20, endPoint y: 160, distance: 8.7
click at [18, 164] on div at bounding box center [23, 162] width 12 height 12
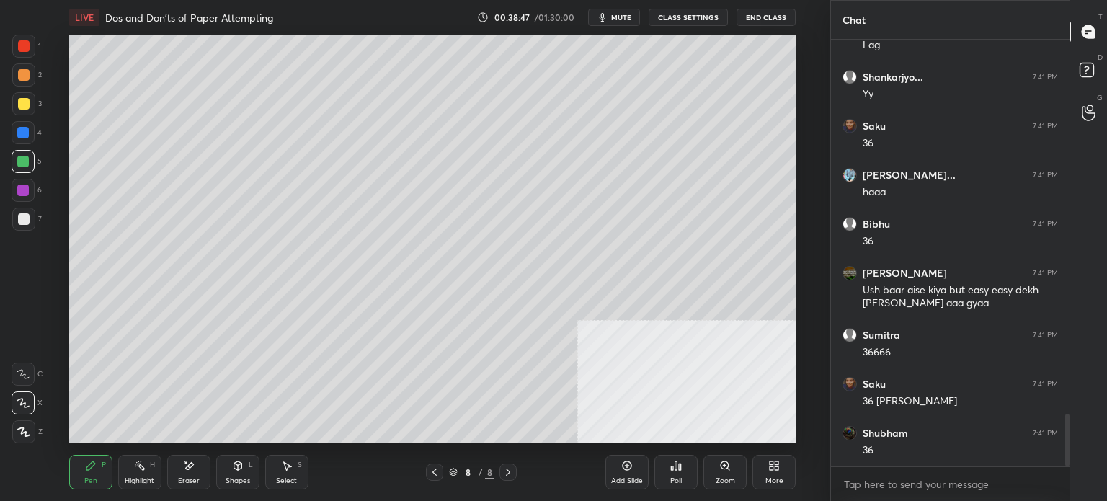
scroll to position [3092, 0]
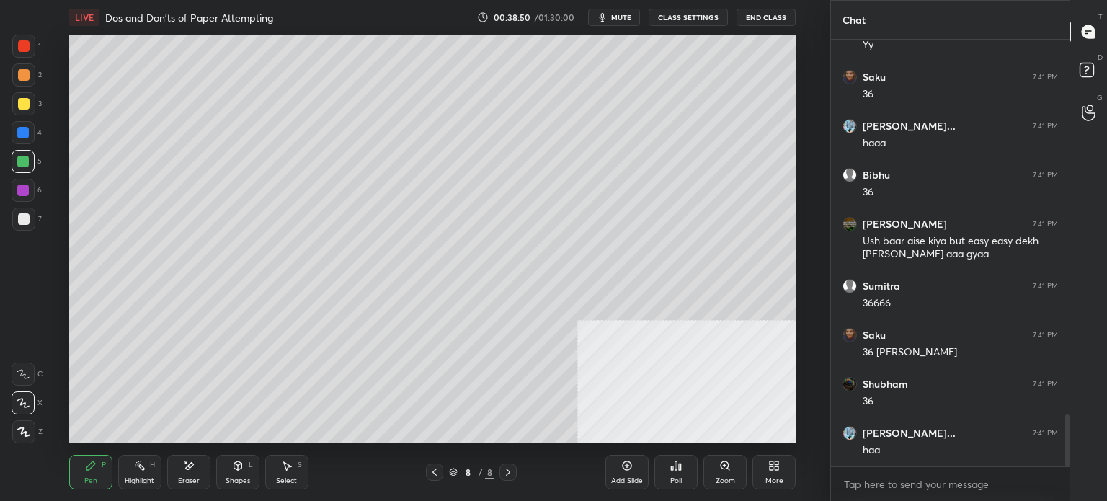
click at [193, 481] on div "Eraser" at bounding box center [189, 480] width 22 height 7
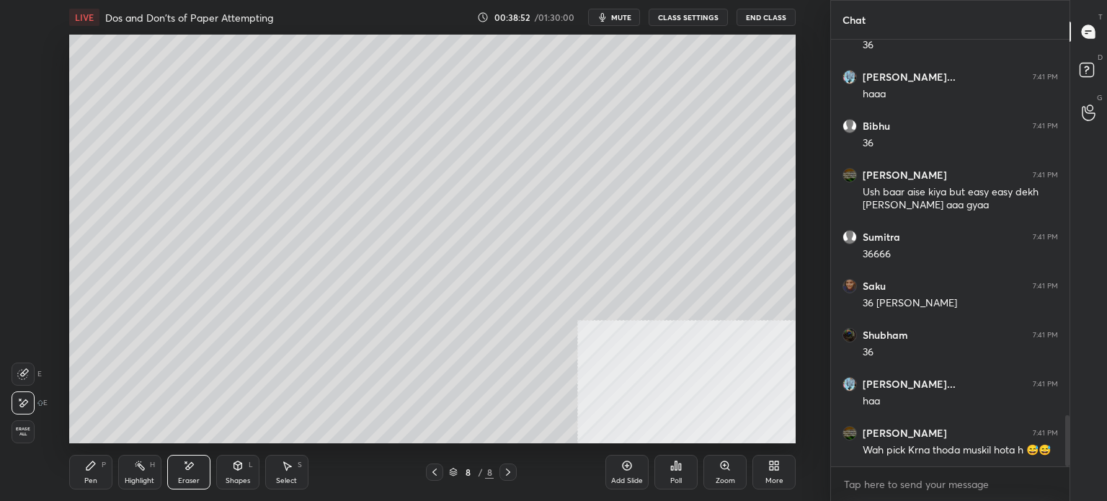
click at [97, 472] on div "Pen P" at bounding box center [90, 472] width 43 height 35
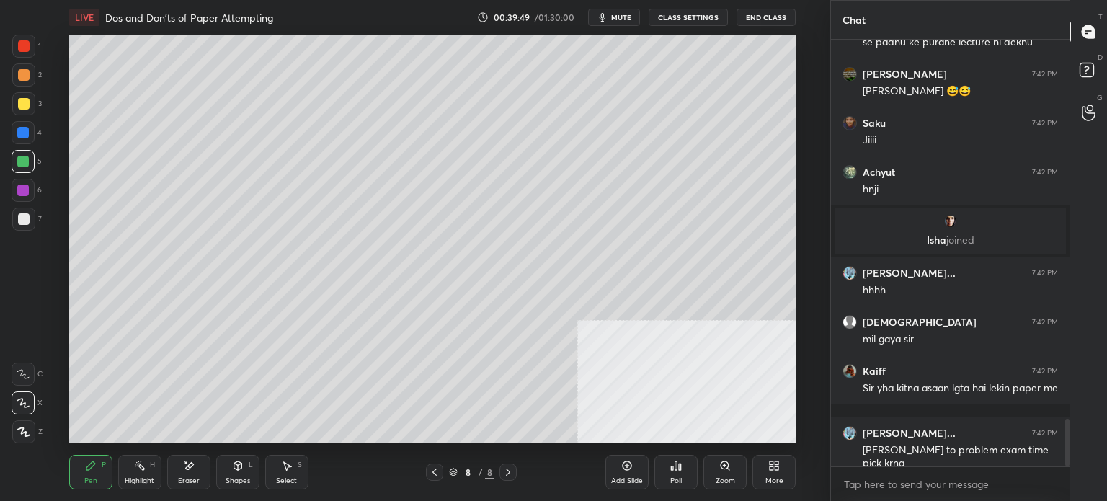
scroll to position [3460, 0]
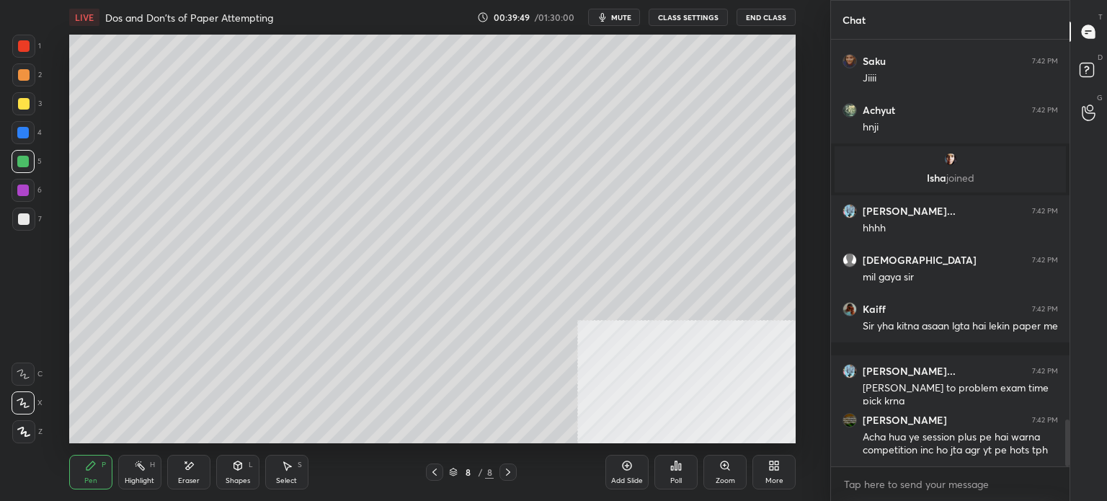
drag, startPoint x: 439, startPoint y: 472, endPoint x: 430, endPoint y: 473, distance: 8.8
click at [439, 472] on icon at bounding box center [435, 472] width 12 height 12
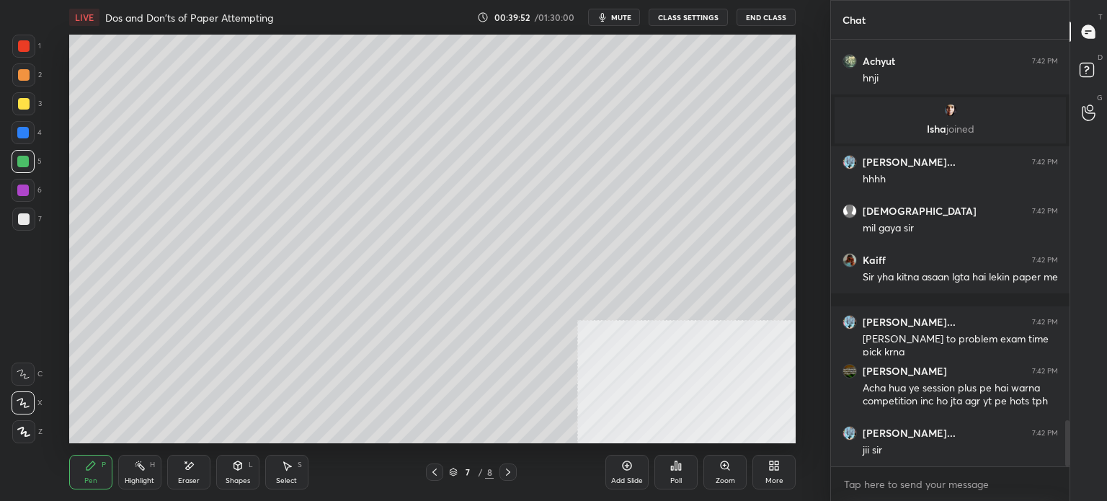
click at [689, 17] on button "CLASS SETTINGS" at bounding box center [687, 17] width 79 height 17
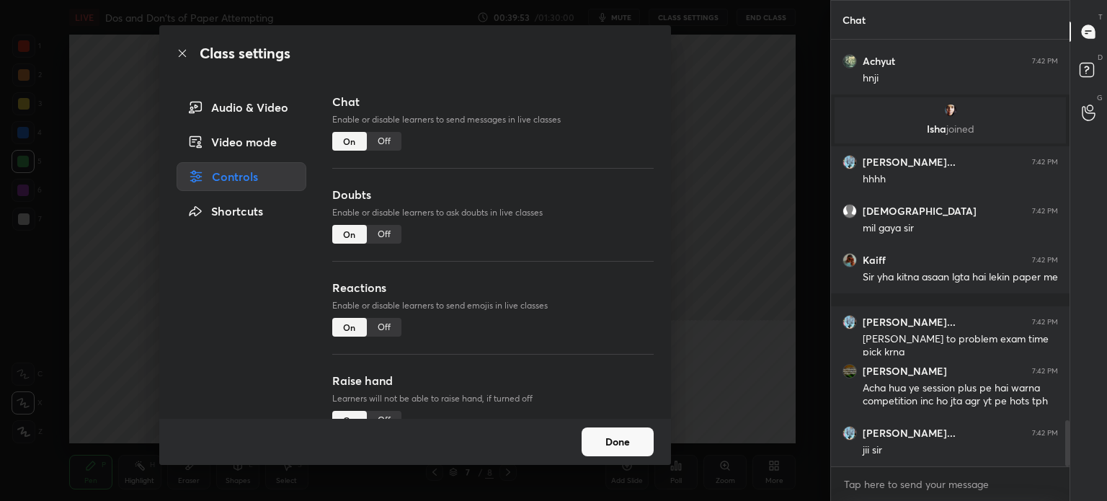
click at [385, 137] on div "Off" at bounding box center [384, 141] width 35 height 19
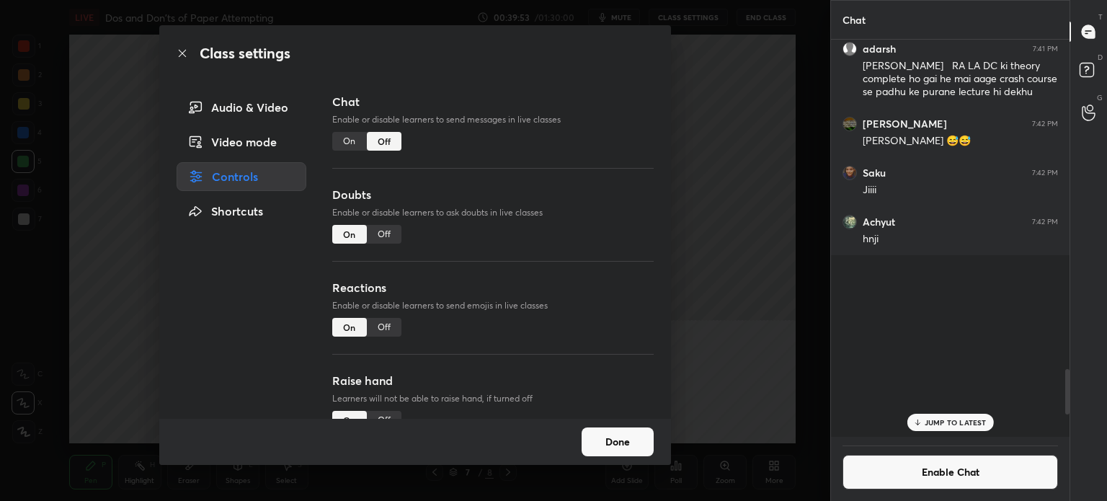
scroll to position [4, 4]
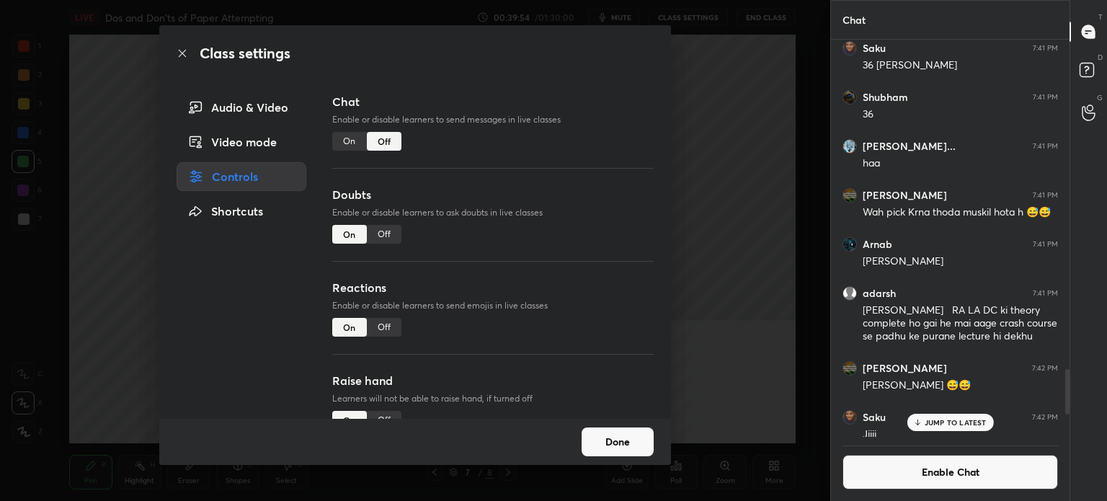
click at [181, 53] on icon at bounding box center [183, 54] width 12 height 12
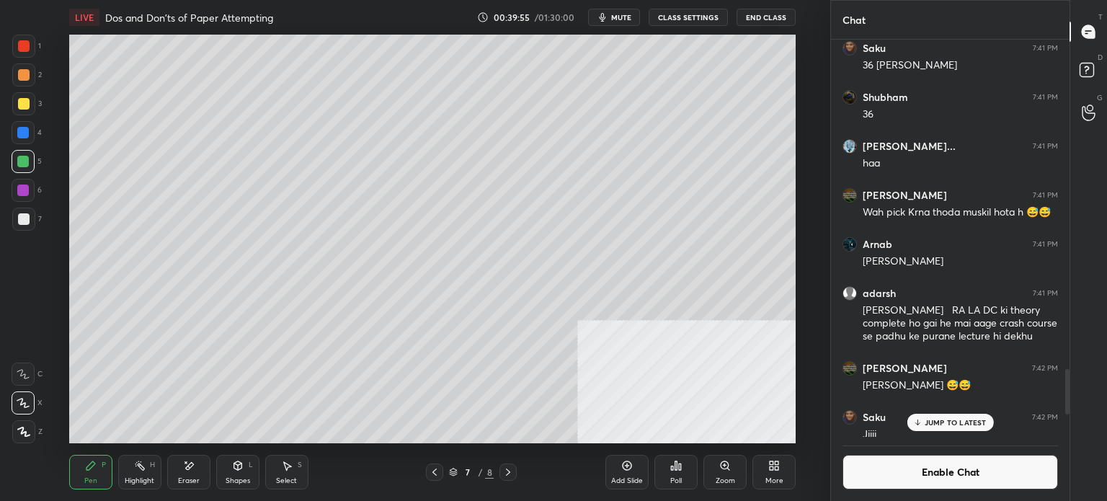
click at [112, 475] on div "Pen P Highlight H Eraser Shapes L Select S" at bounding box center [203, 472] width 268 height 35
click at [26, 220] on div at bounding box center [24, 219] width 12 height 12
click at [24, 133] on div at bounding box center [23, 133] width 12 height 12
click at [29, 97] on div at bounding box center [23, 103] width 23 height 23
click at [28, 376] on icon at bounding box center [23, 374] width 13 height 10
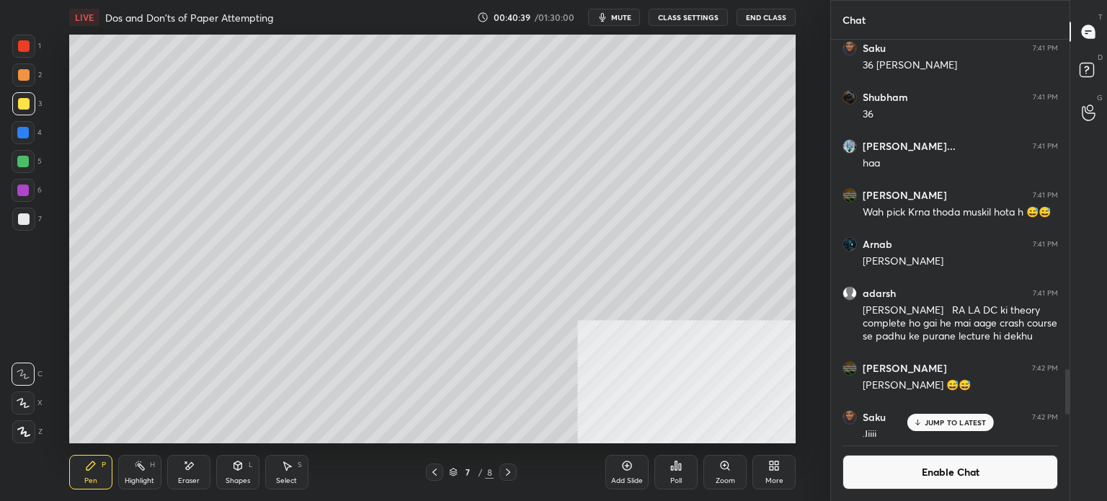
click at [892, 479] on button "Enable Chat" at bounding box center [949, 472] width 215 height 35
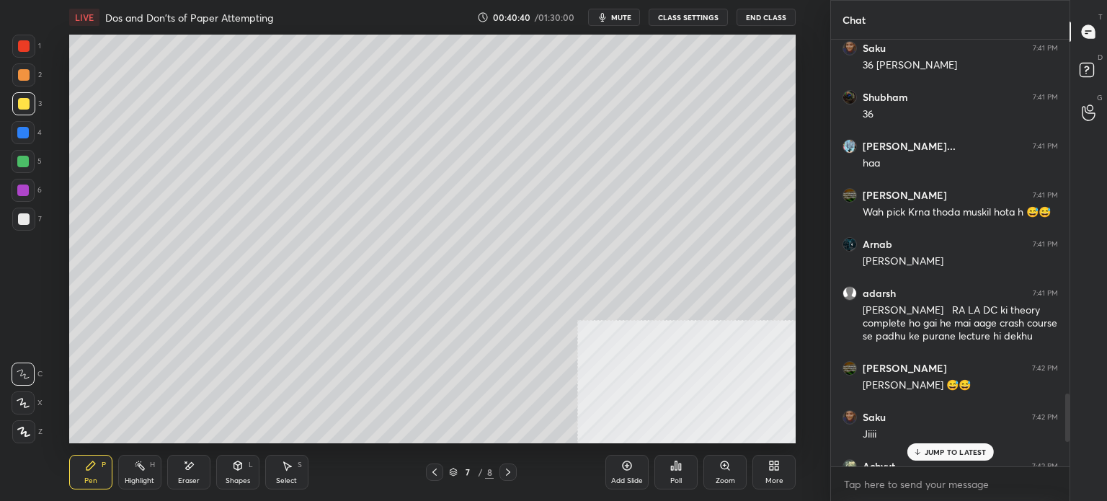
click at [950, 446] on div "JUMP TO LATEST" at bounding box center [949, 451] width 86 height 17
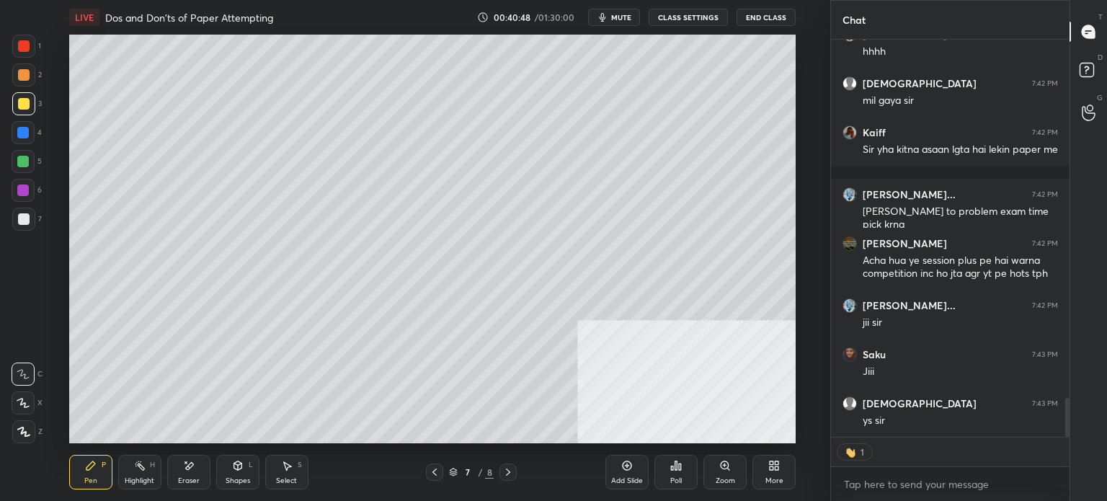
scroll to position [3734, 0]
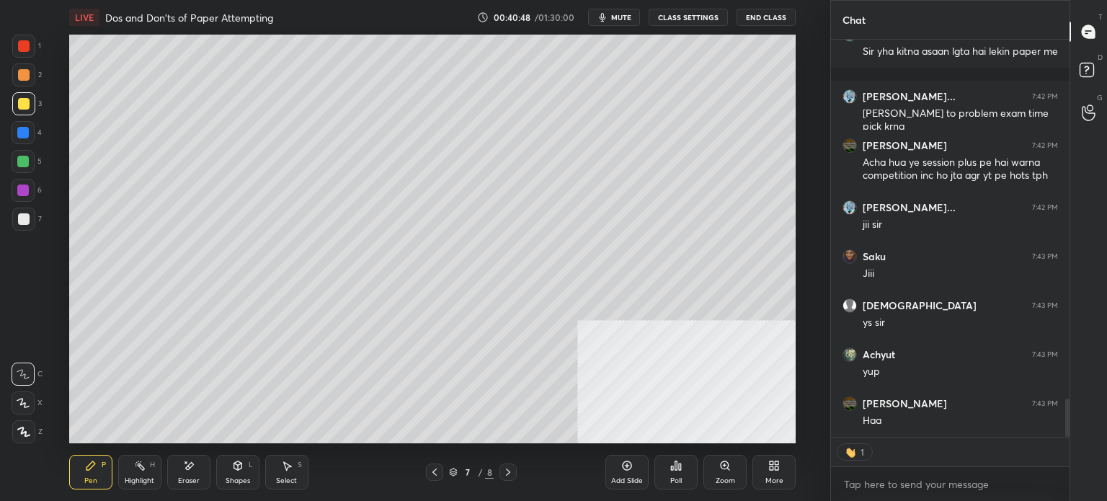
click at [709, 16] on button "CLASS SETTINGS" at bounding box center [687, 17] width 79 height 17
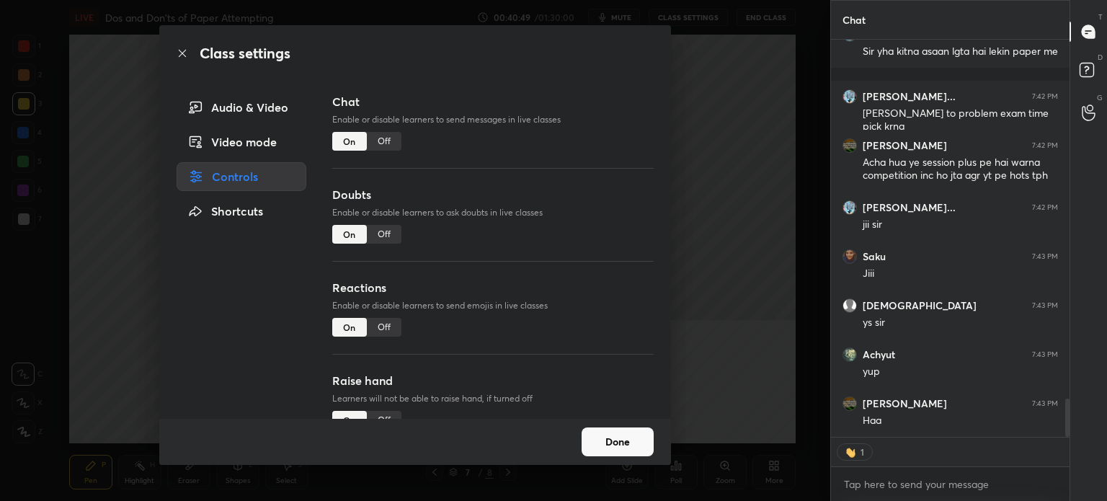
type textarea "x"
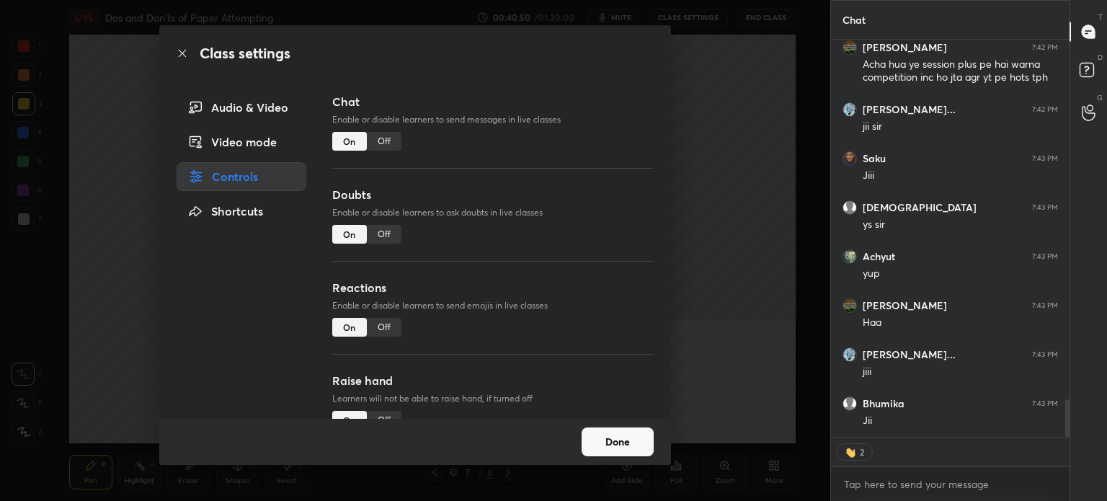
click at [392, 135] on div "Off" at bounding box center [384, 141] width 35 height 19
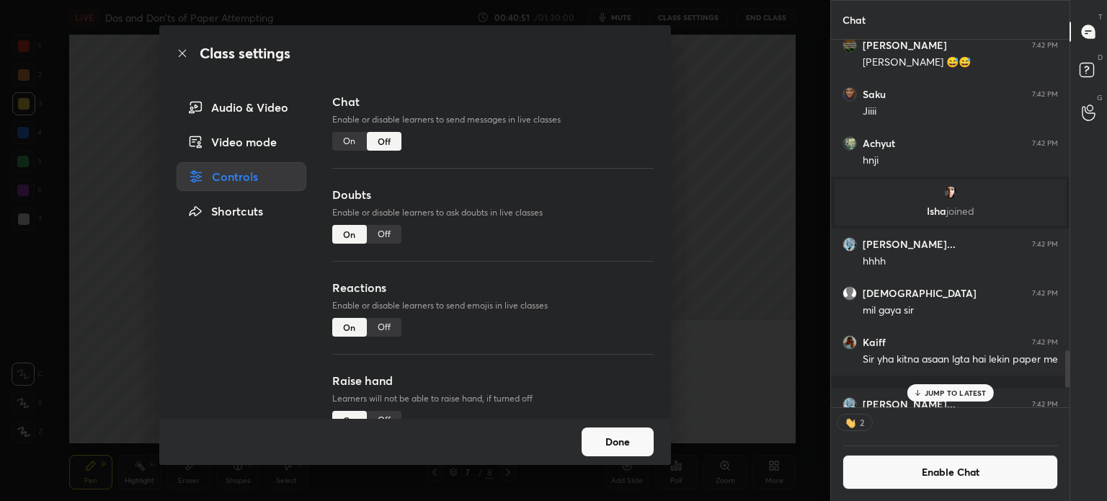
click at [6, 201] on div "Class settings Audio & Video Video mode Controls Shortcuts Chat Enable or disab…" at bounding box center [415, 250] width 830 height 501
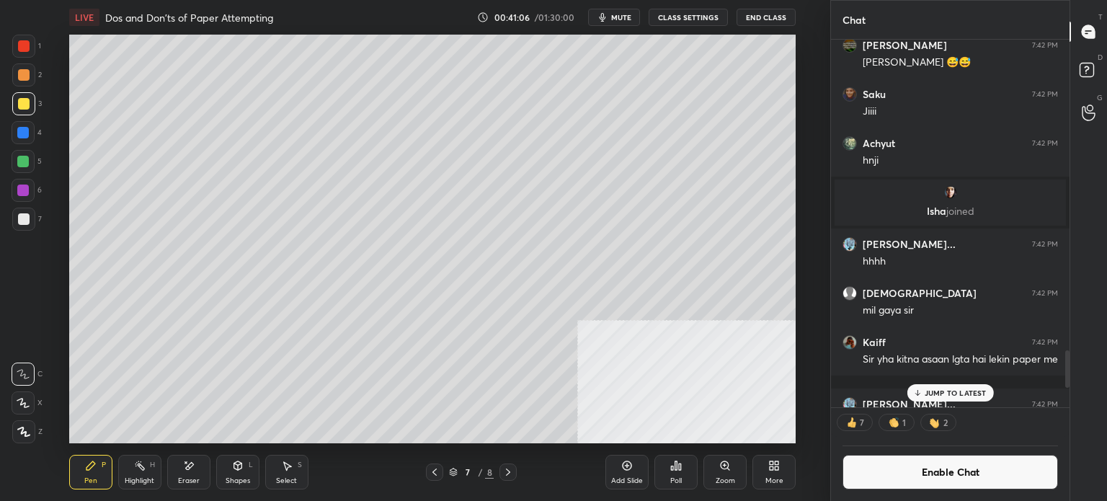
click at [22, 138] on div at bounding box center [23, 132] width 23 height 23
click at [27, 225] on div at bounding box center [23, 218] width 23 height 23
click at [22, 109] on div at bounding box center [24, 104] width 12 height 12
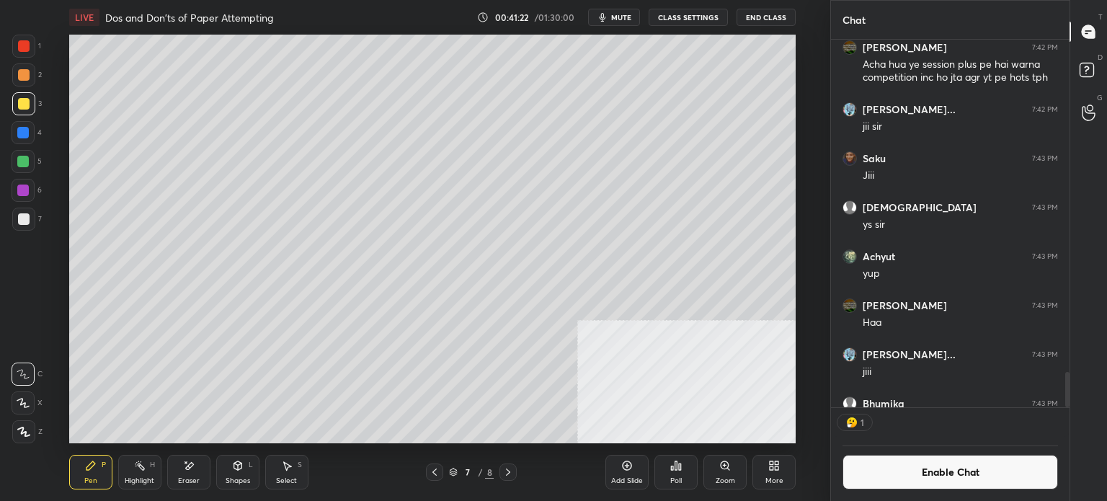
scroll to position [4, 4]
click at [18, 162] on div at bounding box center [23, 162] width 12 height 12
click at [27, 138] on div at bounding box center [23, 133] width 12 height 12
click at [26, 220] on div at bounding box center [24, 219] width 12 height 12
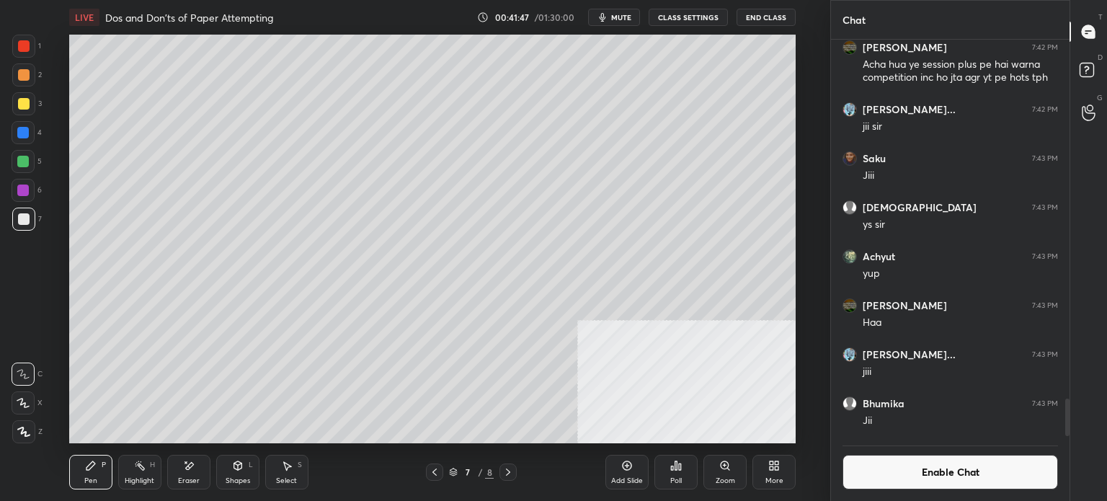
click at [26, 160] on div at bounding box center [23, 162] width 12 height 12
click at [23, 141] on div at bounding box center [23, 132] width 23 height 23
click at [23, 225] on div at bounding box center [23, 218] width 23 height 23
click at [20, 100] on div at bounding box center [23, 103] width 23 height 23
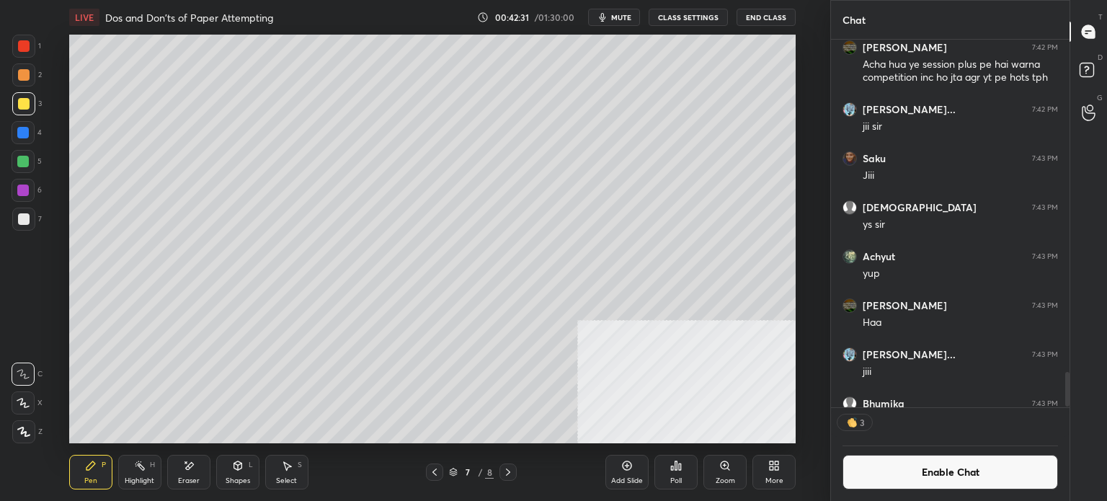
click at [27, 74] on div at bounding box center [24, 75] width 12 height 12
click at [977, 476] on button "Enable Chat" at bounding box center [949, 472] width 215 height 35
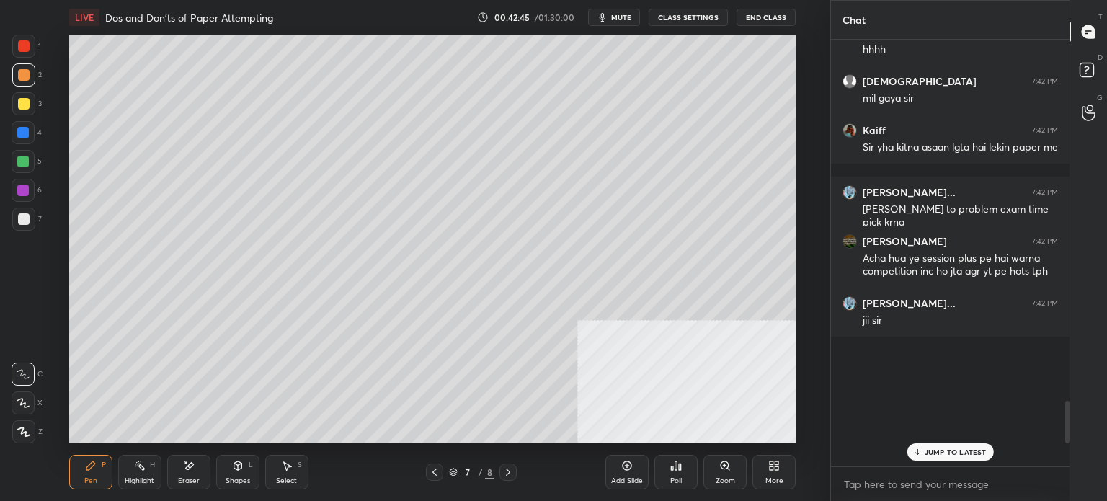
scroll to position [422, 234]
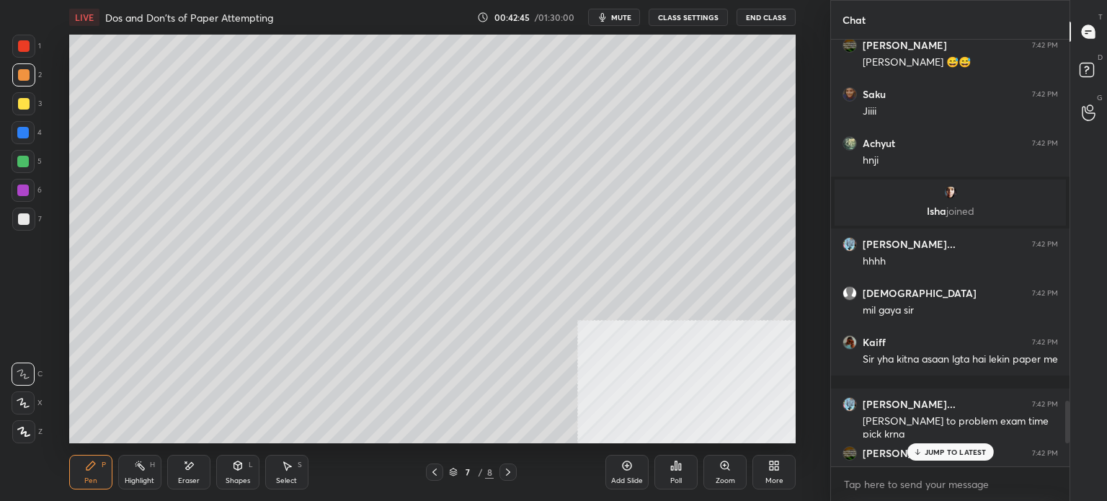
drag, startPoint x: 980, startPoint y: 444, endPoint x: 977, endPoint y: 455, distance: 11.2
click at [980, 449] on div "JUMP TO LATEST" at bounding box center [949, 451] width 86 height 17
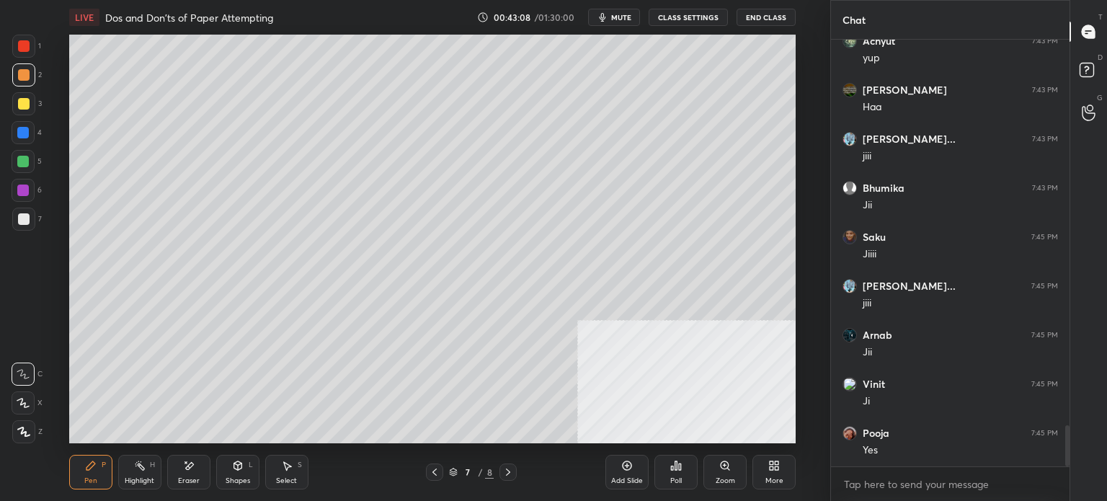
scroll to position [4019, 0]
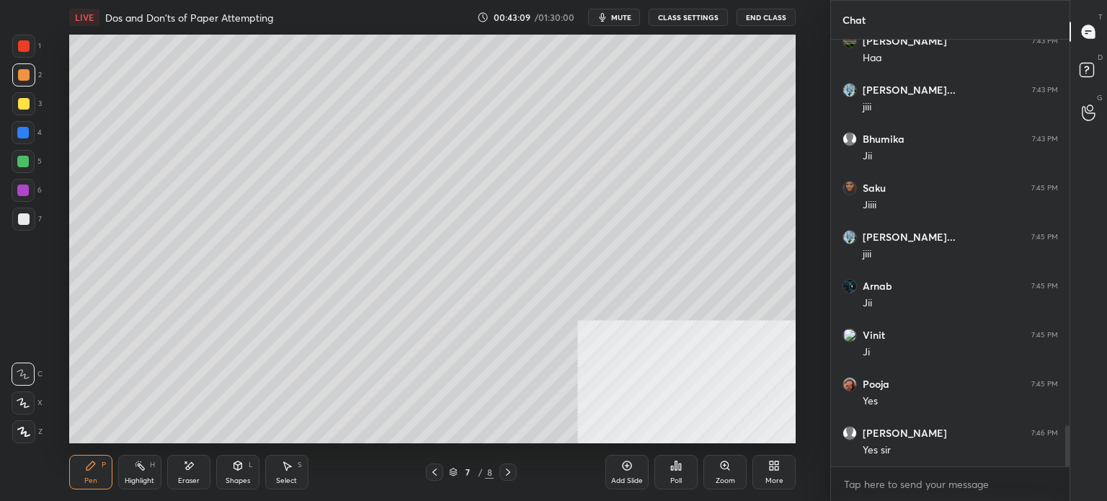
click at [693, 21] on button "CLASS SETTINGS" at bounding box center [687, 17] width 79 height 17
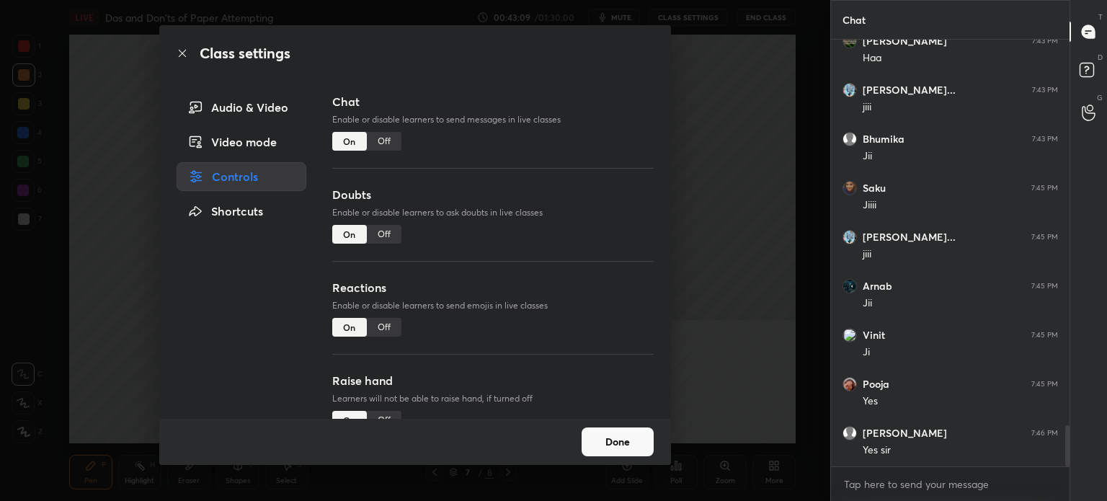
scroll to position [4068, 0]
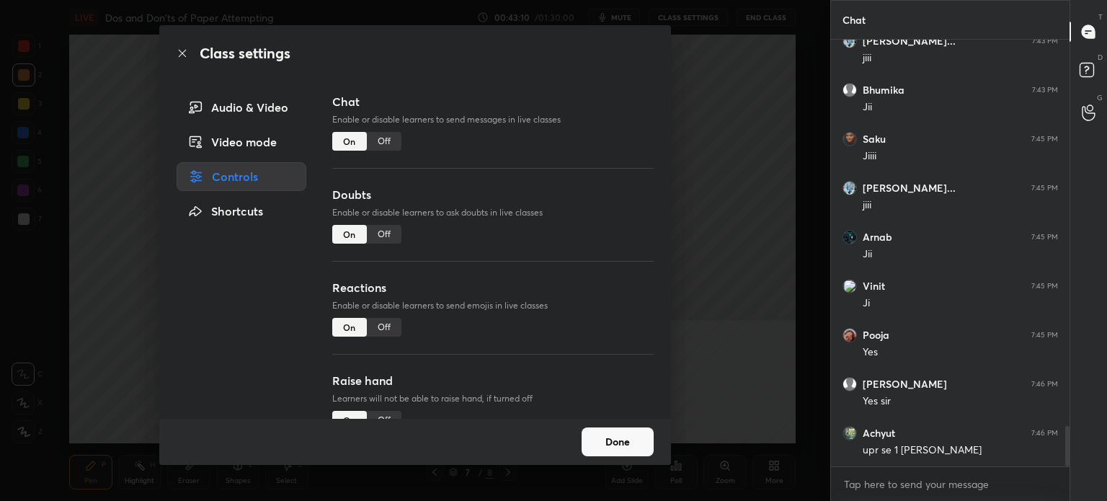
click at [390, 138] on div "Off" at bounding box center [384, 141] width 35 height 19
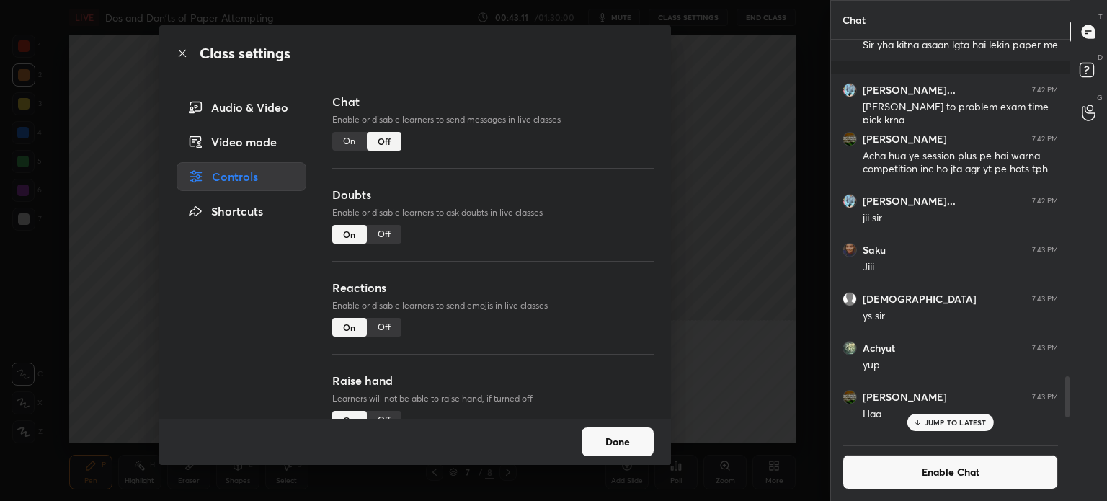
click at [189, 52] on div "Class settings" at bounding box center [415, 53] width 512 height 56
click at [27, 169] on div "Class settings Audio & Video Video mode Controls Shortcuts Chat Enable or disab…" at bounding box center [415, 250] width 830 height 501
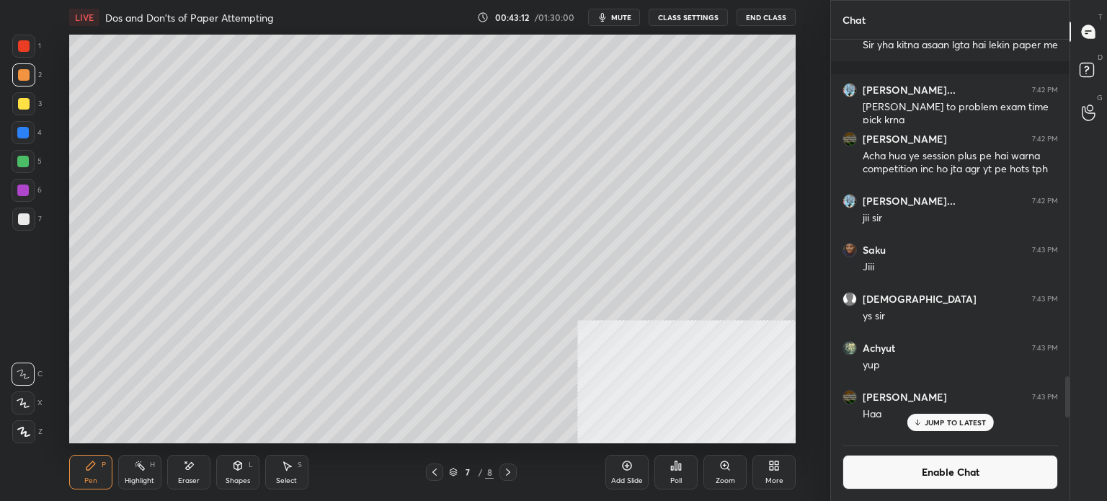
click at [25, 161] on div at bounding box center [23, 162] width 12 height 12
click at [25, 218] on div at bounding box center [24, 219] width 12 height 12
drag, startPoint x: 22, startPoint y: 76, endPoint x: 14, endPoint y: 77, distance: 7.2
click at [20, 77] on div at bounding box center [24, 75] width 12 height 12
click at [26, 223] on div at bounding box center [24, 219] width 12 height 12
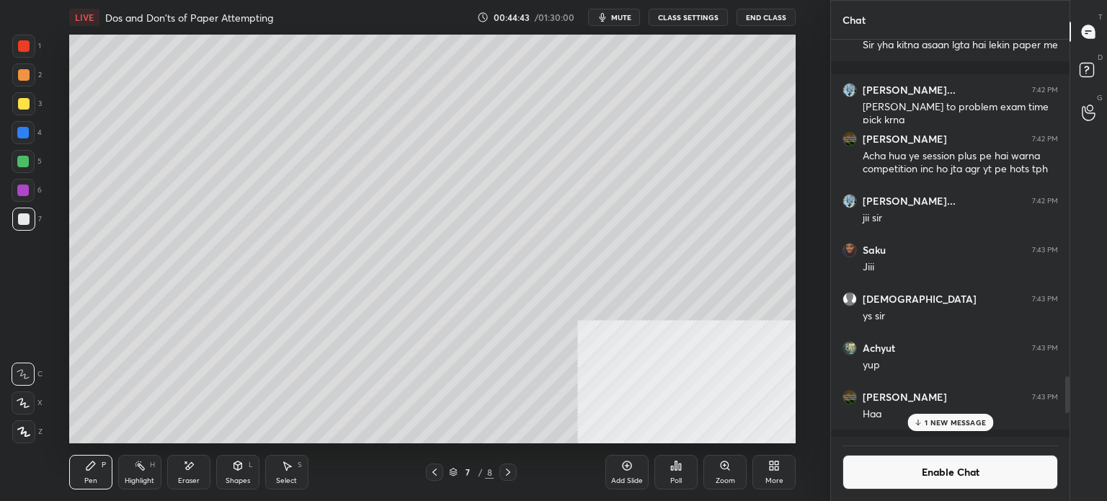
scroll to position [4006, 0]
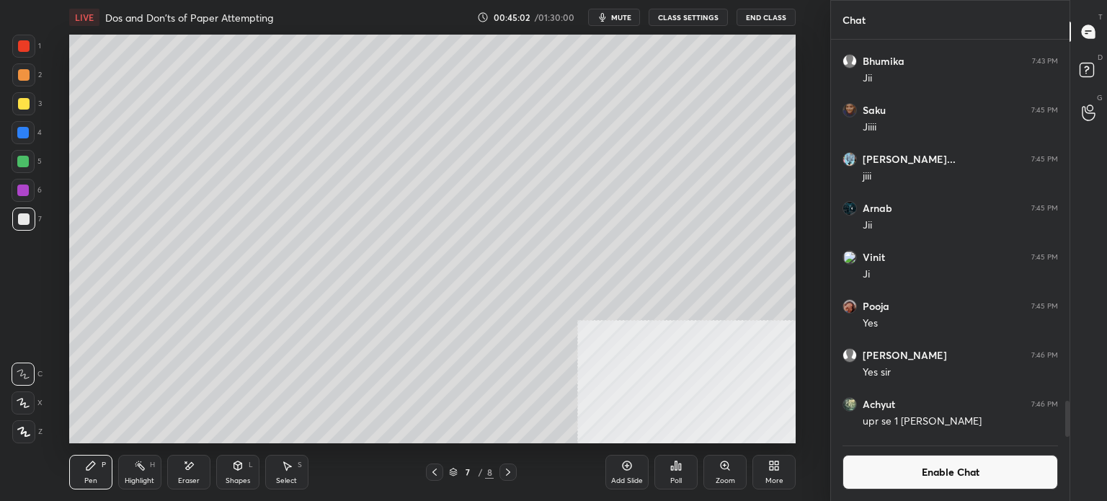
click at [24, 106] on div at bounding box center [24, 104] width 12 height 12
click at [27, 191] on div at bounding box center [23, 190] width 23 height 23
click at [24, 223] on div at bounding box center [24, 219] width 12 height 12
click at [903, 468] on button "Enable Chat" at bounding box center [949, 472] width 215 height 35
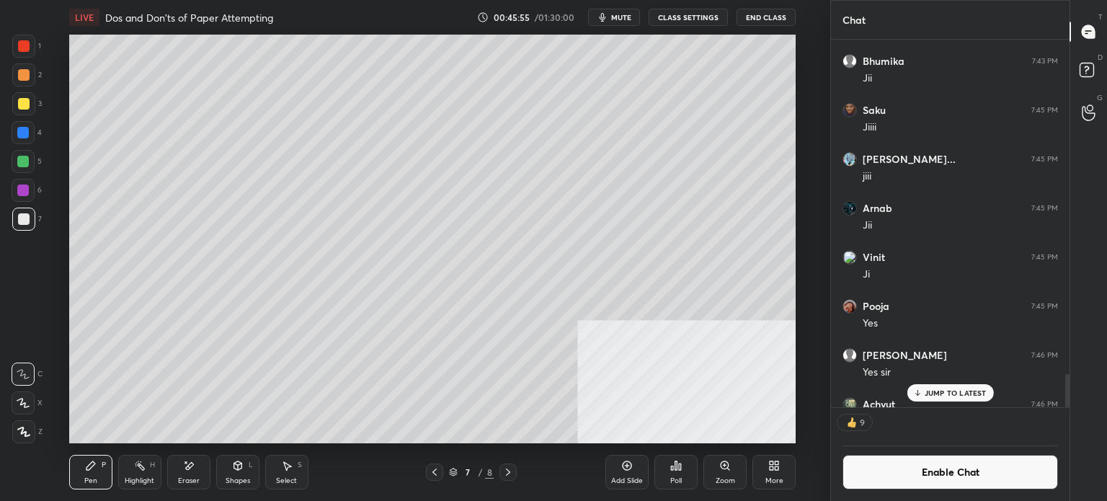
scroll to position [393, 234]
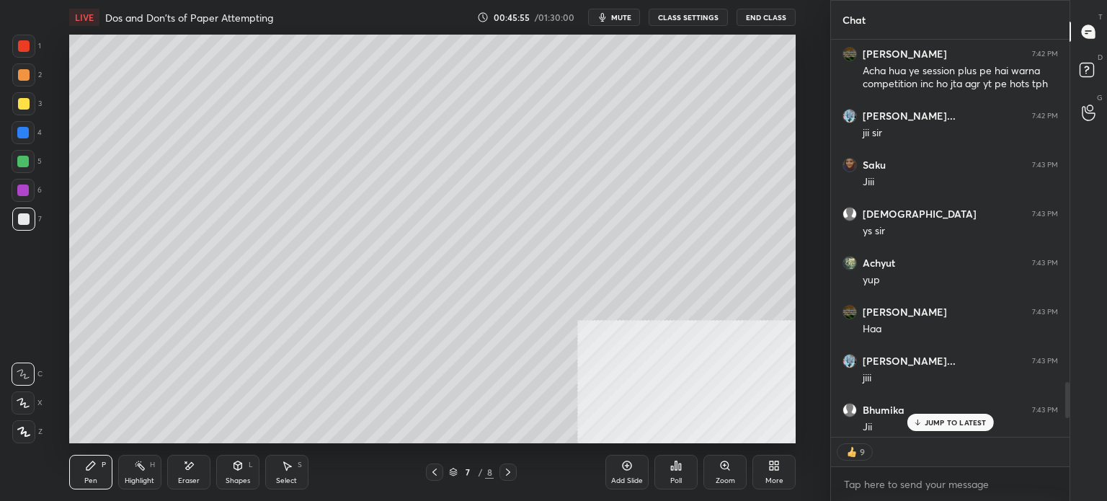
click at [939, 426] on p "JUMP TO LATEST" at bounding box center [955, 422] width 62 height 9
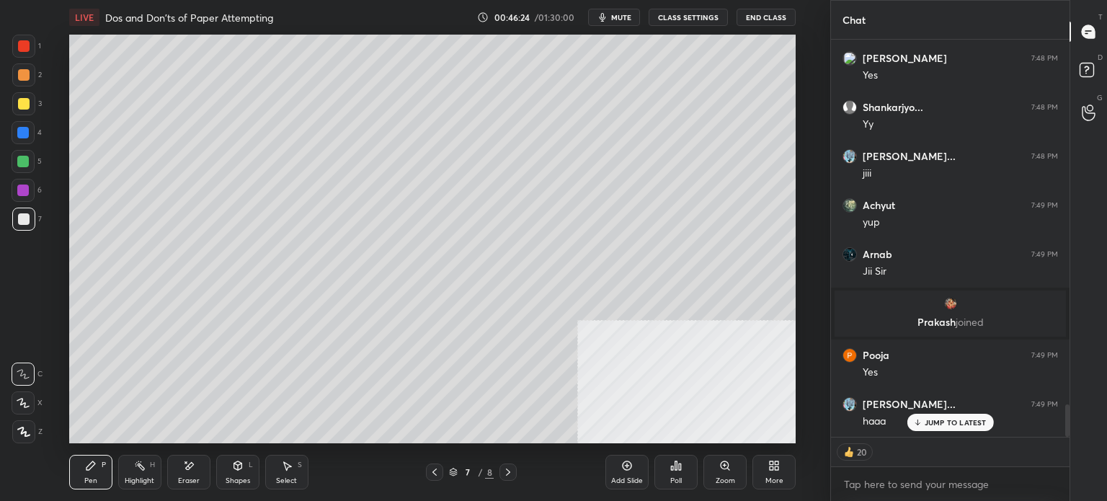
scroll to position [4473, 0]
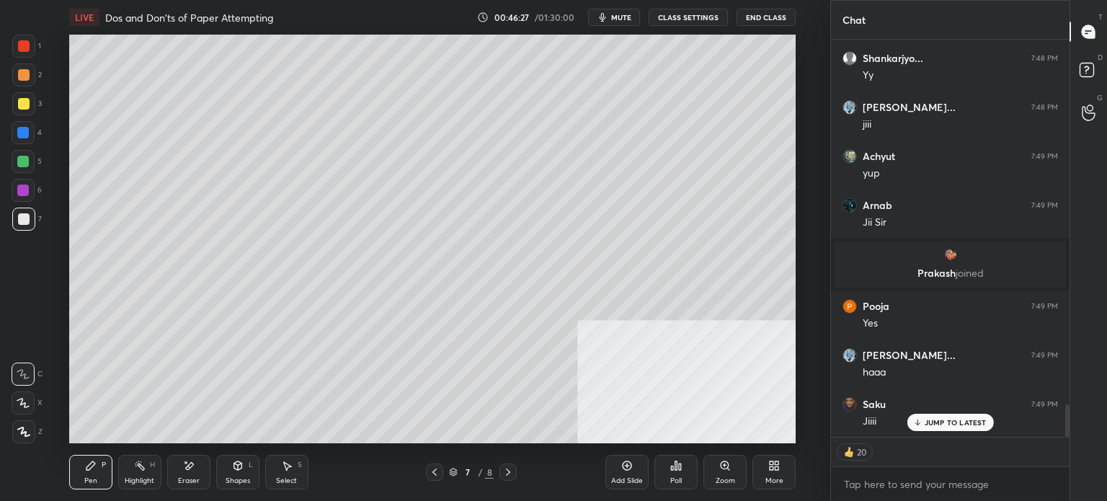
type textarea "x"
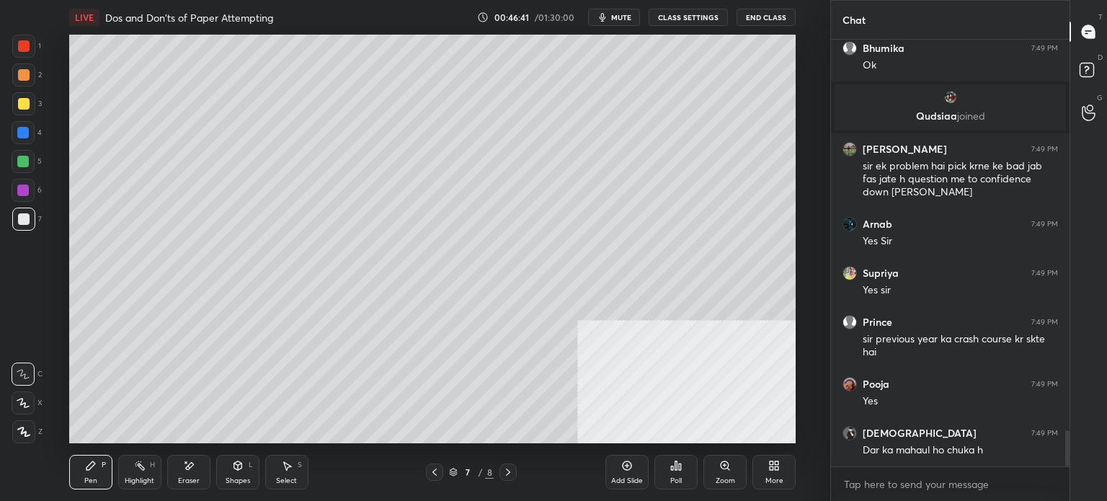
scroll to position [4651, 0]
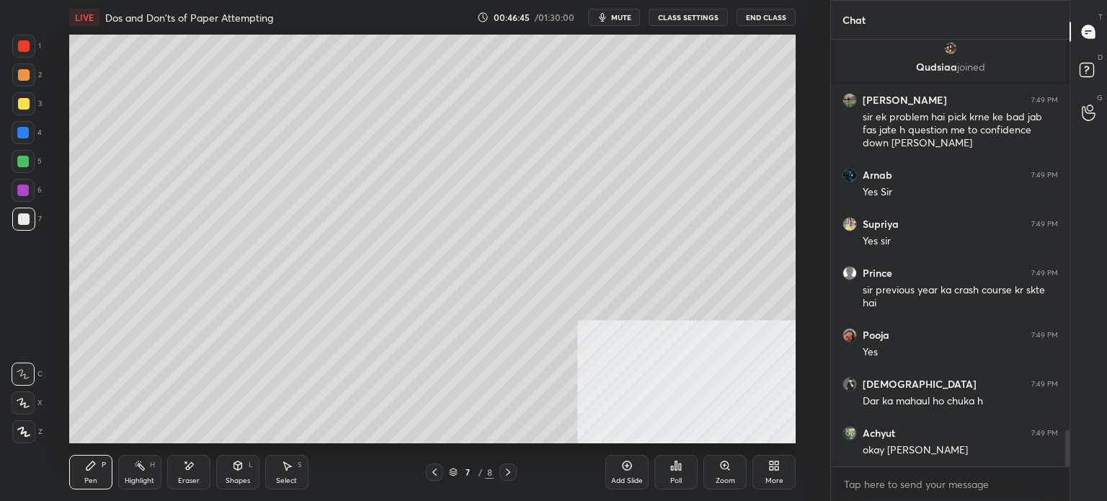
click at [686, 19] on button "CLASS SETTINGS" at bounding box center [687, 17] width 79 height 17
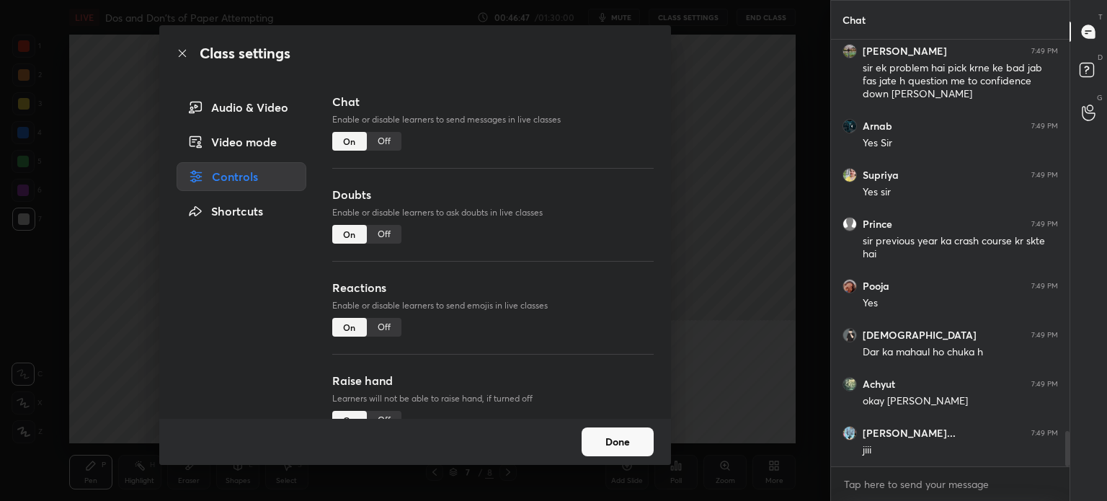
click at [386, 142] on div "Off" at bounding box center [384, 141] width 35 height 19
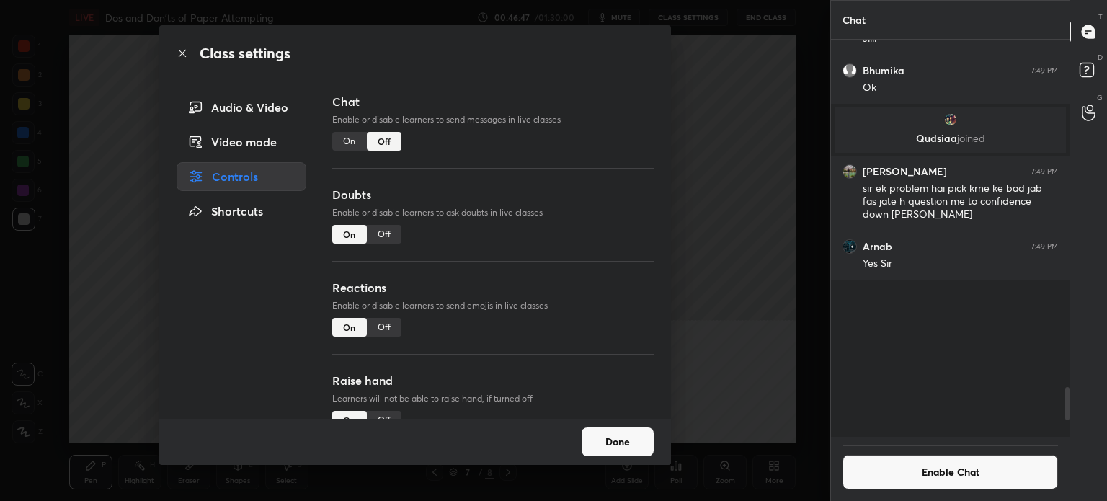
scroll to position [4, 4]
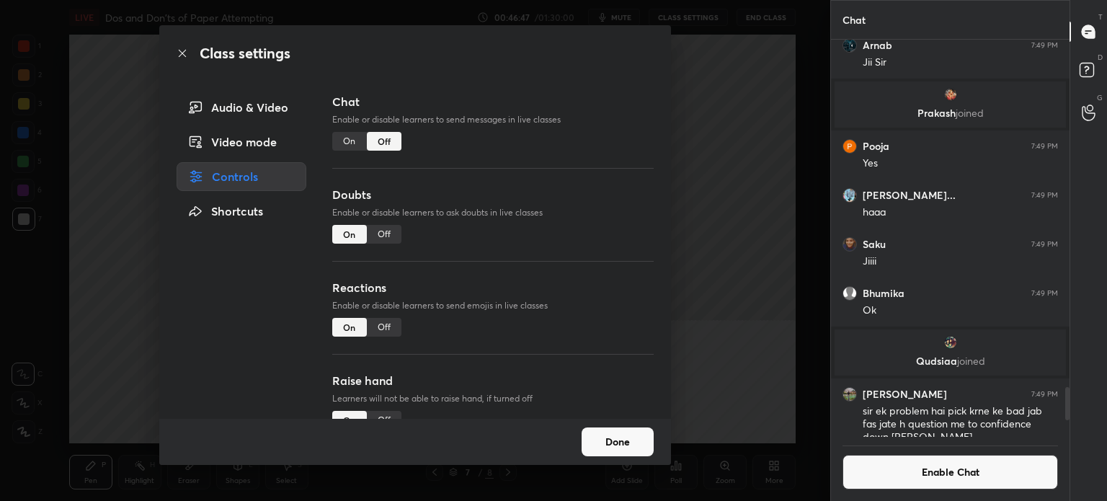
click at [180, 54] on icon at bounding box center [183, 54] width 12 height 12
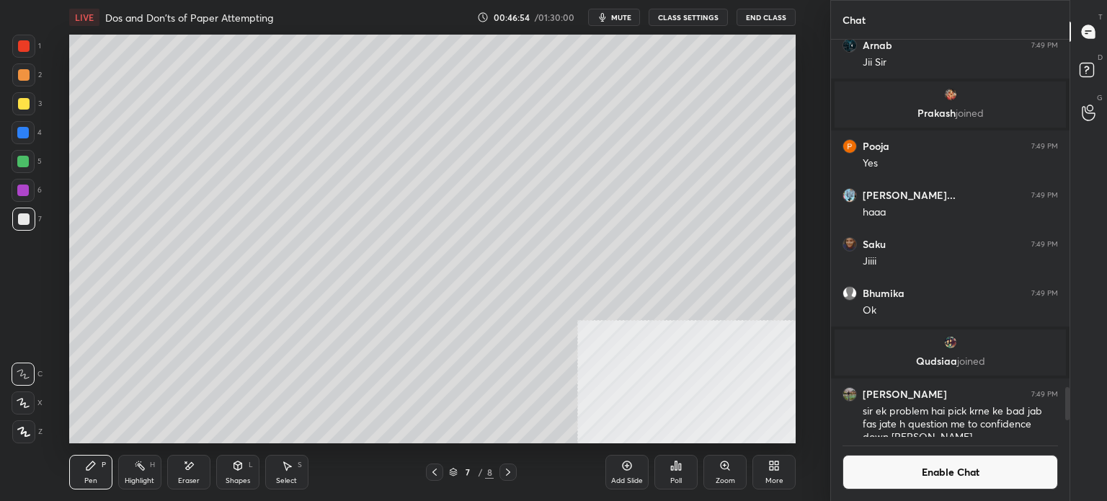
click at [21, 193] on div at bounding box center [23, 190] width 12 height 12
click at [27, 169] on div at bounding box center [23, 161] width 23 height 23
click at [951, 479] on button "Enable Chat" at bounding box center [949, 472] width 215 height 35
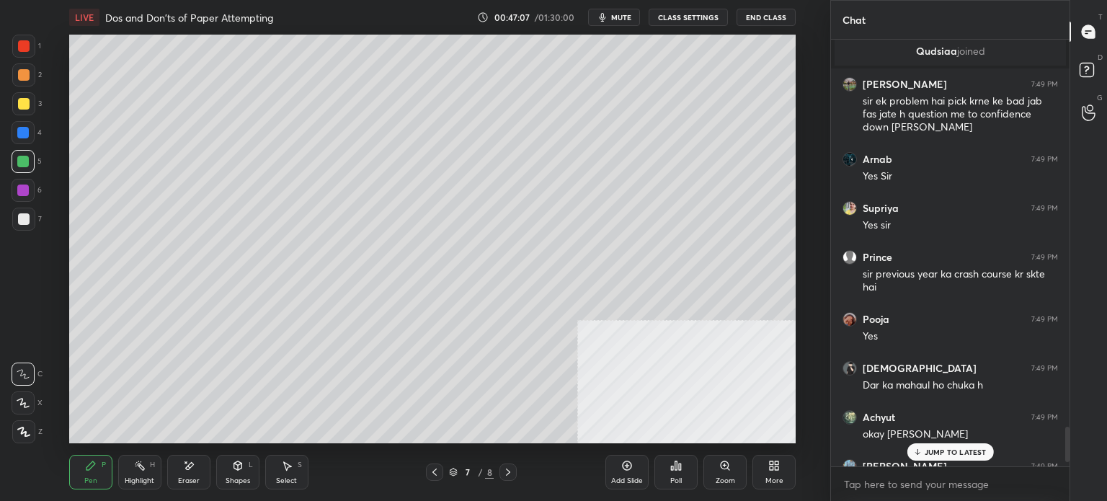
scroll to position [4661, 0]
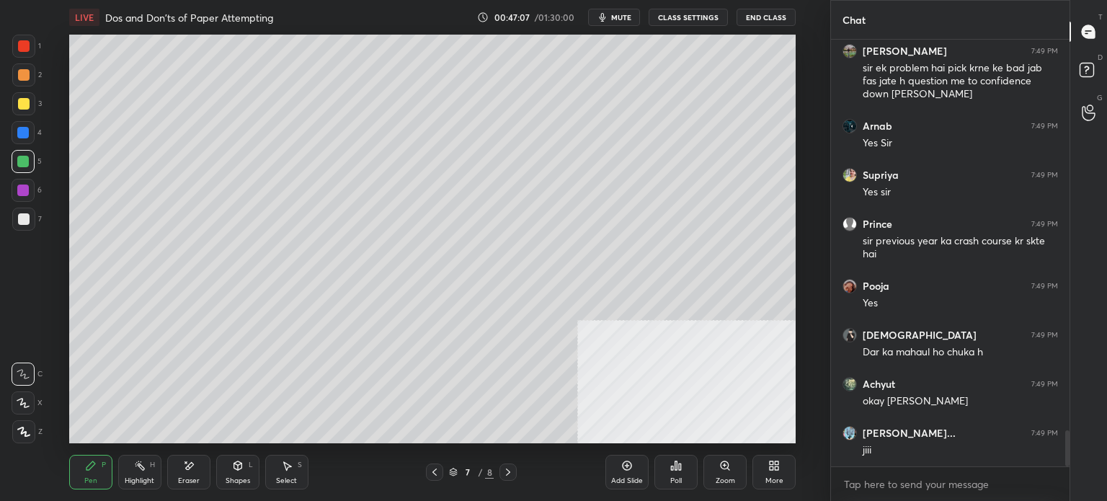
drag, startPoint x: 1066, startPoint y: 429, endPoint x: 1063, endPoint y: 475, distance: 46.2
click at [1065, 474] on div "Qudsiaa joined [PERSON_NAME] 7:49 PM sir ek problem hai pick krne ke bad jab fa…" at bounding box center [950, 270] width 238 height 461
click at [26, 187] on div at bounding box center [23, 190] width 23 height 23
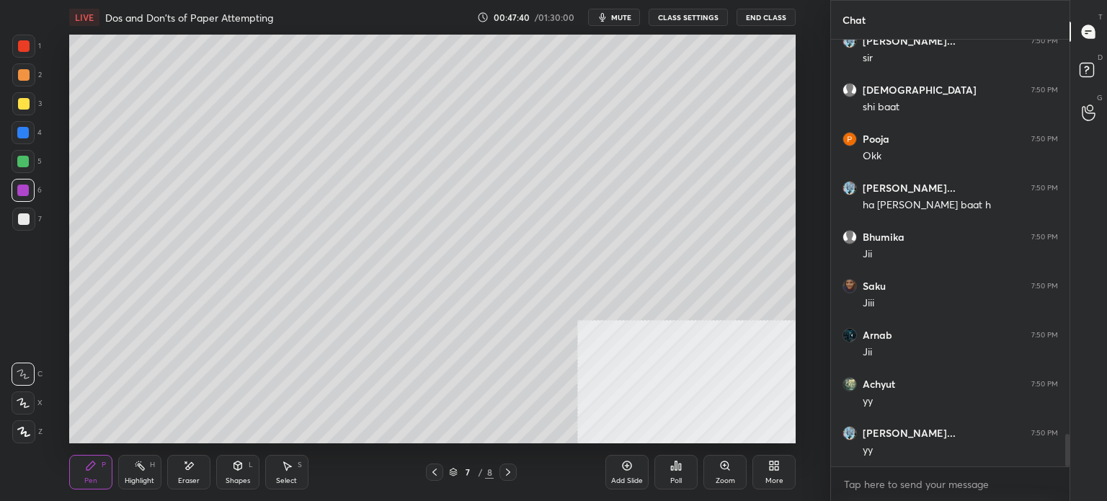
scroll to position [5200, 0]
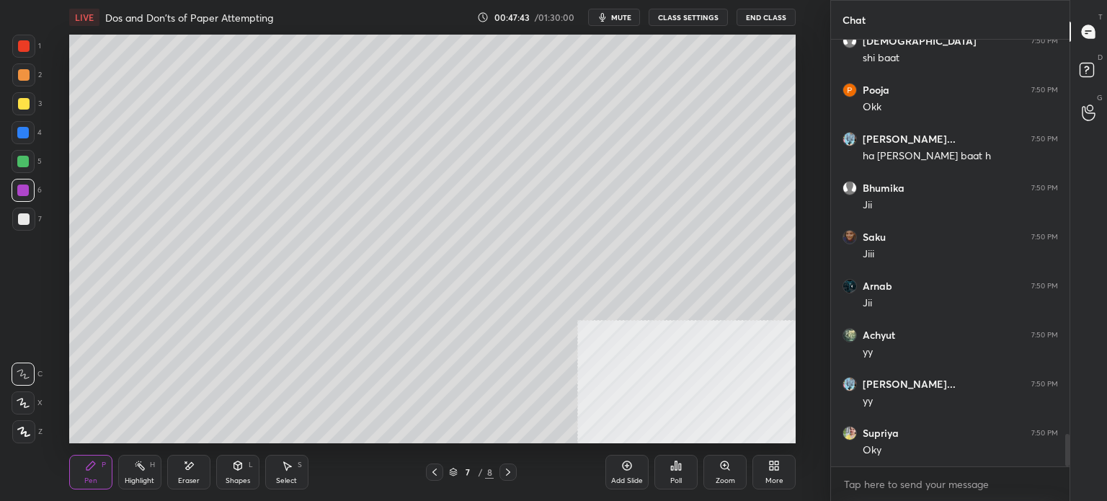
click at [704, 12] on button "CLASS SETTINGS" at bounding box center [687, 17] width 79 height 17
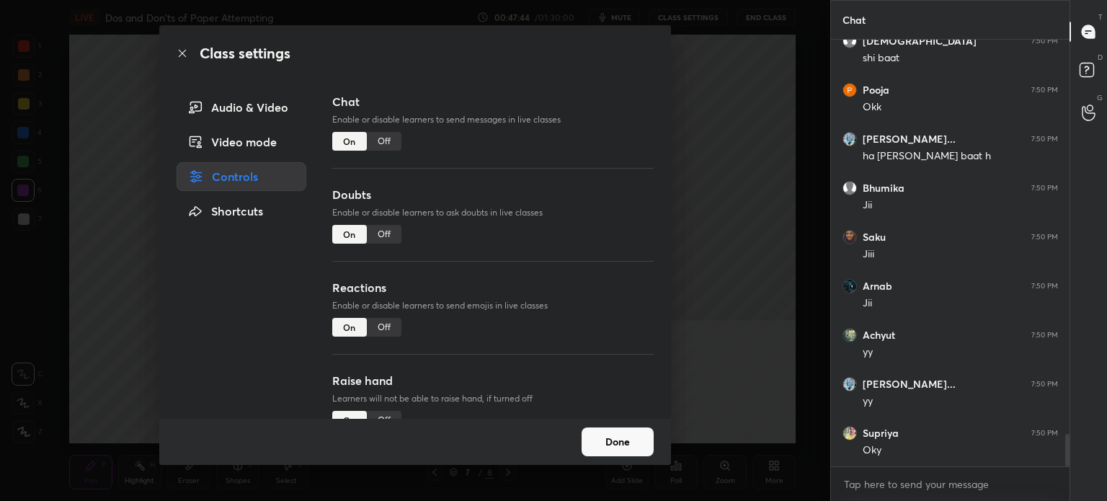
click at [383, 140] on div "Off" at bounding box center [384, 141] width 35 height 19
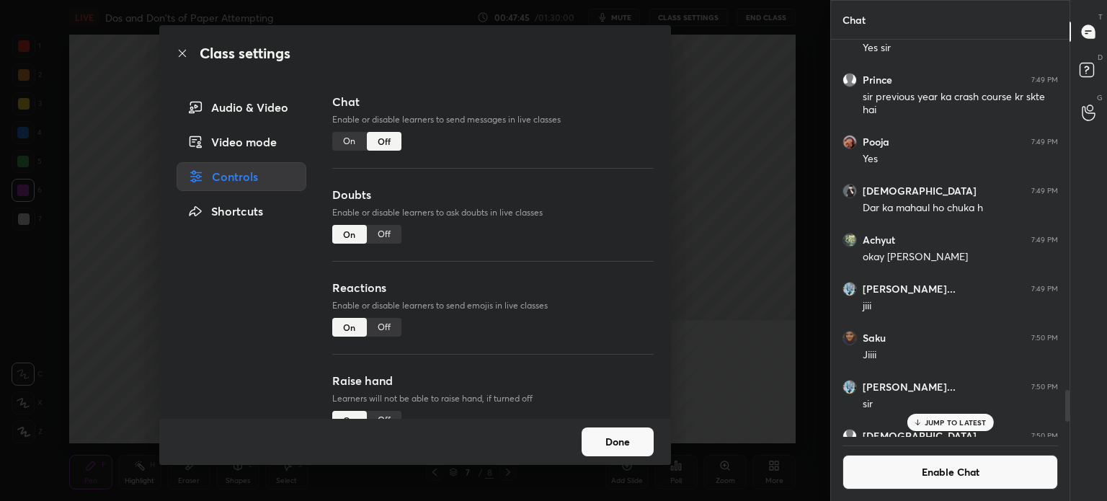
click at [184, 54] on icon at bounding box center [183, 54] width 12 height 12
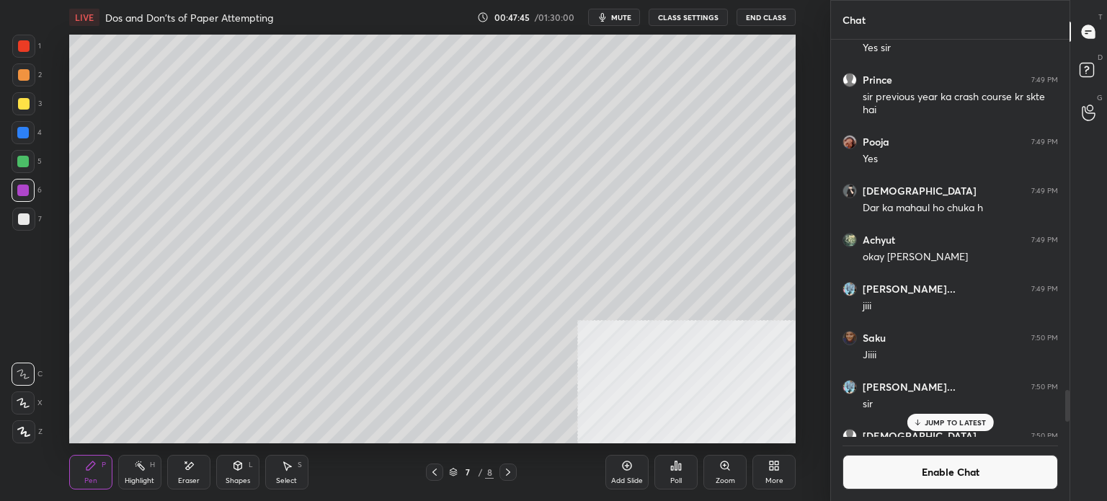
click at [14, 213] on div at bounding box center [23, 218] width 23 height 23
click at [28, 110] on div at bounding box center [23, 103] width 23 height 23
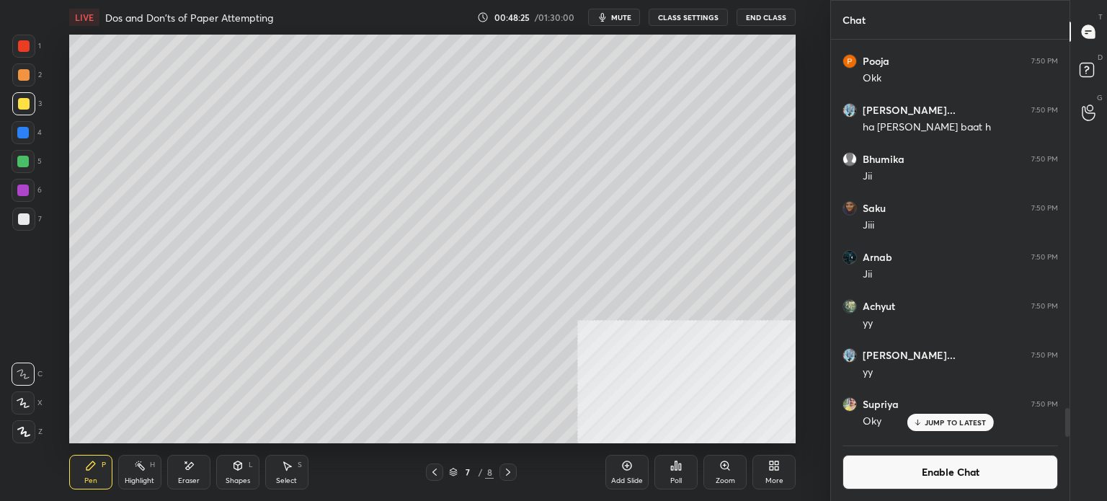
click at [929, 481] on button "Enable Chat" at bounding box center [949, 472] width 215 height 35
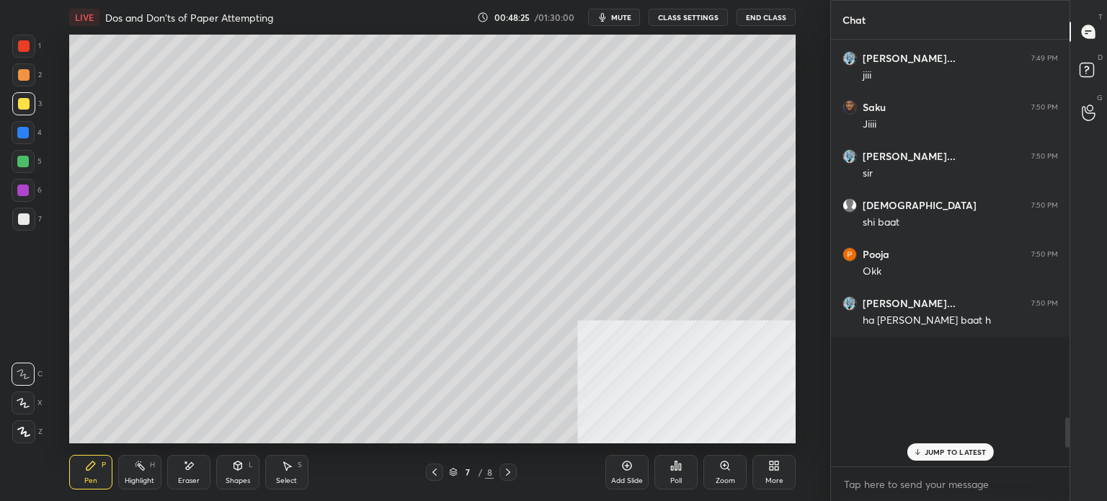
scroll to position [422, 234]
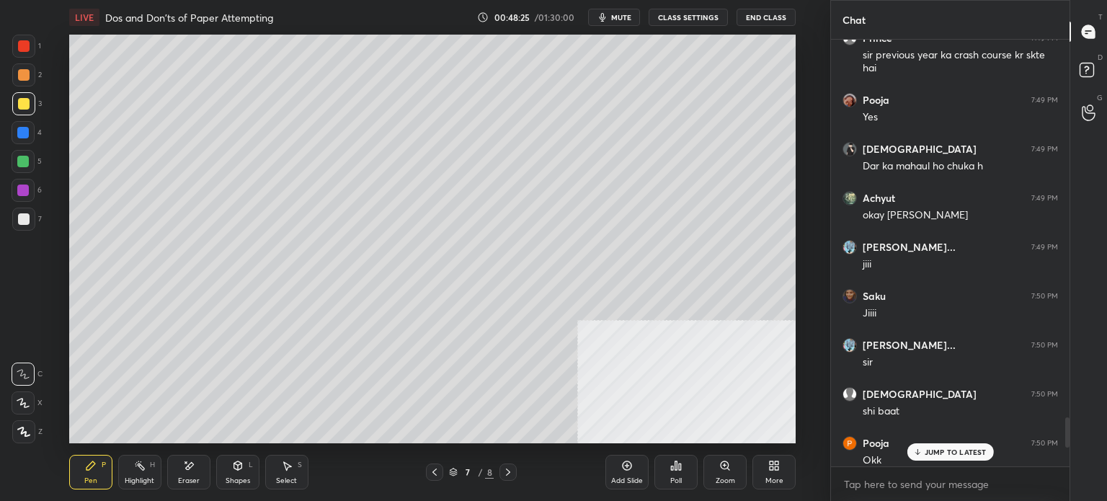
click at [945, 449] on p "JUMP TO LATEST" at bounding box center [955, 451] width 62 height 9
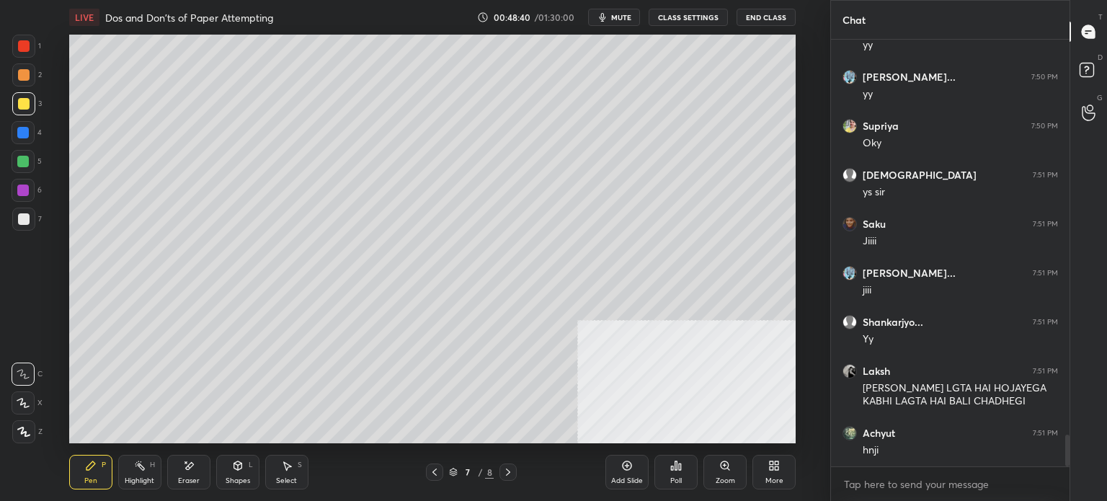
scroll to position [5426, 0]
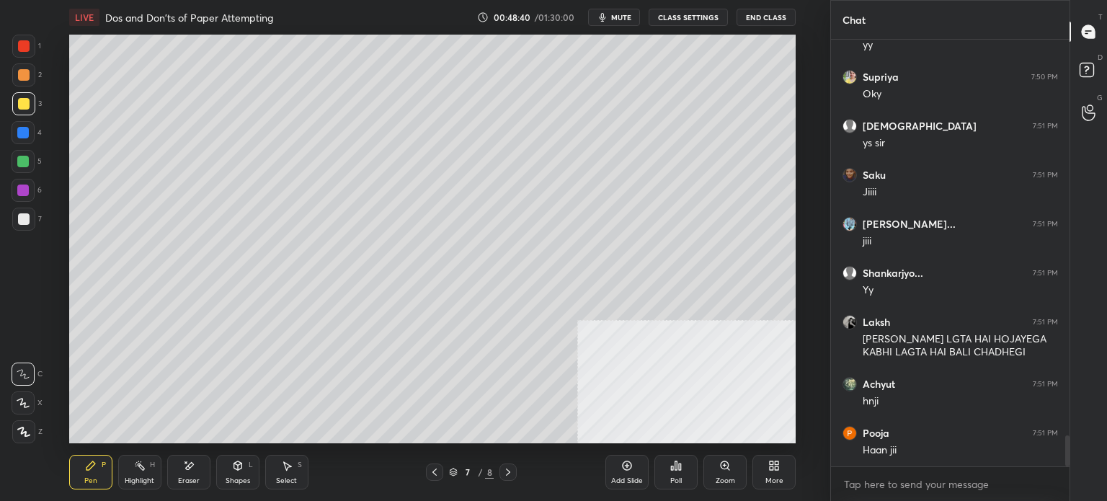
click at [700, 14] on button "CLASS SETTINGS" at bounding box center [687, 17] width 79 height 17
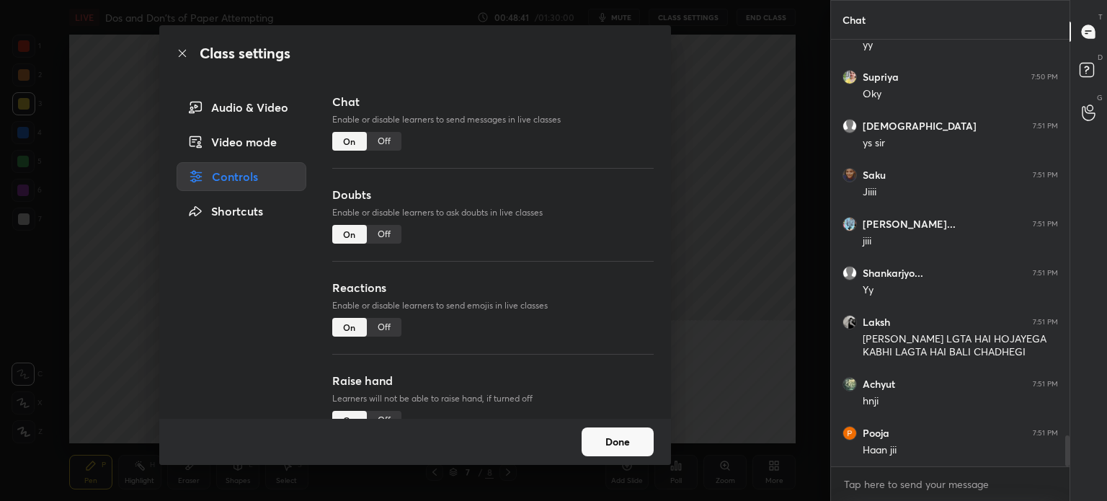
click at [386, 140] on div "Off" at bounding box center [384, 141] width 35 height 19
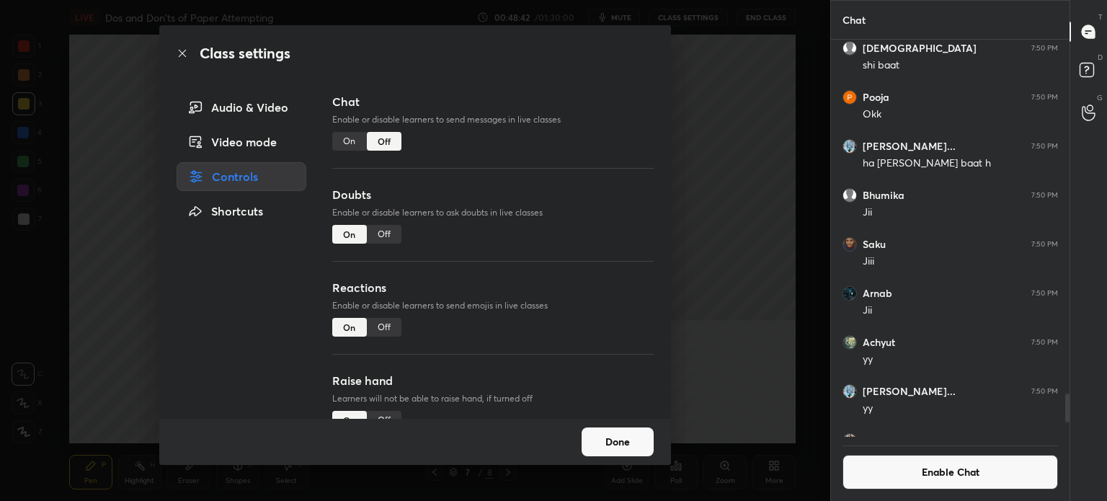
click at [181, 55] on icon at bounding box center [183, 54] width 12 height 12
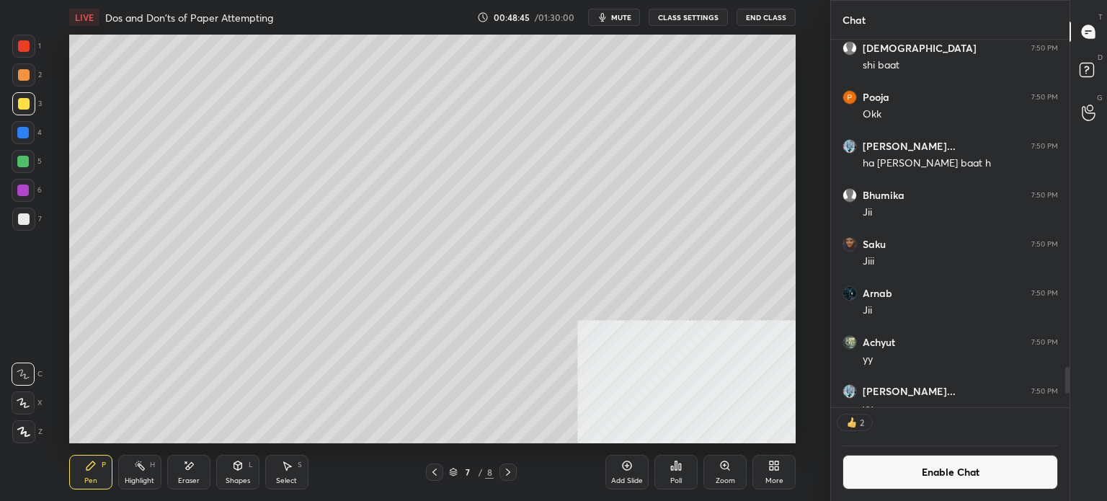
click at [29, 225] on div at bounding box center [23, 218] width 23 height 23
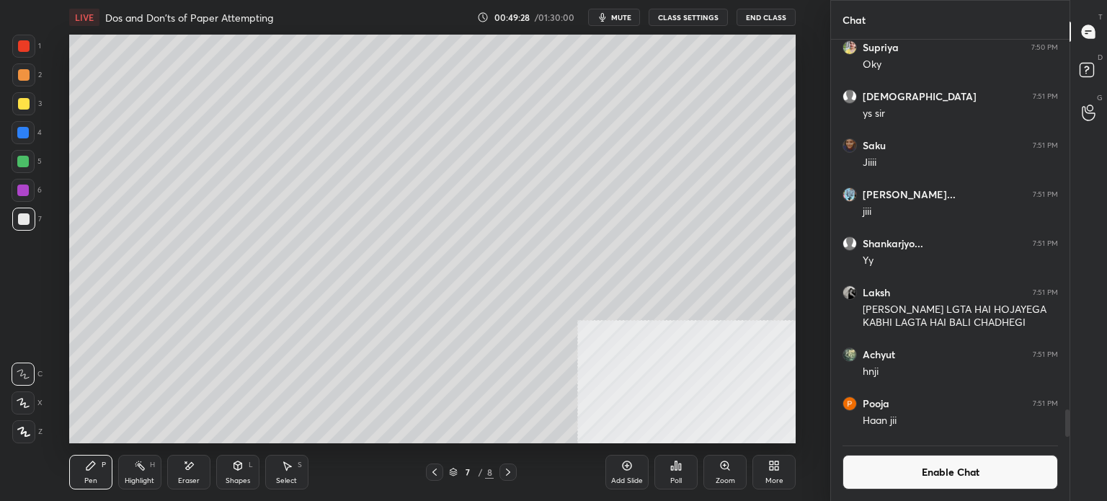
click at [29, 145] on div "4" at bounding box center [27, 135] width 30 height 29
click at [28, 168] on div at bounding box center [23, 161] width 23 height 23
click at [958, 475] on button "Enable Chat" at bounding box center [949, 472] width 215 height 35
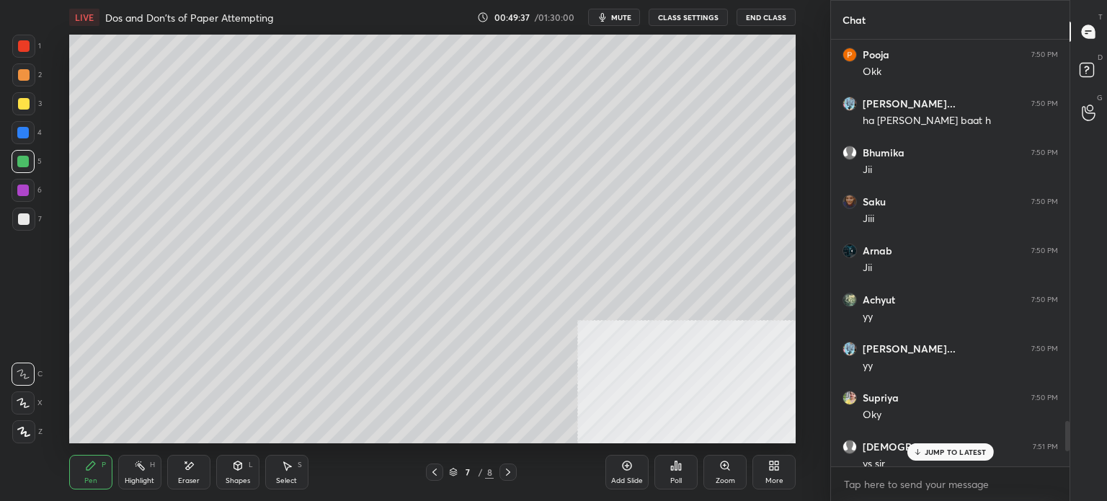
click at [978, 455] on p "JUMP TO LATEST" at bounding box center [955, 451] width 62 height 9
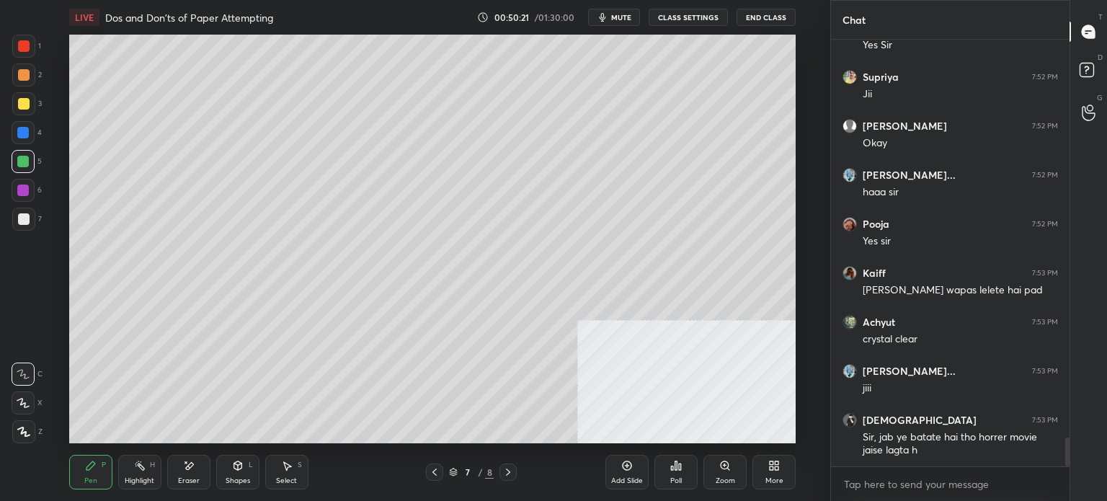
scroll to position [5906, 0]
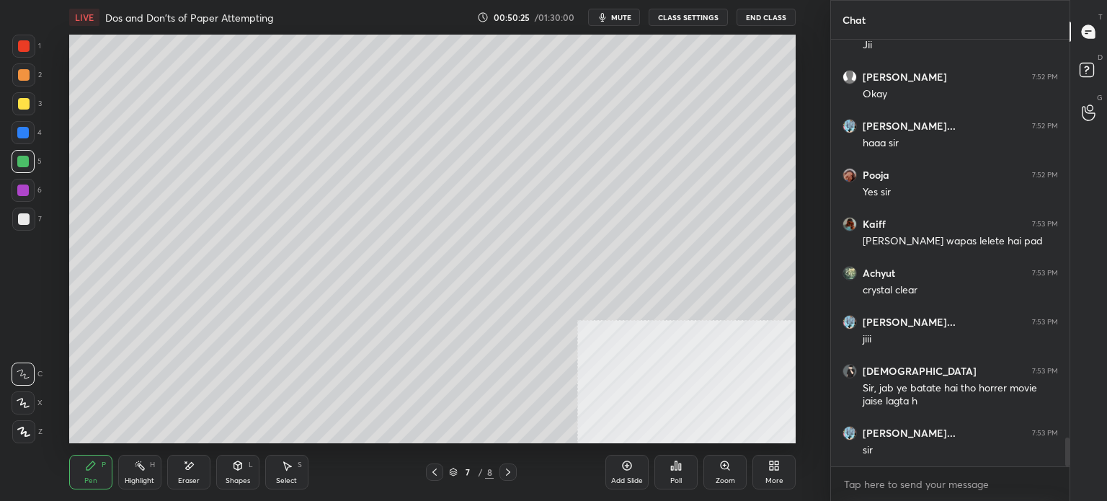
click at [27, 193] on div at bounding box center [23, 190] width 12 height 12
click at [710, 17] on button "CLASS SETTINGS" at bounding box center [687, 17] width 79 height 17
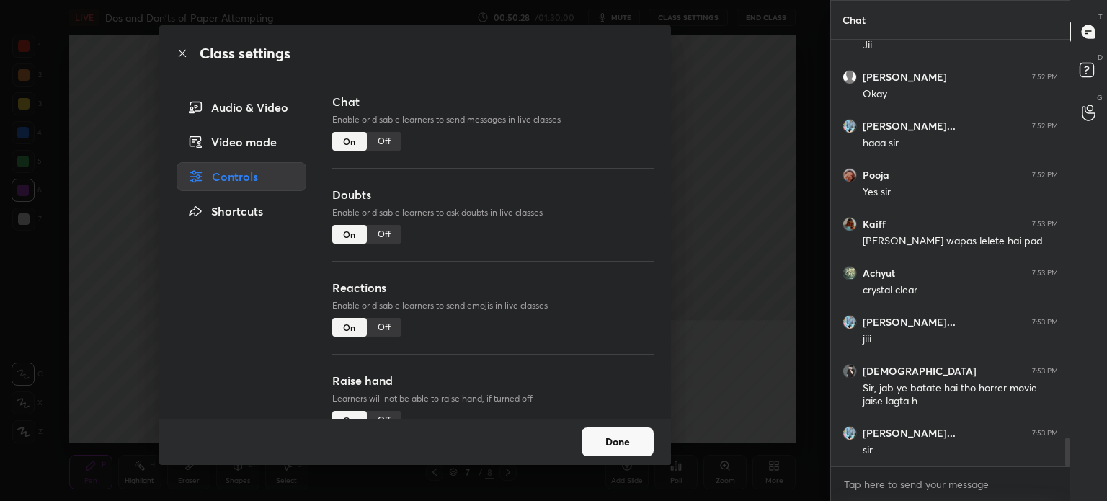
click at [396, 136] on div "Off" at bounding box center [384, 141] width 35 height 19
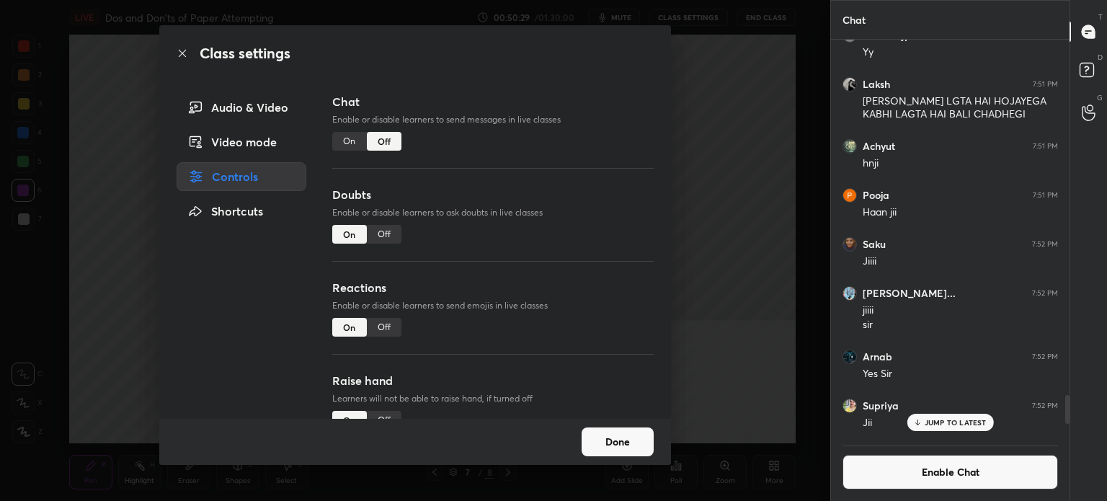
click at [186, 55] on icon at bounding box center [183, 54] width 12 height 12
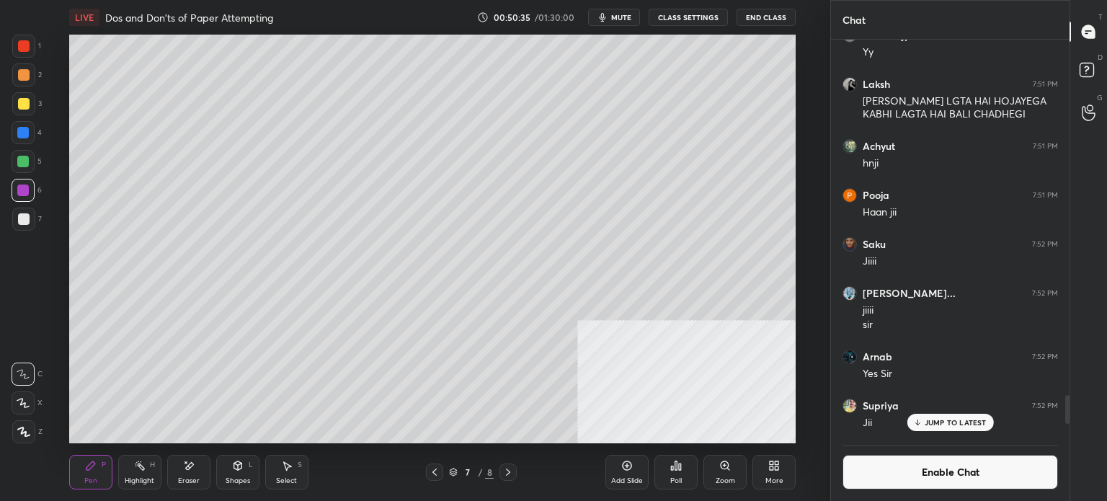
click at [628, 475] on div "Add Slide" at bounding box center [626, 472] width 43 height 35
click at [23, 220] on div at bounding box center [24, 219] width 12 height 12
drag, startPoint x: 19, startPoint y: 50, endPoint x: 53, endPoint y: 59, distance: 34.4
click at [23, 52] on div at bounding box center [23, 46] width 23 height 23
click at [18, 76] on div at bounding box center [24, 75] width 12 height 12
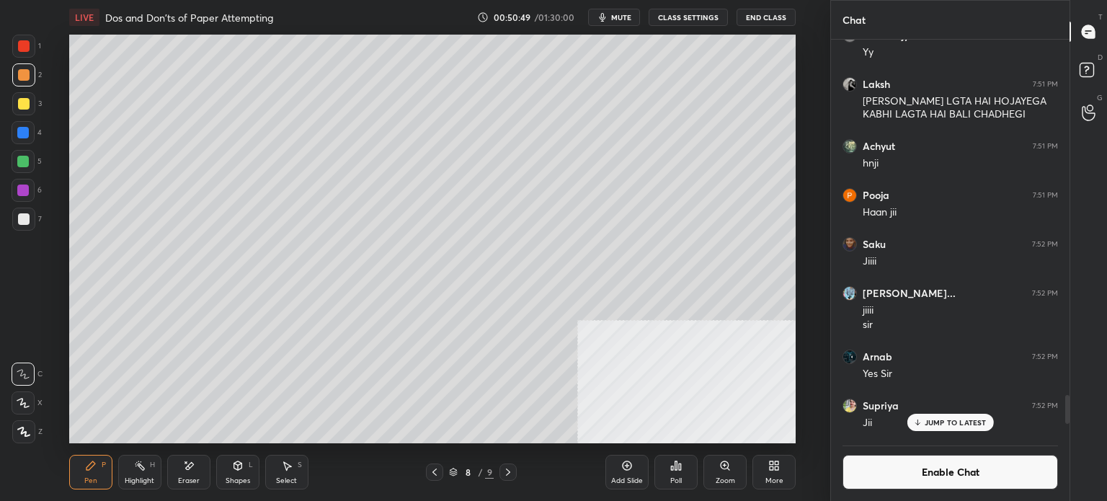
click at [239, 465] on div "Shapes L" at bounding box center [237, 472] width 43 height 35
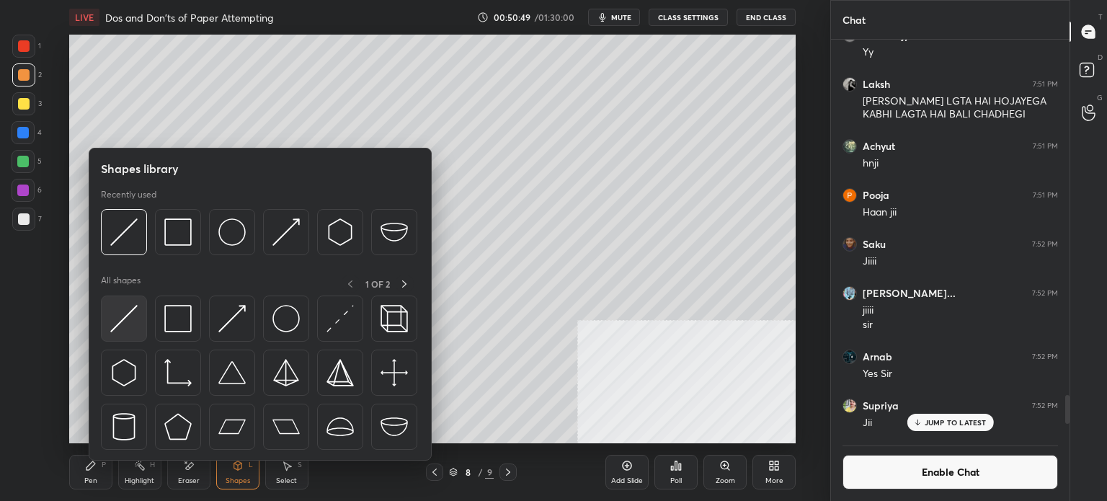
click at [125, 316] on img at bounding box center [123, 318] width 27 height 27
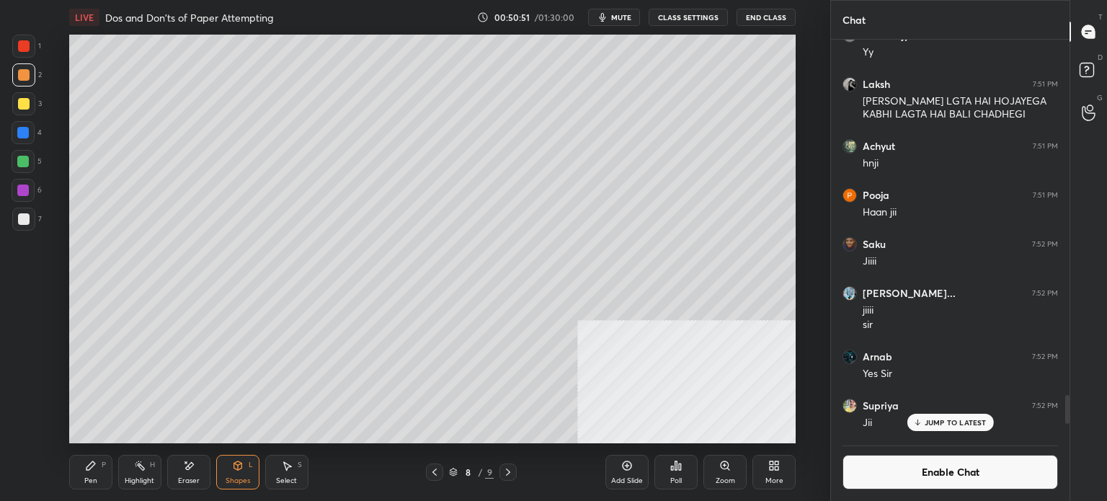
click at [21, 128] on div at bounding box center [23, 132] width 23 height 23
click at [104, 465] on div "Pen P" at bounding box center [90, 472] width 43 height 35
click at [25, 228] on div at bounding box center [23, 218] width 23 height 23
click at [436, 475] on icon at bounding box center [435, 472] width 12 height 12
click at [955, 475] on button "Enable Chat" at bounding box center [949, 472] width 215 height 35
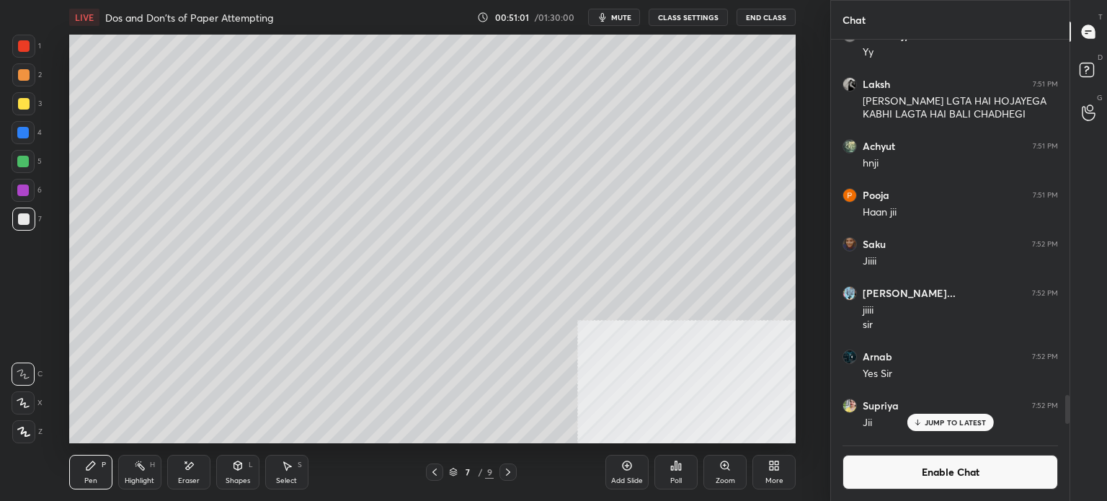
scroll to position [422, 234]
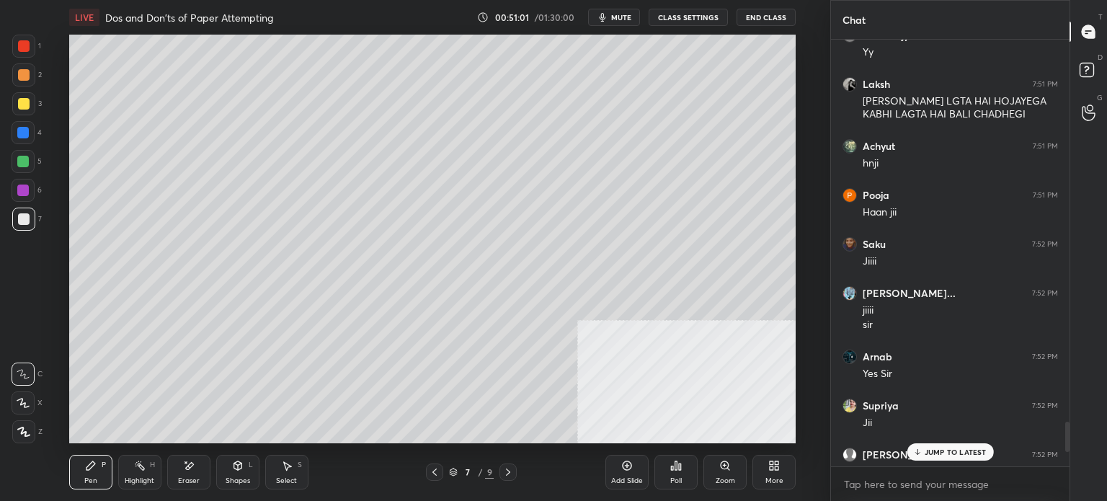
click at [974, 451] on p "JUMP TO LATEST" at bounding box center [955, 451] width 62 height 9
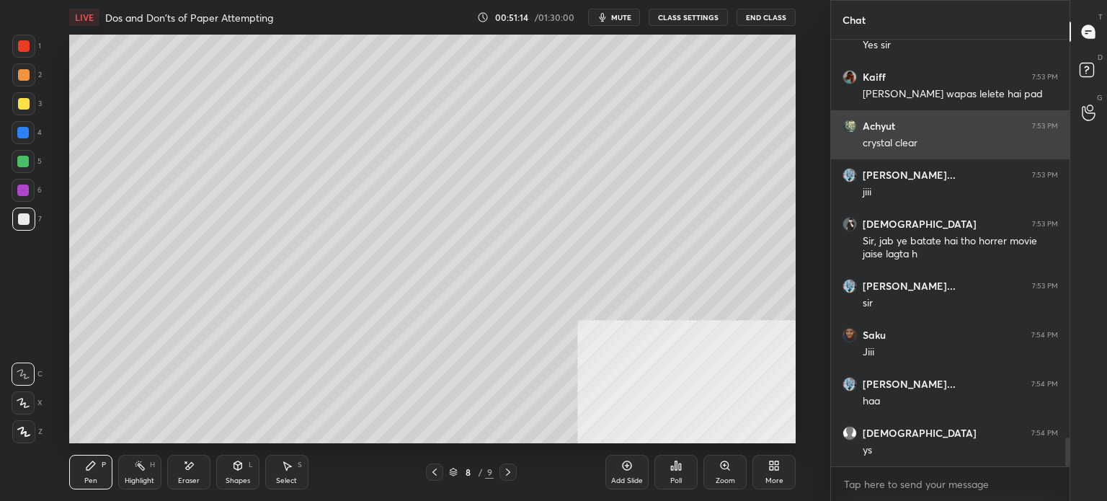
scroll to position [5947, 0]
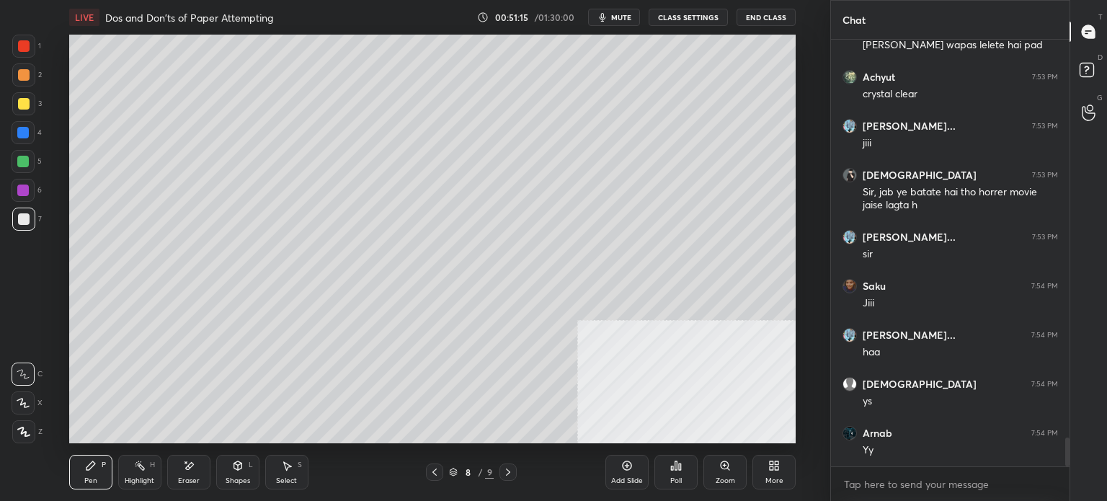
click at [715, 17] on button "CLASS SETTINGS" at bounding box center [687, 17] width 79 height 17
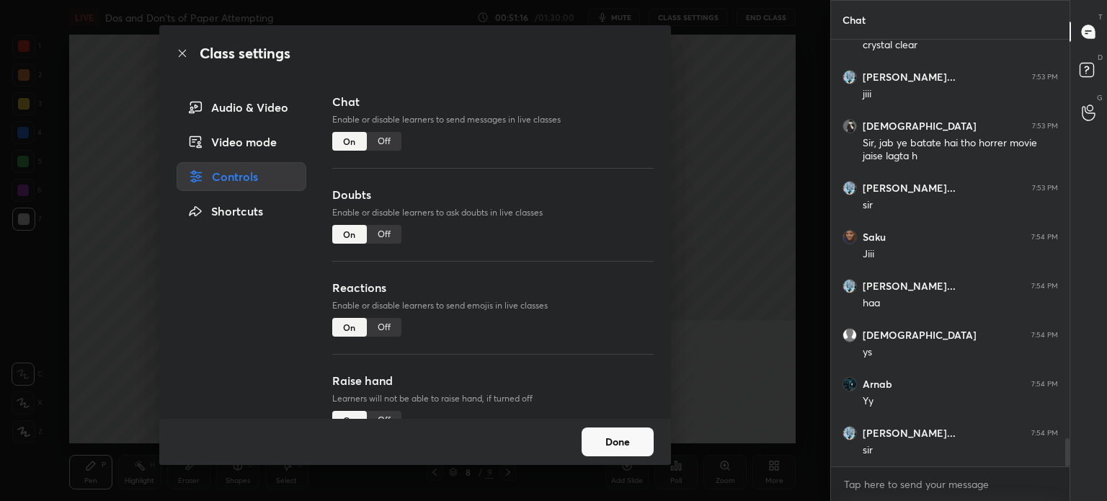
click at [392, 143] on div "Off" at bounding box center [384, 141] width 35 height 19
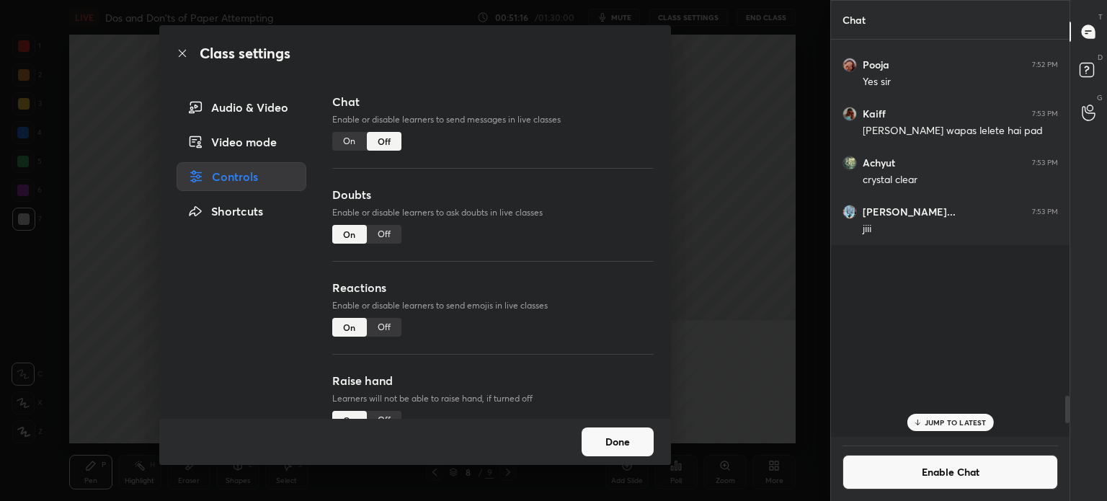
scroll to position [4, 4]
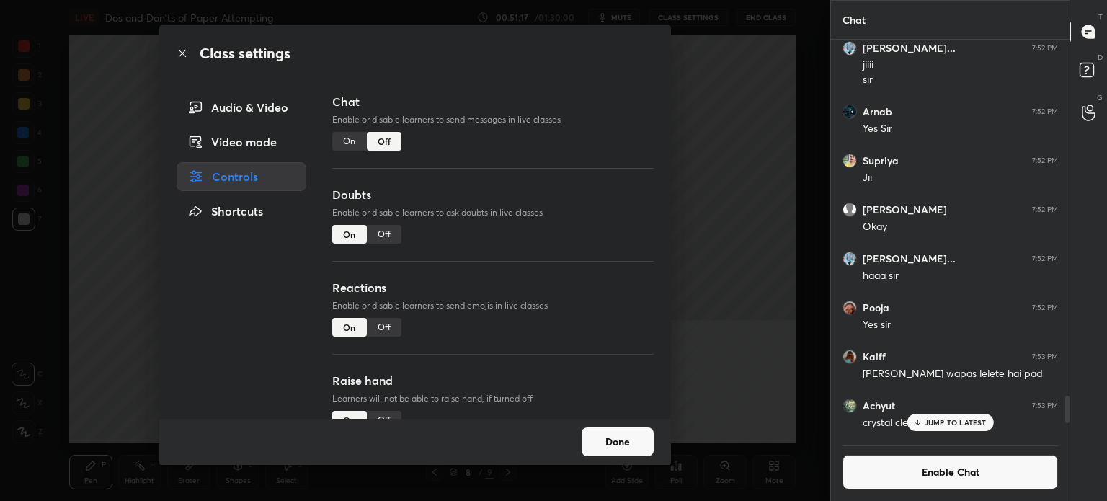
click at [184, 54] on icon at bounding box center [183, 54] width 12 height 12
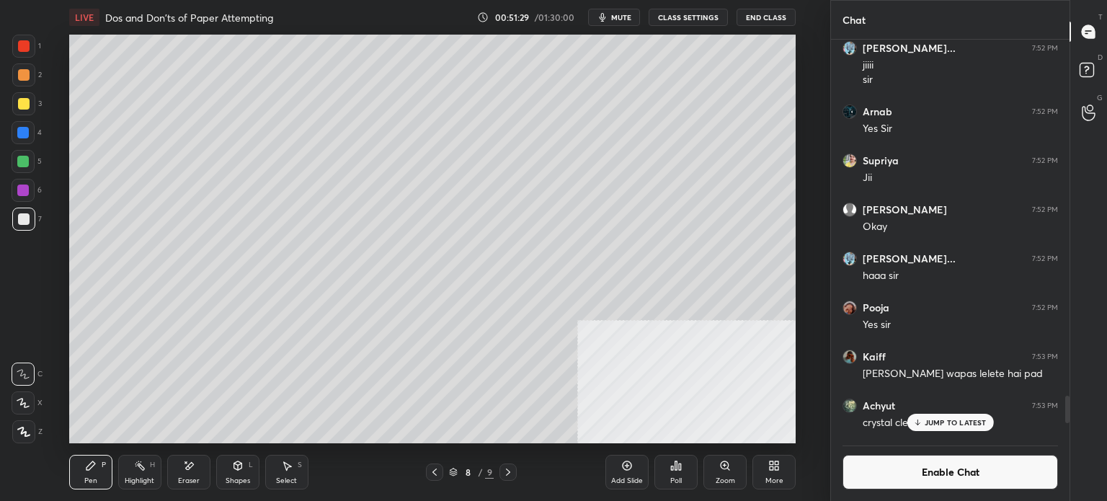
click at [18, 54] on div at bounding box center [23, 46] width 23 height 23
click at [26, 213] on div at bounding box center [23, 218] width 23 height 23
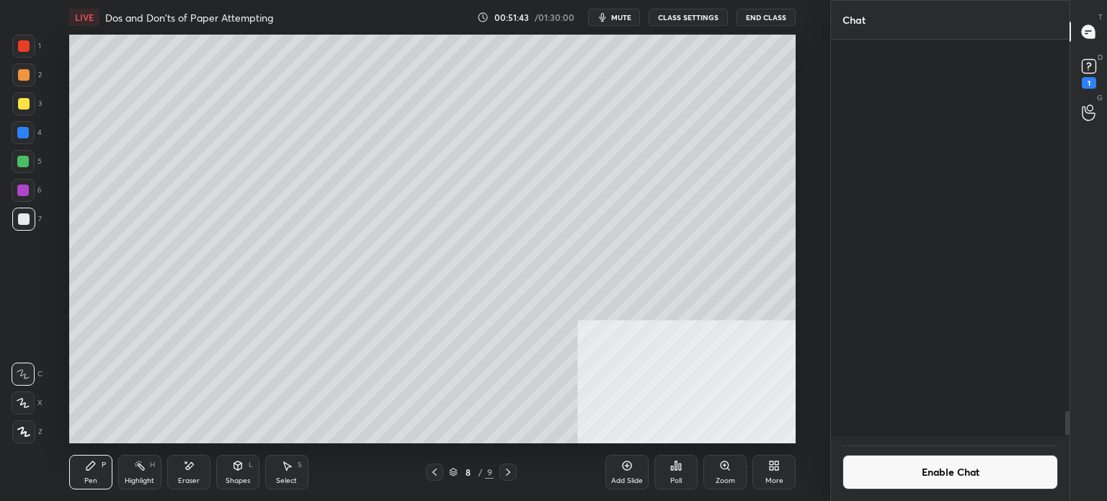
scroll to position [6022, 0]
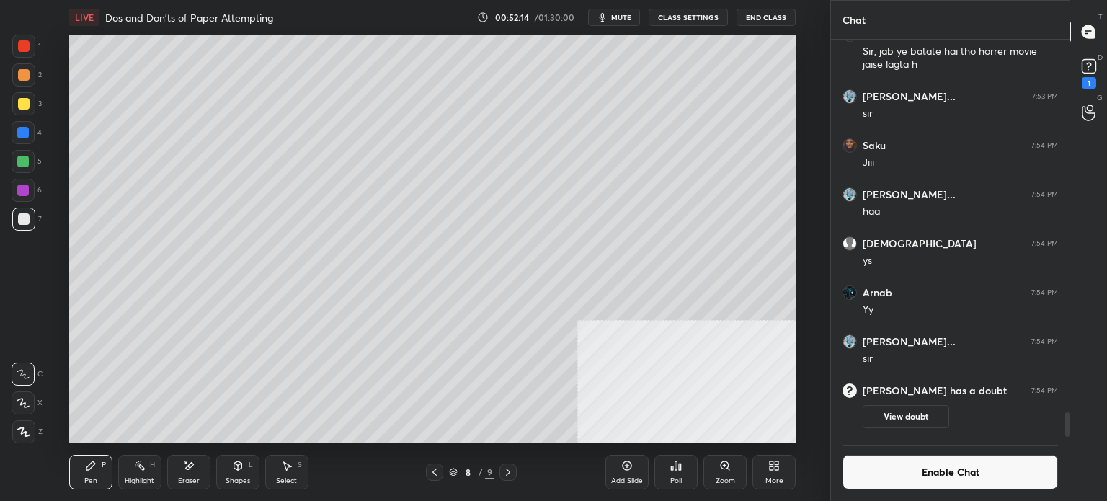
click at [900, 482] on button "Enable Chat" at bounding box center [949, 472] width 215 height 35
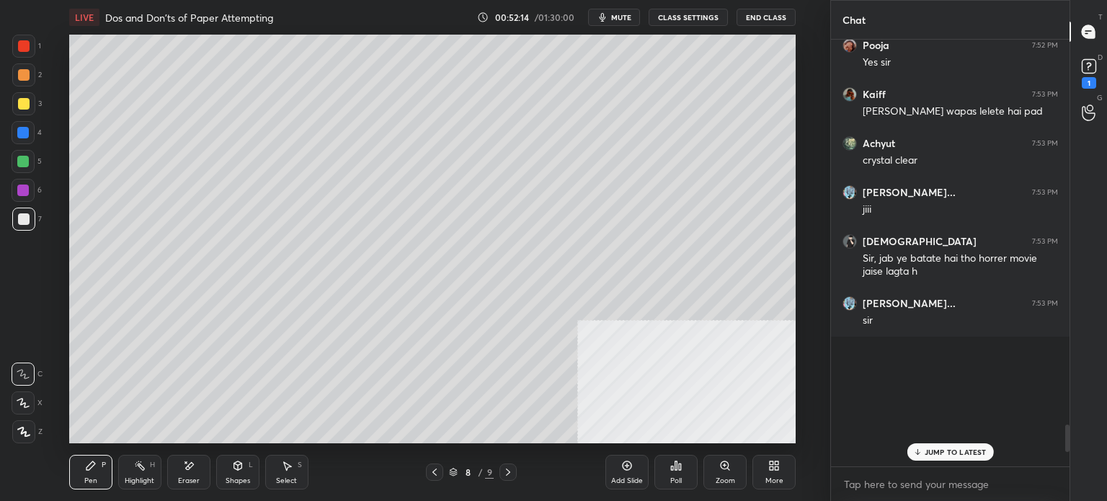
scroll to position [422, 234]
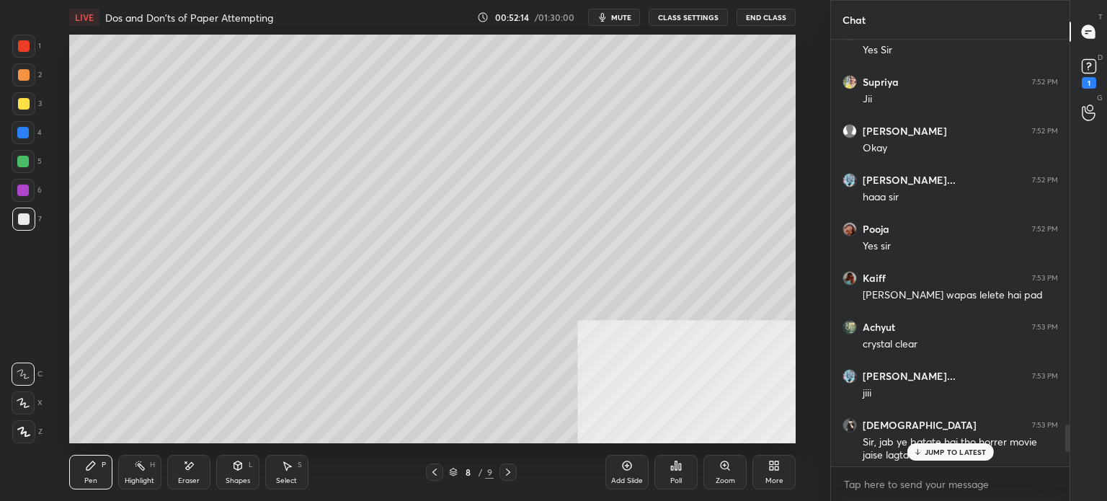
click at [921, 448] on icon at bounding box center [916, 451] width 9 height 9
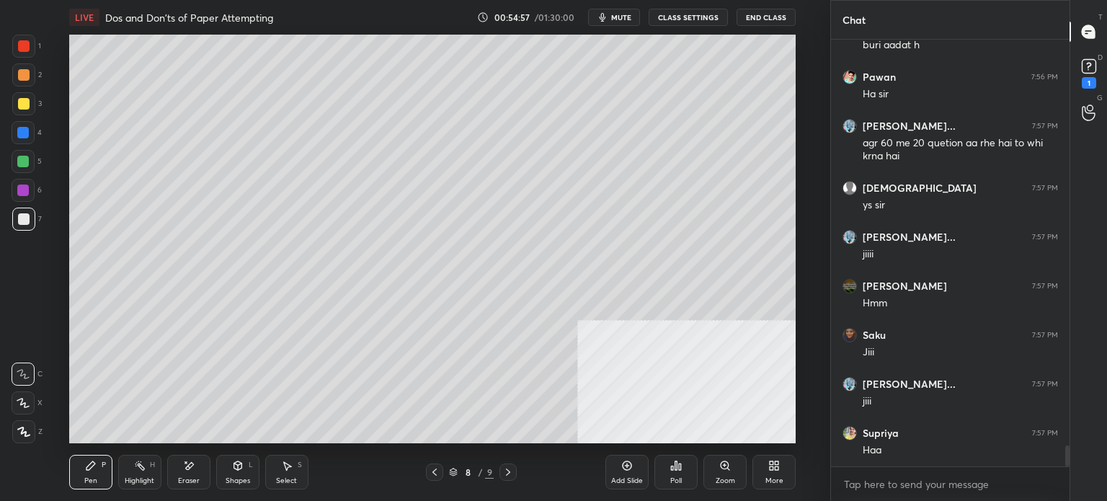
scroll to position [8382, 0]
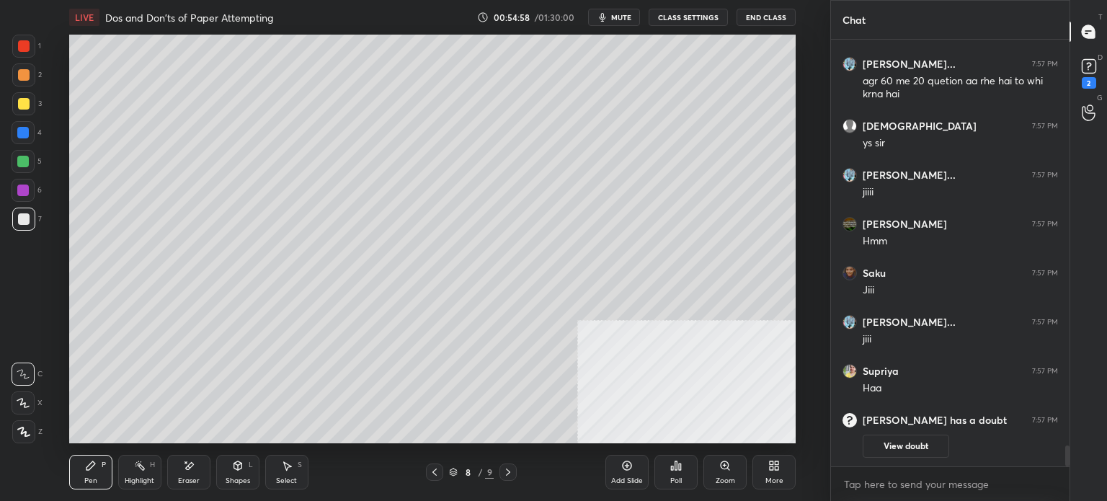
click at [185, 474] on div "Eraser" at bounding box center [188, 472] width 43 height 35
click at [91, 477] on div "Pen" at bounding box center [90, 480] width 13 height 7
click at [29, 166] on div at bounding box center [23, 161] width 23 height 23
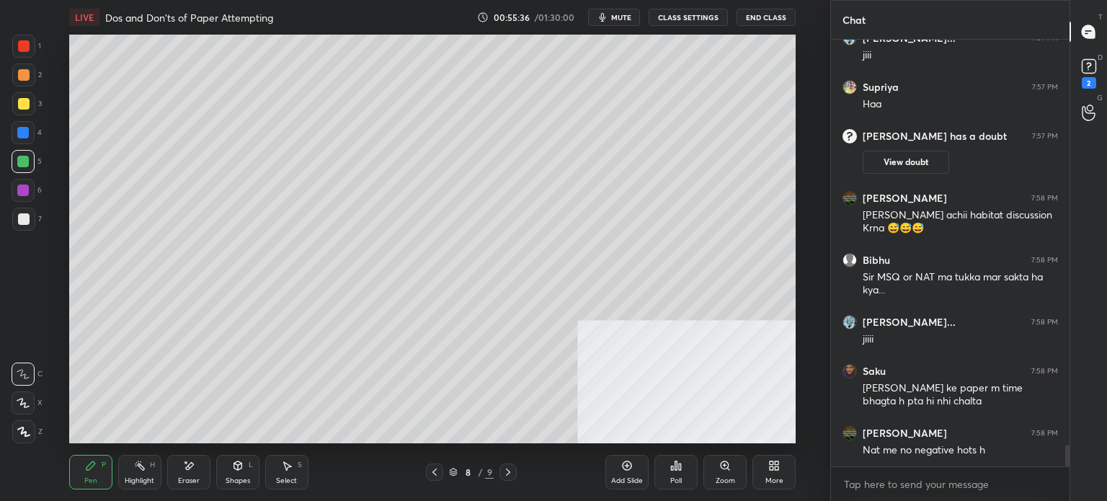
scroll to position [8021, 0]
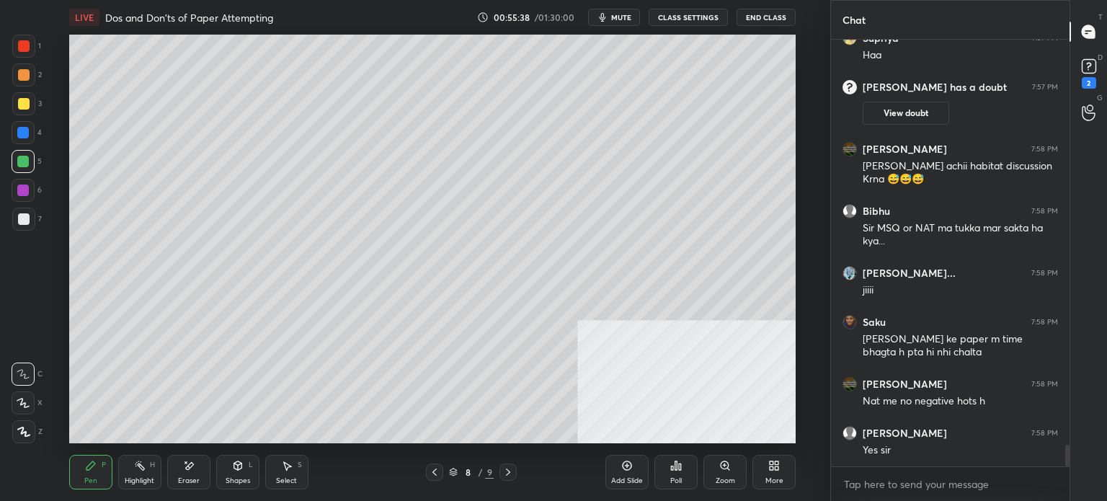
drag, startPoint x: 631, startPoint y: 467, endPoint x: 630, endPoint y: 475, distance: 8.0
click at [631, 470] on icon at bounding box center [627, 466] width 12 height 12
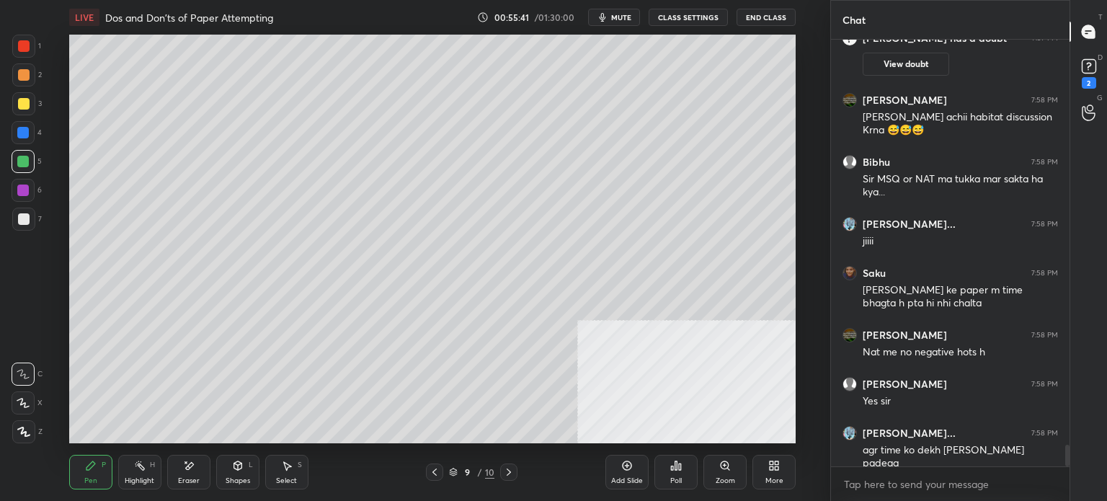
drag, startPoint x: 25, startPoint y: 215, endPoint x: 32, endPoint y: 201, distance: 15.5
click at [25, 215] on div at bounding box center [24, 219] width 12 height 12
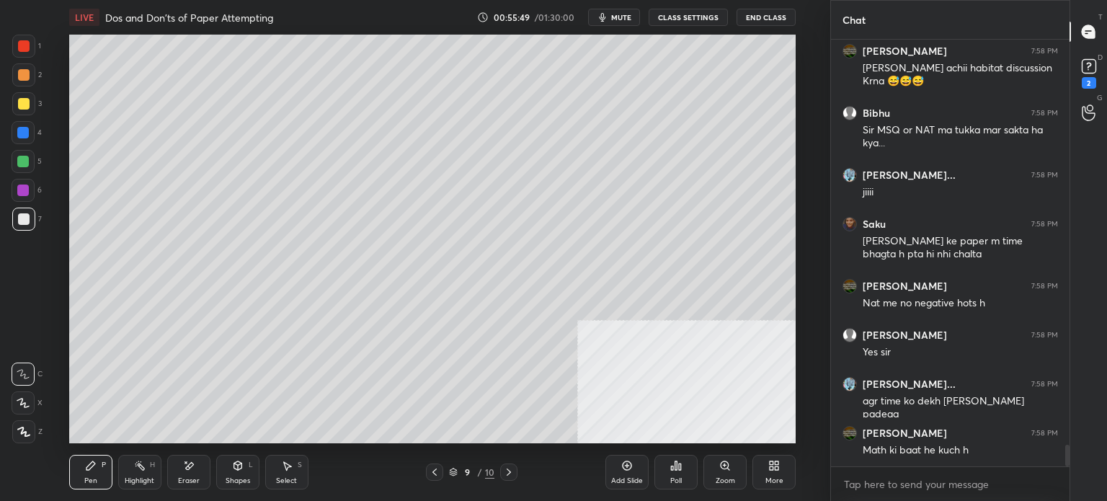
click at [31, 52] on div at bounding box center [23, 46] width 23 height 23
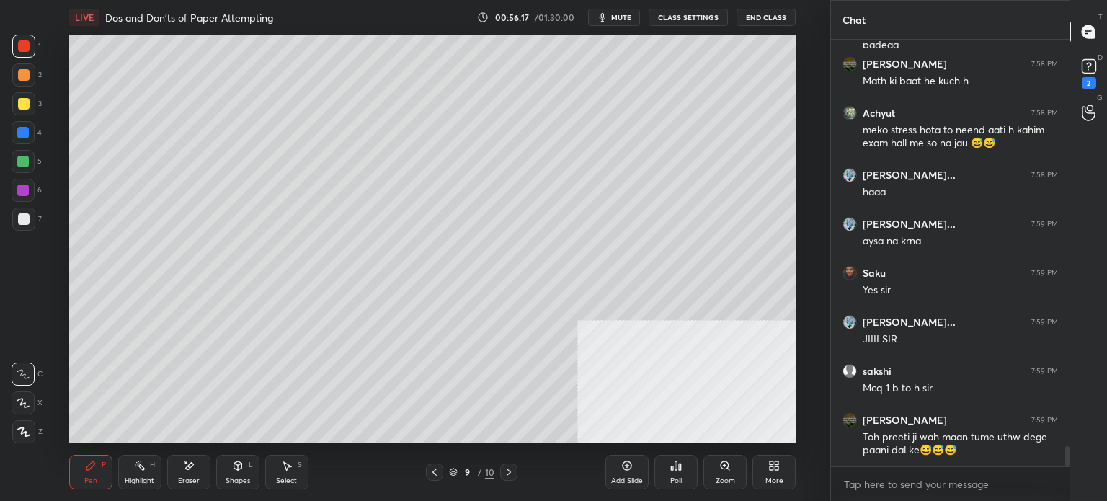
scroll to position [8537, 0]
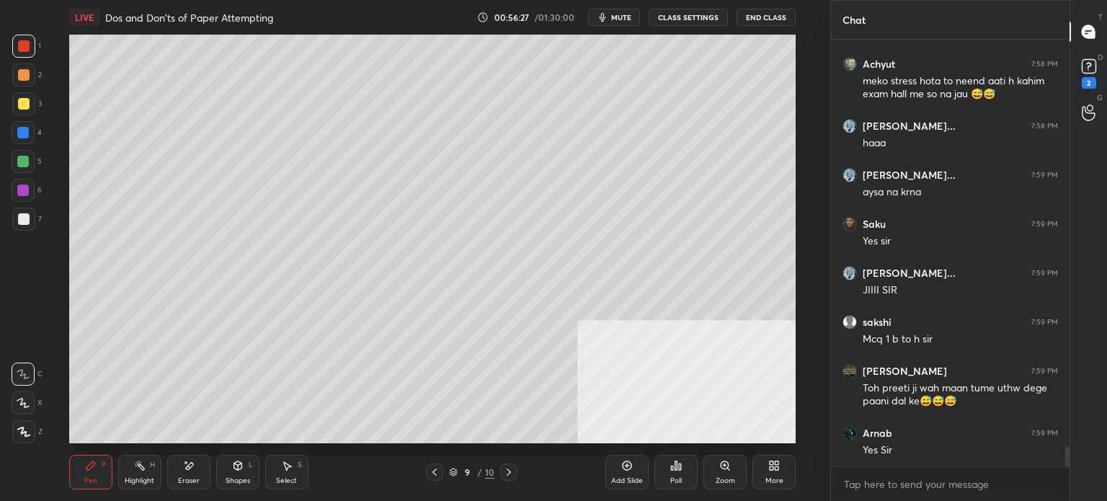
click at [19, 223] on div at bounding box center [24, 219] width 12 height 12
click at [29, 90] on div "2" at bounding box center [27, 77] width 30 height 29
click at [23, 99] on div at bounding box center [24, 104] width 12 height 12
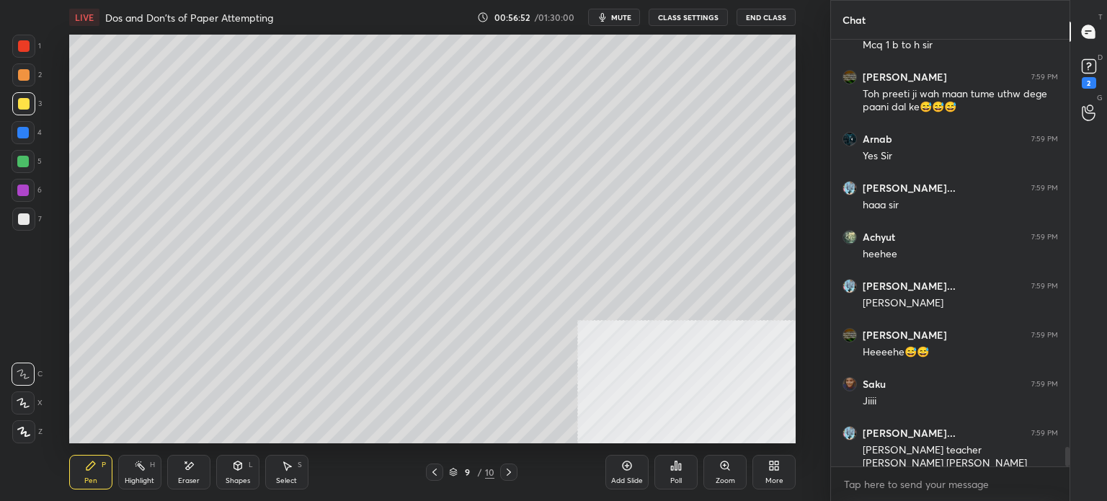
scroll to position [8880, 0]
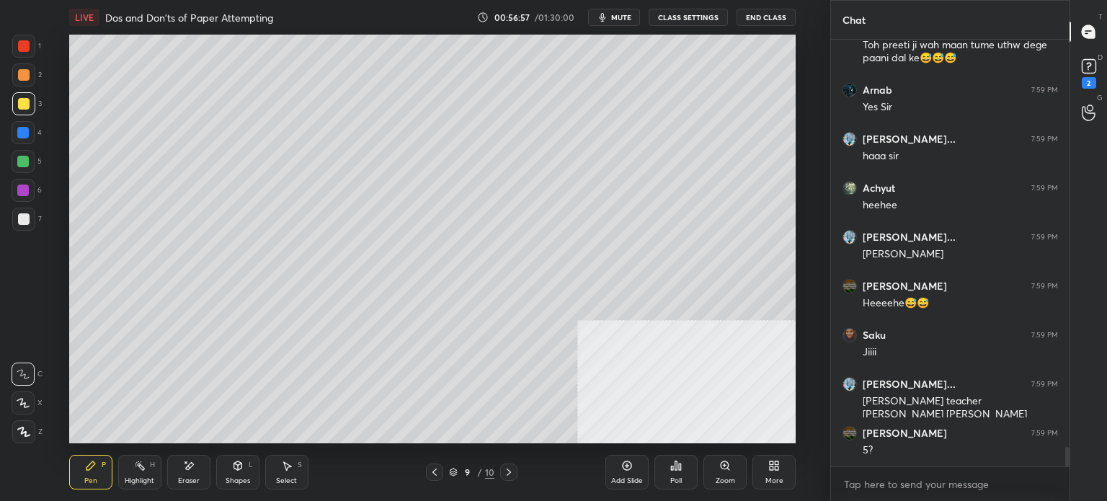
click at [23, 76] on div at bounding box center [24, 75] width 12 height 12
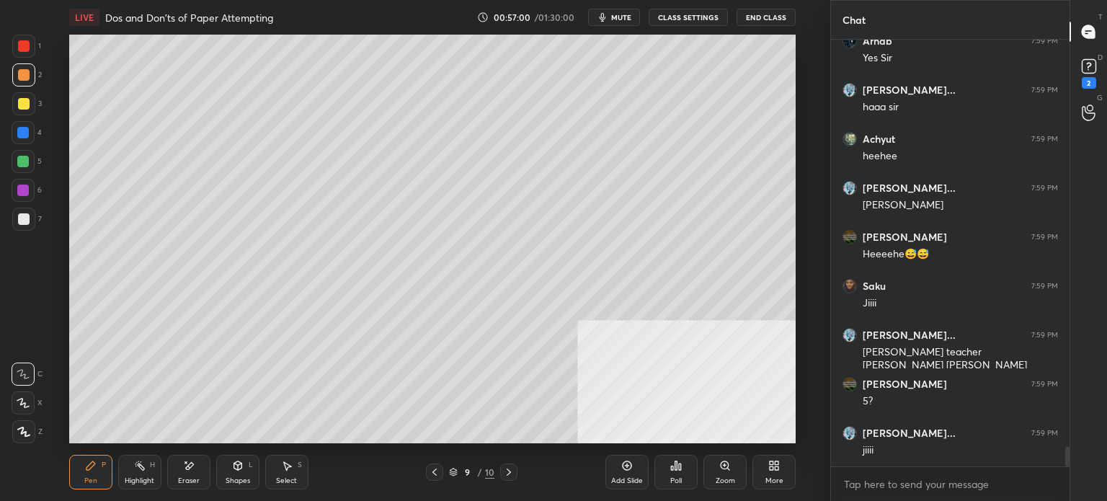
click at [17, 224] on div at bounding box center [23, 218] width 23 height 23
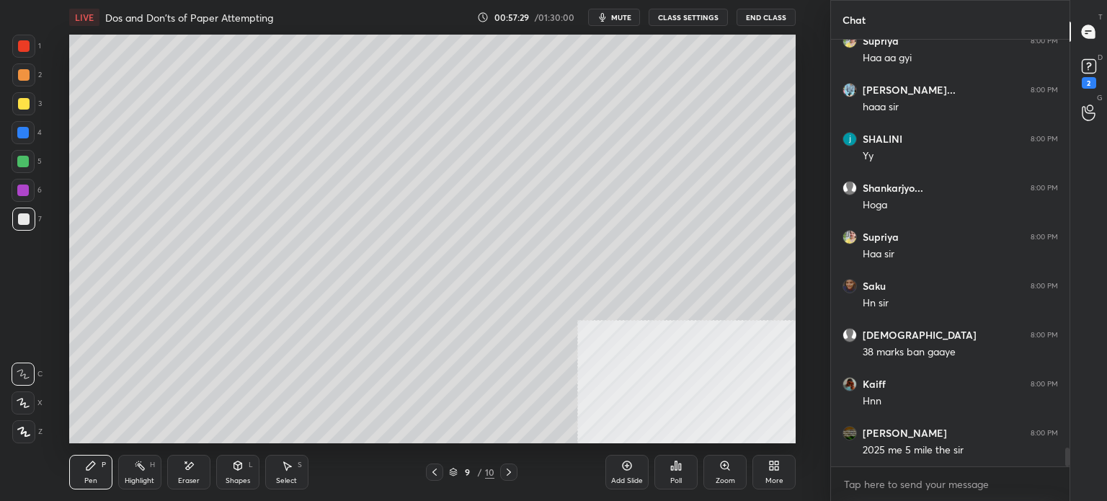
scroll to position [9520, 0]
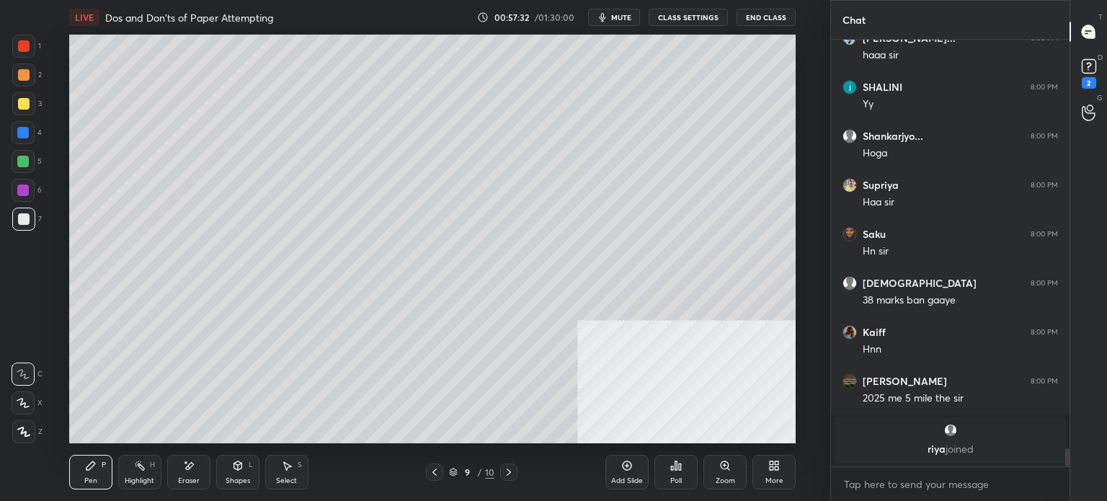
click at [439, 466] on icon at bounding box center [435, 472] width 12 height 12
click at [515, 476] on div "8 / 10" at bounding box center [471, 471] width 268 height 17
drag, startPoint x: 511, startPoint y: 476, endPoint x: 507, endPoint y: 451, distance: 25.5
click at [511, 477] on icon at bounding box center [509, 472] width 12 height 12
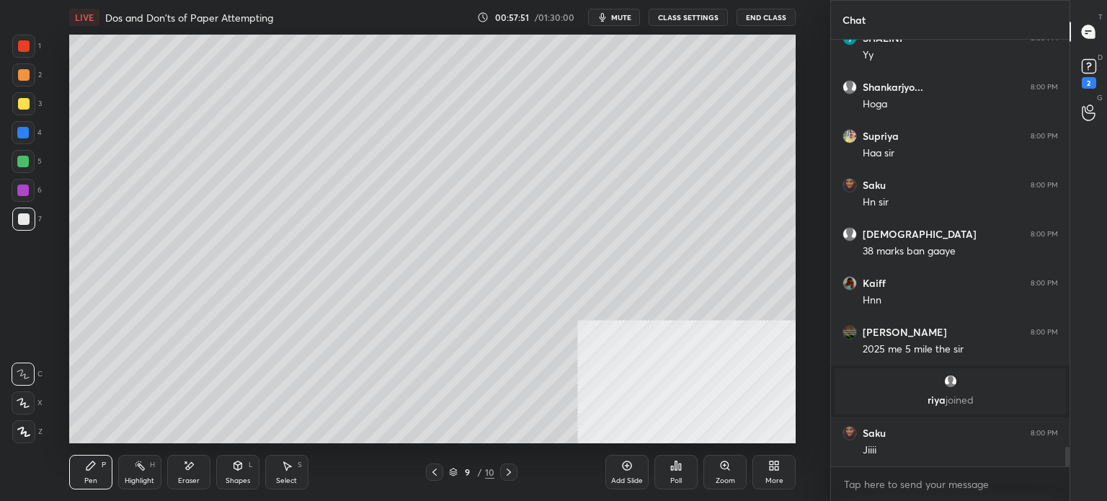
scroll to position [9034, 0]
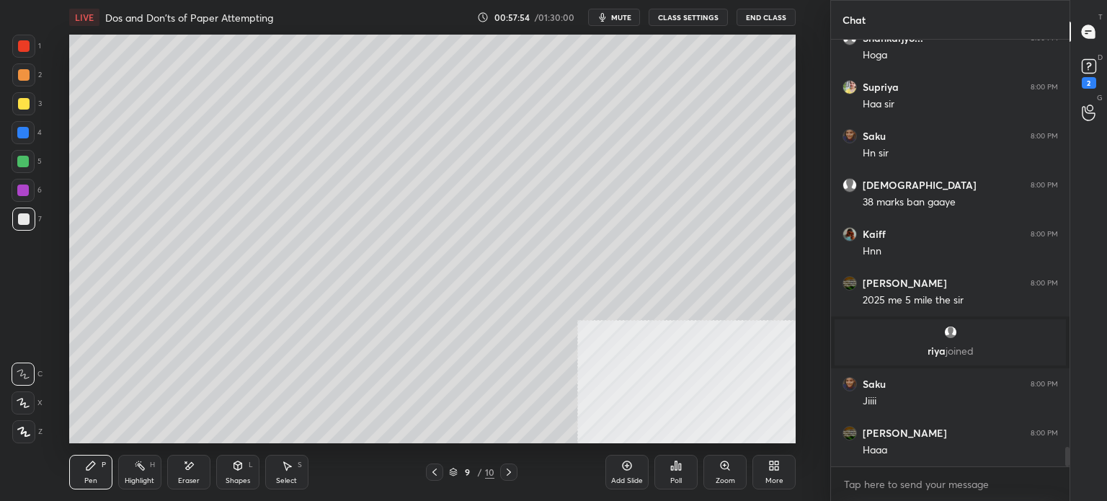
click at [25, 139] on div at bounding box center [23, 132] width 23 height 23
click at [23, 217] on div at bounding box center [24, 219] width 12 height 12
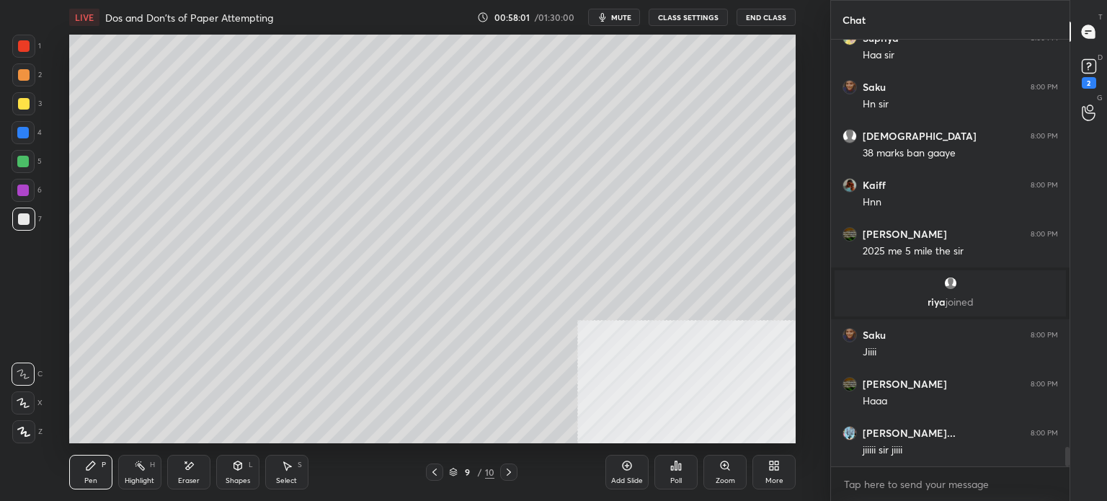
click at [20, 224] on div at bounding box center [24, 219] width 12 height 12
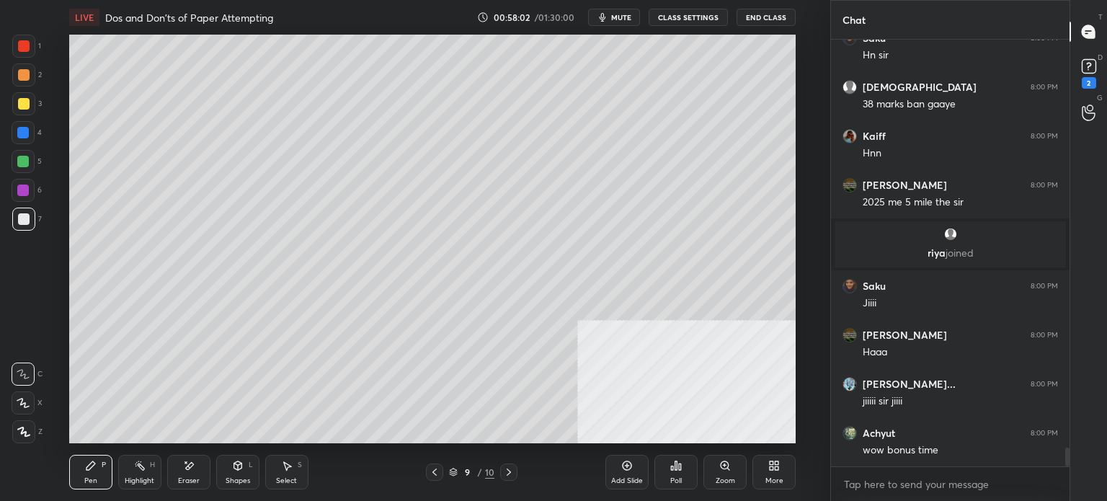
click at [440, 469] on div at bounding box center [434, 471] width 17 height 17
click at [437, 472] on icon at bounding box center [435, 472] width 12 height 12
click at [439, 472] on icon at bounding box center [435, 472] width 12 height 12
click at [436, 475] on icon at bounding box center [434, 471] width 4 height 7
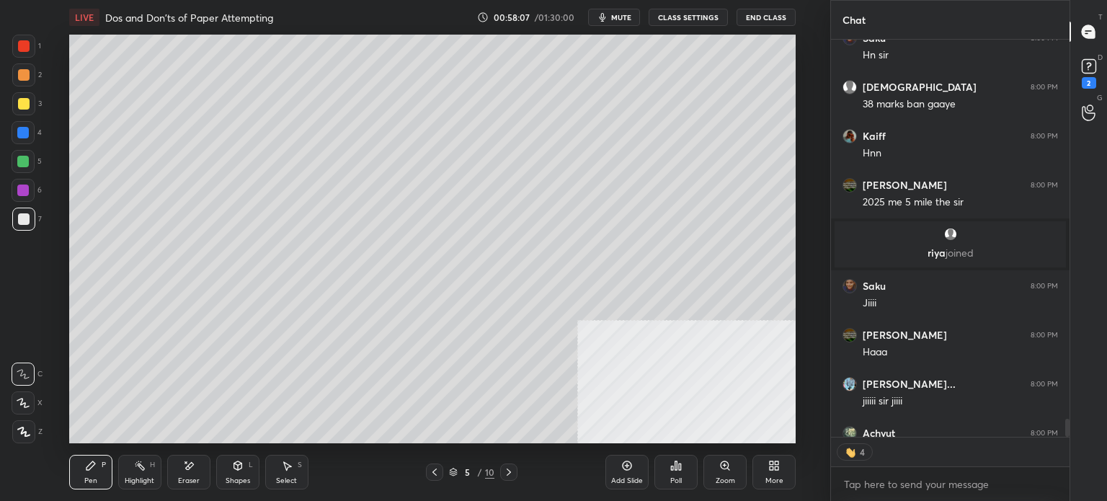
click at [514, 471] on div at bounding box center [508, 471] width 17 height 17
click at [514, 472] on div at bounding box center [508, 471] width 17 height 17
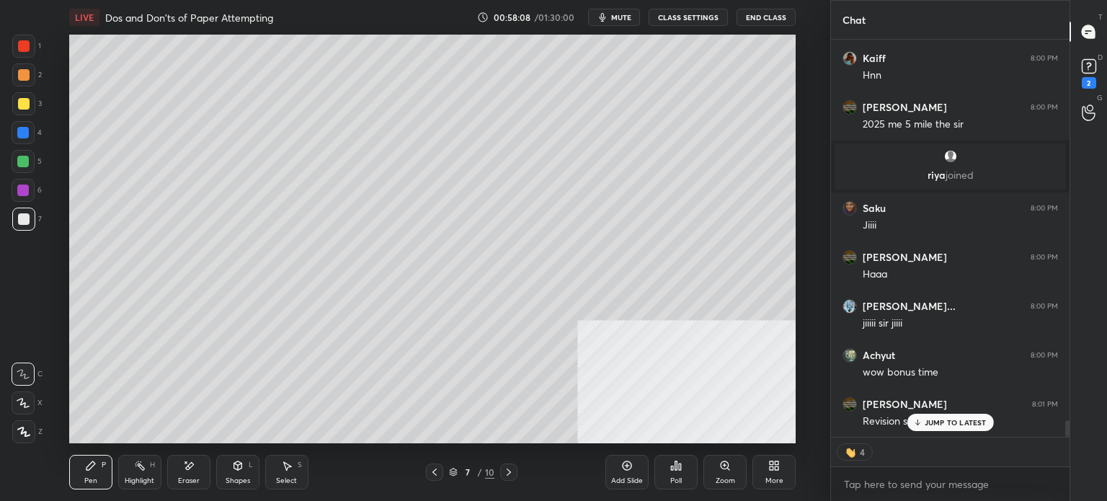
click at [517, 478] on div "7 / 10" at bounding box center [471, 471] width 268 height 17
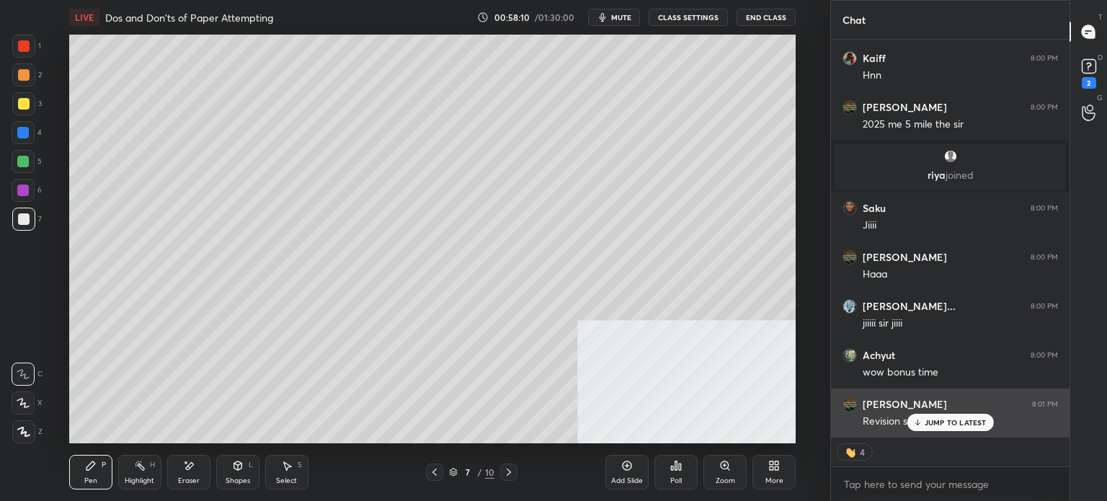
click at [955, 422] on p "JUMP TO LATEST" at bounding box center [955, 422] width 62 height 9
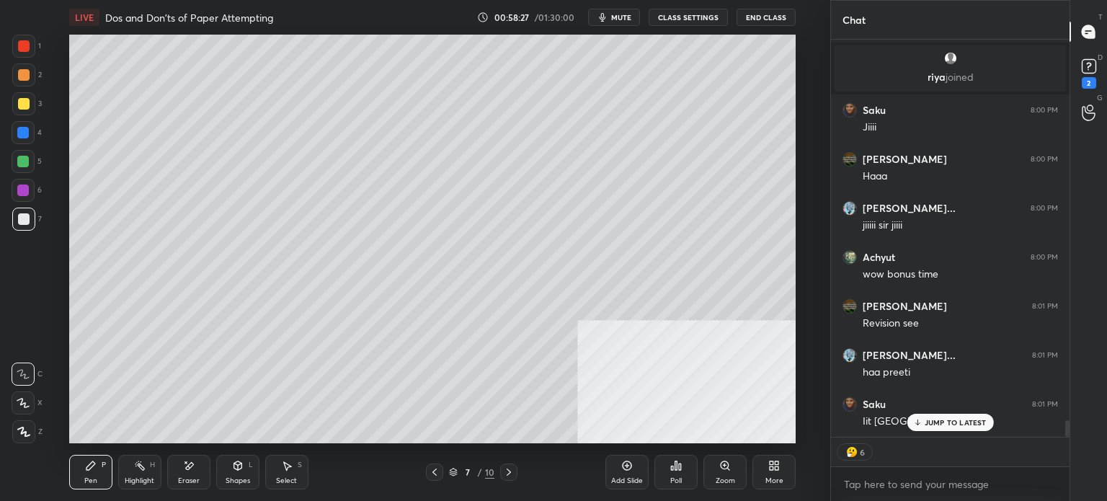
scroll to position [9357, 0]
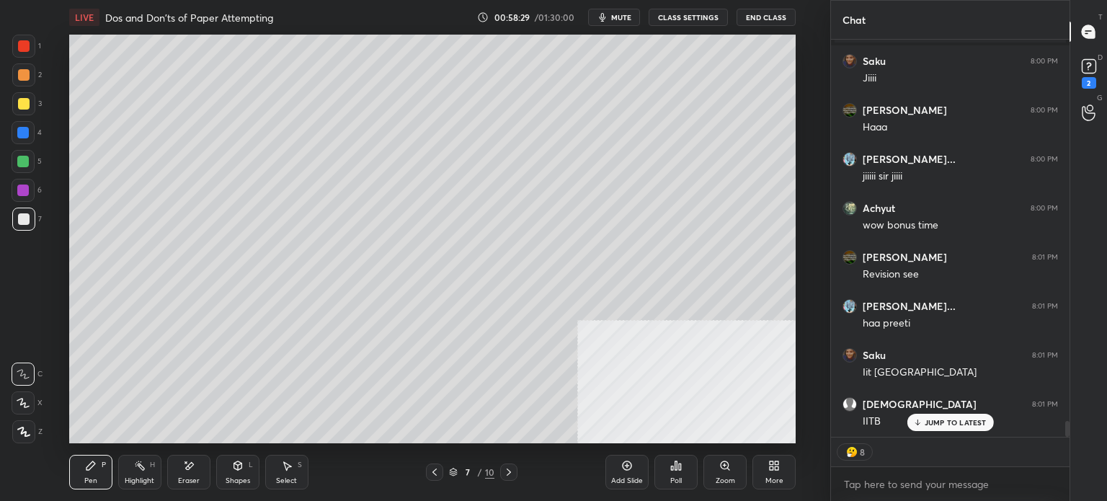
click at [32, 77] on div at bounding box center [23, 74] width 23 height 23
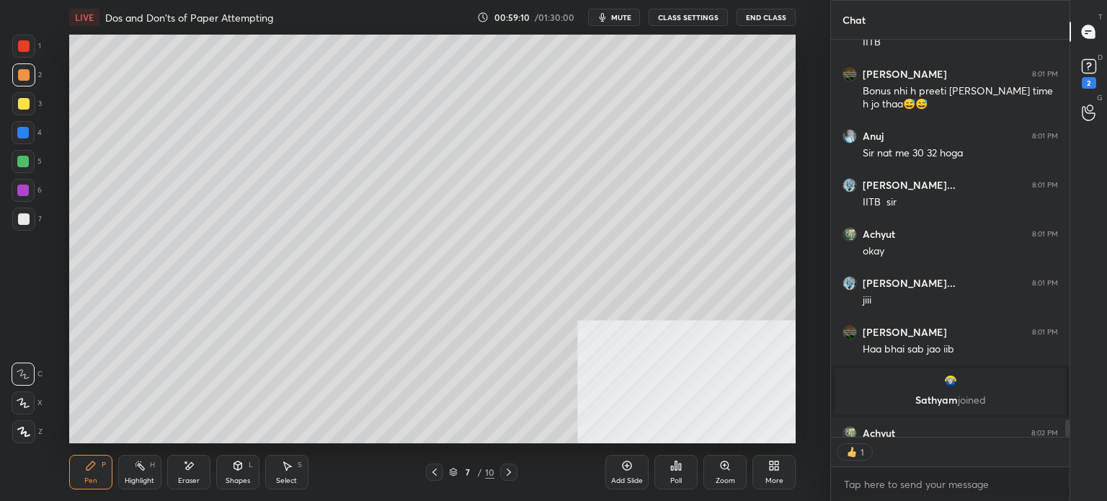
scroll to position [4, 4]
click at [510, 473] on icon at bounding box center [509, 472] width 12 height 12
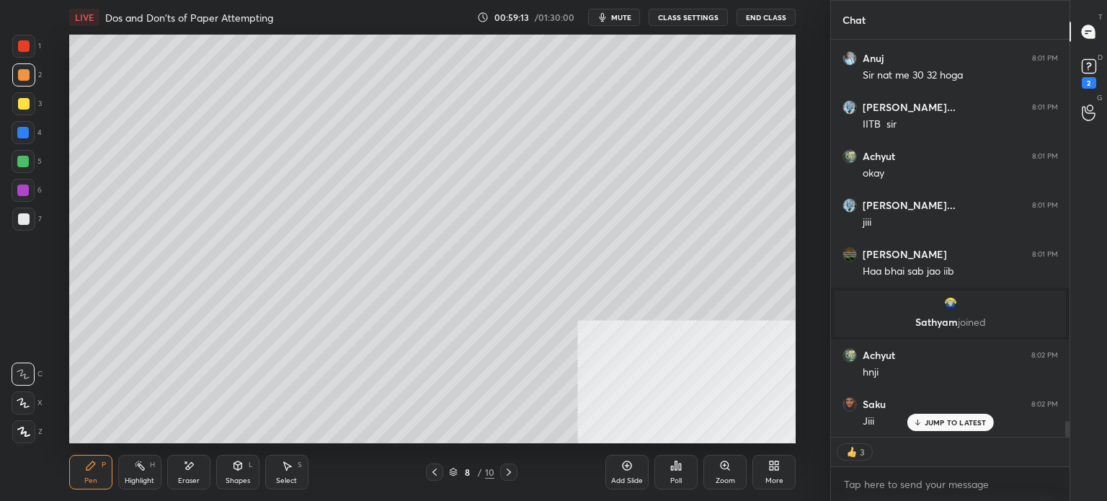
click at [515, 469] on div at bounding box center [508, 471] width 17 height 17
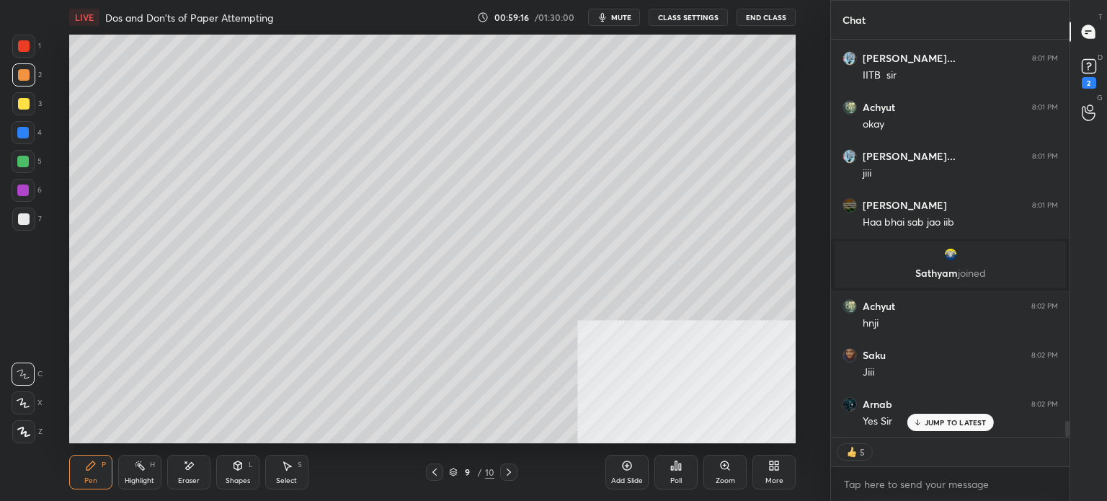
scroll to position [9743, 0]
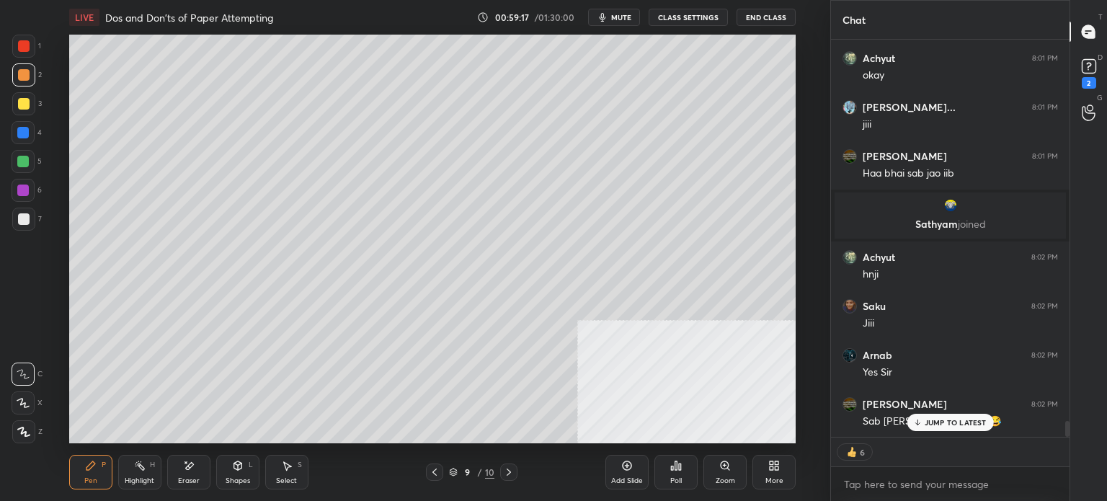
drag, startPoint x: 17, startPoint y: 223, endPoint x: 35, endPoint y: 224, distance: 18.1
click at [28, 225] on div at bounding box center [23, 218] width 23 height 23
click at [437, 470] on icon at bounding box center [435, 472] width 12 height 12
click at [436, 470] on icon at bounding box center [435, 472] width 12 height 12
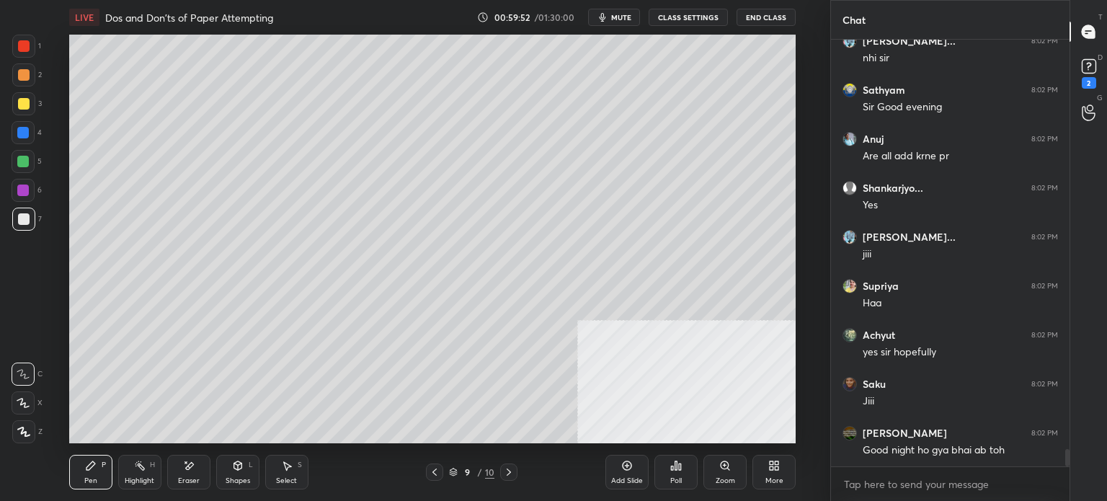
scroll to position [10204, 0]
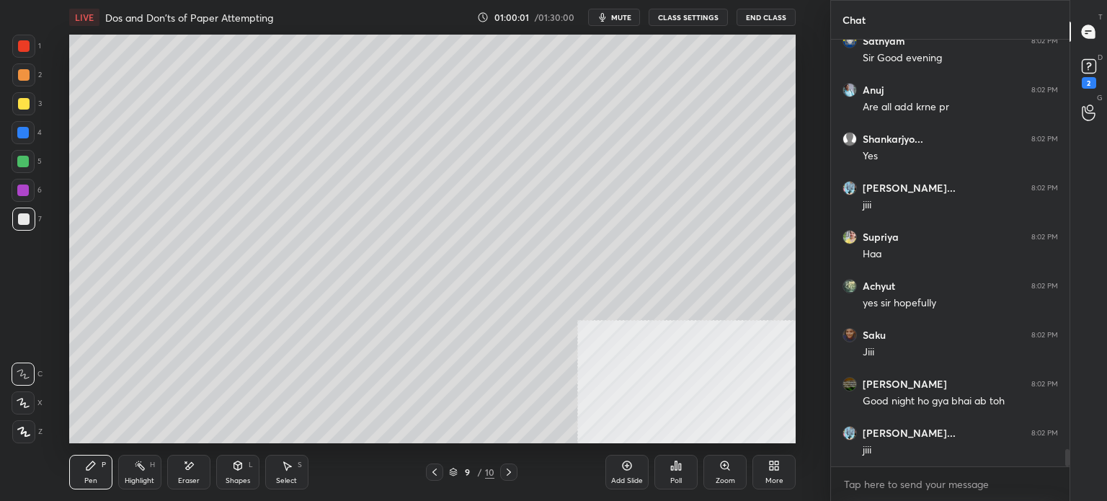
click at [29, 80] on div at bounding box center [23, 74] width 23 height 23
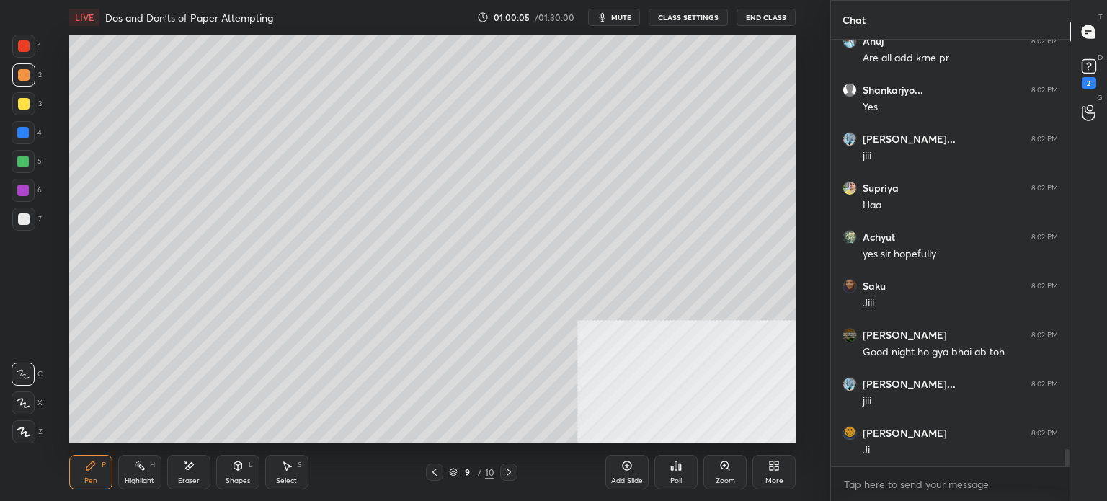
click at [35, 213] on div "7" at bounding box center [27, 218] width 30 height 23
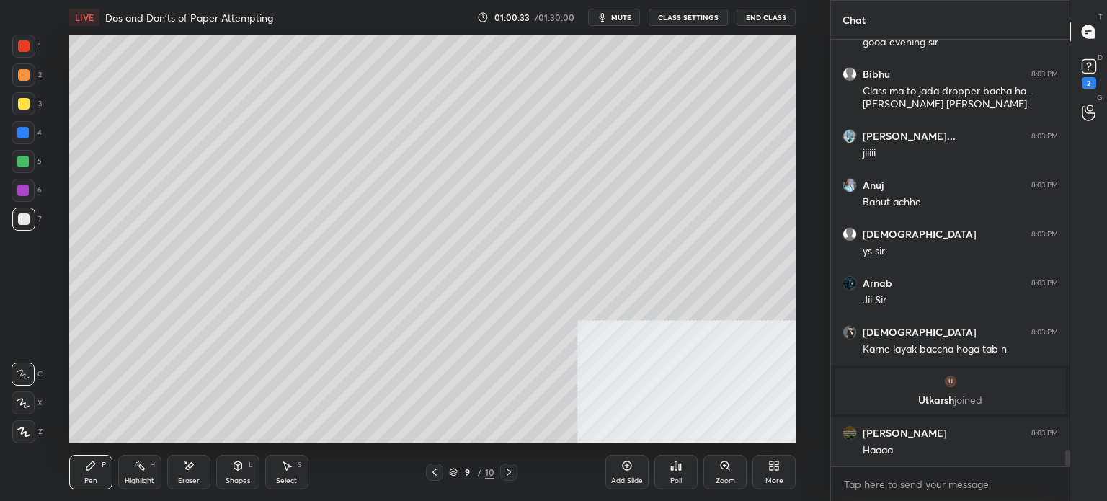
scroll to position [10524, 0]
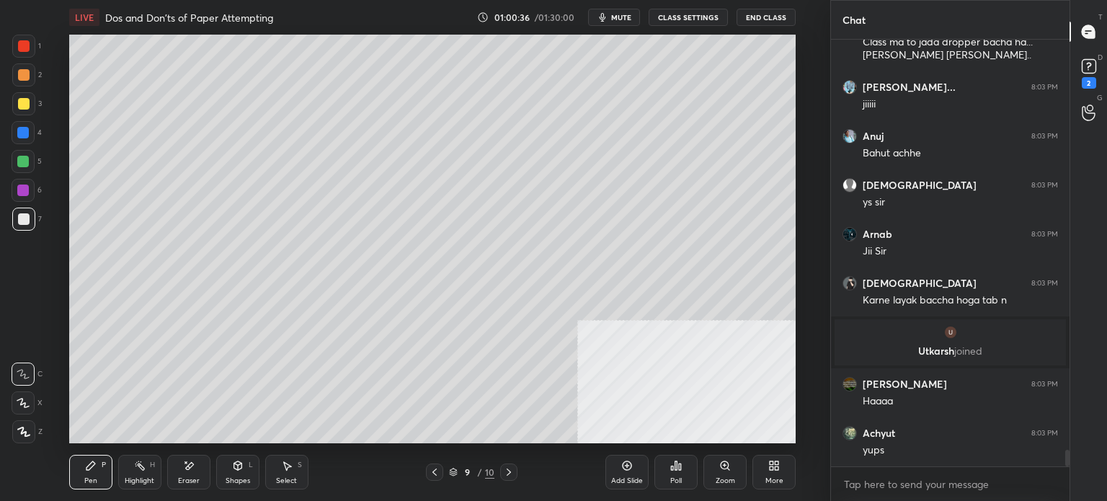
click at [20, 113] on div at bounding box center [23, 103] width 23 height 23
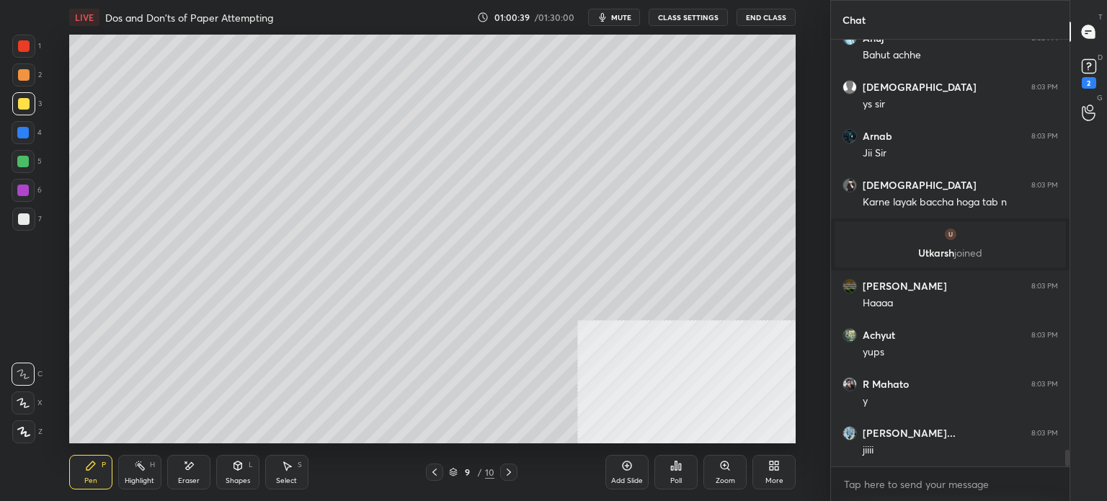
scroll to position [10671, 0]
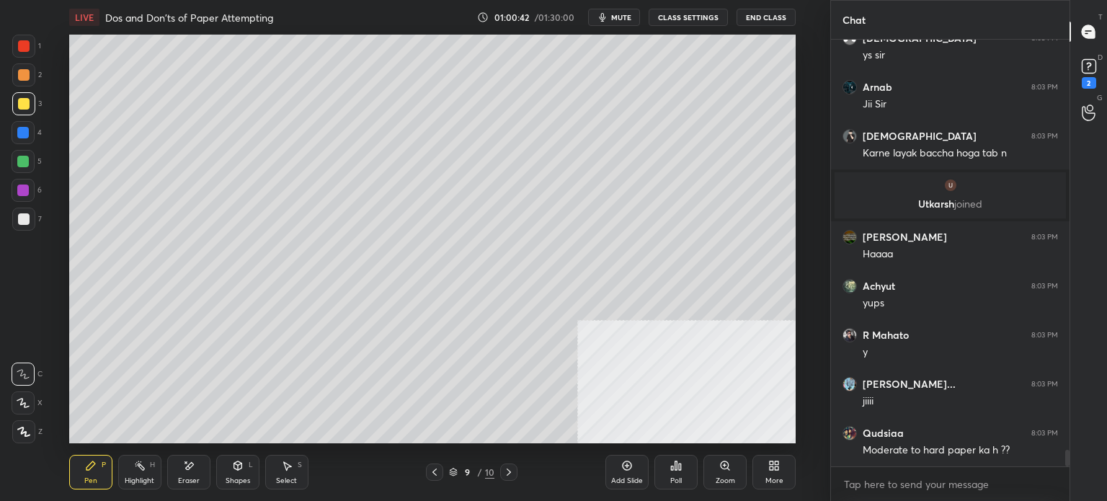
click at [31, 219] on div at bounding box center [23, 218] width 23 height 23
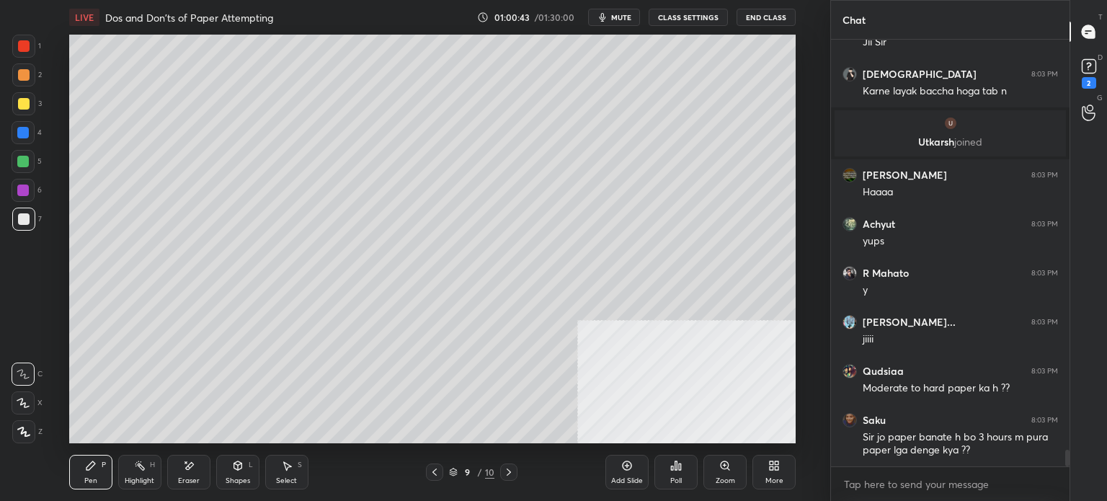
scroll to position [10782, 0]
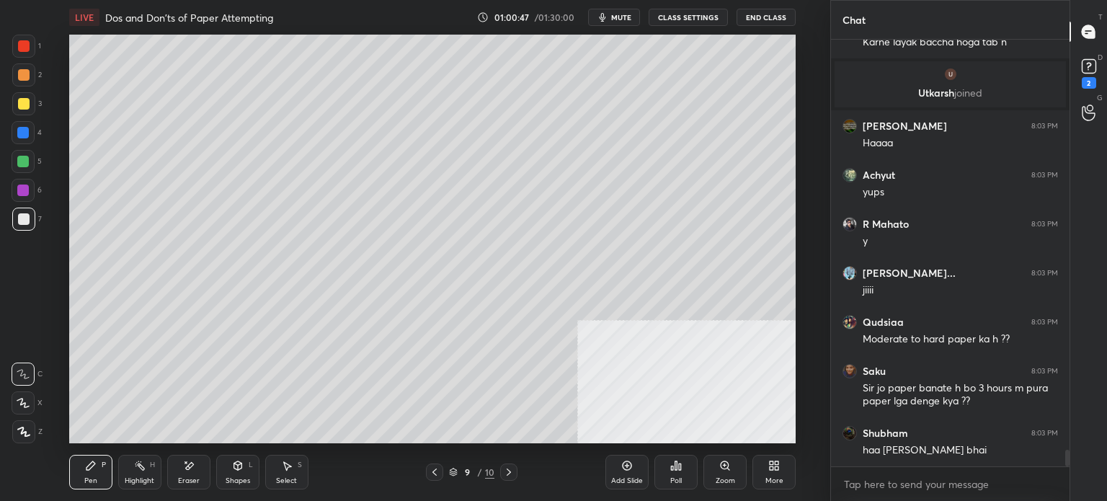
click at [26, 158] on div at bounding box center [23, 162] width 12 height 12
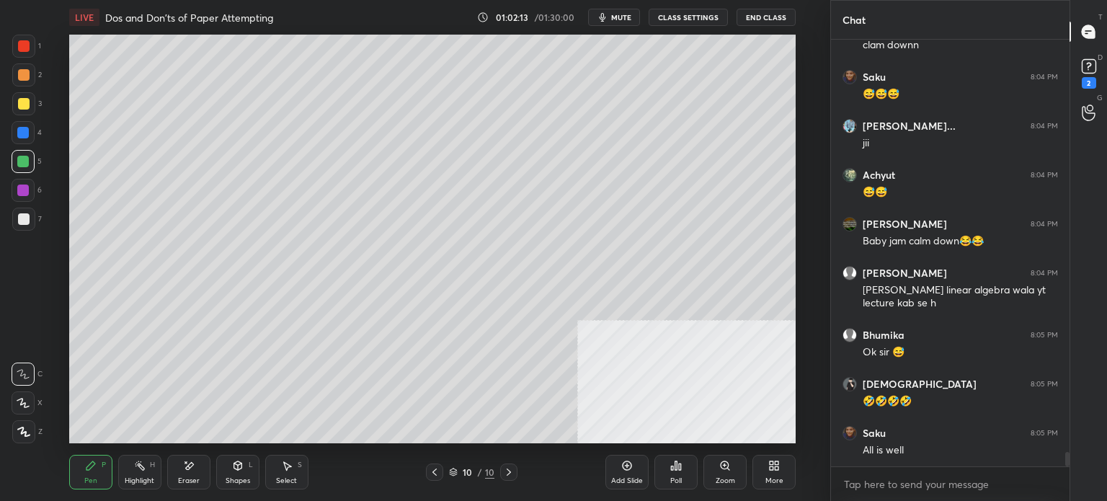
scroll to position [4, 4]
click at [634, 470] on div "Add Slide" at bounding box center [626, 472] width 43 height 35
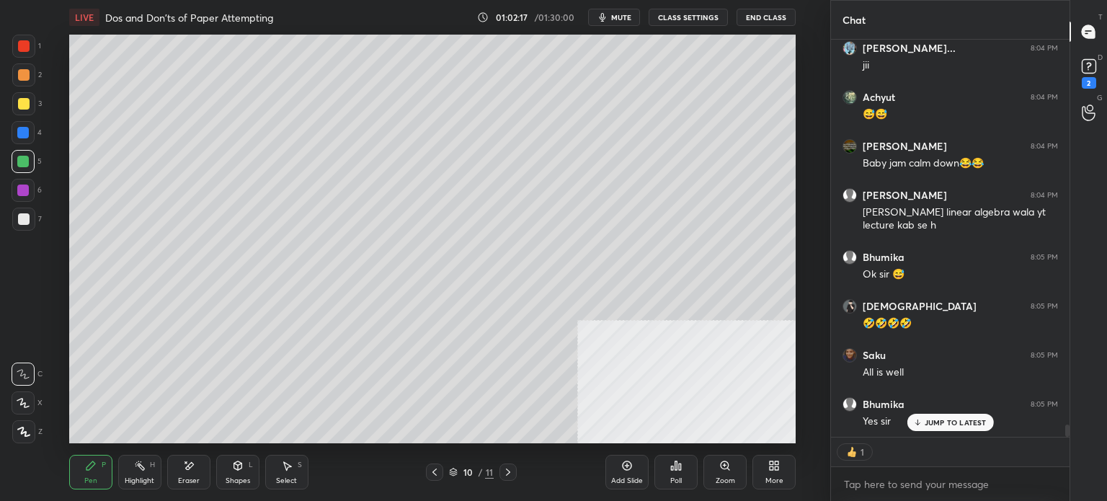
click at [24, 216] on div at bounding box center [24, 219] width 12 height 12
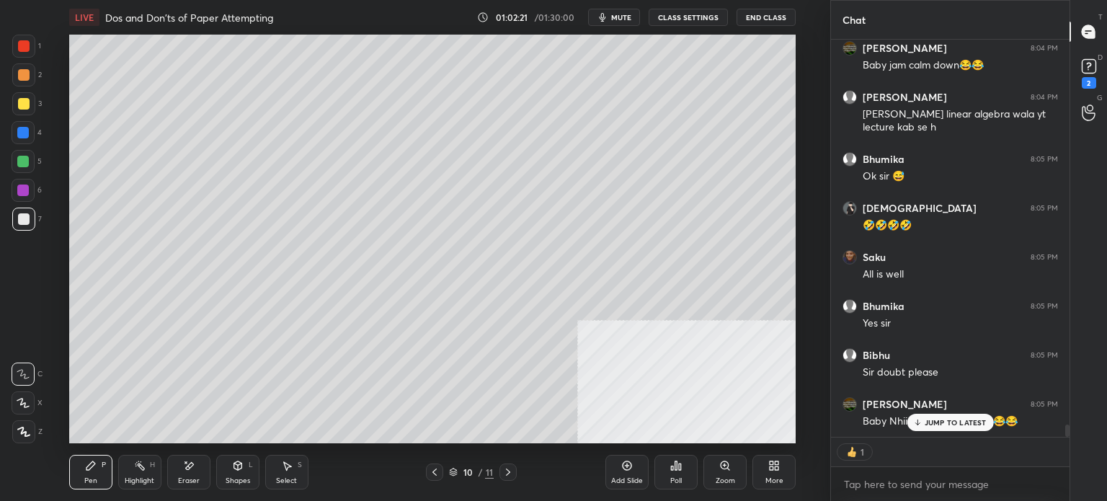
scroll to position [12614, 0]
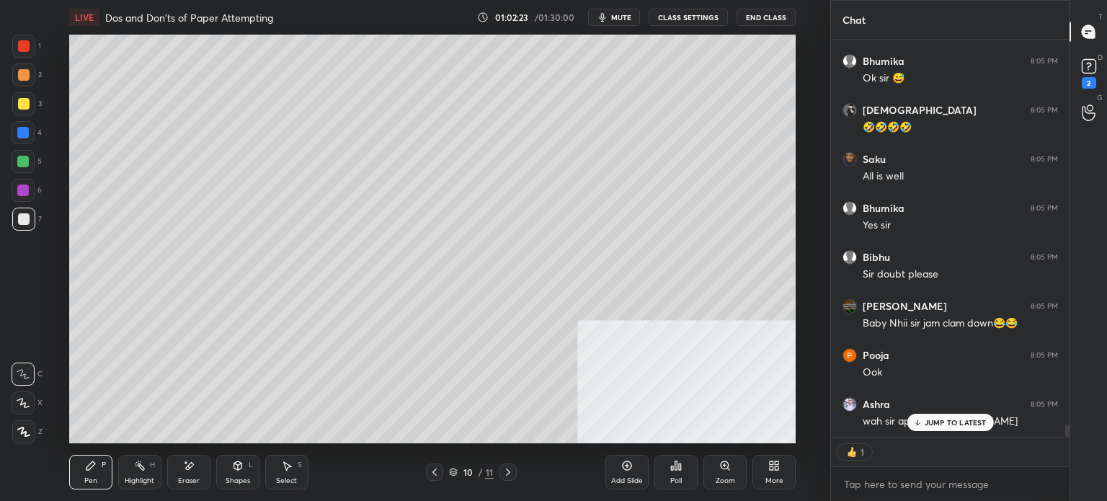
type textarea "x"
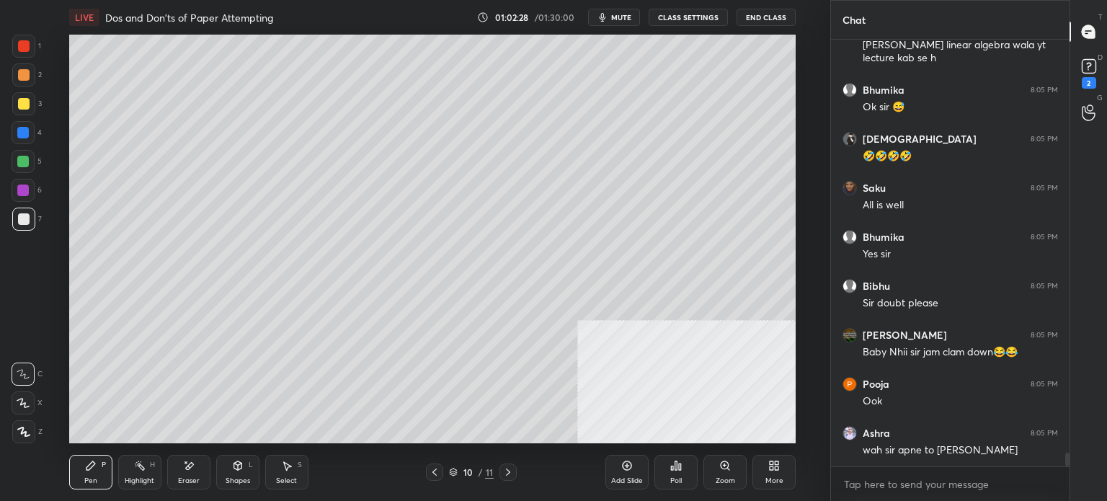
click at [187, 470] on icon at bounding box center [189, 466] width 12 height 12
click at [24, 376] on icon at bounding box center [23, 374] width 12 height 12
click at [79, 464] on div "Pen P" at bounding box center [90, 472] width 43 height 35
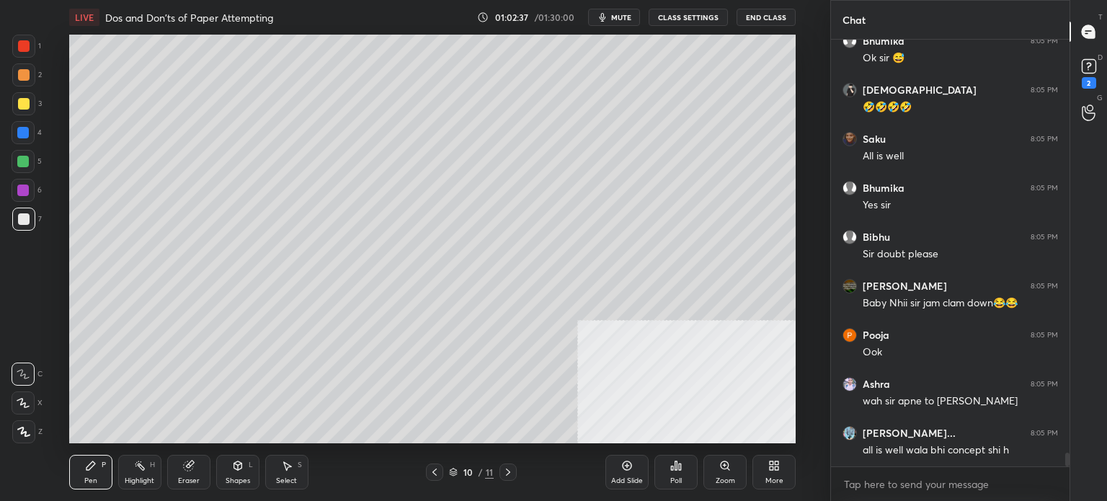
click at [26, 54] on div at bounding box center [23, 46] width 23 height 23
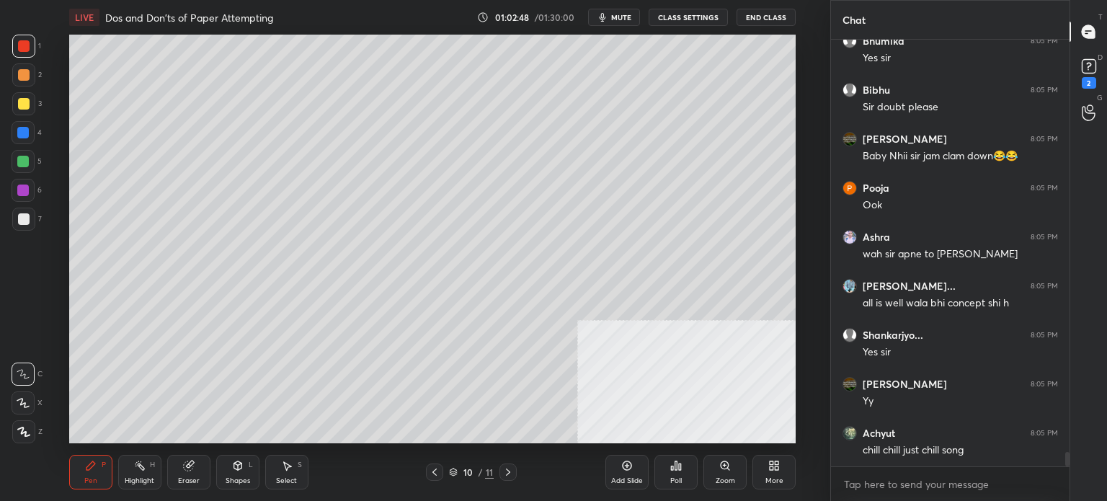
scroll to position [12230, 0]
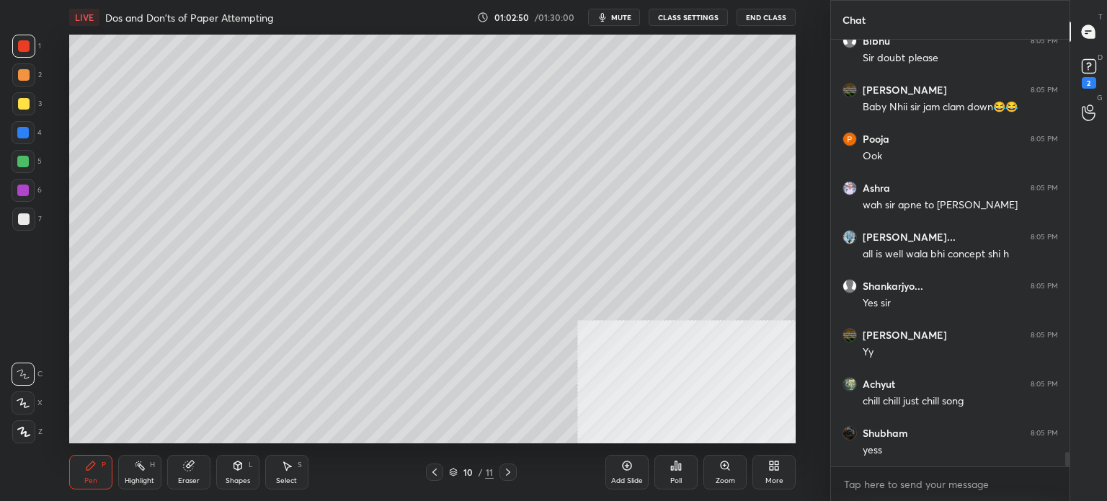
click at [23, 224] on div at bounding box center [24, 219] width 12 height 12
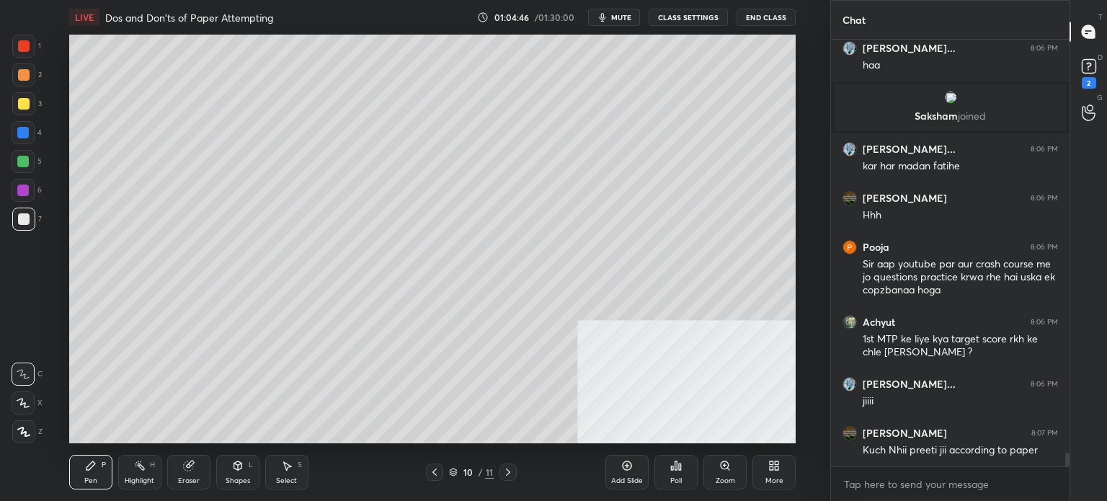
scroll to position [12746, 0]
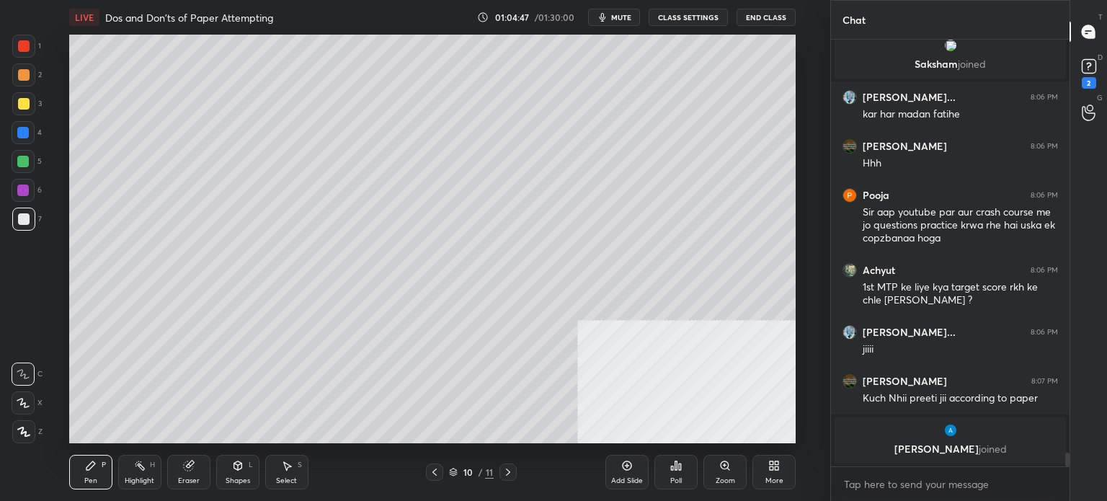
click at [236, 472] on div "Shapes L" at bounding box center [237, 472] width 43 height 35
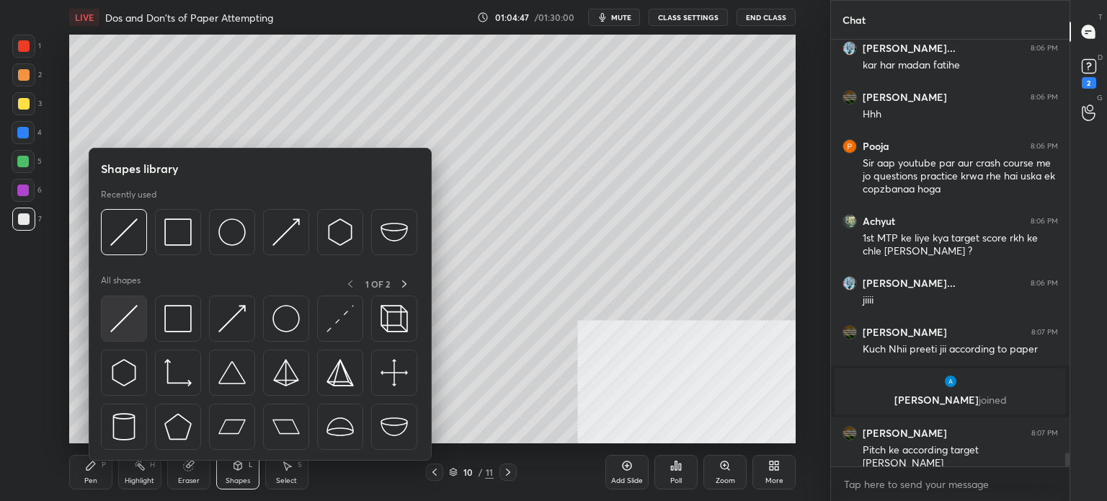
click at [138, 322] on div at bounding box center [124, 318] width 46 height 46
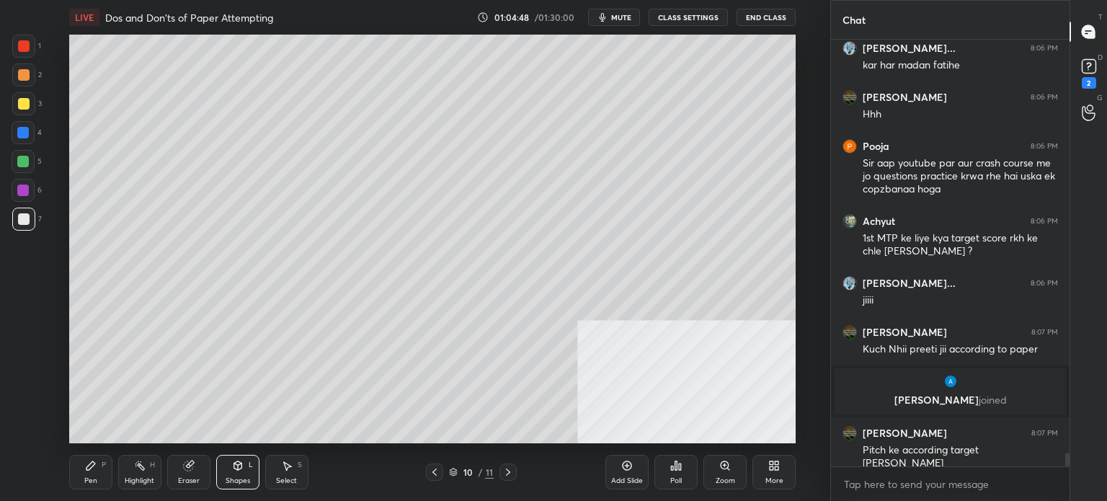
click at [20, 137] on div at bounding box center [23, 133] width 12 height 12
click at [29, 215] on div at bounding box center [24, 219] width 12 height 12
click at [106, 472] on div "Pen P" at bounding box center [90, 472] width 43 height 35
click at [24, 197] on div at bounding box center [23, 190] width 23 height 23
click at [27, 220] on div at bounding box center [24, 219] width 12 height 12
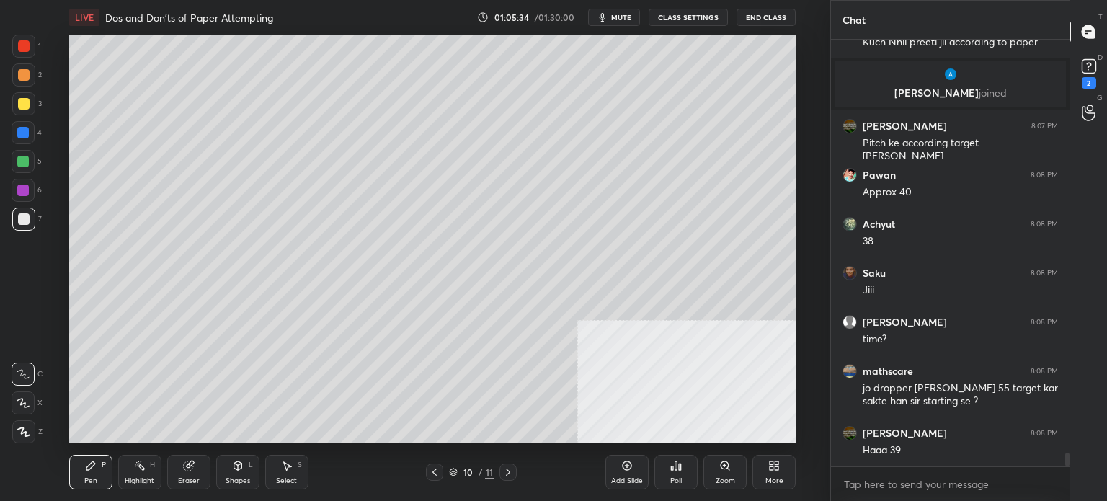
scroll to position [13047, 0]
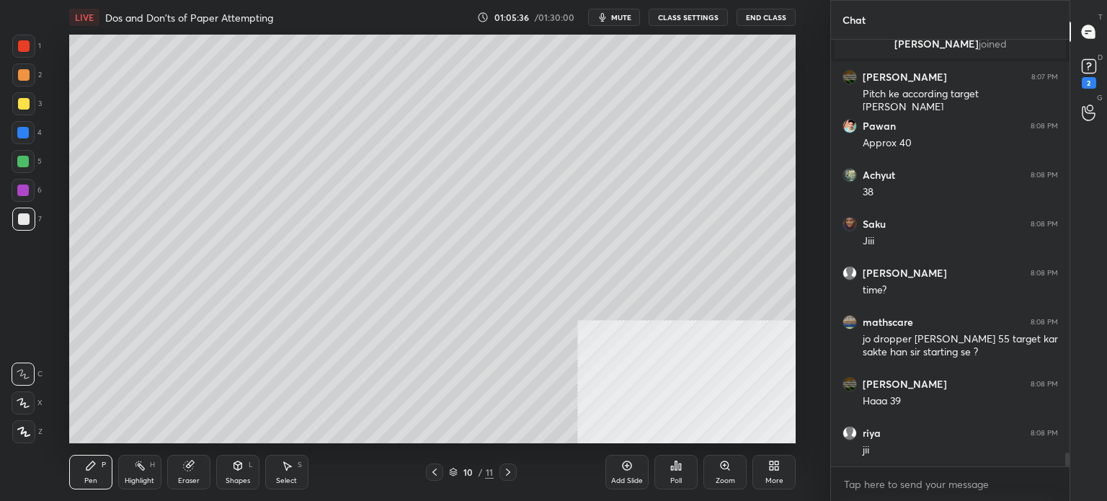
drag, startPoint x: 191, startPoint y: 474, endPoint x: 180, endPoint y: 473, distance: 10.8
click at [190, 474] on div "Eraser" at bounding box center [188, 472] width 43 height 35
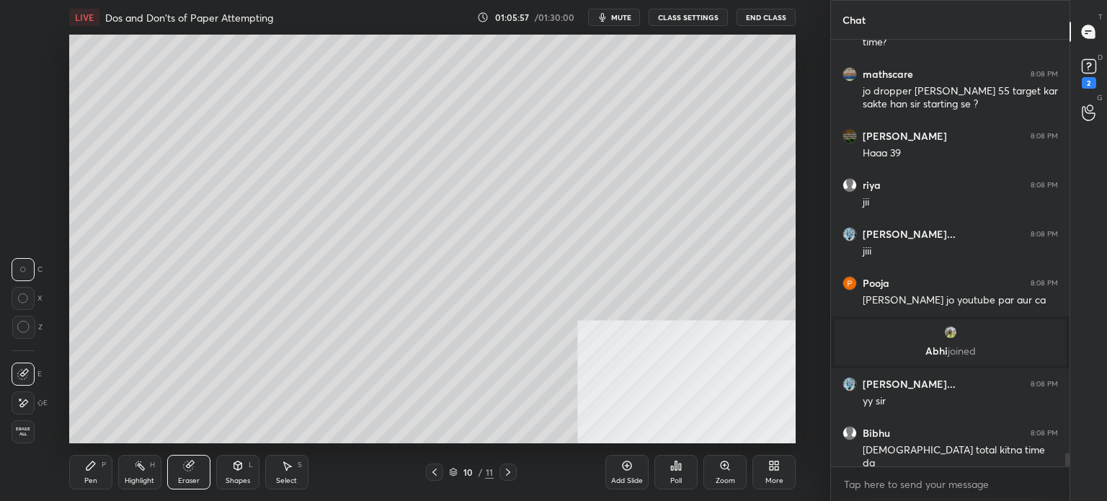
scroll to position [13227, 0]
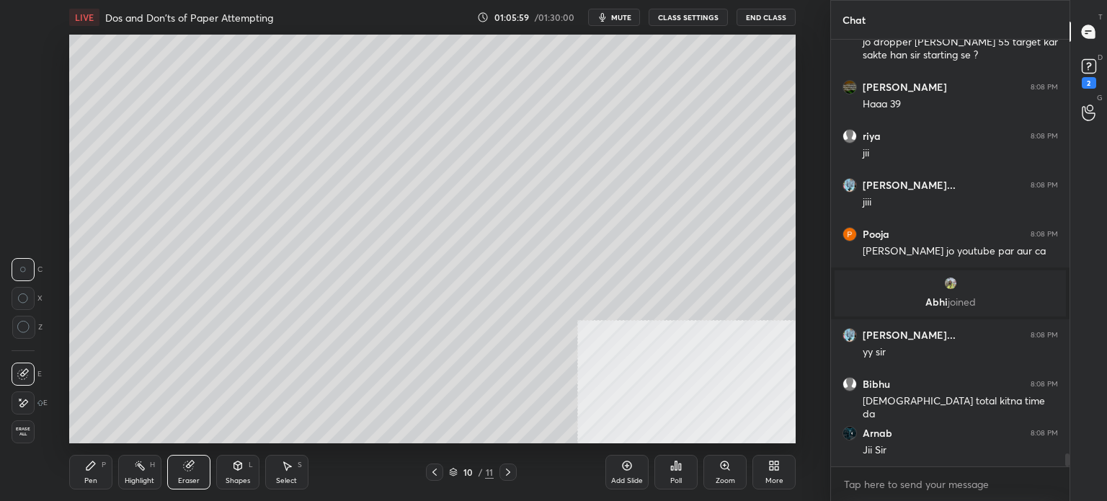
click at [100, 477] on div "Pen P" at bounding box center [90, 472] width 43 height 35
click at [437, 466] on icon at bounding box center [435, 472] width 12 height 12
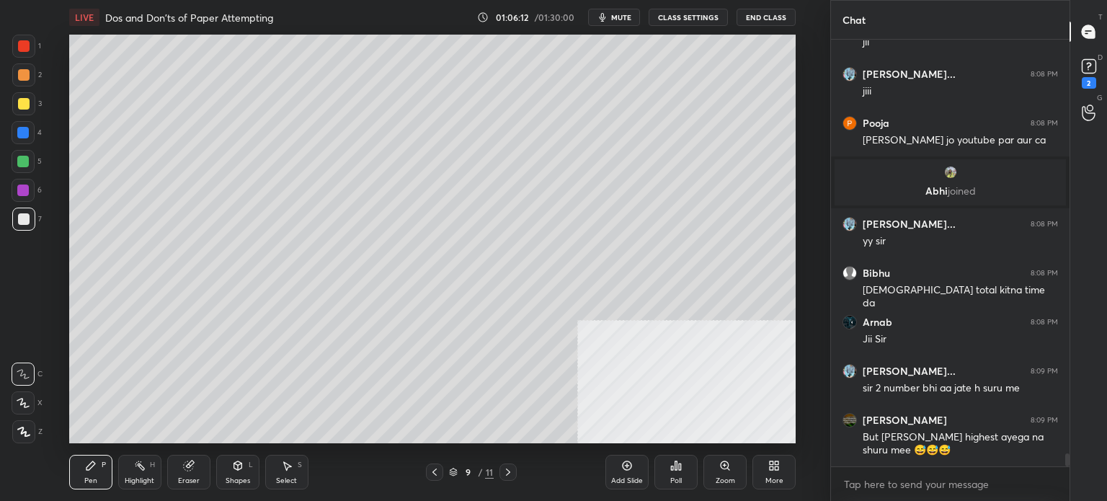
scroll to position [13387, 0]
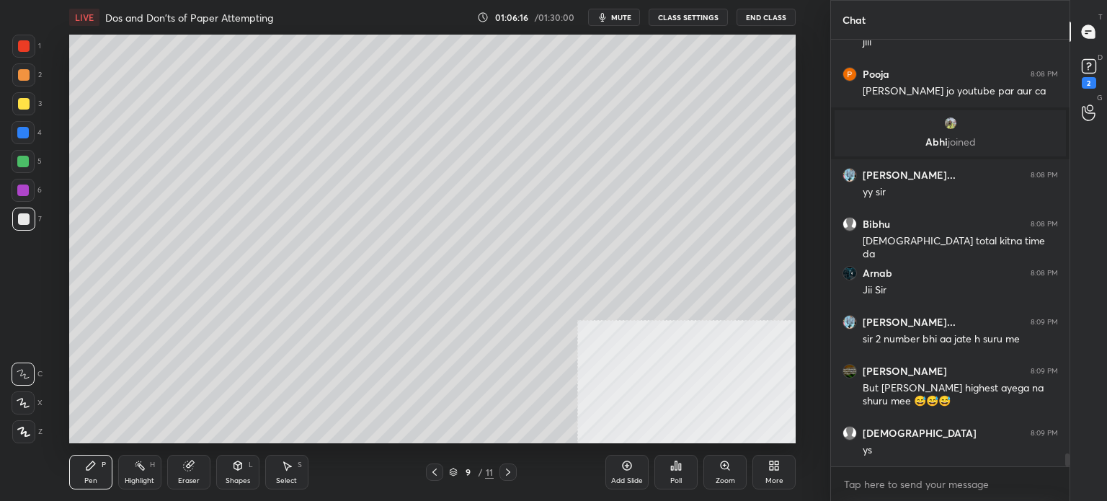
click at [511, 469] on icon at bounding box center [508, 472] width 12 height 12
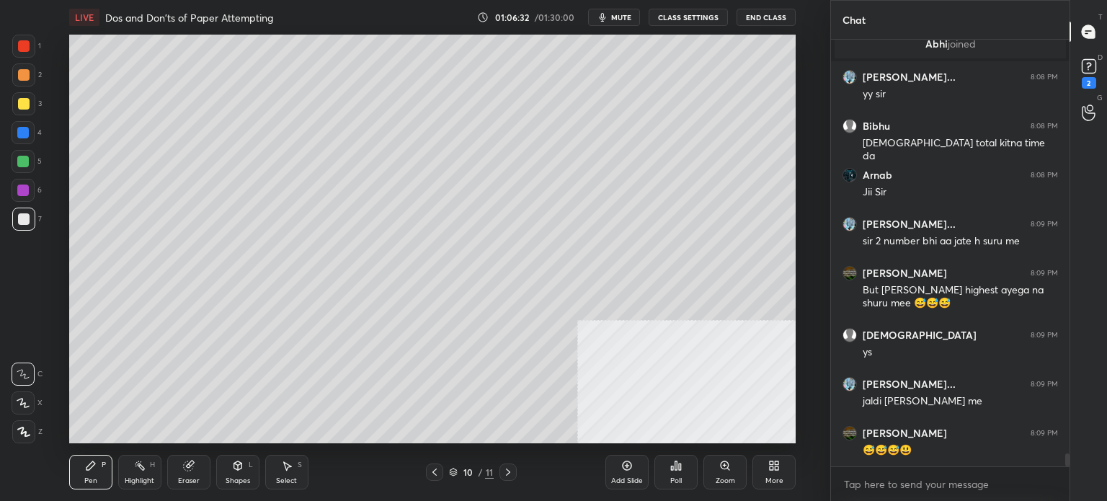
scroll to position [13534, 0]
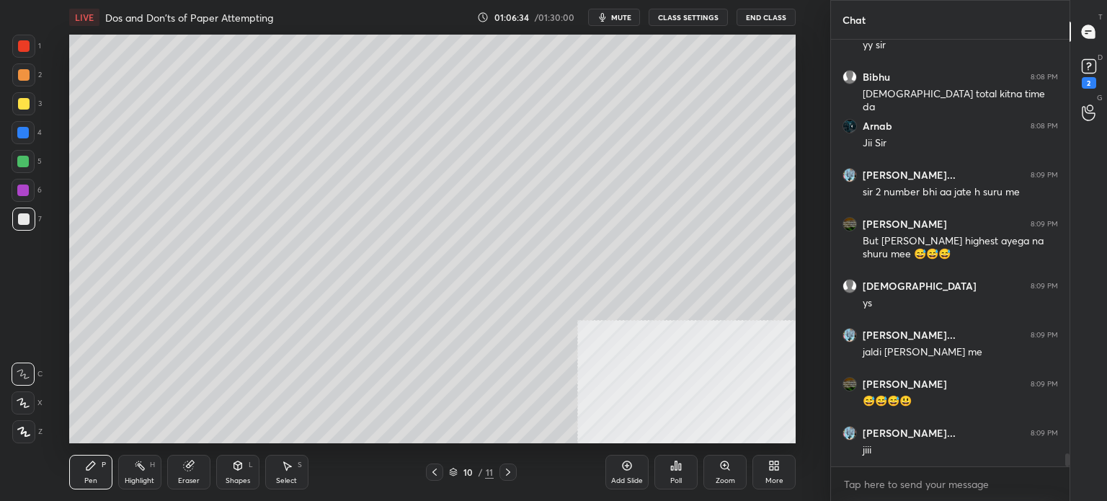
click at [247, 466] on div "Shapes L" at bounding box center [237, 472] width 43 height 35
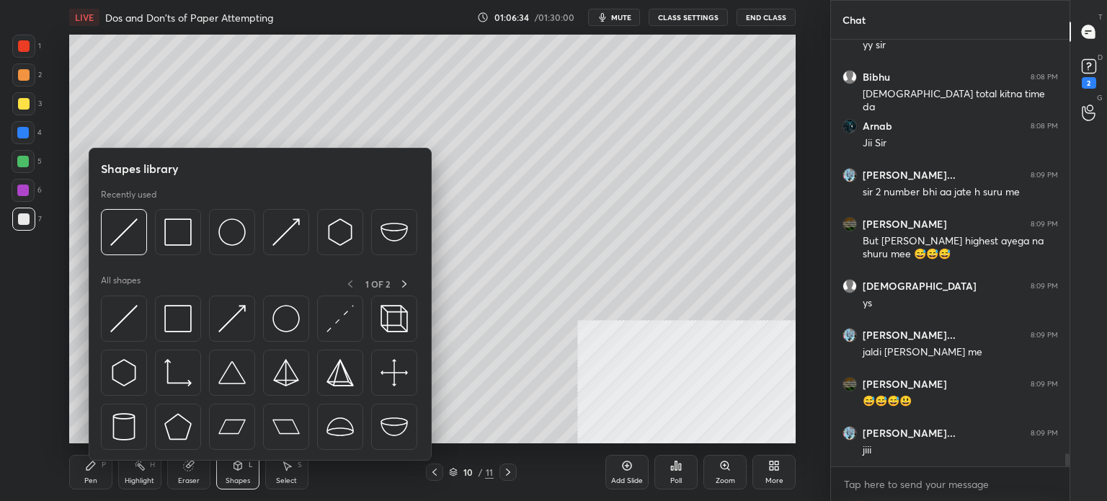
click at [148, 327] on div at bounding box center [260, 376] width 318 height 162
click at [135, 324] on img at bounding box center [123, 318] width 27 height 27
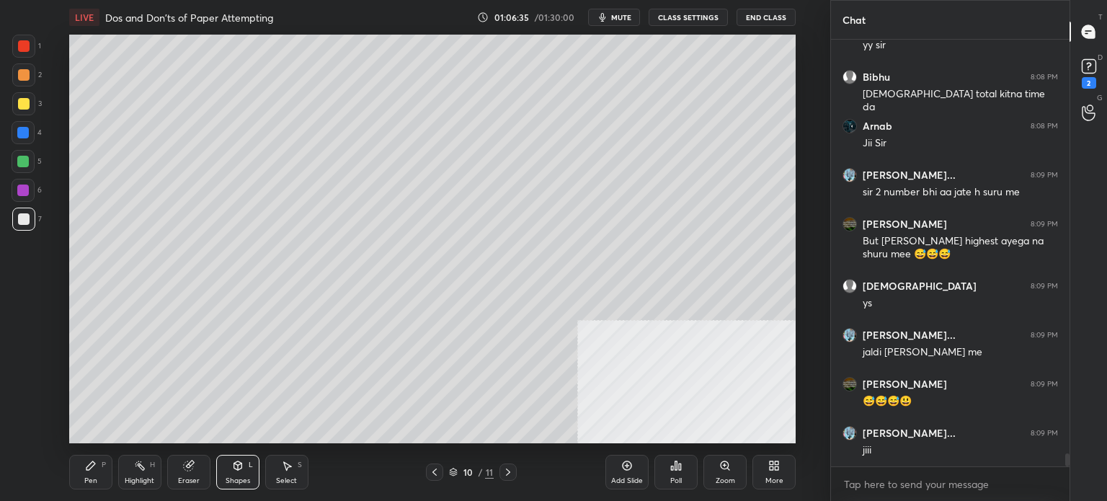
click at [27, 189] on div at bounding box center [23, 190] width 12 height 12
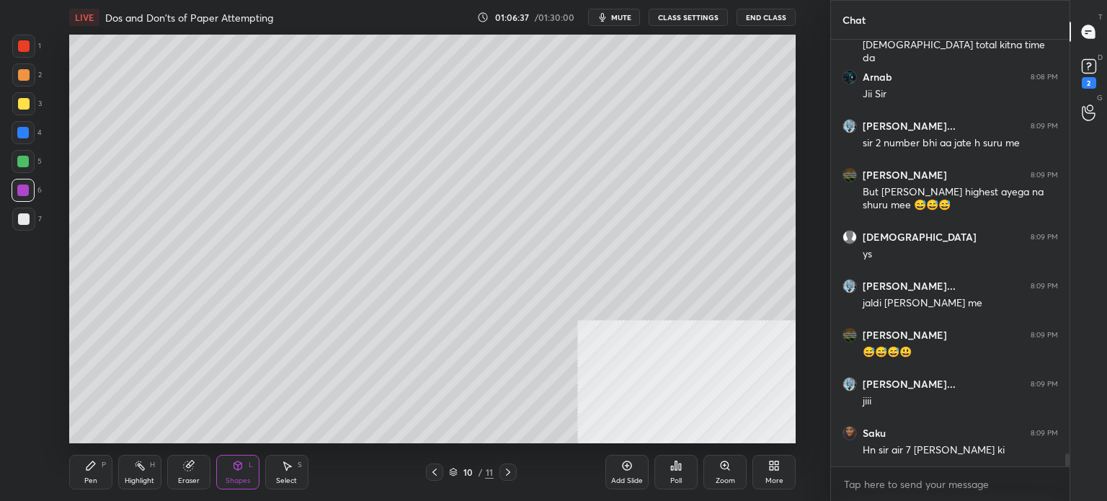
scroll to position [13632, 0]
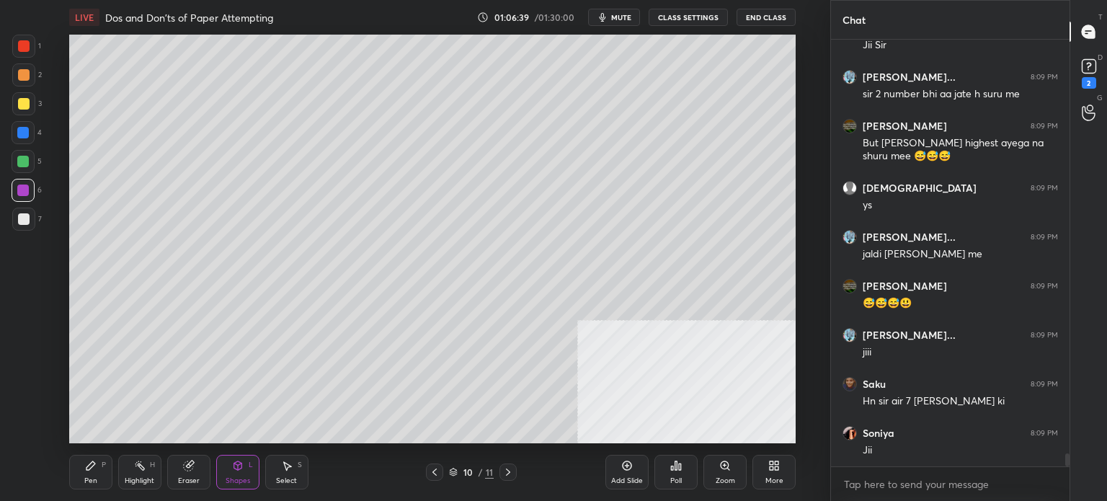
click at [99, 474] on div "Pen P" at bounding box center [90, 472] width 43 height 35
click at [24, 223] on div at bounding box center [24, 219] width 12 height 12
click at [32, 73] on div at bounding box center [23, 74] width 23 height 23
click at [715, 19] on button "CLASS SETTINGS" at bounding box center [687, 17] width 79 height 17
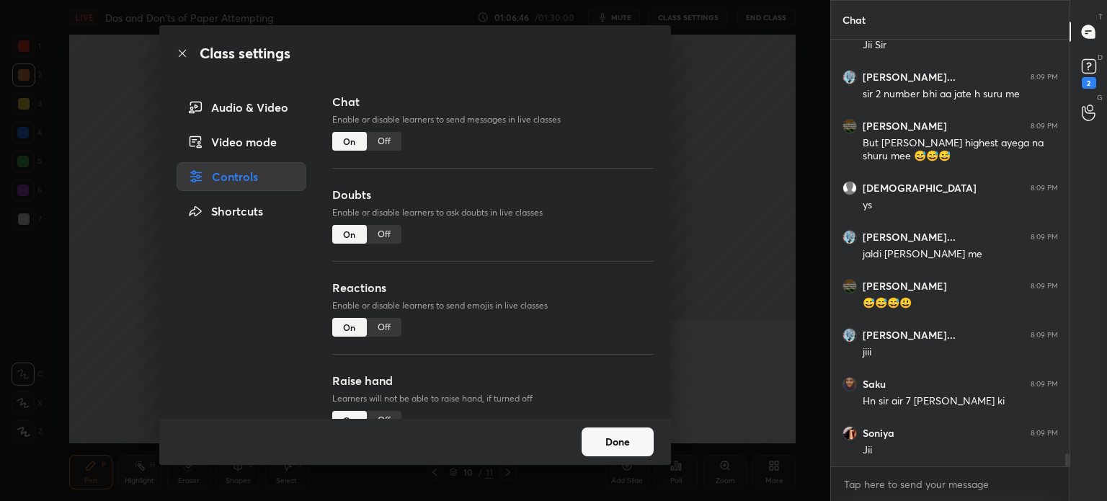
click at [380, 138] on div "Off" at bounding box center [384, 141] width 35 height 19
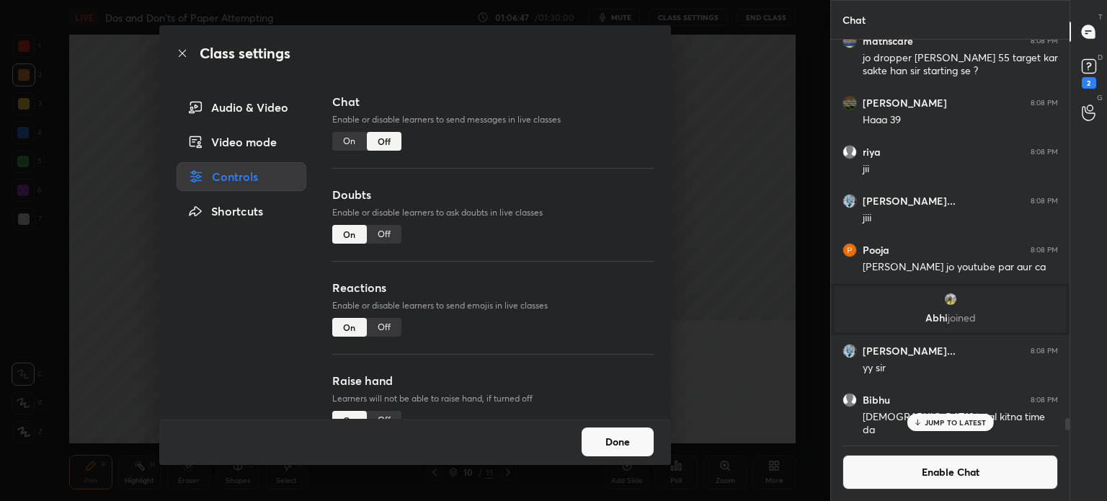
click at [32, 262] on div "Class settings Audio & Video Video mode Controls Shortcuts Chat Enable or disab…" at bounding box center [415, 250] width 830 height 501
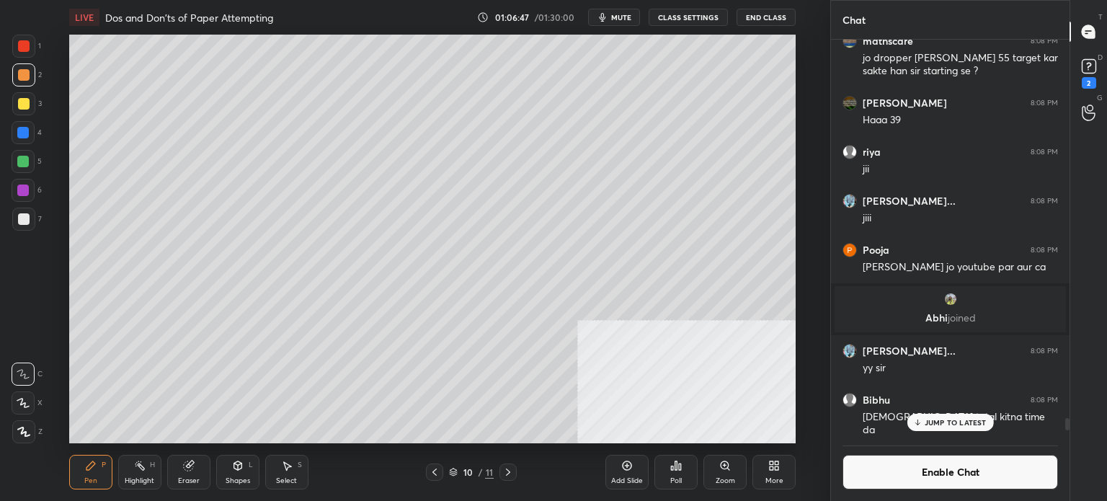
click at [625, 477] on div "Add Slide" at bounding box center [627, 480] width 32 height 7
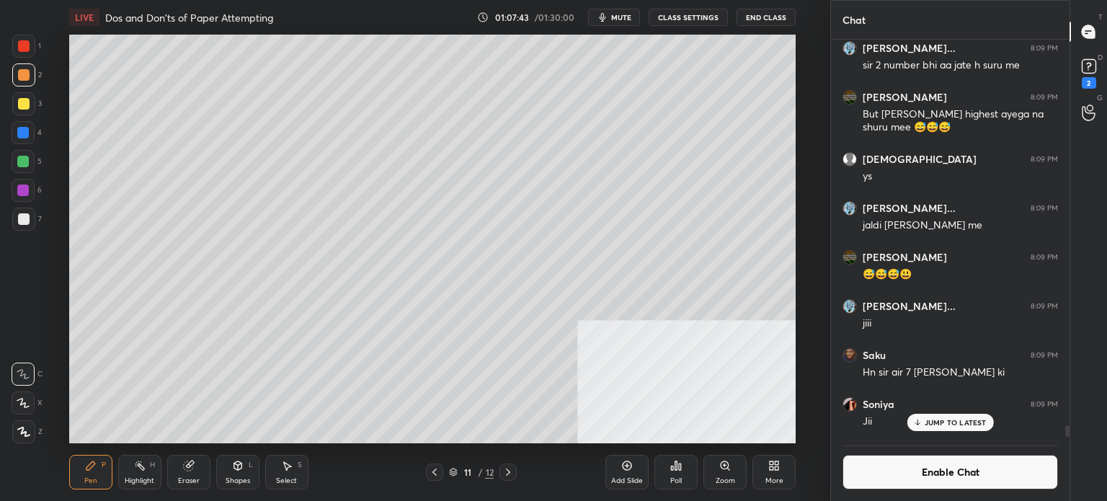
click at [964, 479] on button "Enable Chat" at bounding box center [949, 472] width 215 height 35
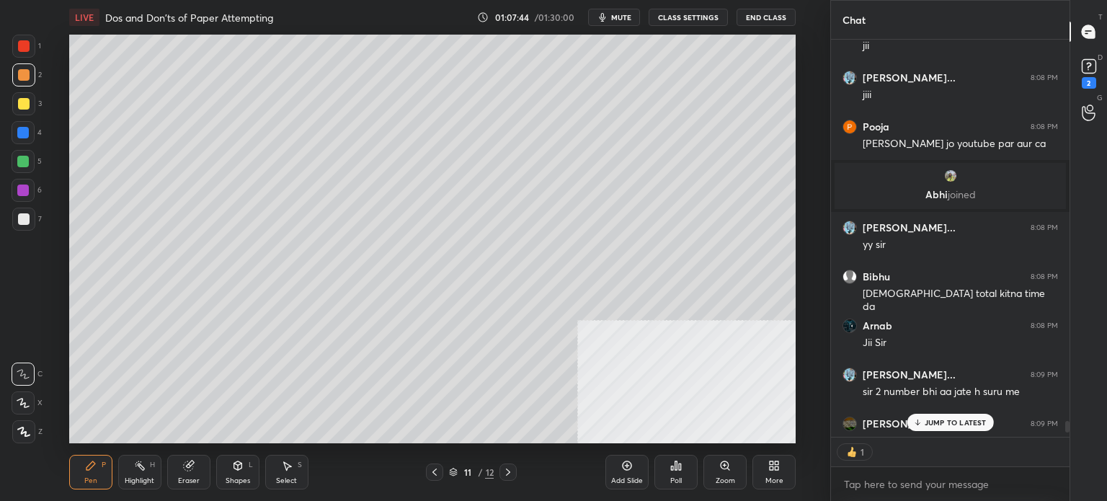
click at [960, 421] on p "JUMP TO LATEST" at bounding box center [955, 422] width 62 height 9
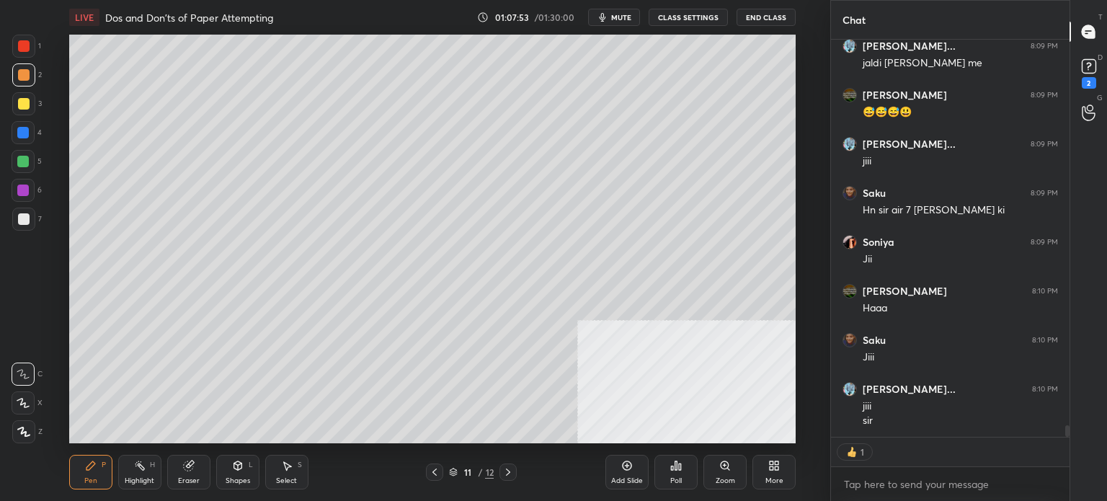
scroll to position [13714, 0]
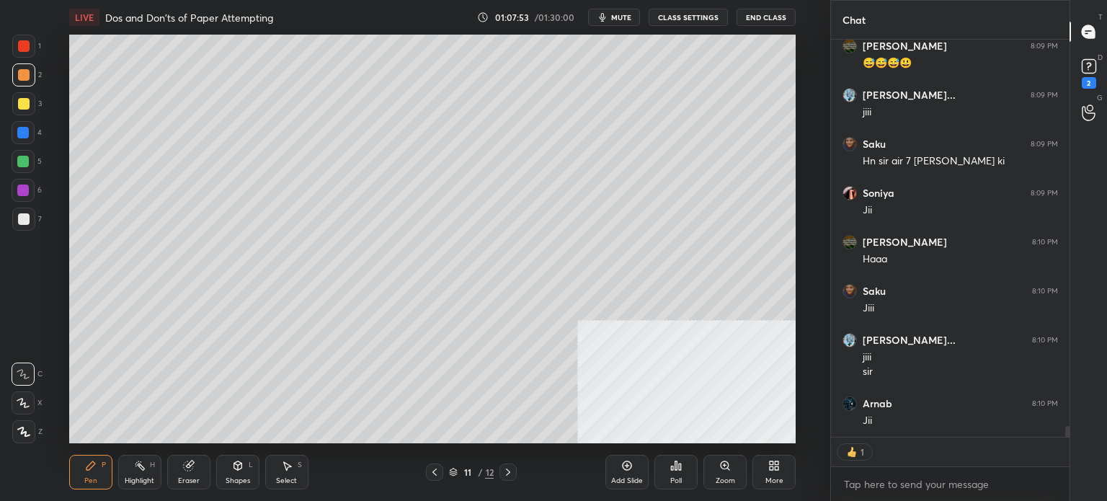
type textarea "x"
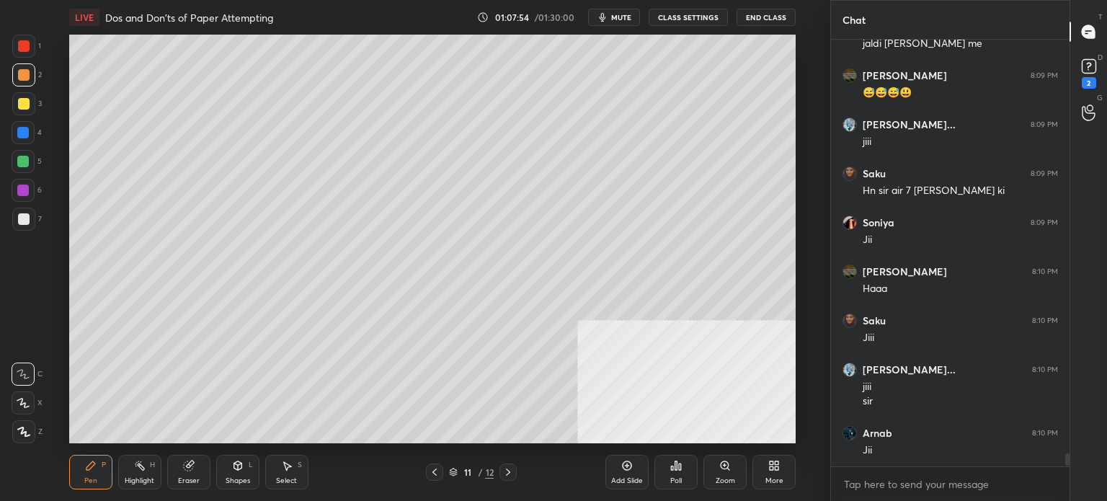
scroll to position [4, 4]
click at [17, 195] on div at bounding box center [23, 190] width 23 height 23
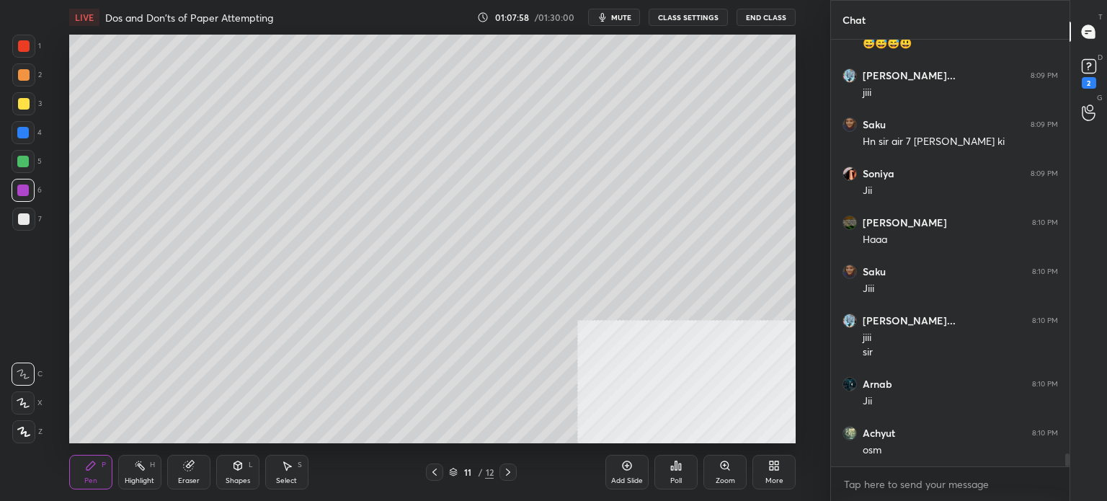
scroll to position [13808, 0]
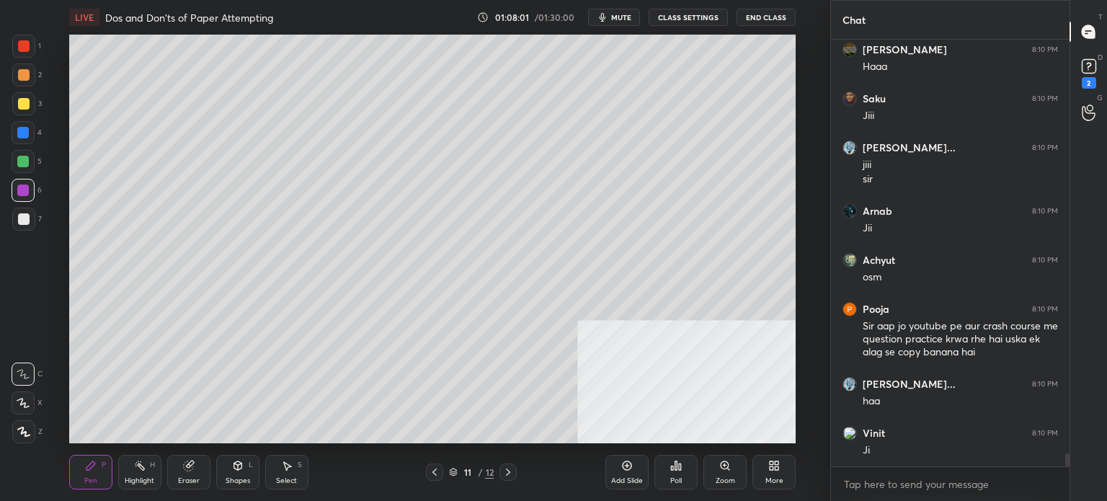
click at [23, 140] on div at bounding box center [23, 132] width 23 height 23
click at [28, 112] on div at bounding box center [23, 103] width 23 height 23
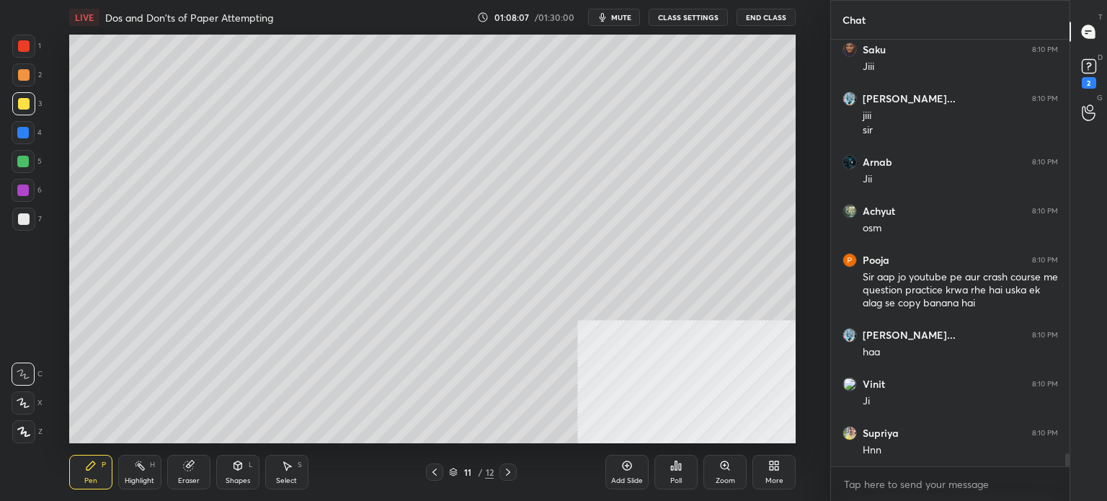
scroll to position [14004, 0]
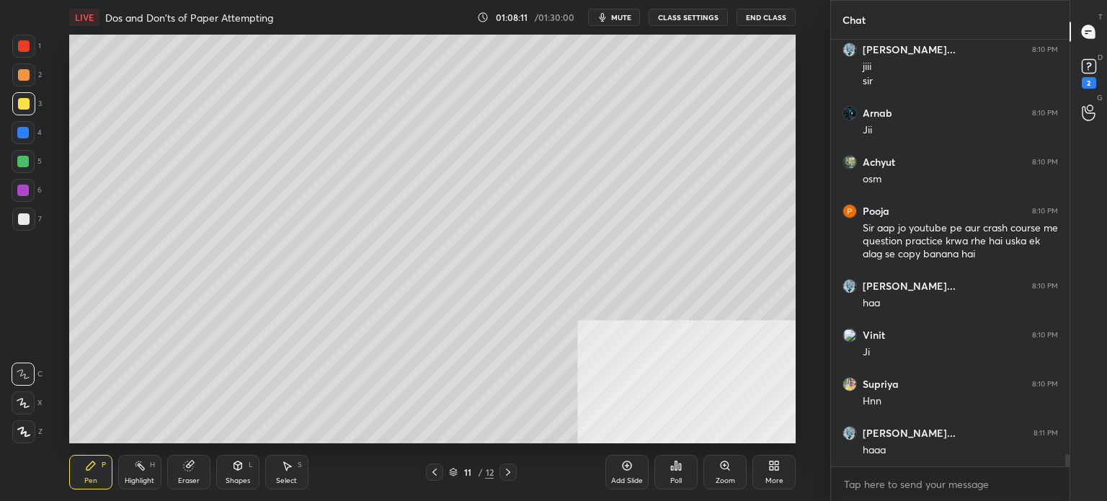
click at [26, 225] on div at bounding box center [23, 218] width 23 height 23
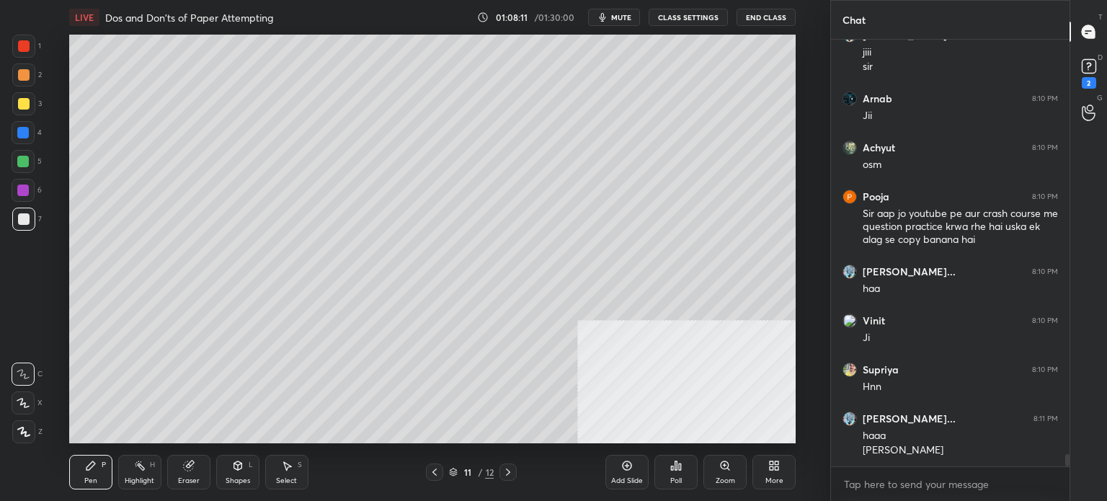
click at [27, 166] on div at bounding box center [23, 162] width 12 height 12
click at [22, 135] on div at bounding box center [23, 133] width 12 height 12
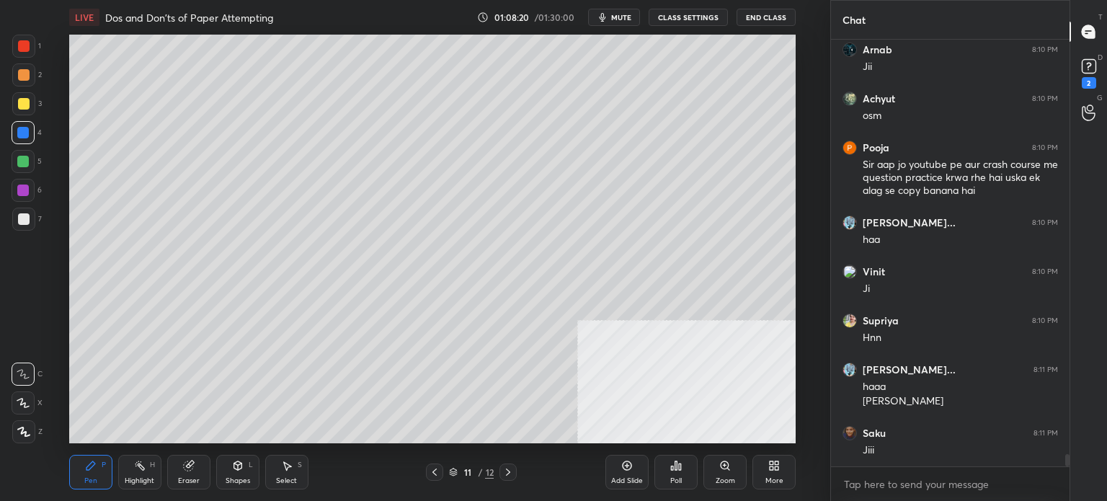
click at [30, 228] on div at bounding box center [23, 218] width 23 height 23
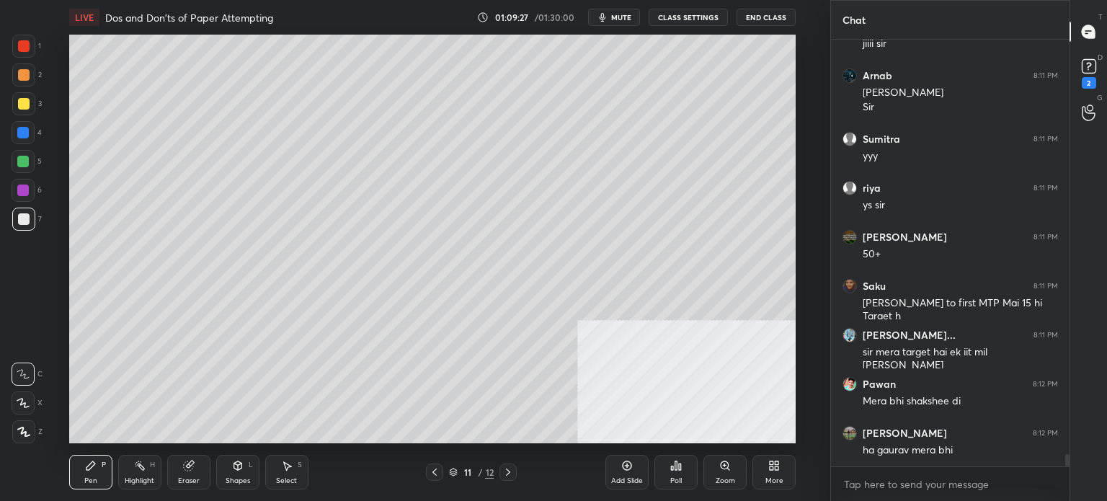
scroll to position [14732, 0]
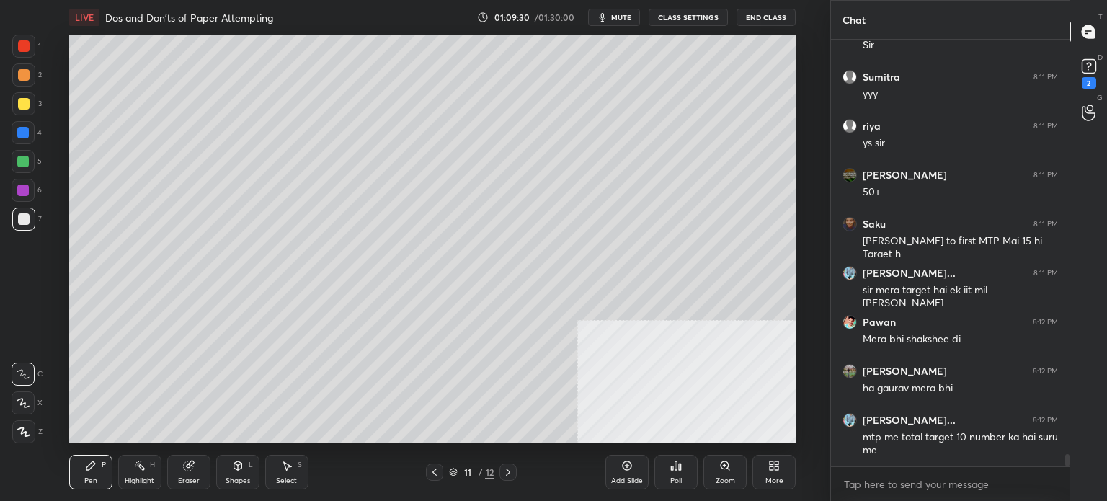
click at [438, 472] on icon at bounding box center [435, 472] width 12 height 12
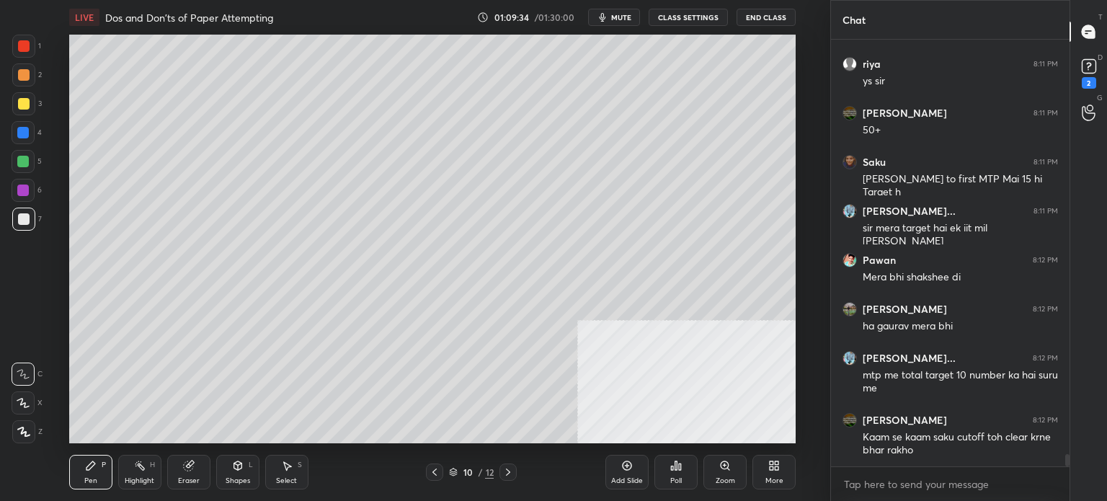
scroll to position [14892, 0]
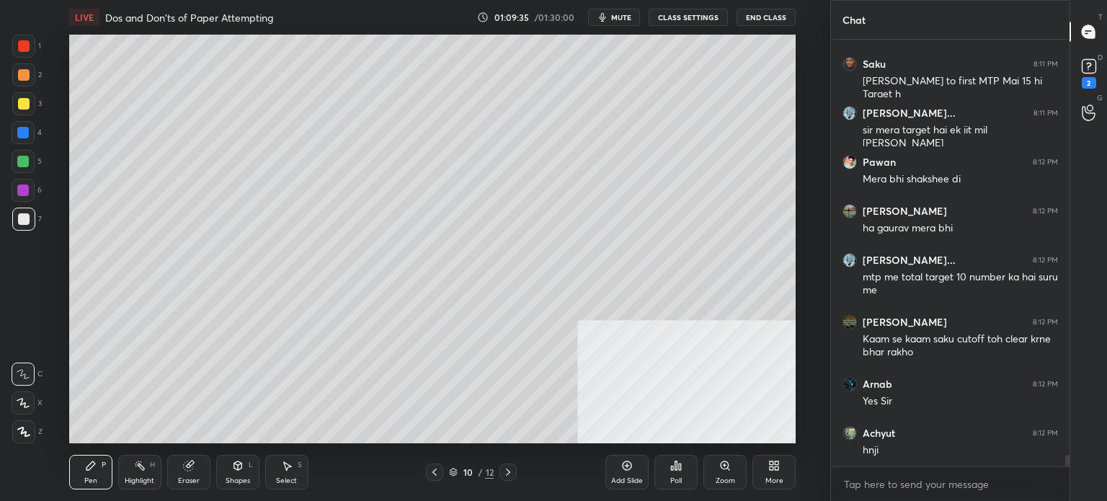
drag, startPoint x: 695, startPoint y: 8, endPoint x: 688, endPoint y: 13, distance: 8.2
click at [695, 9] on div "LIVE Dos and Don'ts of Paper Attempting 01:09:35 / 01:30:00 mute CLASS SETTINGS…" at bounding box center [432, 17] width 726 height 35
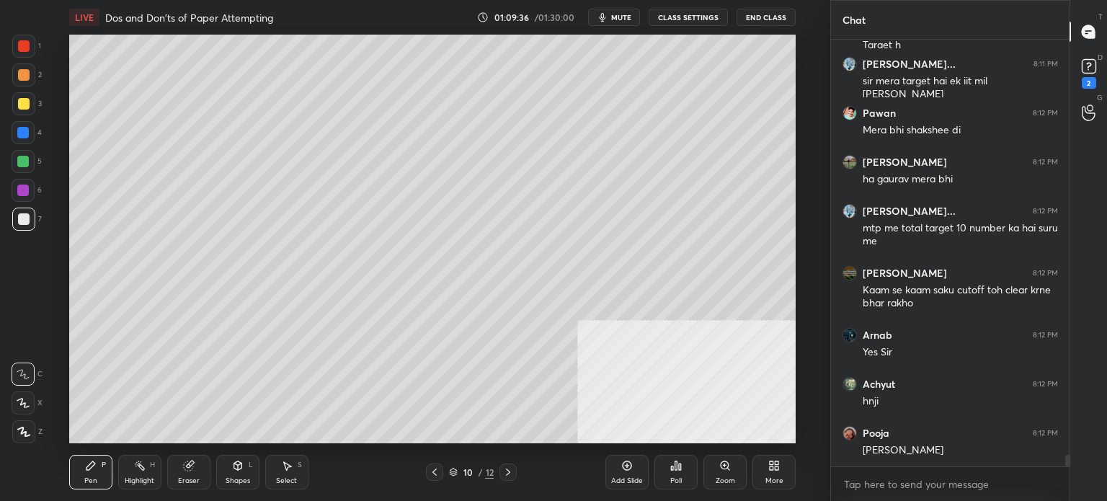
click at [697, 21] on button "CLASS SETTINGS" at bounding box center [687, 17] width 79 height 17
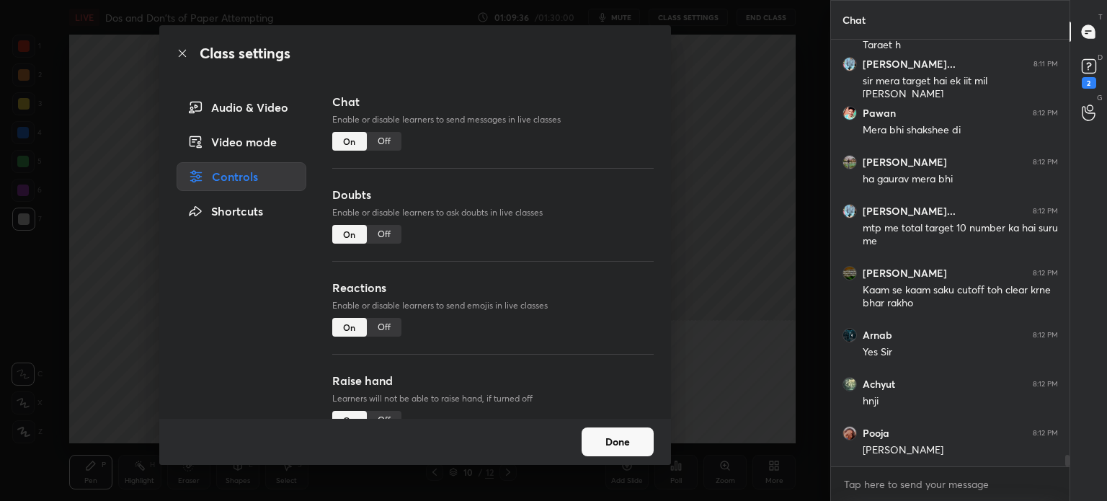
click at [380, 143] on div "Off" at bounding box center [384, 141] width 35 height 19
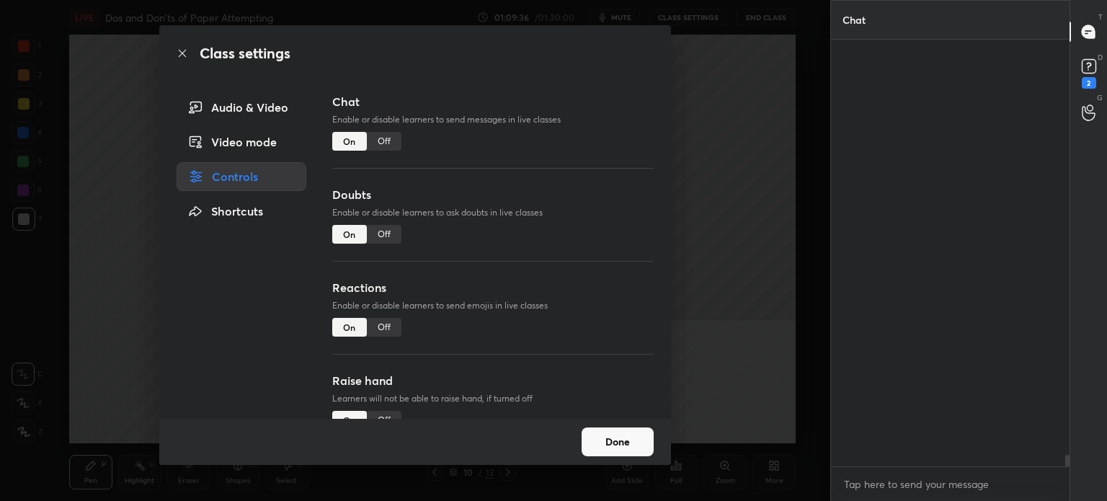
scroll to position [4, 4]
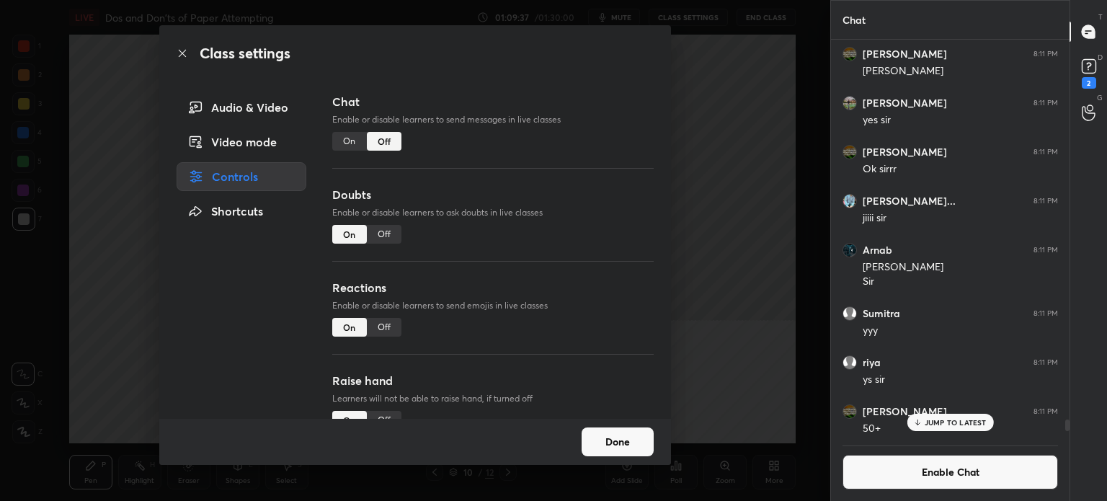
click at [182, 55] on icon at bounding box center [183, 54] width 12 height 12
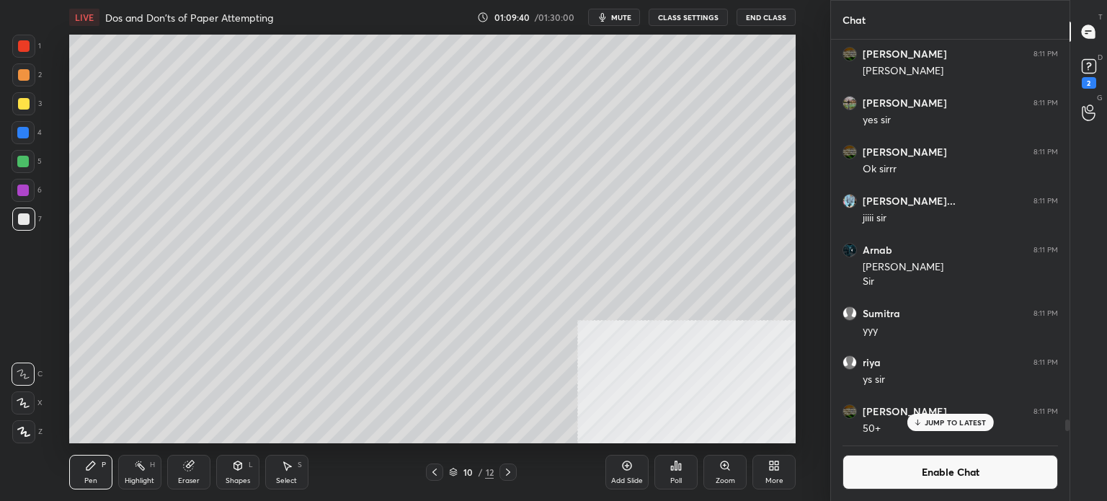
drag, startPoint x: 102, startPoint y: 465, endPoint x: 104, endPoint y: 447, distance: 19.0
click at [99, 465] on div "Pen P" at bounding box center [90, 472] width 43 height 35
click at [24, 104] on div at bounding box center [24, 104] width 12 height 12
click at [29, 166] on div at bounding box center [23, 161] width 23 height 23
click at [29, 222] on div at bounding box center [24, 219] width 12 height 12
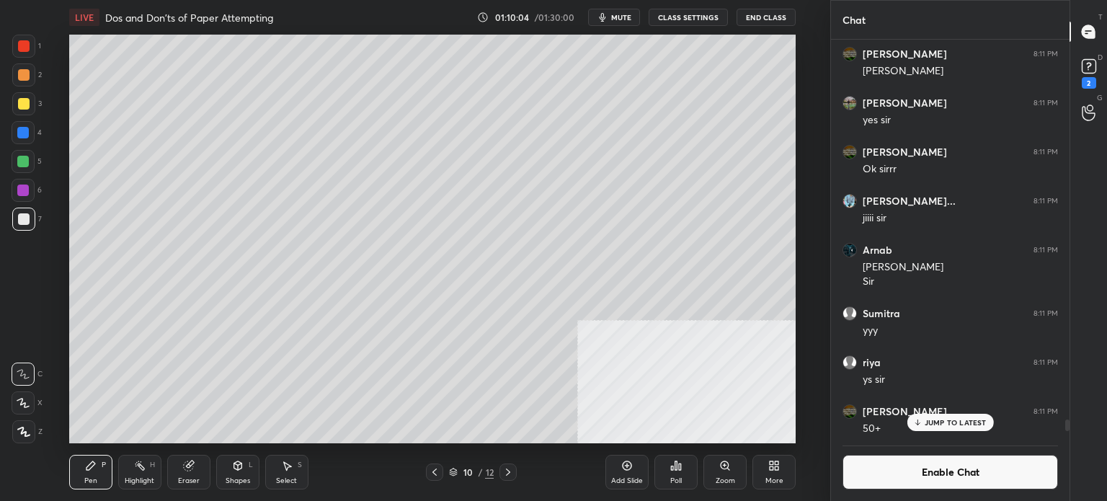
click at [32, 220] on div at bounding box center [23, 218] width 23 height 23
click at [26, 103] on div at bounding box center [24, 104] width 12 height 12
click at [914, 474] on button "Enable Chat" at bounding box center [949, 472] width 215 height 35
click at [937, 431] on div "JUMP TO LATEST" at bounding box center [949, 422] width 86 height 17
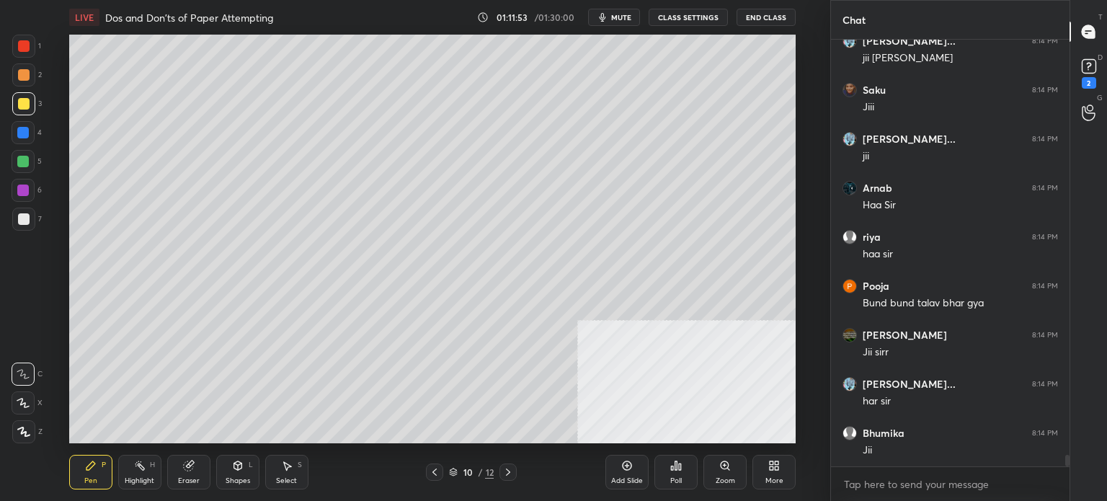
scroll to position [15454, 0]
click at [20, 144] on div "4" at bounding box center [27, 135] width 30 height 29
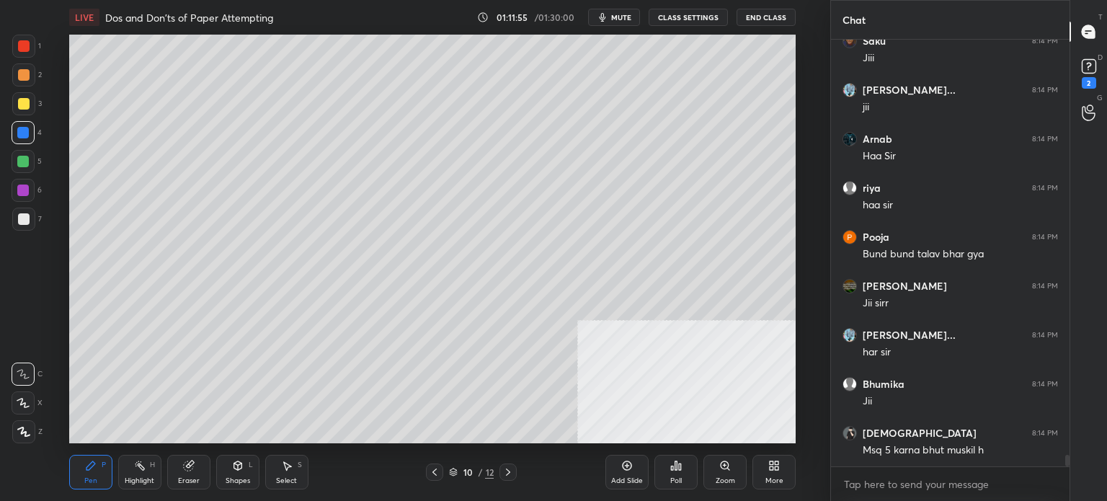
scroll to position [15503, 0]
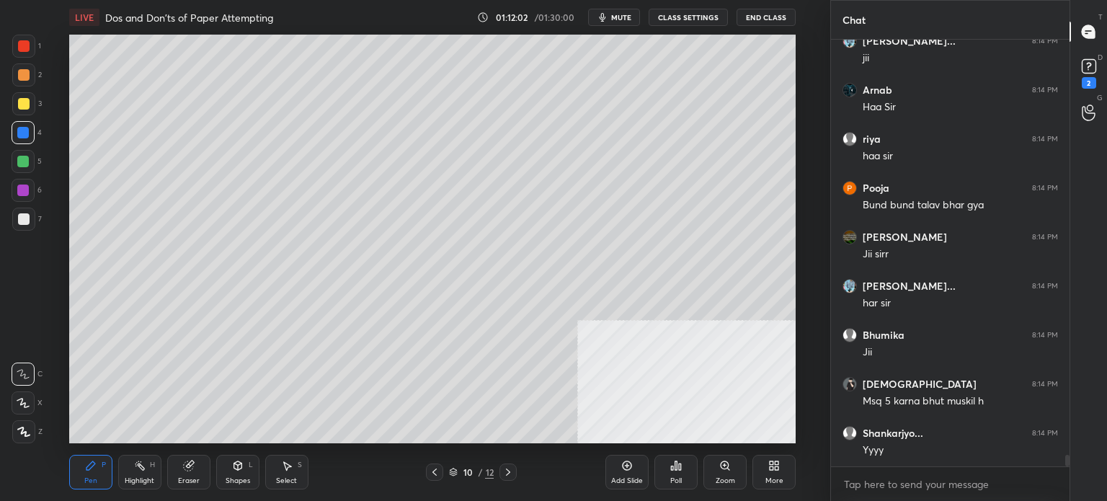
click at [21, 218] on div at bounding box center [24, 219] width 12 height 12
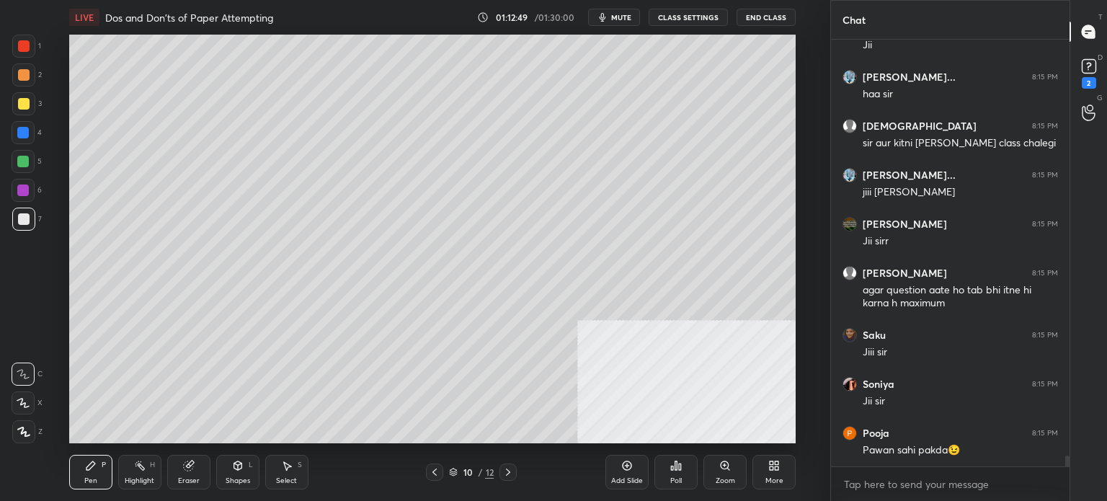
scroll to position [16299, 0]
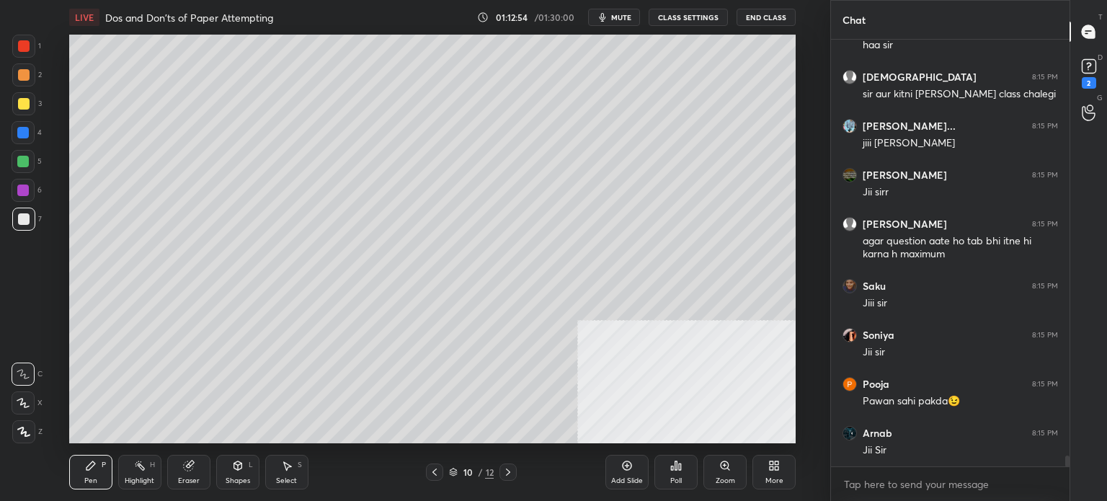
click at [27, 213] on div at bounding box center [24, 219] width 12 height 12
click at [32, 187] on div at bounding box center [23, 190] width 23 height 23
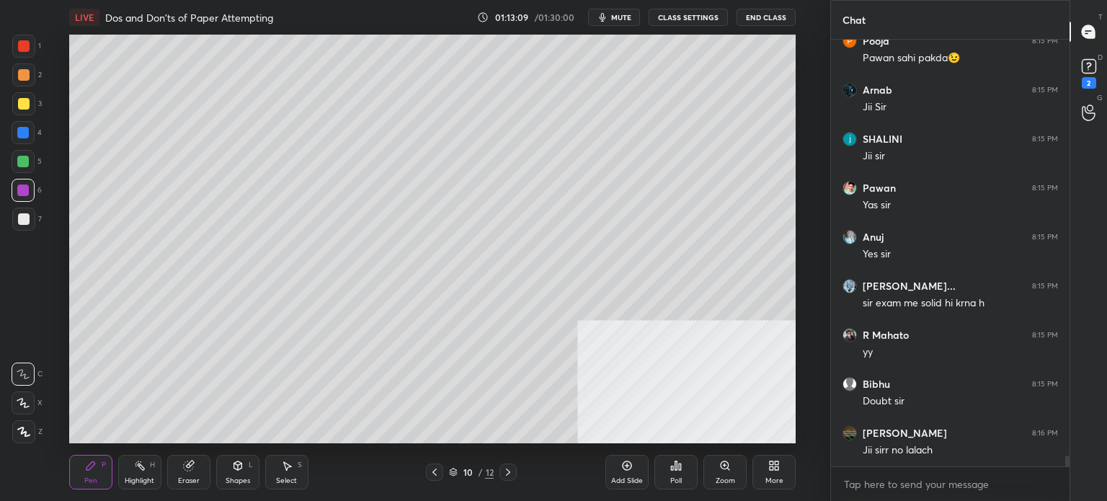
scroll to position [16691, 0]
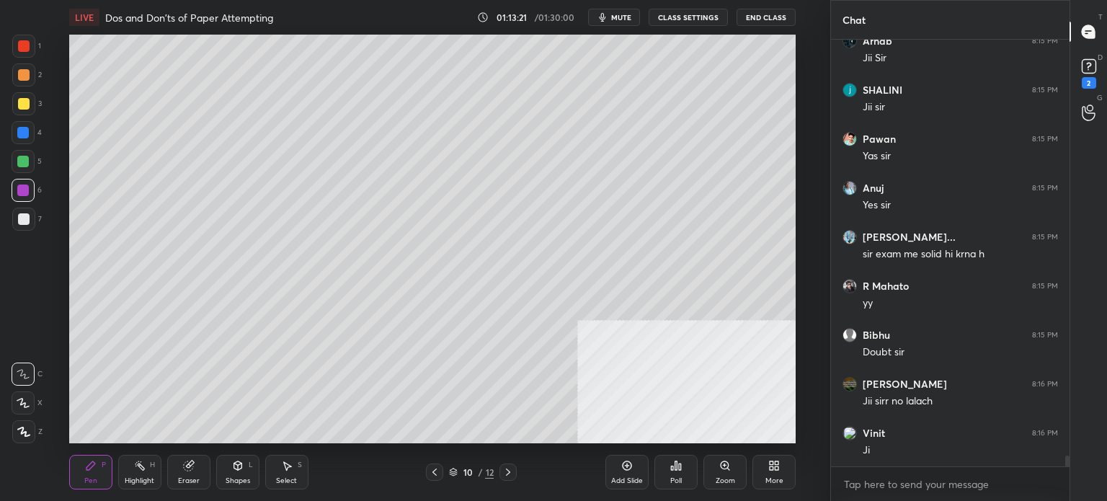
click at [630, 477] on div "Add Slide" at bounding box center [627, 480] width 32 height 7
click at [36, 100] on div "3" at bounding box center [27, 103] width 30 height 23
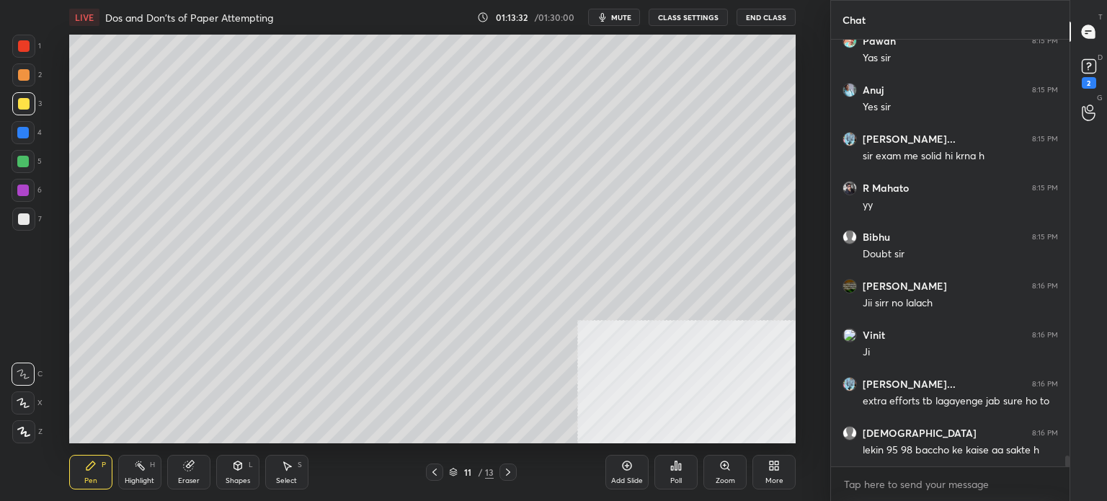
scroll to position [16838, 0]
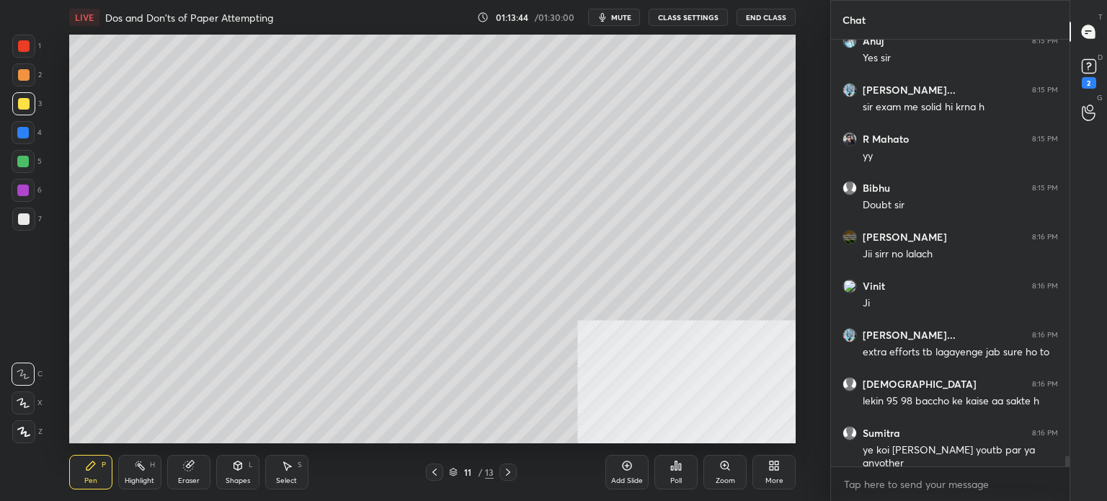
click at [24, 85] on div at bounding box center [23, 74] width 23 height 23
click at [24, 53] on div at bounding box center [23, 46] width 23 height 23
click at [233, 478] on div "Shapes" at bounding box center [237, 480] width 24 height 7
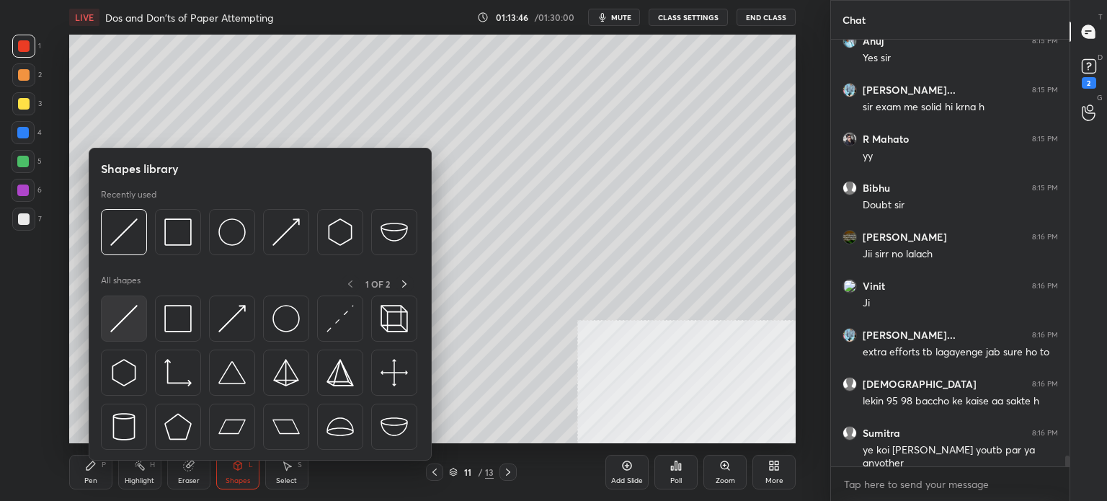
click at [135, 322] on img at bounding box center [123, 318] width 27 height 27
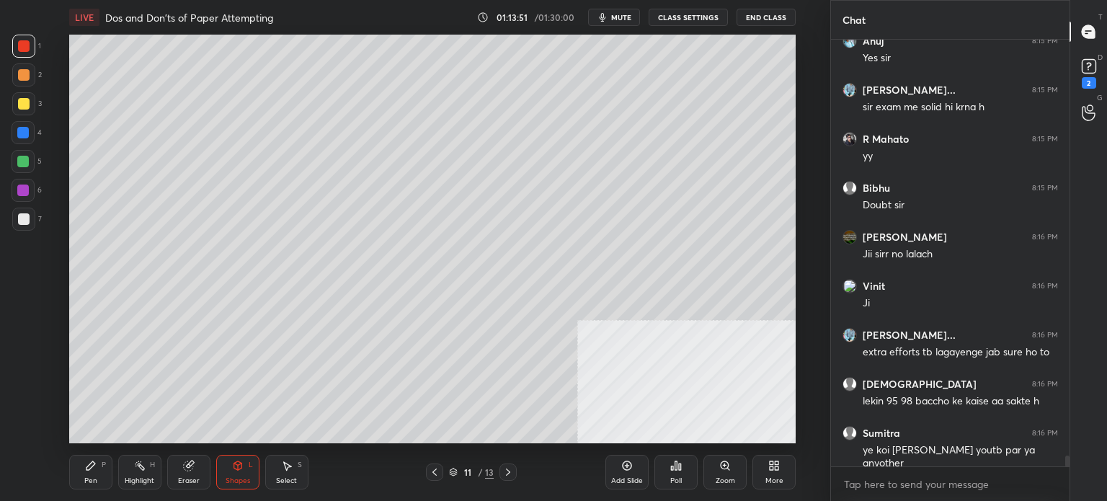
click at [205, 469] on div "Eraser" at bounding box center [188, 472] width 43 height 35
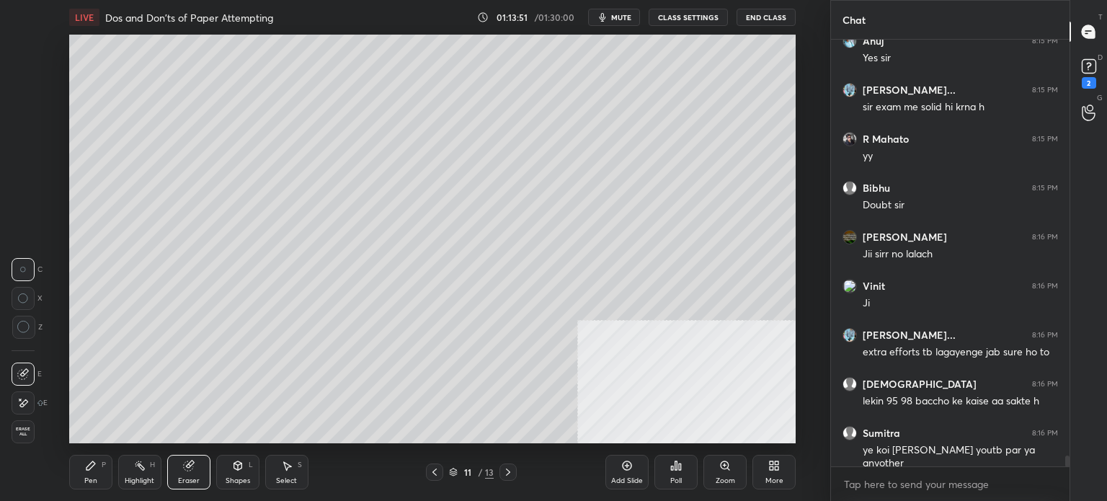
click at [24, 371] on icon at bounding box center [23, 374] width 12 height 12
drag, startPoint x: 95, startPoint y: 463, endPoint x: 97, endPoint y: 452, distance: 10.3
click at [95, 463] on div "Pen P" at bounding box center [90, 472] width 43 height 35
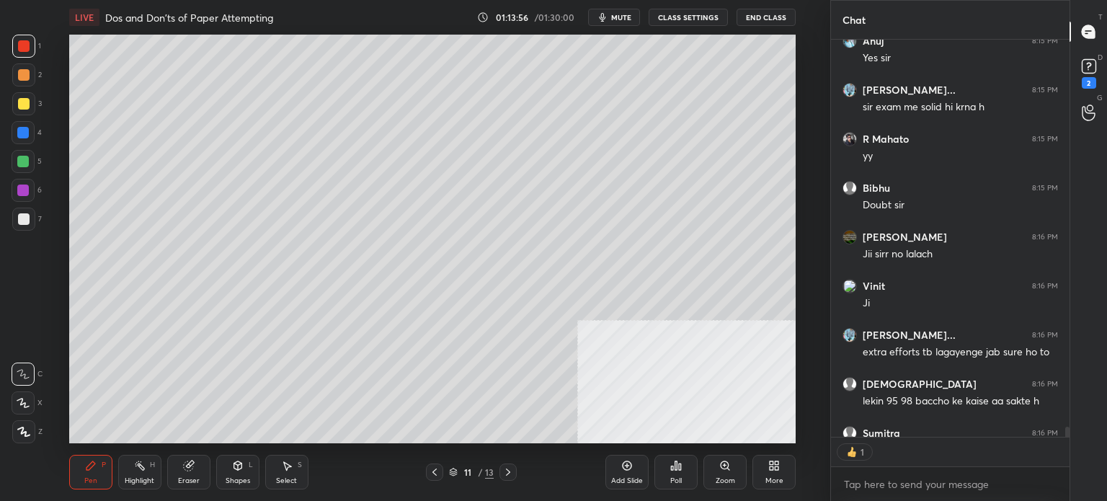
click at [24, 216] on div at bounding box center [24, 219] width 12 height 12
click at [438, 472] on icon at bounding box center [435, 472] width 12 height 12
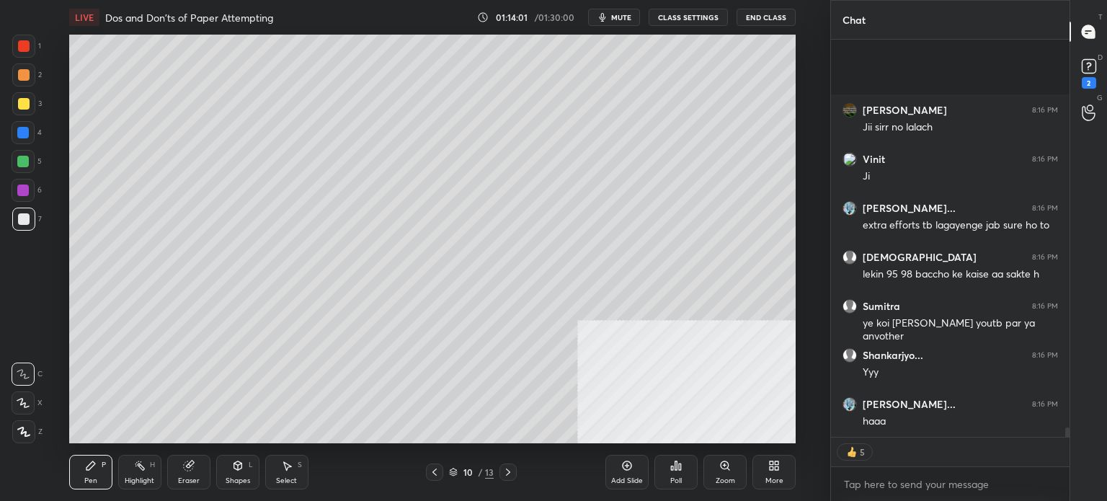
scroll to position [17077, 0]
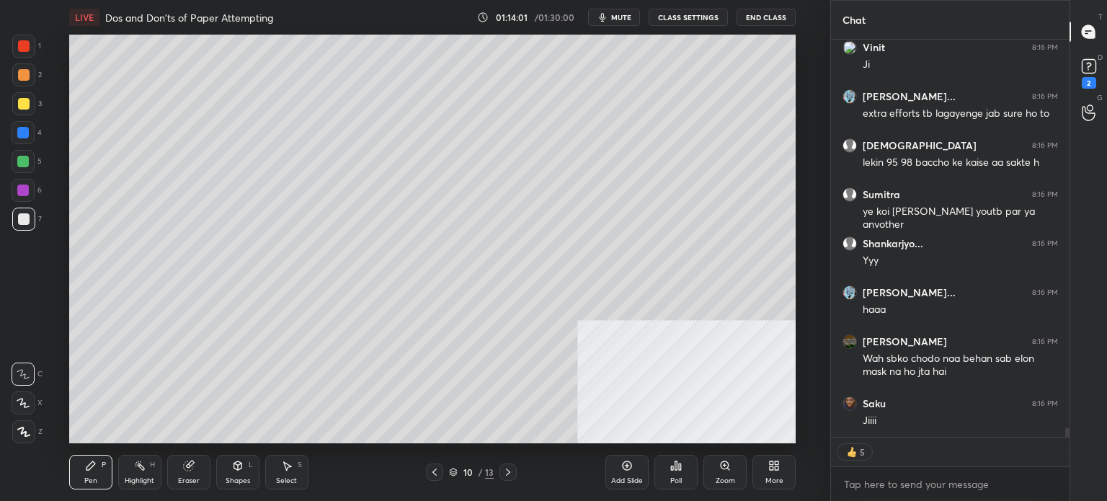
click at [509, 472] on icon at bounding box center [508, 471] width 4 height 7
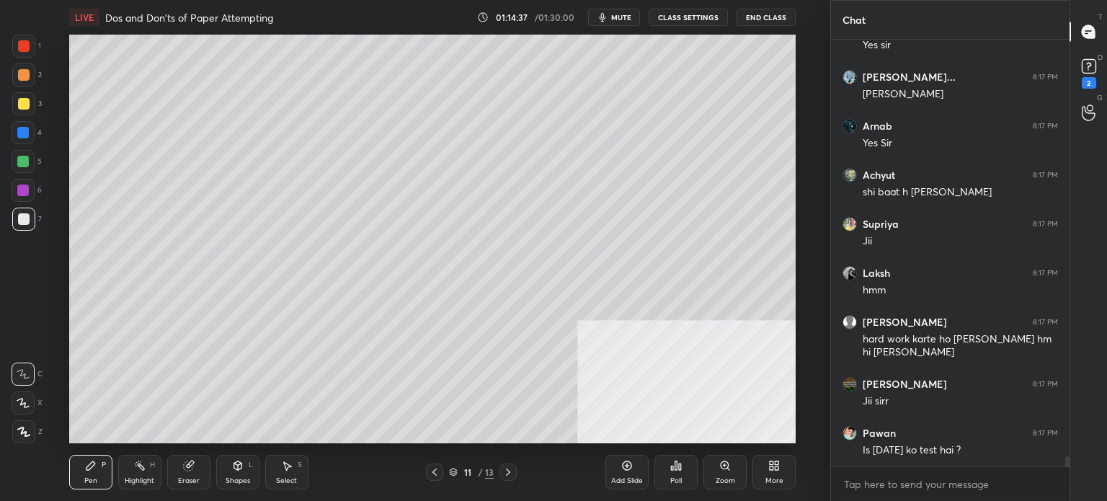
scroll to position [17550, 0]
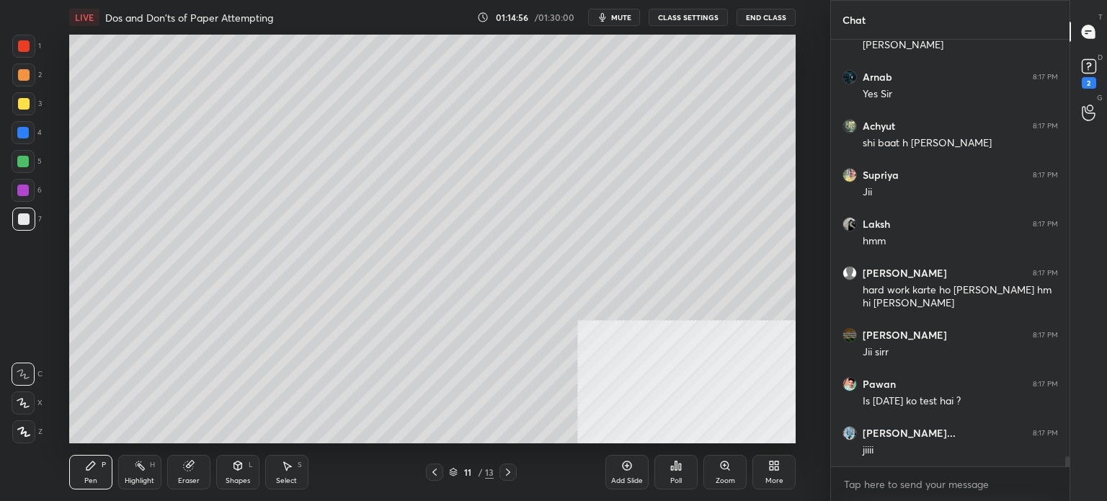
click at [22, 135] on div at bounding box center [23, 133] width 12 height 12
click at [195, 475] on div "Eraser" at bounding box center [188, 472] width 43 height 35
click at [92, 473] on div "Pen P" at bounding box center [90, 472] width 43 height 35
click at [23, 109] on div at bounding box center [24, 104] width 12 height 12
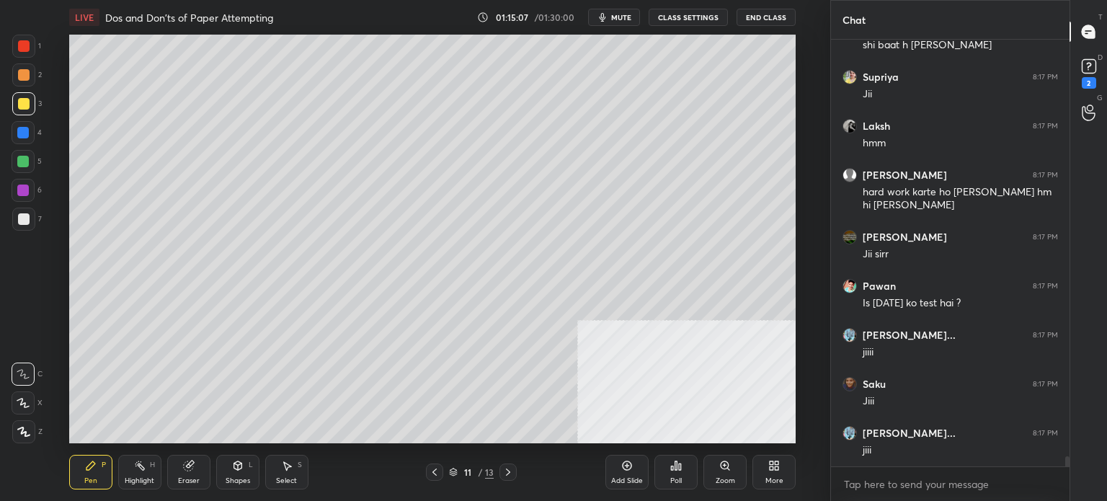
scroll to position [17700, 0]
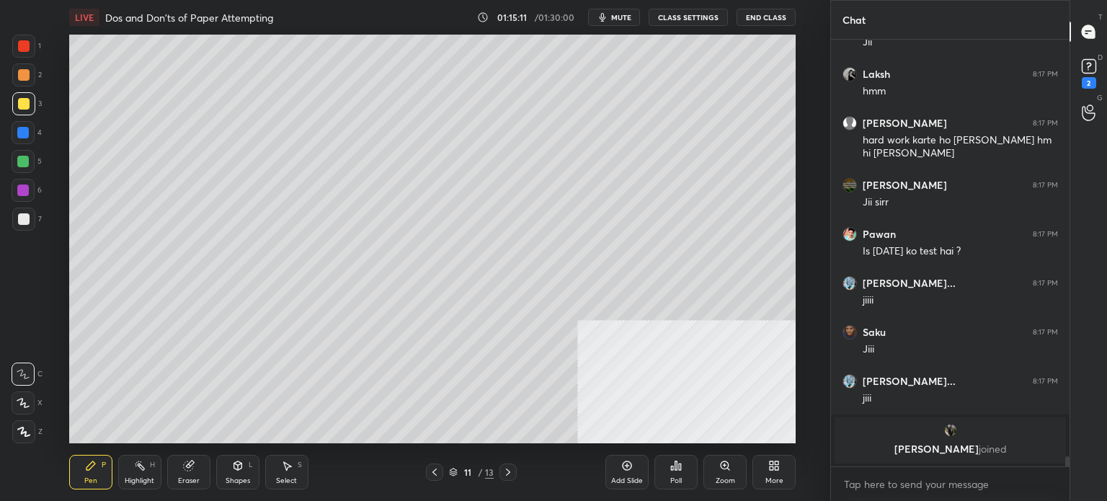
click at [200, 467] on div "Eraser" at bounding box center [188, 472] width 43 height 35
click at [80, 478] on div "Pen P" at bounding box center [90, 472] width 43 height 35
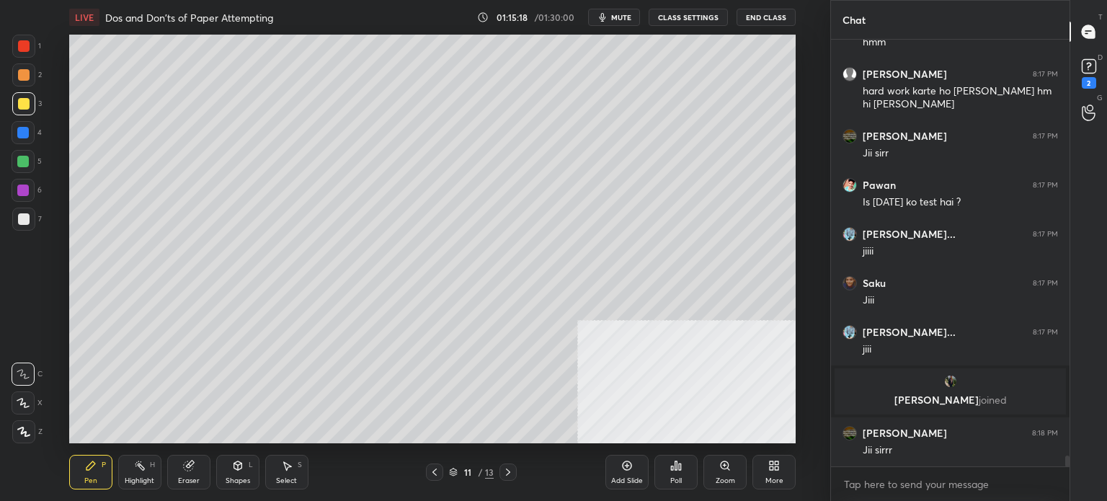
scroll to position [16795, 0]
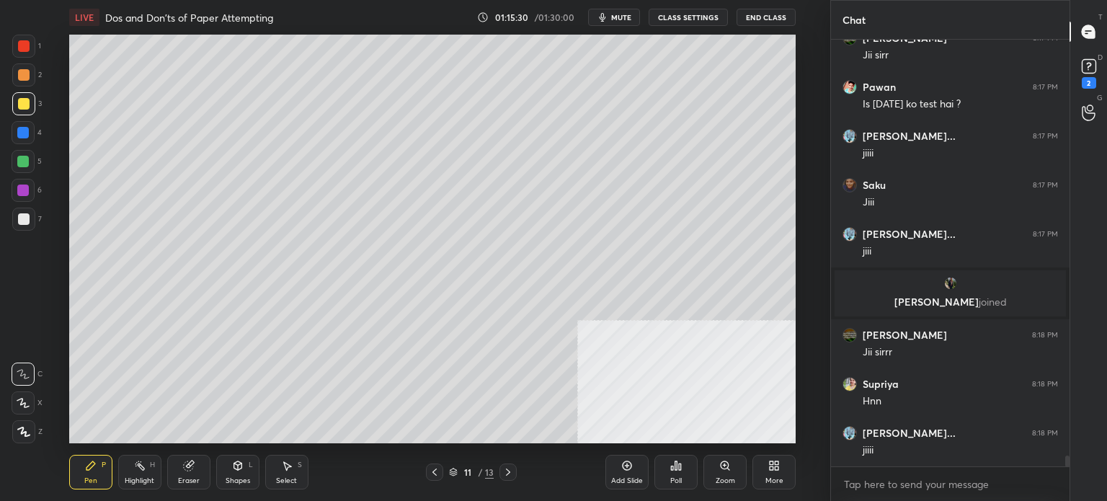
click at [179, 466] on div "Eraser" at bounding box center [188, 472] width 43 height 35
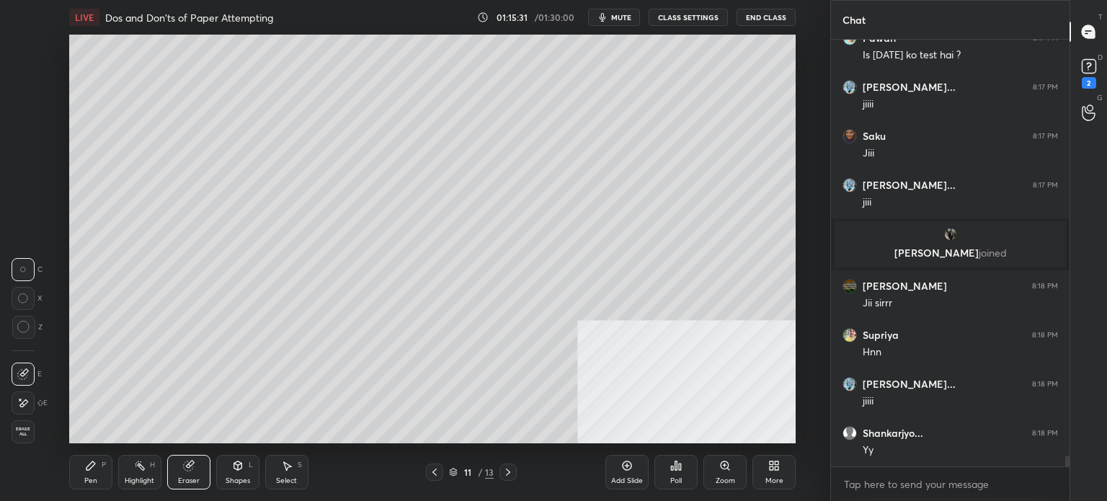
click at [26, 408] on div at bounding box center [23, 402] width 23 height 23
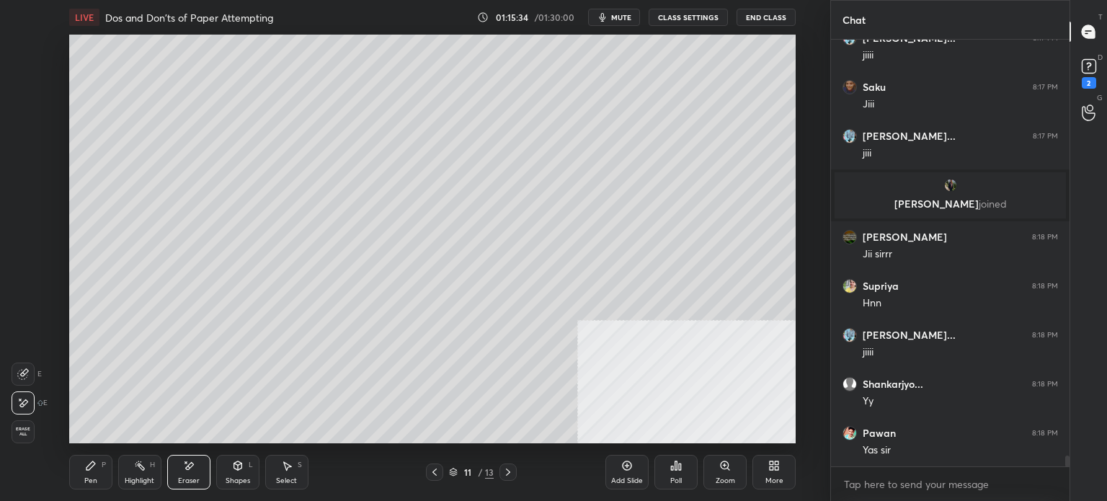
click at [89, 469] on icon at bounding box center [91, 466] width 12 height 12
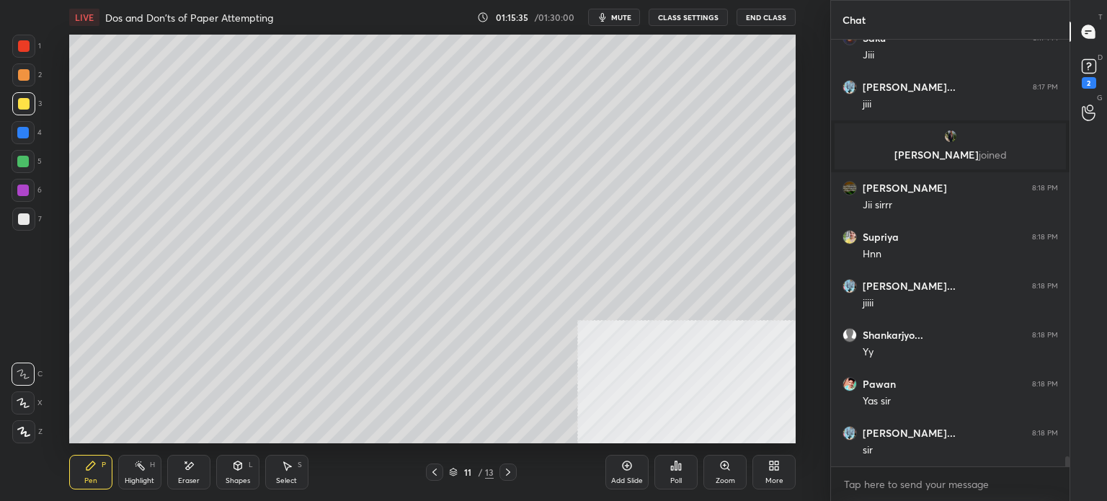
click at [20, 223] on div at bounding box center [24, 219] width 12 height 12
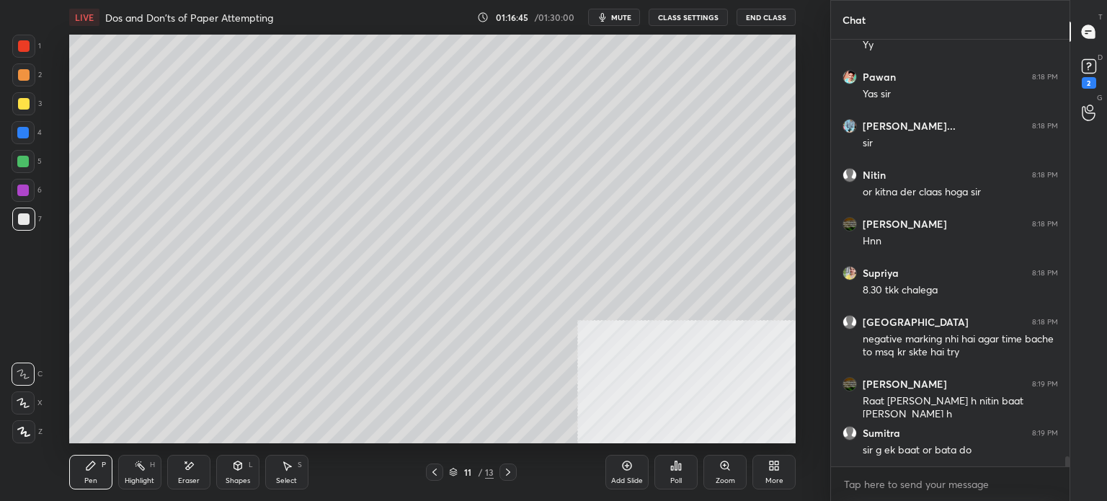
scroll to position [17347, 0]
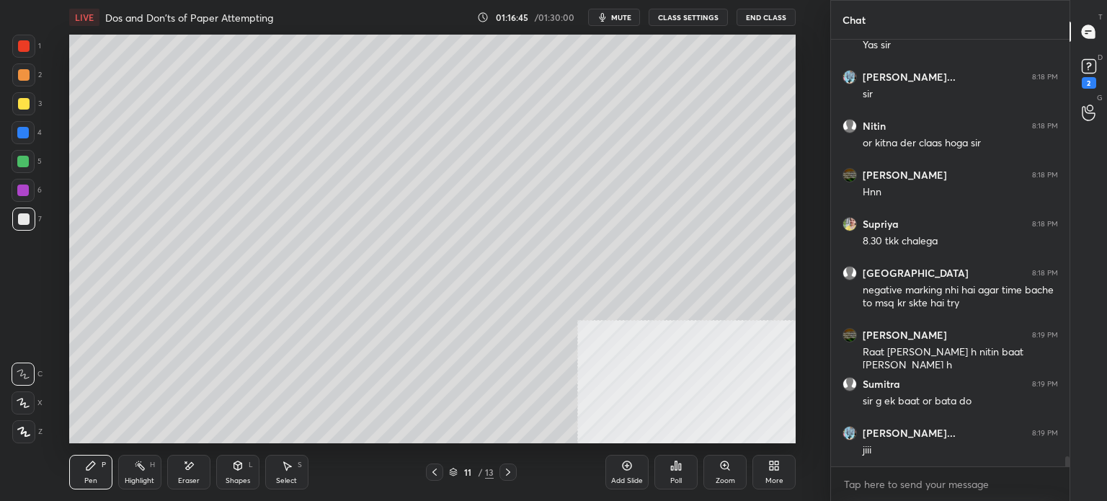
click at [26, 58] on div "1" at bounding box center [26, 49] width 29 height 29
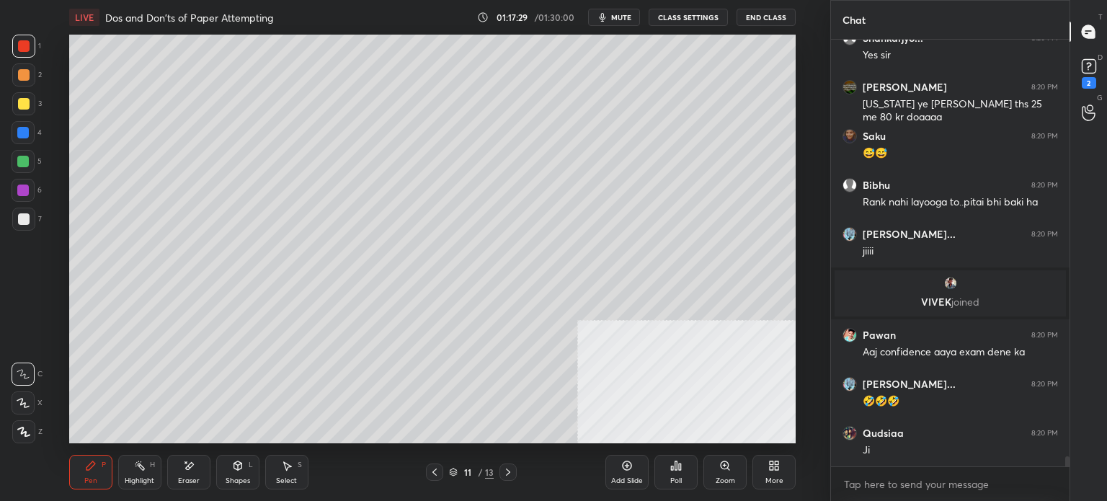
scroll to position [17747, 0]
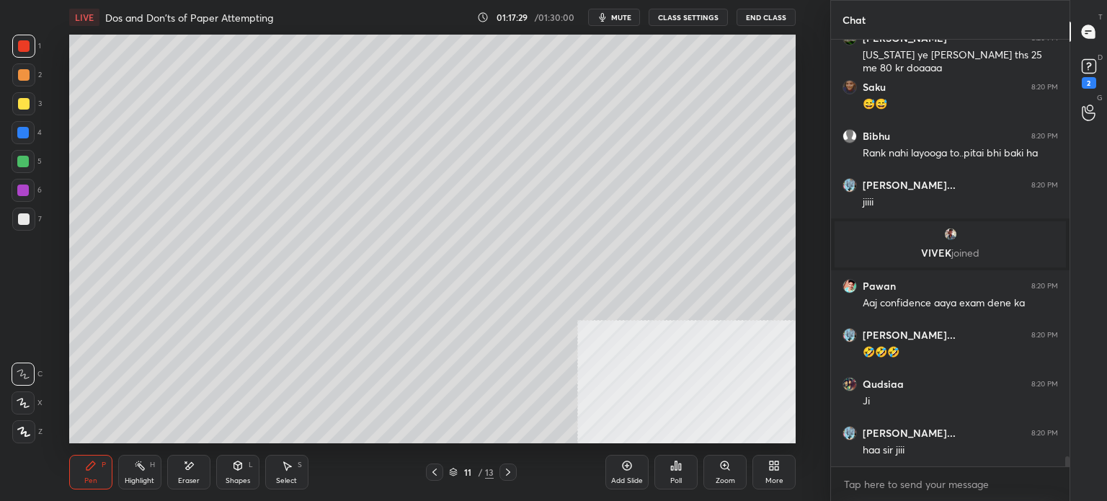
click at [434, 475] on icon at bounding box center [435, 472] width 12 height 12
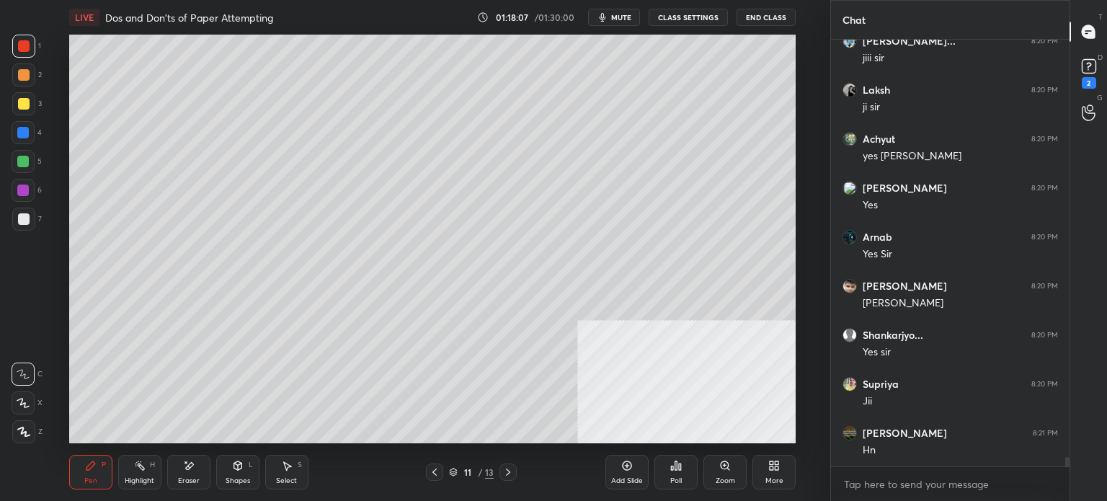
scroll to position [18472, 0]
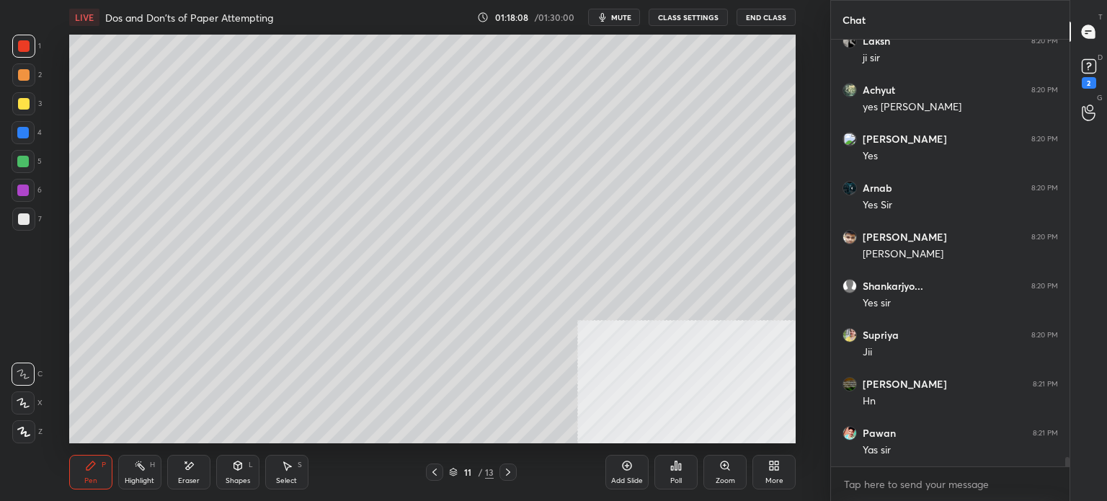
click at [442, 477] on div at bounding box center [434, 471] width 17 height 17
click at [439, 475] on icon at bounding box center [435, 472] width 12 height 12
click at [509, 473] on icon at bounding box center [508, 472] width 12 height 12
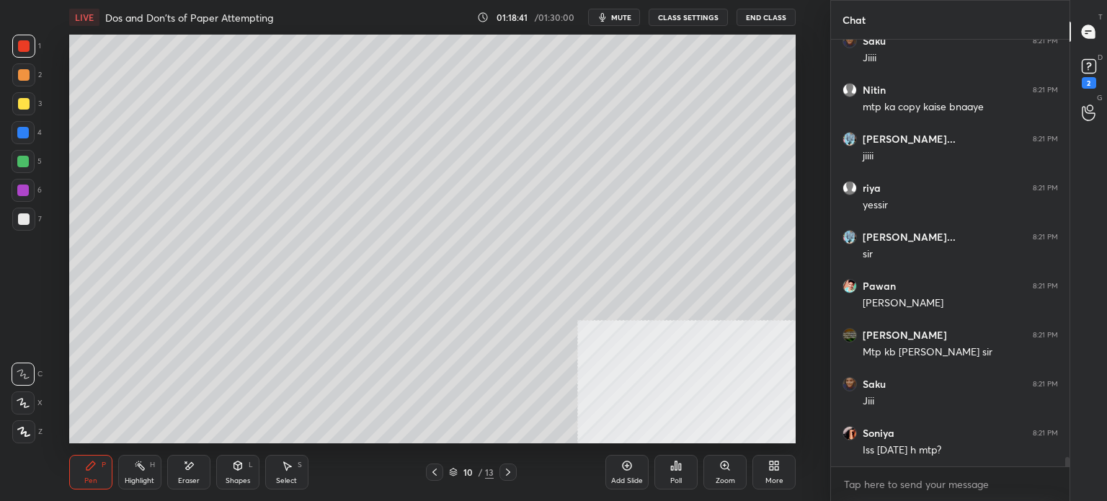
scroll to position [19060, 0]
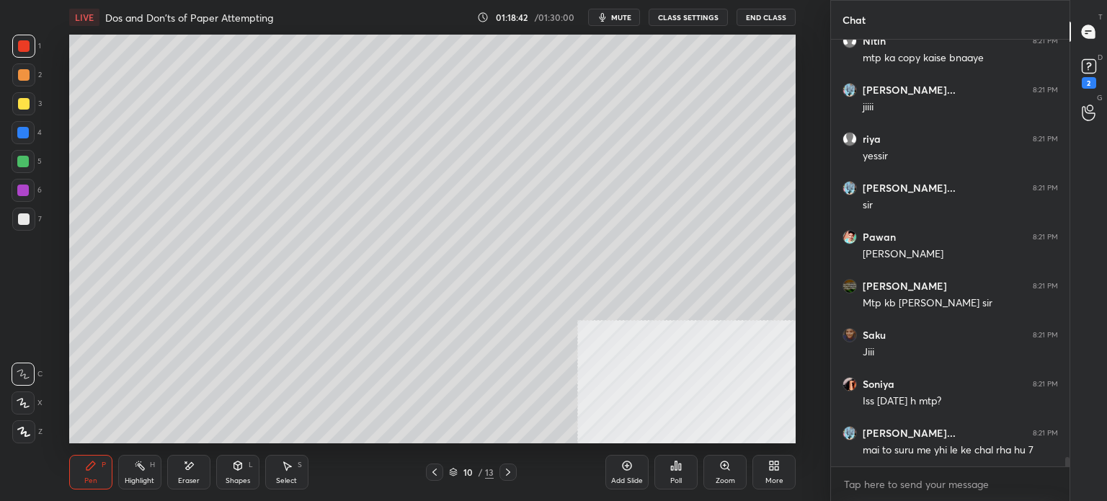
click at [507, 477] on icon at bounding box center [508, 472] width 12 height 12
click at [508, 473] on icon at bounding box center [508, 472] width 12 height 12
click at [621, 469] on icon at bounding box center [627, 466] width 12 height 12
click at [254, 468] on div "Shapes L" at bounding box center [237, 472] width 43 height 35
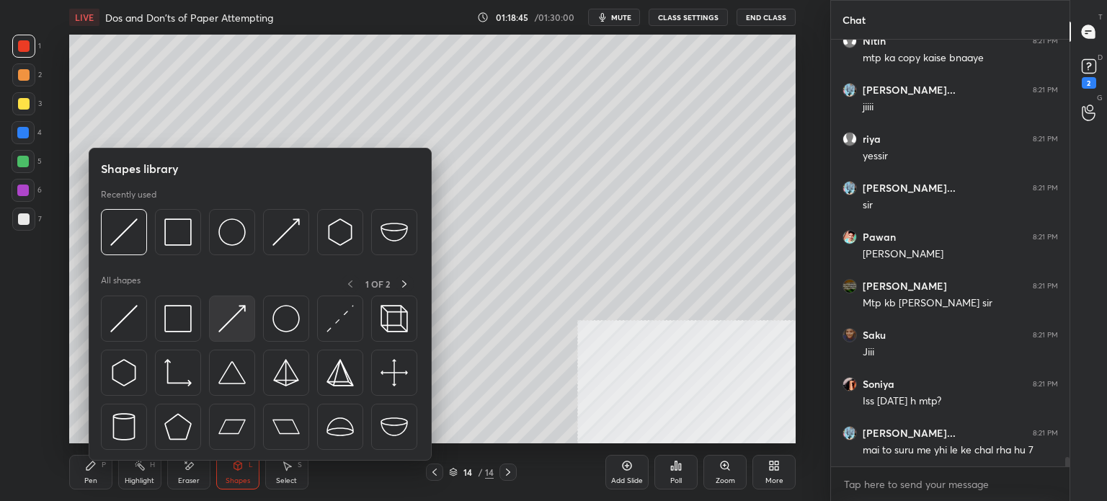
click at [241, 335] on div at bounding box center [232, 318] width 46 height 46
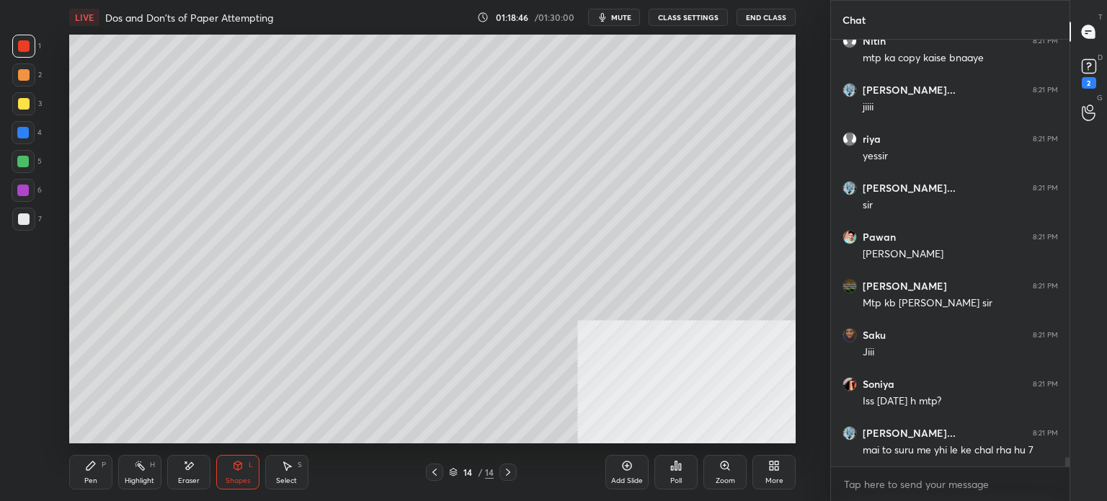
scroll to position [19109, 0]
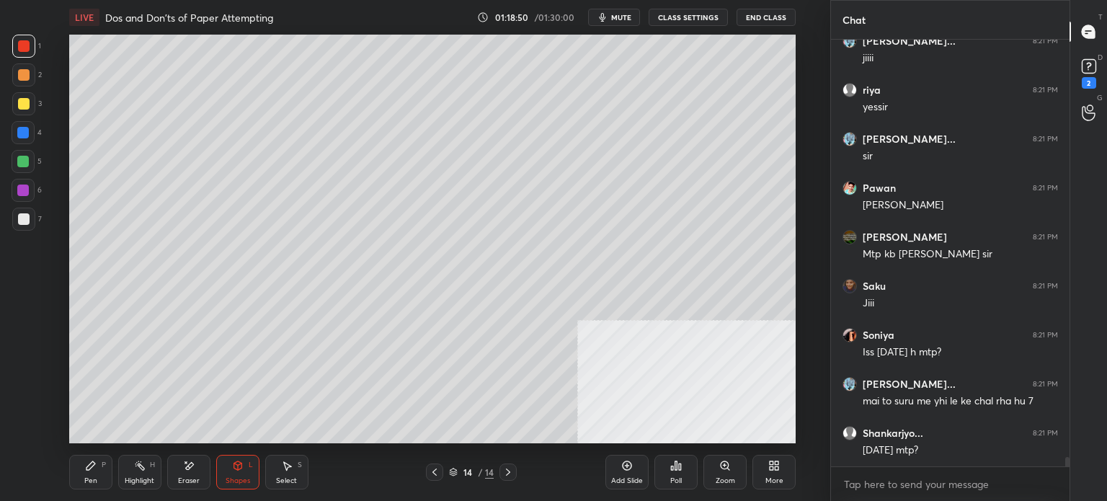
click at [19, 112] on div "3" at bounding box center [27, 106] width 30 height 29
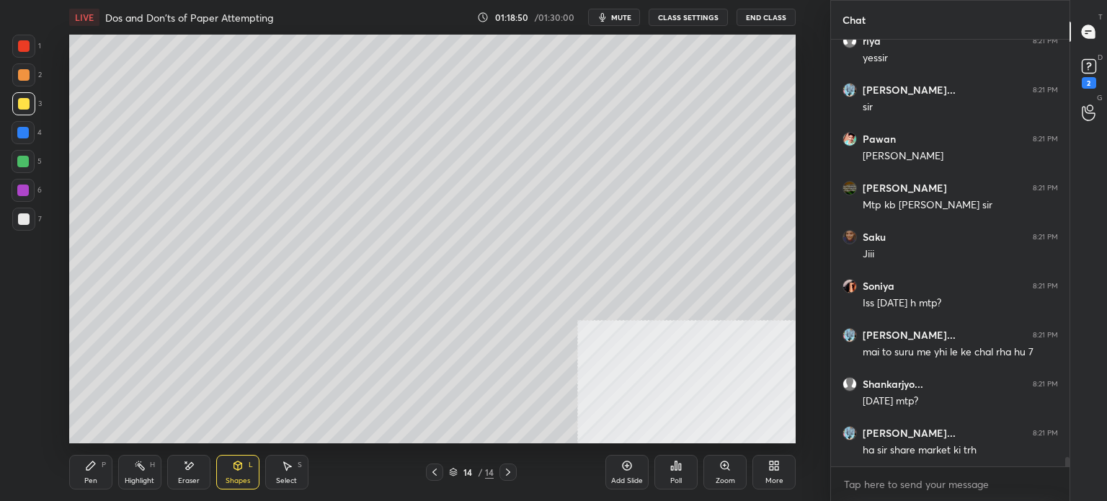
click at [89, 469] on div "Pen P" at bounding box center [90, 472] width 43 height 35
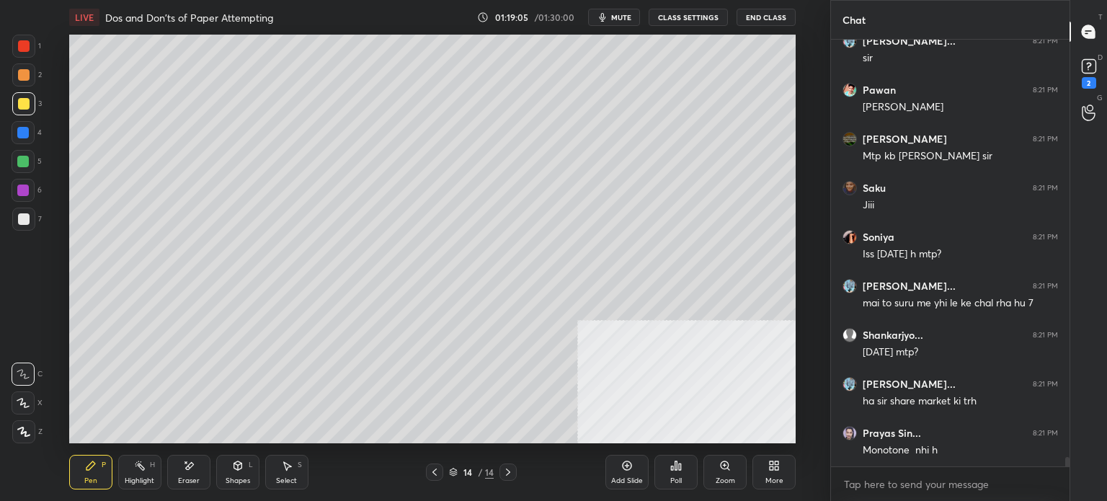
click at [33, 218] on div "7" at bounding box center [27, 218] width 30 height 23
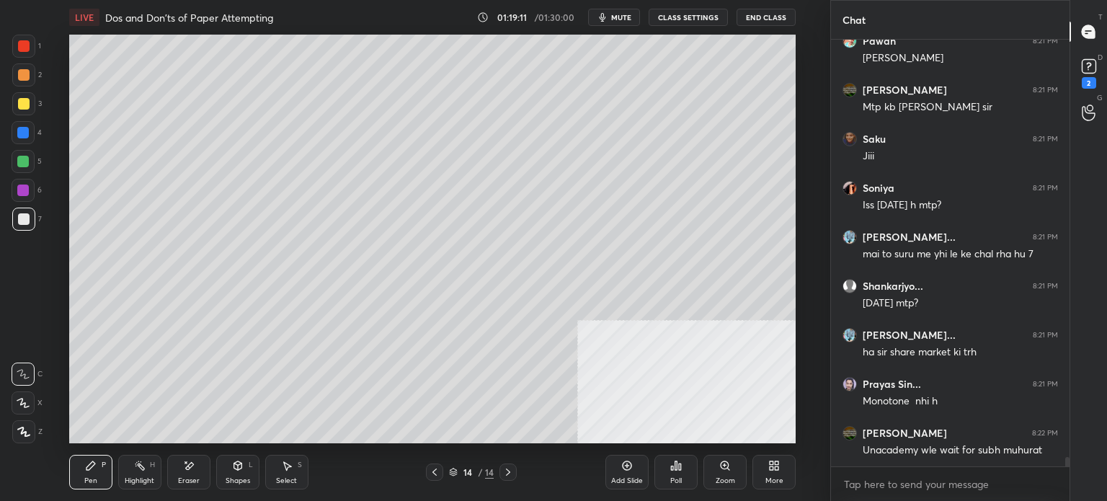
scroll to position [19305, 0]
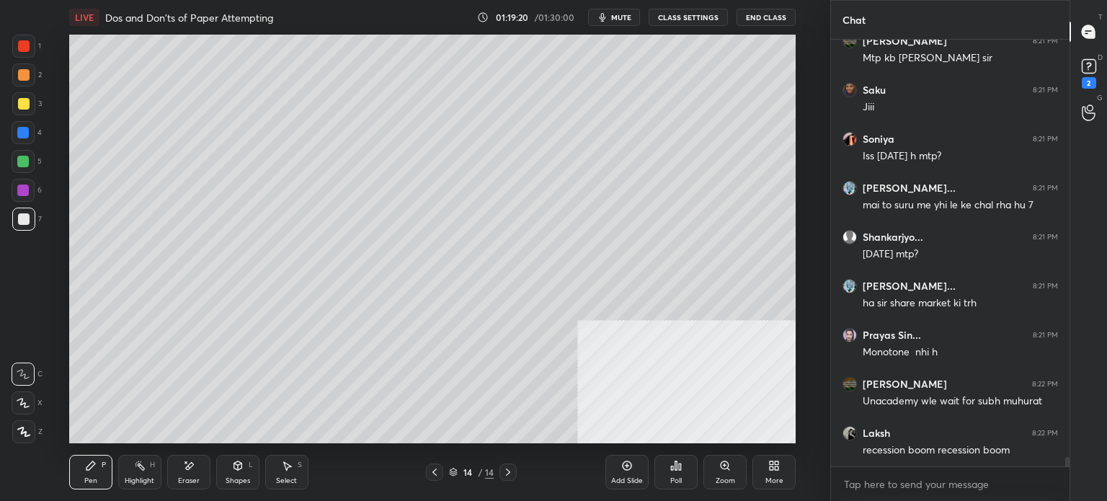
click at [237, 475] on div "Shapes L" at bounding box center [237, 472] width 43 height 35
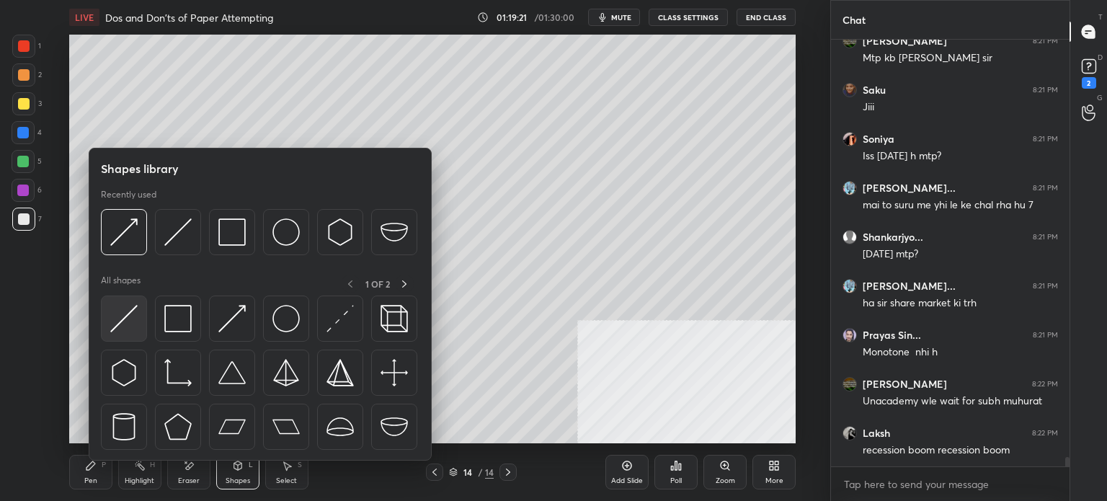
click at [136, 325] on img at bounding box center [123, 318] width 27 height 27
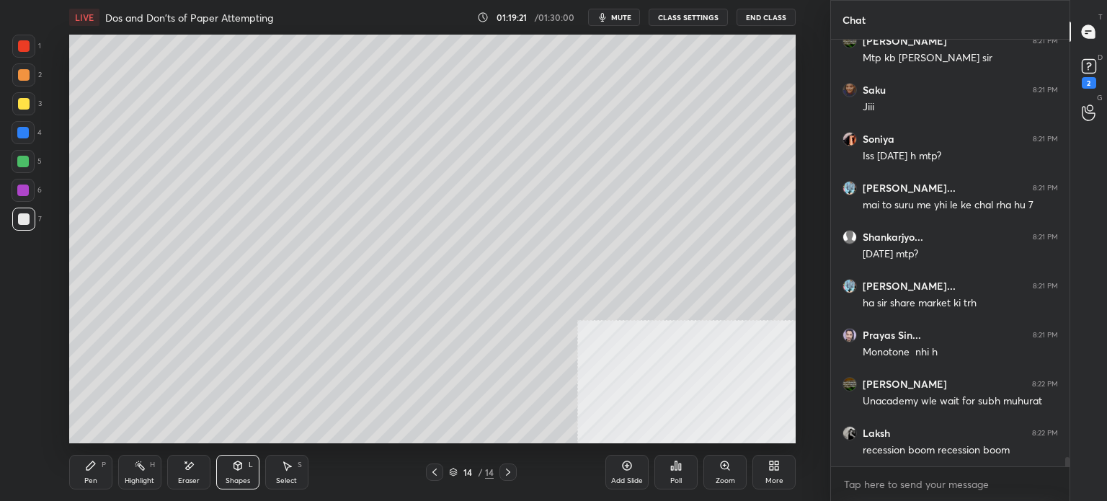
click at [35, 138] on div "4" at bounding box center [27, 132] width 30 height 23
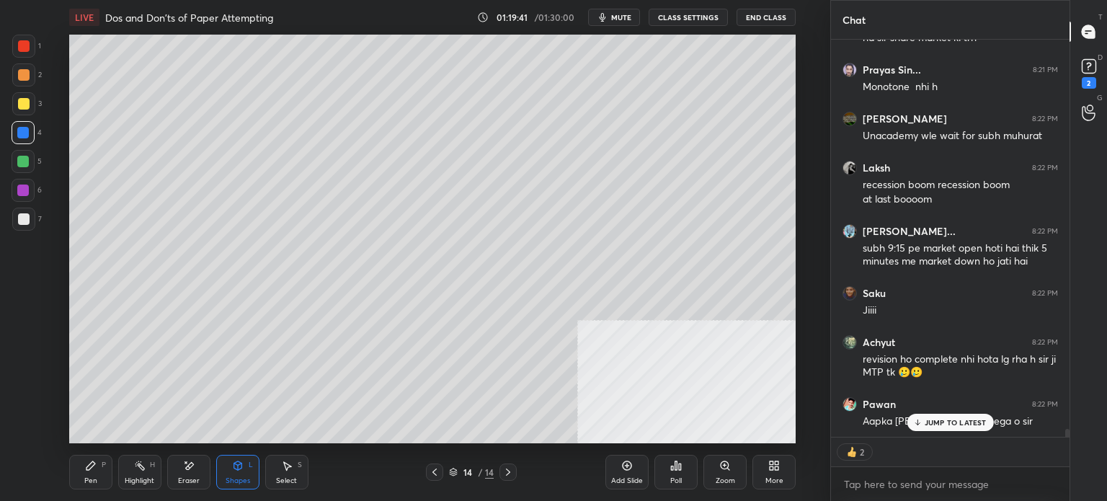
scroll to position [19619, 0]
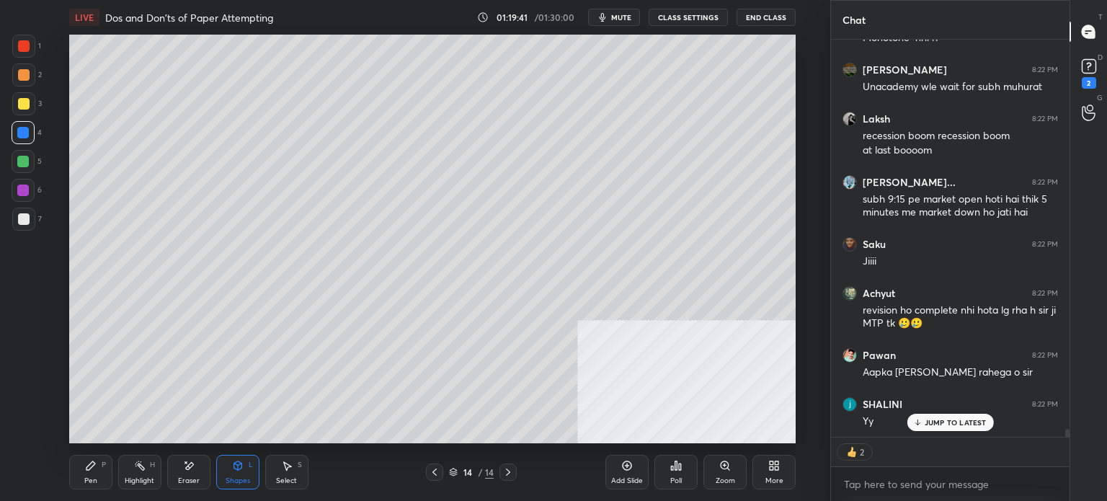
click at [102, 473] on div "Pen P" at bounding box center [90, 472] width 43 height 35
click at [27, 215] on div at bounding box center [24, 219] width 12 height 12
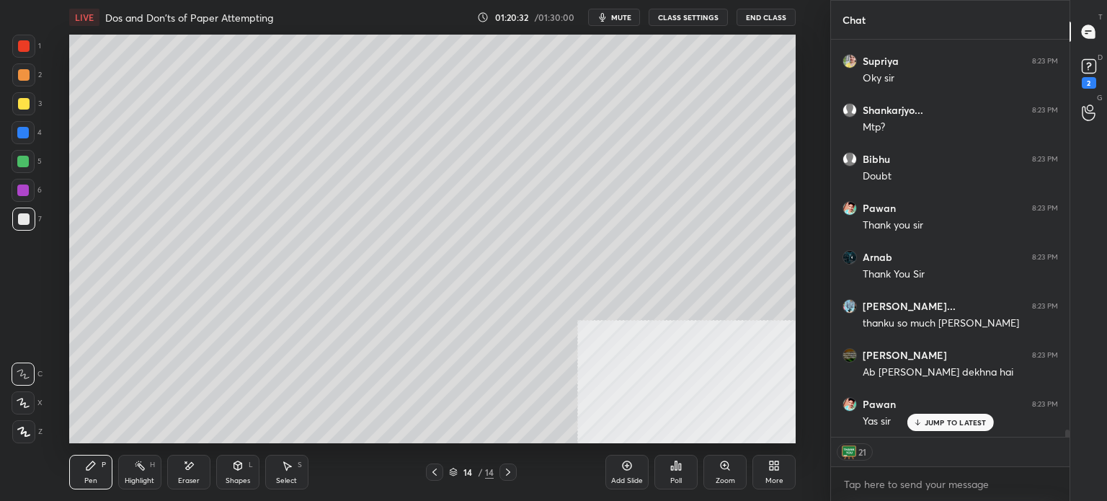
scroll to position [20625, 0]
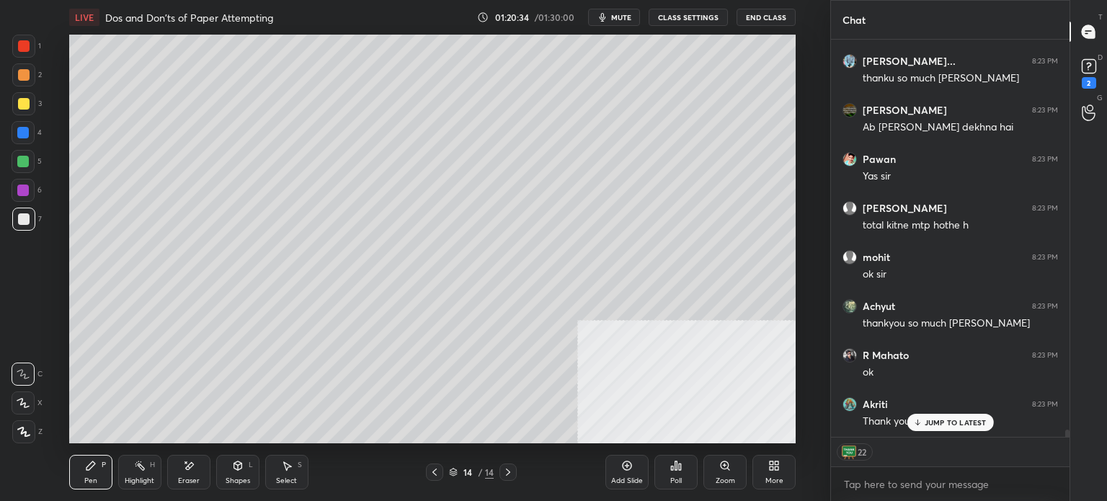
click at [776, 12] on button "End Class" at bounding box center [765, 17] width 59 height 17
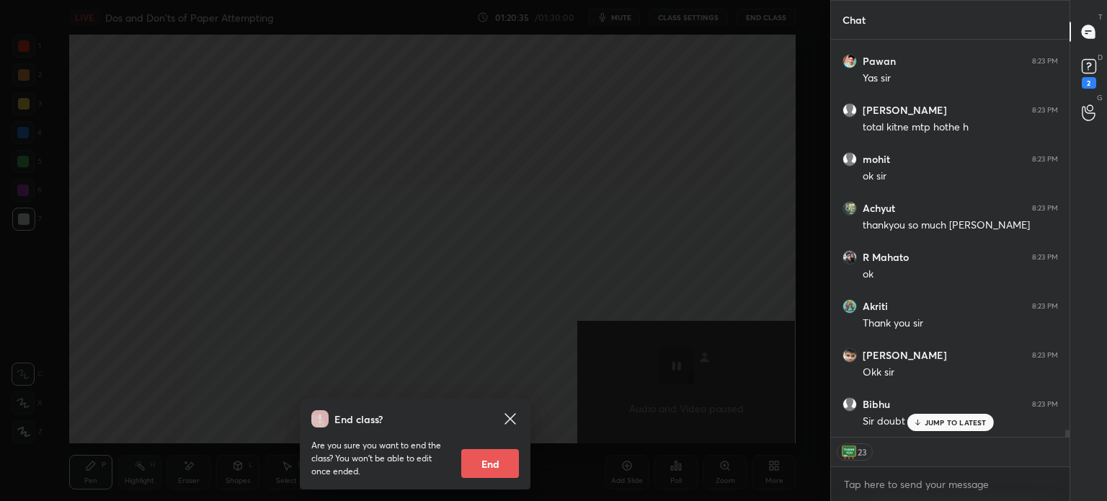
scroll to position [20919, 0]
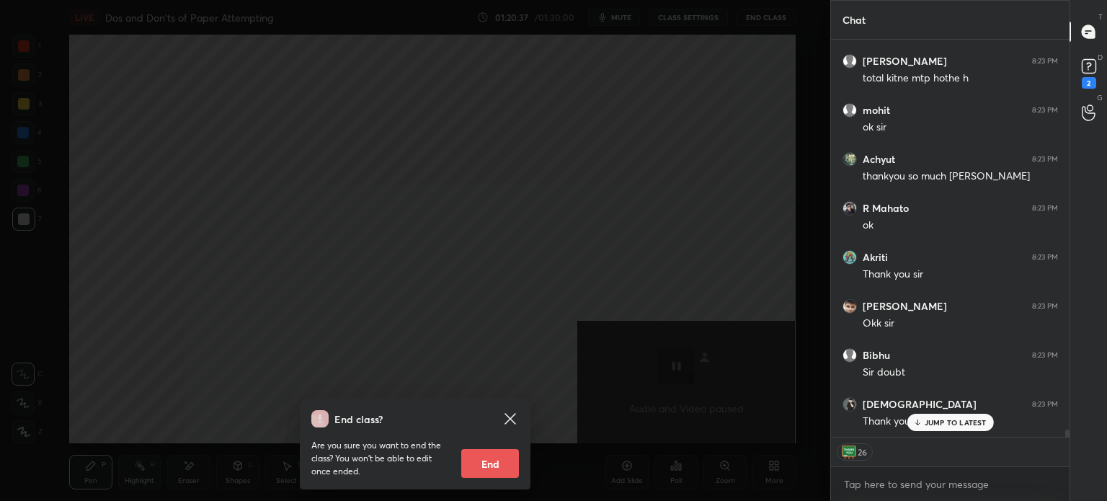
click at [514, 464] on button "End" at bounding box center [490, 463] width 58 height 29
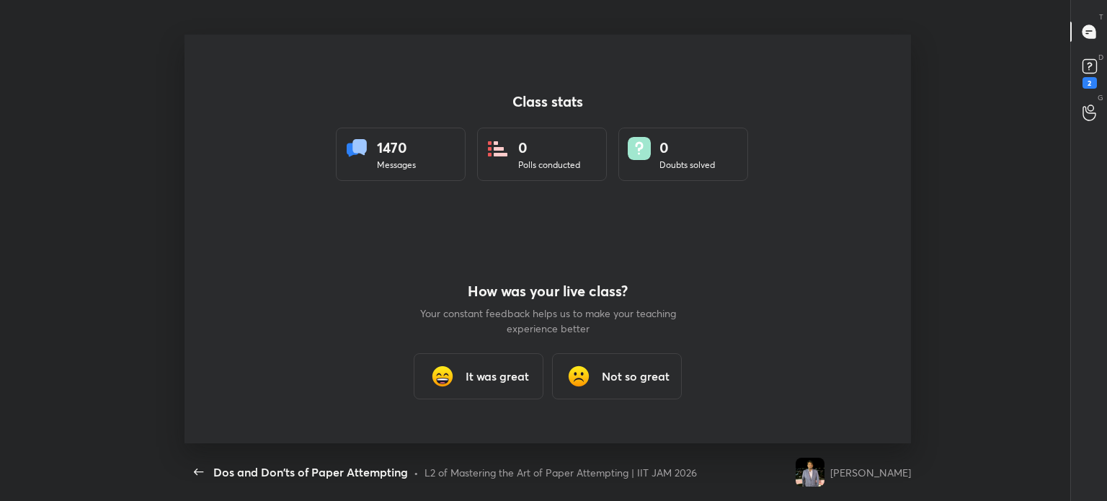
type textarea "x"
